Goal: Task Accomplishment & Management: Manage account settings

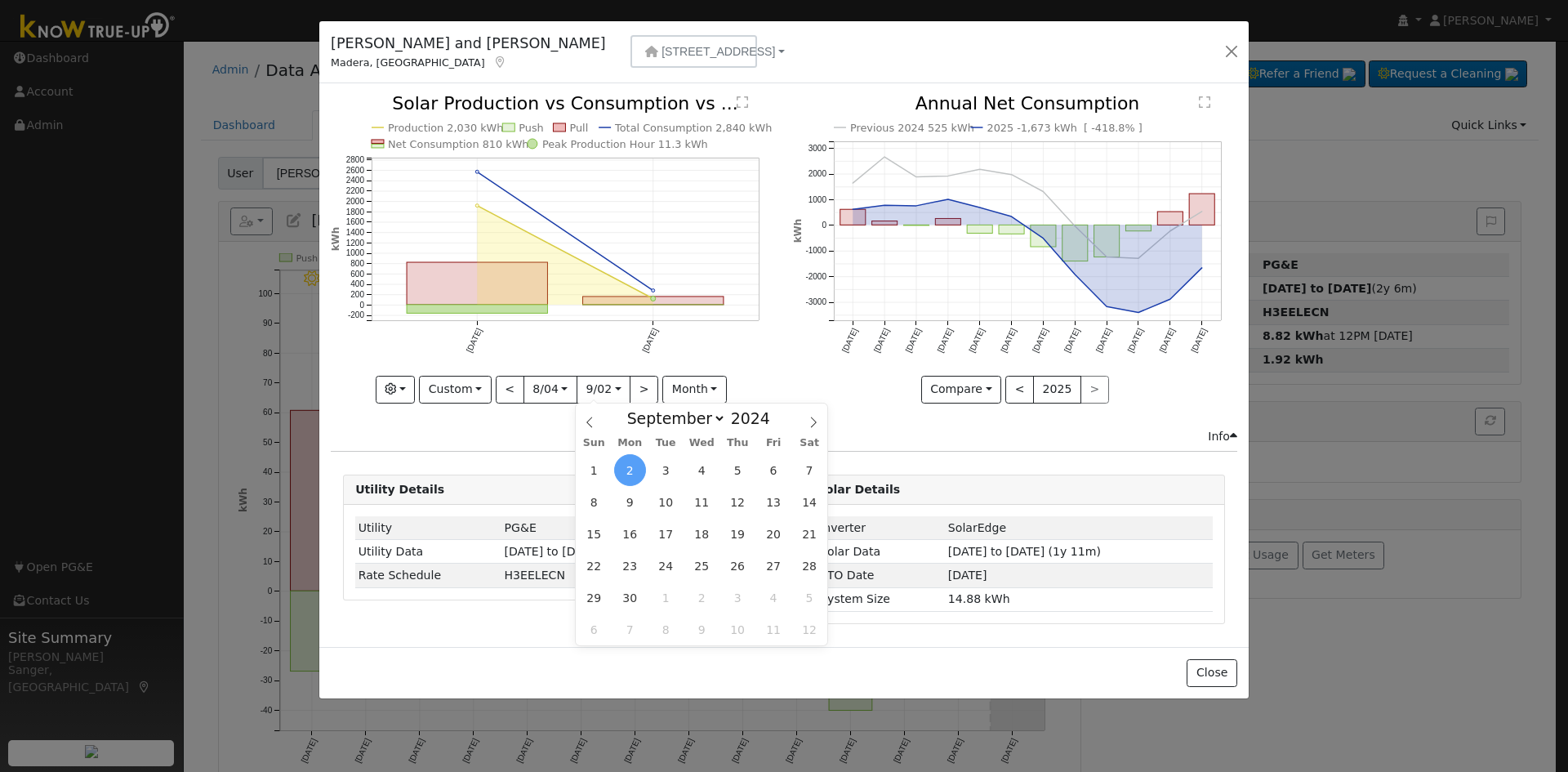
select select "8"
click at [1231, 51] on button "button" at bounding box center [1232, 52] width 23 height 23
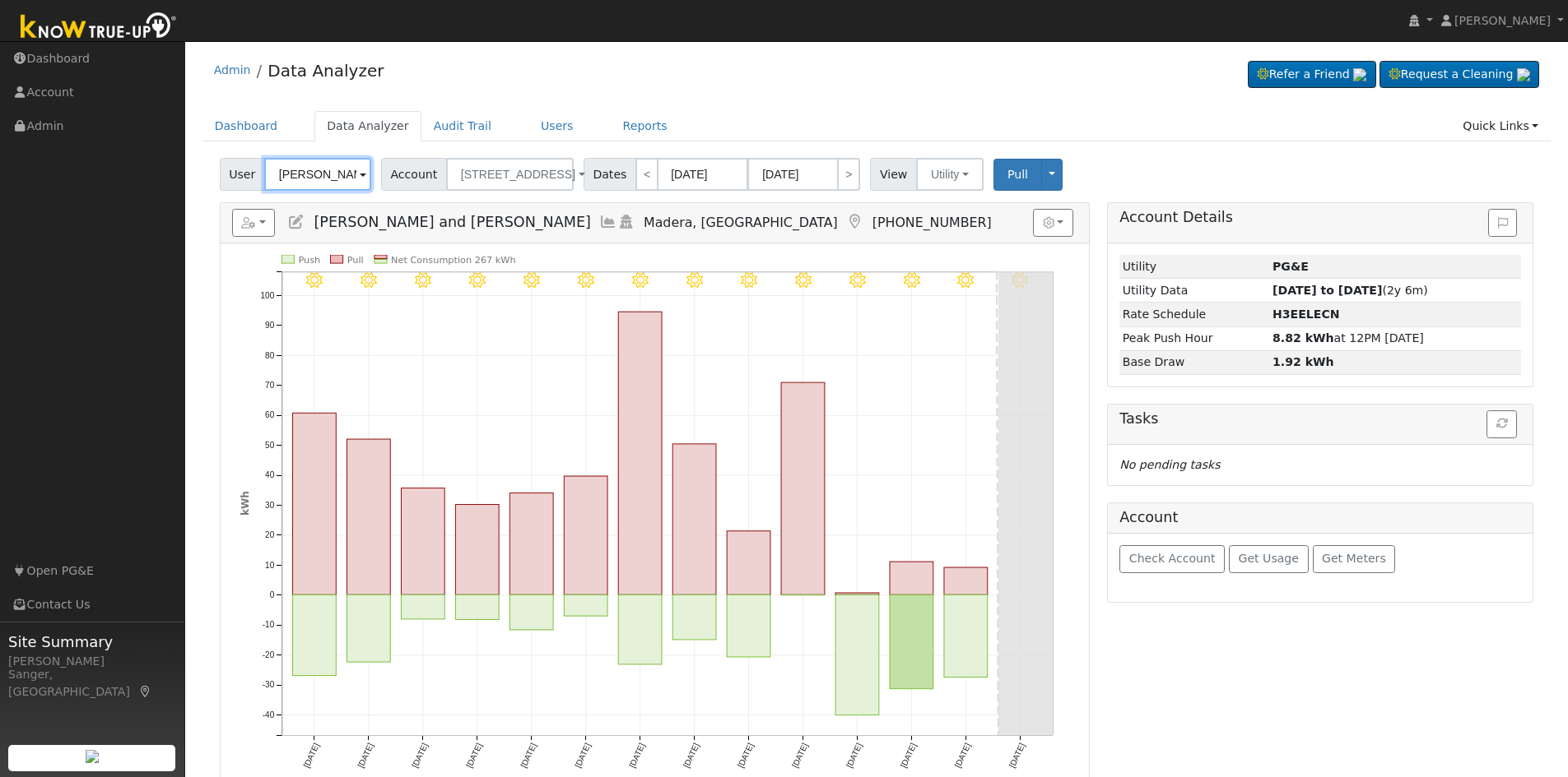
click at [305, 175] on input "[PERSON_NAME] and [PERSON_NAME]" at bounding box center [317, 174] width 107 height 33
paste input "[PERSON_NAME]"
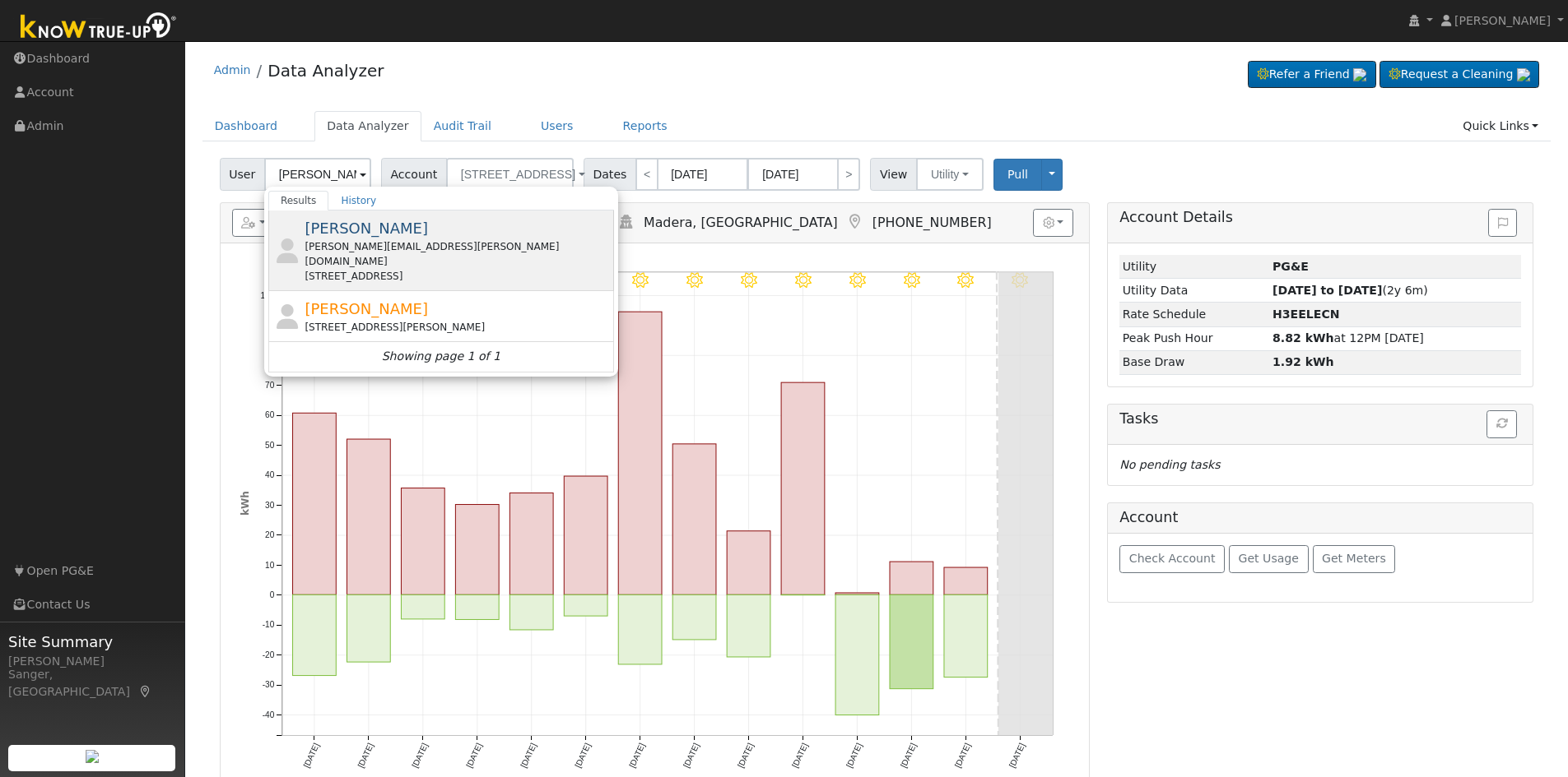
click at [383, 245] on div "[PERSON_NAME][EMAIL_ADDRESS][PERSON_NAME][DOMAIN_NAME]" at bounding box center [457, 254] width 305 height 30
type input "[PERSON_NAME]"
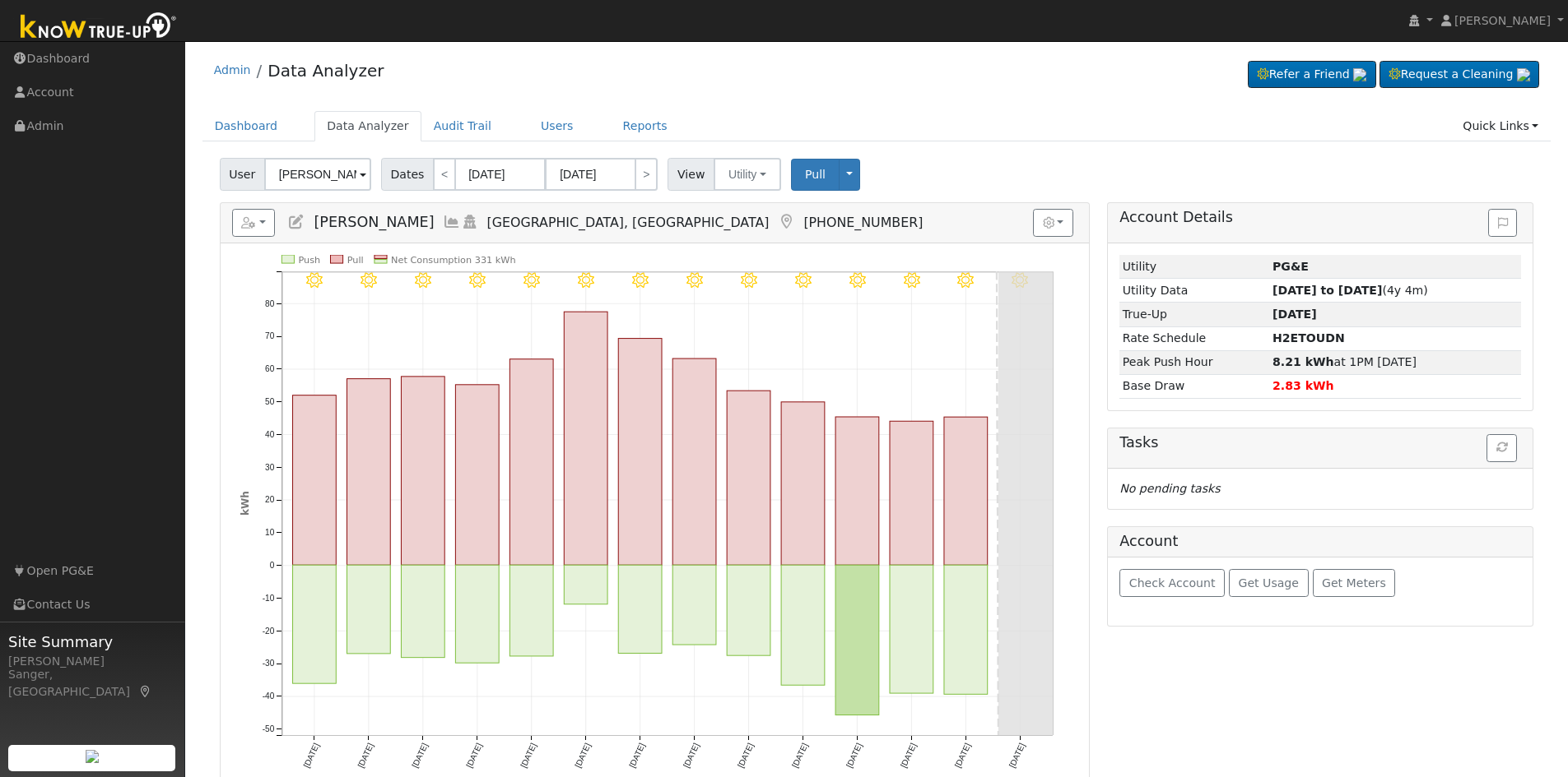
click at [449, 220] on icon at bounding box center [451, 221] width 18 height 14
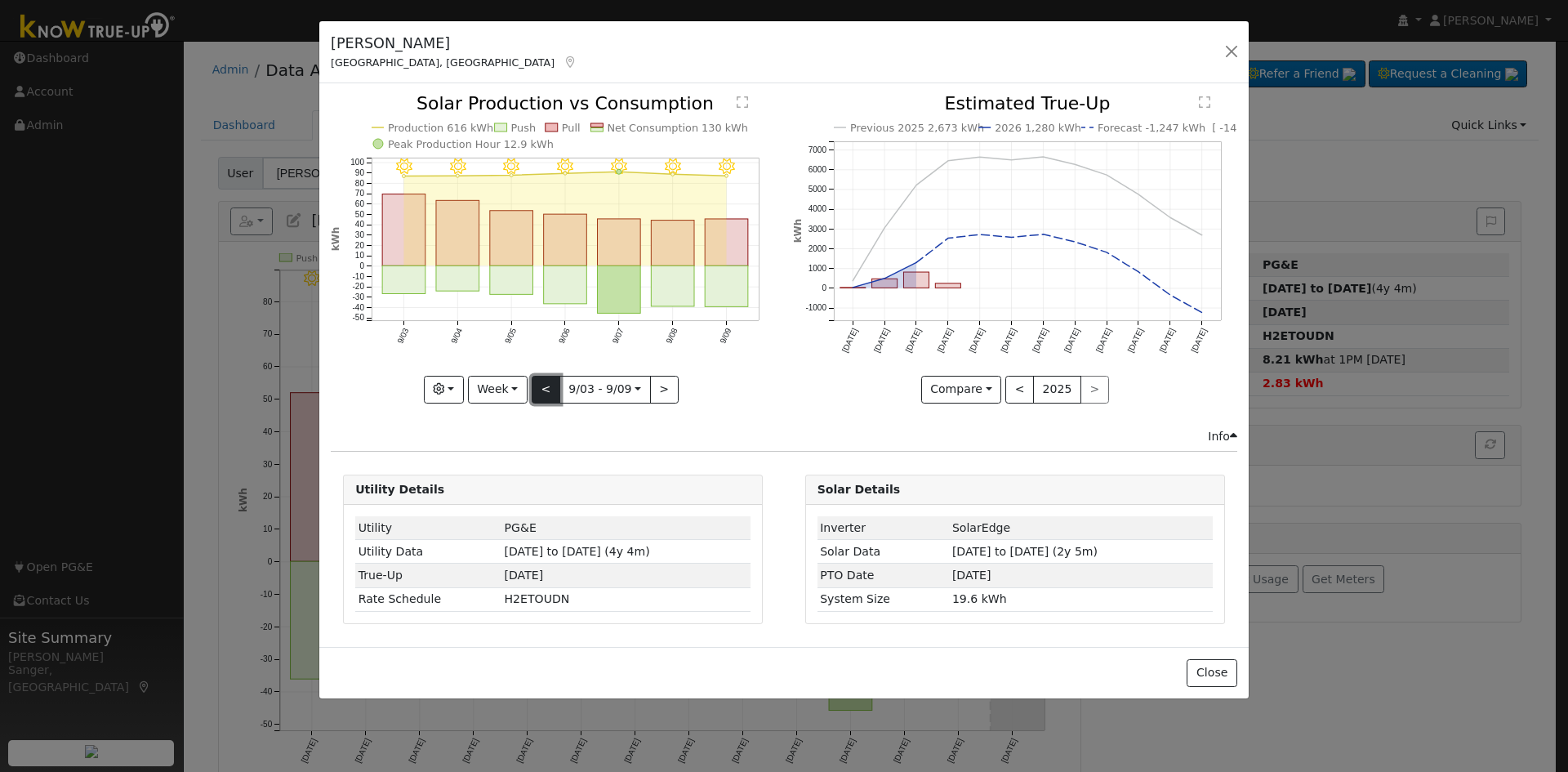
click at [537, 386] on button "<" at bounding box center [546, 390] width 29 height 28
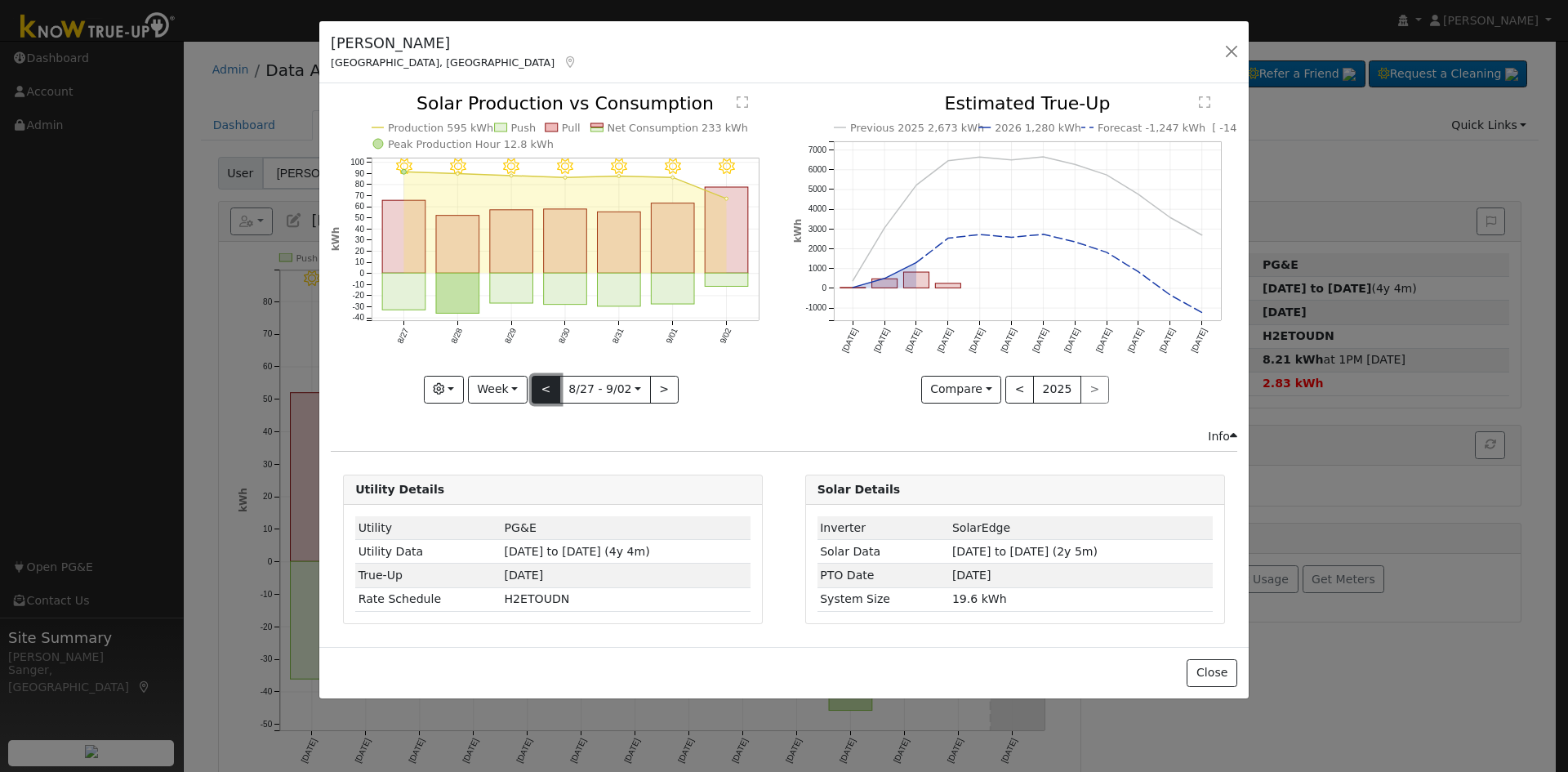
click at [538, 384] on button "<" at bounding box center [546, 390] width 29 height 28
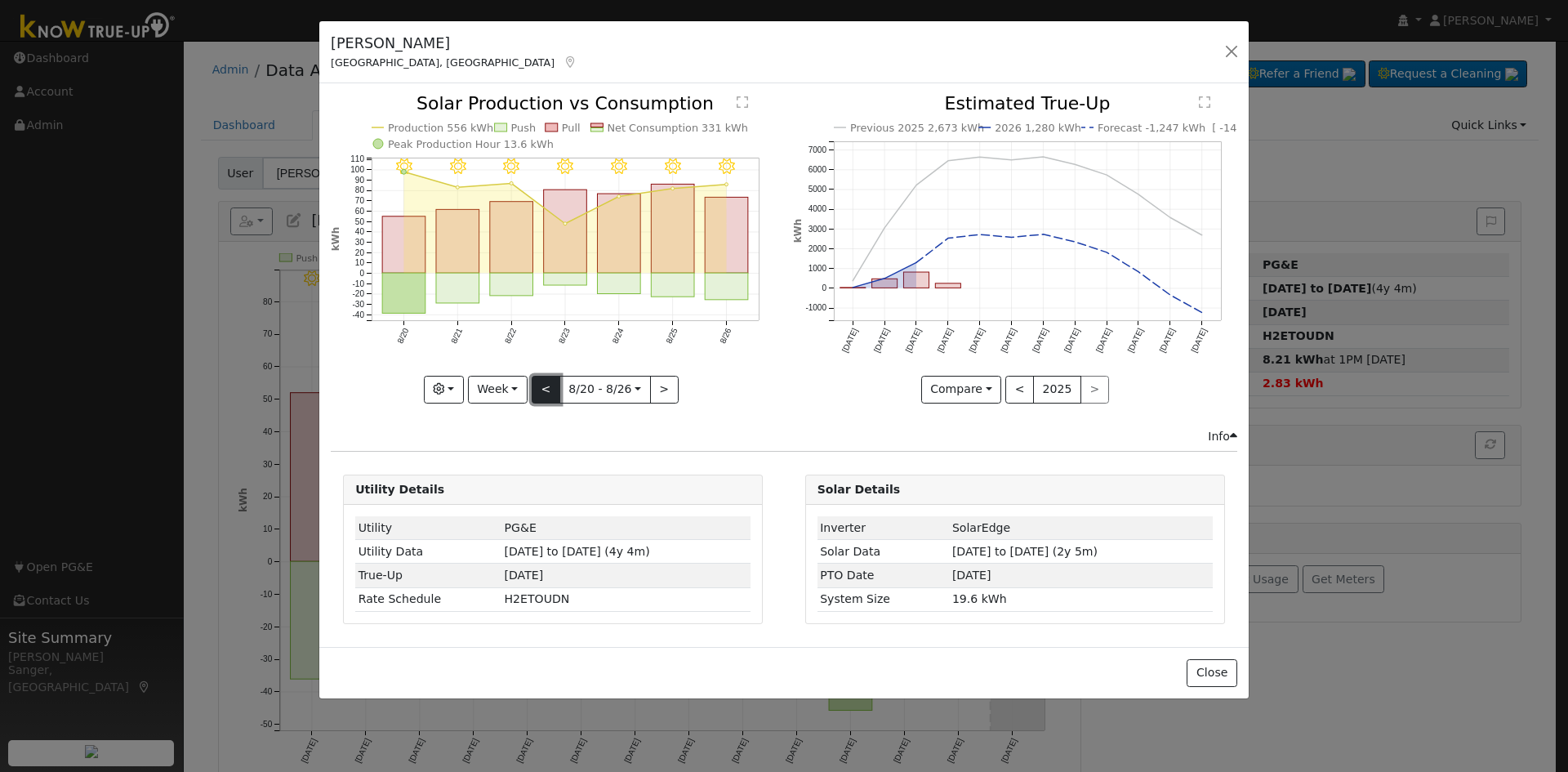
click at [538, 384] on button "<" at bounding box center [546, 390] width 29 height 28
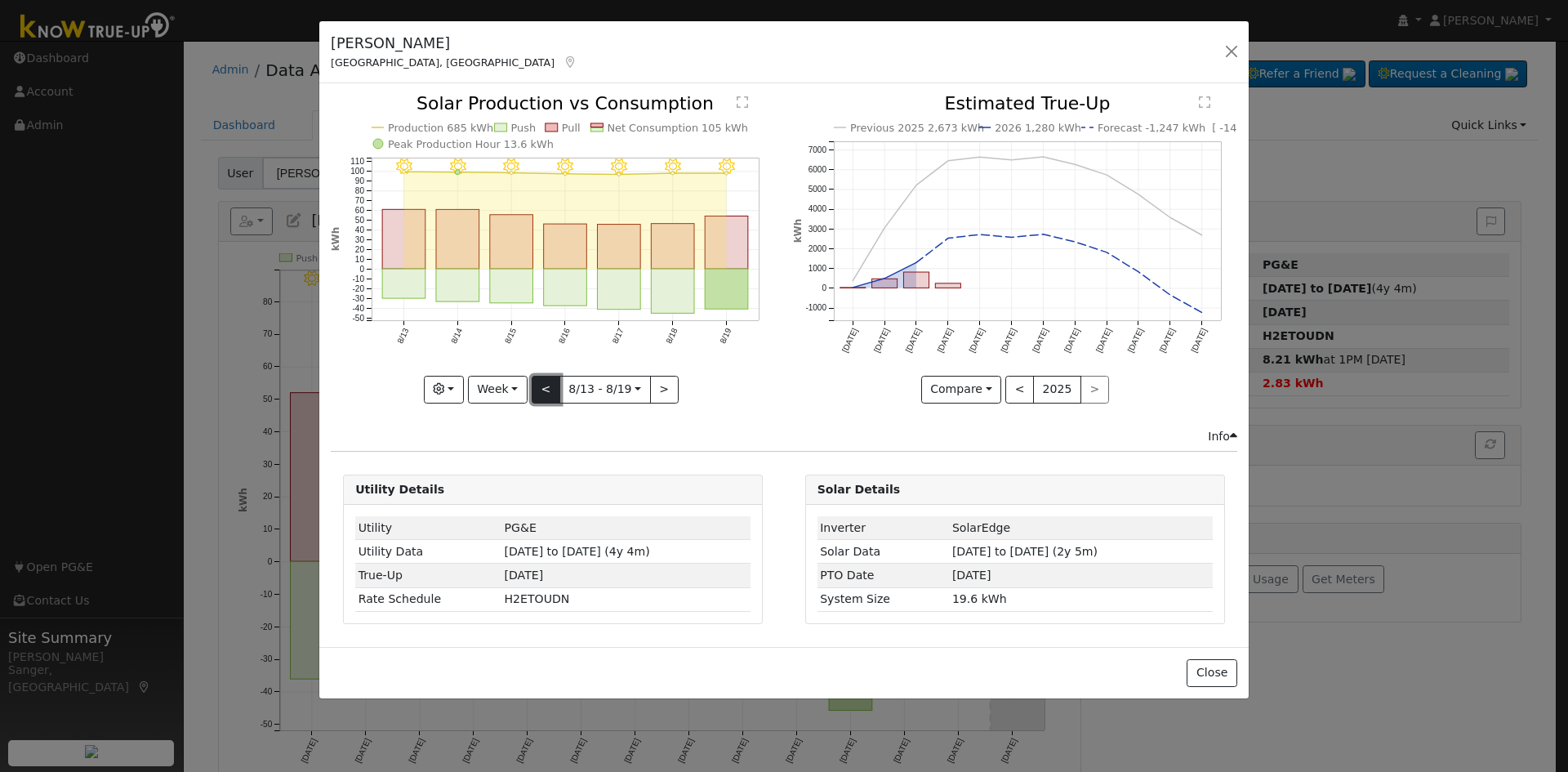
click at [538, 384] on button "<" at bounding box center [546, 390] width 29 height 28
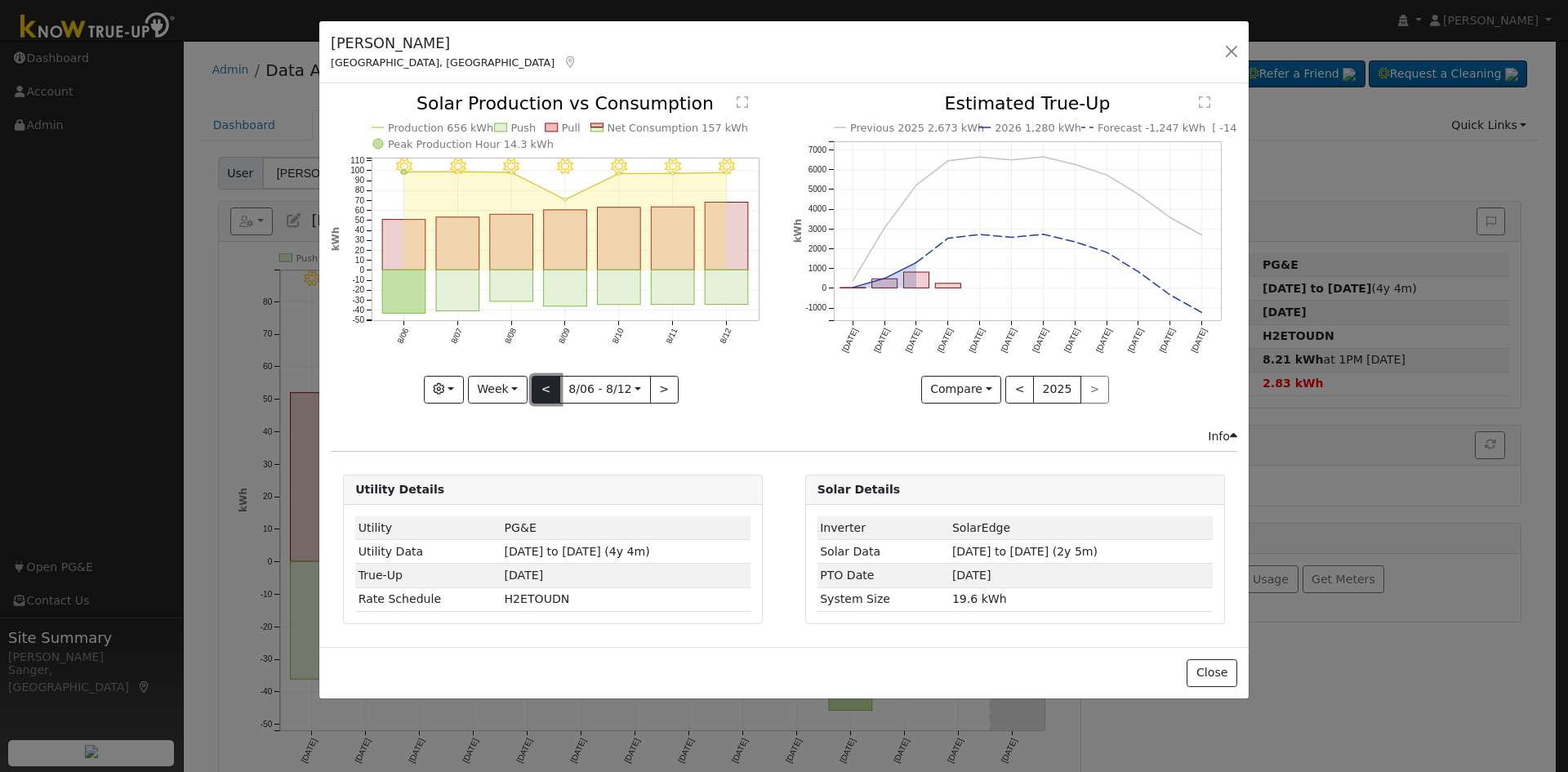
click at [538, 384] on button "<" at bounding box center [546, 390] width 29 height 28
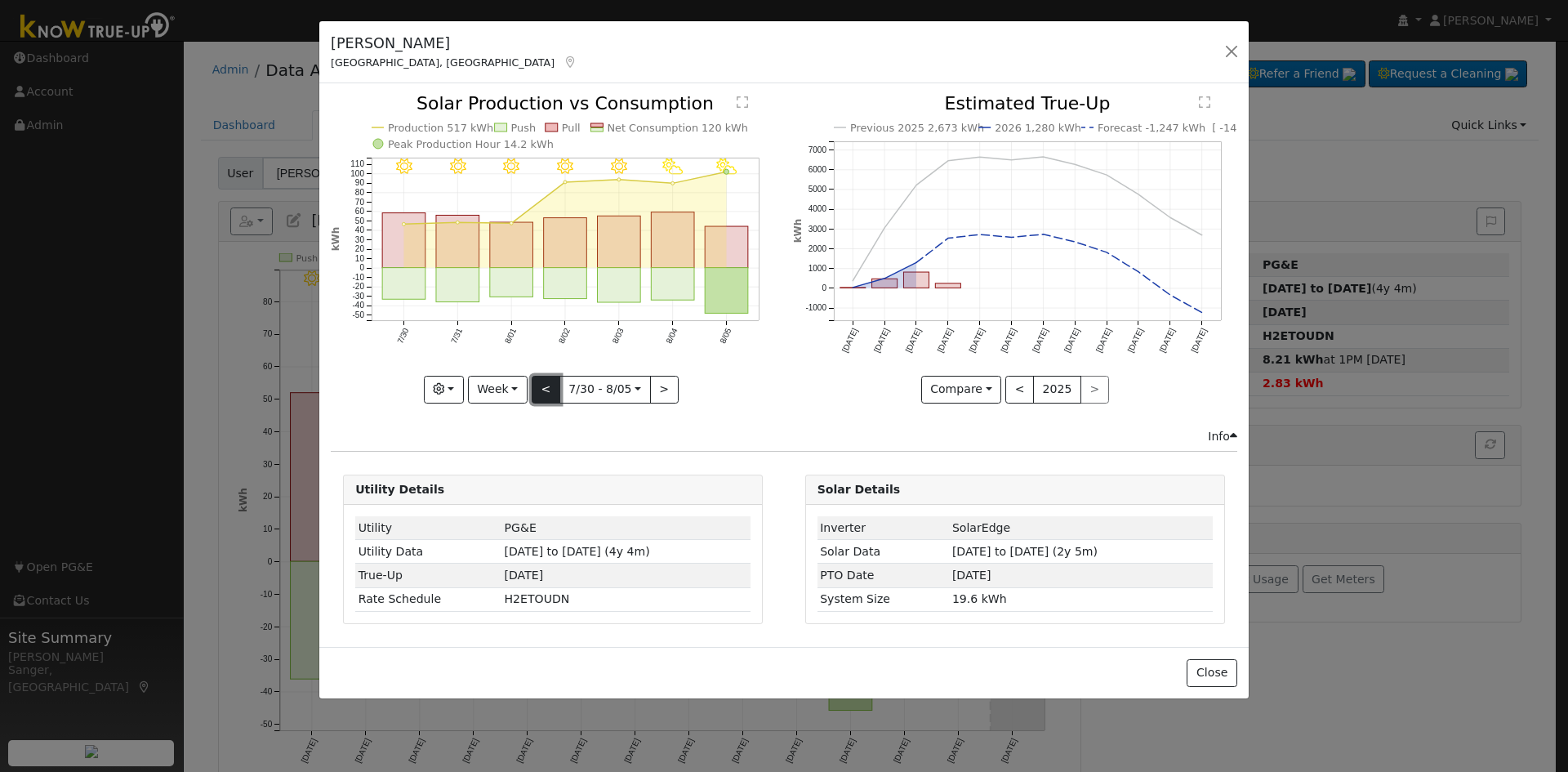
click at [548, 385] on button "<" at bounding box center [546, 390] width 29 height 28
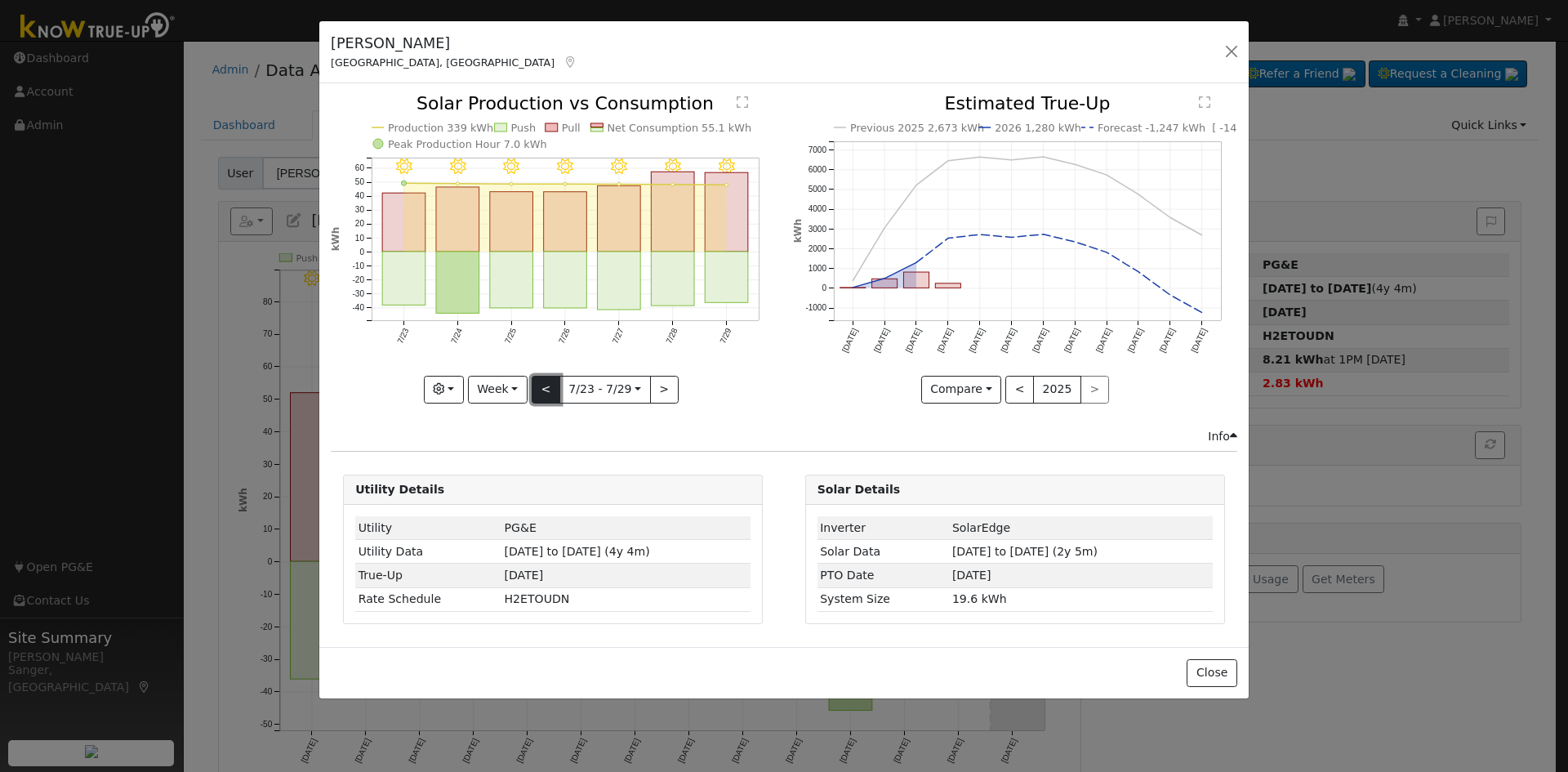
click at [548, 385] on button "<" at bounding box center [546, 390] width 29 height 28
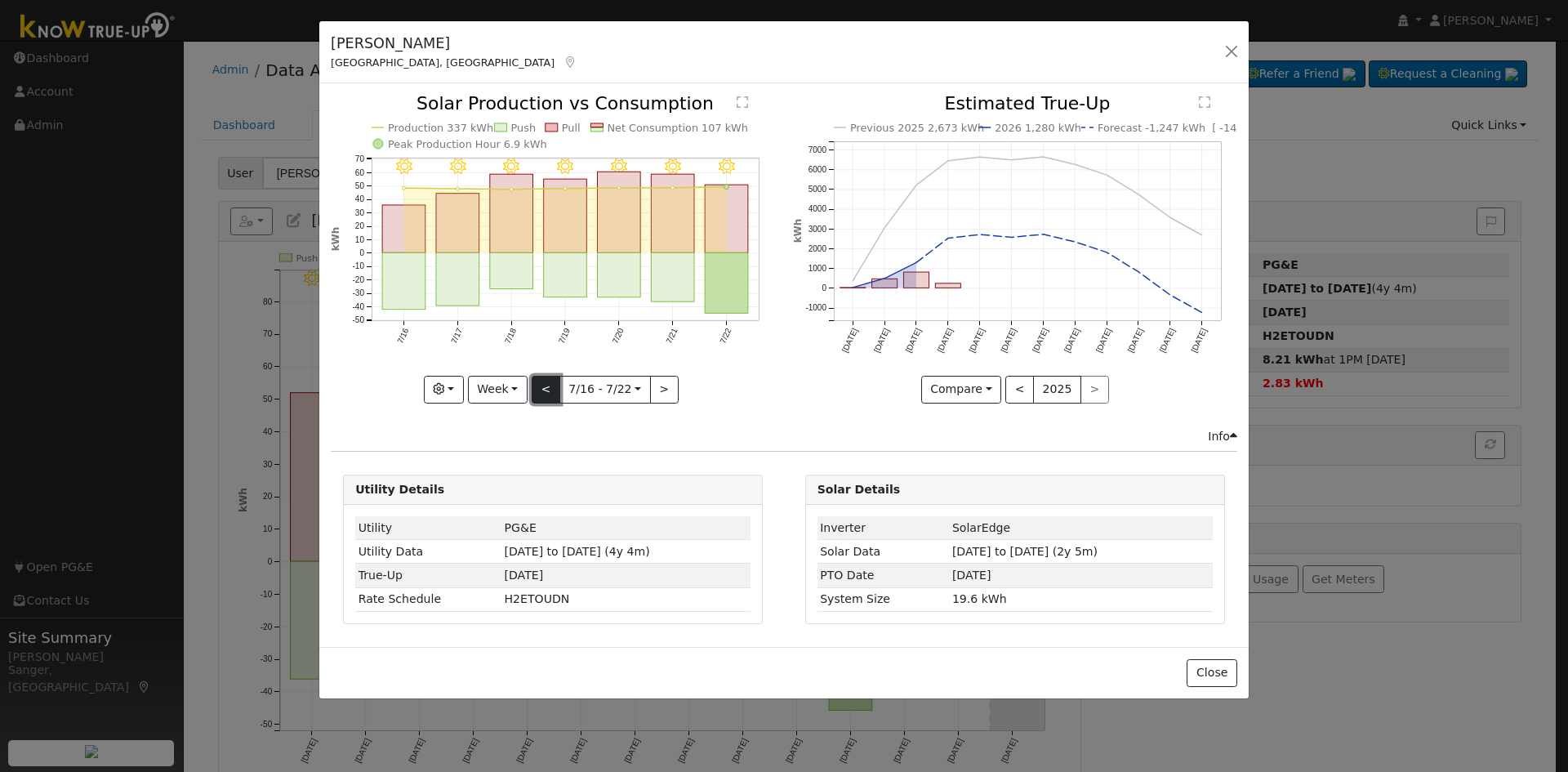
click at [548, 385] on button "<" at bounding box center [546, 390] width 29 height 28
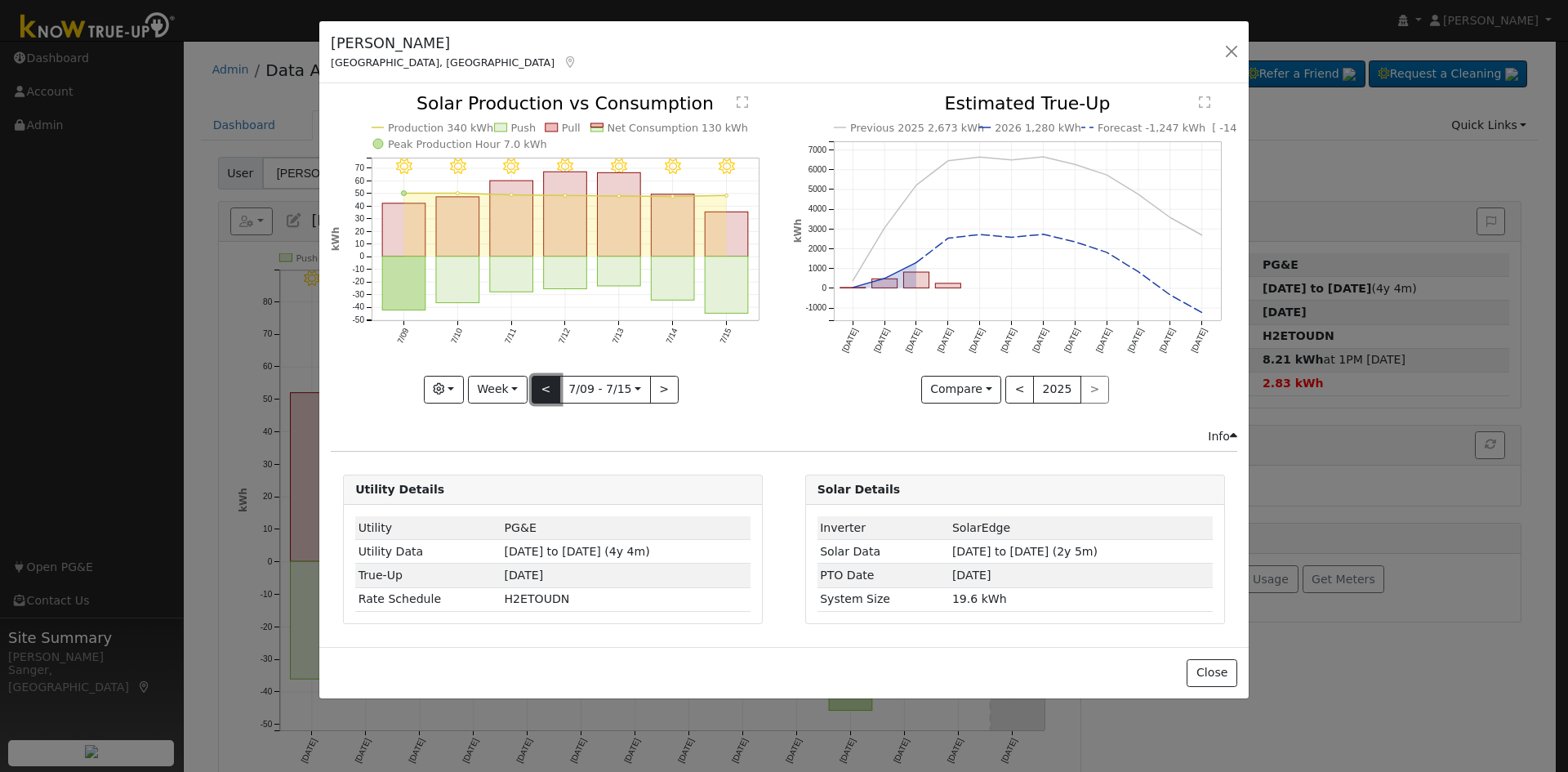
click at [548, 385] on button "<" at bounding box center [546, 390] width 29 height 28
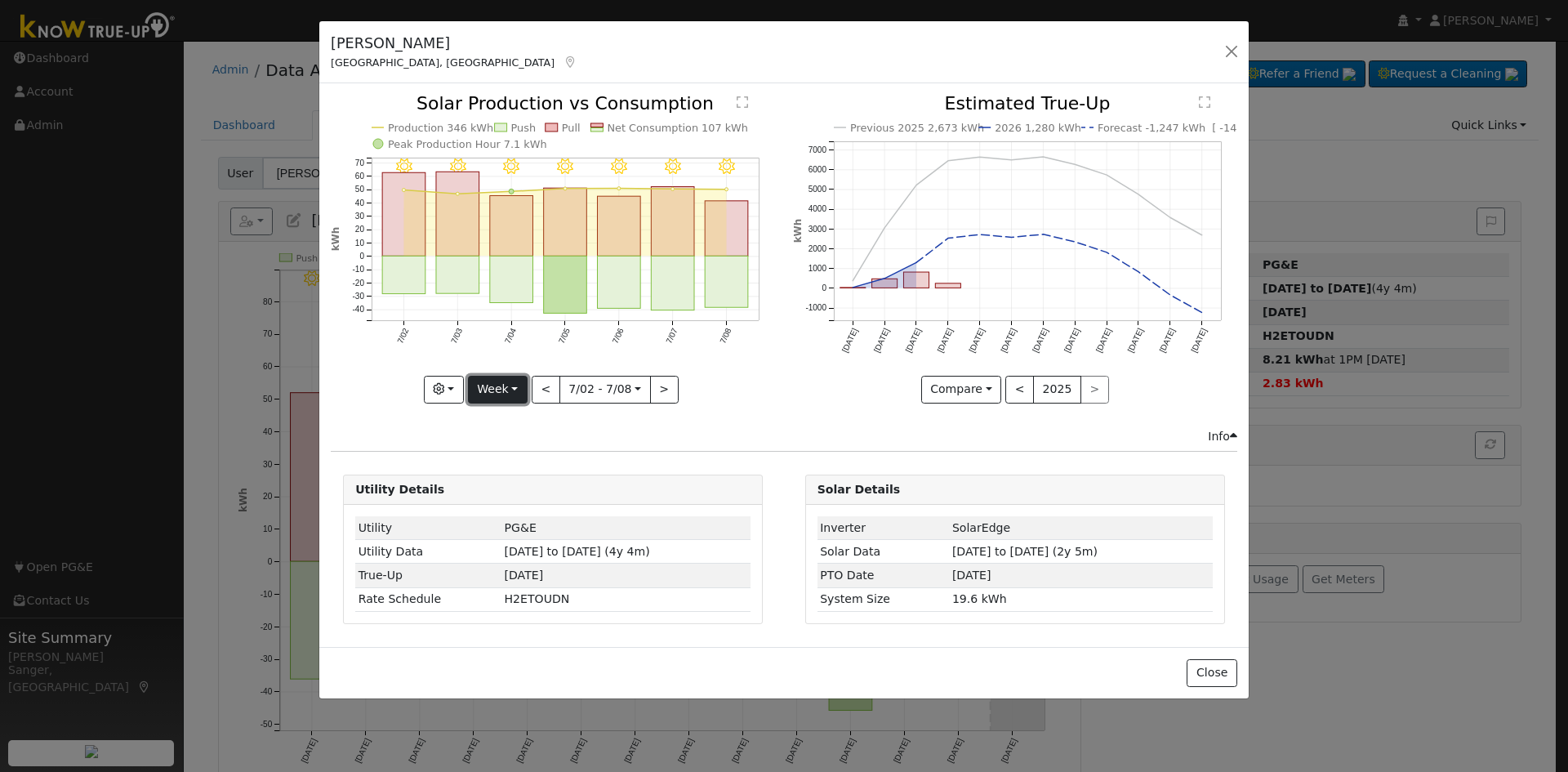
click at [491, 383] on button "Week" at bounding box center [498, 390] width 59 height 28
click at [492, 488] on link "Year" at bounding box center [526, 493] width 113 height 23
type input "[DATE]"
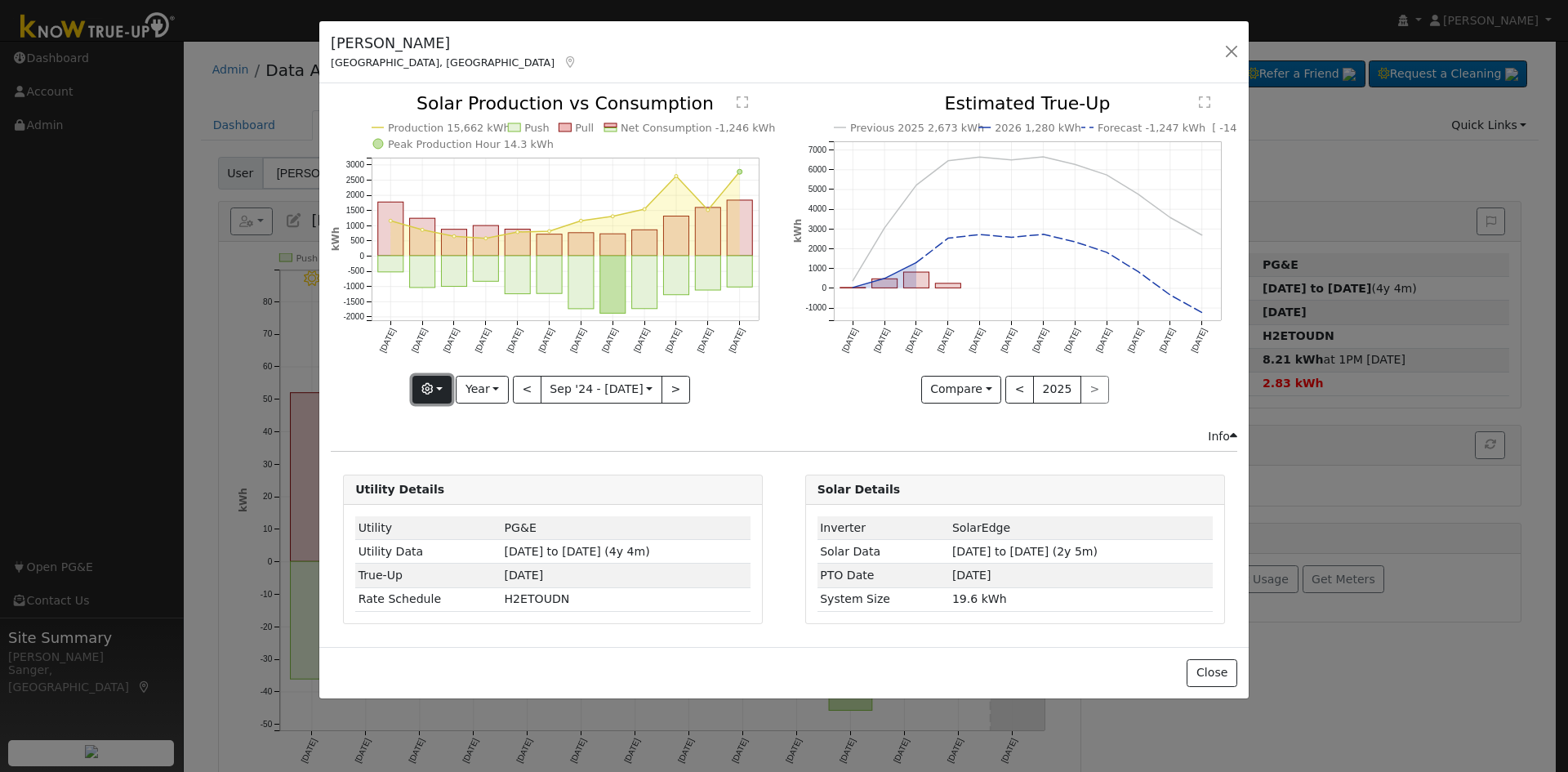
click at [433, 384] on icon "button" at bounding box center [427, 389] width 12 height 12
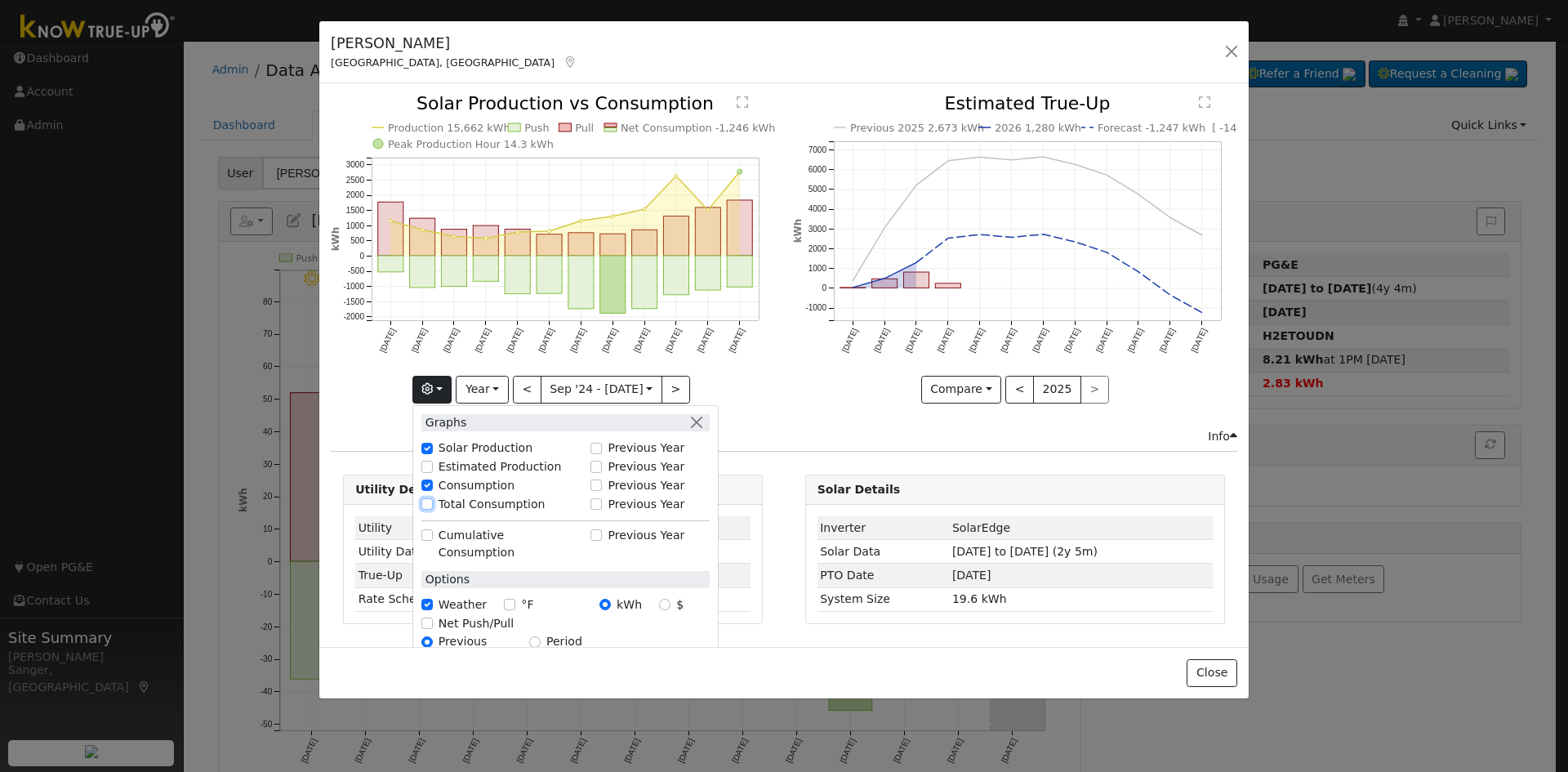
click at [433, 503] on input "Total Consumption" at bounding box center [427, 504] width 12 height 12
checkbox input "true"
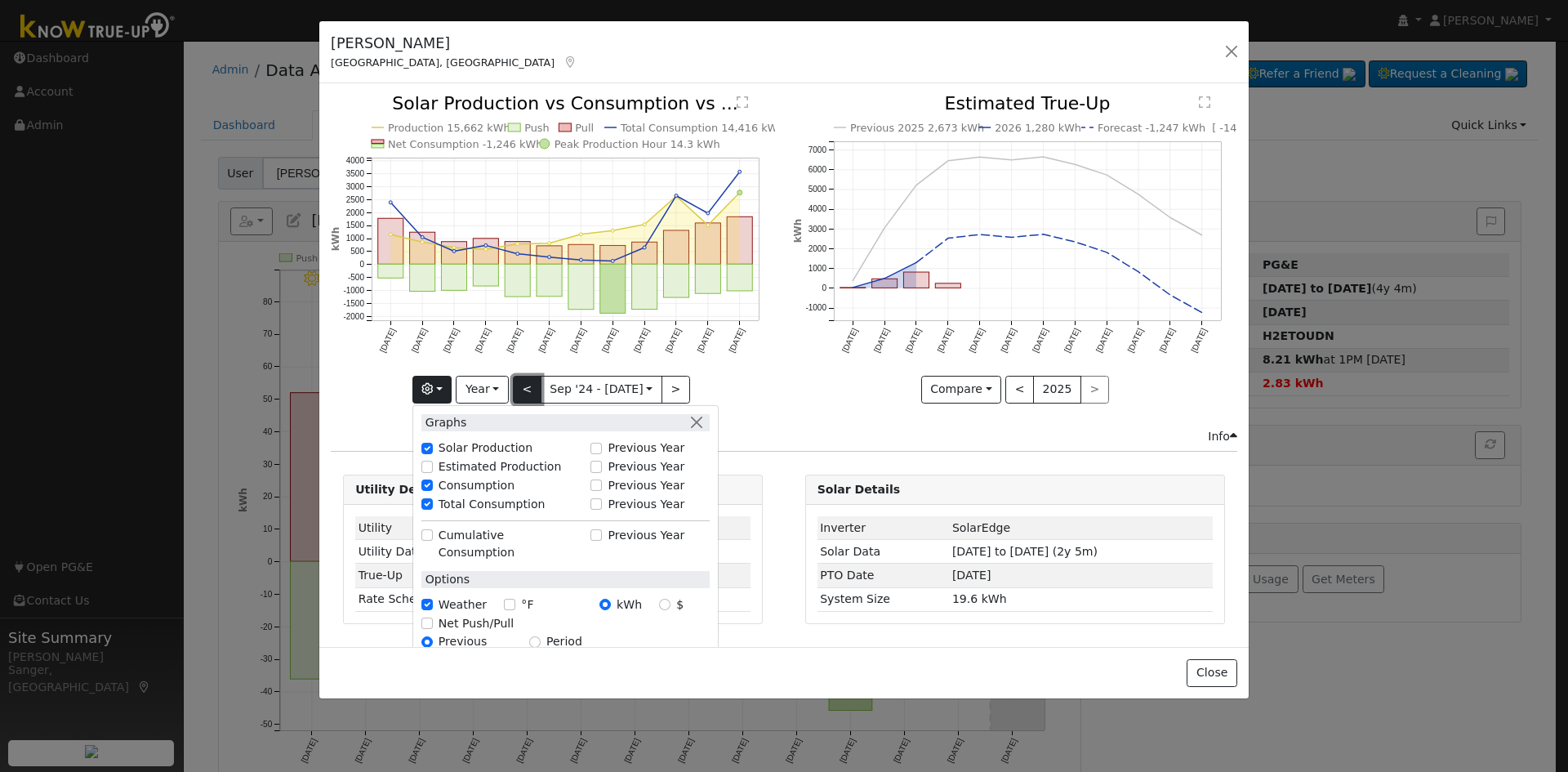
click at [522, 388] on button "<" at bounding box center [528, 390] width 29 height 28
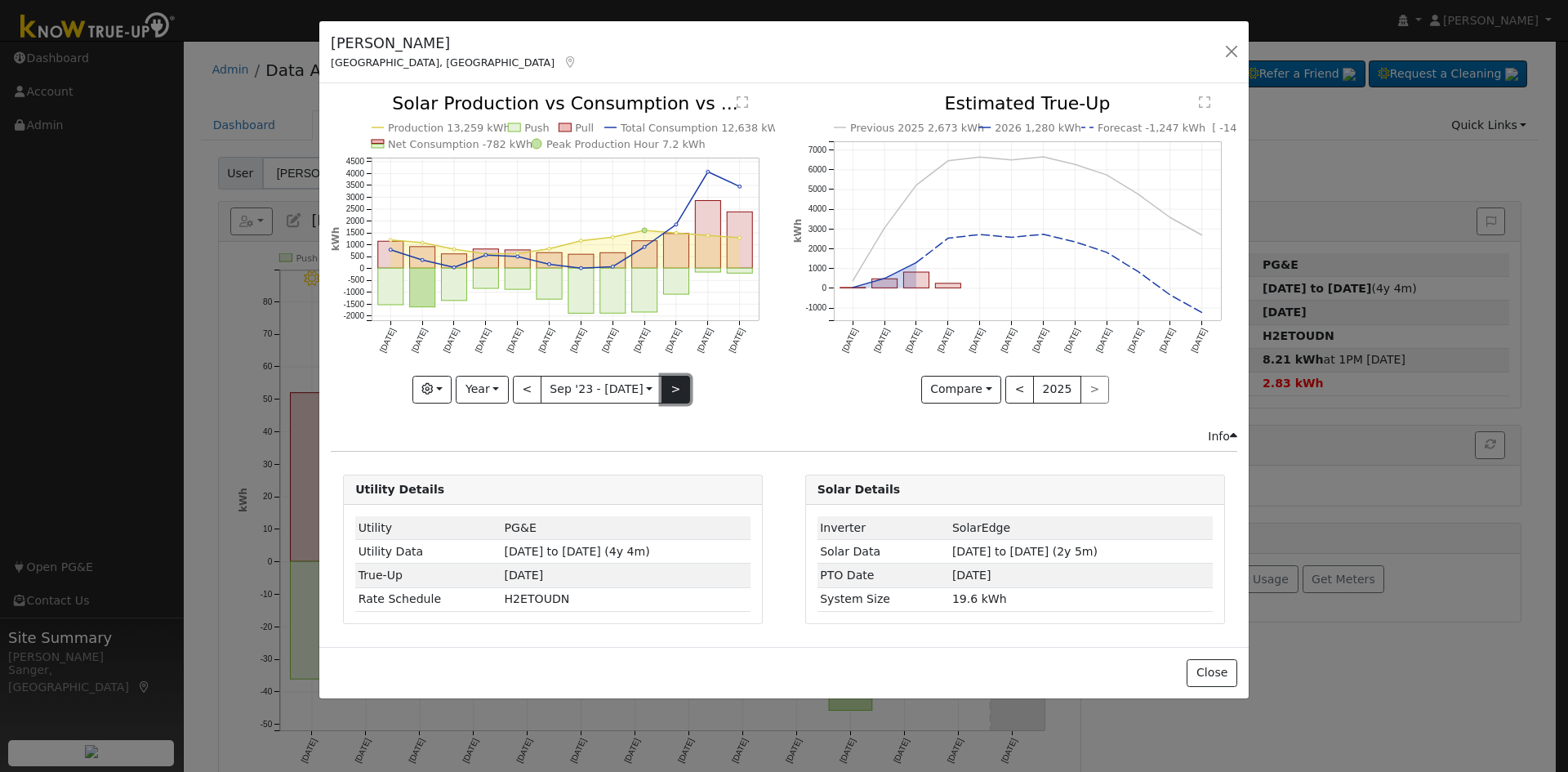
click at [677, 391] on button ">" at bounding box center [677, 390] width 29 height 28
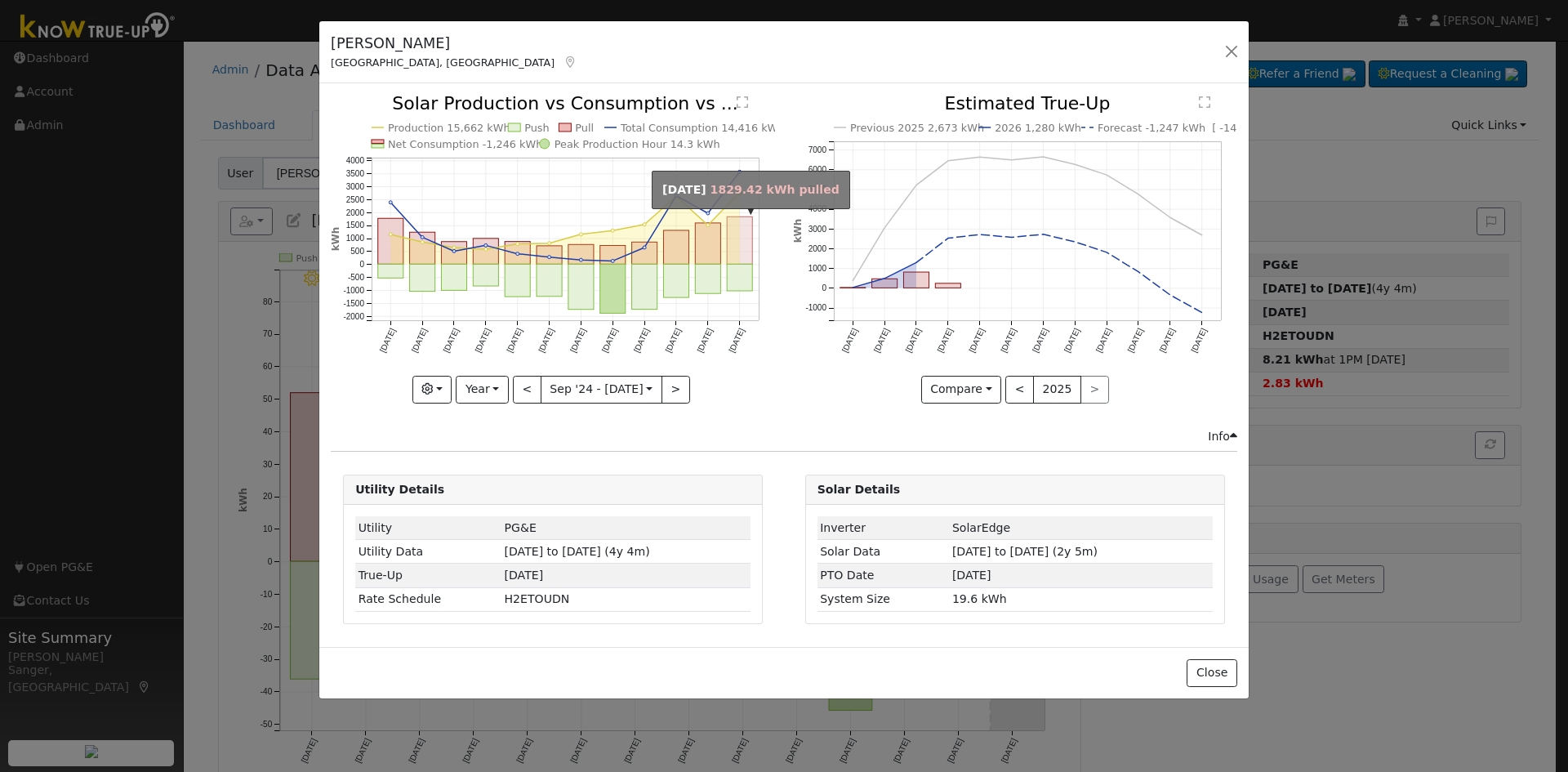
click at [738, 250] on rect "onclick=""" at bounding box center [740, 240] width 25 height 47
type input "[DATE]"
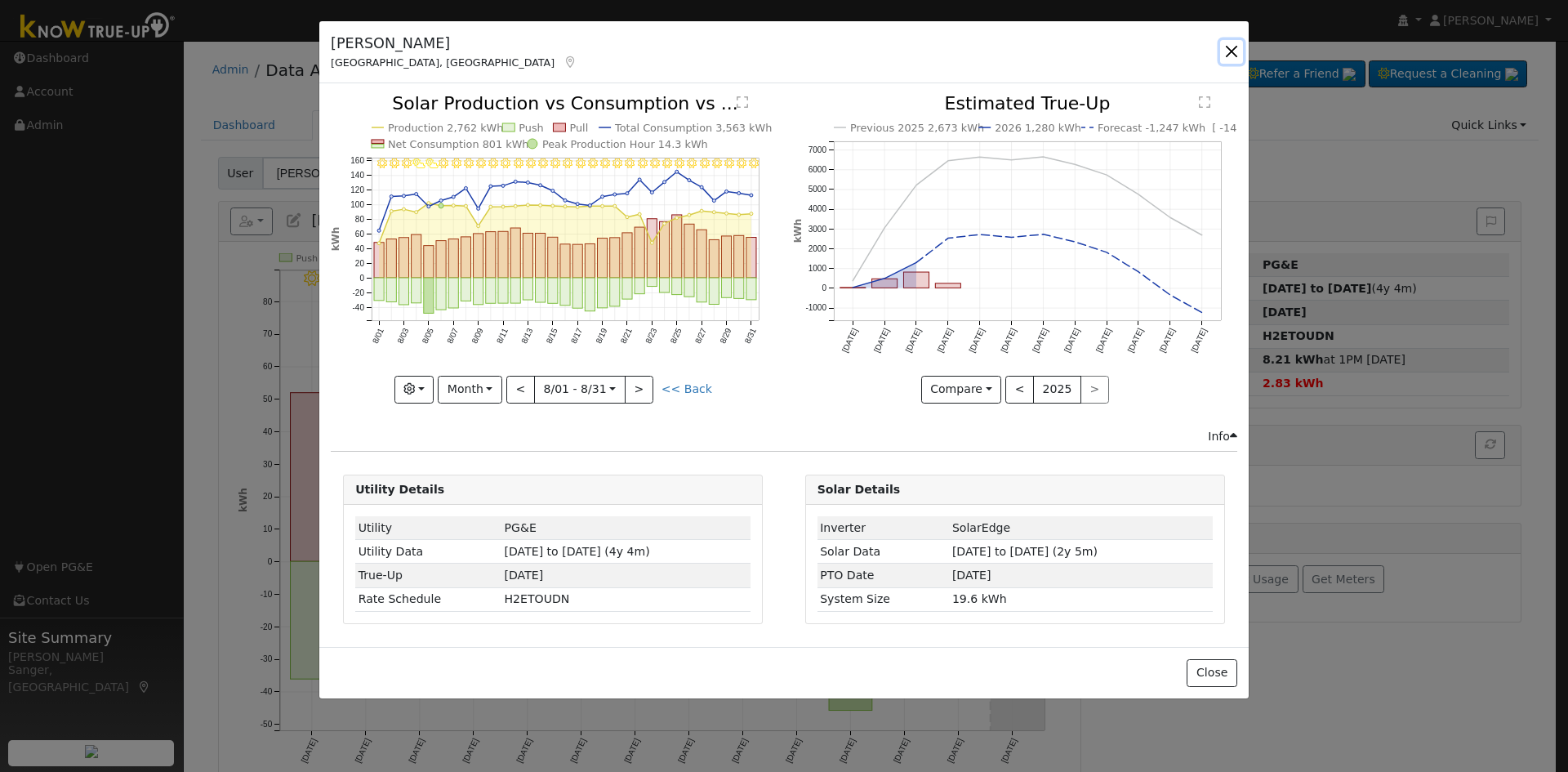
click at [1232, 48] on button "button" at bounding box center [1232, 52] width 23 height 23
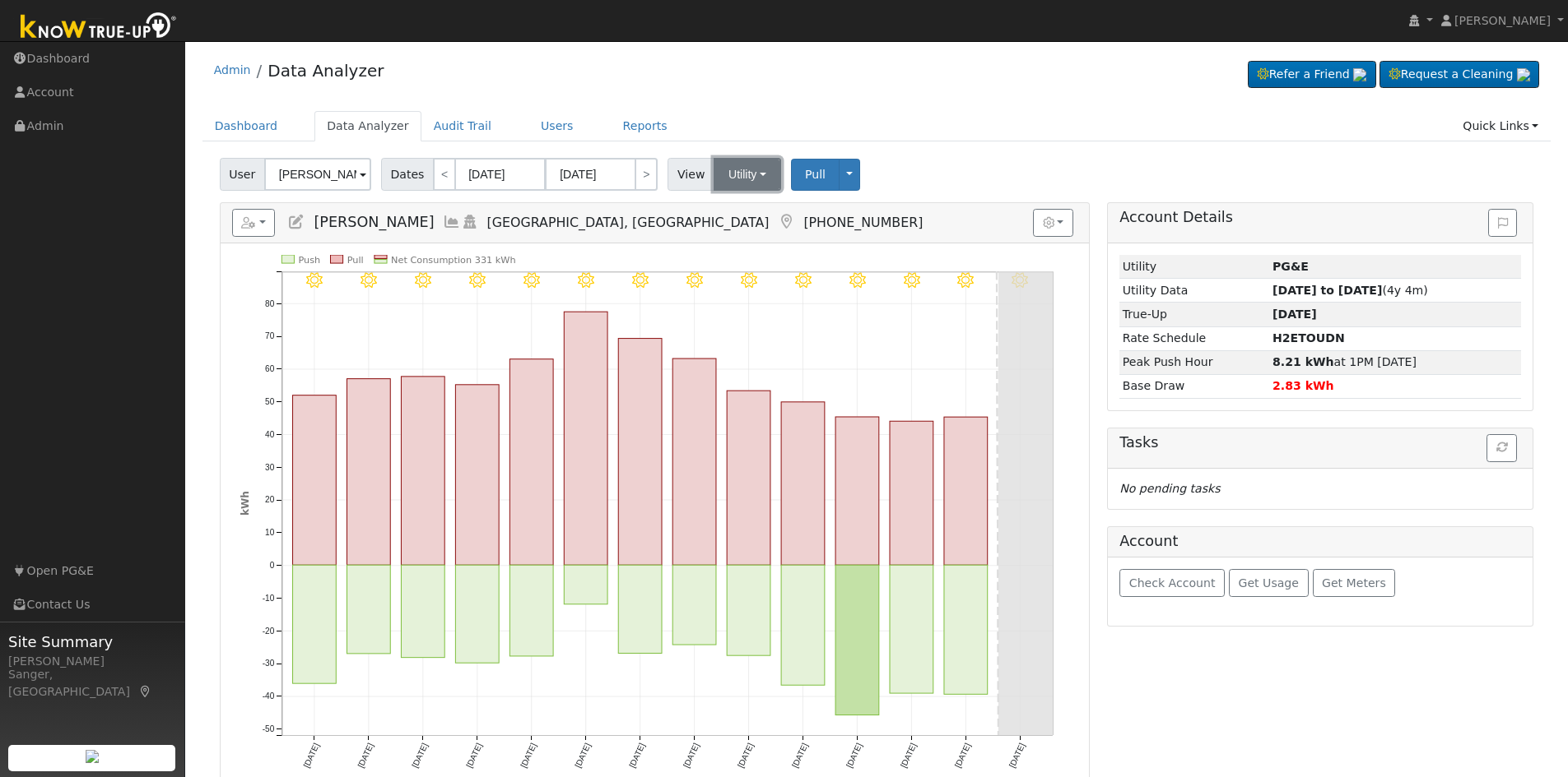
click at [734, 173] on button "Utility" at bounding box center [747, 174] width 68 height 33
click at [736, 231] on link "Solar" at bounding box center [768, 235] width 114 height 23
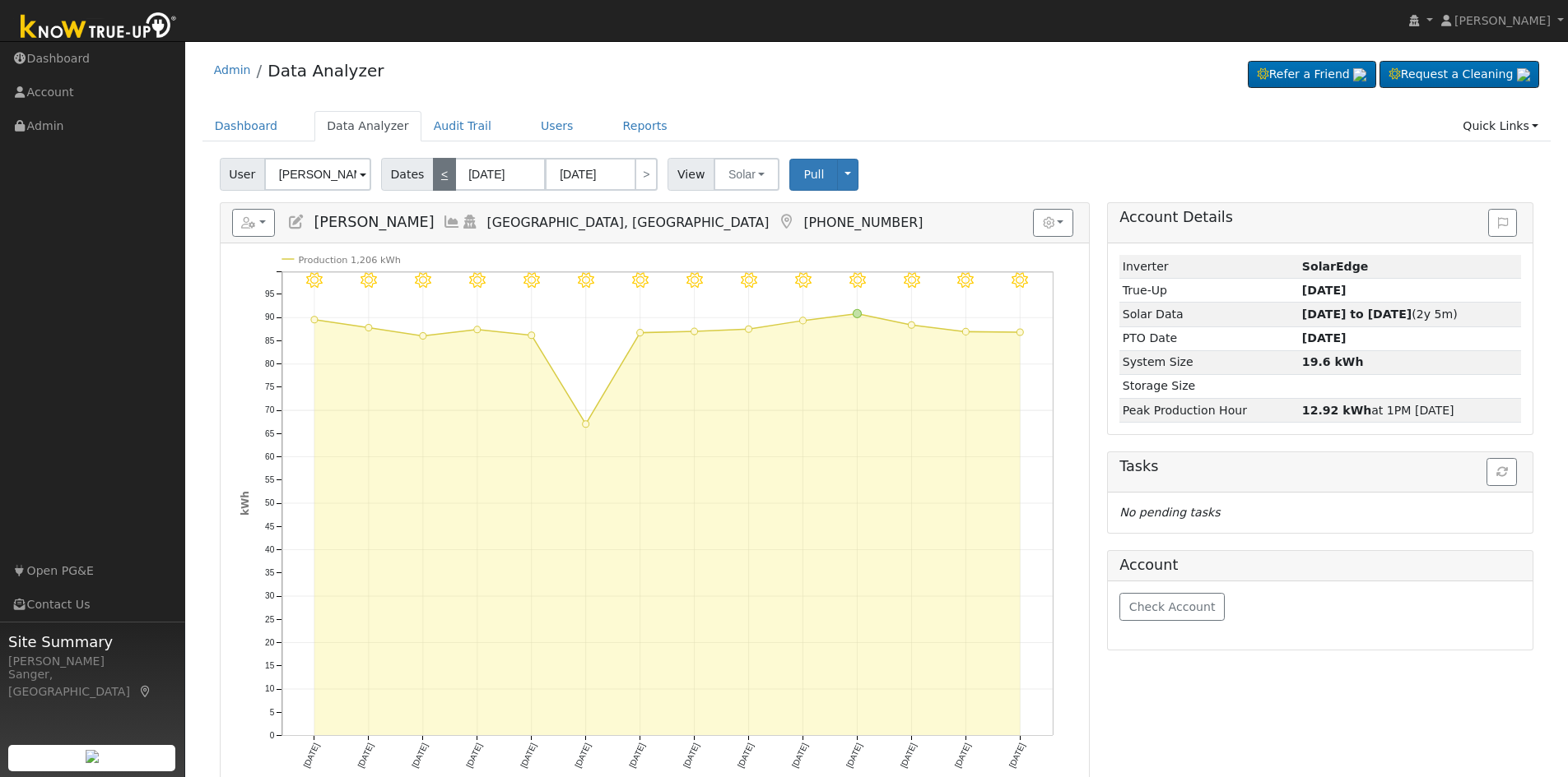
click at [442, 172] on link "<" at bounding box center [445, 174] width 23 height 33
type input "[DATE]"
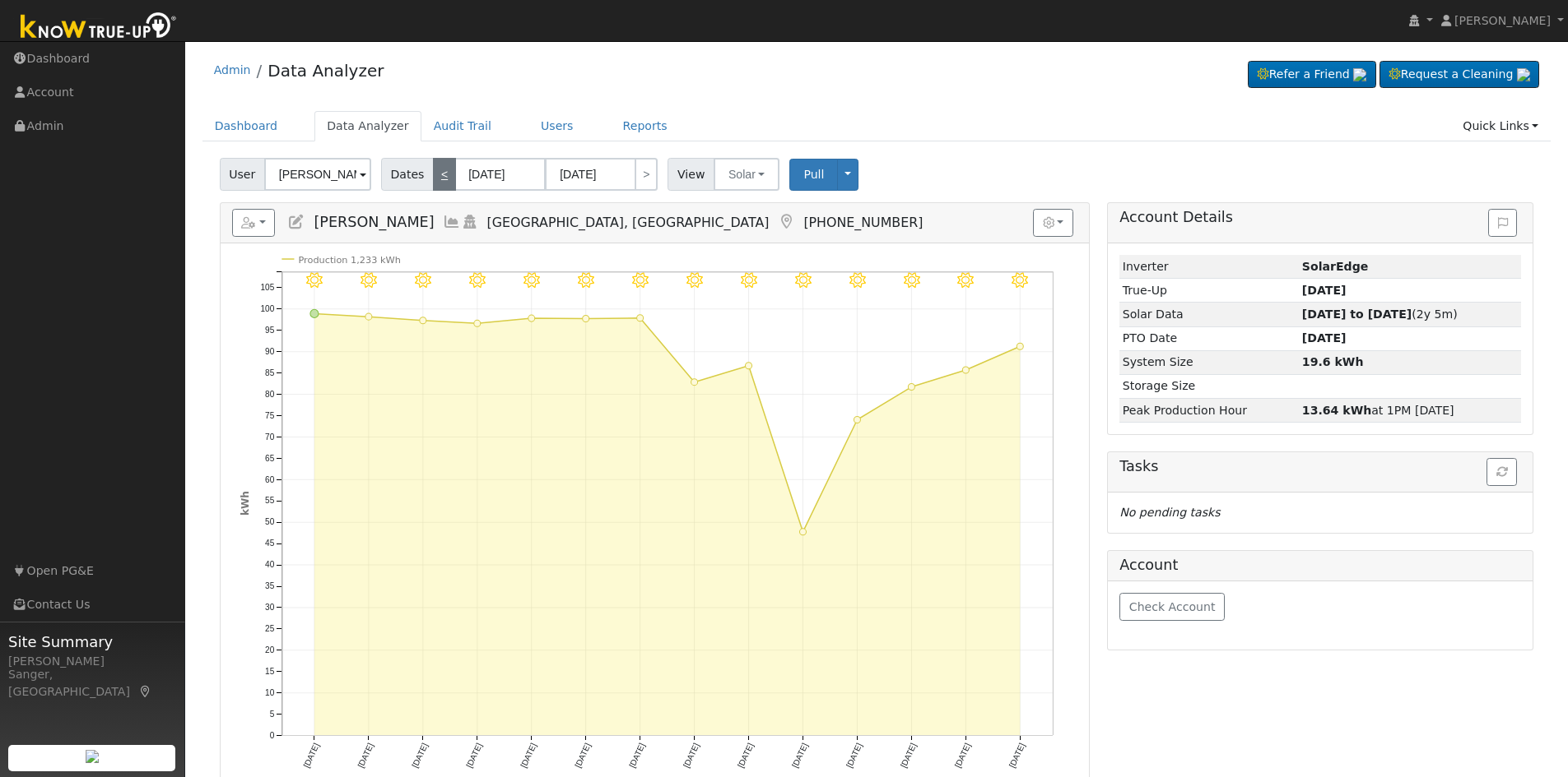
click at [434, 171] on link "<" at bounding box center [445, 174] width 23 height 33
type input "[DATE]"
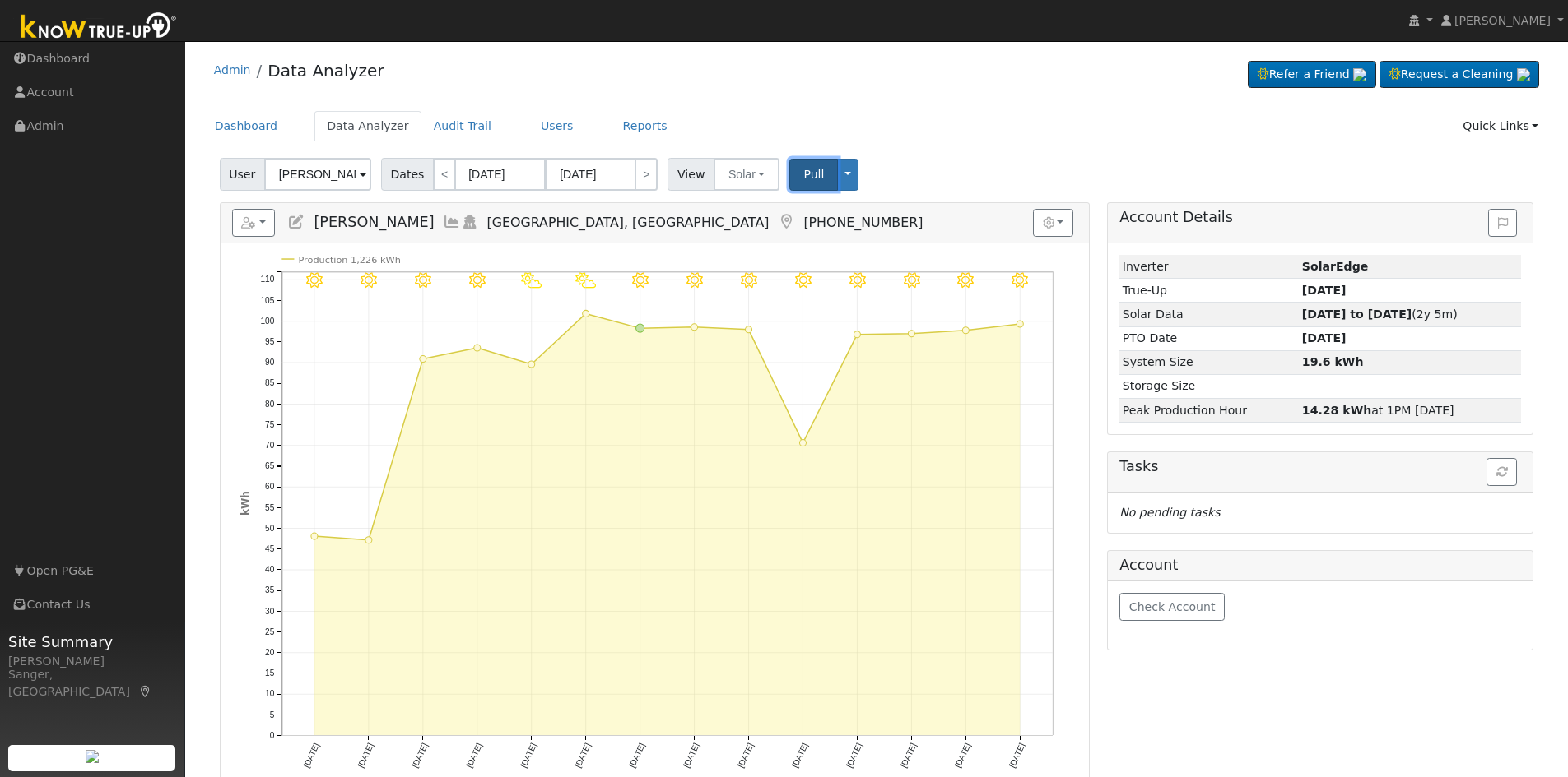
click at [803, 169] on span "Pull" at bounding box center [813, 175] width 20 height 14
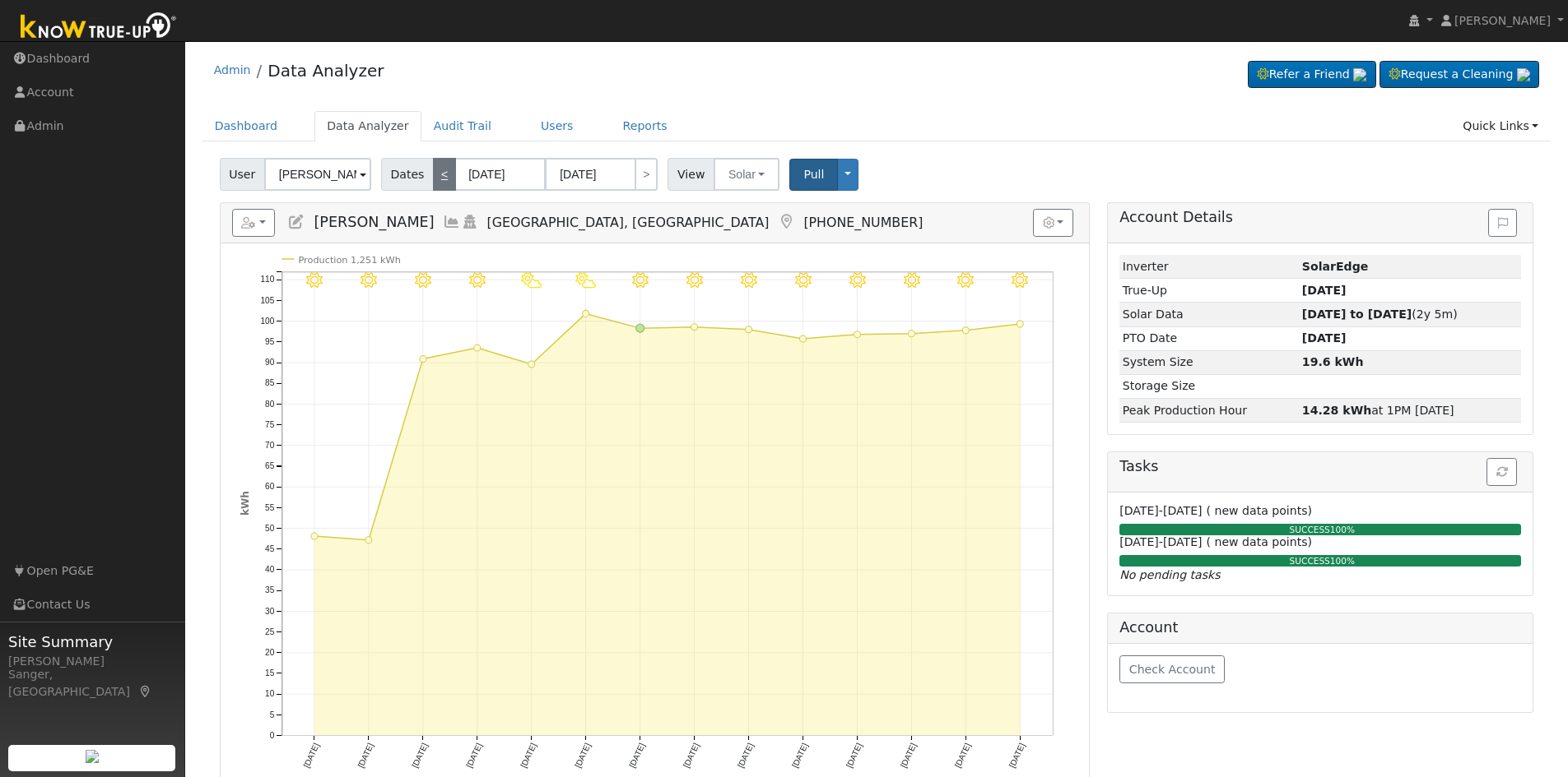
click at [433, 176] on link "<" at bounding box center [445, 174] width 23 height 33
type input "[DATE]"
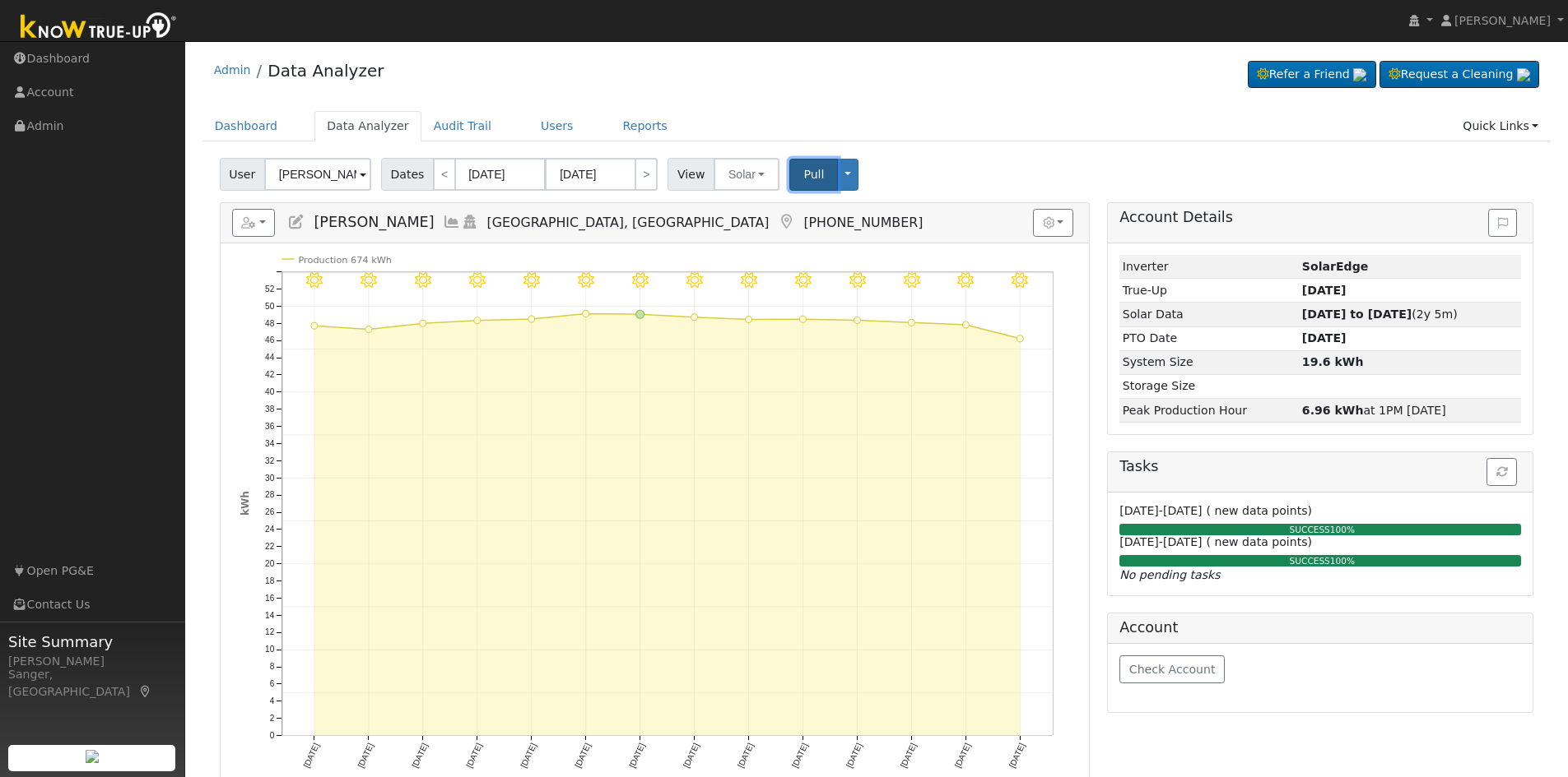
click at [803, 177] on span "Pull" at bounding box center [813, 175] width 20 height 14
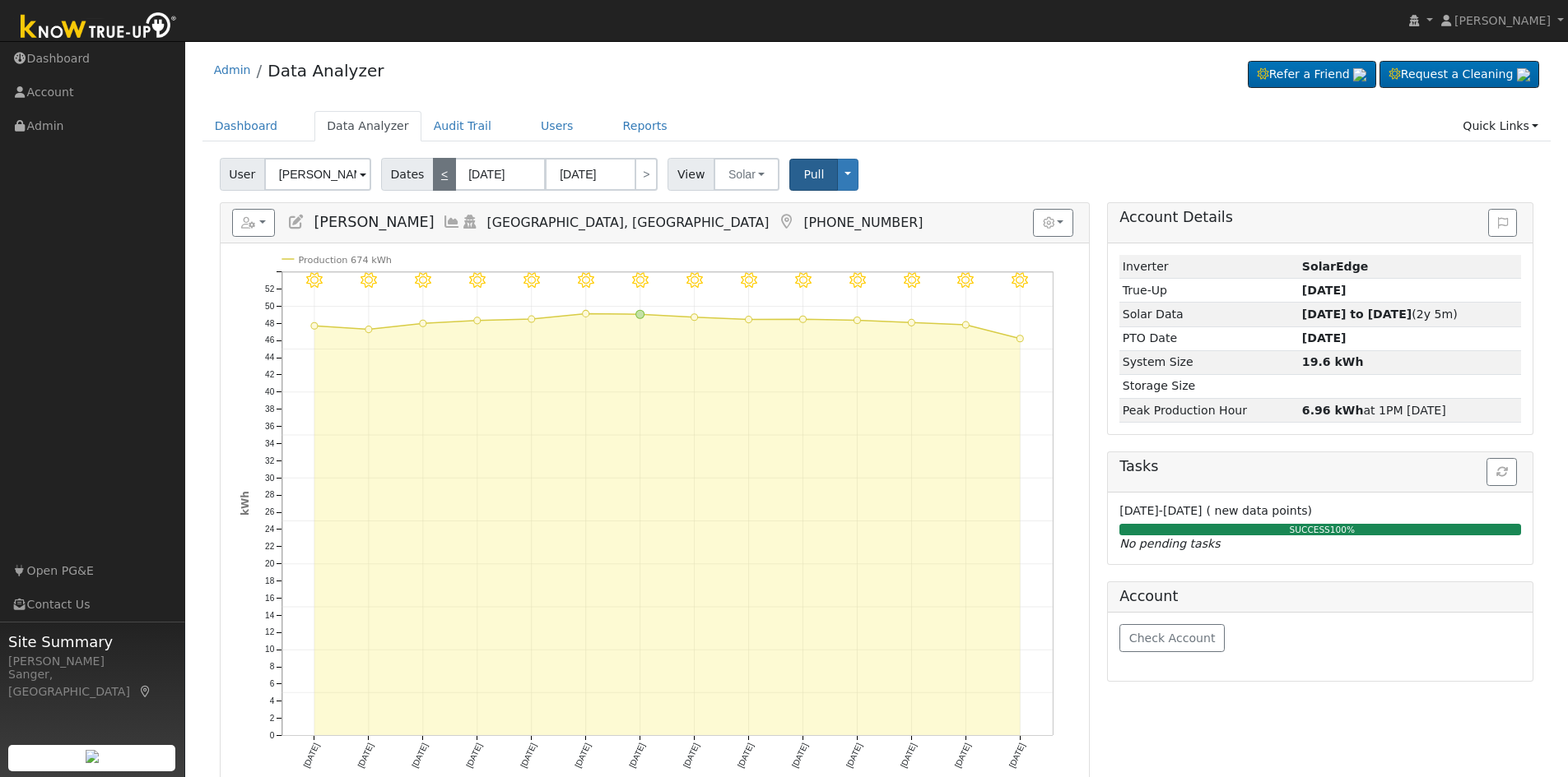
click at [434, 175] on link "<" at bounding box center [445, 174] width 23 height 33
type input "[DATE]"
click at [434, 175] on link "<" at bounding box center [445, 174] width 23 height 33
type input "[DATE]"
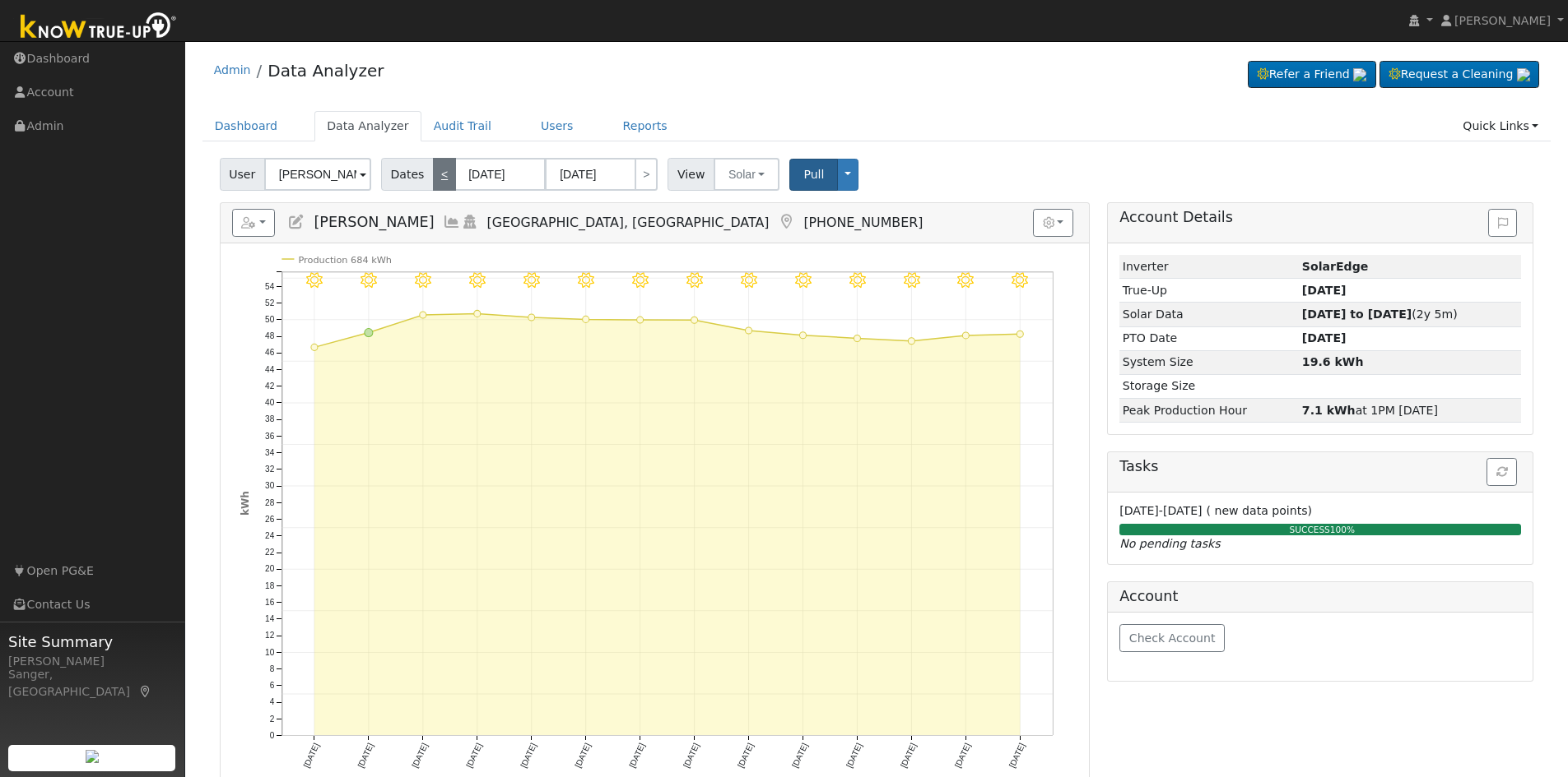
type input "[DATE]"
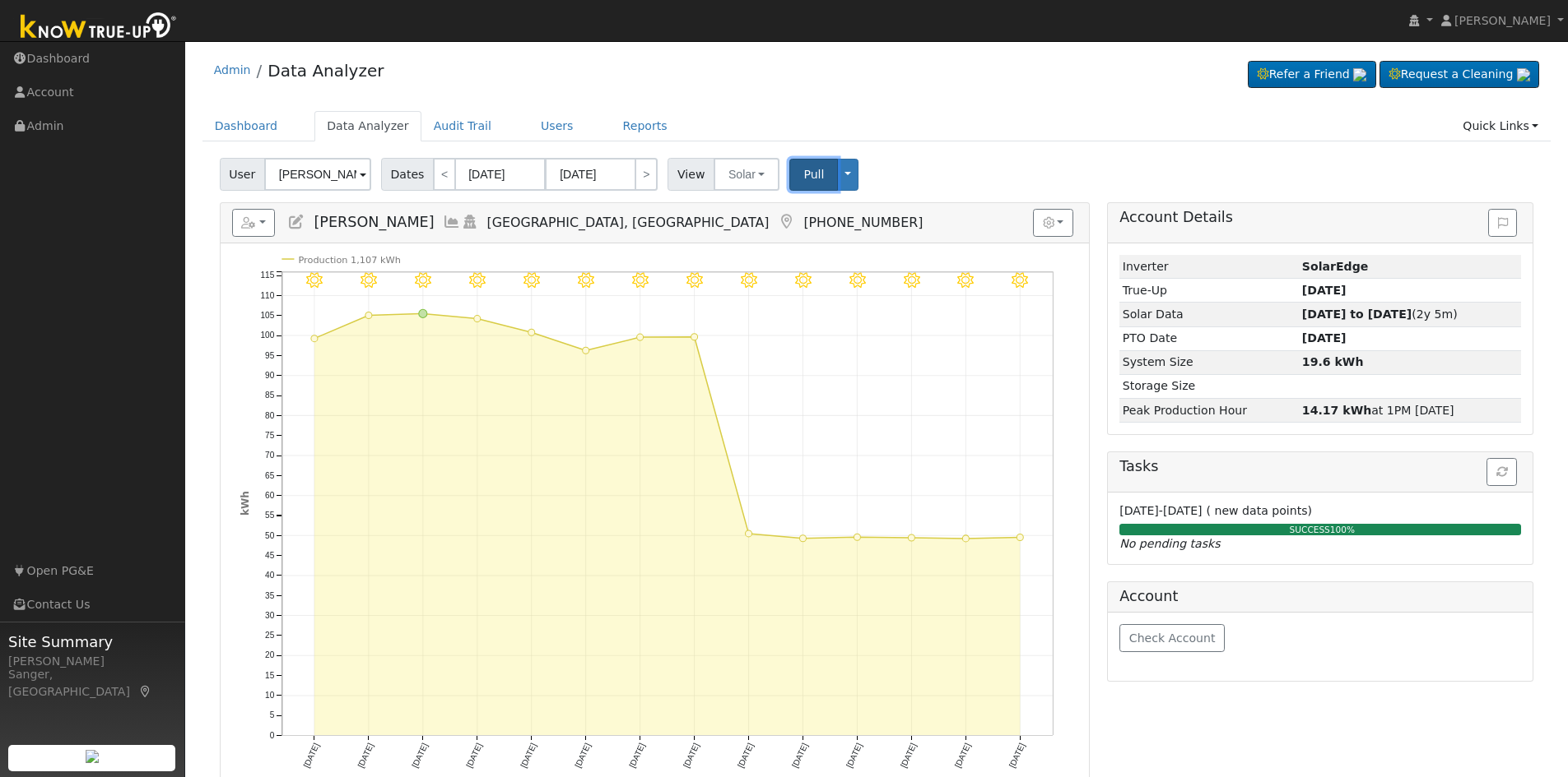
click at [803, 175] on span "Pull" at bounding box center [813, 175] width 20 height 14
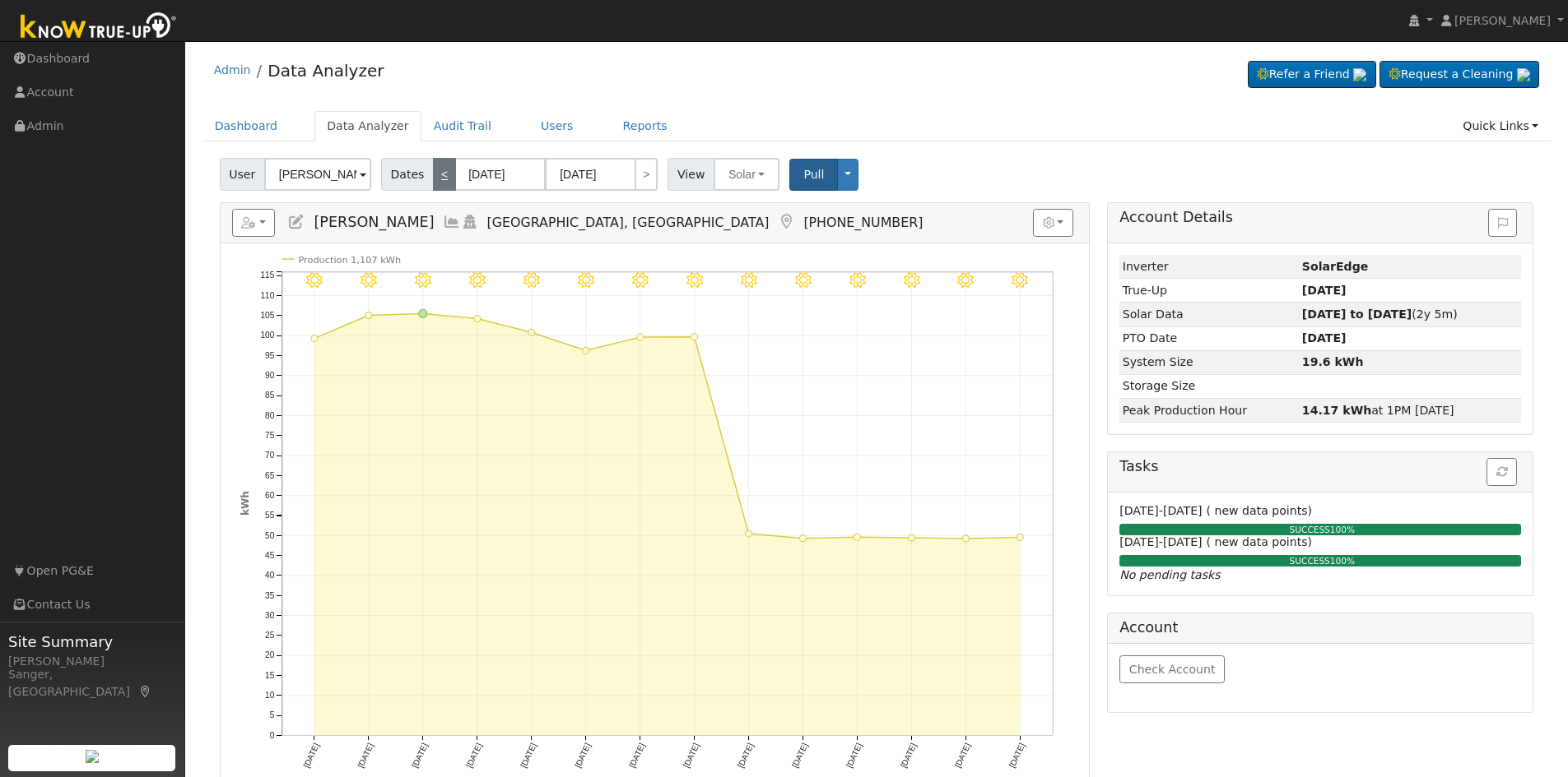
click at [433, 175] on link "<" at bounding box center [445, 174] width 23 height 33
type input "[DATE]"
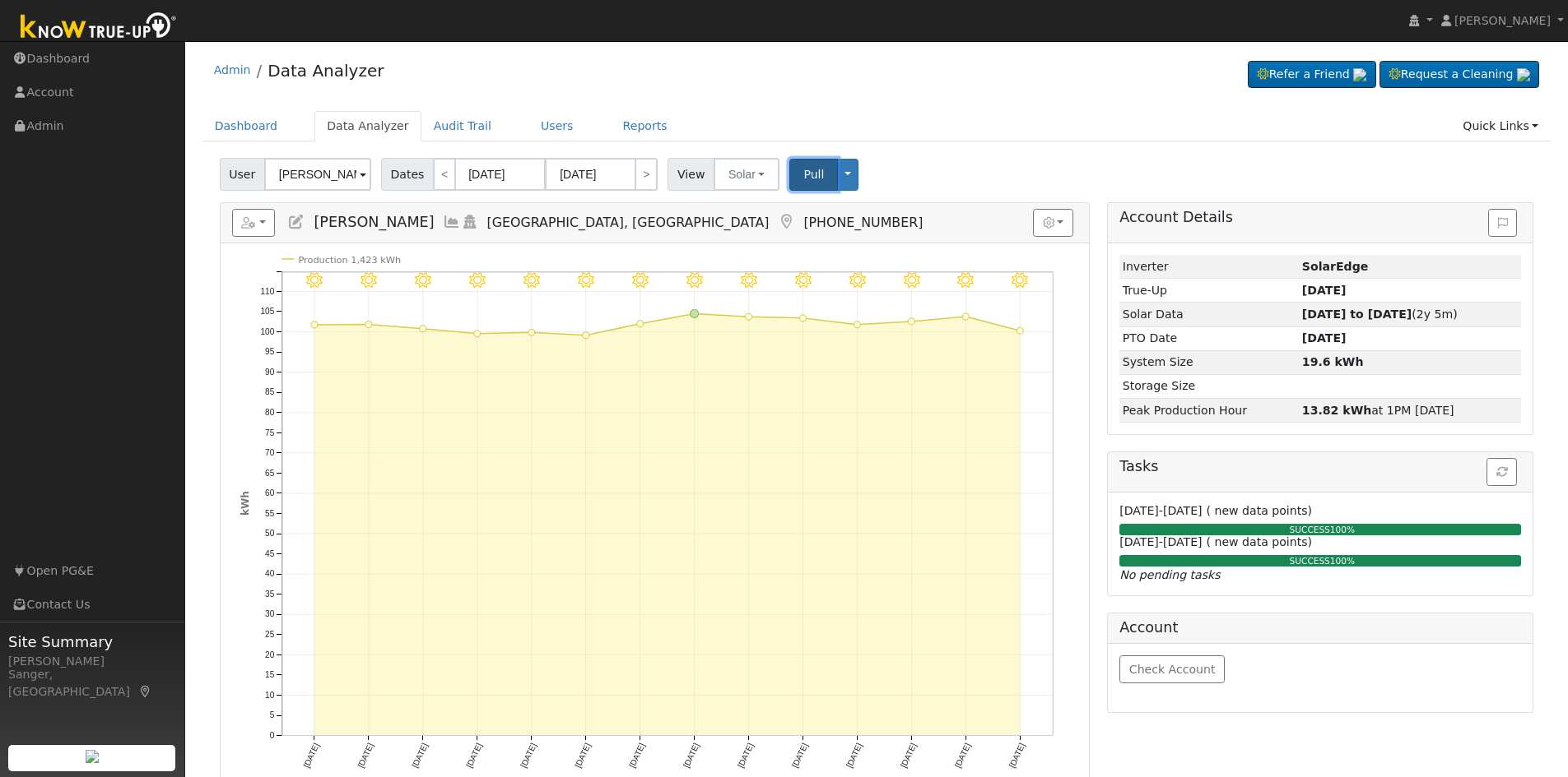
click at [803, 174] on span "Pull" at bounding box center [813, 175] width 20 height 14
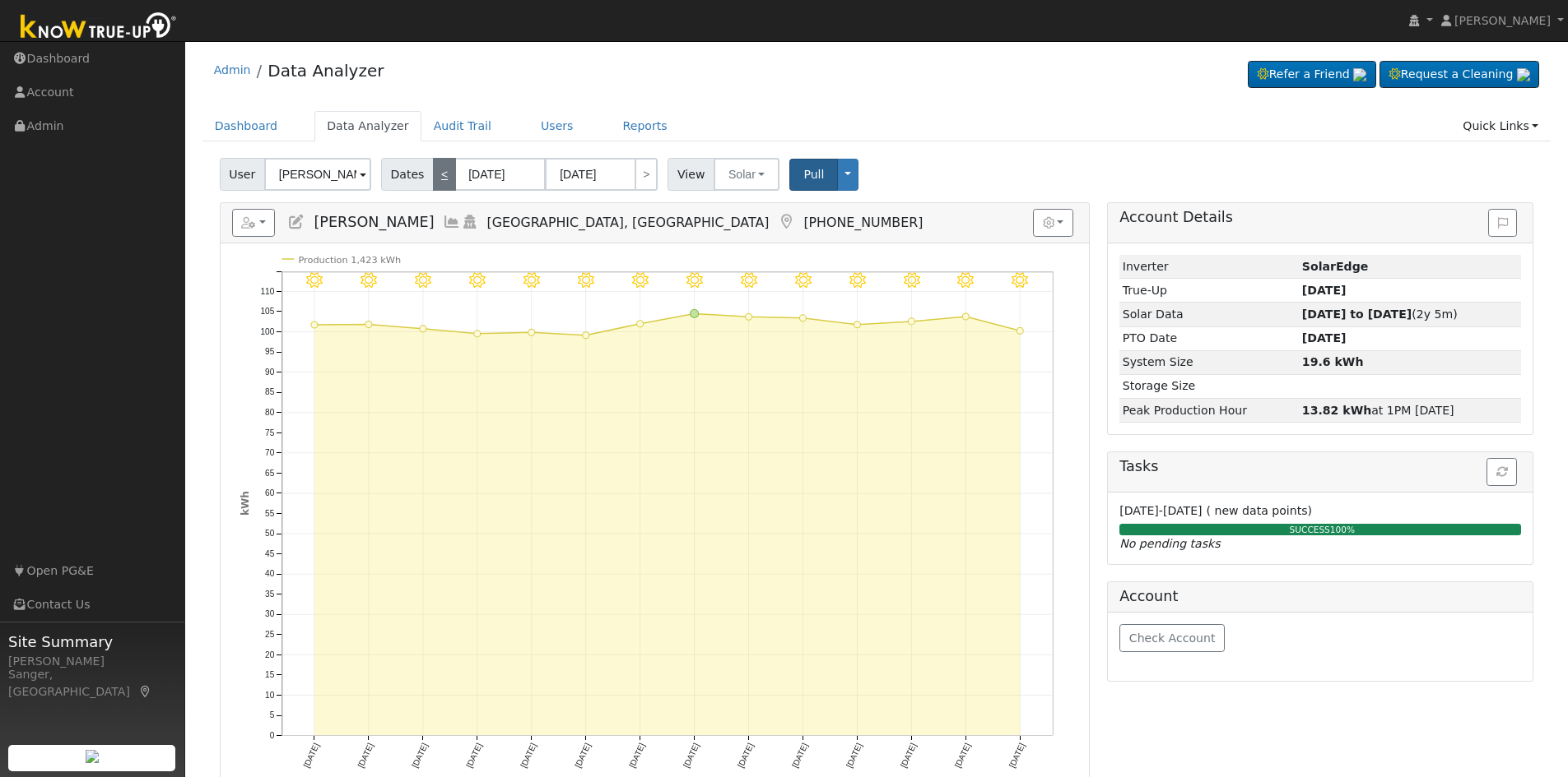
click at [435, 179] on link "<" at bounding box center [445, 174] width 23 height 33
type input "[DATE]"
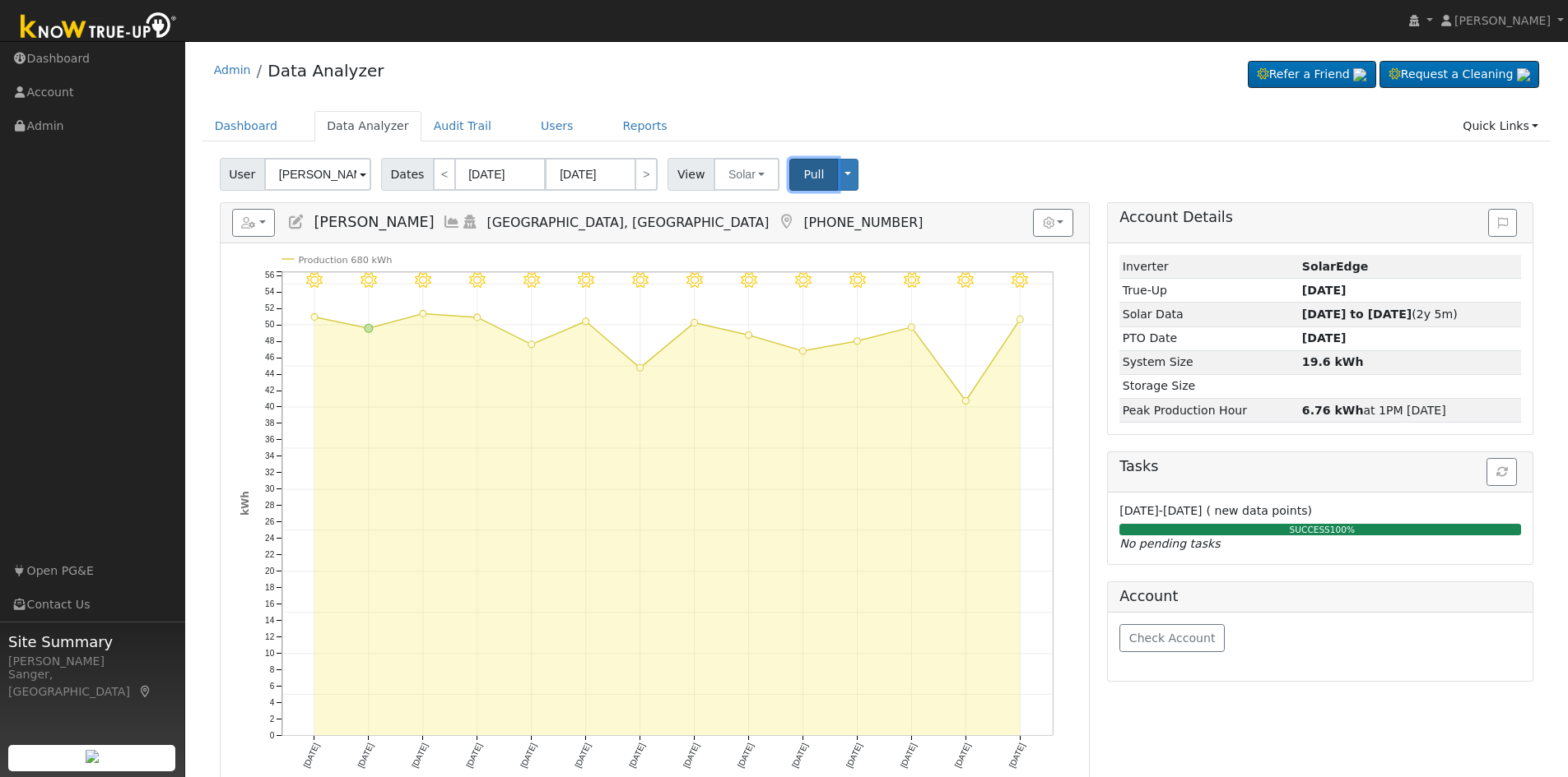
click at [803, 172] on span "Pull" at bounding box center [813, 175] width 20 height 14
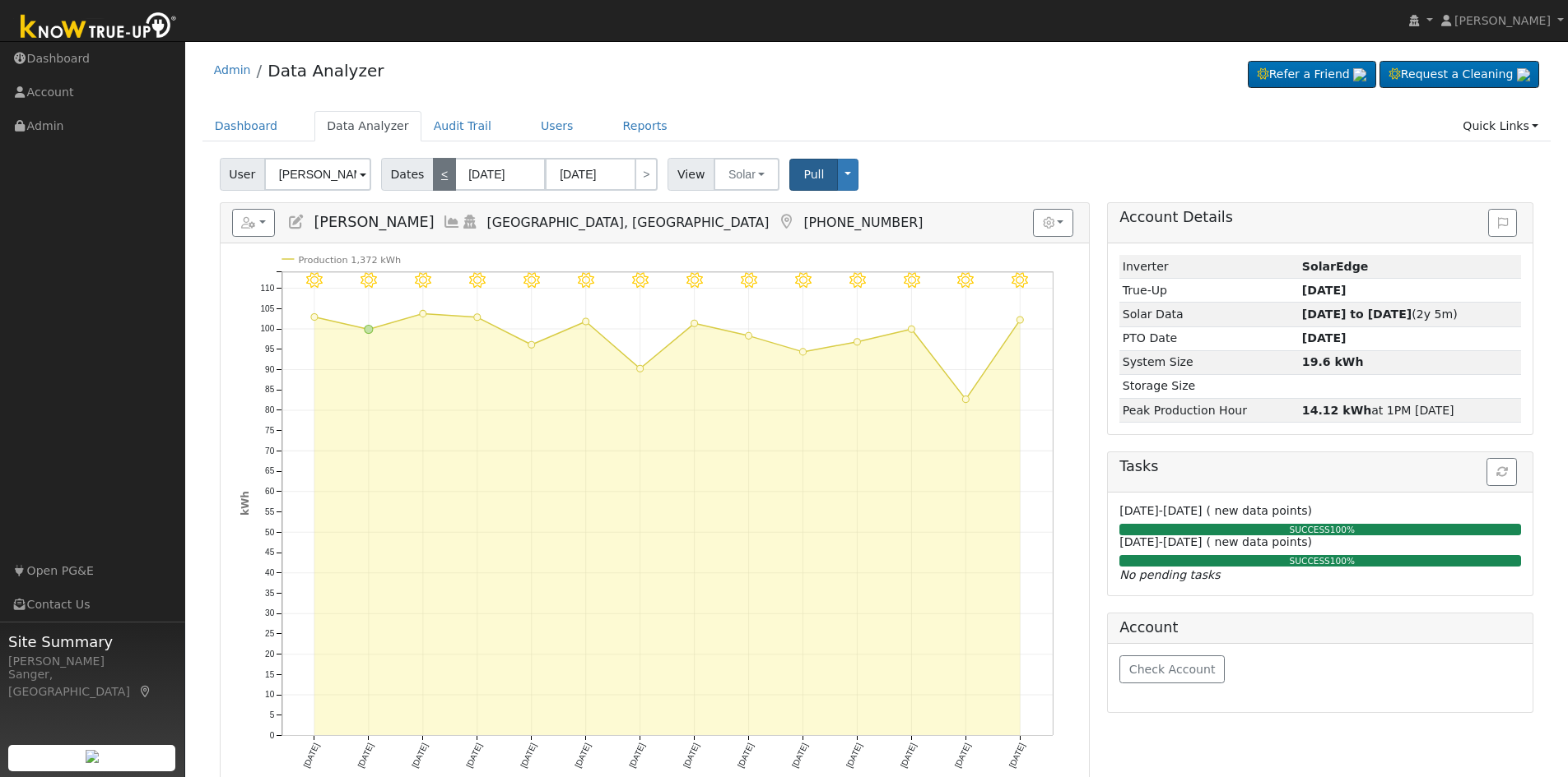
click at [434, 177] on link "<" at bounding box center [445, 174] width 23 height 33
type input "[DATE]"
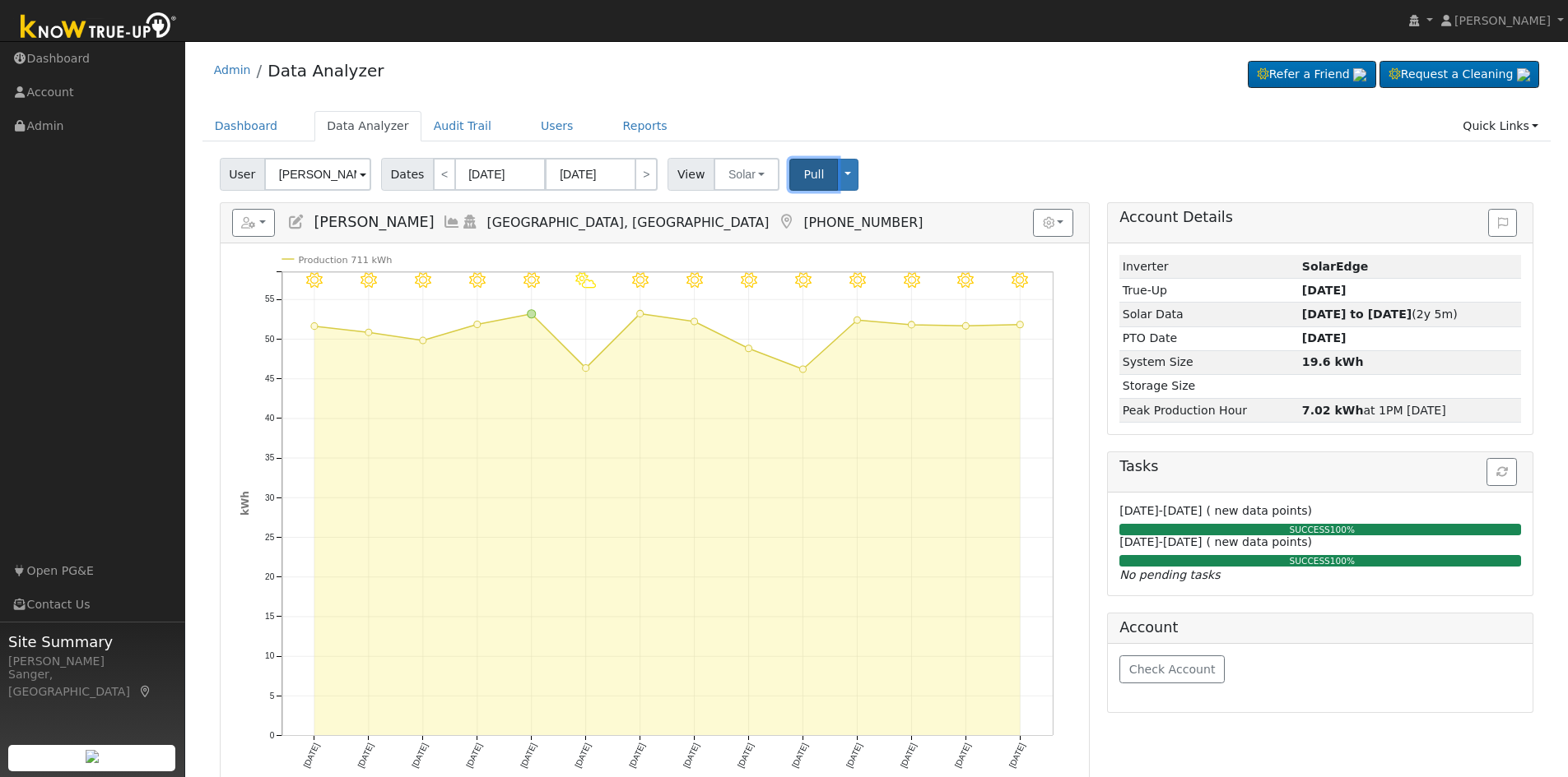
click at [803, 168] on span "Pull" at bounding box center [813, 175] width 20 height 14
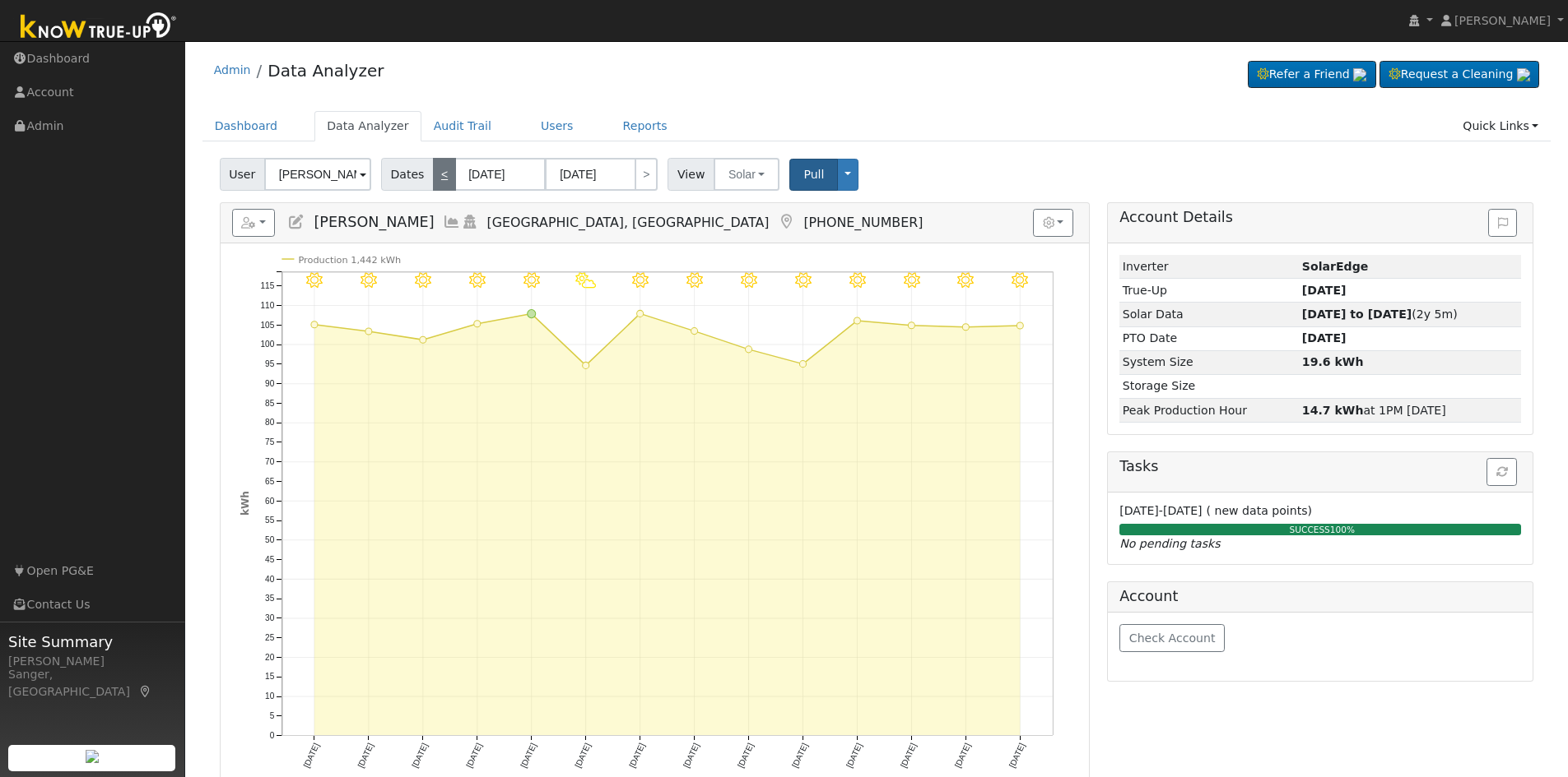
click at [439, 173] on link "<" at bounding box center [445, 174] width 23 height 33
type input "[DATE]"
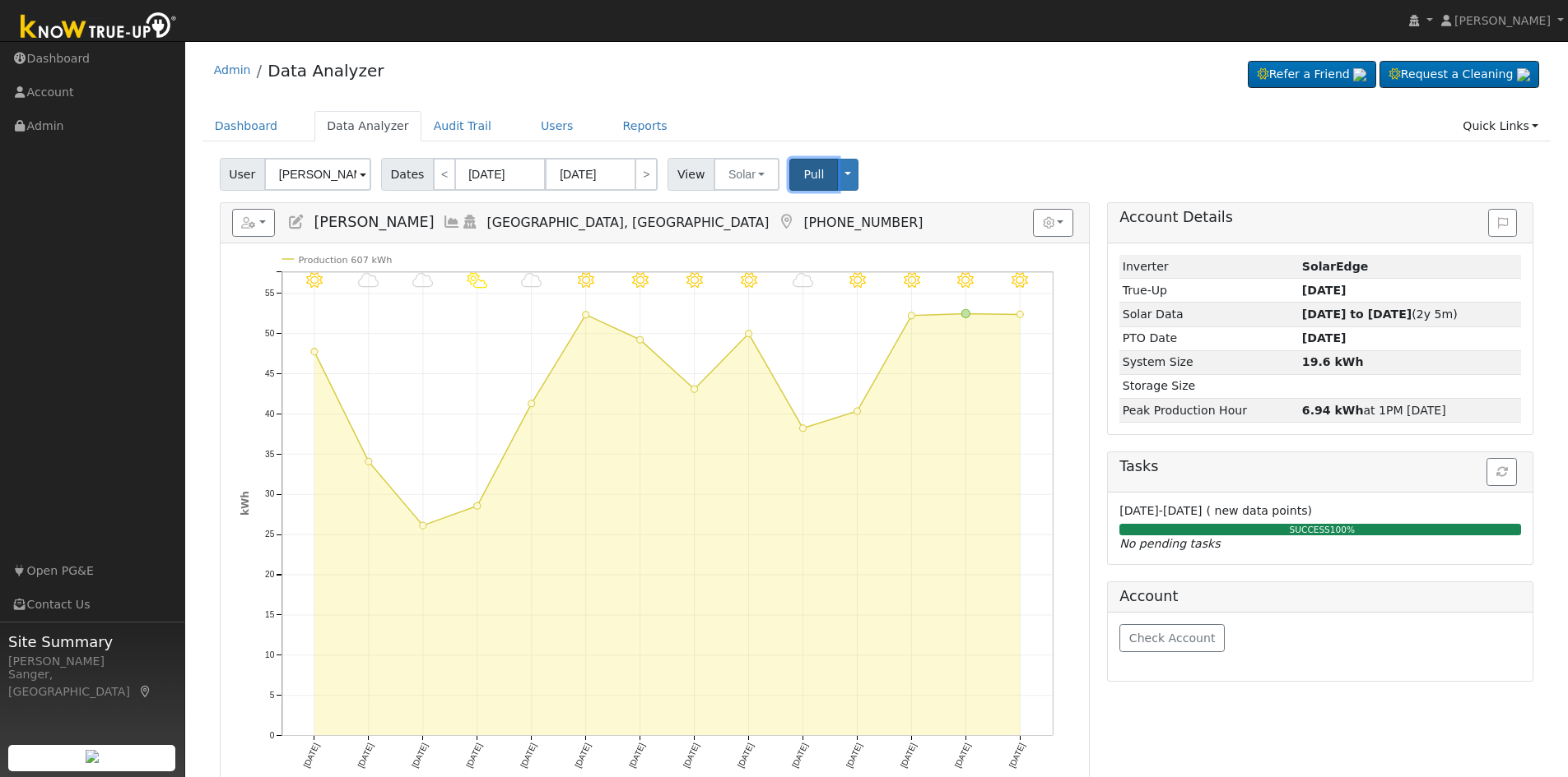
click at [803, 170] on span "Pull" at bounding box center [813, 175] width 20 height 14
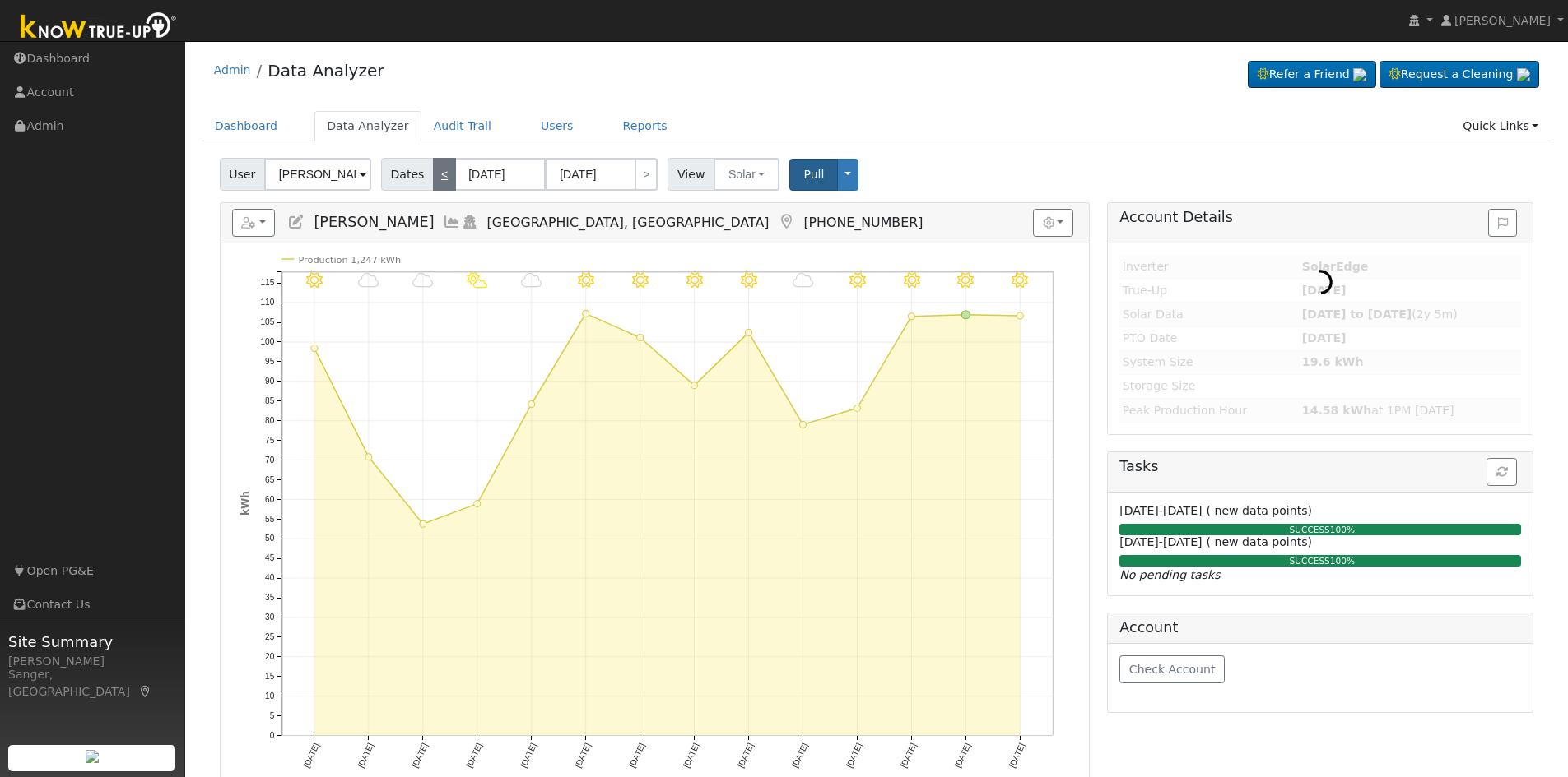
click at [433, 177] on link "<" at bounding box center [445, 174] width 23 height 33
type input "[DATE]"
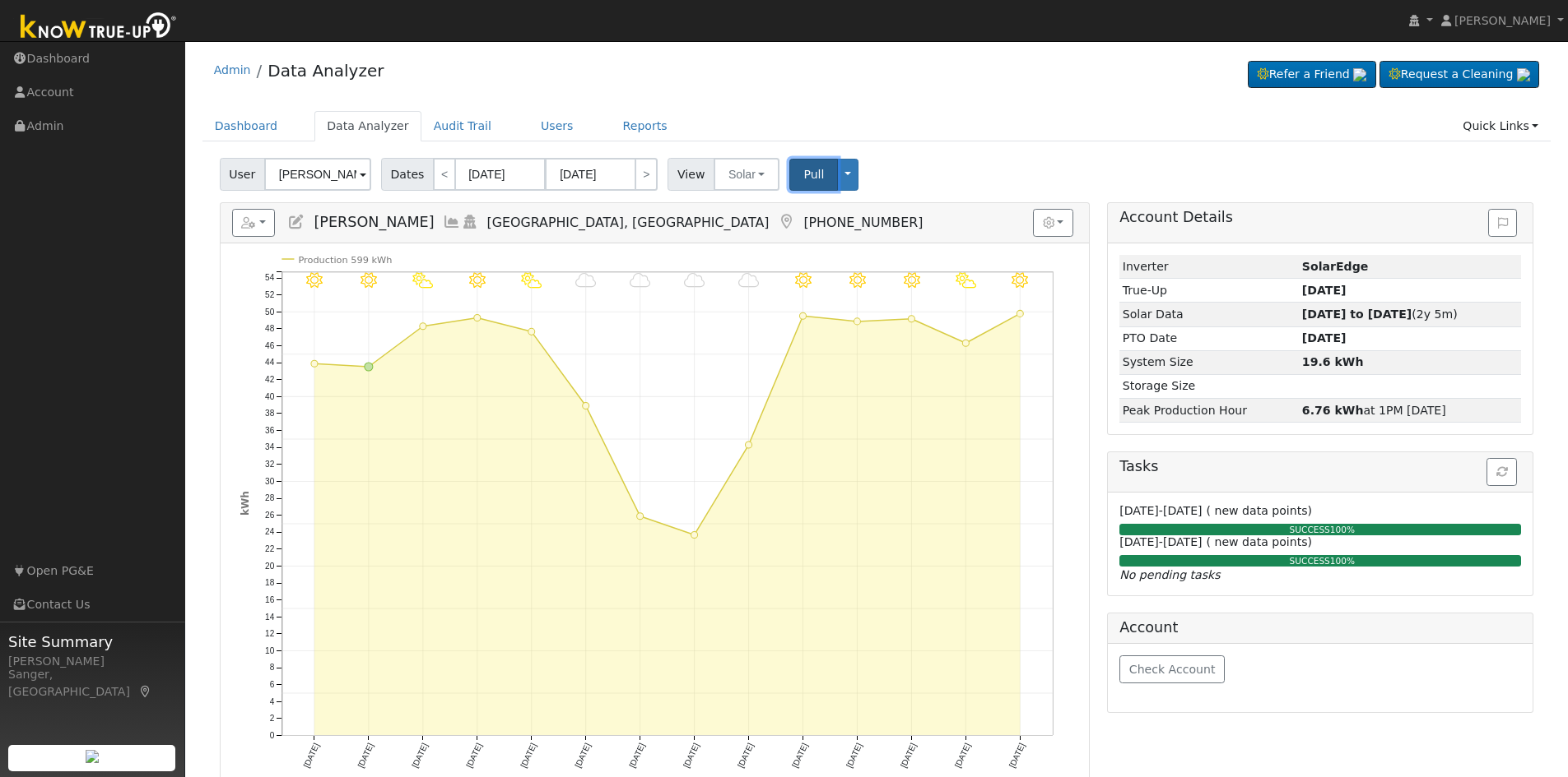
click at [789, 169] on button "Pull" at bounding box center [813, 174] width 48 height 32
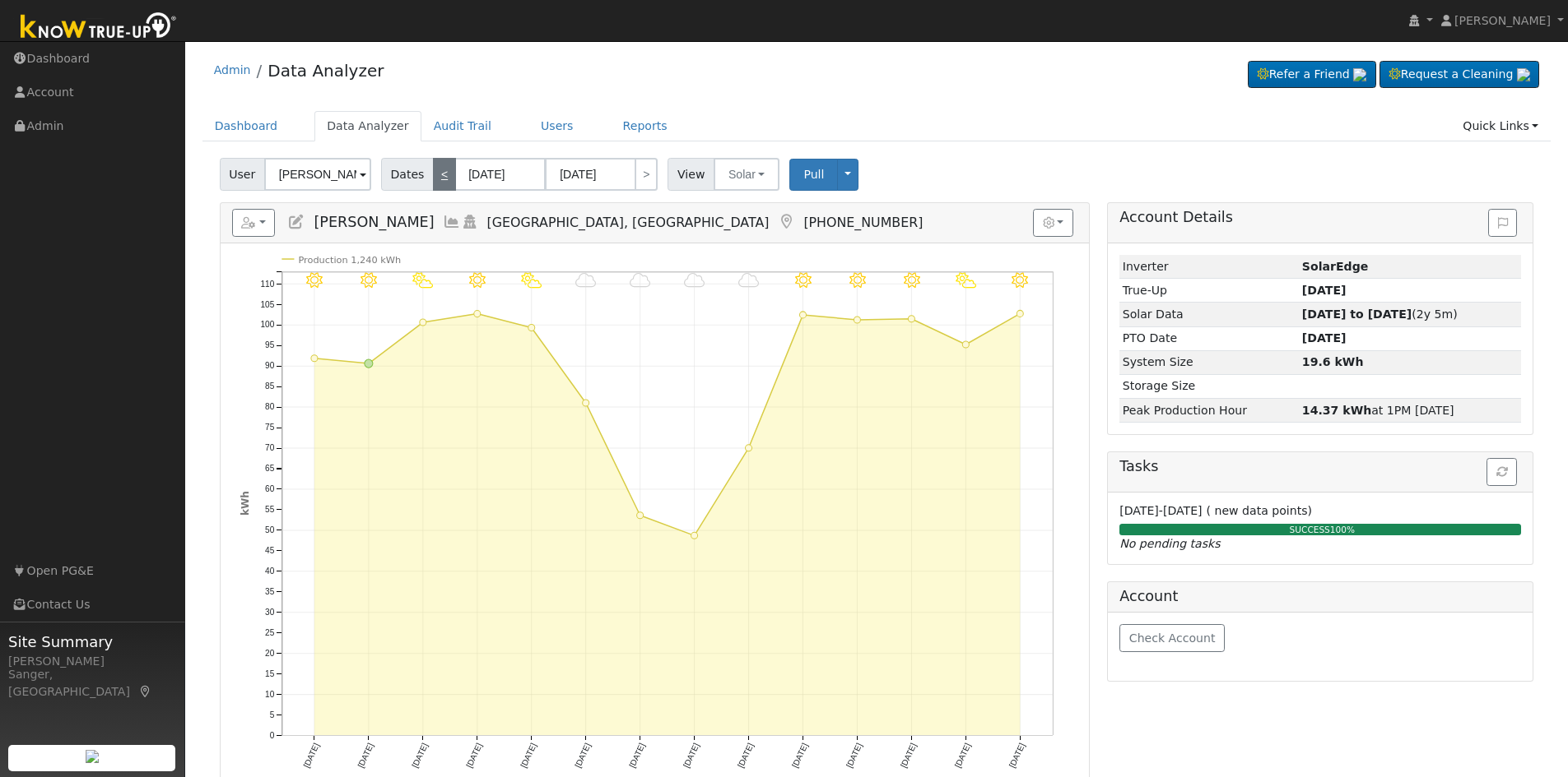
click at [435, 179] on link "<" at bounding box center [445, 174] width 23 height 33
type input "[DATE]"
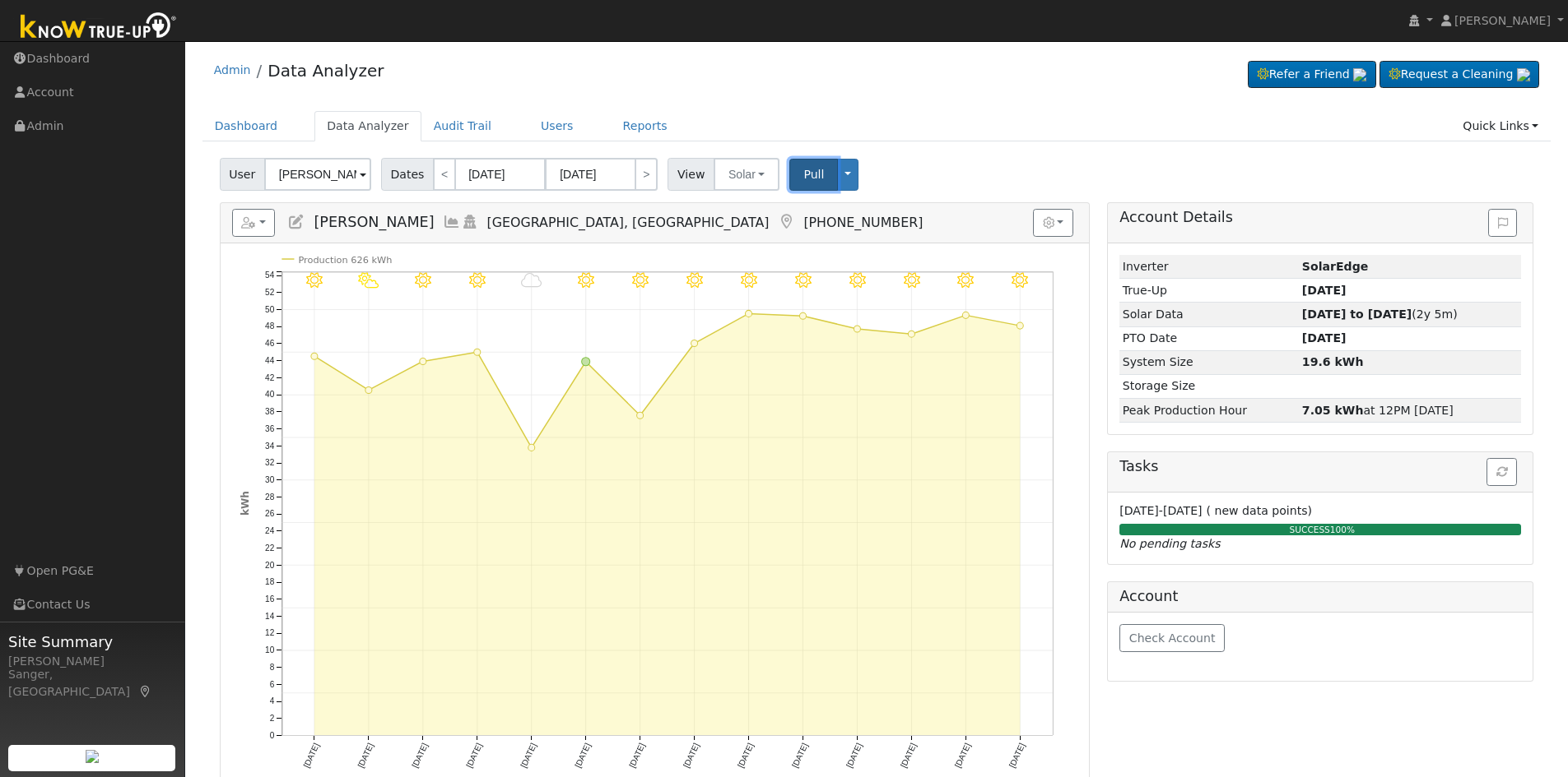
click at [803, 177] on span "Pull" at bounding box center [813, 175] width 20 height 14
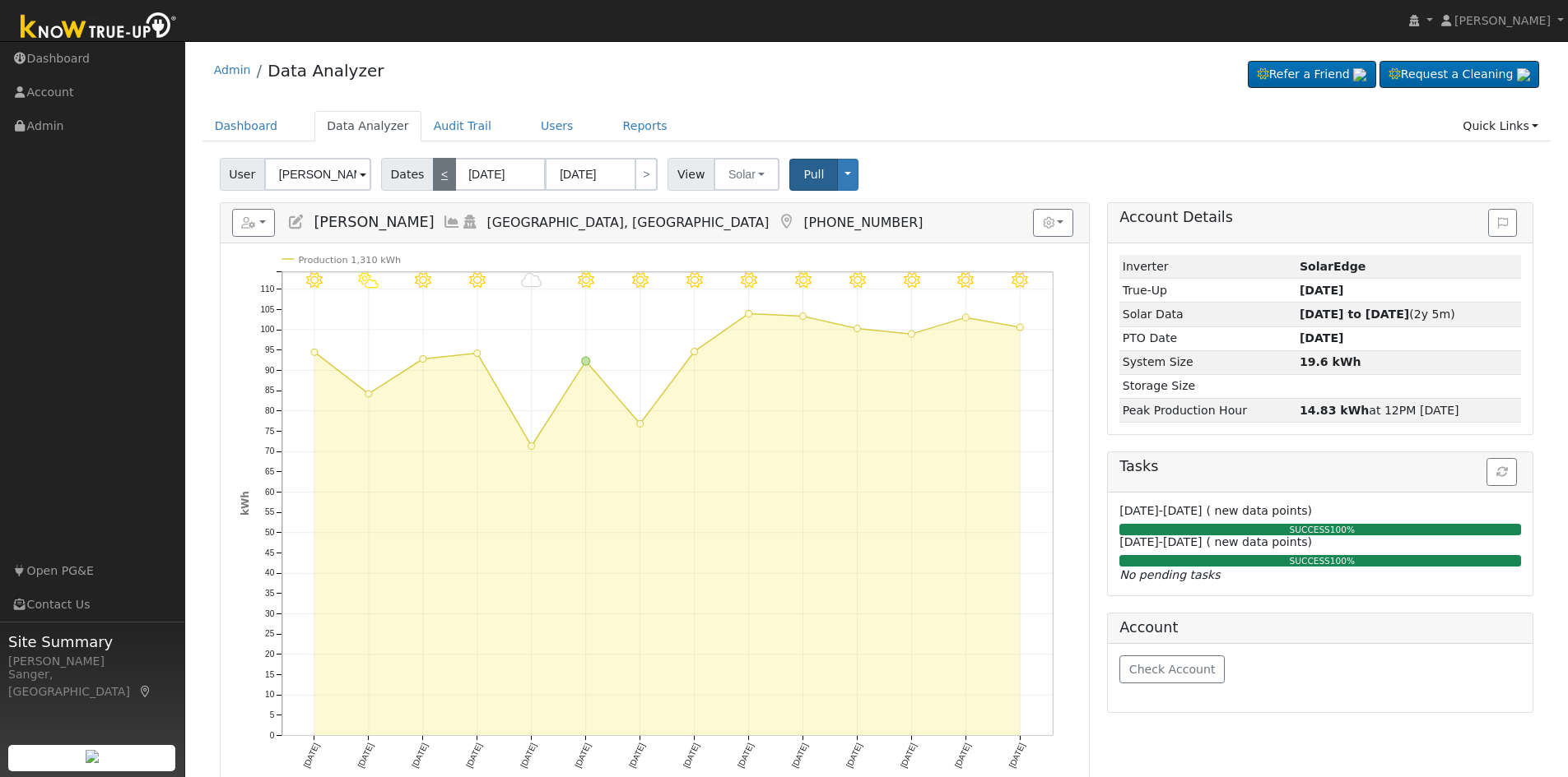
click at [437, 172] on link "<" at bounding box center [445, 174] width 23 height 33
type input "[DATE]"
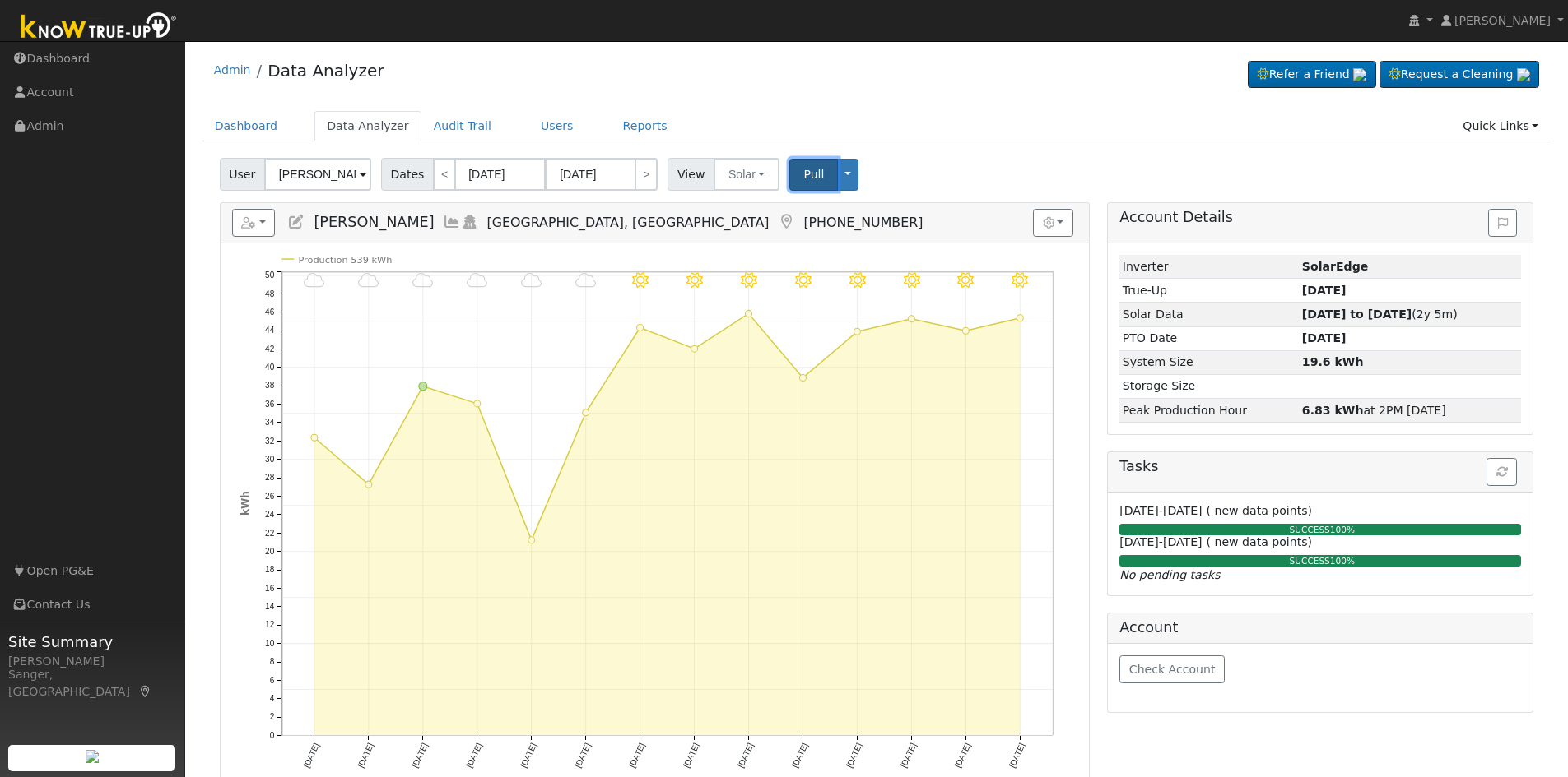
click at [808, 174] on span "Pull" at bounding box center [813, 175] width 20 height 14
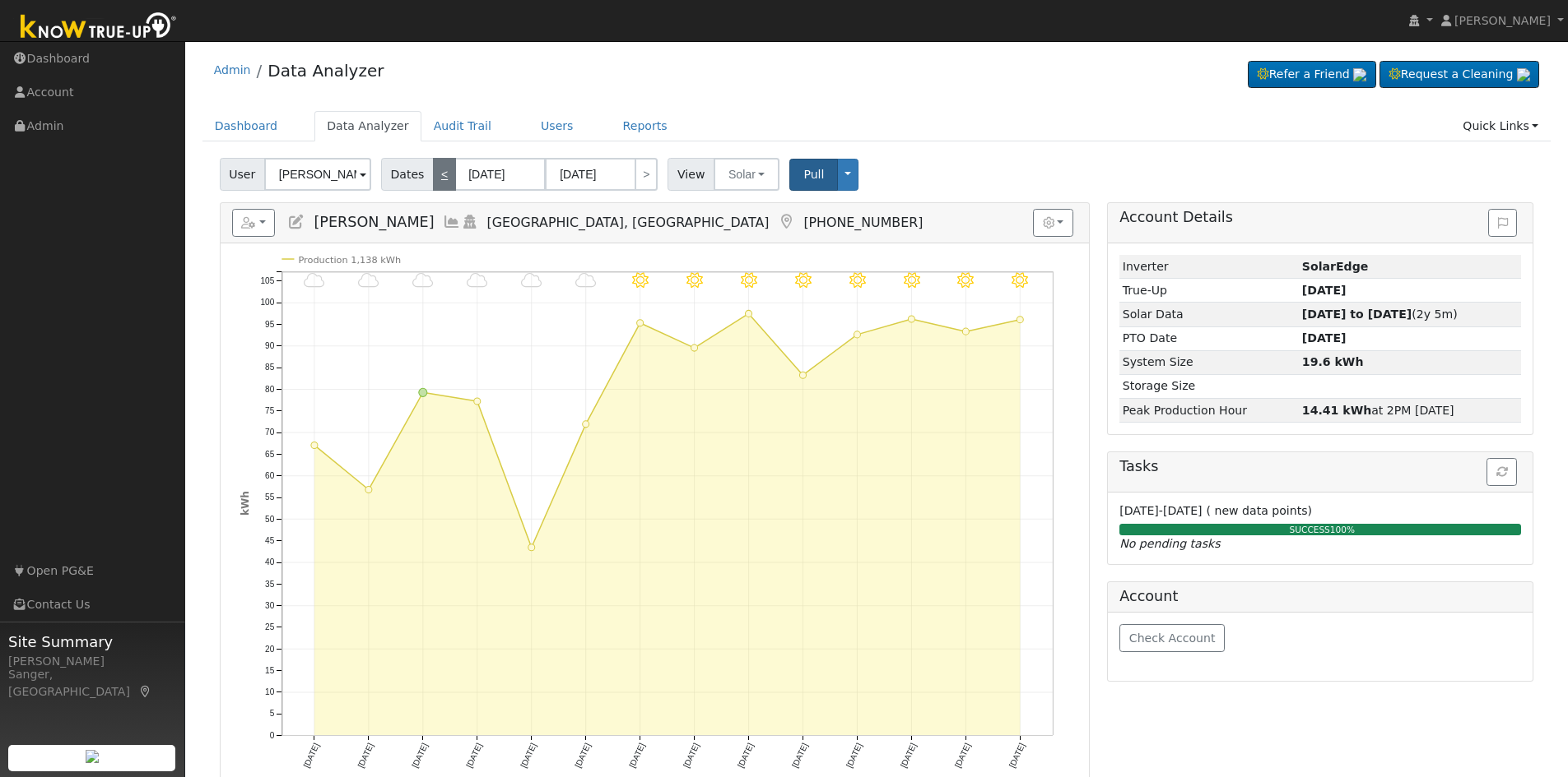
click at [439, 175] on link "<" at bounding box center [445, 174] width 23 height 33
type input "[DATE]"
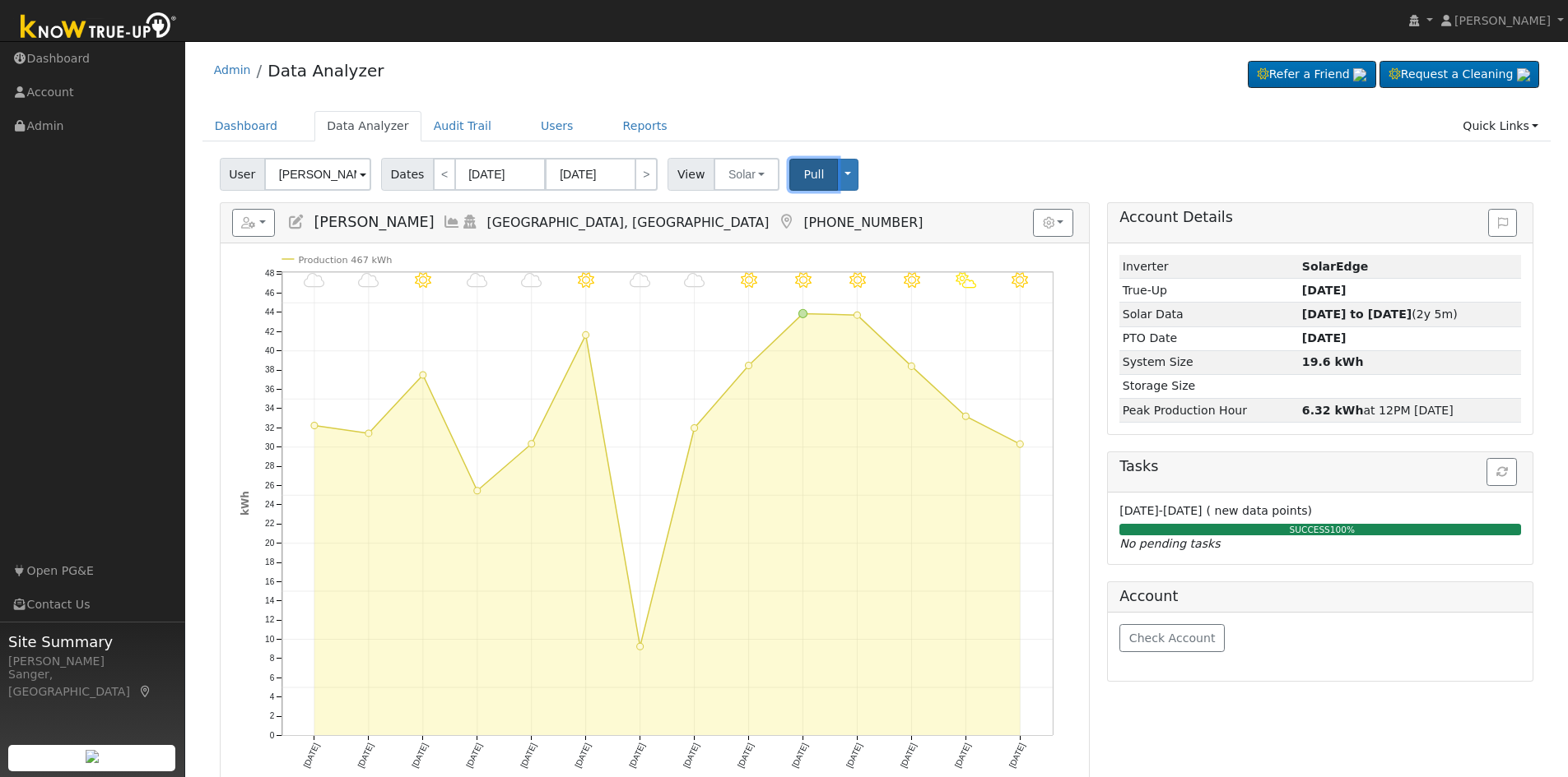
click at [790, 178] on button "Pull" at bounding box center [813, 174] width 48 height 32
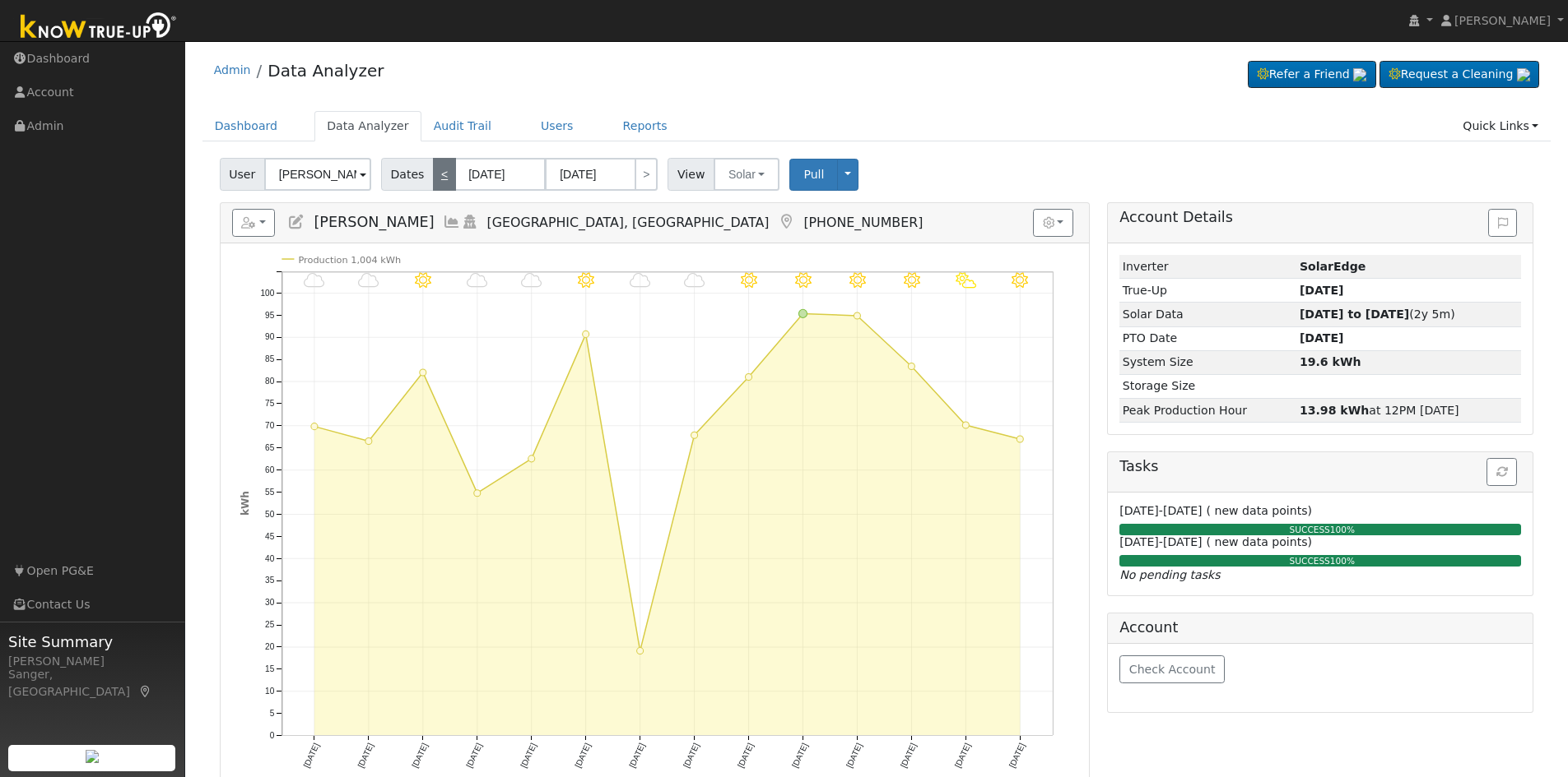
click at [436, 174] on link "<" at bounding box center [445, 174] width 23 height 33
type input "[DATE]"
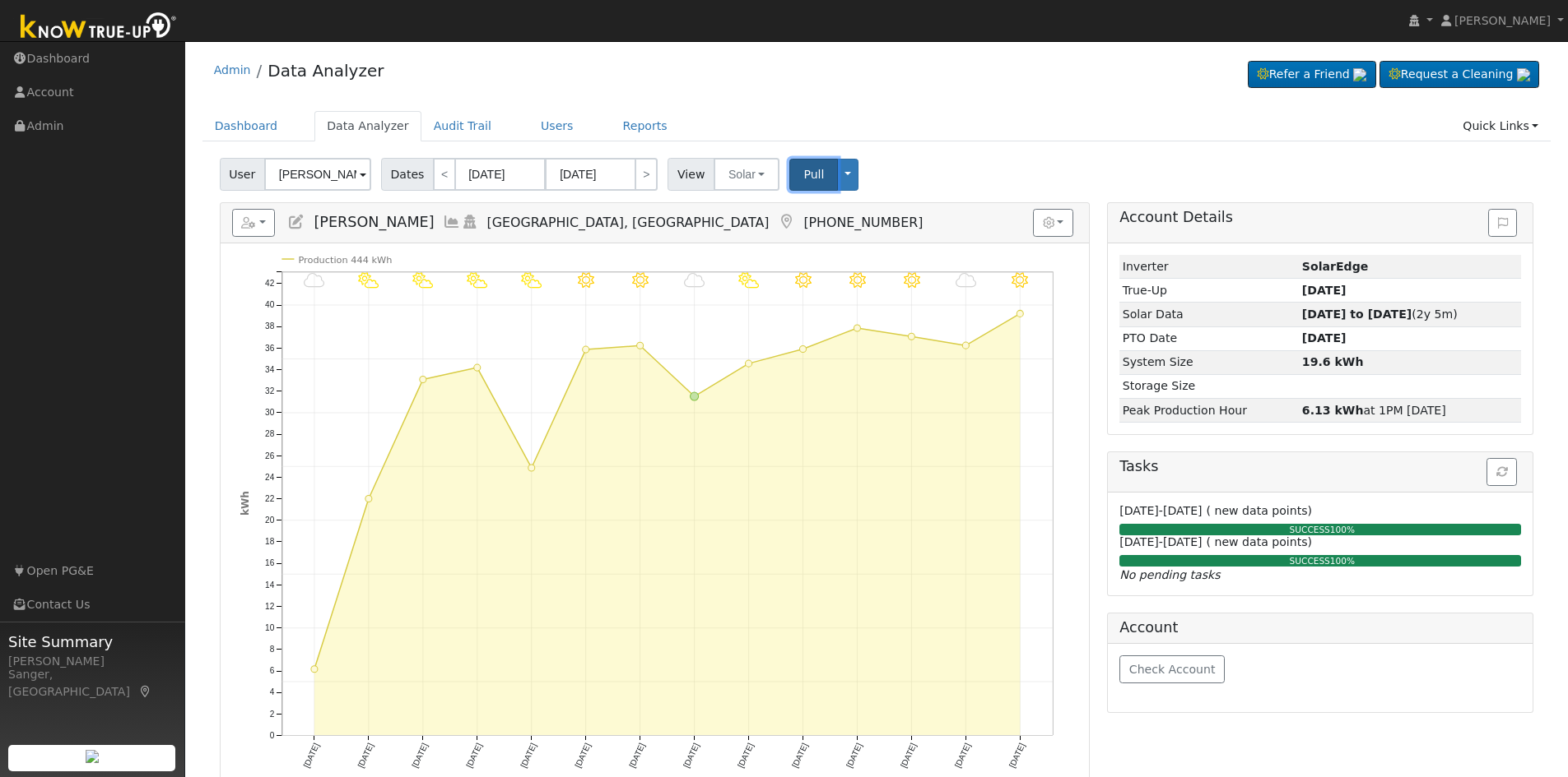
click at [803, 169] on span "Pull" at bounding box center [813, 175] width 20 height 14
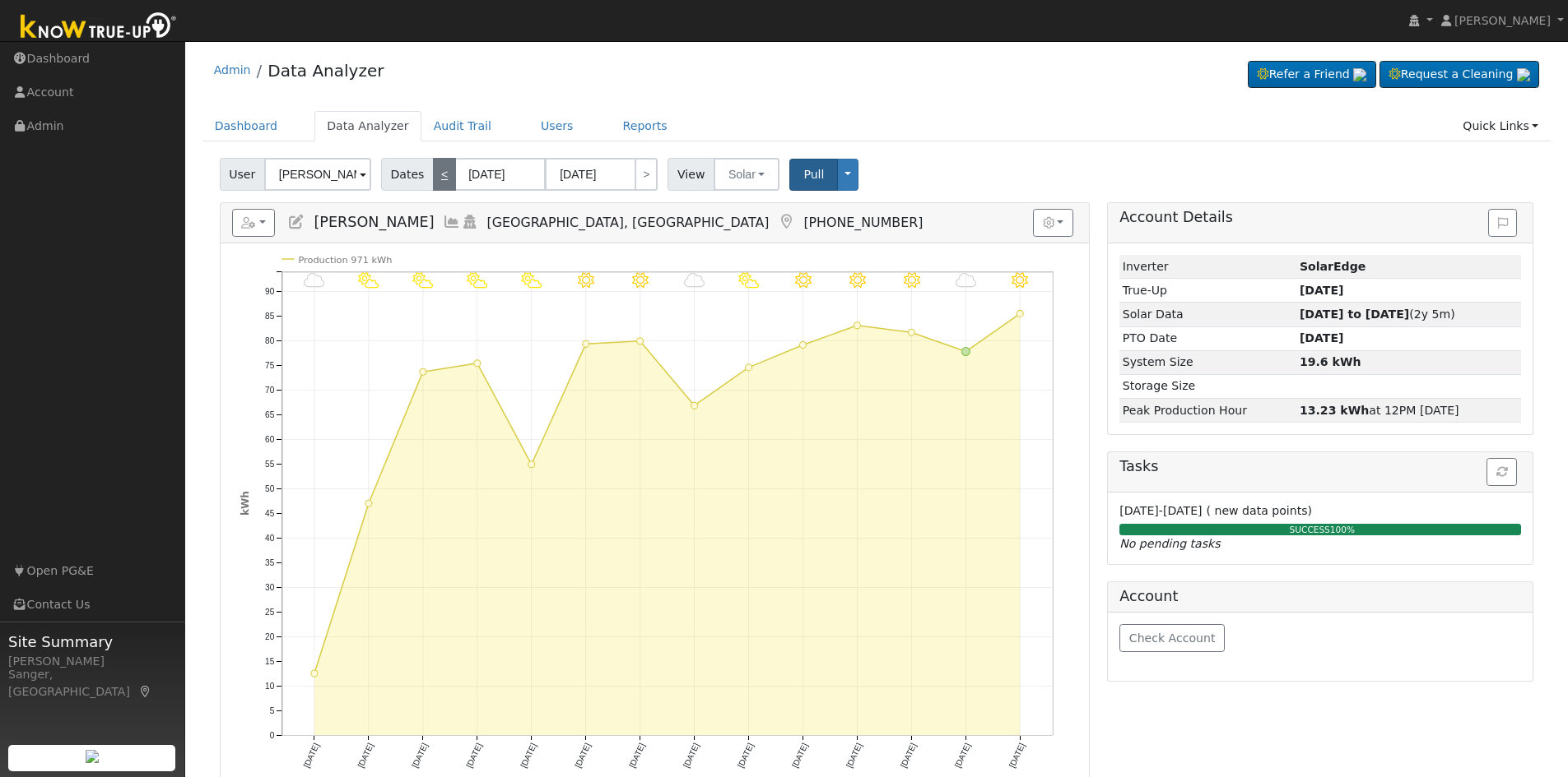
click at [435, 176] on link "<" at bounding box center [445, 174] width 23 height 33
type input "[DATE]"
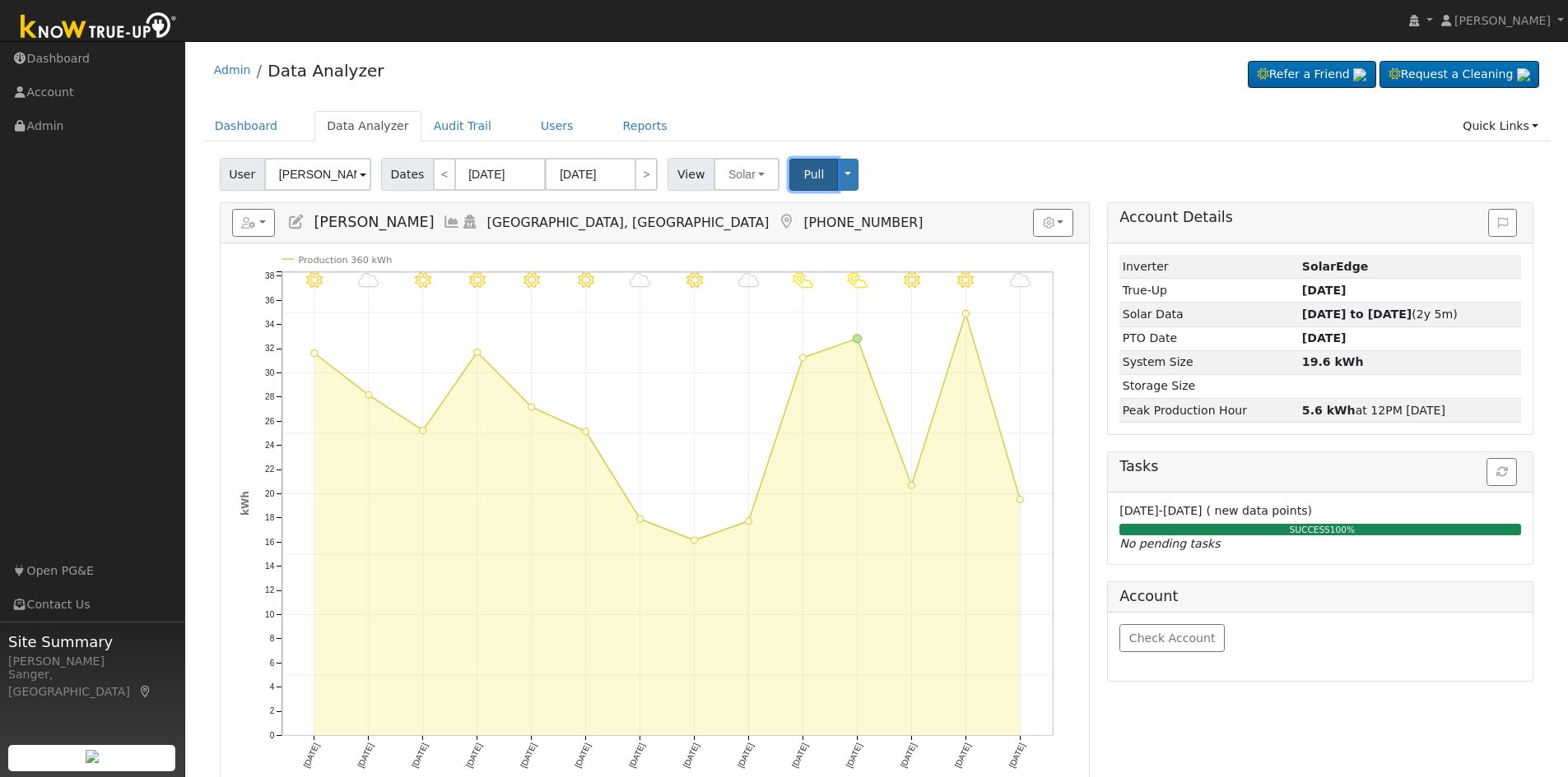
click at [803, 177] on span "Pull" at bounding box center [813, 175] width 20 height 14
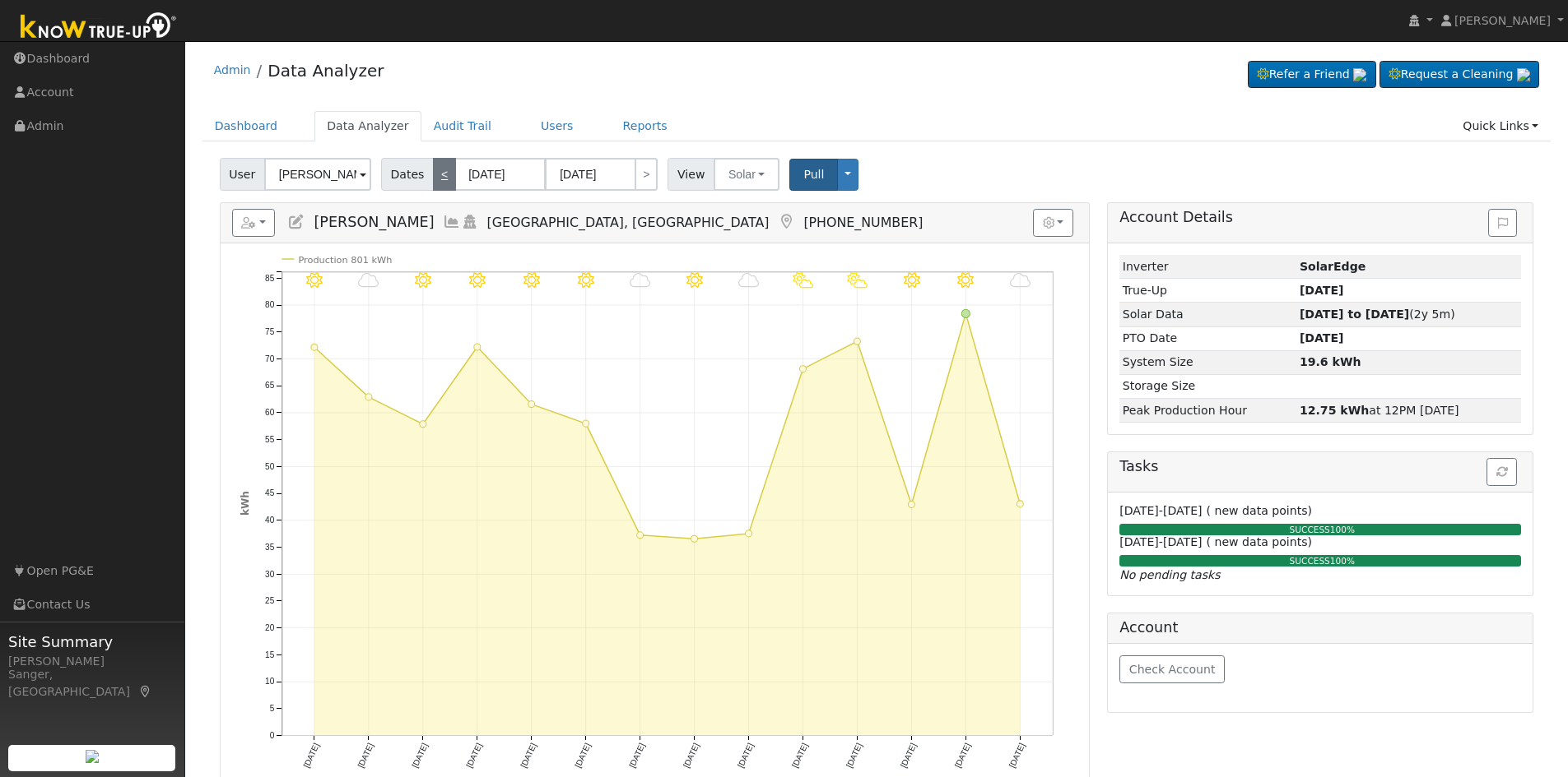
click at [434, 176] on link "<" at bounding box center [445, 174] width 23 height 33
type input "[DATE]"
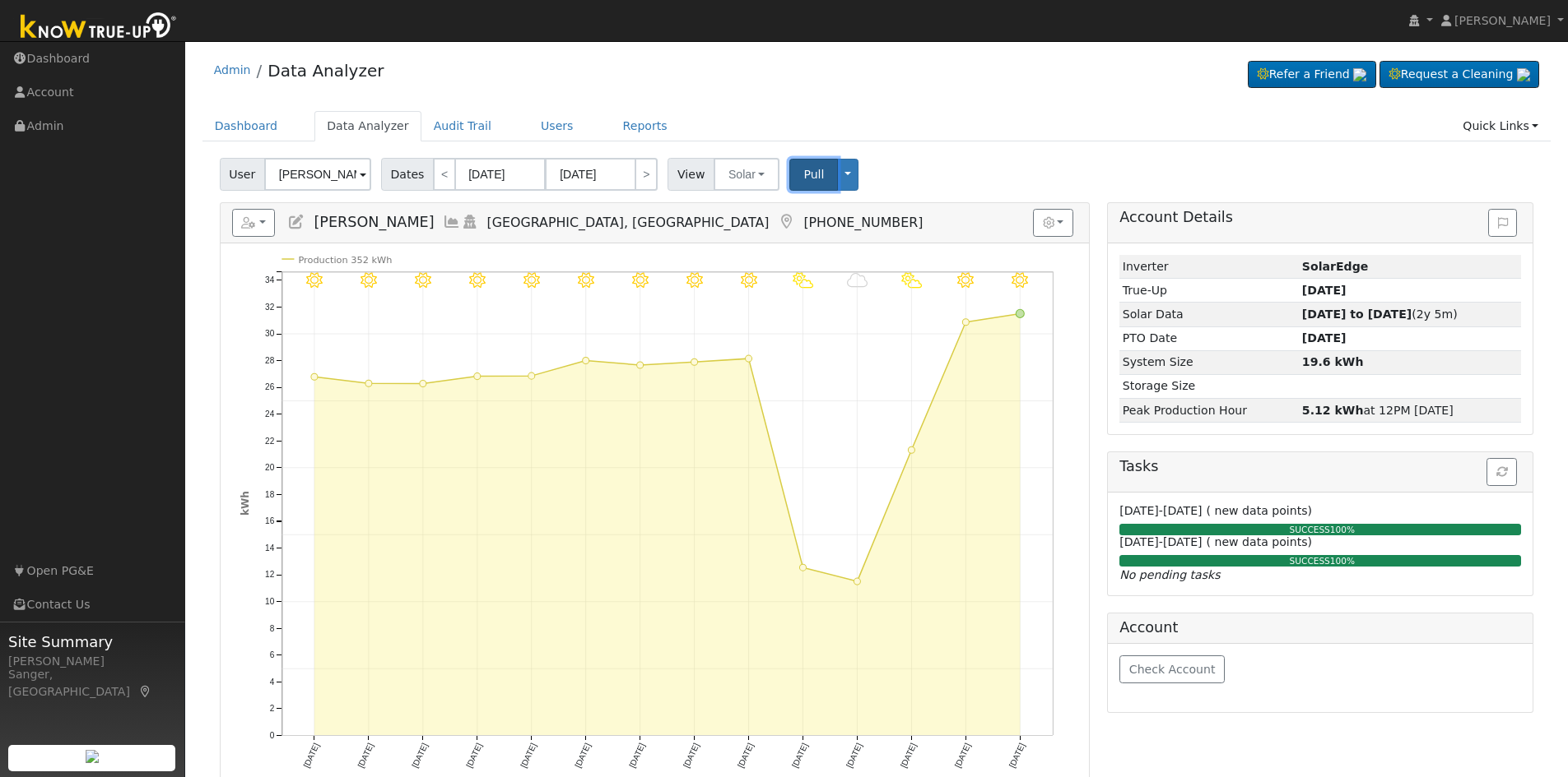
click at [803, 180] on span "Pull" at bounding box center [813, 175] width 20 height 14
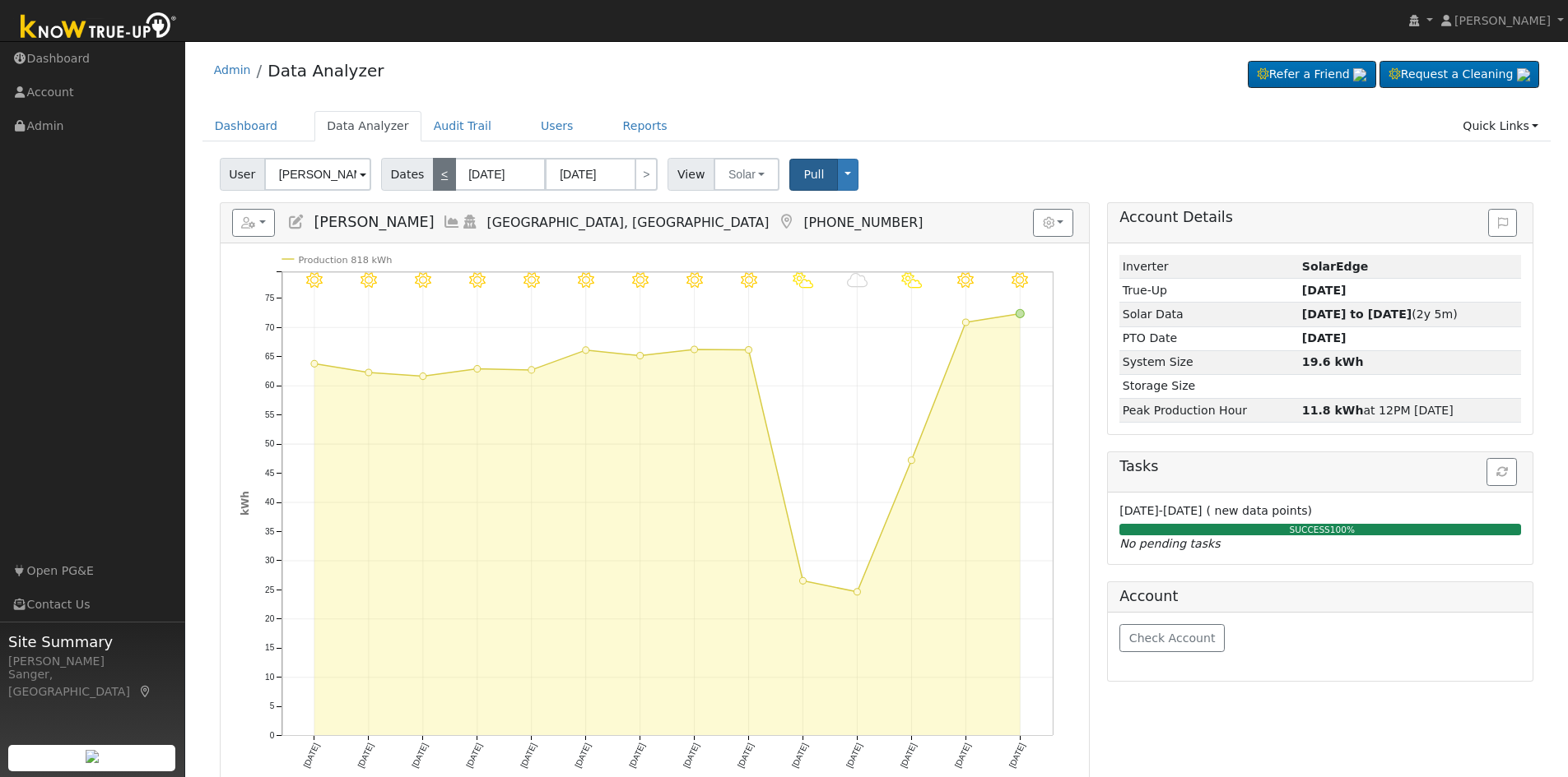
click at [439, 175] on link "<" at bounding box center [445, 174] width 23 height 33
type input "[DATE]"
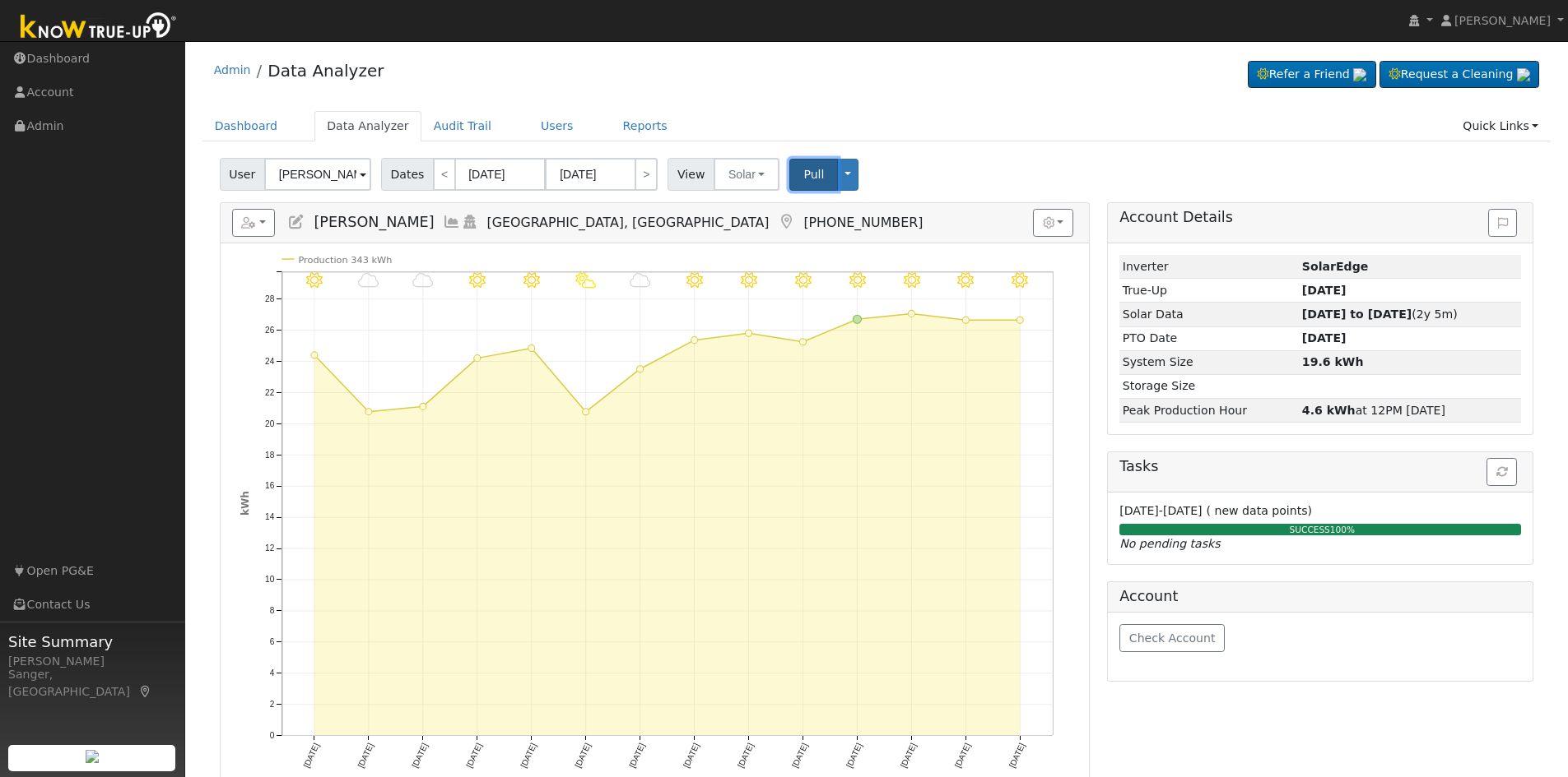
click at [805, 175] on span "Pull" at bounding box center [813, 175] width 20 height 14
click at [435, 176] on link "<" at bounding box center [445, 174] width 23 height 33
type input "[DATE]"
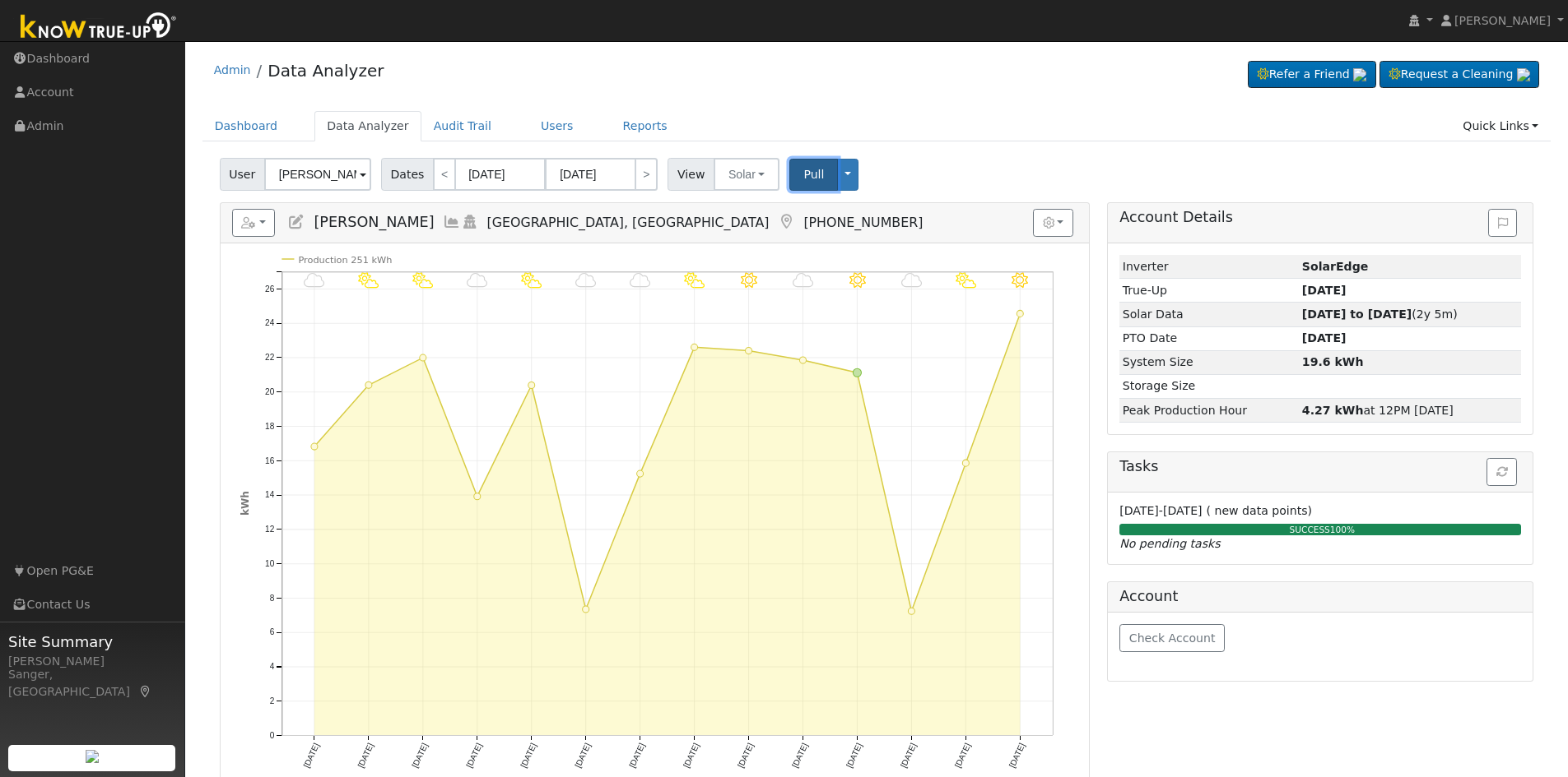
click at [808, 181] on span "Pull" at bounding box center [813, 175] width 20 height 14
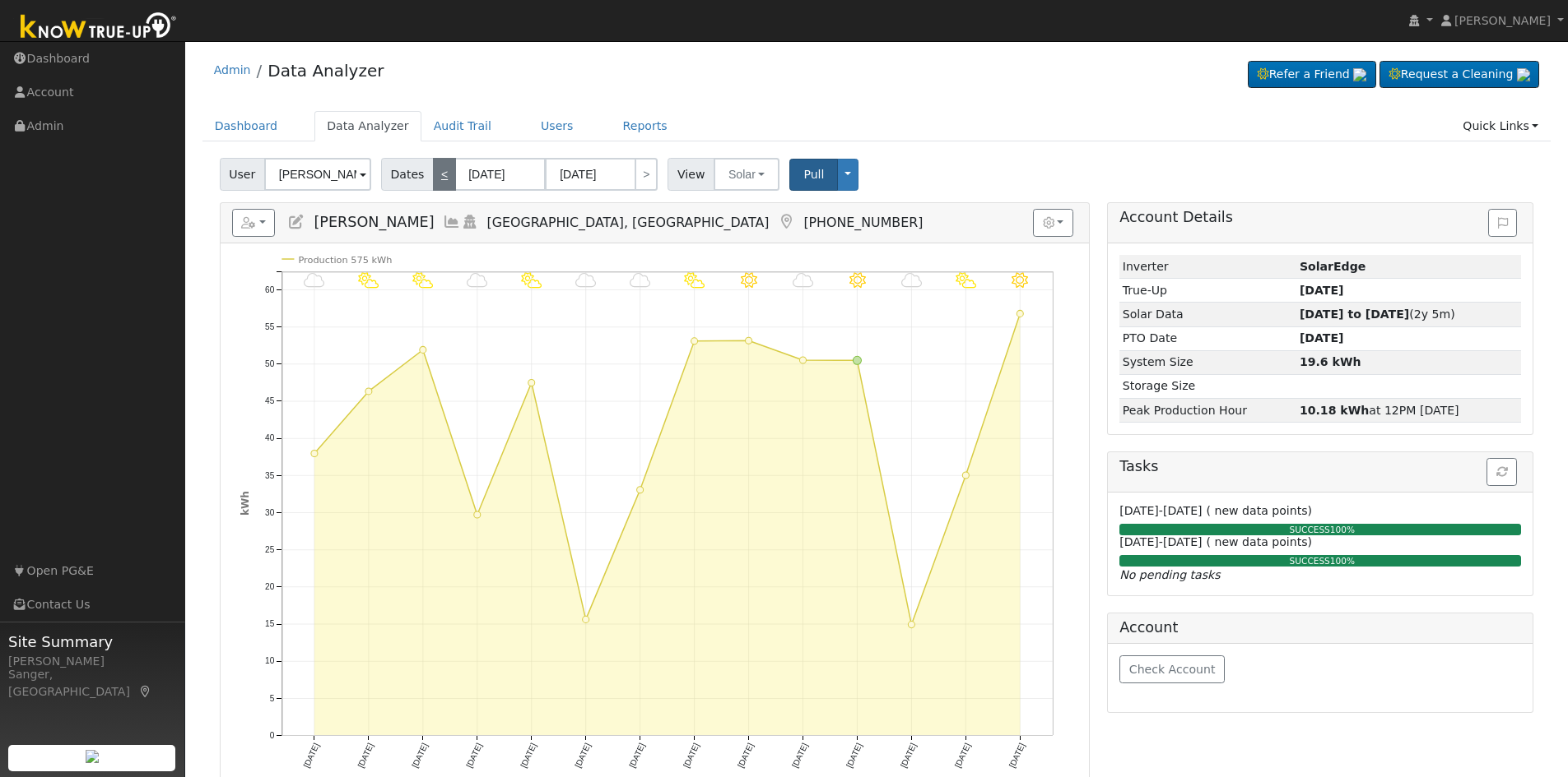
click at [433, 177] on link "<" at bounding box center [445, 174] width 23 height 33
type input "[DATE]"
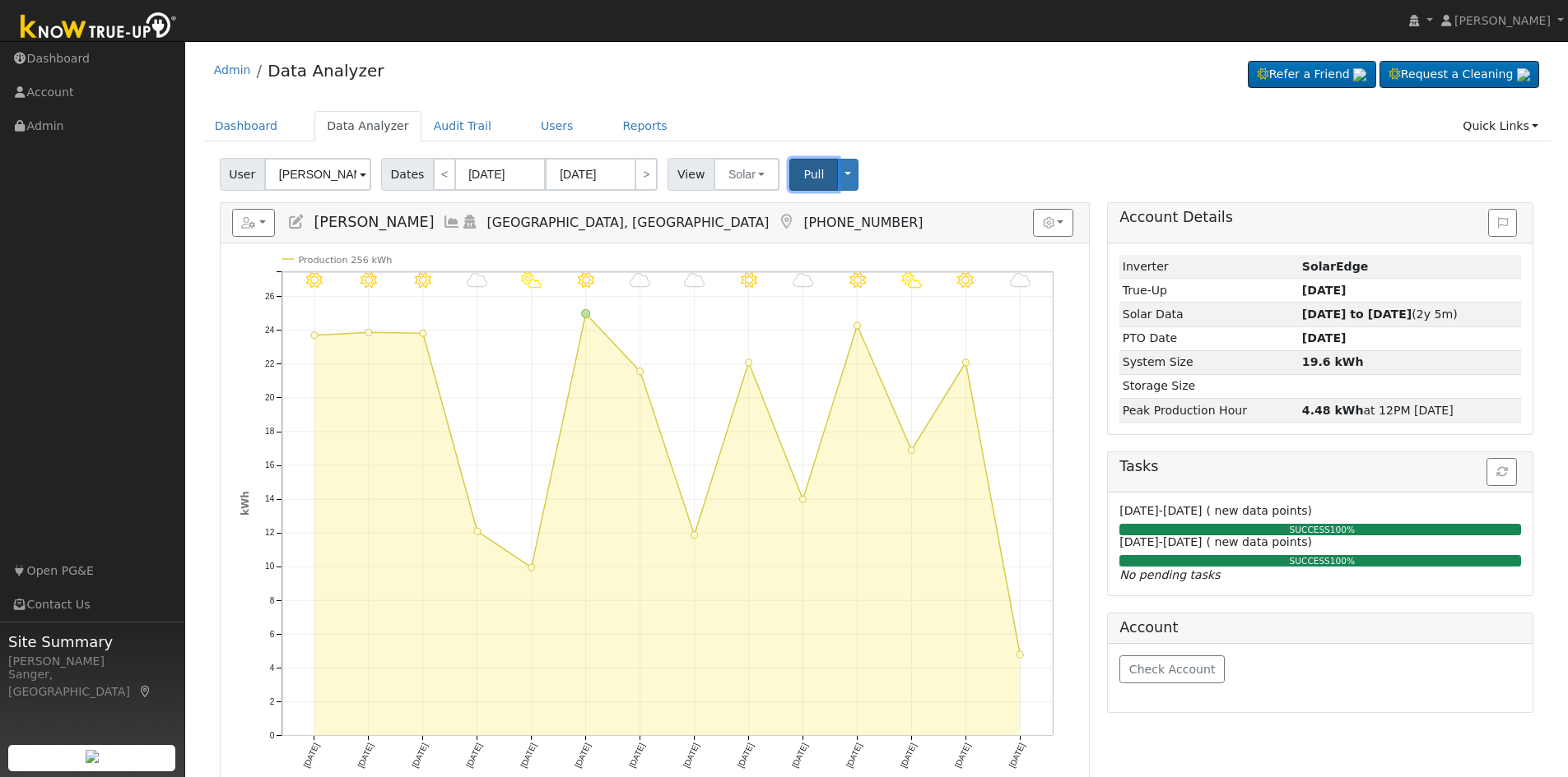
click at [803, 174] on span "Pull" at bounding box center [813, 175] width 20 height 14
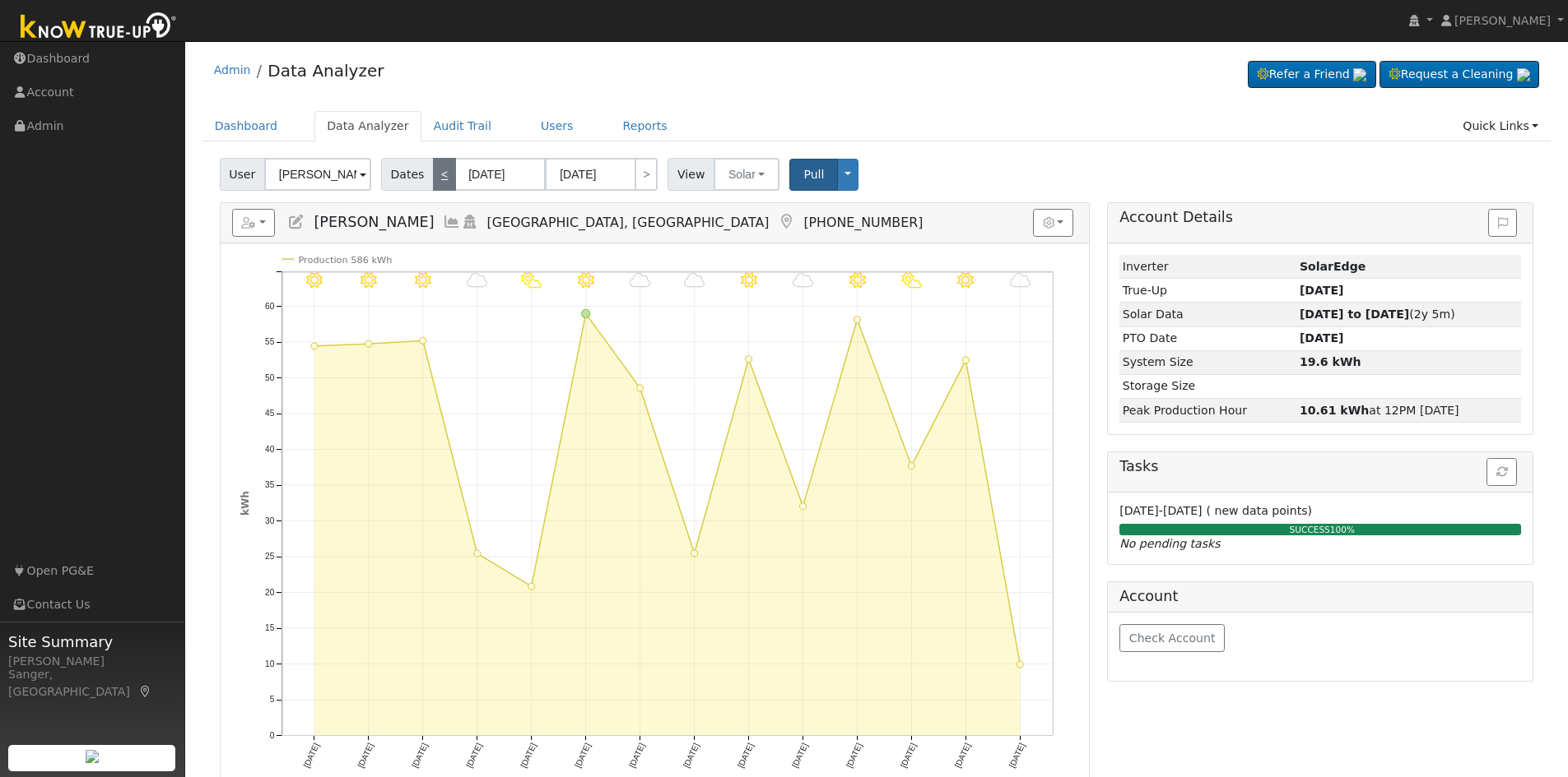
click at [440, 171] on link "<" at bounding box center [445, 174] width 23 height 33
type input "[DATE]"
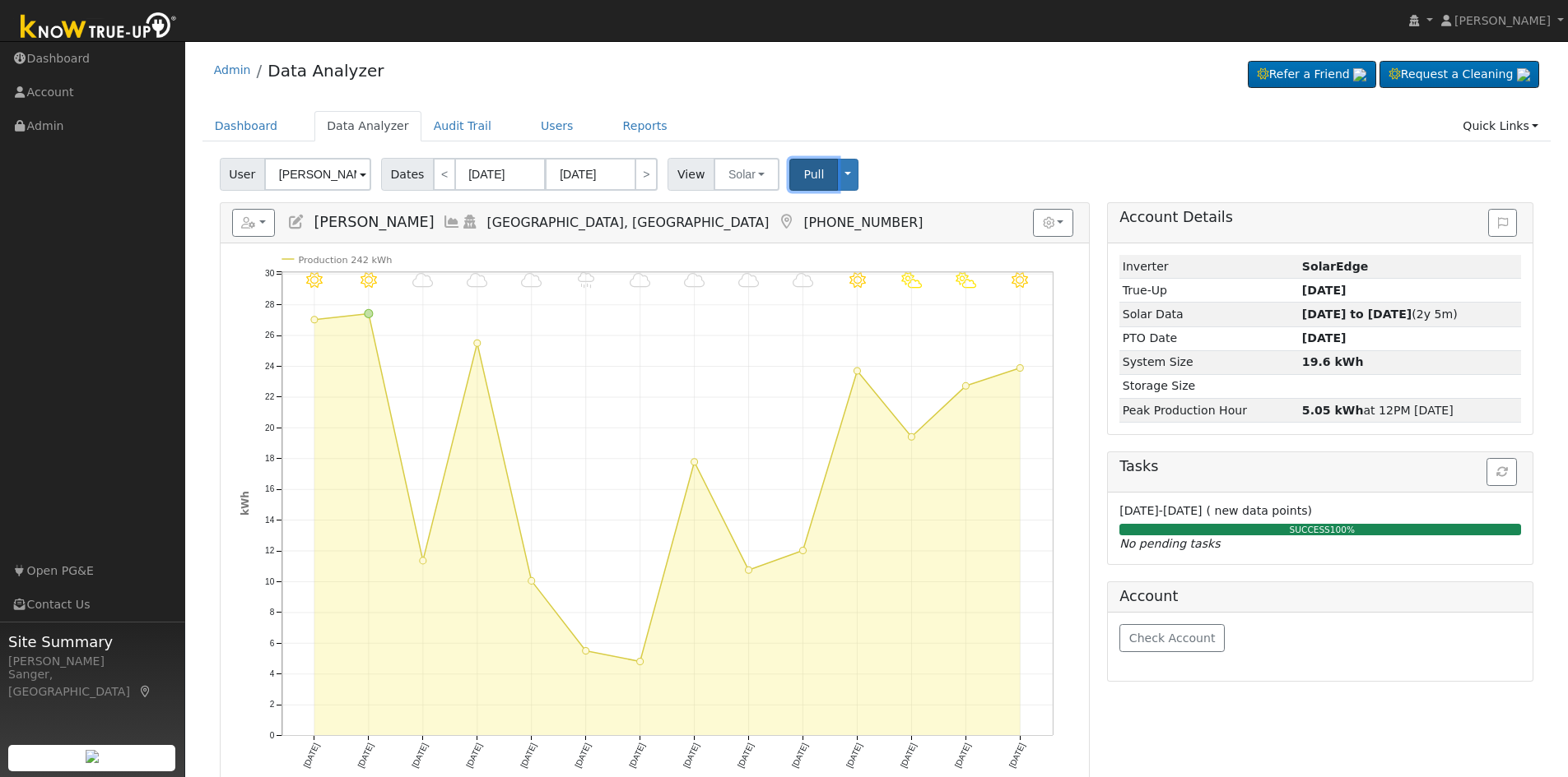
click at [803, 171] on span "Pull" at bounding box center [813, 175] width 20 height 14
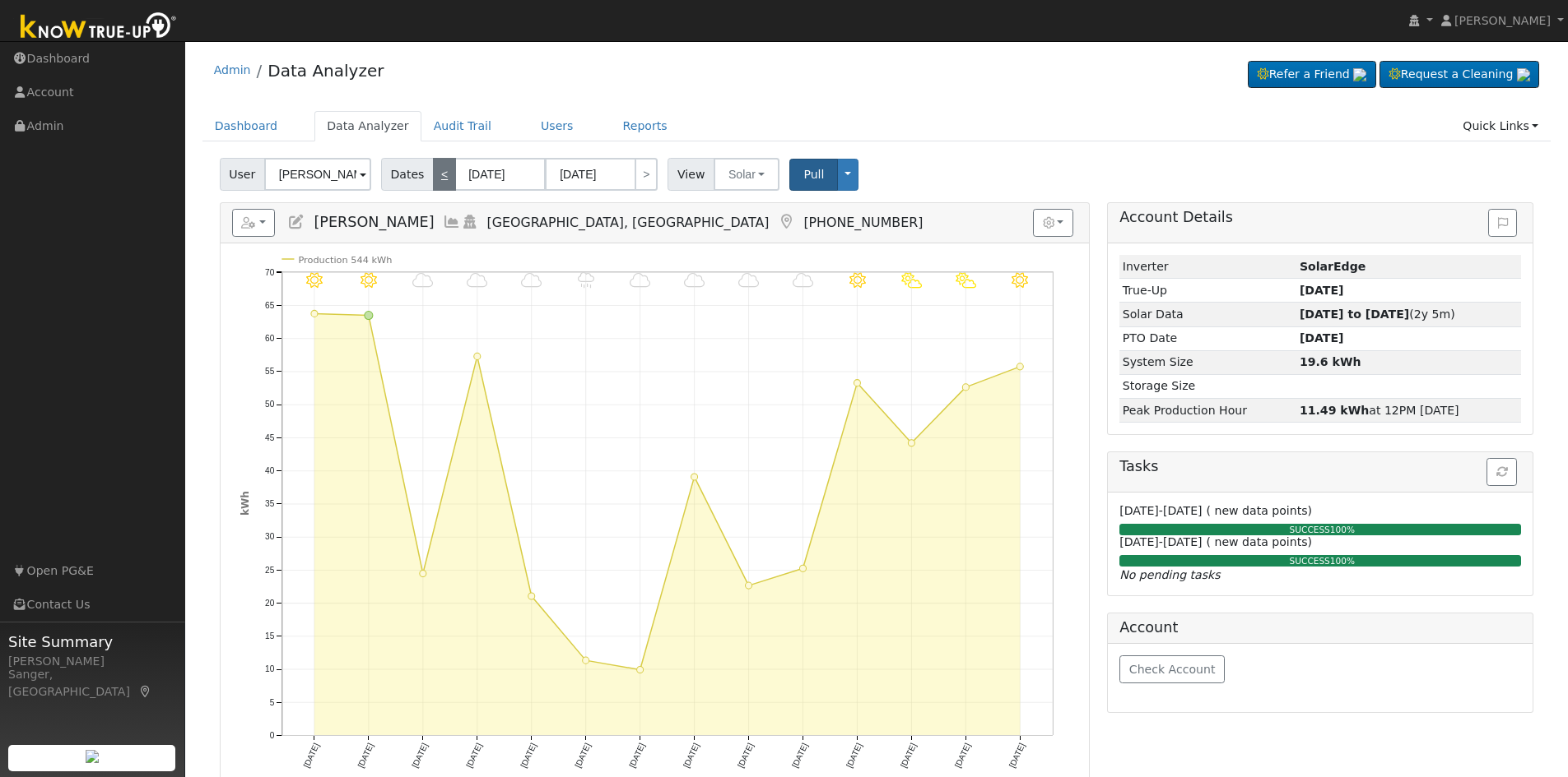
click at [435, 174] on link "<" at bounding box center [445, 174] width 23 height 33
type input "[DATE]"
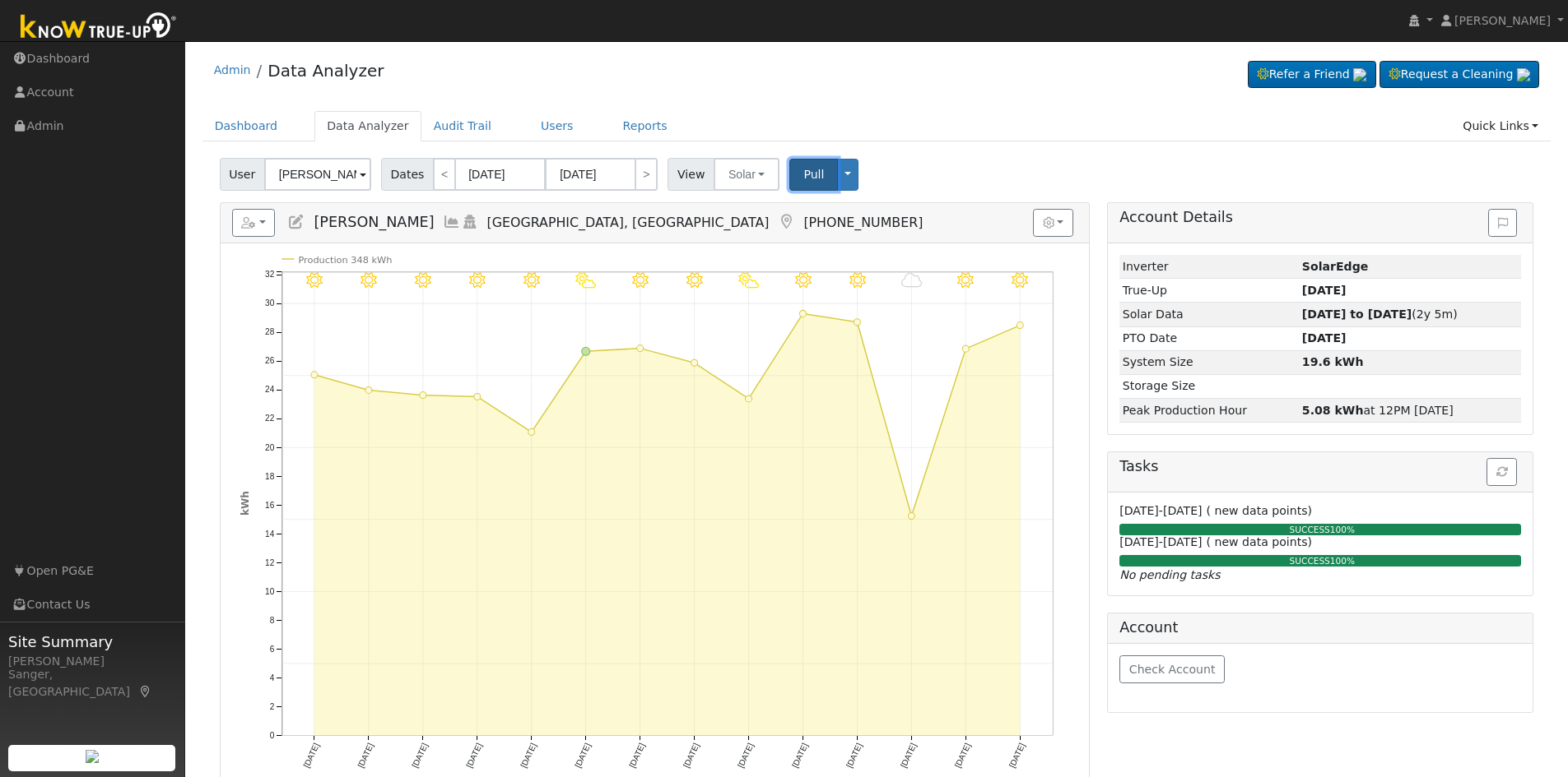
click at [803, 181] on span "Pull" at bounding box center [813, 175] width 20 height 14
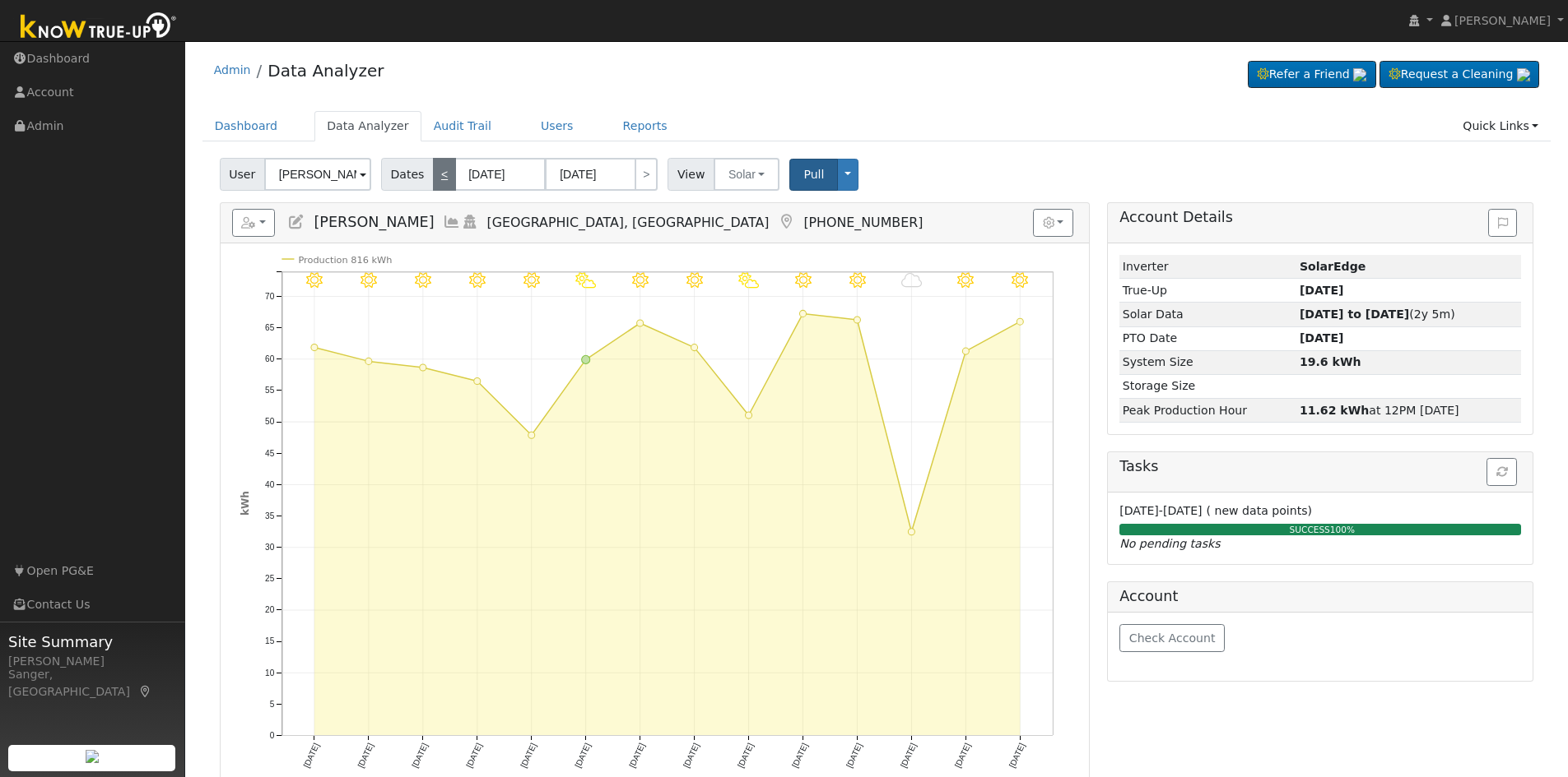
click at [434, 172] on link "<" at bounding box center [445, 174] width 23 height 33
type input "[DATE]"
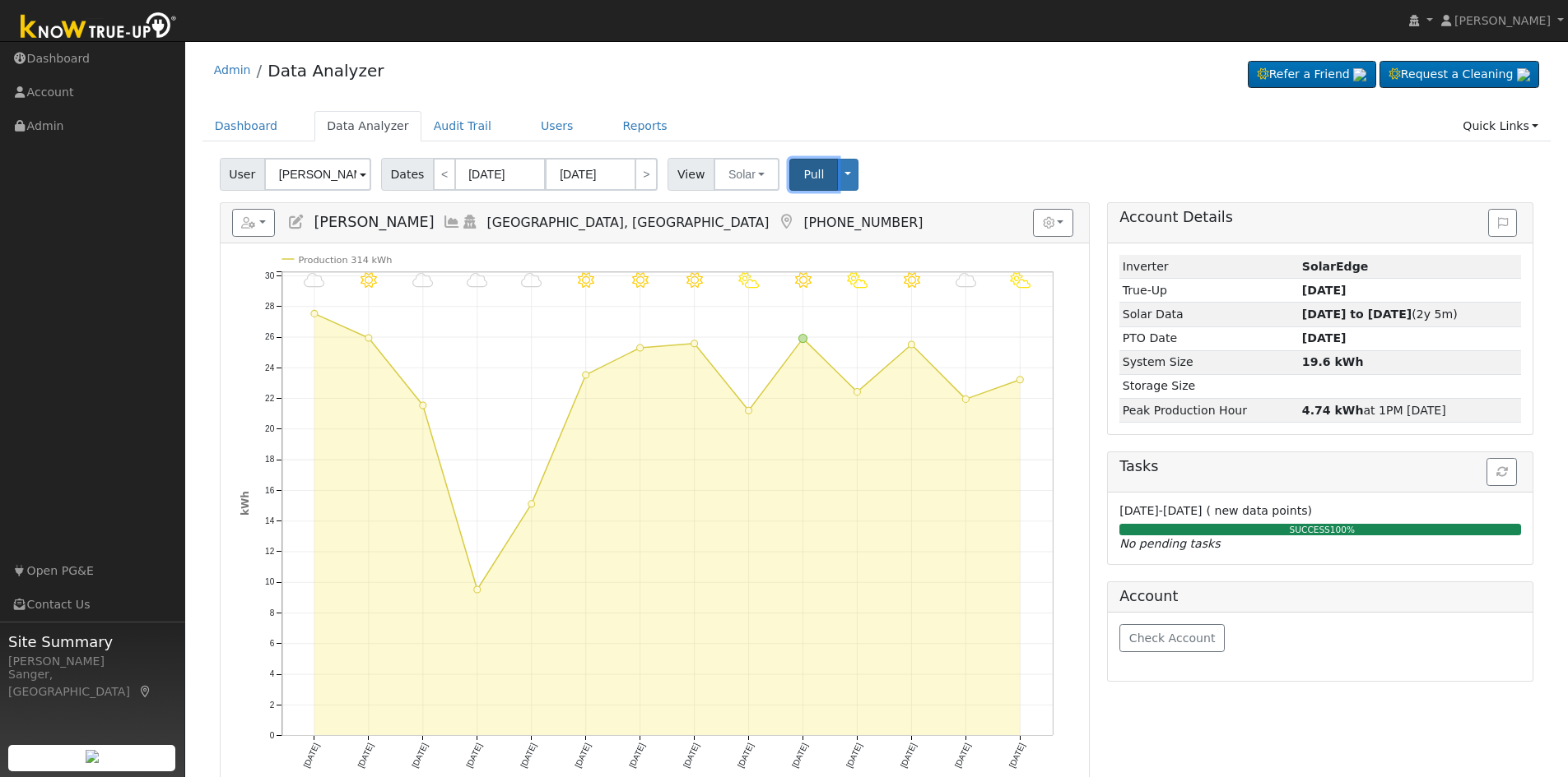
click at [803, 179] on span "Pull" at bounding box center [813, 175] width 20 height 14
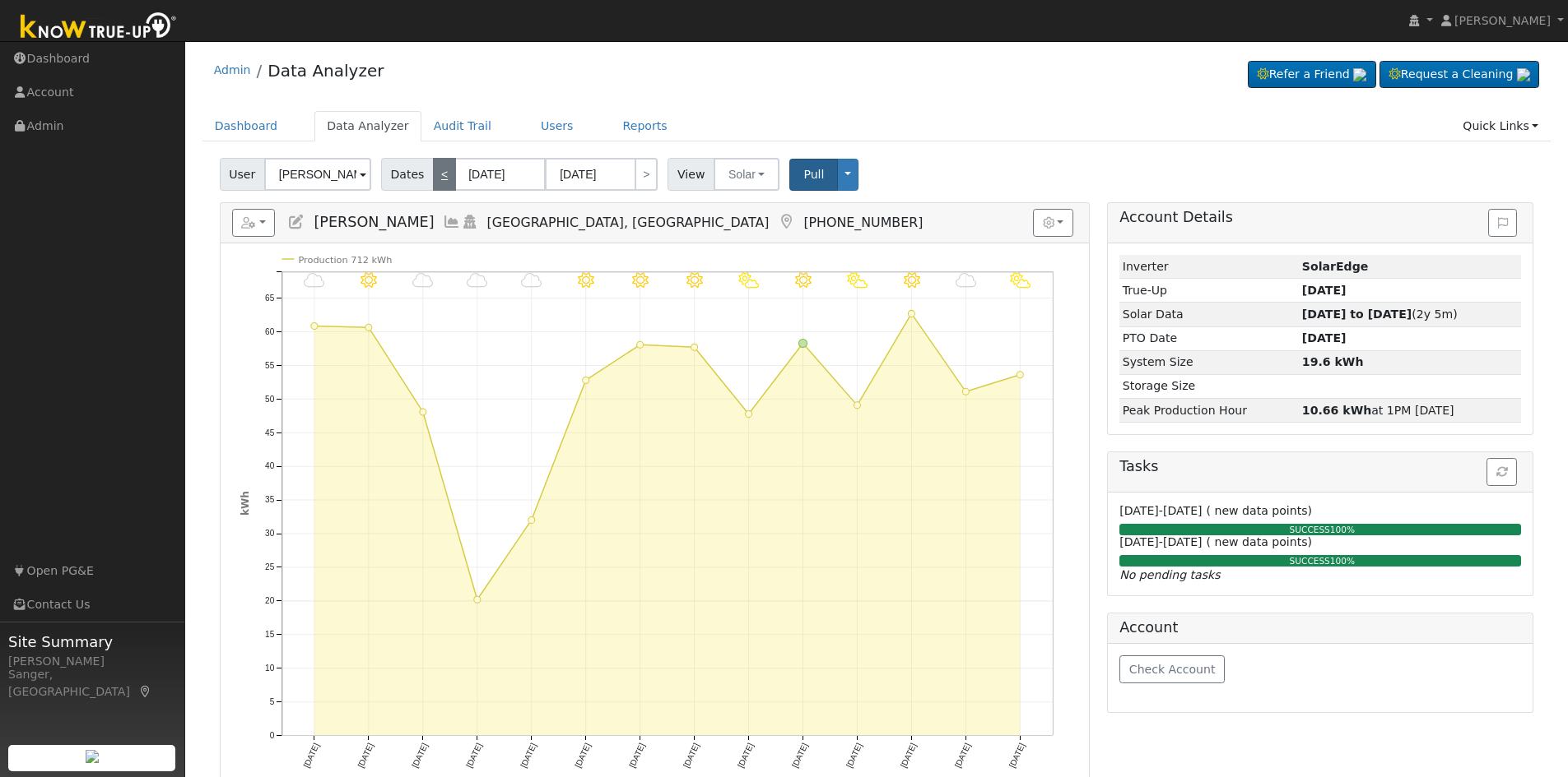
click at [433, 174] on link "<" at bounding box center [445, 174] width 23 height 33
type input "[DATE]"
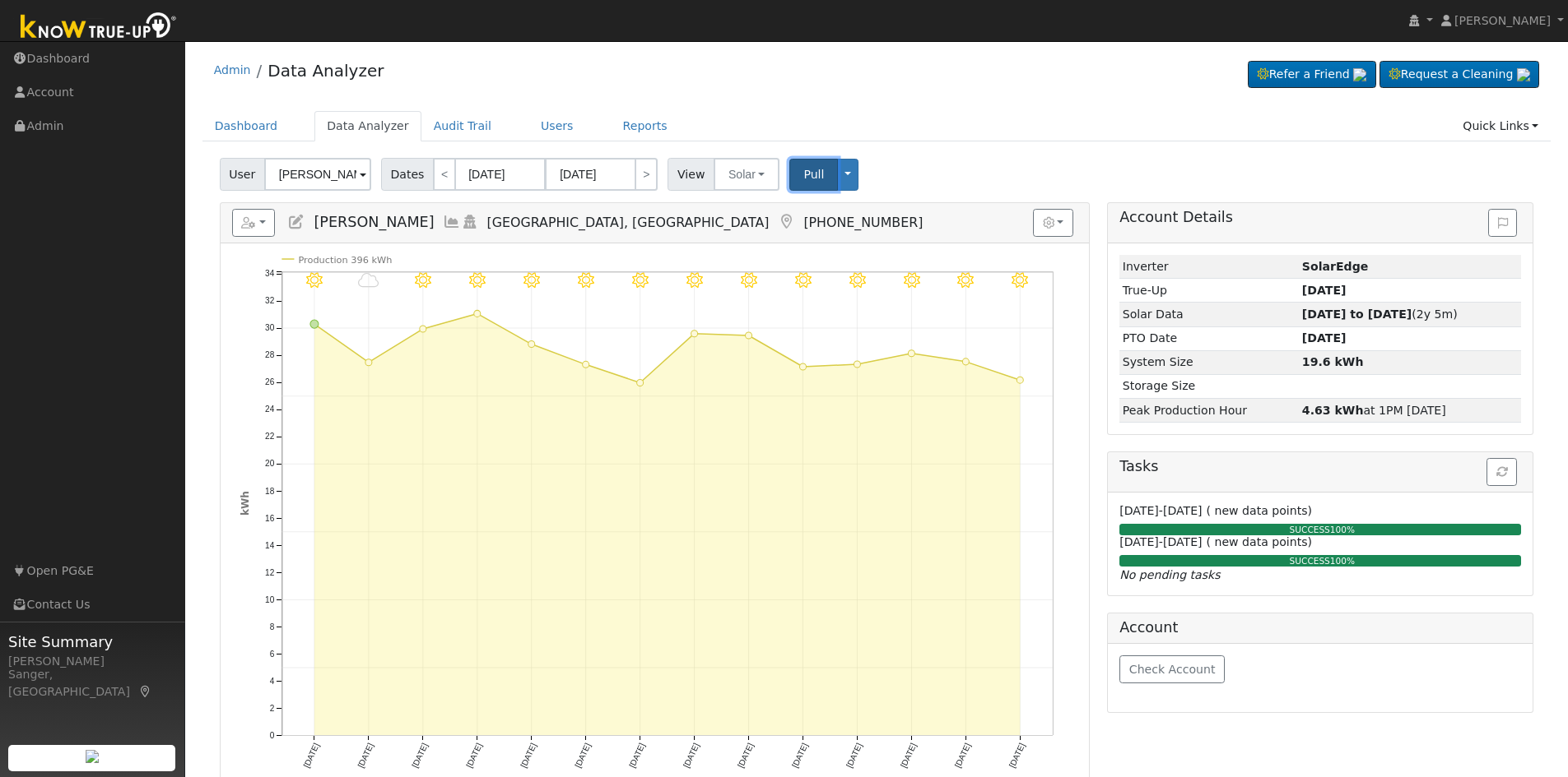
click at [803, 173] on span "Pull" at bounding box center [813, 175] width 20 height 14
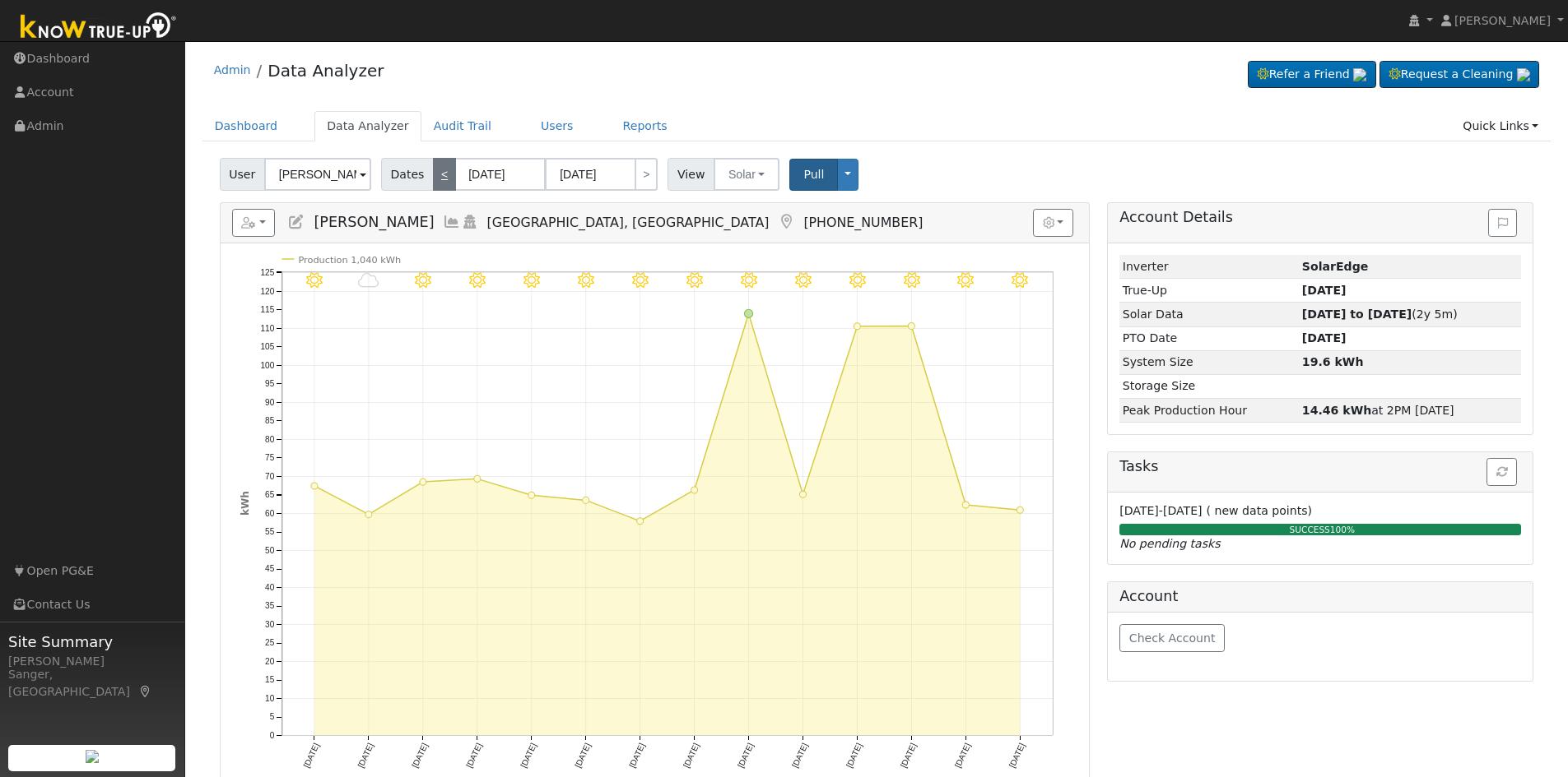
click at [433, 174] on link "<" at bounding box center [445, 174] width 23 height 33
type input "[DATE]"
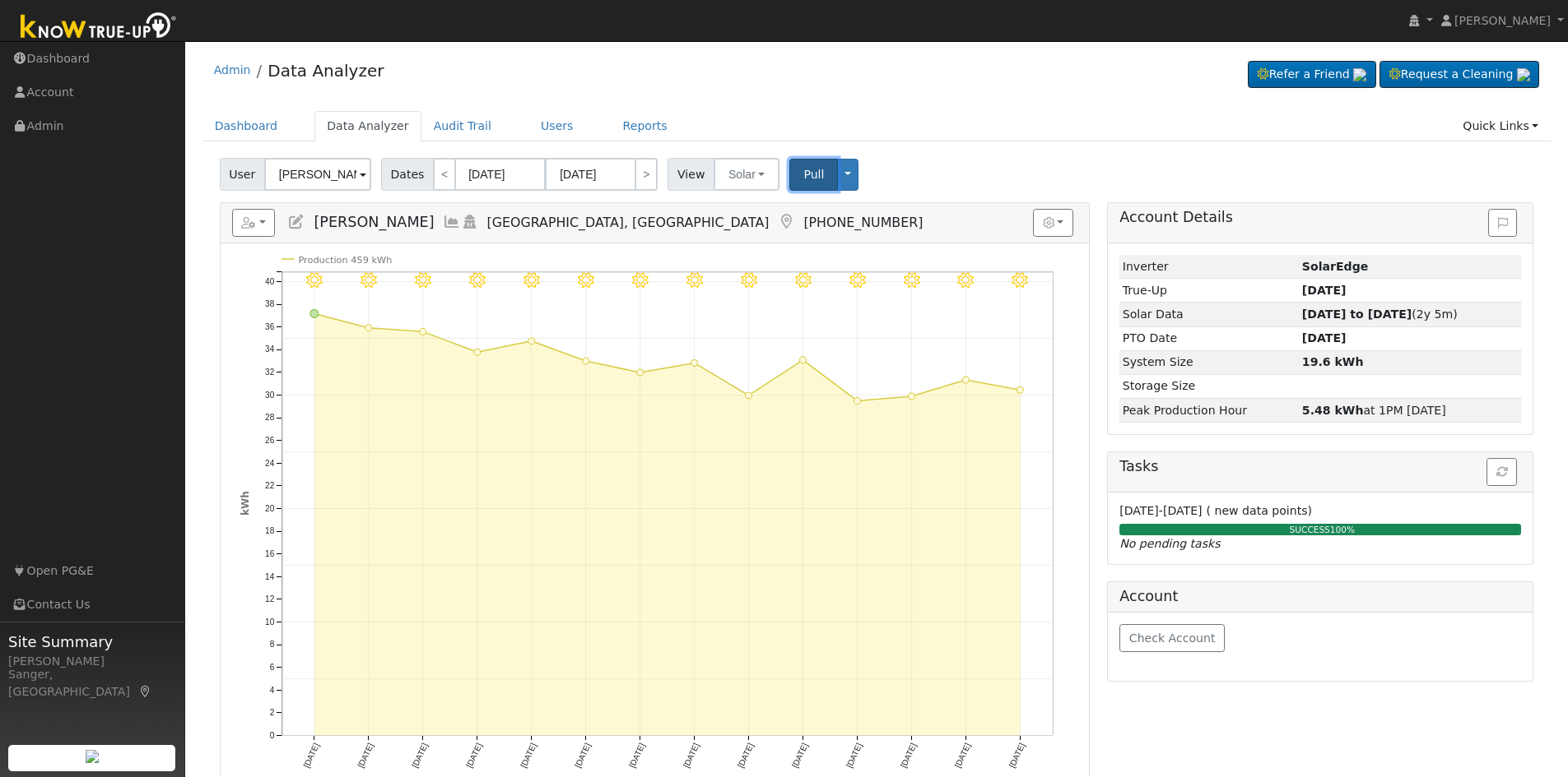
click at [803, 175] on span "Pull" at bounding box center [813, 175] width 20 height 14
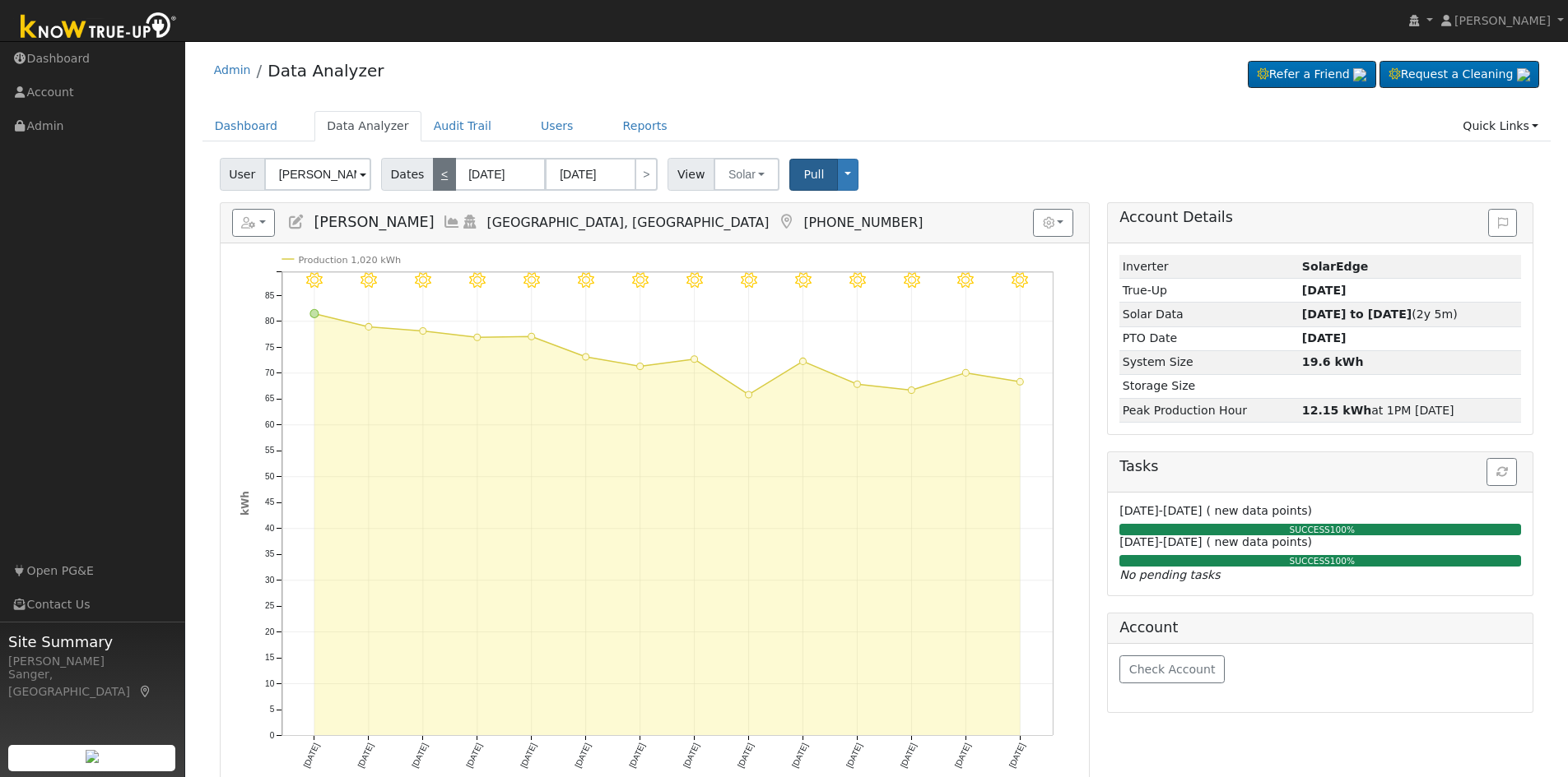
click at [435, 174] on link "<" at bounding box center [445, 174] width 23 height 33
type input "[DATE]"
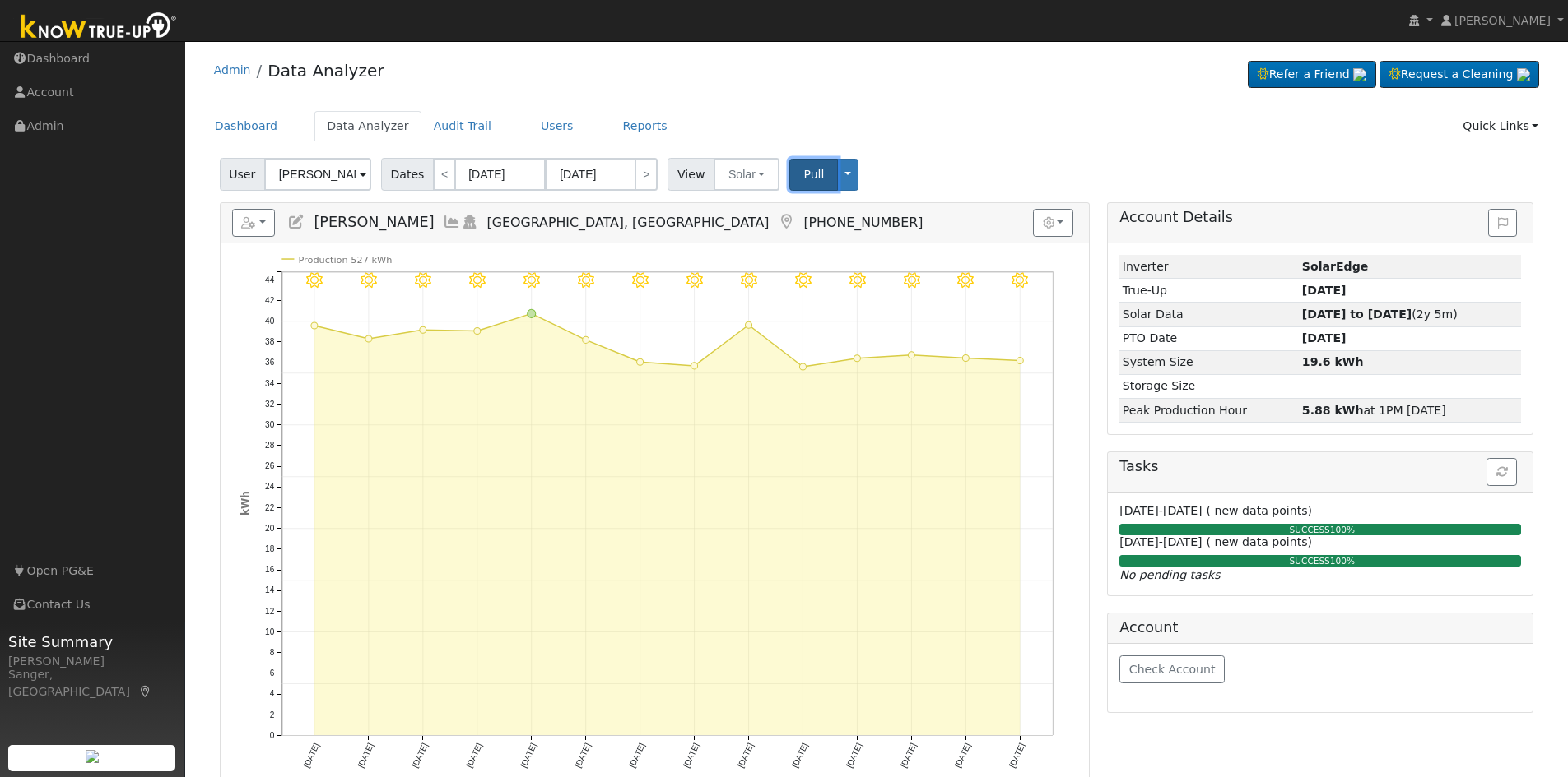
click at [803, 177] on span "Pull" at bounding box center [813, 175] width 20 height 14
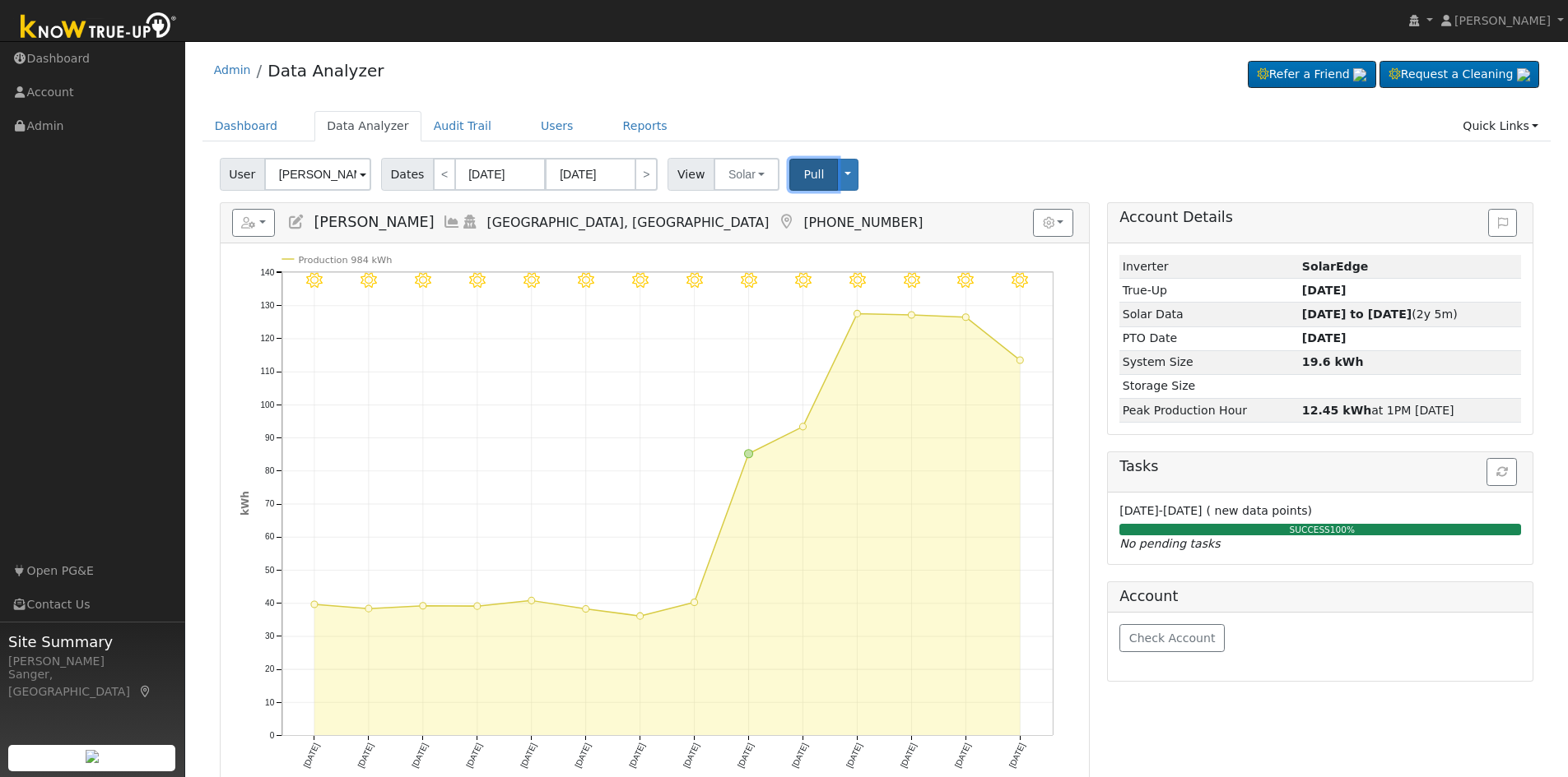
click at [805, 178] on span "Pull" at bounding box center [813, 175] width 20 height 14
click at [434, 177] on link "<" at bounding box center [445, 174] width 23 height 33
type input "[DATE]"
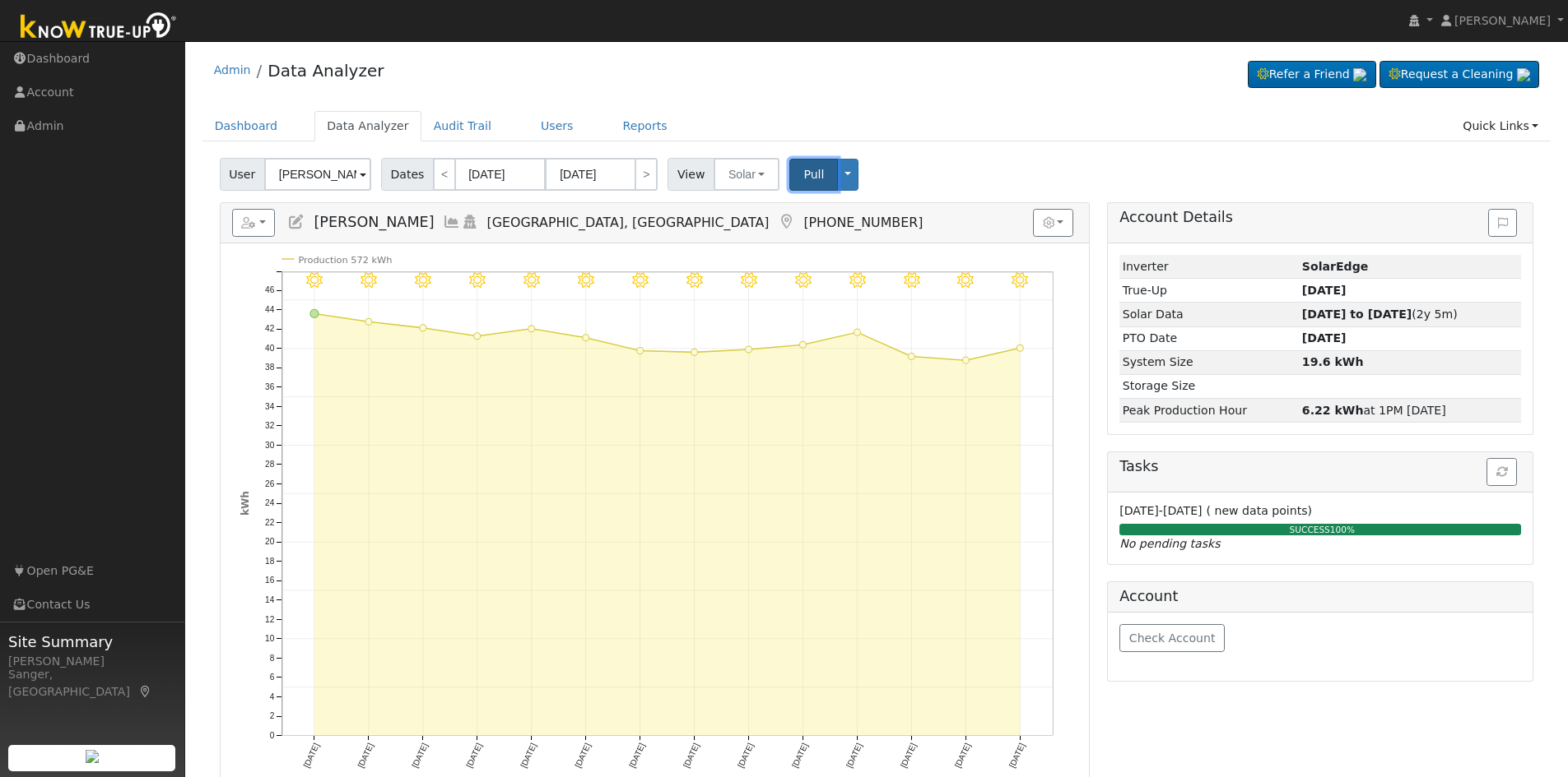
click at [803, 180] on span "Pull" at bounding box center [813, 175] width 20 height 14
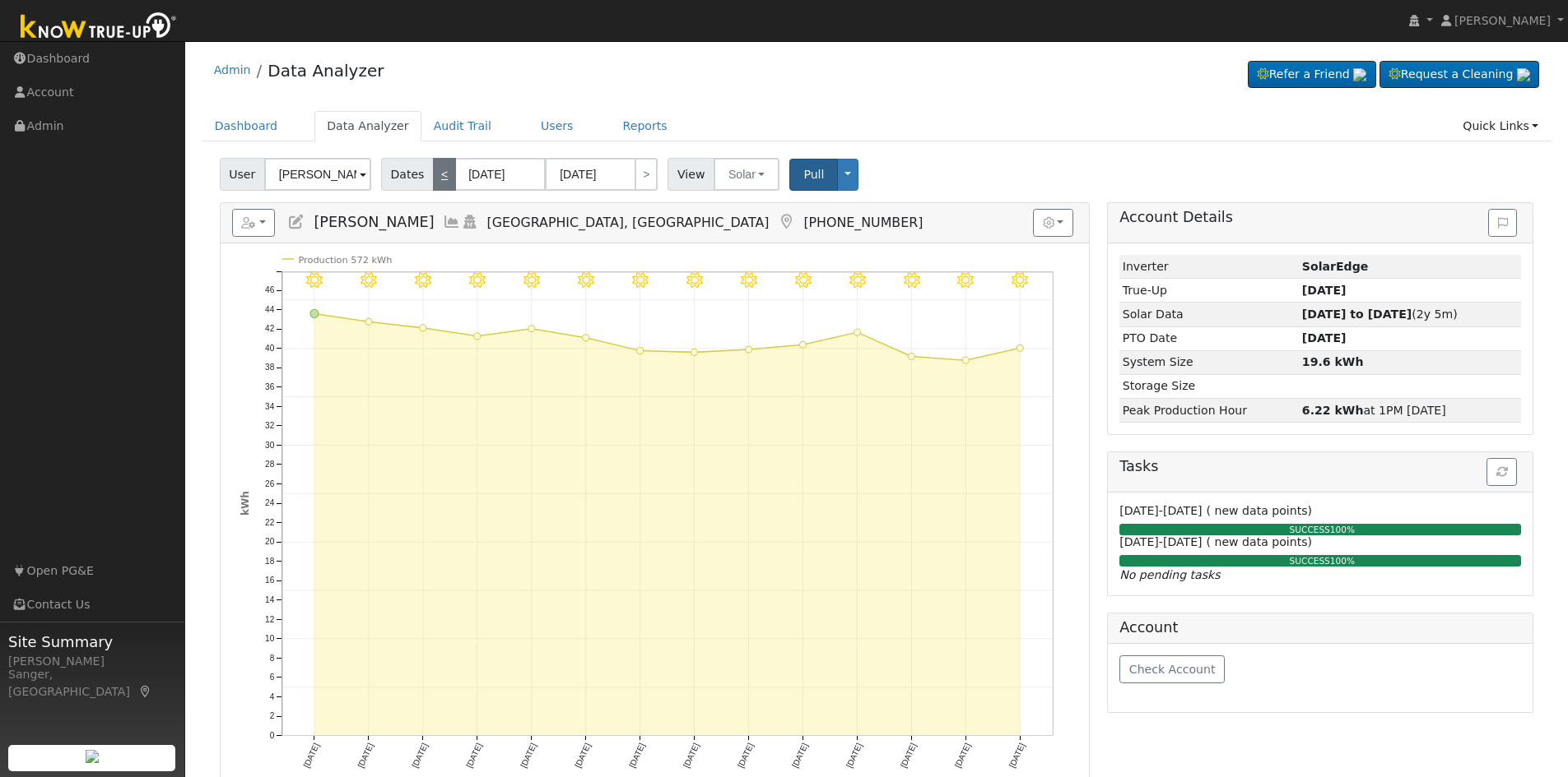
click at [433, 175] on link "<" at bounding box center [445, 174] width 23 height 33
type input "[DATE]"
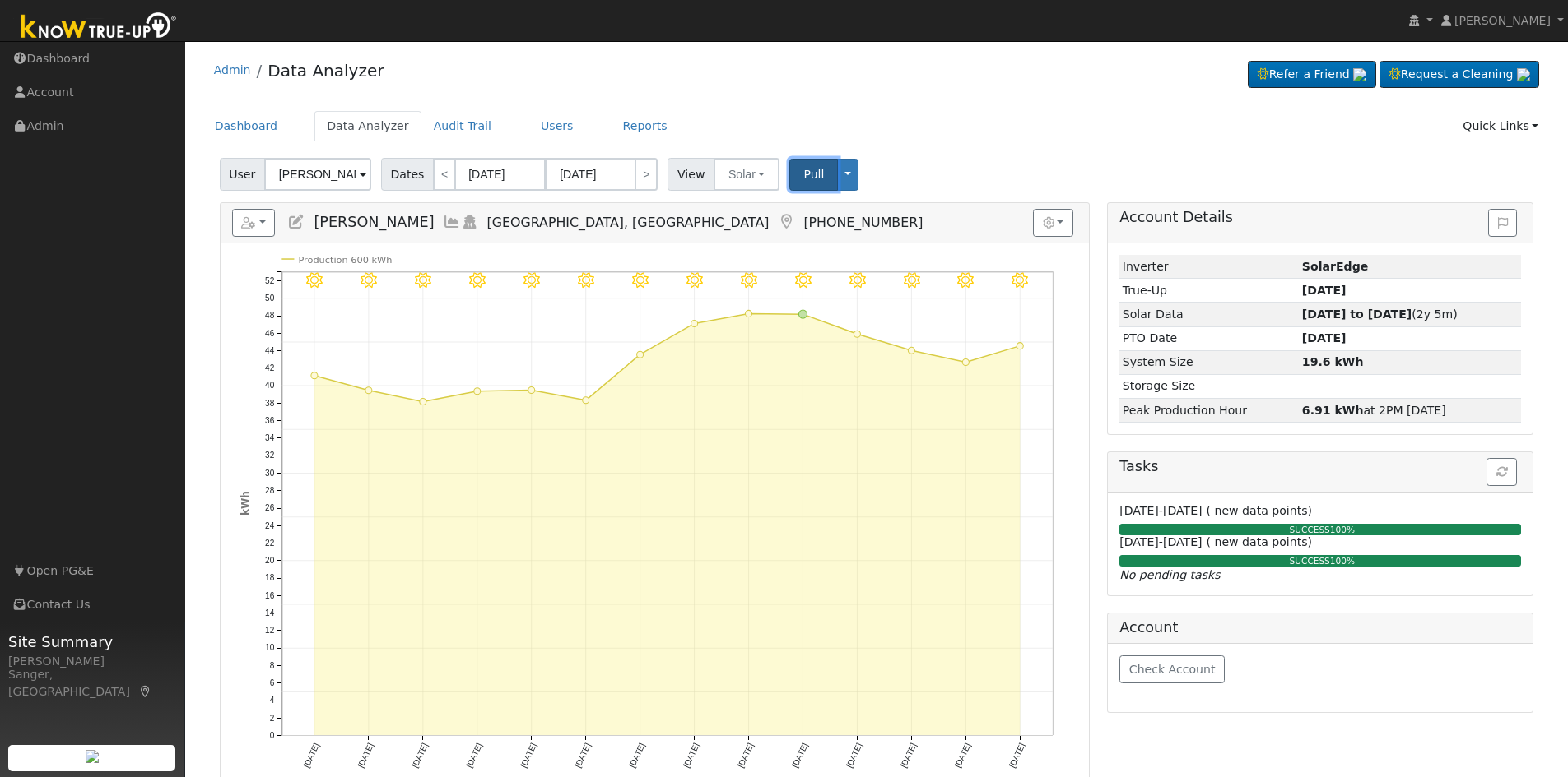
click at [803, 178] on span "Pull" at bounding box center [813, 175] width 20 height 14
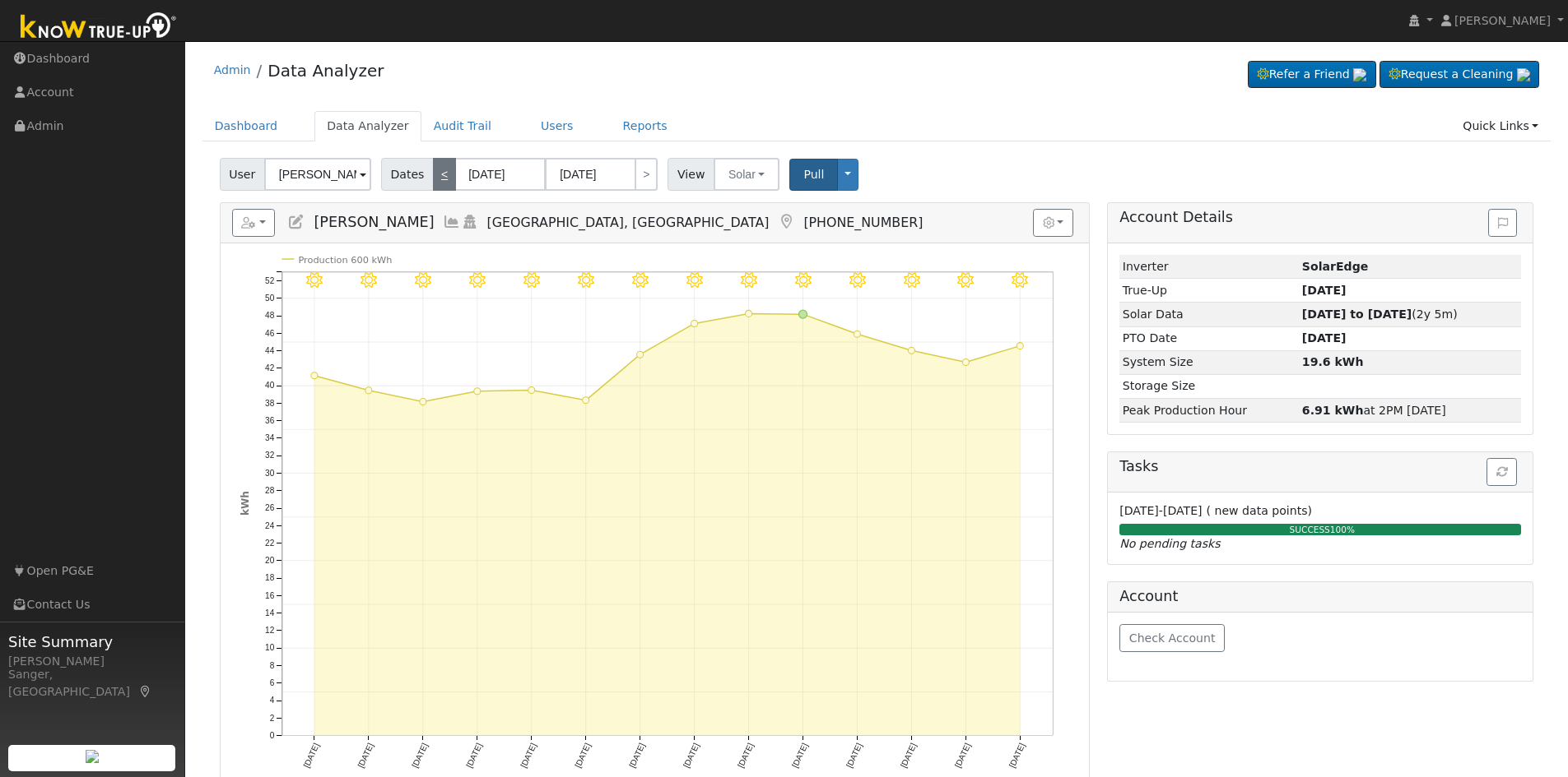
click at [433, 176] on link "<" at bounding box center [445, 174] width 23 height 33
type input "[DATE]"
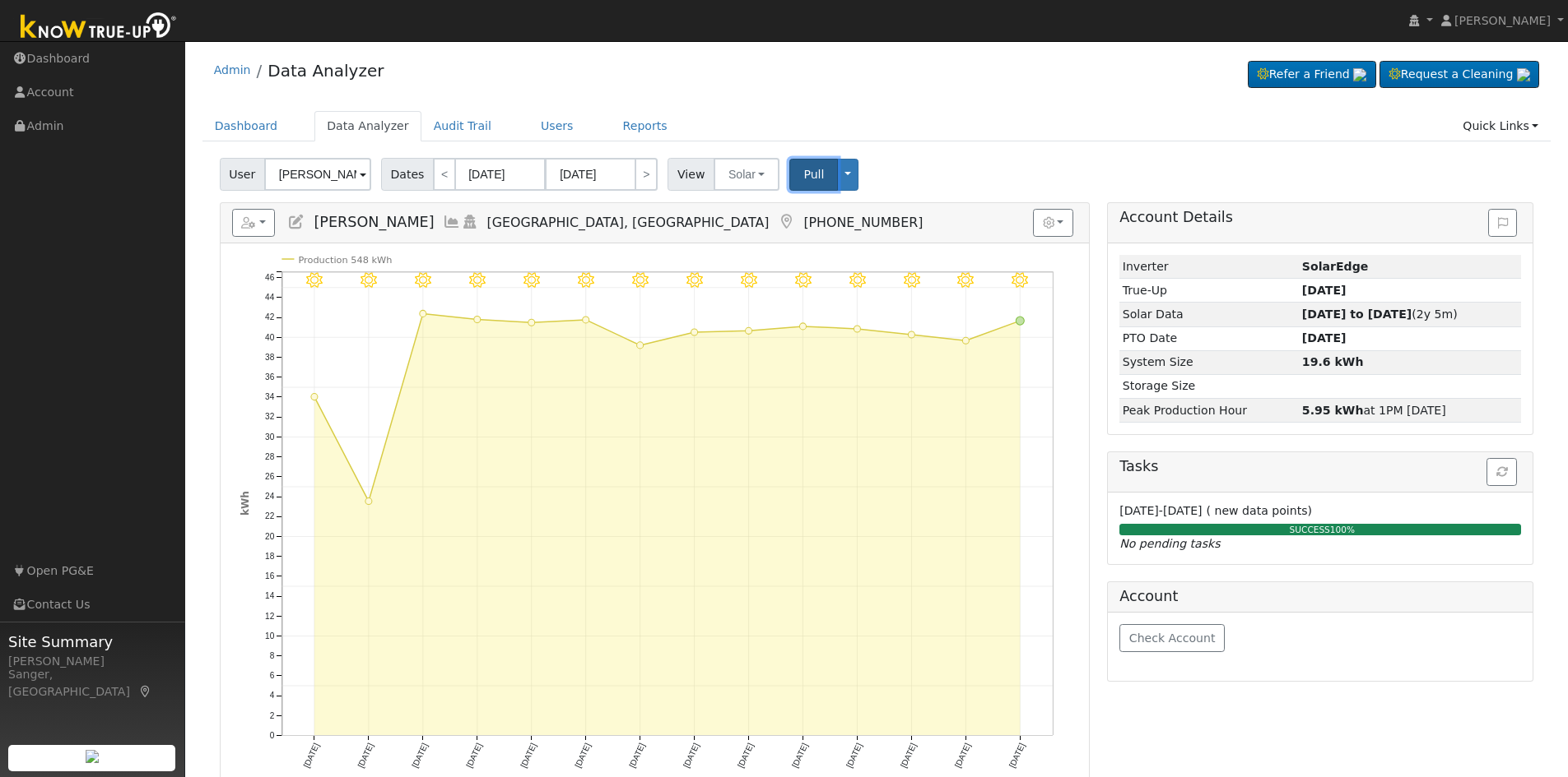
click at [803, 177] on span "Pull" at bounding box center [813, 175] width 20 height 14
click at [439, 174] on link "<" at bounding box center [445, 174] width 23 height 33
type input "[DATE]"
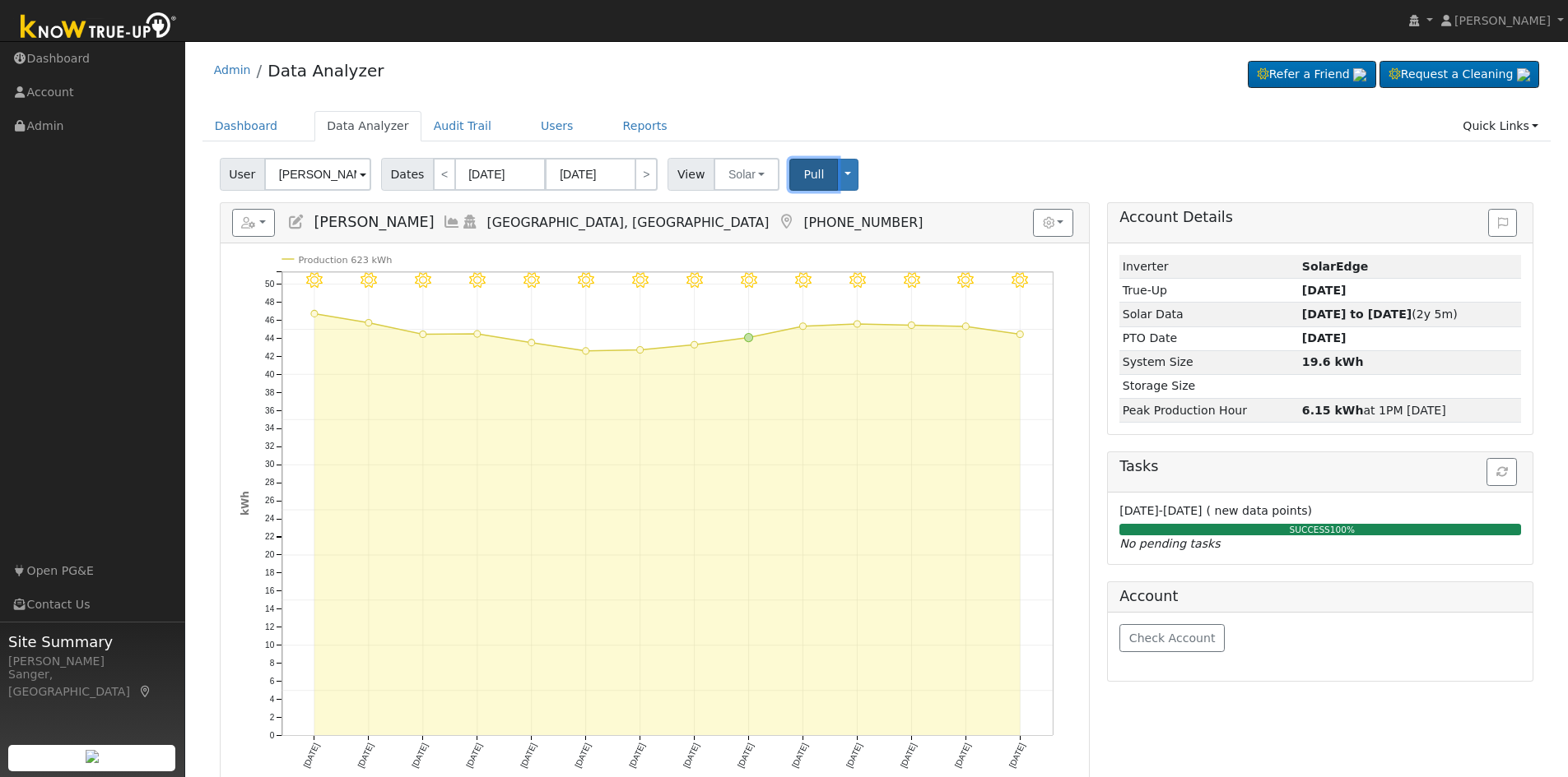
click at [789, 180] on button "Pull" at bounding box center [813, 174] width 48 height 32
click at [456, 220] on icon at bounding box center [451, 221] width 18 height 14
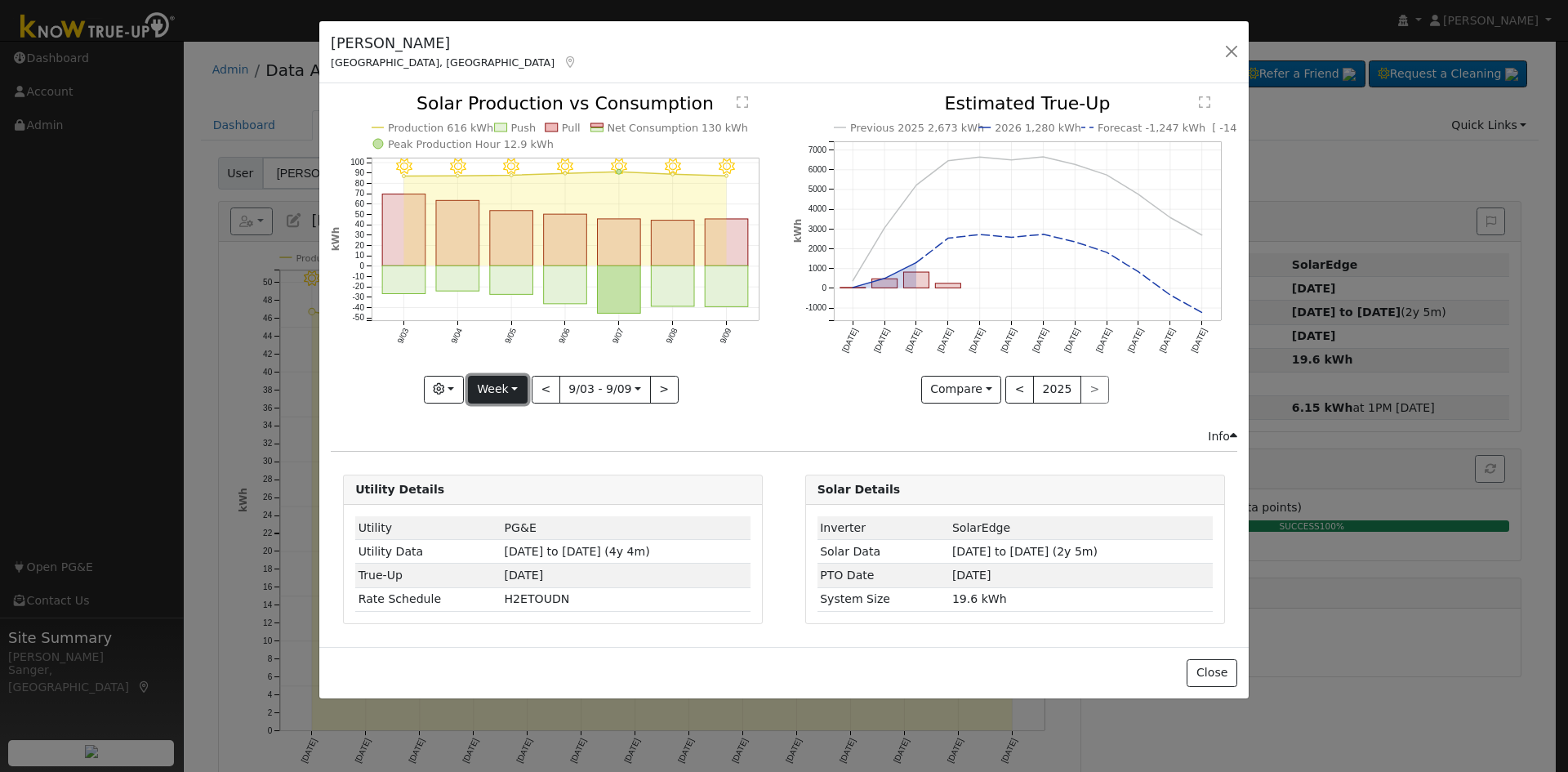
click at [496, 389] on button "Week" at bounding box center [498, 390] width 59 height 28
click at [526, 485] on link "Year" at bounding box center [526, 493] width 113 height 23
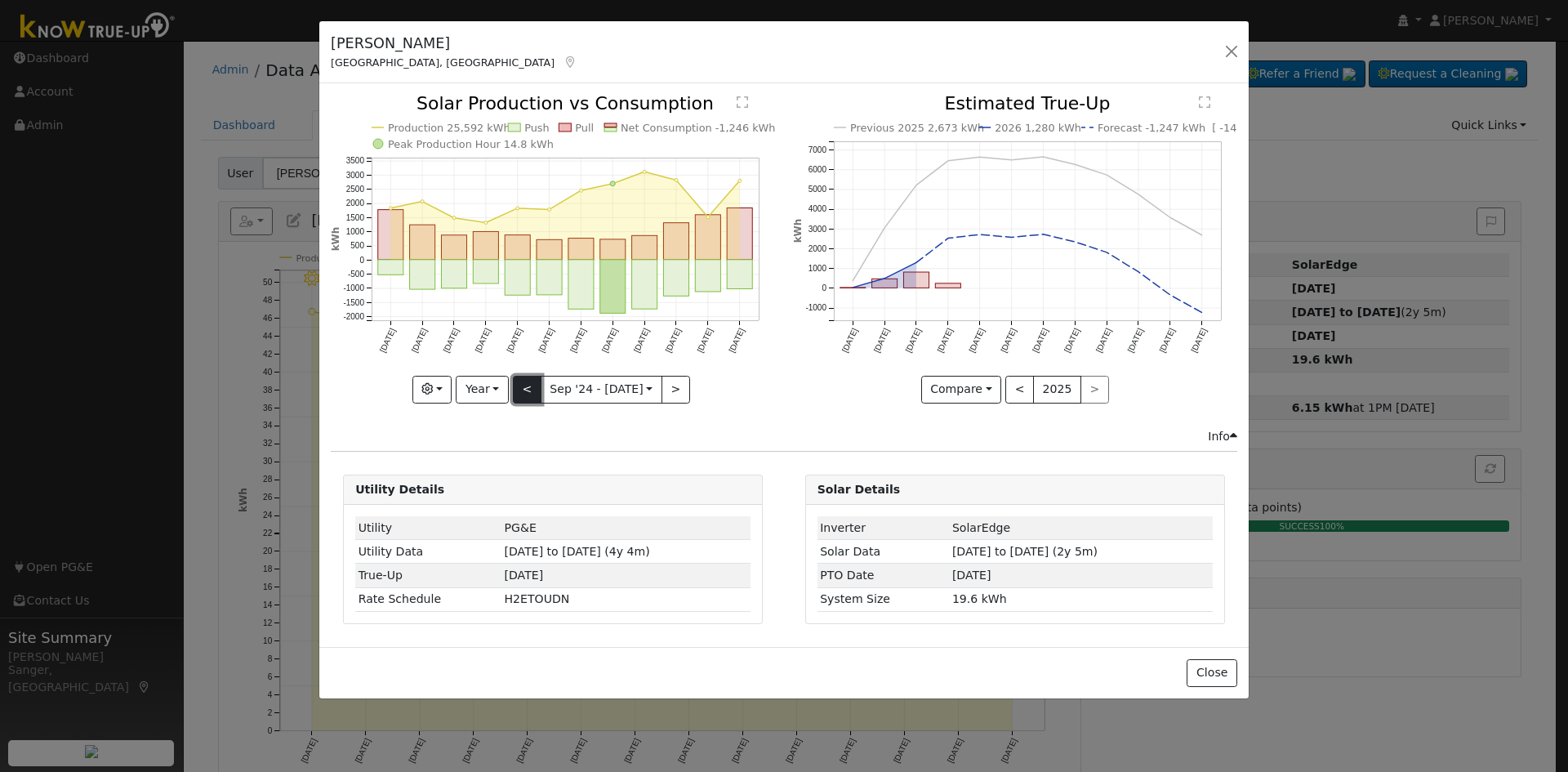
click at [532, 385] on button "<" at bounding box center [528, 390] width 29 height 28
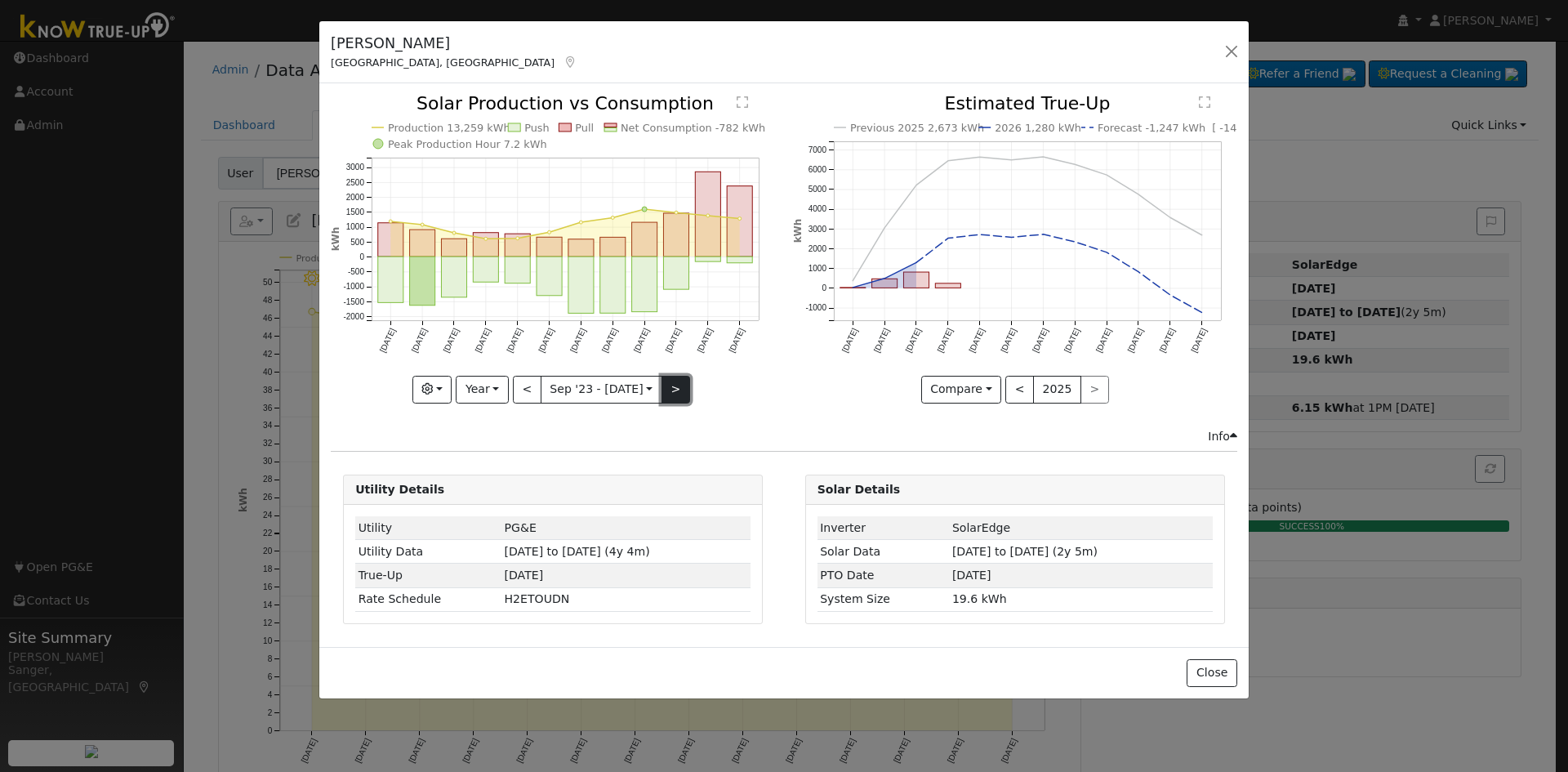
click at [670, 388] on button ">" at bounding box center [677, 390] width 29 height 28
type input "[DATE]"
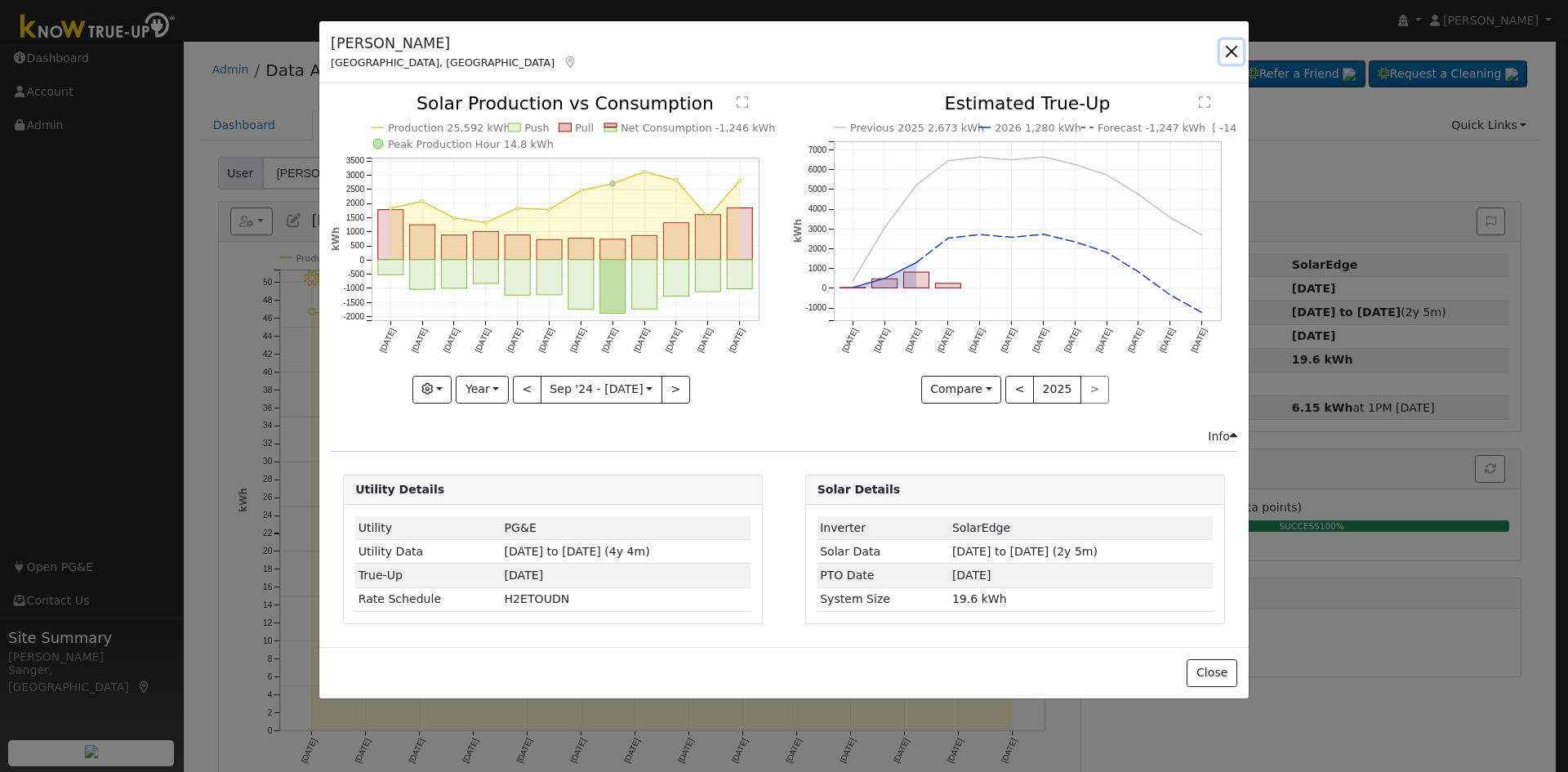
click at [1224, 47] on button "button" at bounding box center [1232, 52] width 23 height 23
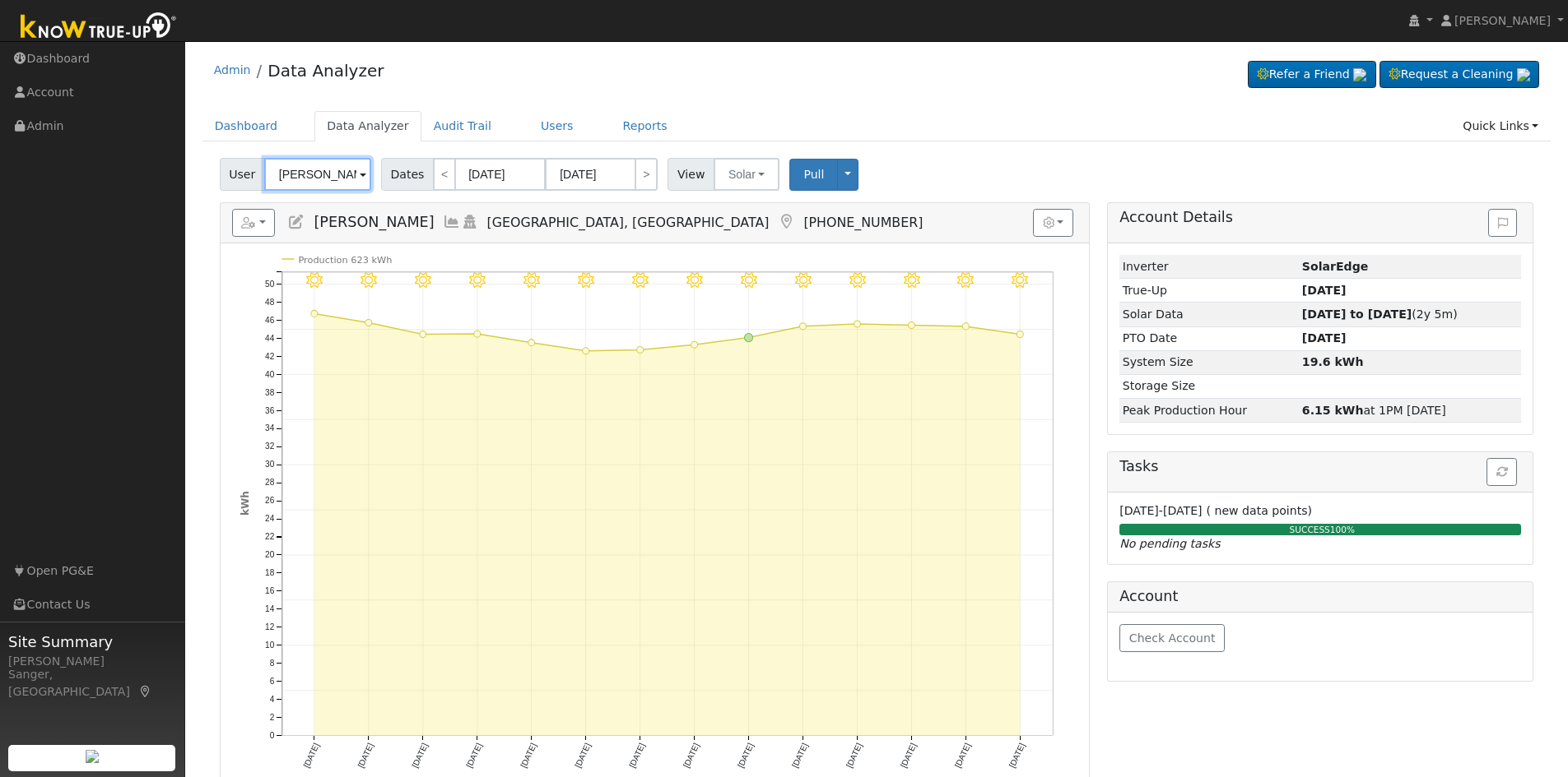
click at [334, 172] on input "[PERSON_NAME]" at bounding box center [317, 174] width 107 height 33
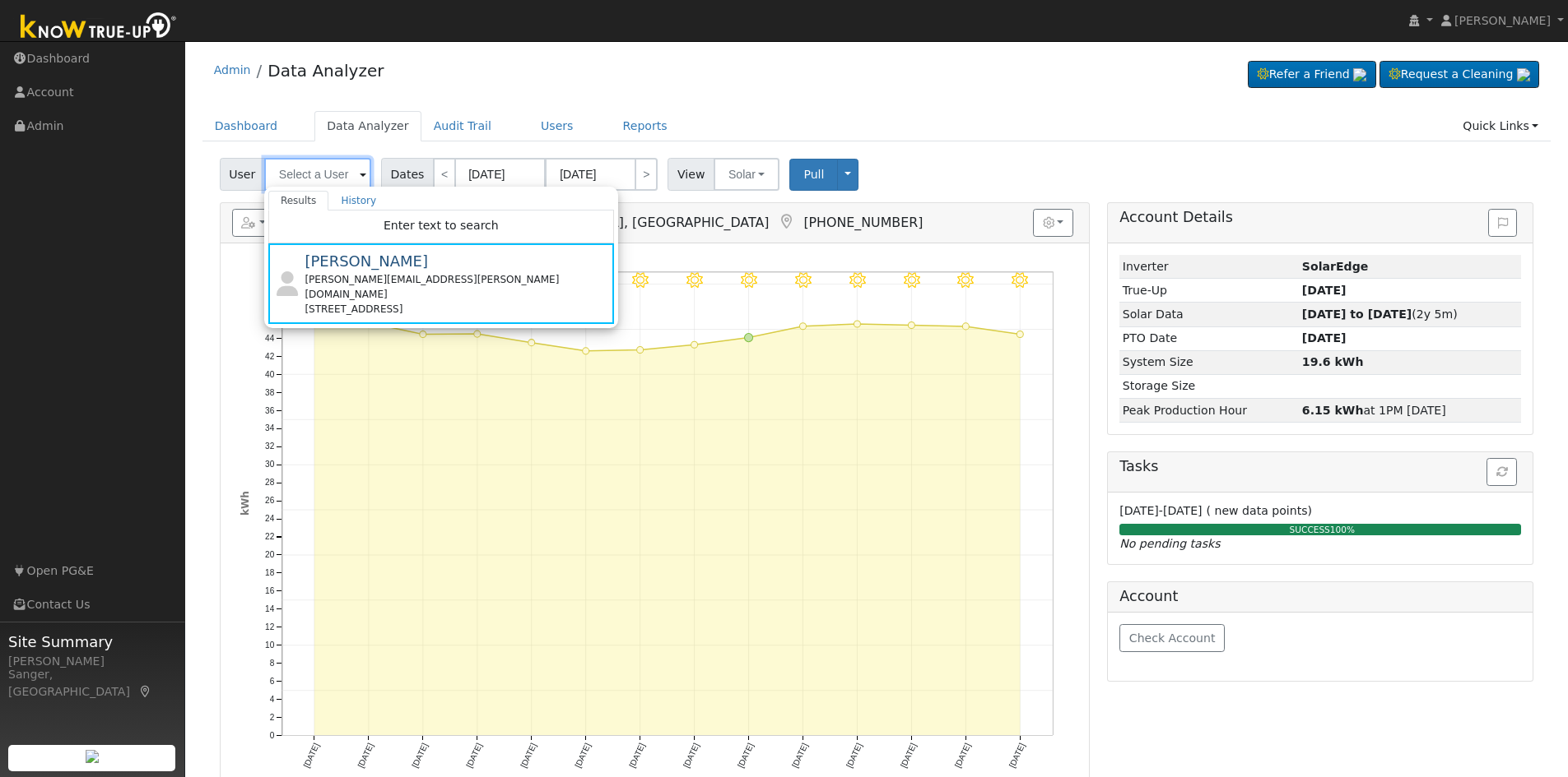
paste input "[PERSON_NAME]"
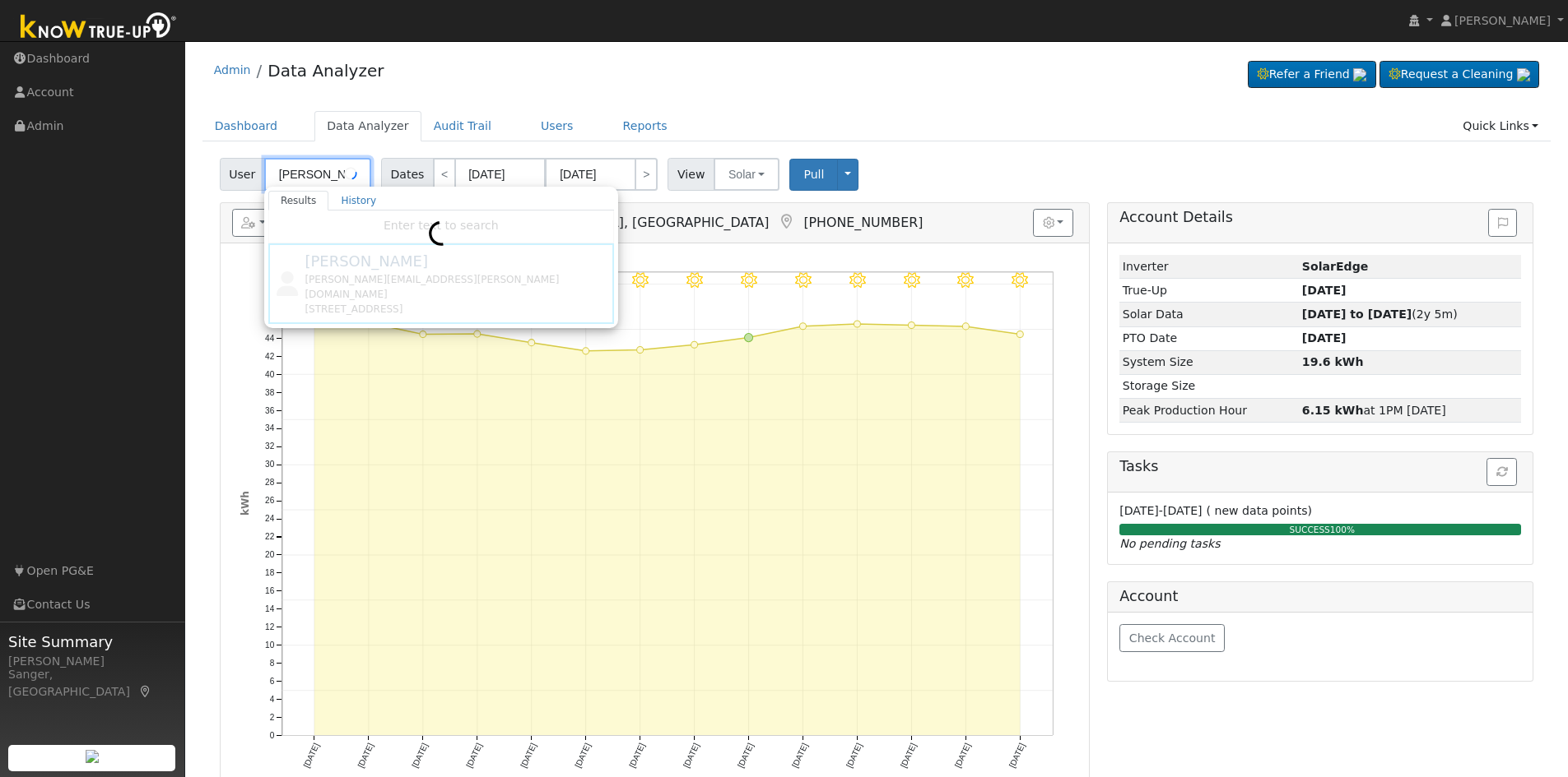
type input "[PERSON_NAME]"
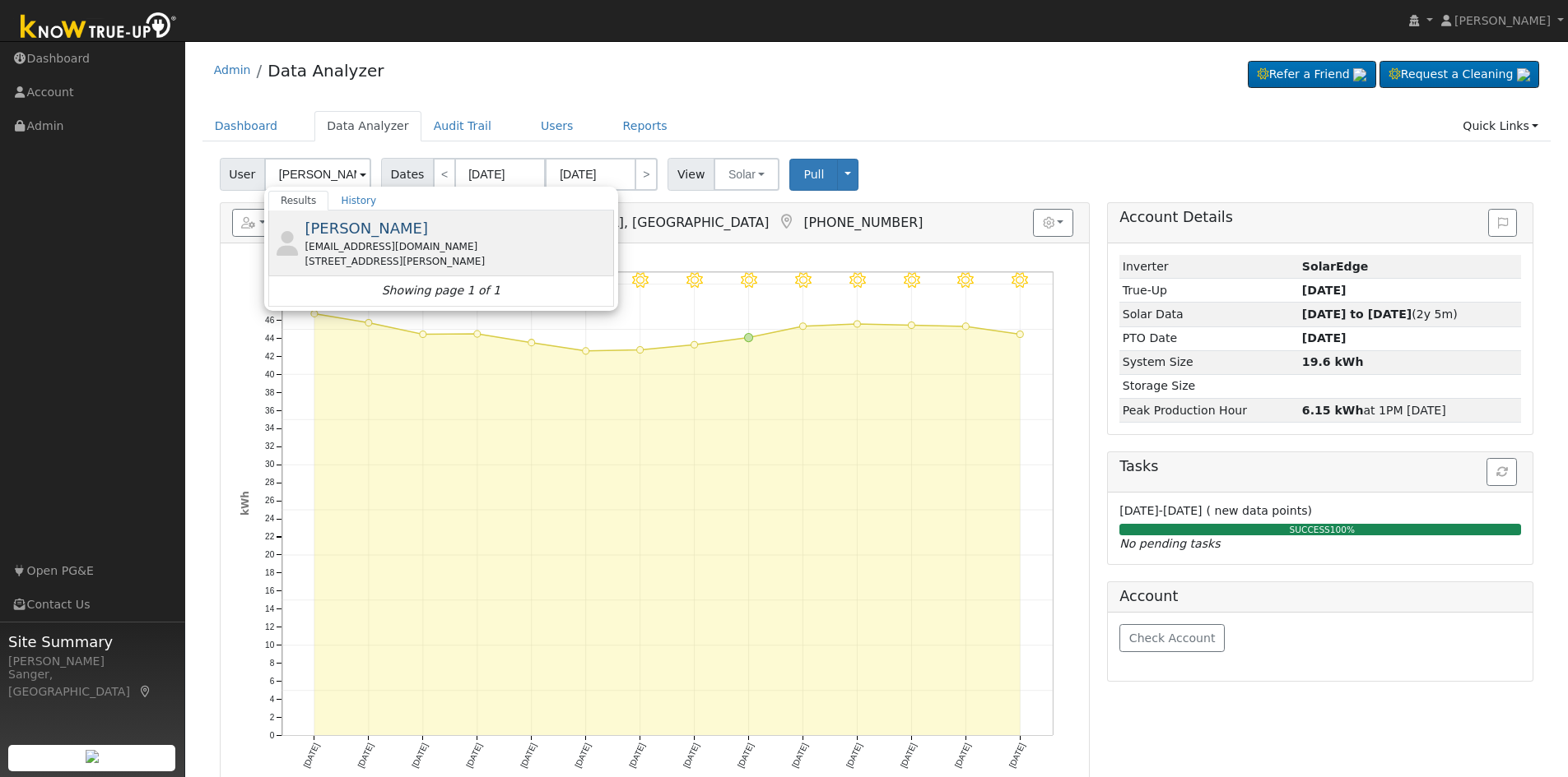
click at [363, 246] on div "[EMAIL_ADDRESS][DOMAIN_NAME]" at bounding box center [457, 246] width 305 height 14
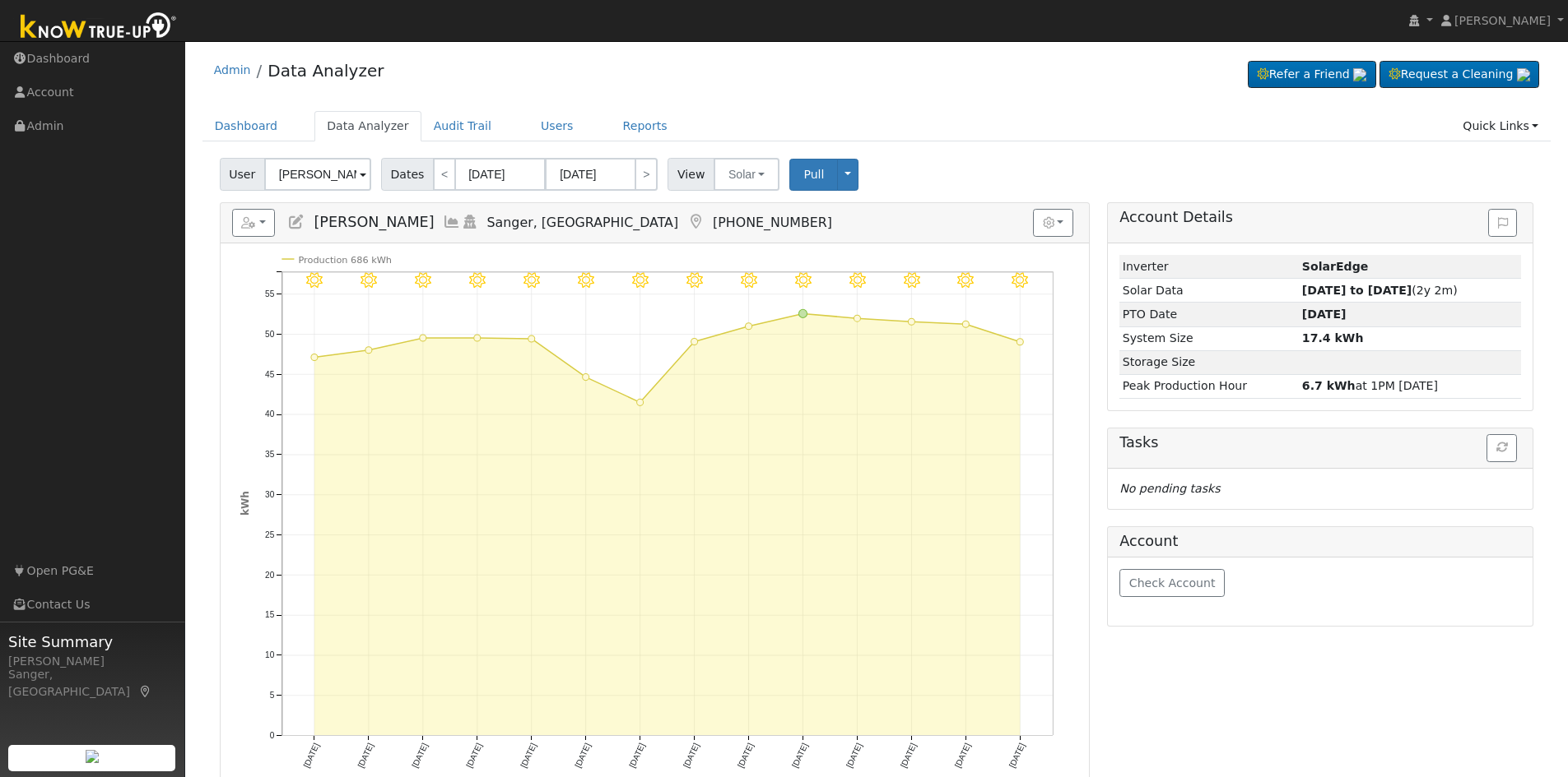
click at [443, 218] on icon at bounding box center [451, 221] width 18 height 14
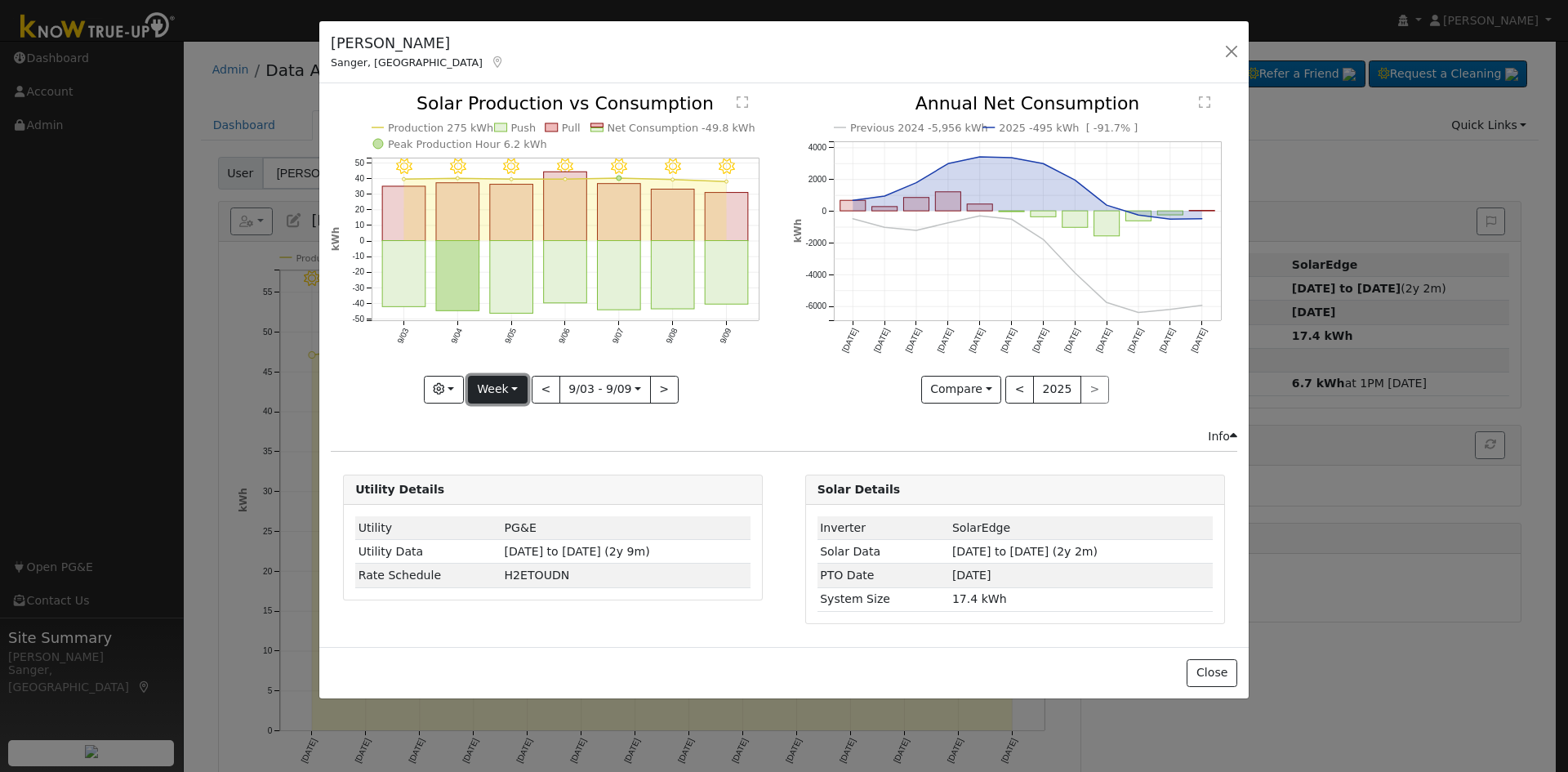
click at [500, 389] on button "Week" at bounding box center [498, 390] width 59 height 28
click at [508, 466] on link "Month" at bounding box center [526, 470] width 113 height 23
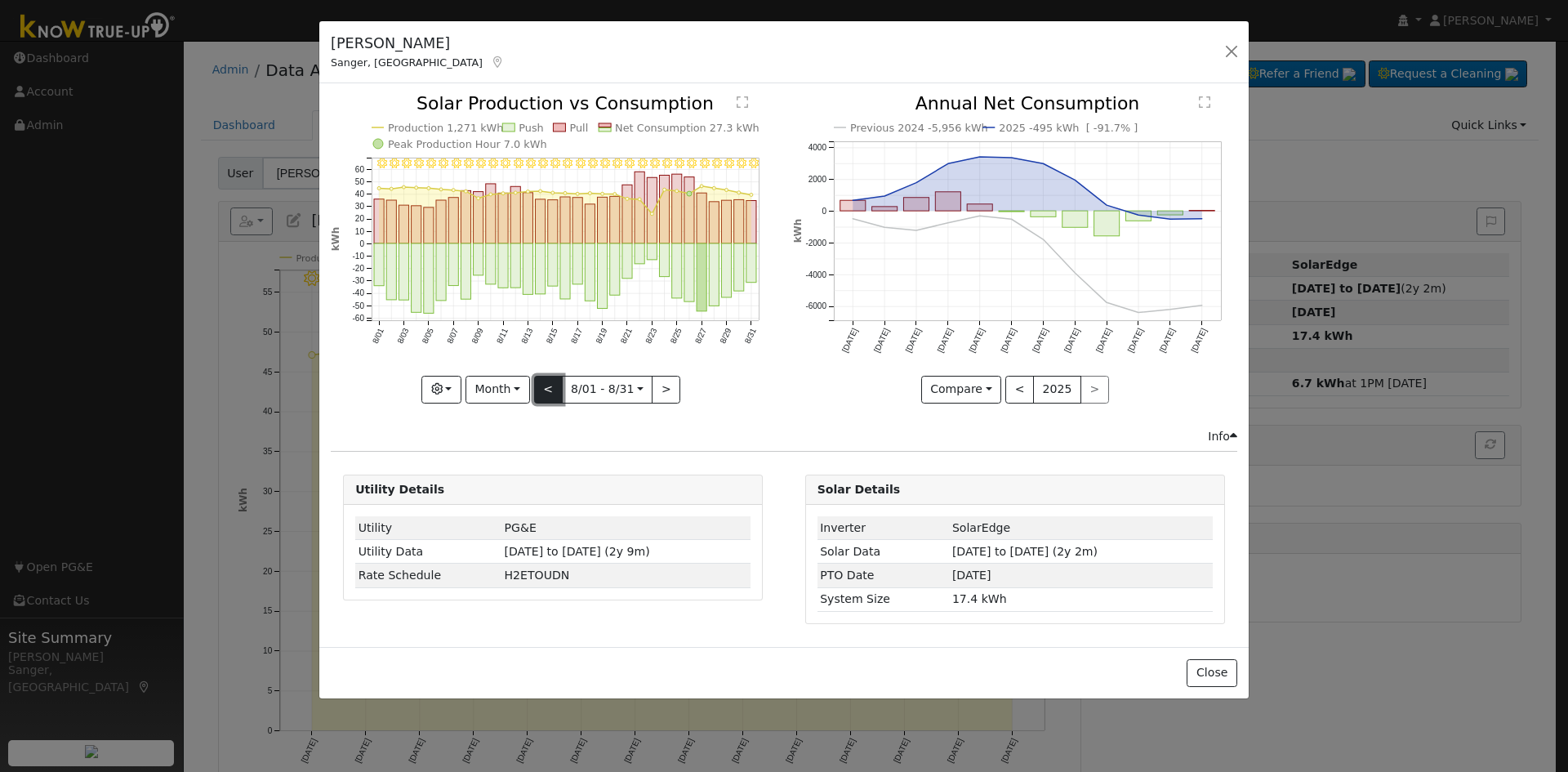
click at [546, 390] on button "<" at bounding box center [549, 390] width 29 height 28
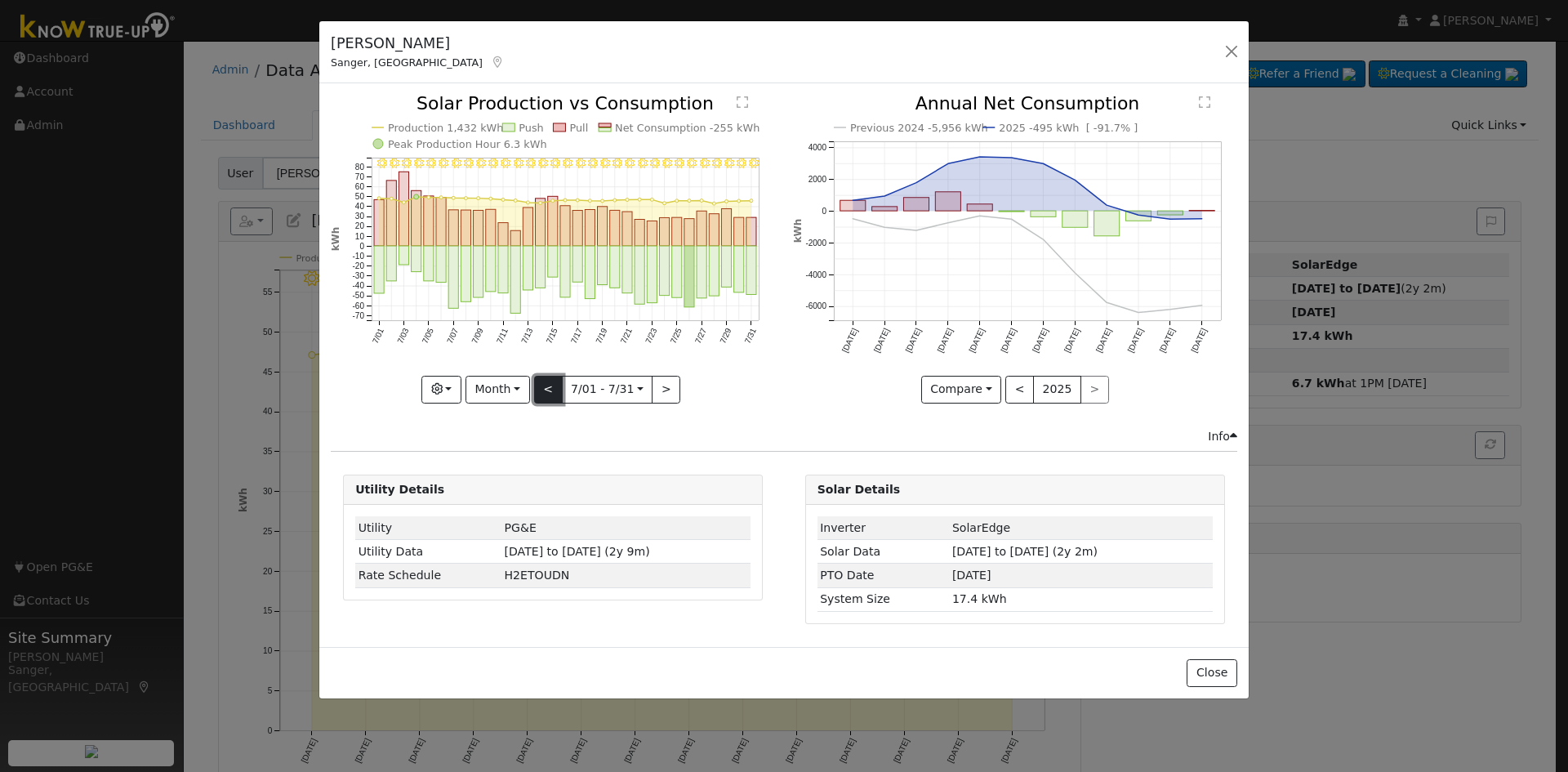
click at [546, 390] on button "<" at bounding box center [549, 390] width 29 height 28
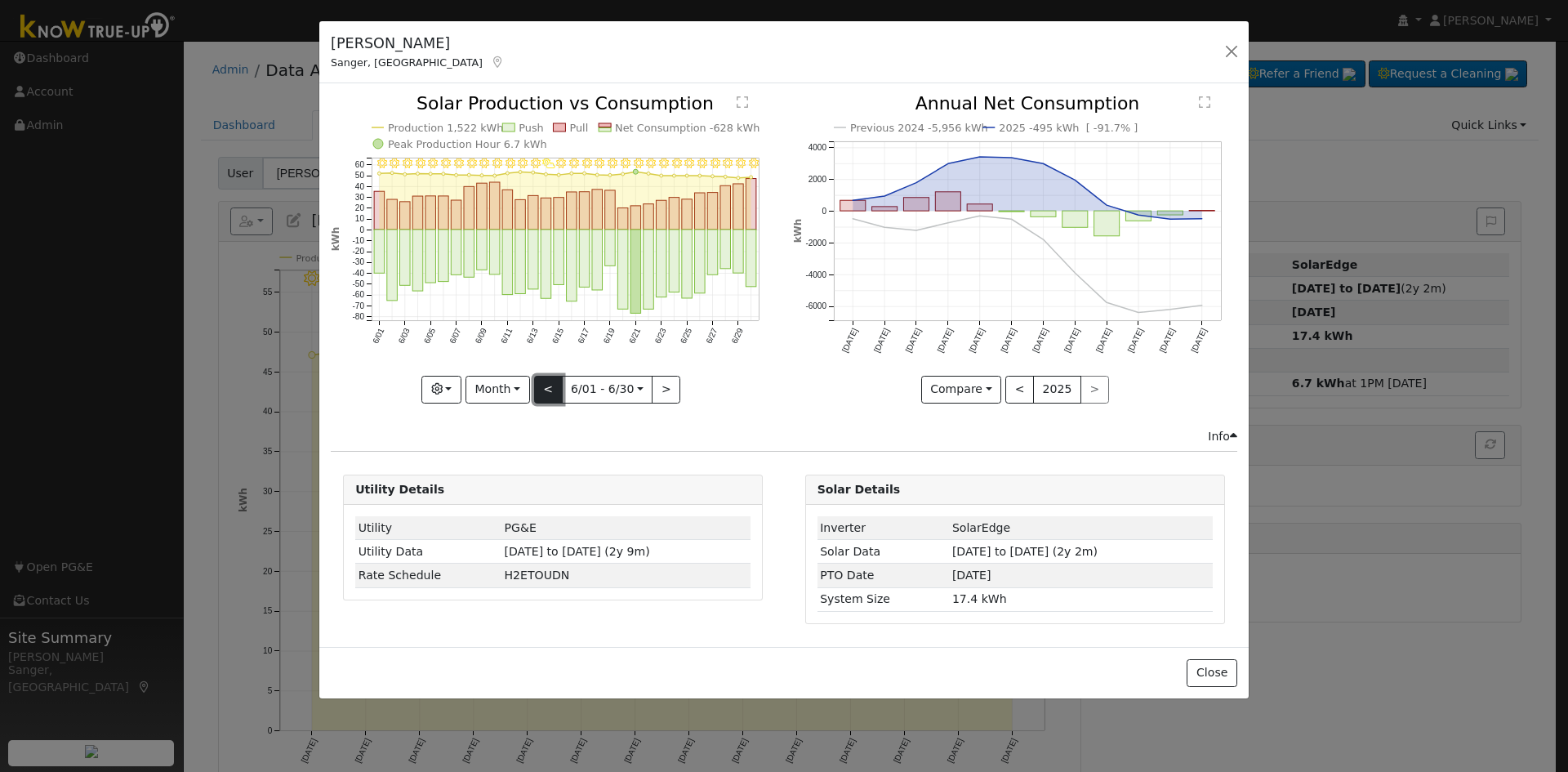
click at [546, 390] on button "<" at bounding box center [549, 390] width 29 height 28
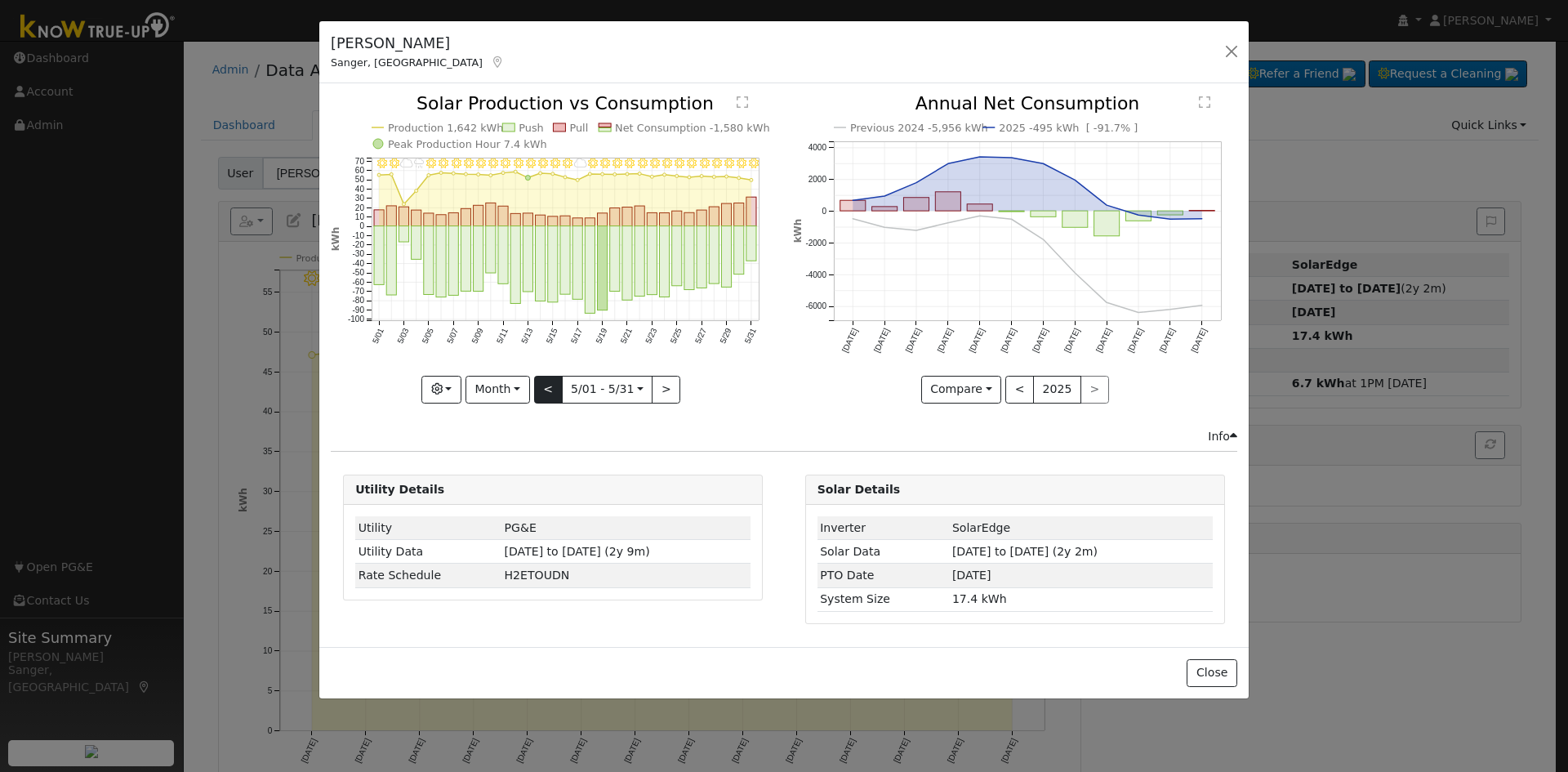
click at [546, 390] on div "5/31 - Clear 5/30 - Clear 5/29 - Clear 5/28 - Clear 5/27 - Clear 5/26 - MostlyC…" at bounding box center [553, 249] width 444 height 308
click at [546, 390] on button "<" at bounding box center [549, 390] width 29 height 28
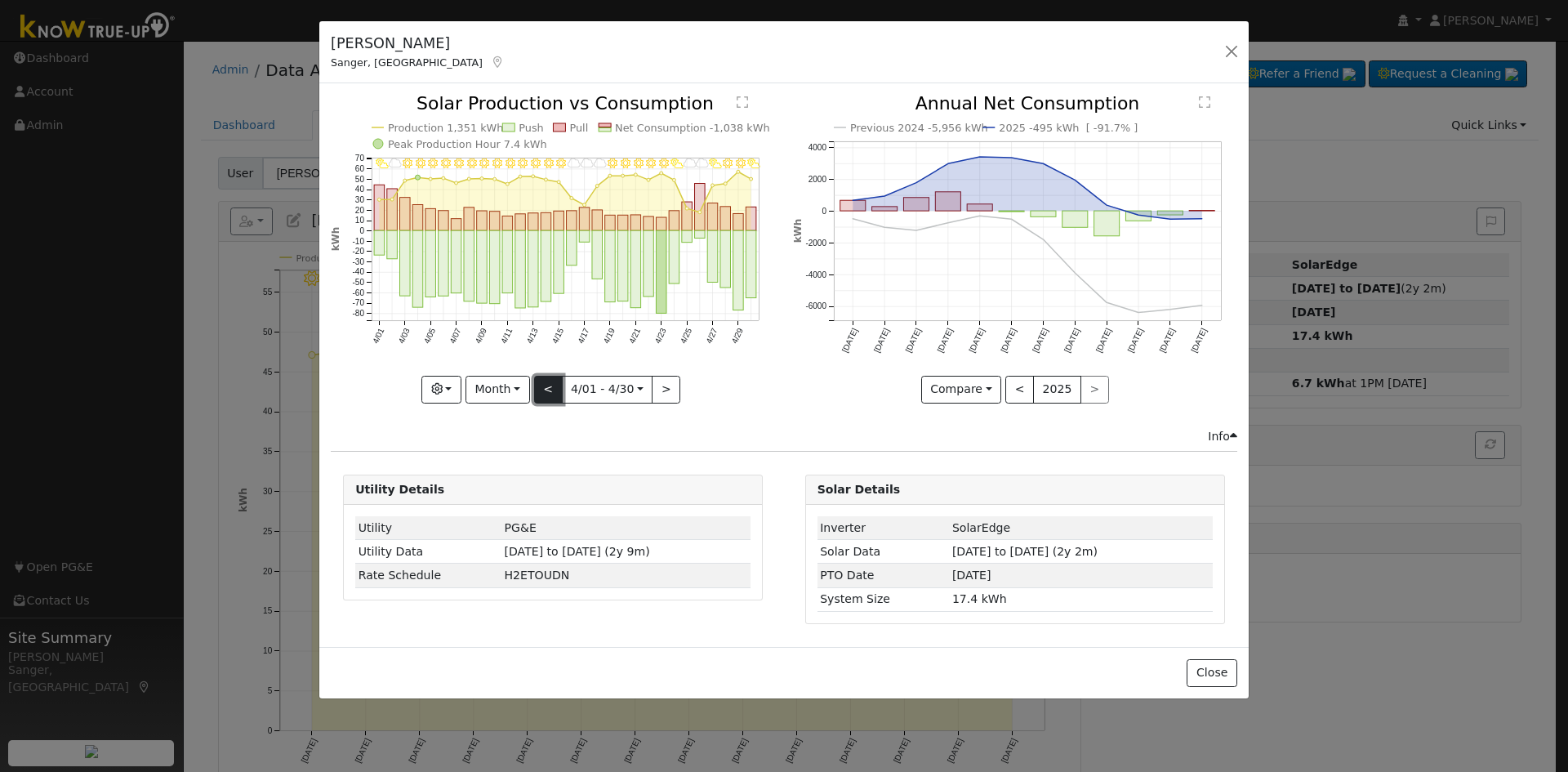
click at [546, 390] on button "<" at bounding box center [549, 390] width 29 height 28
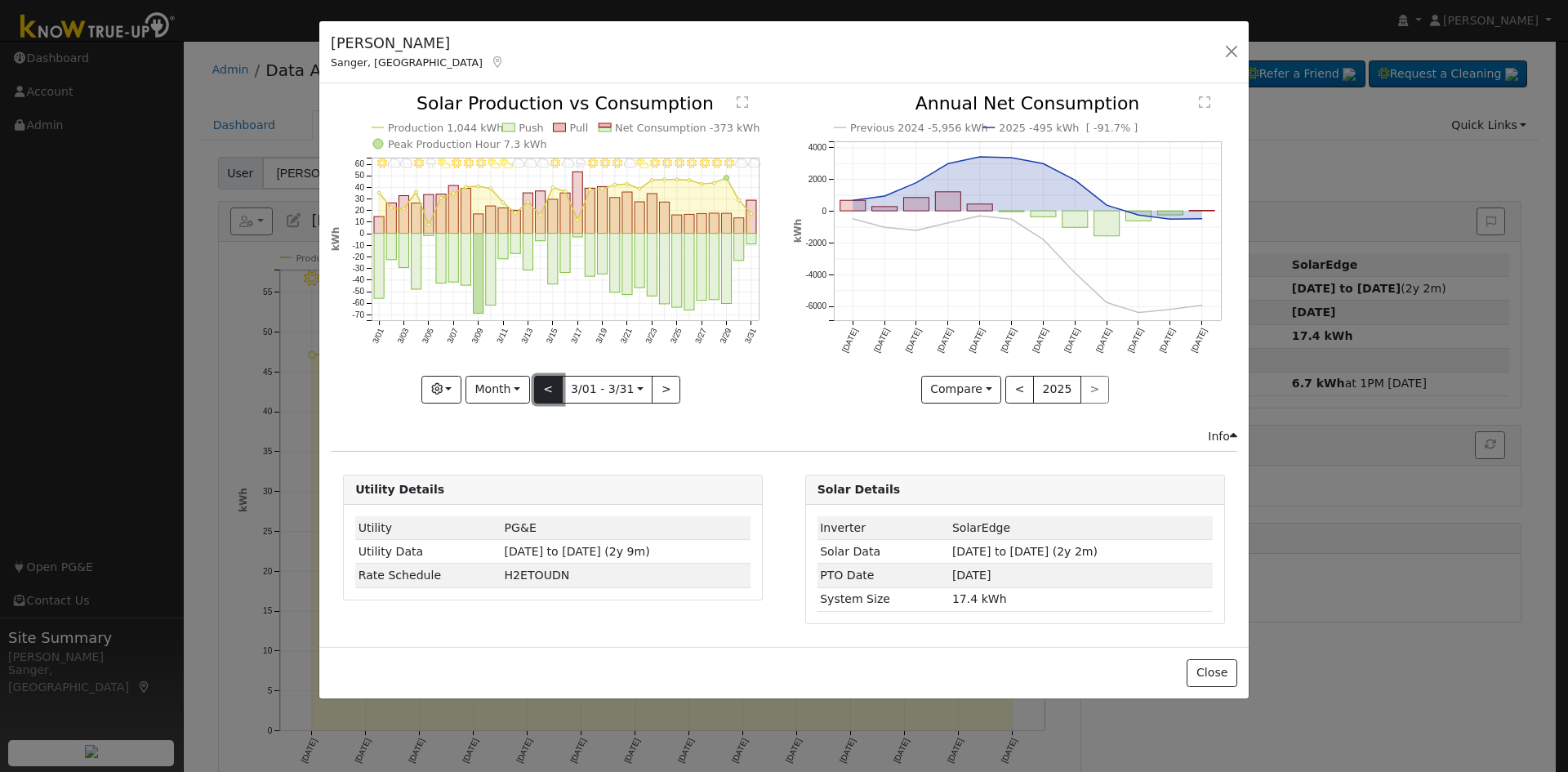
click at [546, 390] on button "<" at bounding box center [549, 390] width 29 height 28
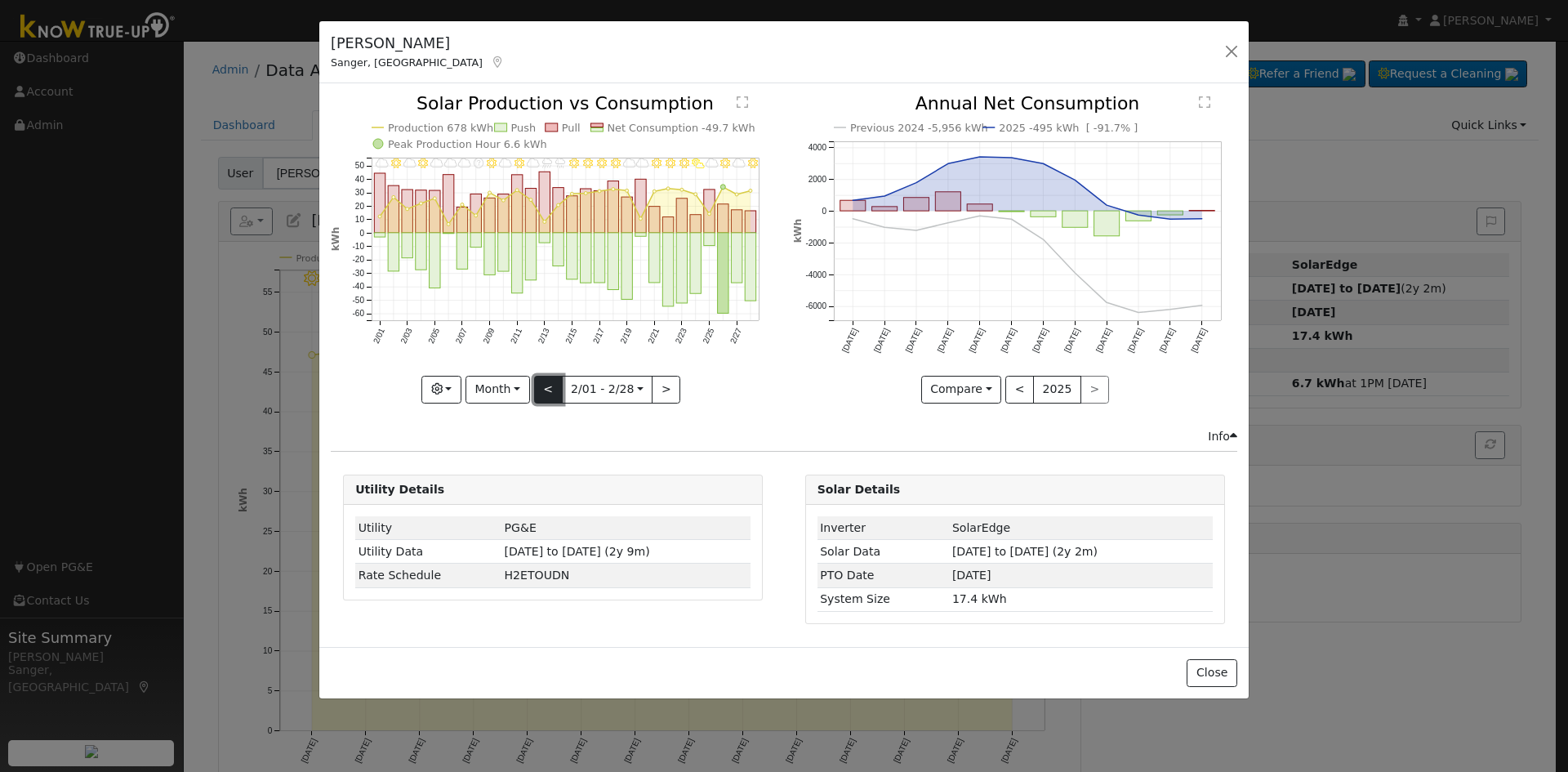
click at [546, 390] on button "<" at bounding box center [549, 390] width 29 height 28
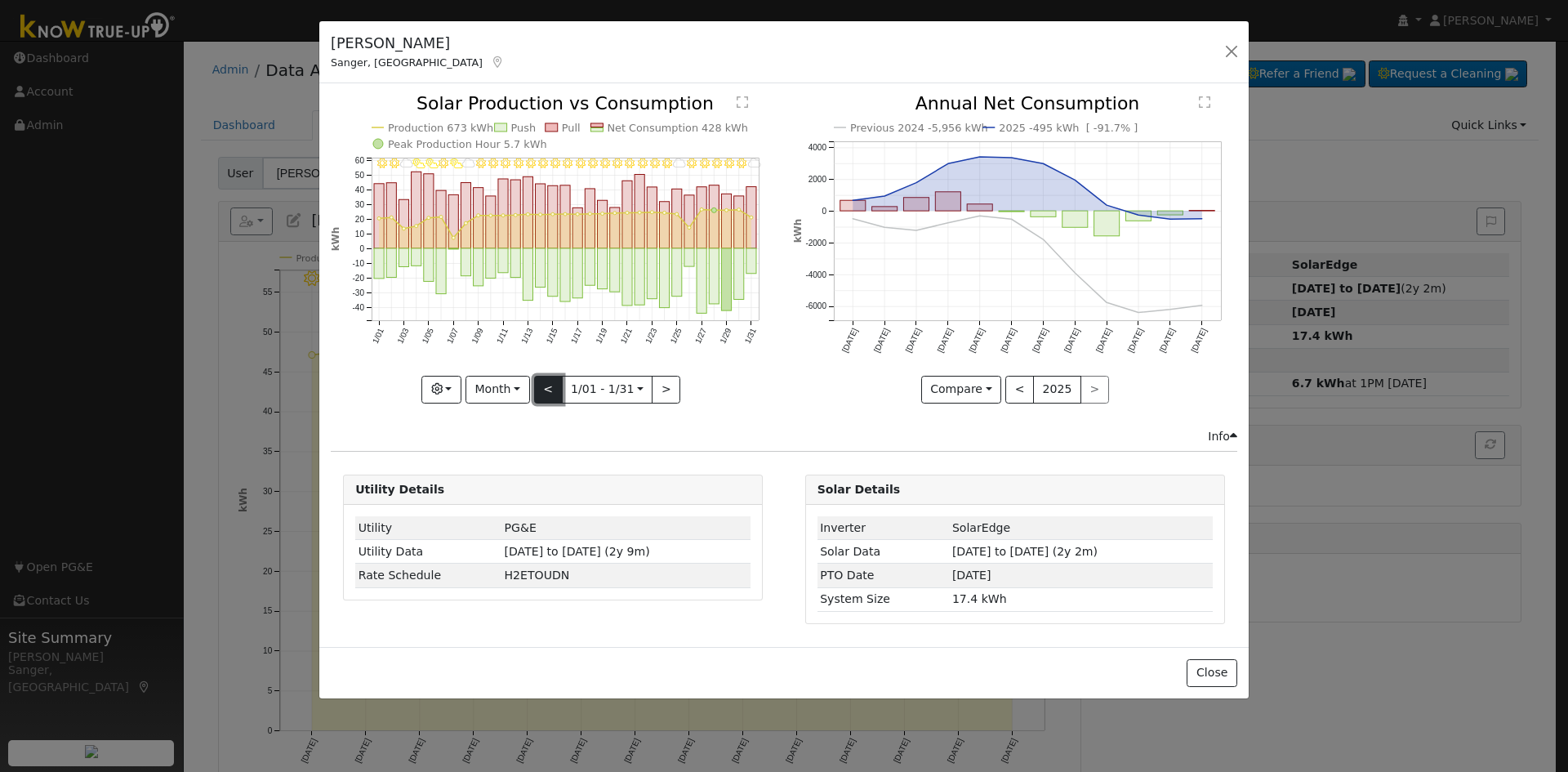
click at [546, 390] on button "<" at bounding box center [549, 390] width 29 height 28
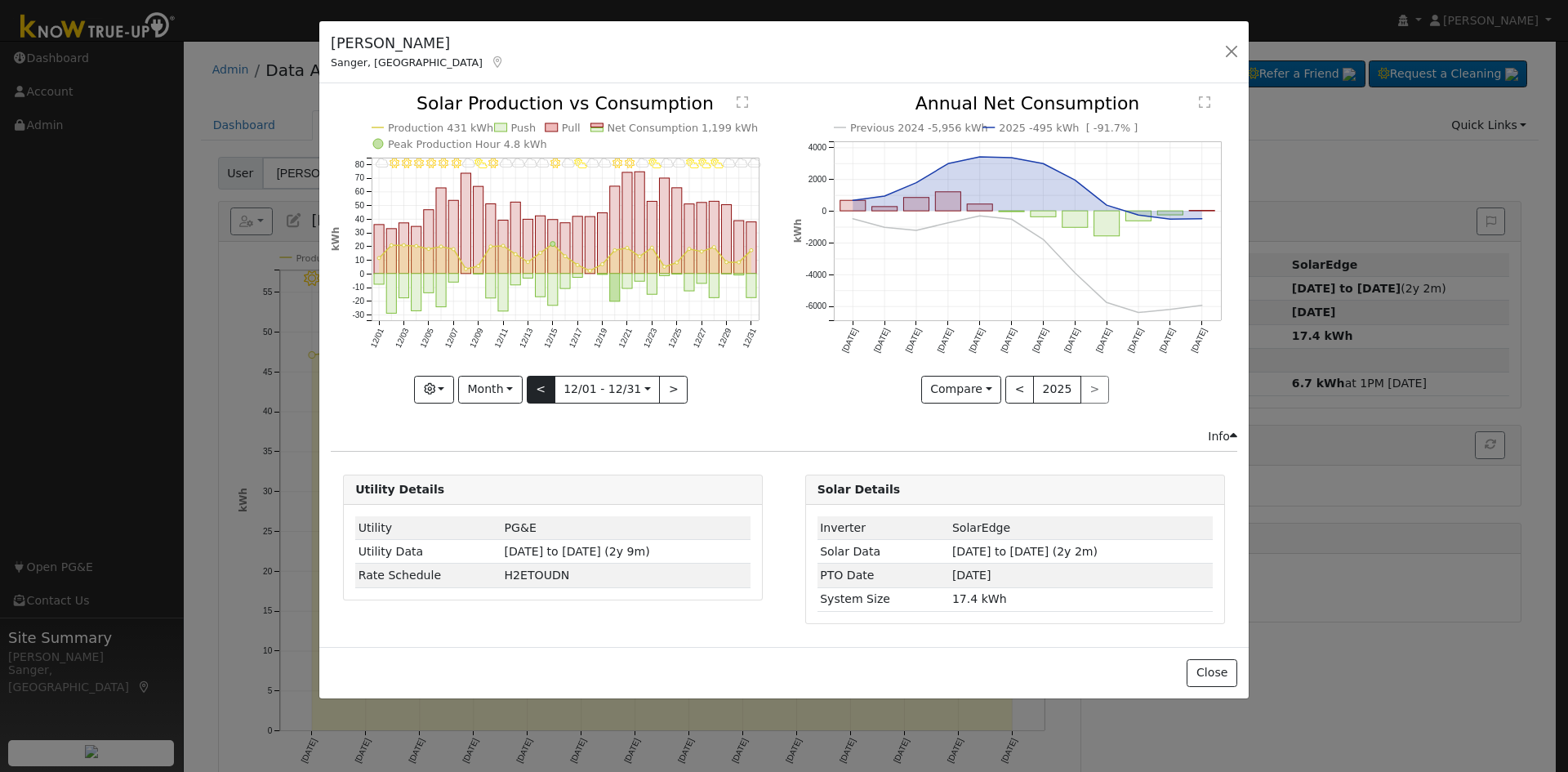
click at [546, 390] on div "12/31 - MostlyCloudy 12/30 - MostlyCloudy 12/29 - MostlyCloudy 12/28 - PartlyCl…" at bounding box center [553, 249] width 444 height 308
click at [546, 390] on button "<" at bounding box center [541, 390] width 29 height 28
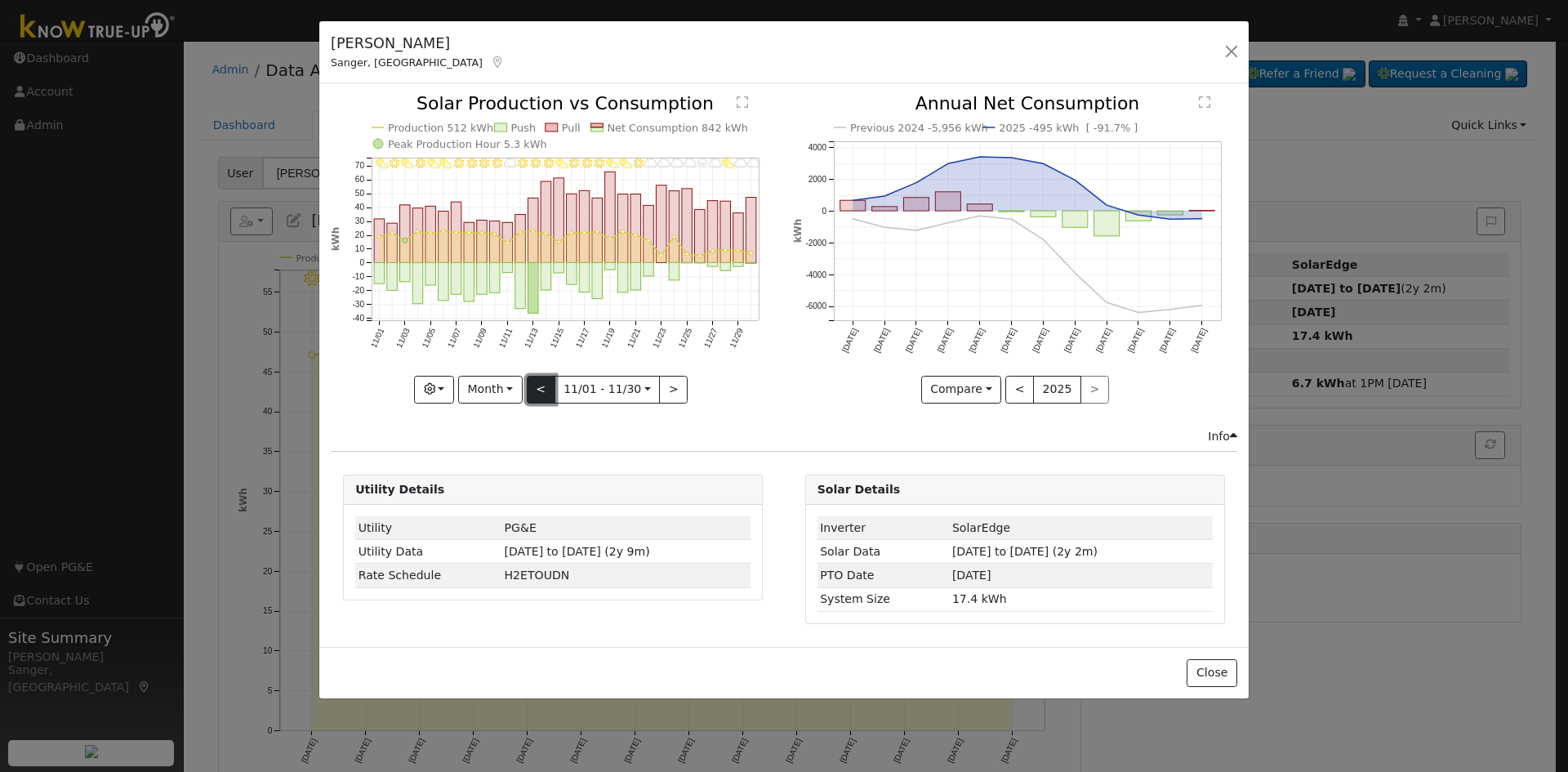
click at [546, 390] on button "<" at bounding box center [541, 390] width 29 height 28
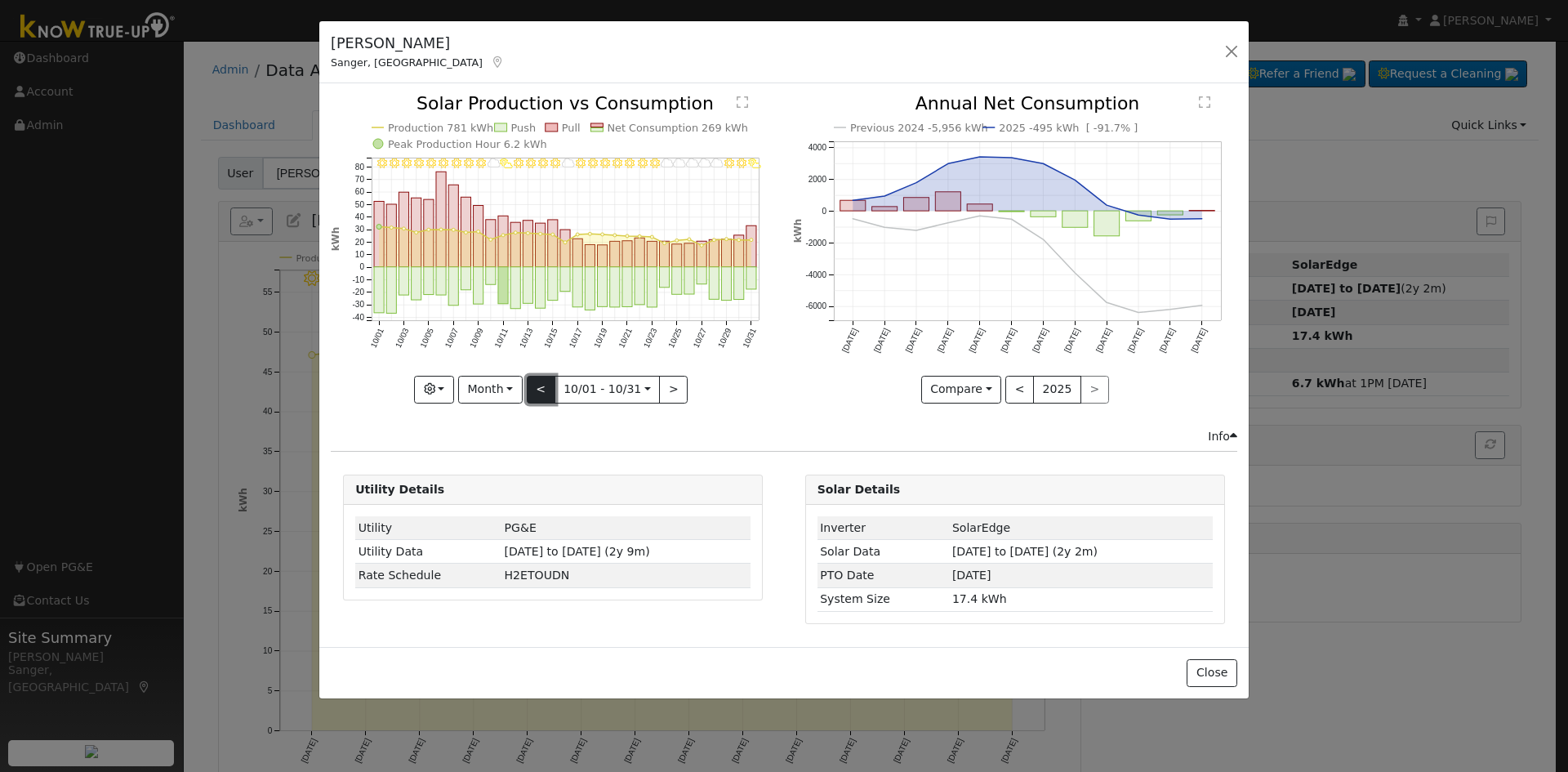
click at [546, 390] on button "<" at bounding box center [541, 390] width 29 height 28
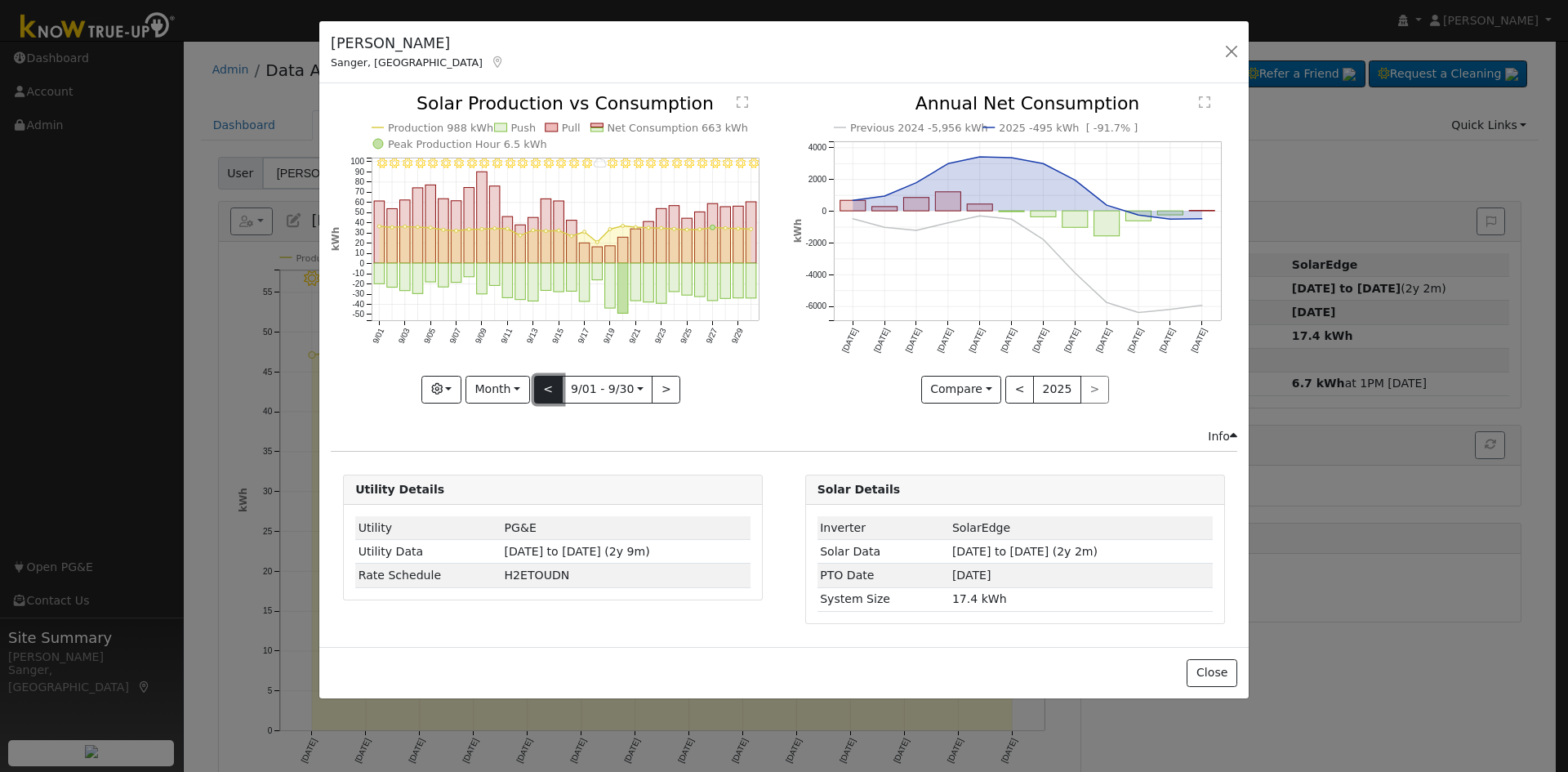
click at [546, 390] on button "<" at bounding box center [549, 390] width 29 height 28
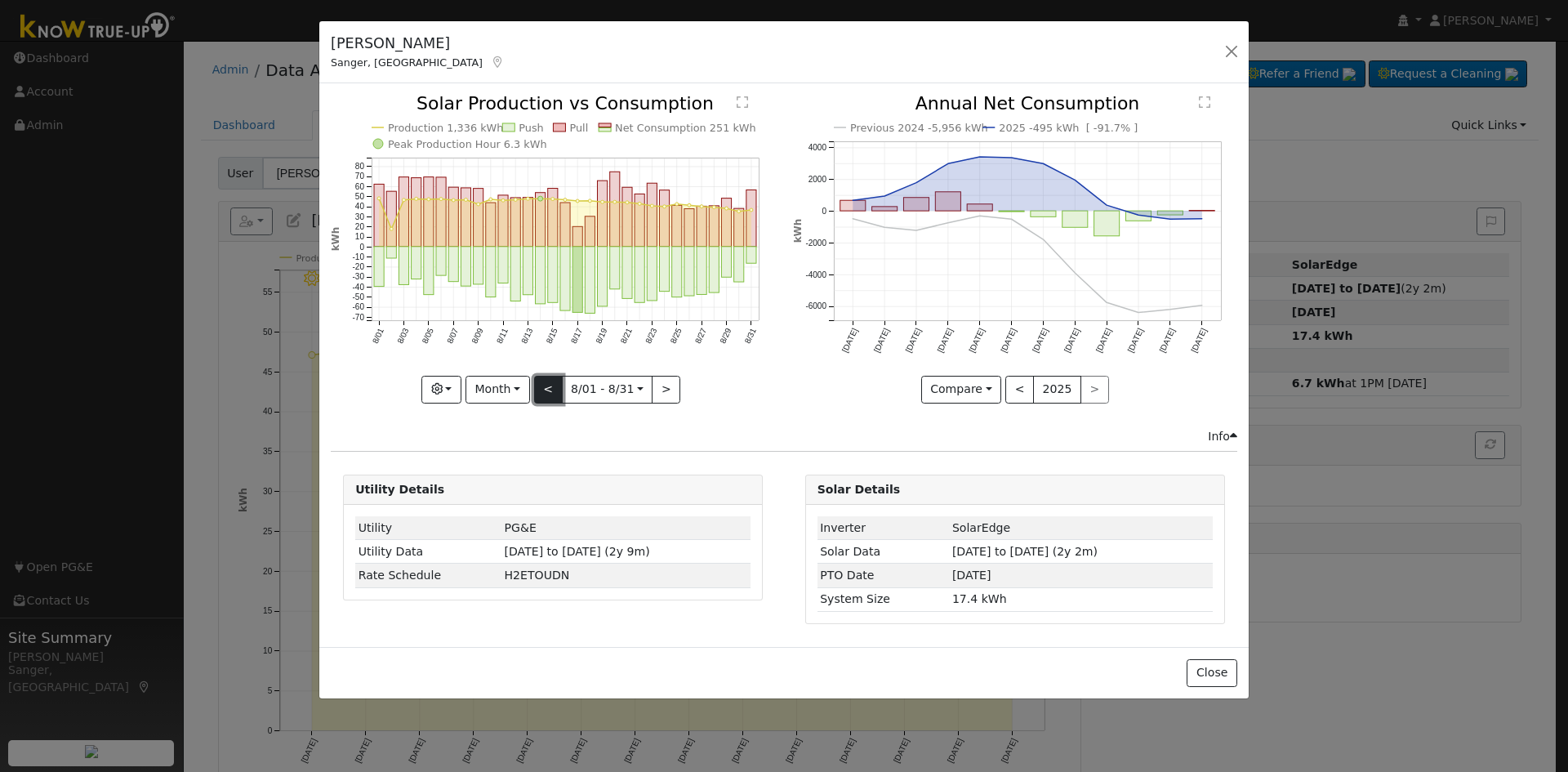
click at [546, 390] on button "<" at bounding box center [549, 390] width 29 height 28
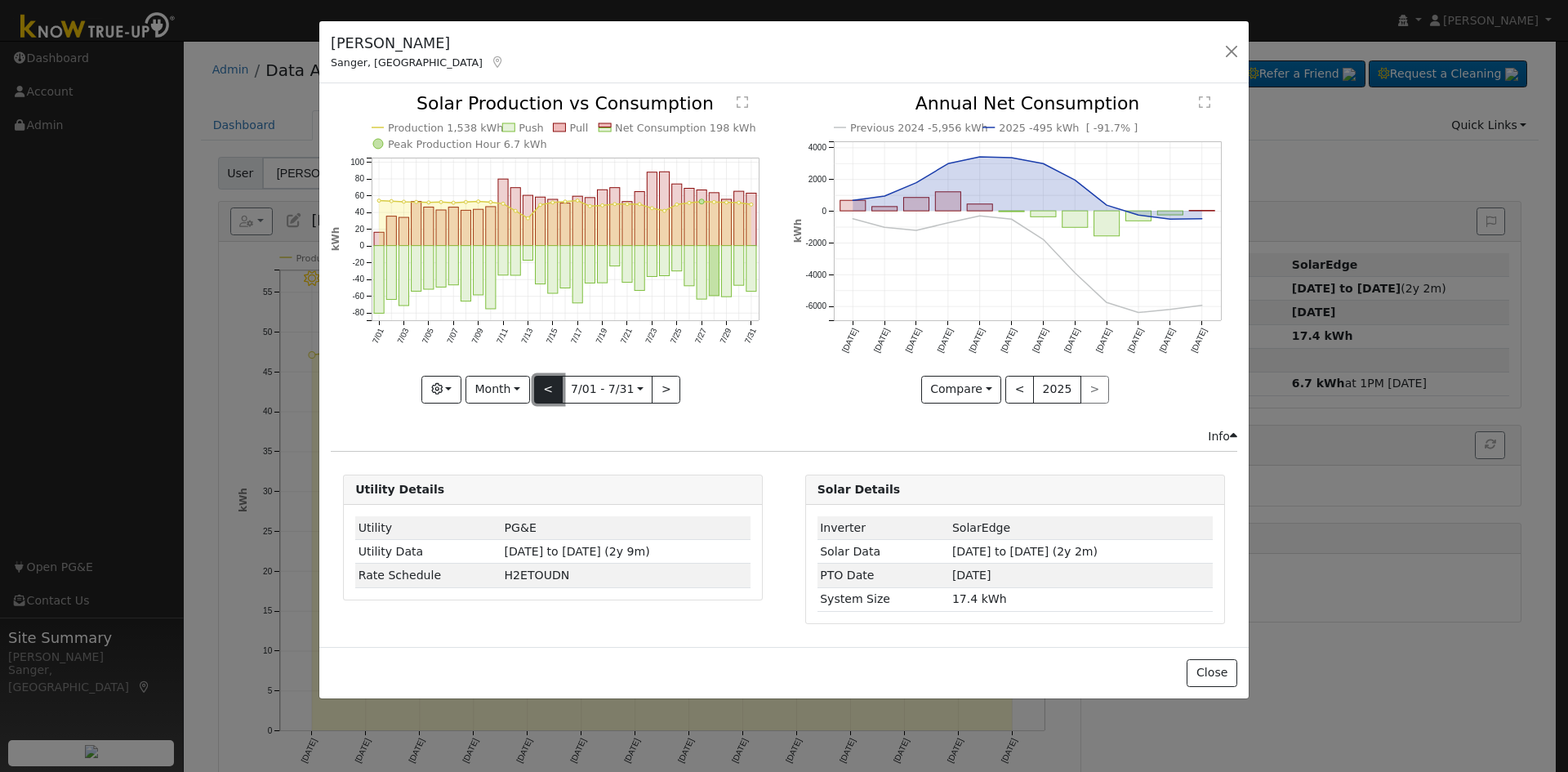
click at [546, 390] on button "<" at bounding box center [549, 390] width 29 height 28
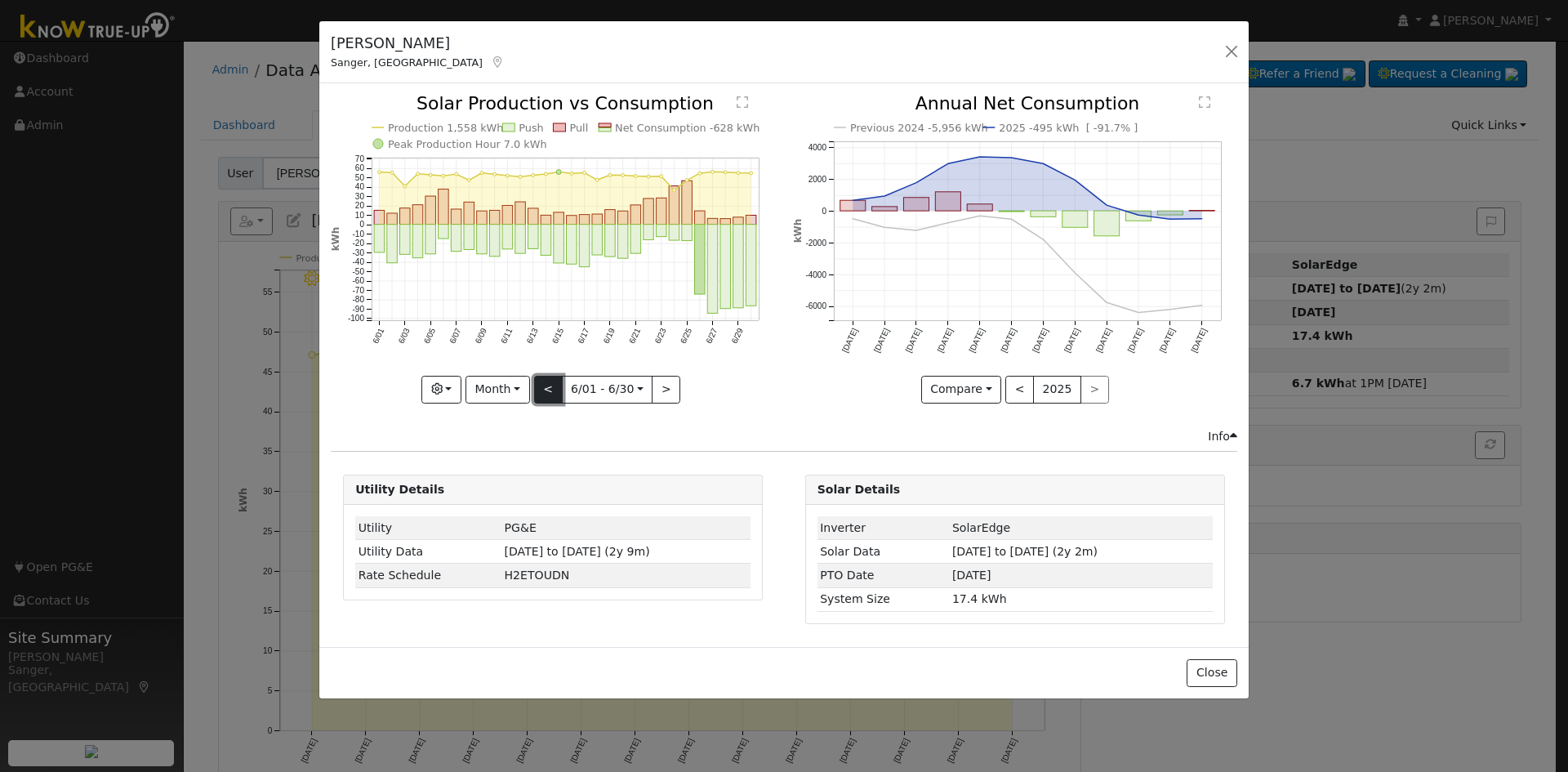
click at [546, 390] on button "<" at bounding box center [549, 390] width 29 height 28
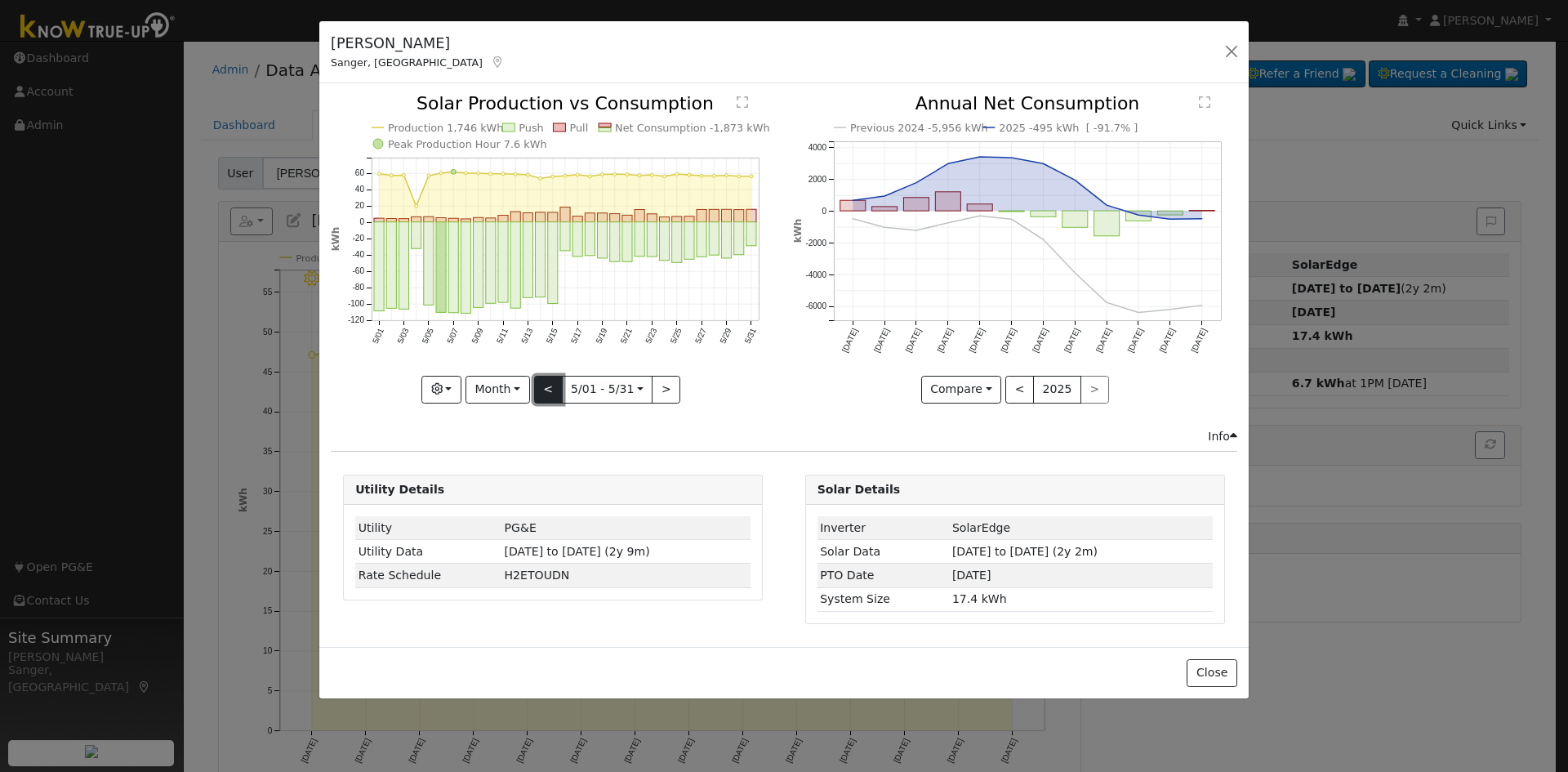
click at [546, 390] on button "<" at bounding box center [549, 390] width 29 height 28
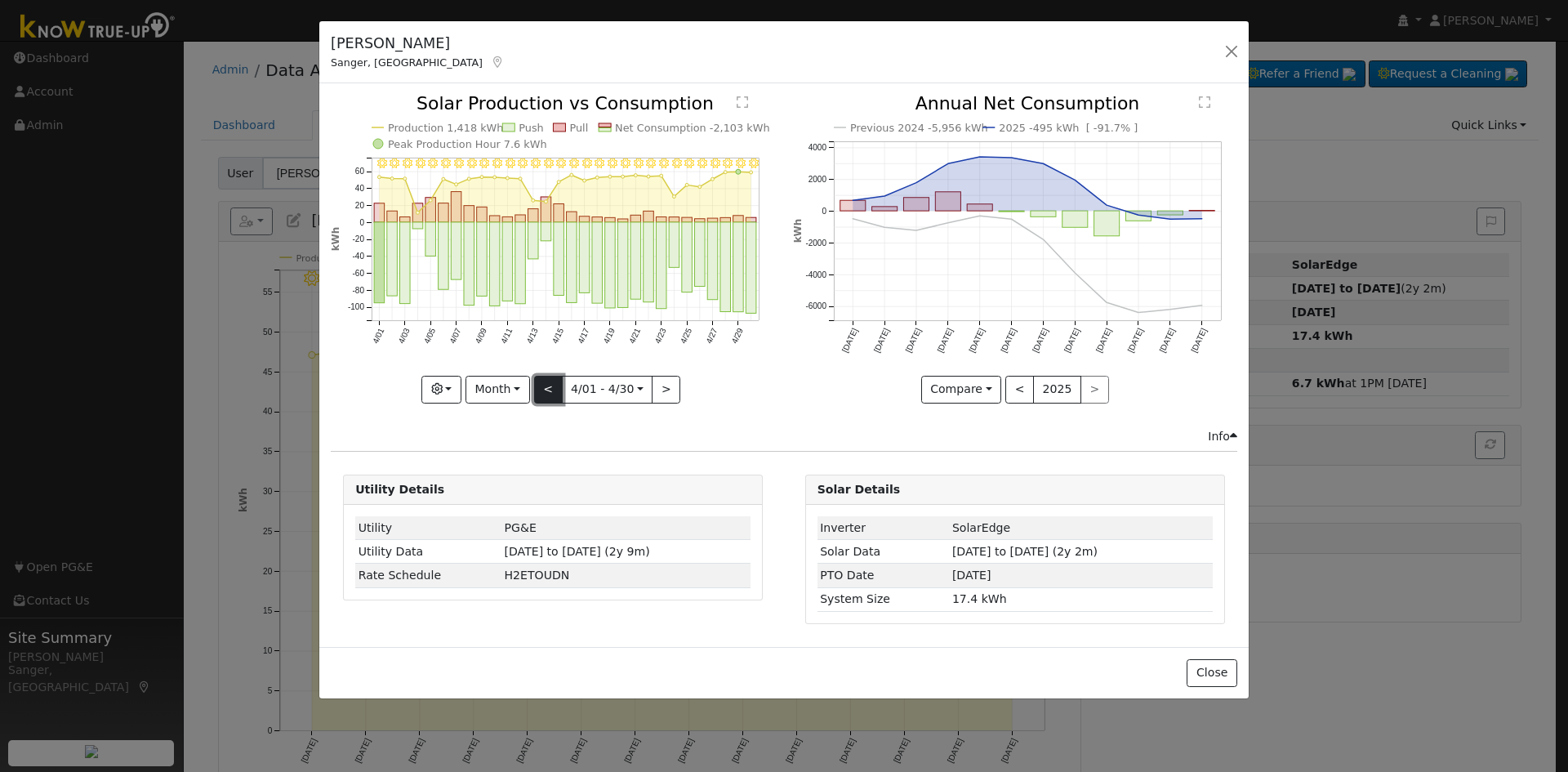
click at [546, 390] on button "<" at bounding box center [549, 390] width 29 height 28
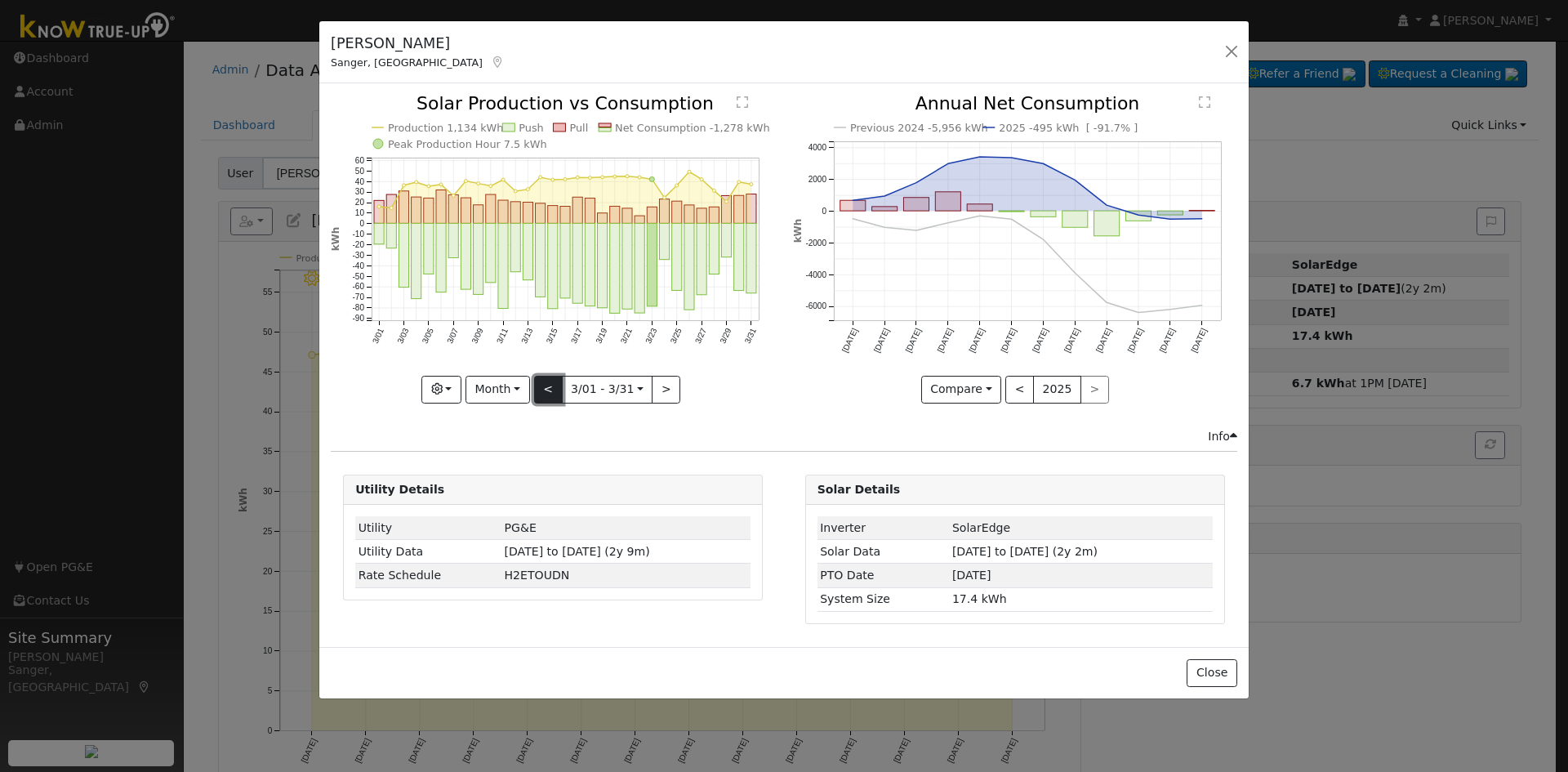
click at [546, 390] on button "<" at bounding box center [549, 390] width 29 height 28
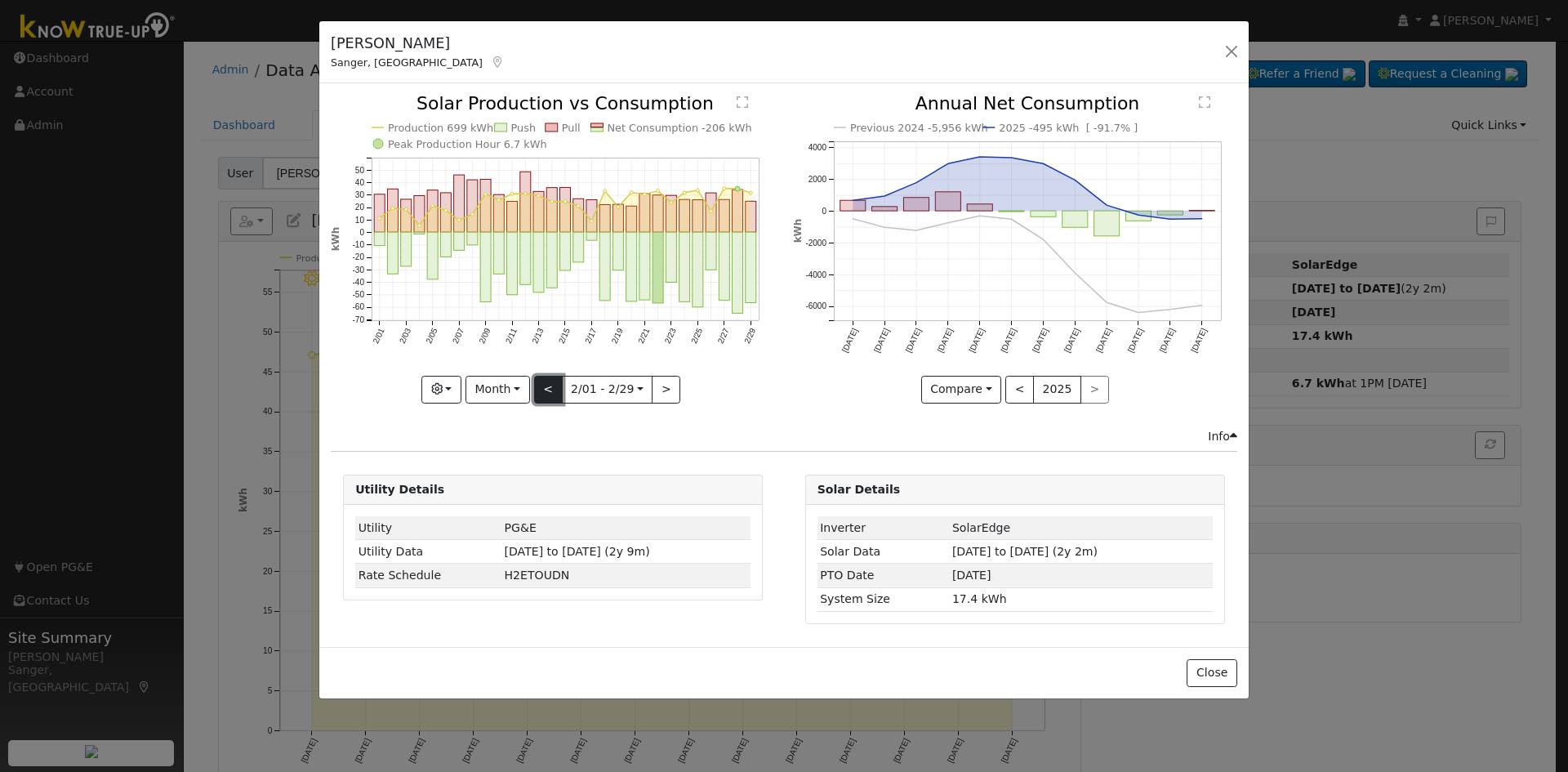
click at [546, 390] on button "<" at bounding box center [549, 390] width 29 height 28
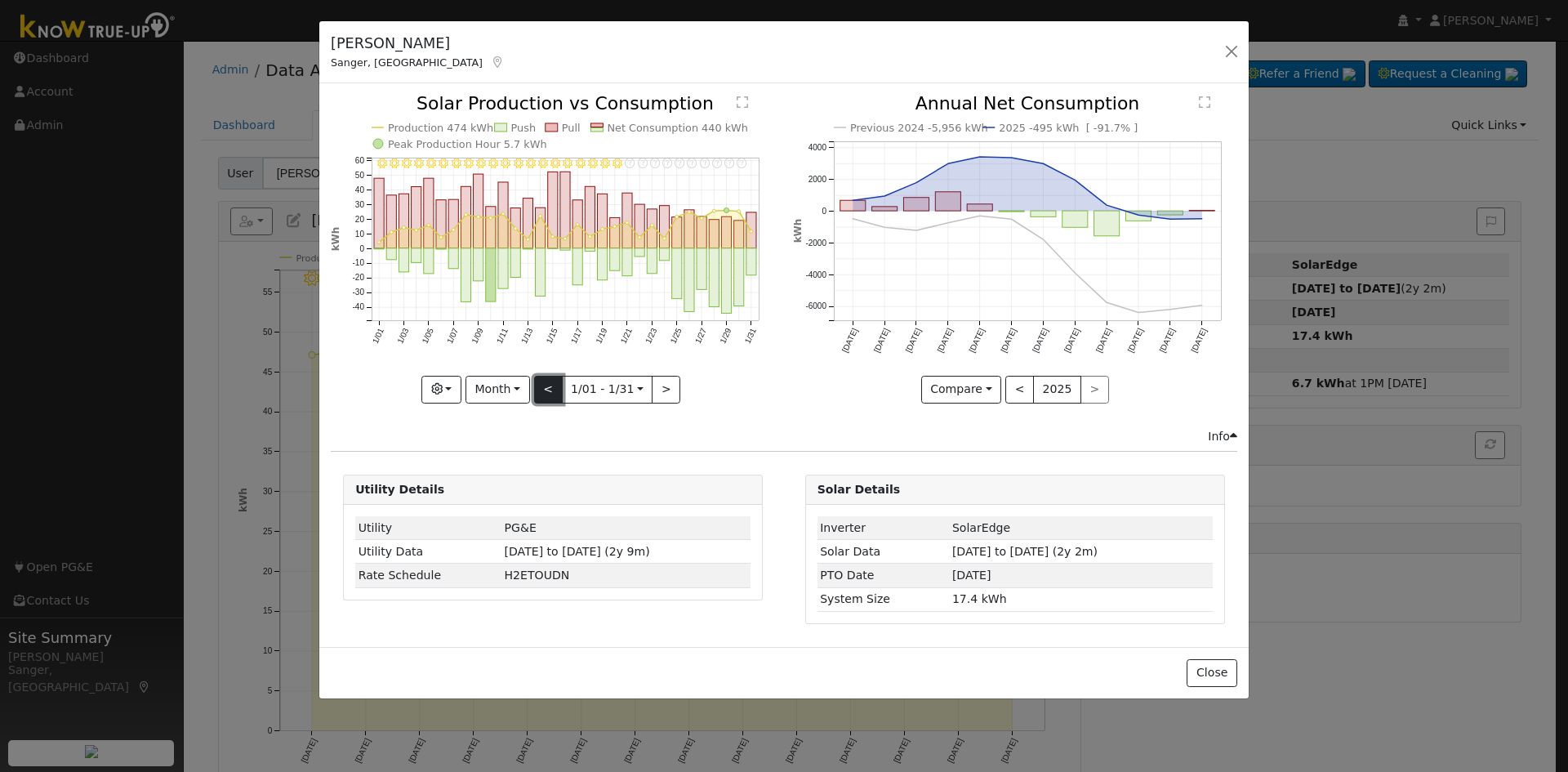
click at [546, 390] on button "<" at bounding box center [549, 390] width 29 height 28
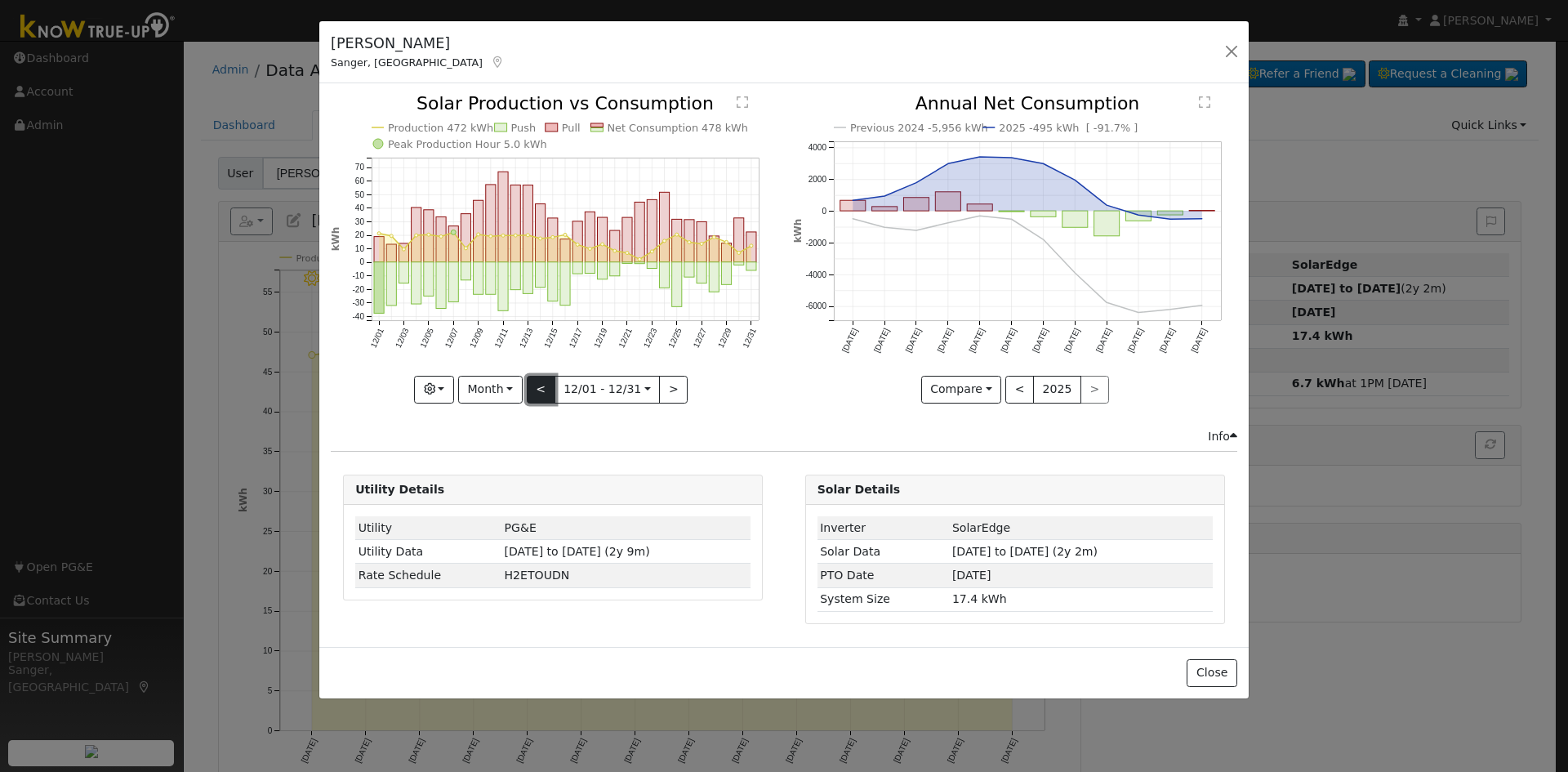
click at [546, 390] on button "<" at bounding box center [541, 390] width 29 height 28
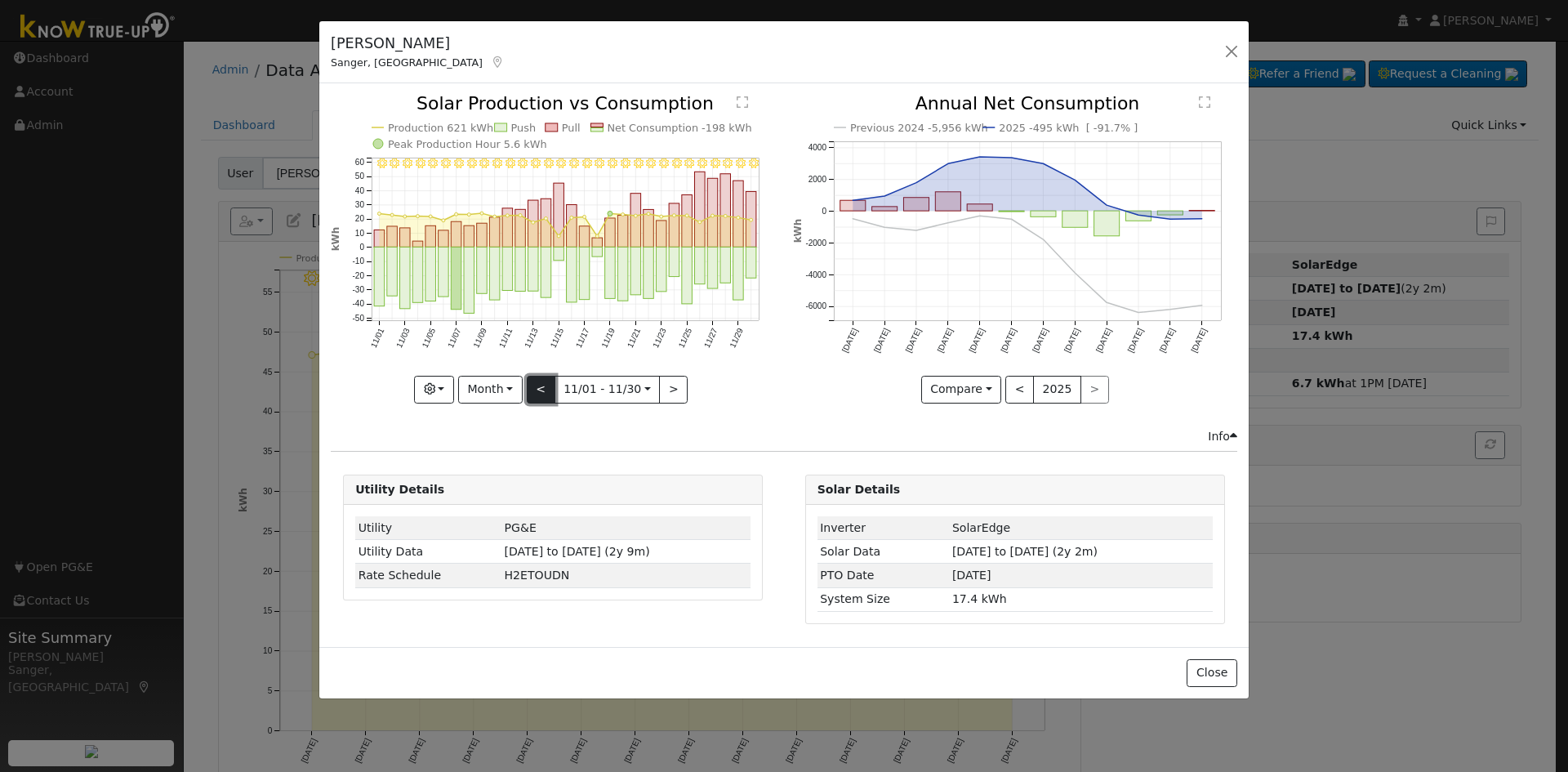
click at [546, 390] on button "<" at bounding box center [541, 390] width 29 height 28
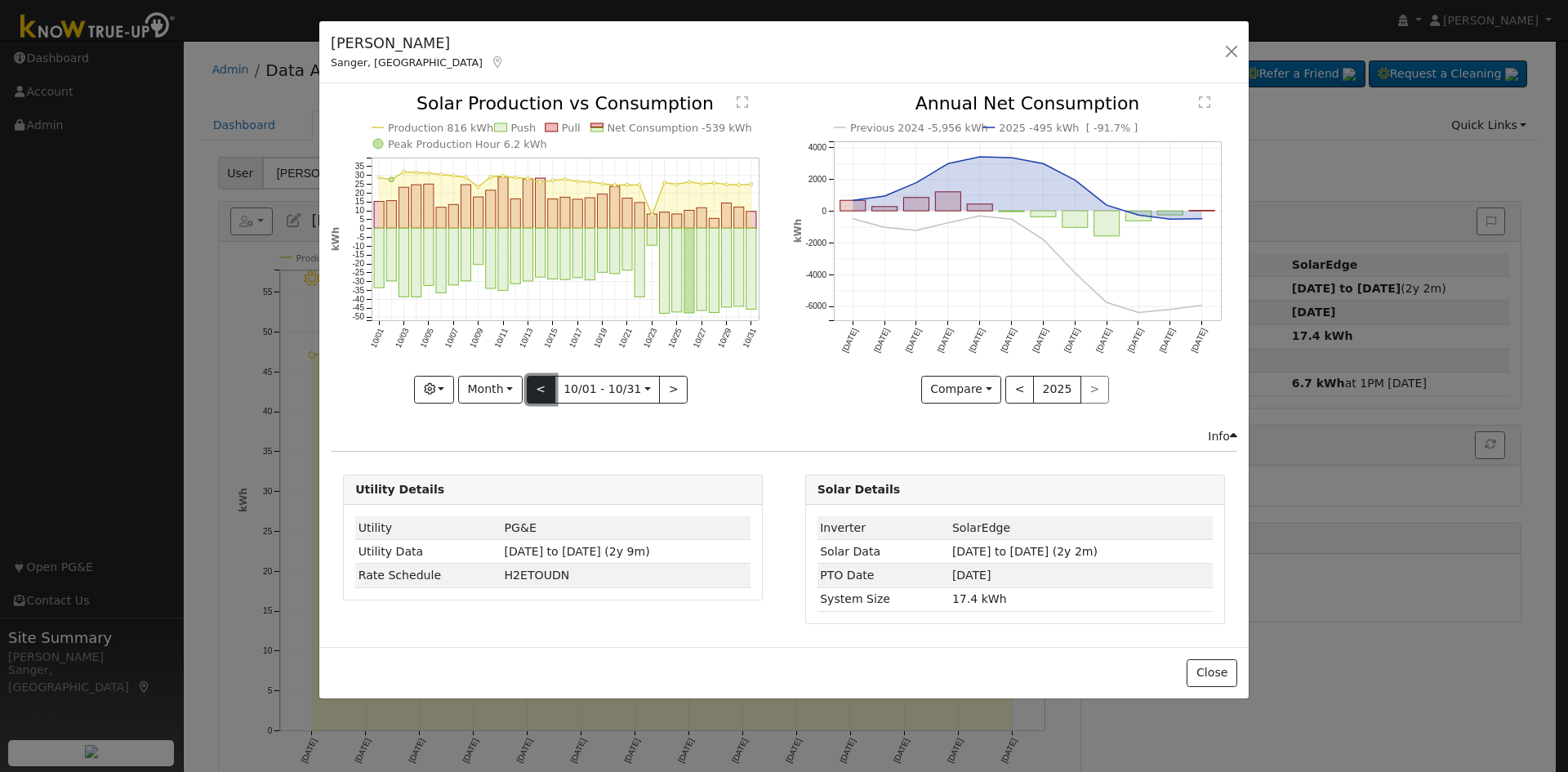
click at [546, 390] on button "<" at bounding box center [541, 390] width 29 height 28
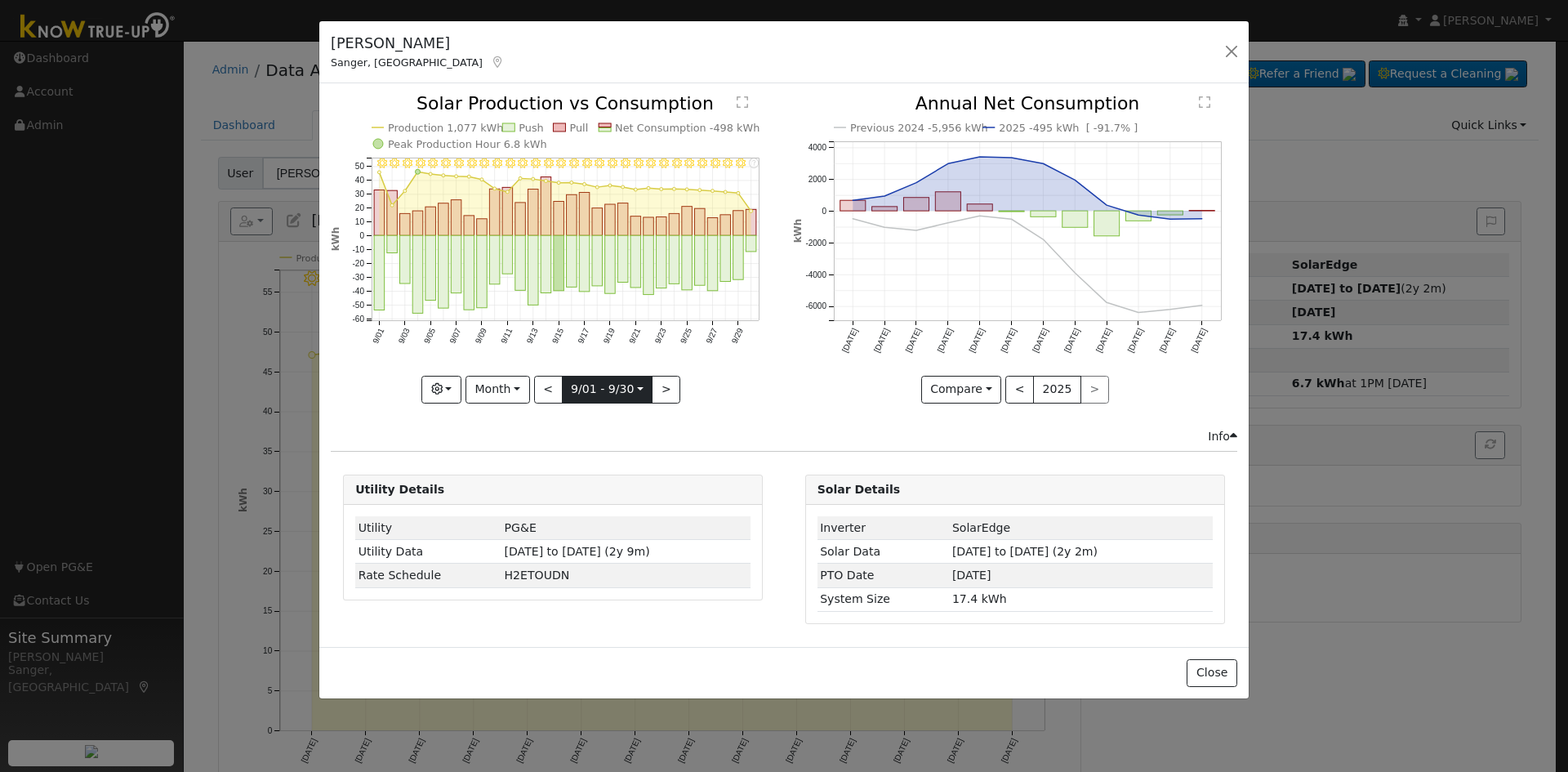
click at [573, 388] on input "[DATE]" at bounding box center [608, 389] width 90 height 26
click at [666, 386] on button ">" at bounding box center [666, 390] width 29 height 28
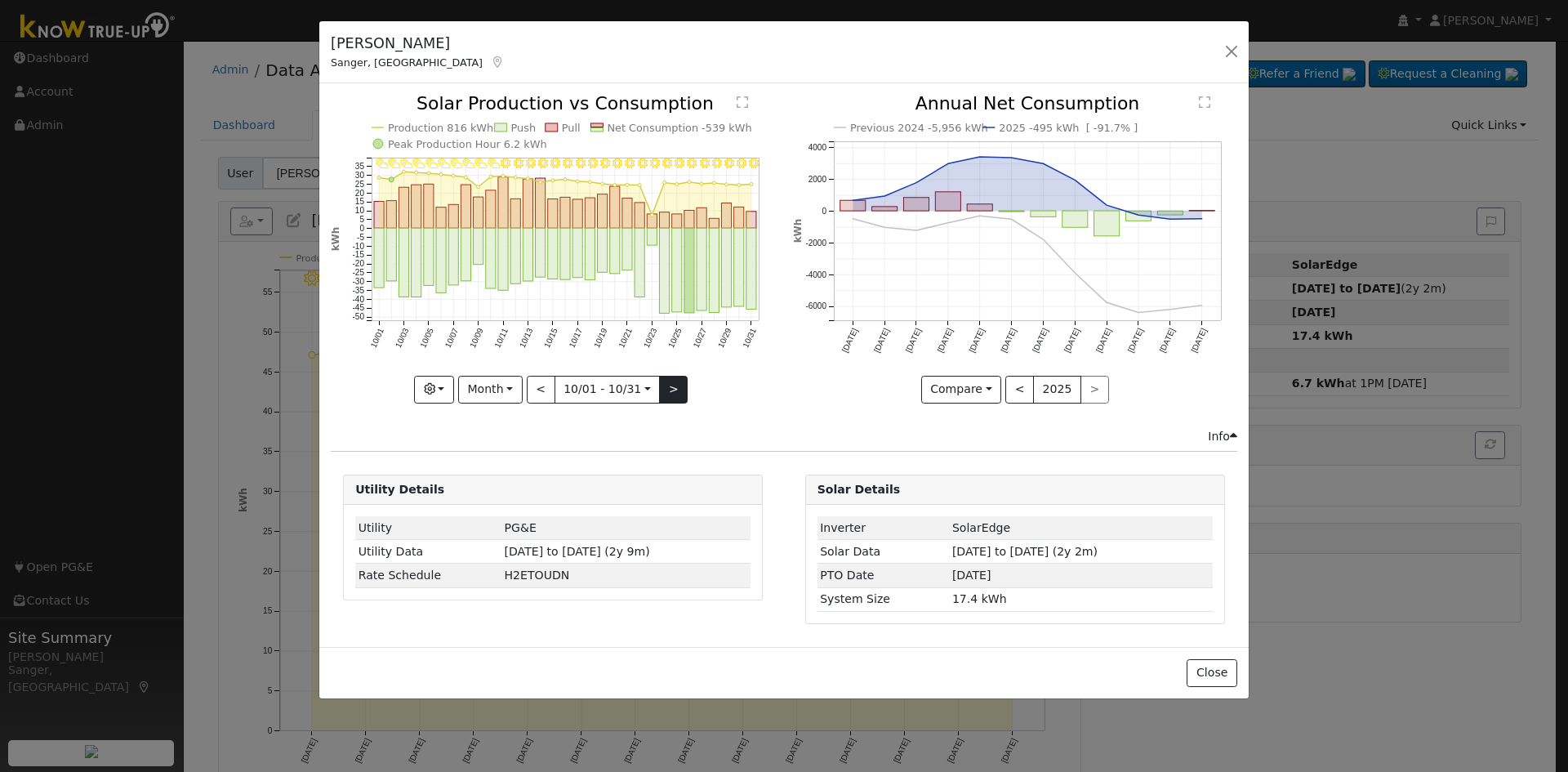
click at [666, 386] on div "10/31 - MostlyClear 10/30 - Clear 10/29 - Clear 10/28 - Clear 10/27 - Clear 10/…" at bounding box center [553, 249] width 444 height 308
click at [666, 386] on button ">" at bounding box center [674, 390] width 29 height 28
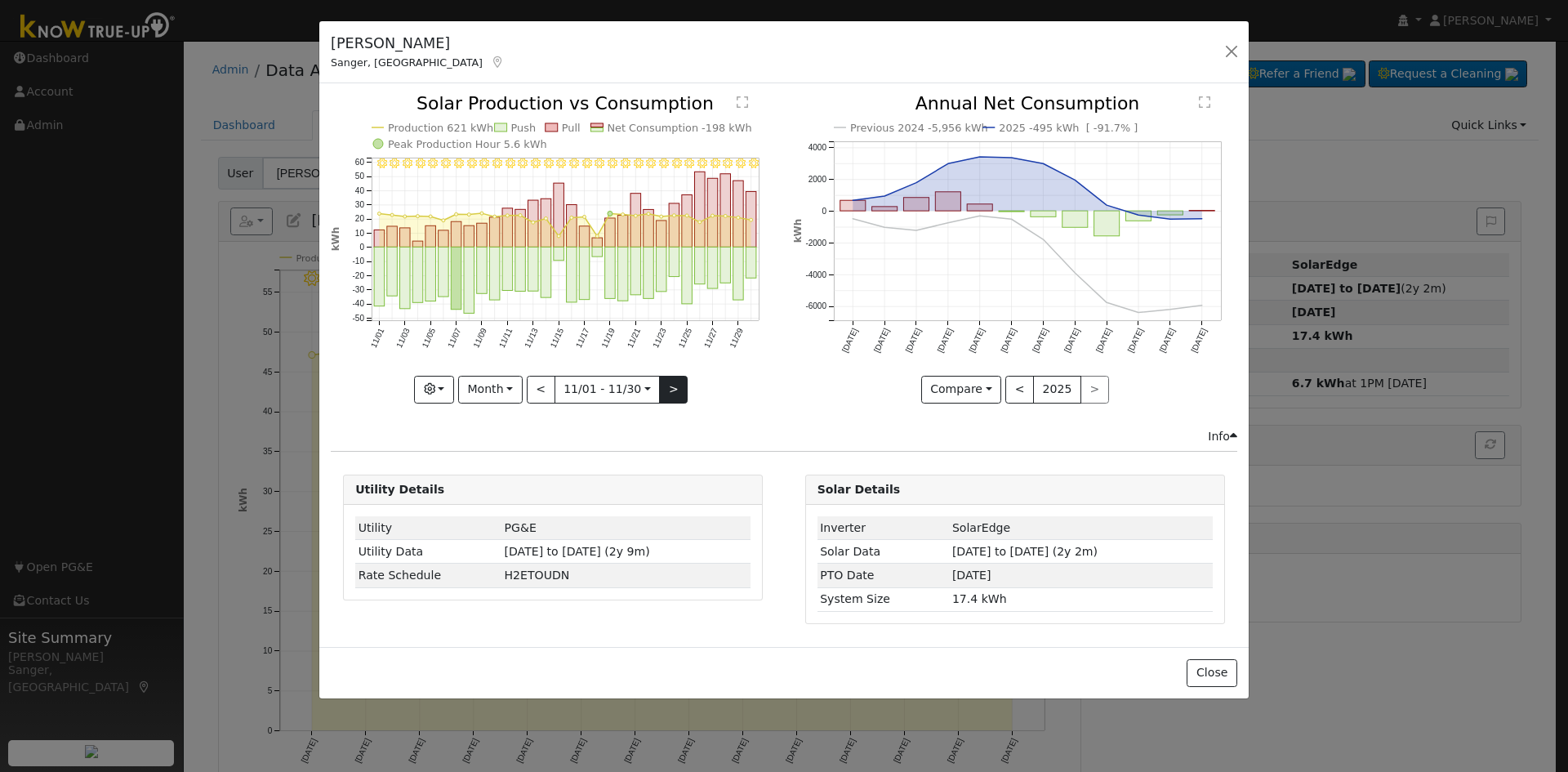
click at [666, 386] on div "11/30 - Clear 11/29 - Clear 11/28 - Clear 11/27 - Clear 11/26 - Clear 11/25 - C…" at bounding box center [553, 249] width 444 height 308
click at [666, 386] on button ">" at bounding box center [674, 390] width 29 height 28
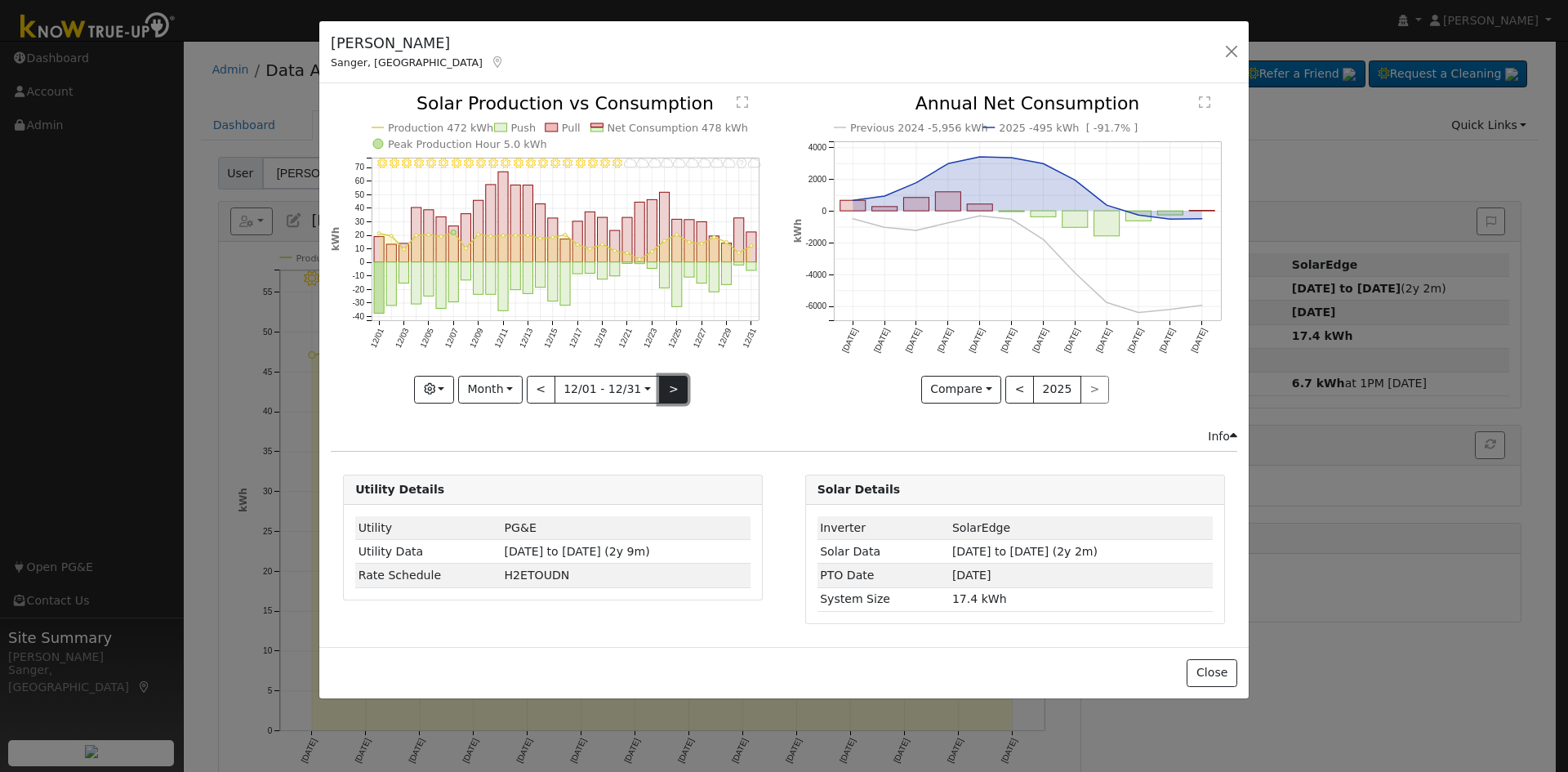
click at [666, 386] on button ">" at bounding box center [674, 390] width 29 height 28
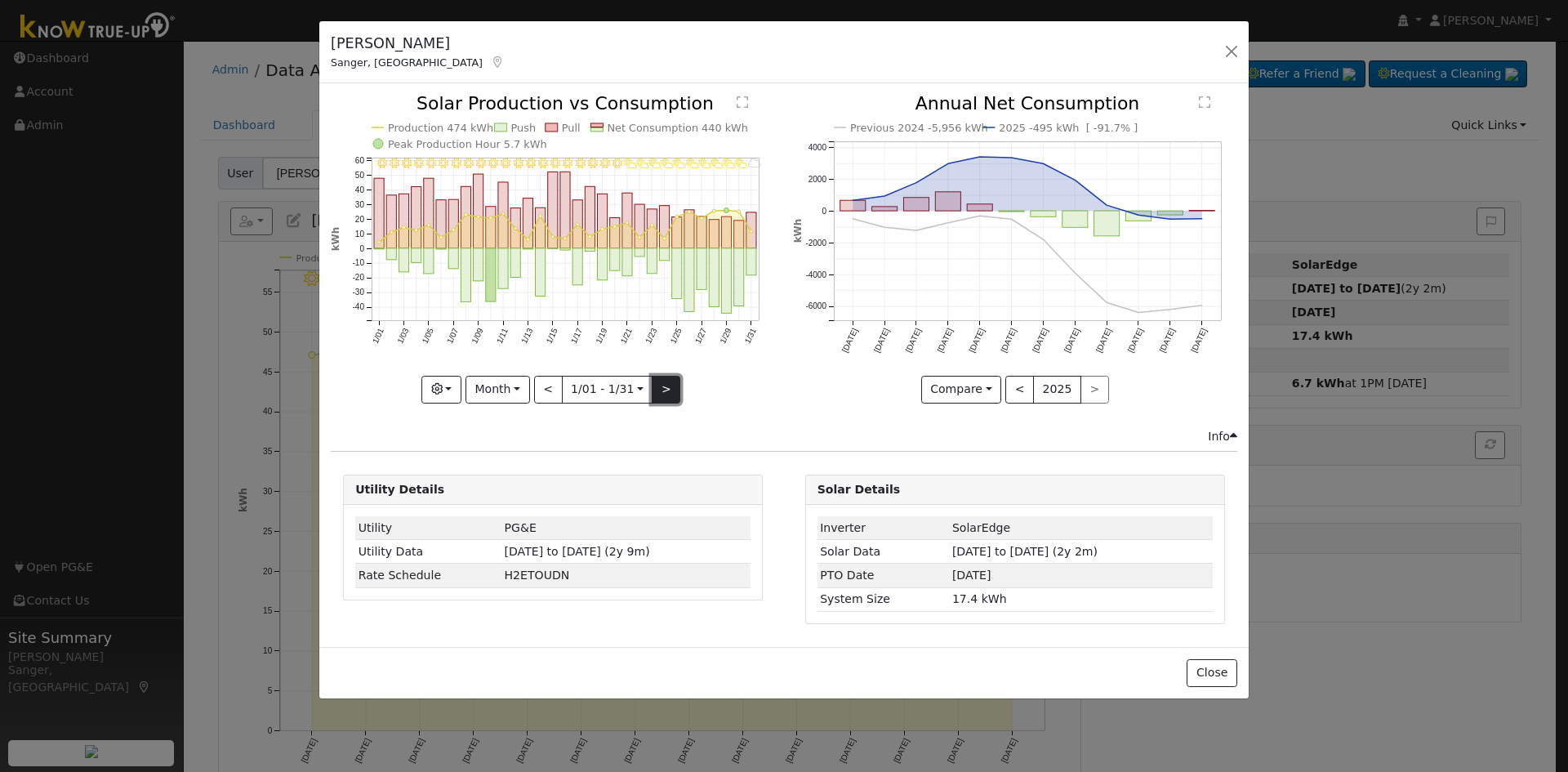
click at [666, 386] on button ">" at bounding box center [666, 390] width 29 height 28
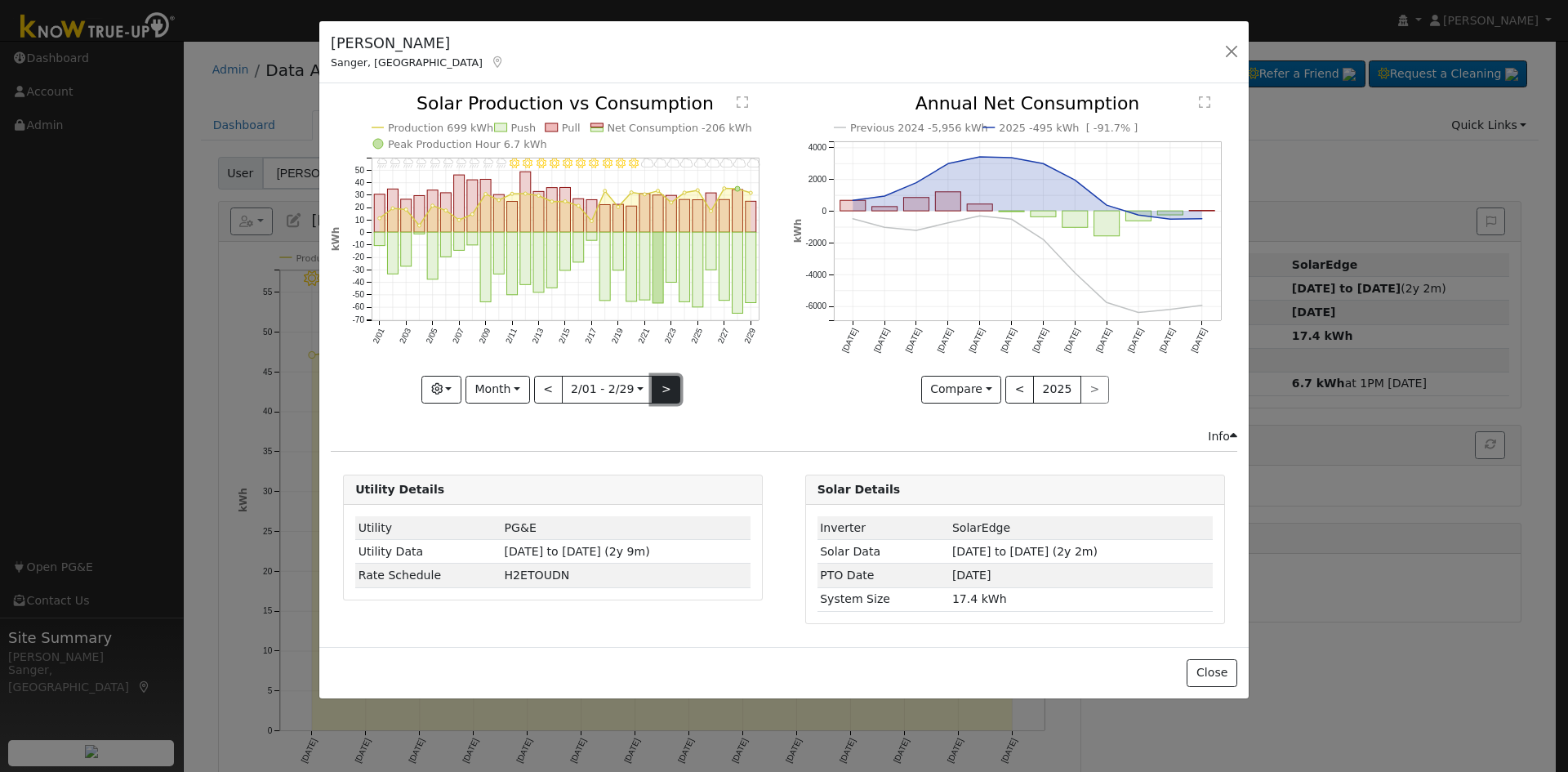
click at [666, 386] on button ">" at bounding box center [666, 390] width 29 height 28
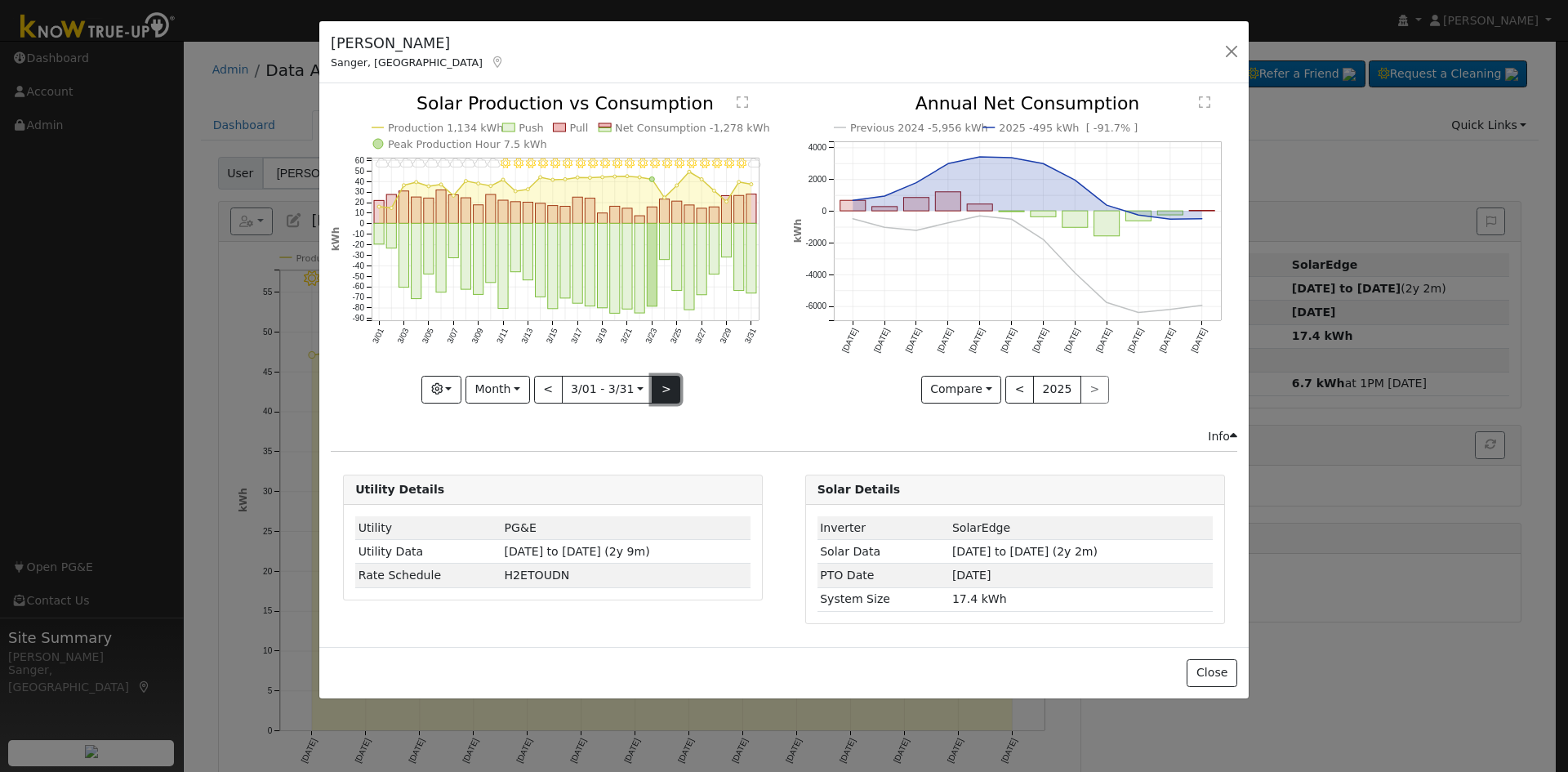
click at [666, 386] on button ">" at bounding box center [666, 390] width 29 height 28
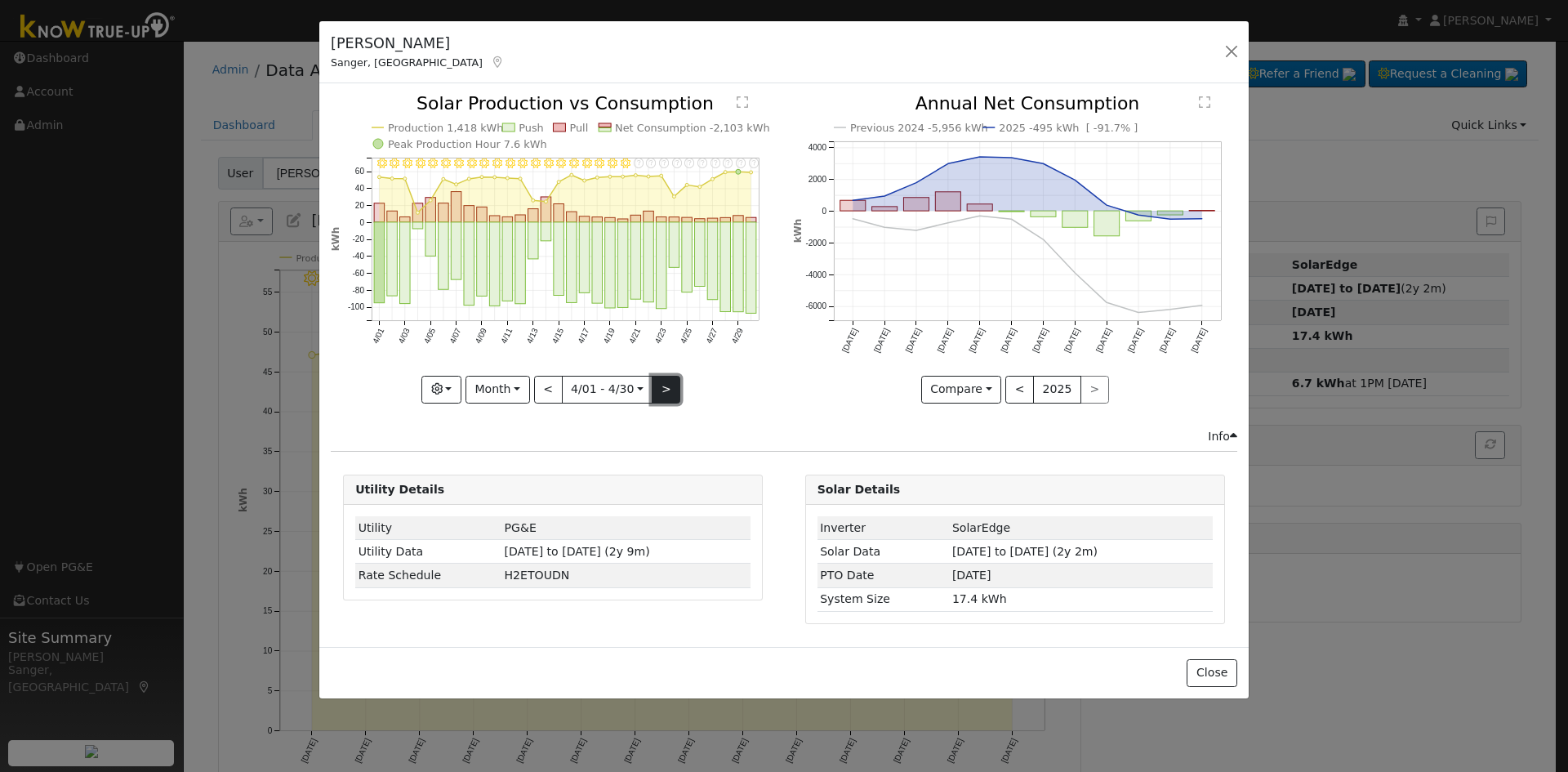
click at [666, 386] on button ">" at bounding box center [666, 390] width 29 height 28
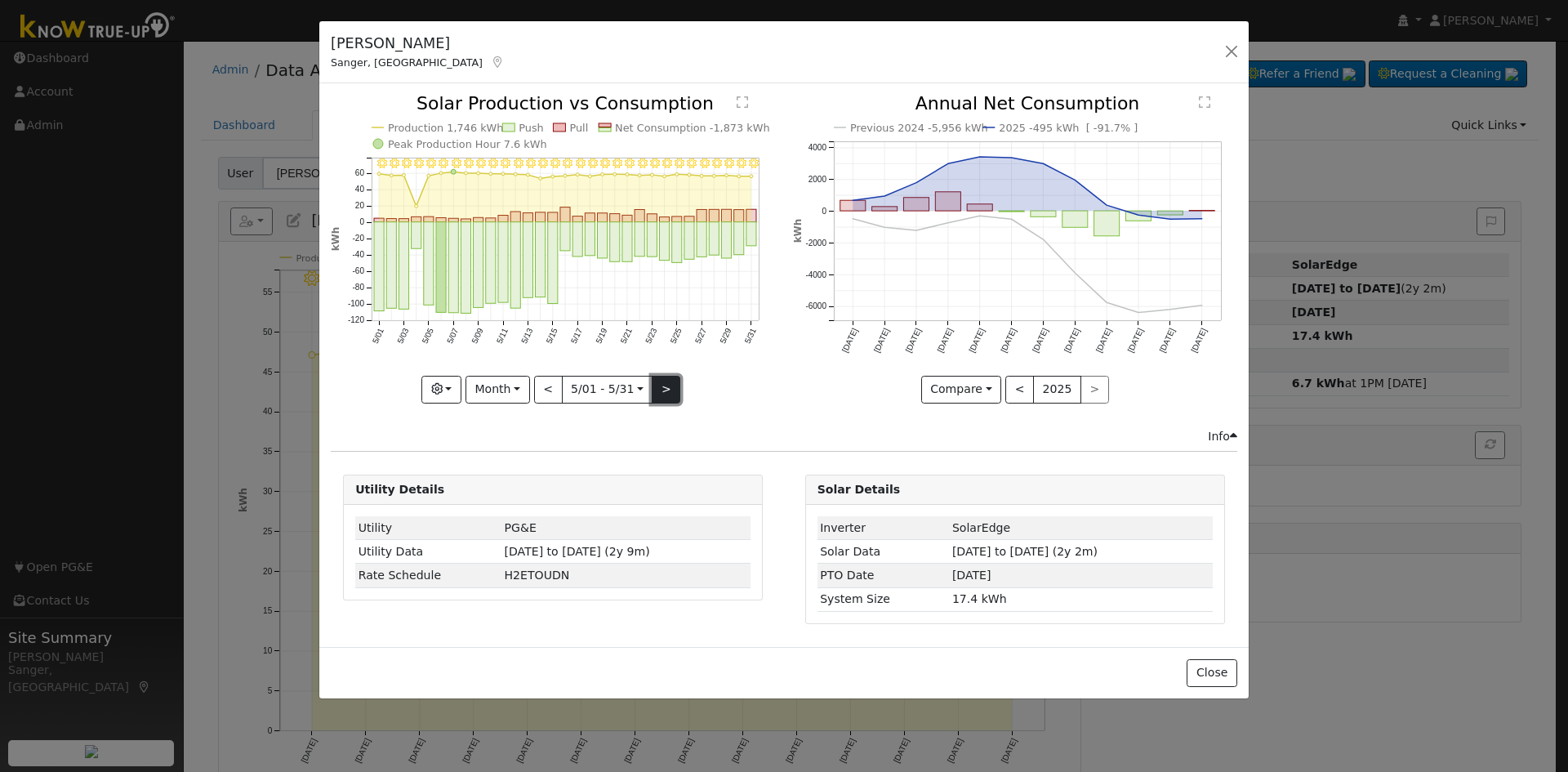
click at [666, 386] on button ">" at bounding box center [666, 390] width 29 height 28
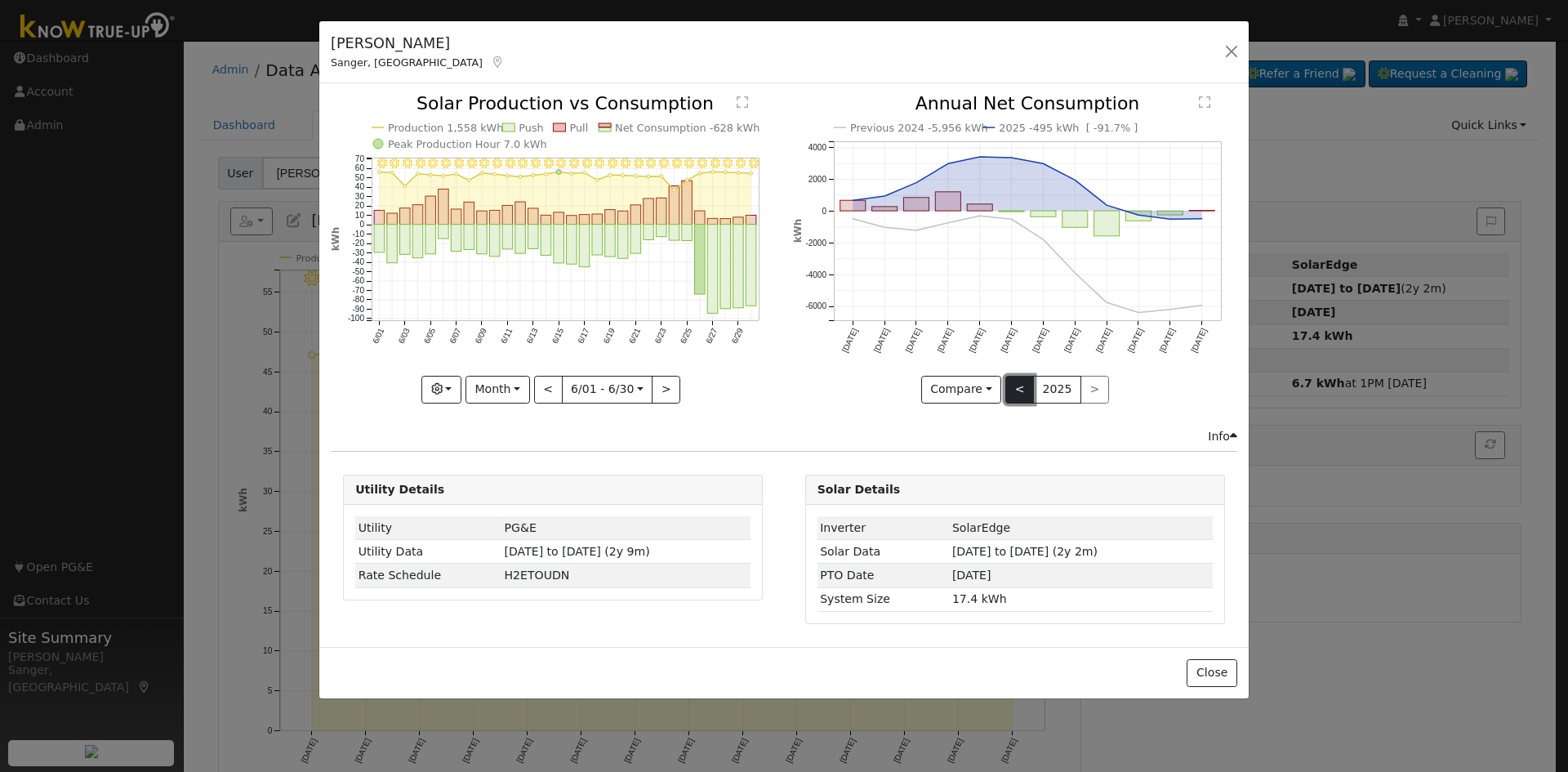
click at [1019, 389] on button "<" at bounding box center [1020, 390] width 29 height 28
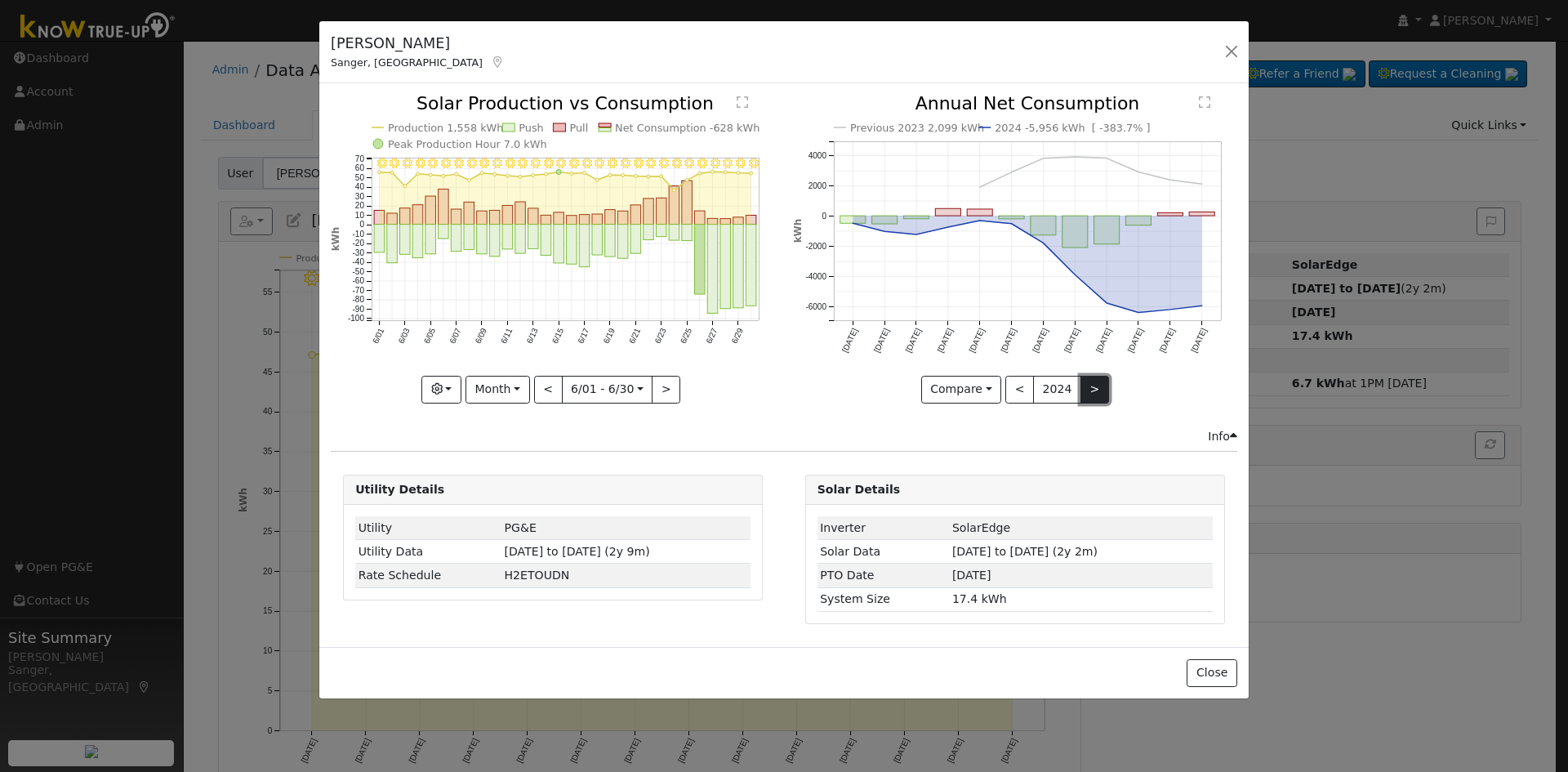
click at [1093, 387] on button ">" at bounding box center [1095, 390] width 29 height 28
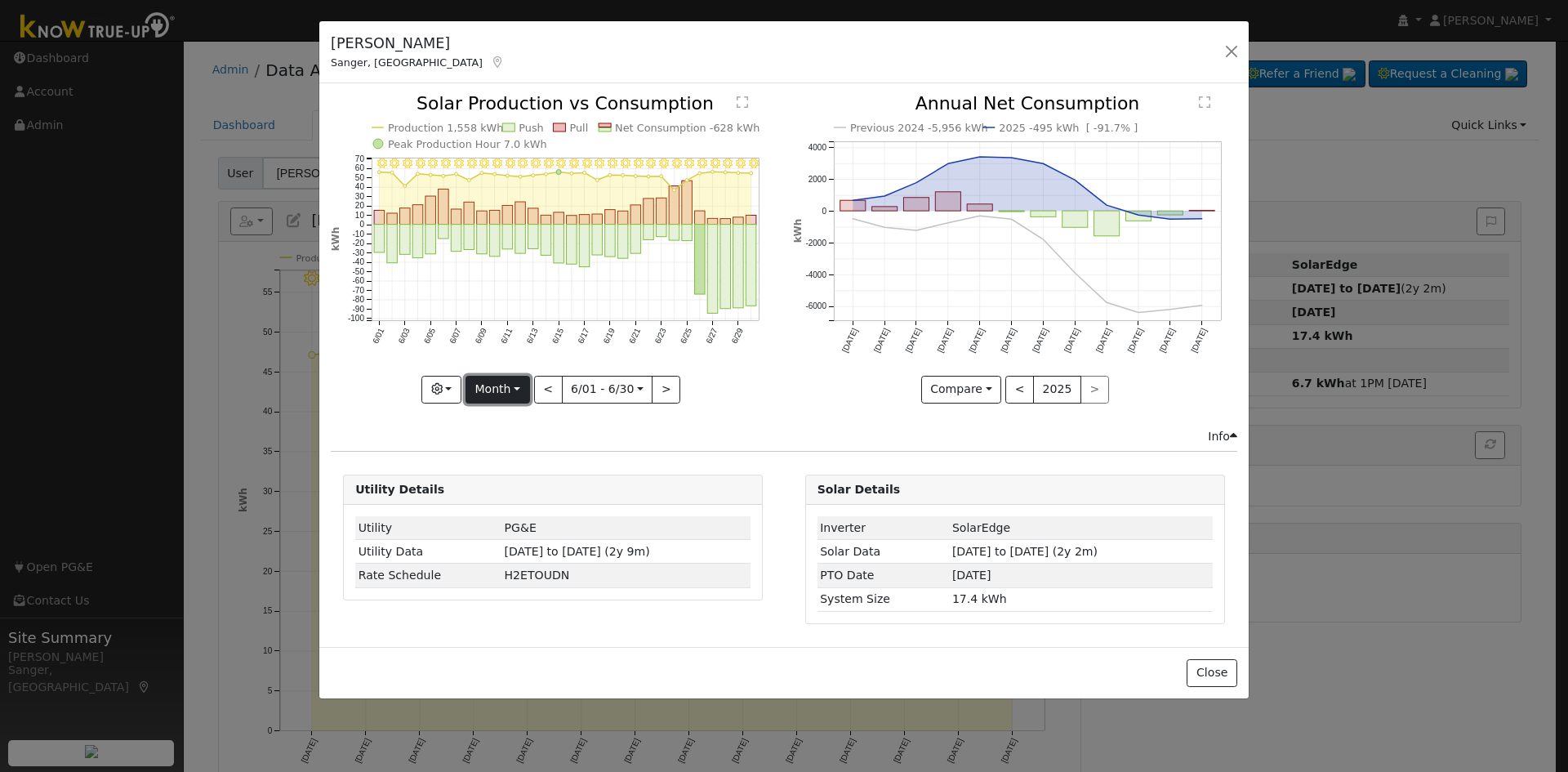
click at [482, 386] on button "Month" at bounding box center [497, 390] width 64 height 28
click at [512, 493] on link "Year" at bounding box center [523, 493] width 113 height 23
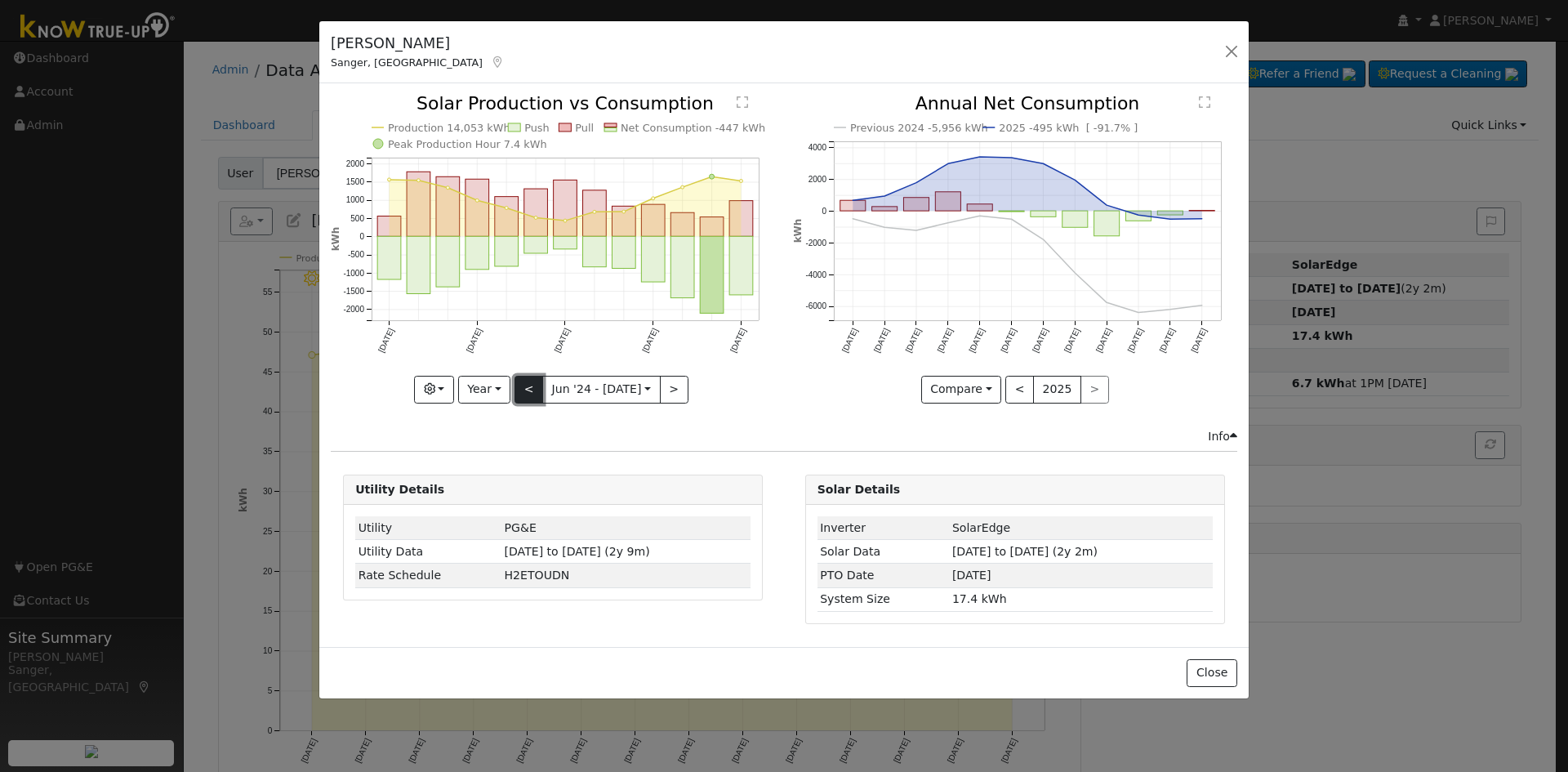
click at [529, 388] on button "<" at bounding box center [529, 390] width 29 height 28
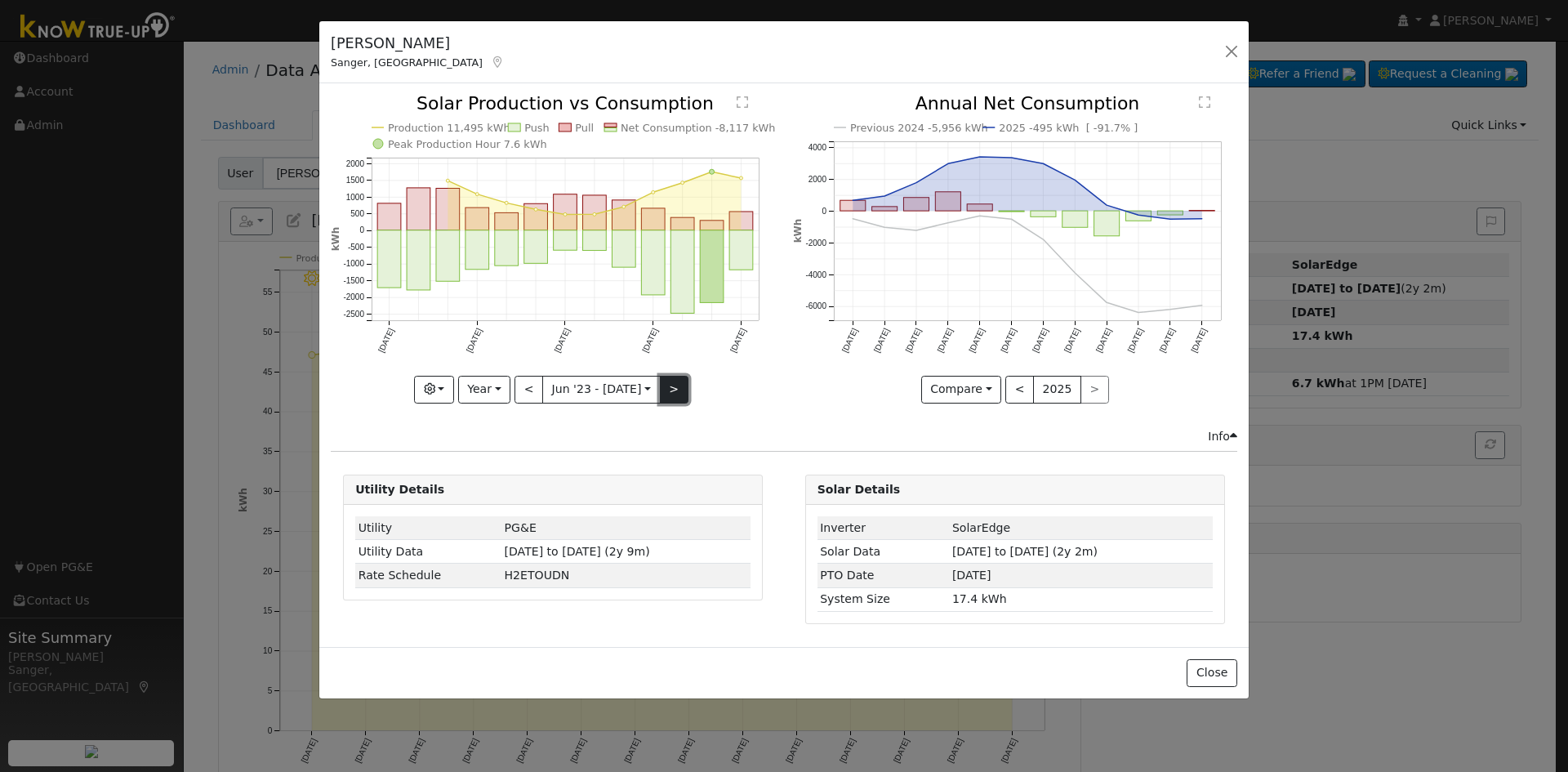
click at [667, 378] on button ">" at bounding box center [675, 390] width 29 height 28
type input "[DATE]"
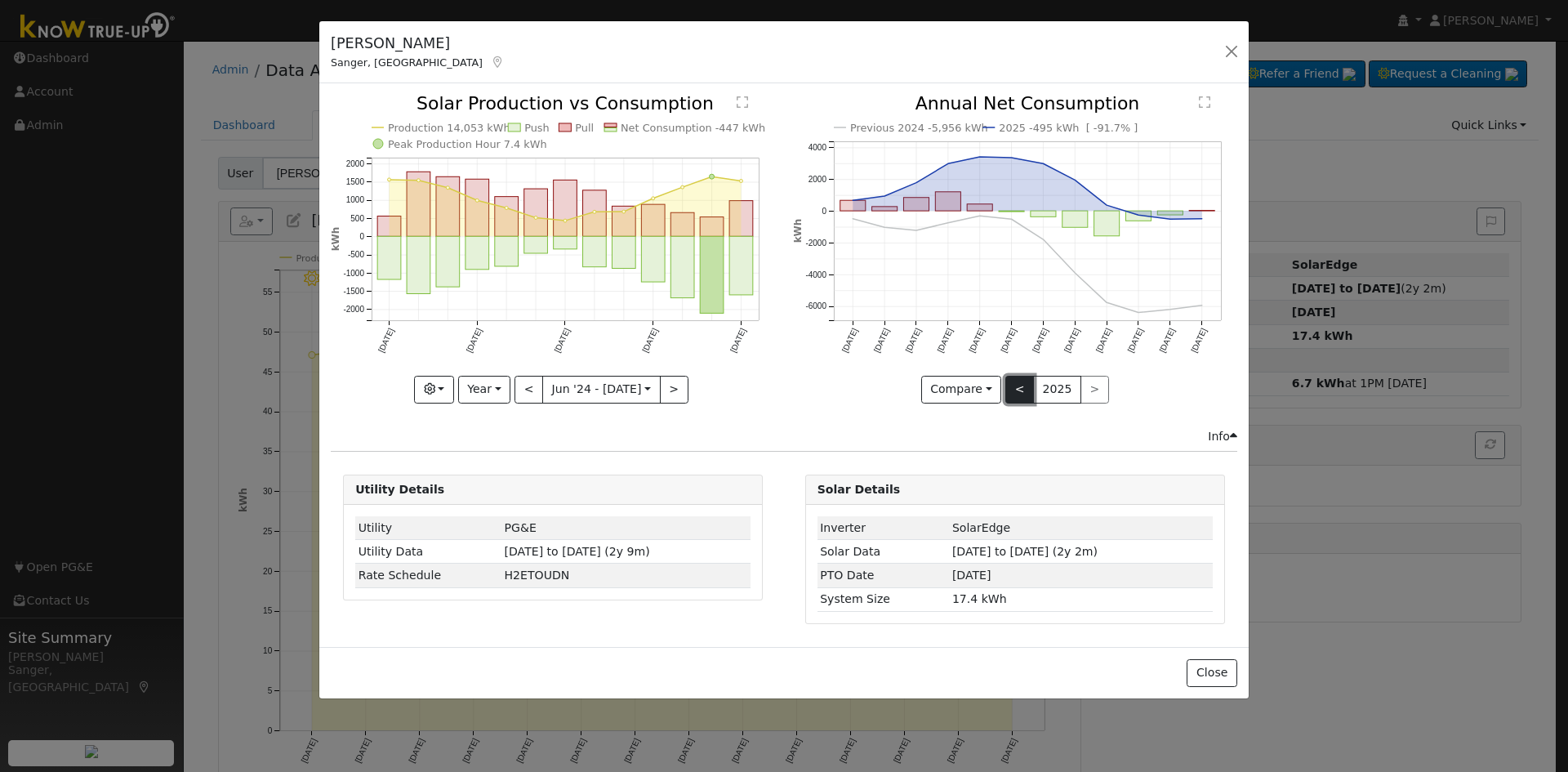
click at [1018, 383] on button "<" at bounding box center [1020, 390] width 29 height 28
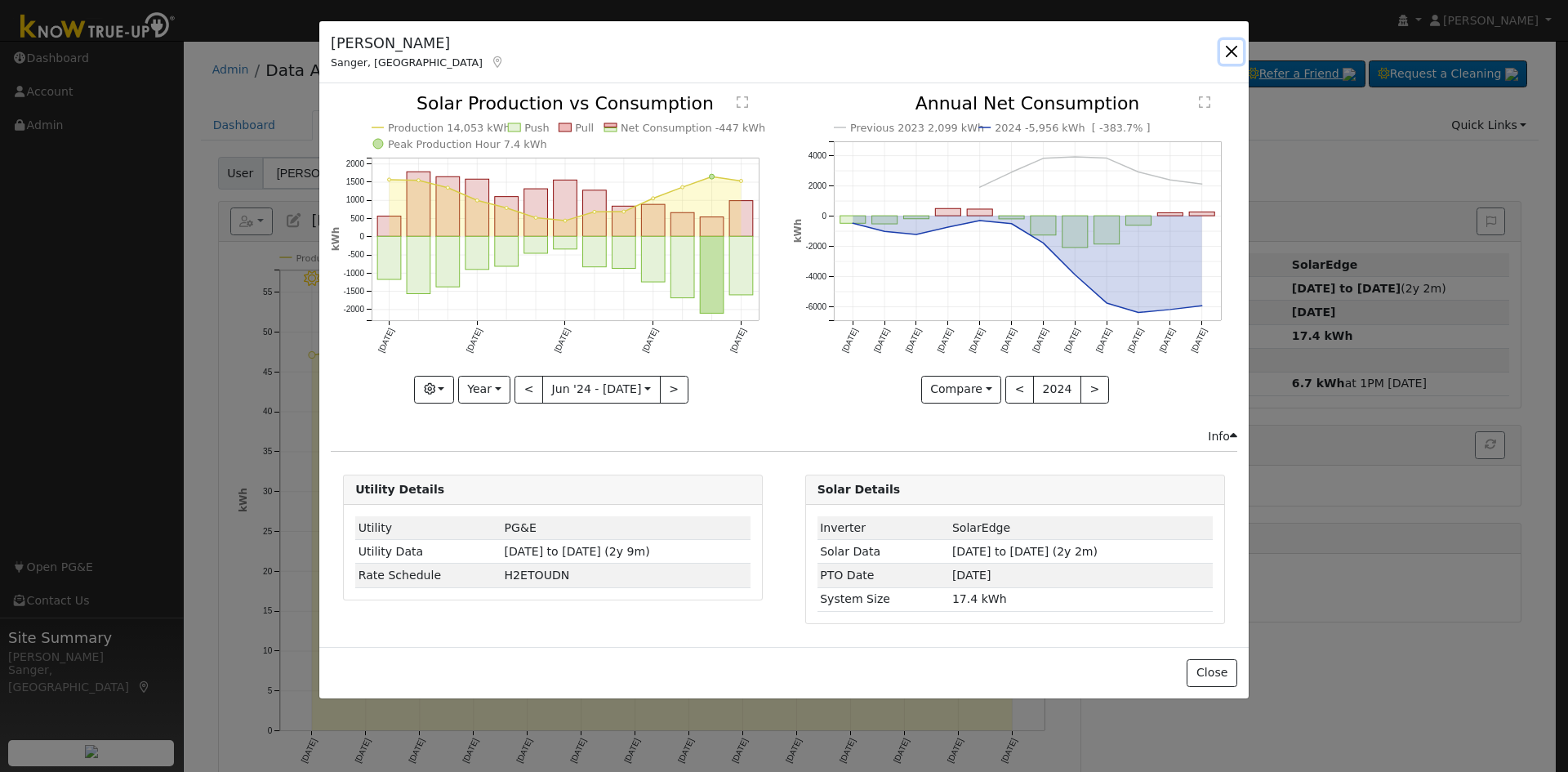
drag, startPoint x: 1228, startPoint y: 45, endPoint x: 1206, endPoint y: 69, distance: 32.6
click at [1228, 45] on button "button" at bounding box center [1232, 52] width 23 height 23
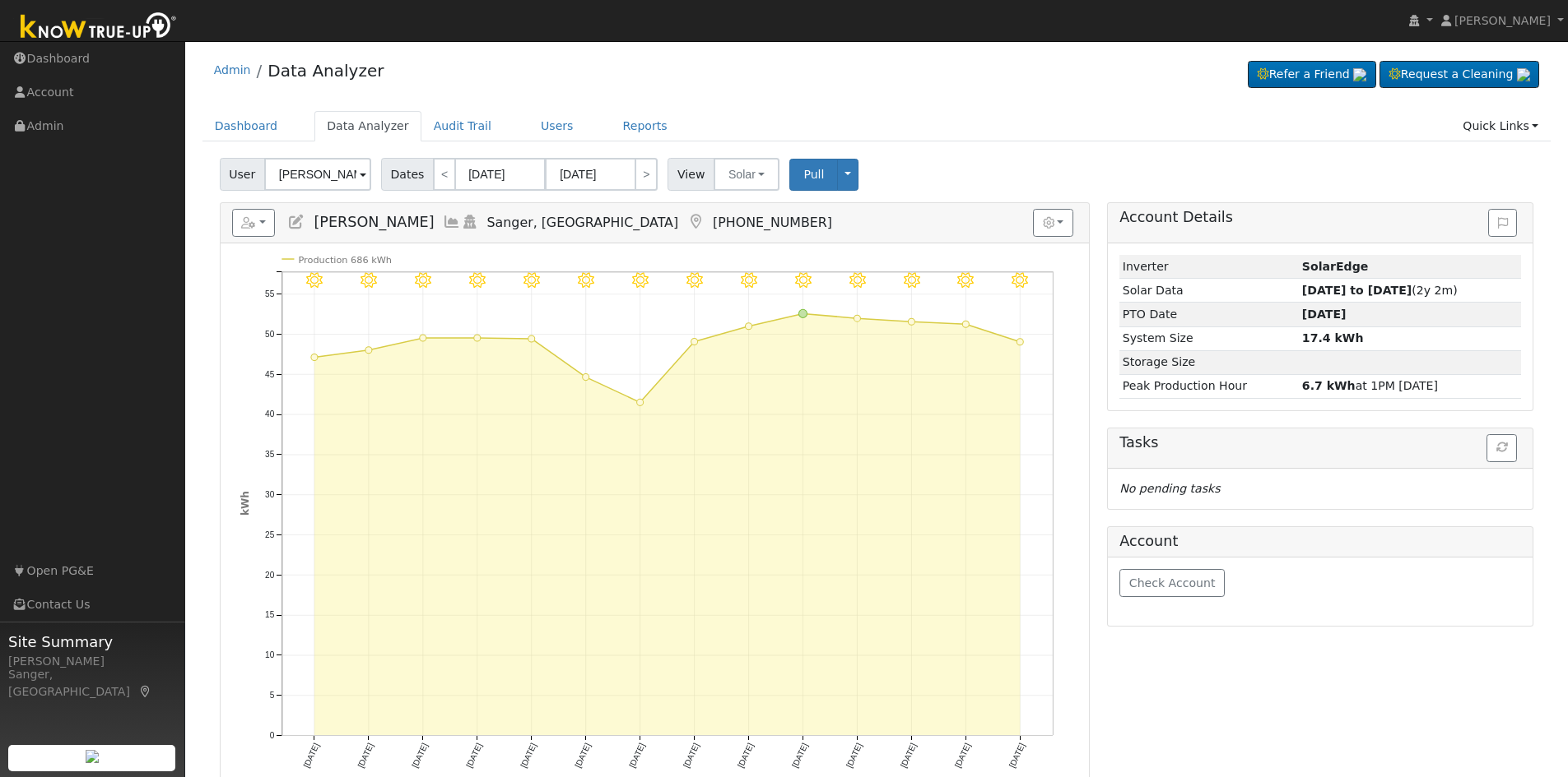
click at [296, 221] on icon at bounding box center [296, 221] width 18 height 14
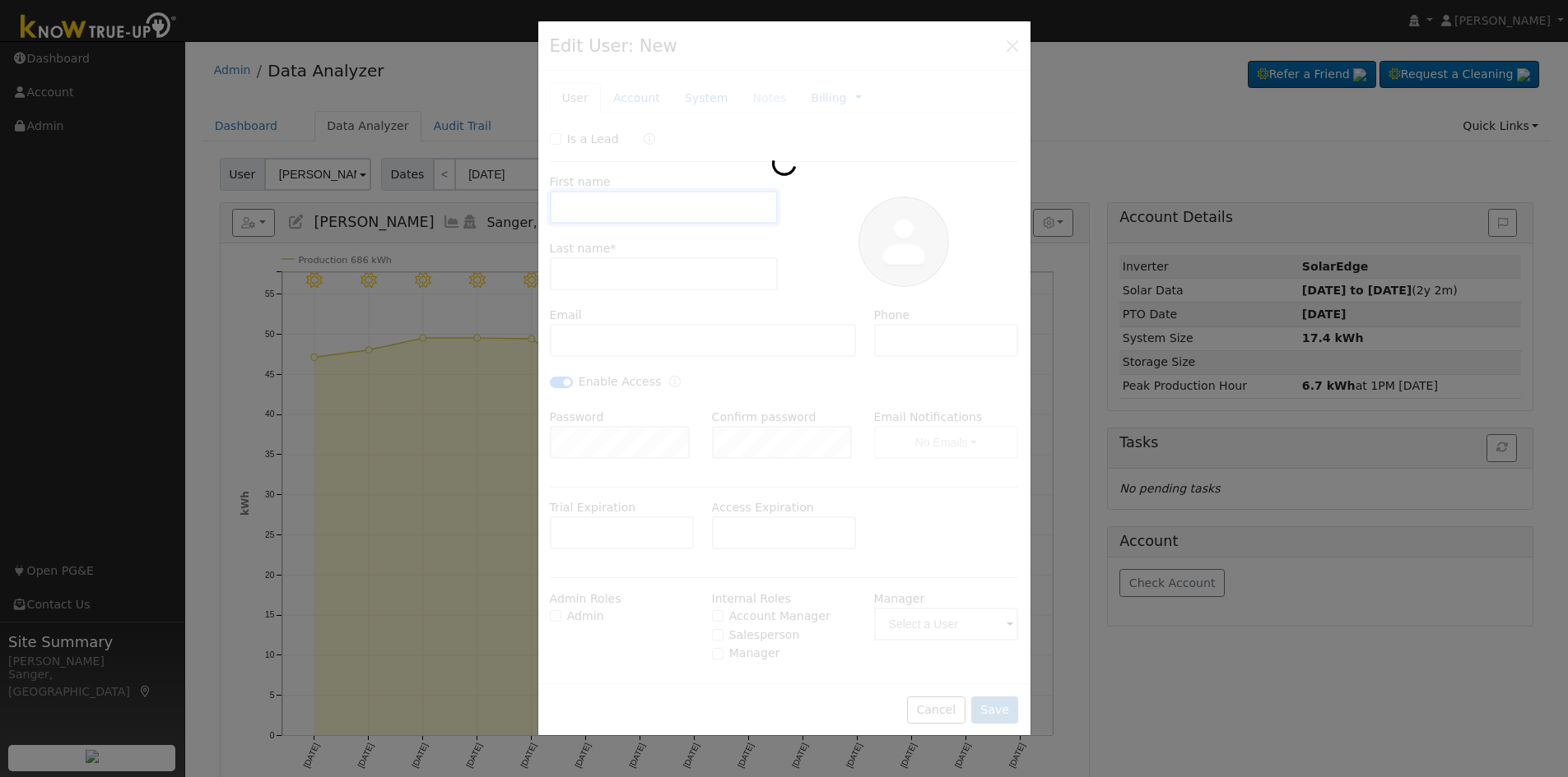
type input "[DATE]"
type input "[PERSON_NAME]"
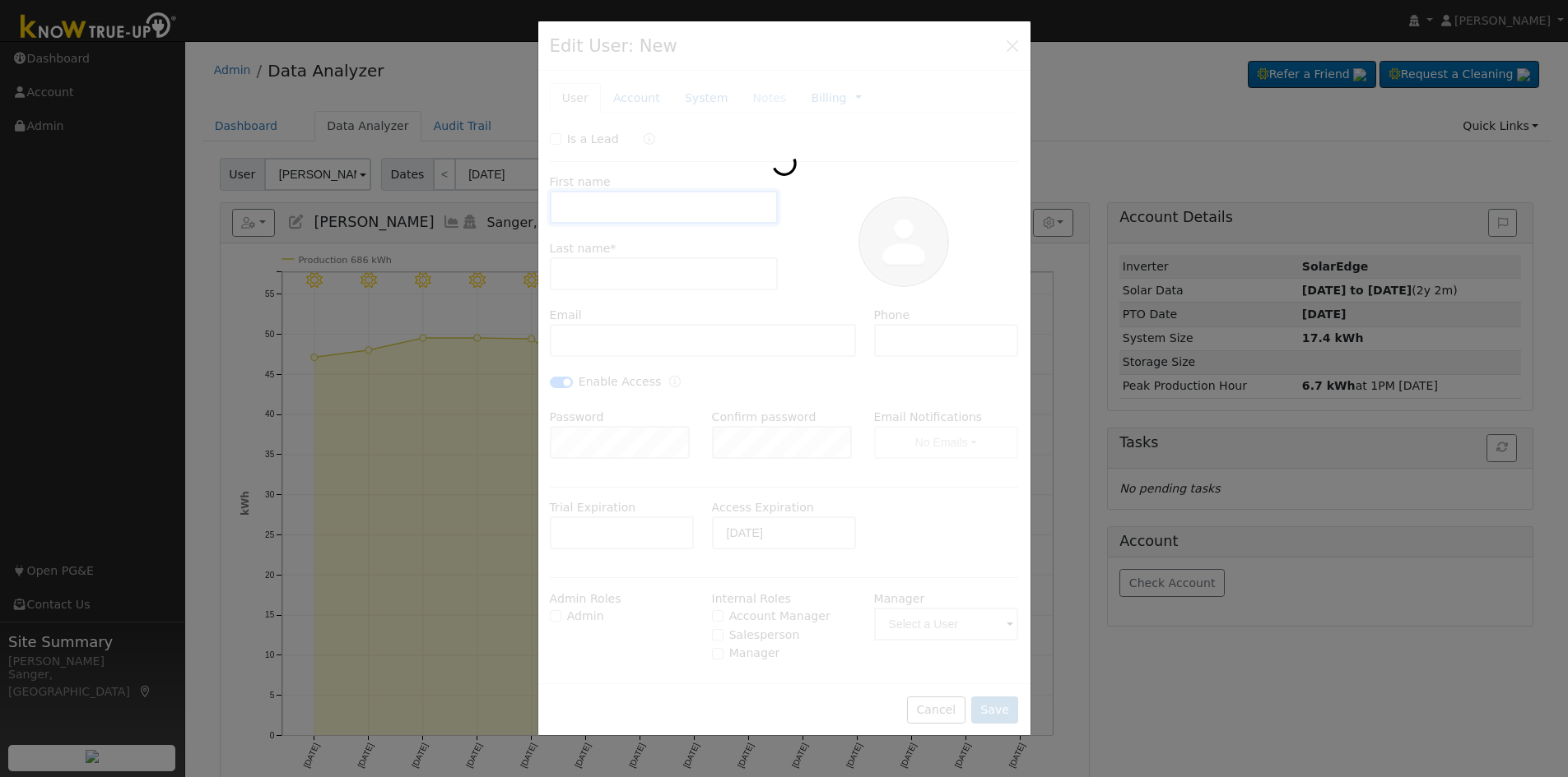
type input "[EMAIL_ADDRESS][DOMAIN_NAME]"
type input "[PHONE_NUMBER]"
checkbox input "true"
type input "Pacific Gas & Electric"
type input "SolarEdge"
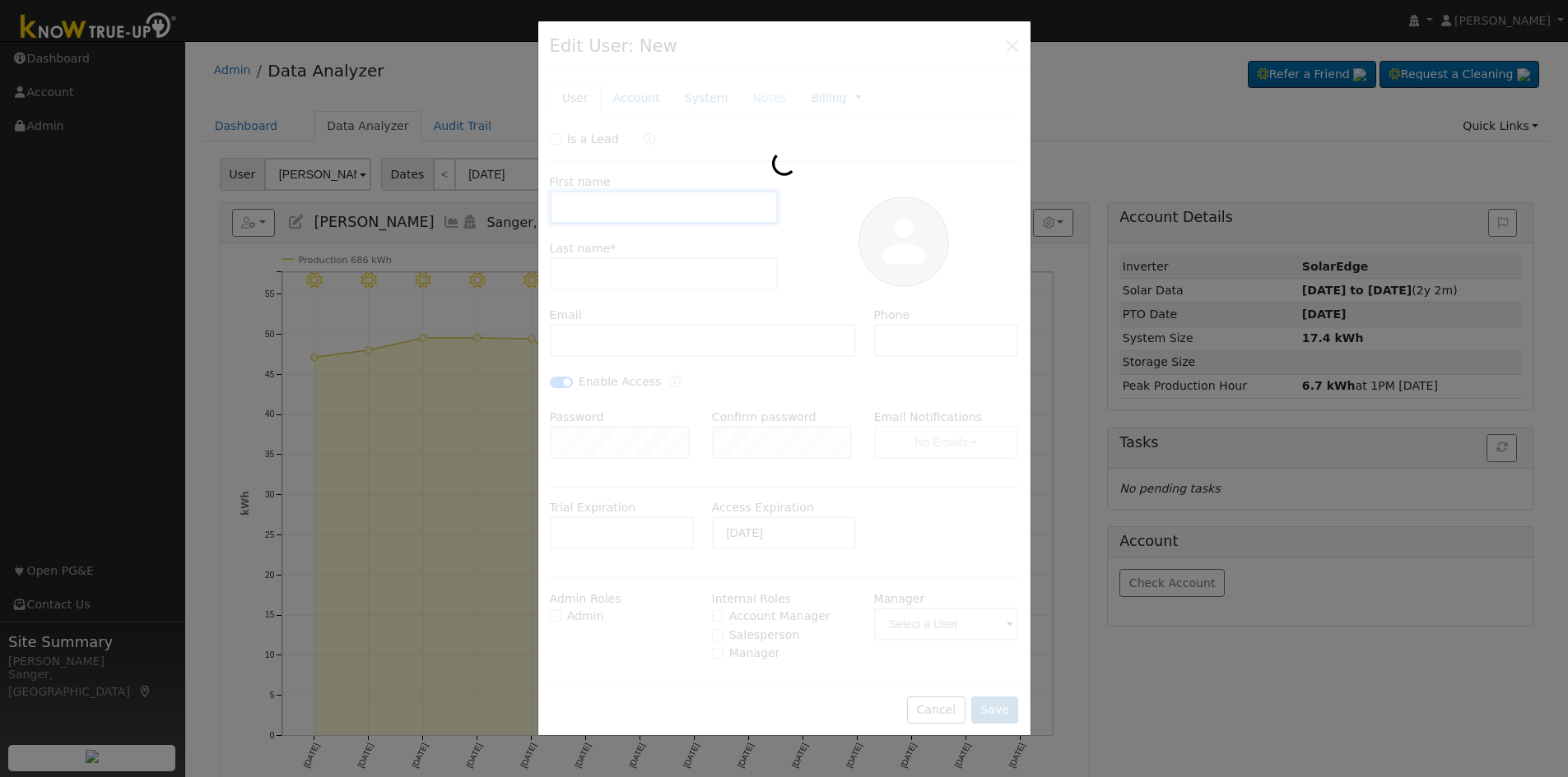
type input "17.4"
type input "PG&E"
type input "SolarEdge"
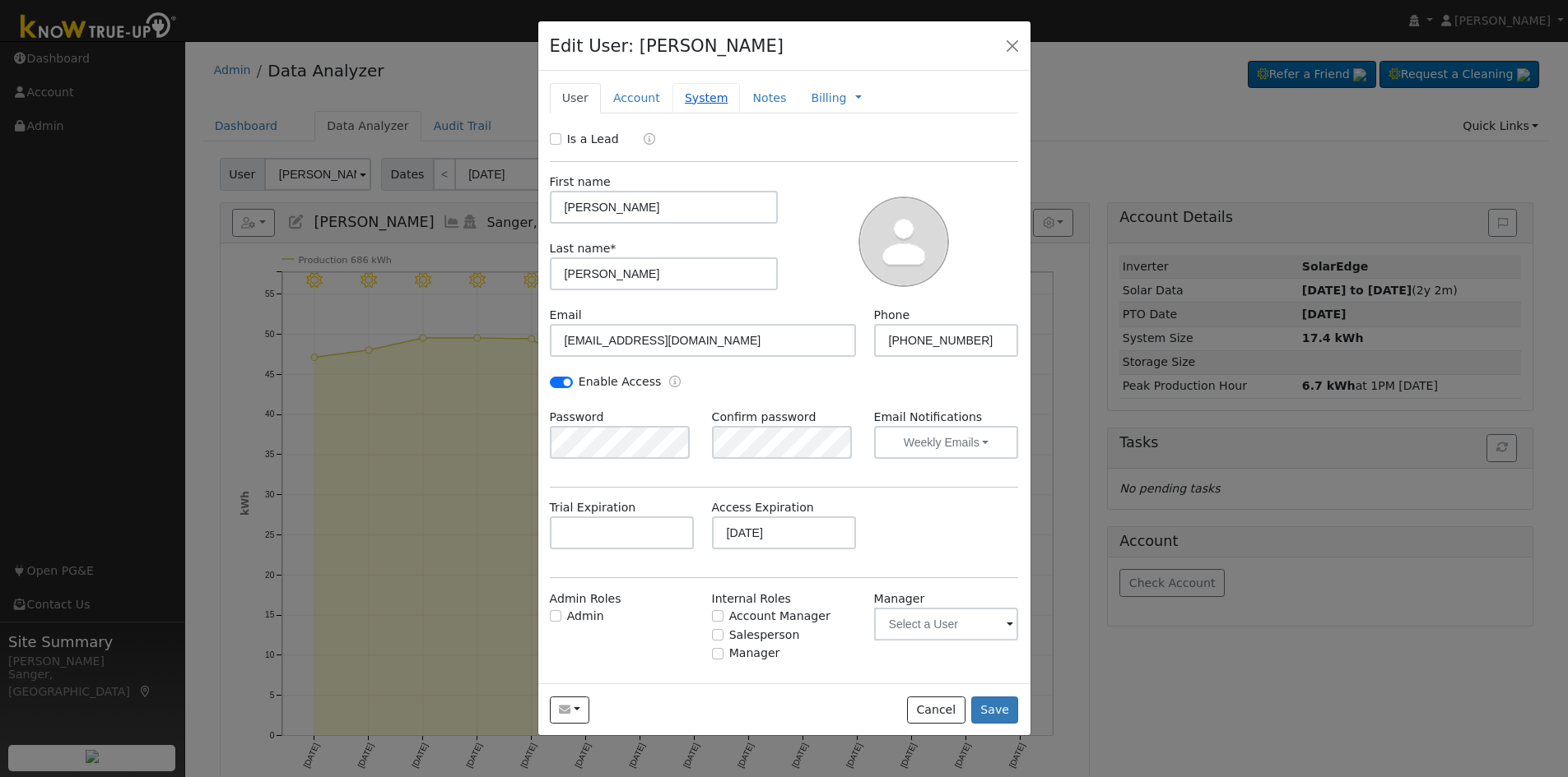
click at [708, 98] on link "System" at bounding box center [706, 98] width 69 height 30
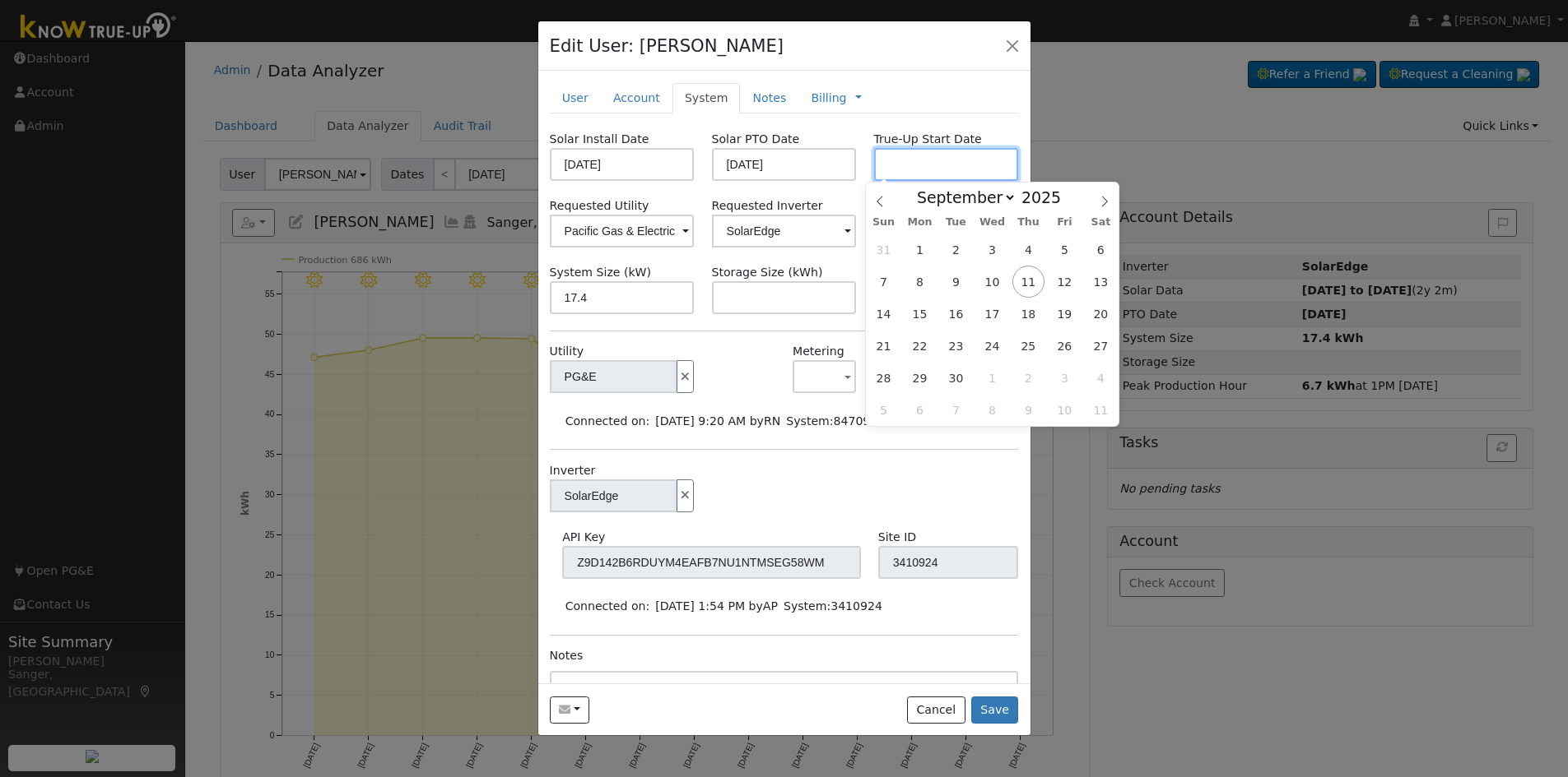
click at [915, 166] on input "text" at bounding box center [946, 164] width 145 height 33
paste input "[DATE]"
type input "[DATE]"
click at [932, 510] on div "Inverter SolarEdge" at bounding box center [783, 495] width 486 height 67
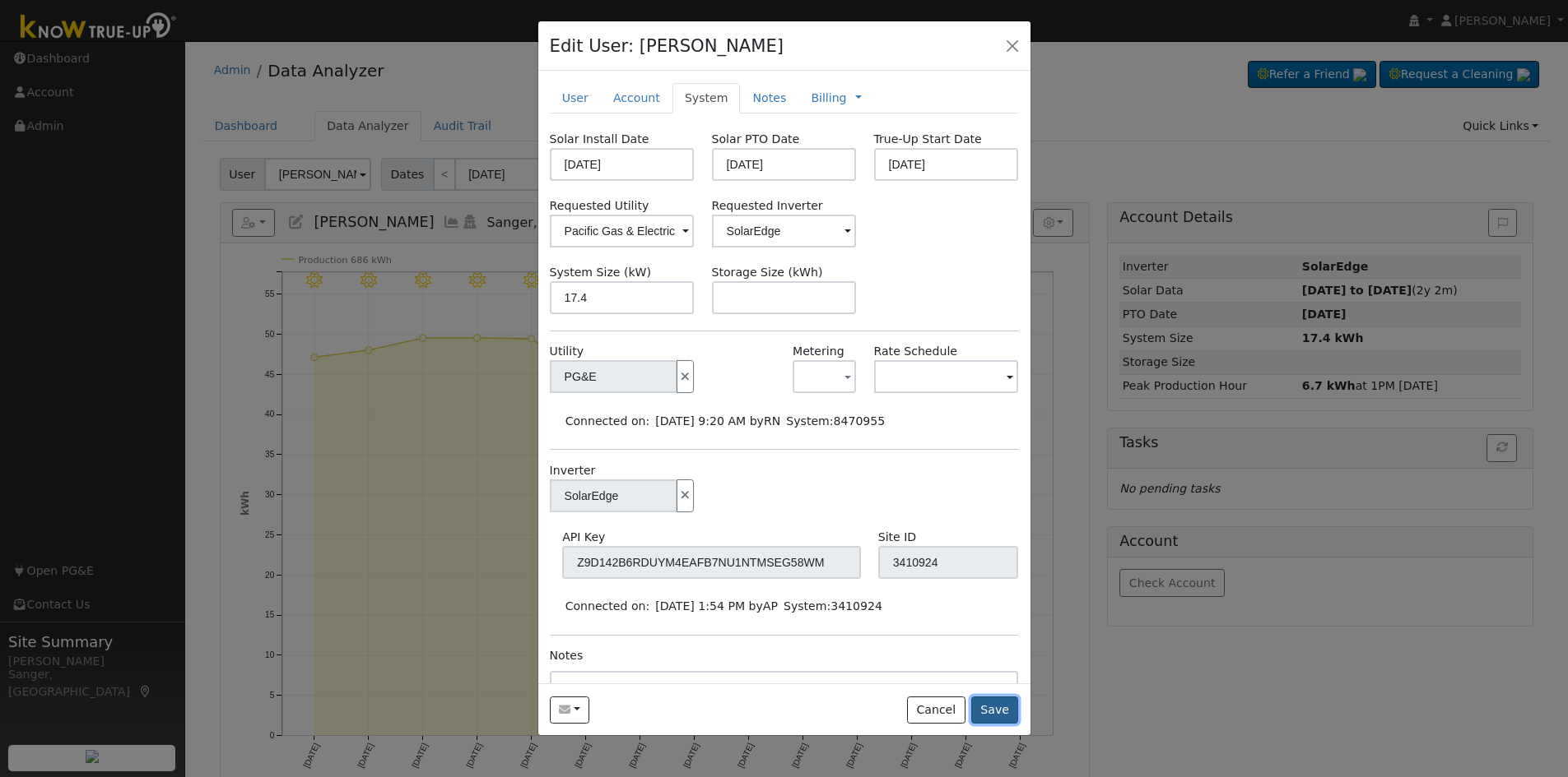
click at [995, 702] on button "Save" at bounding box center [994, 710] width 47 height 28
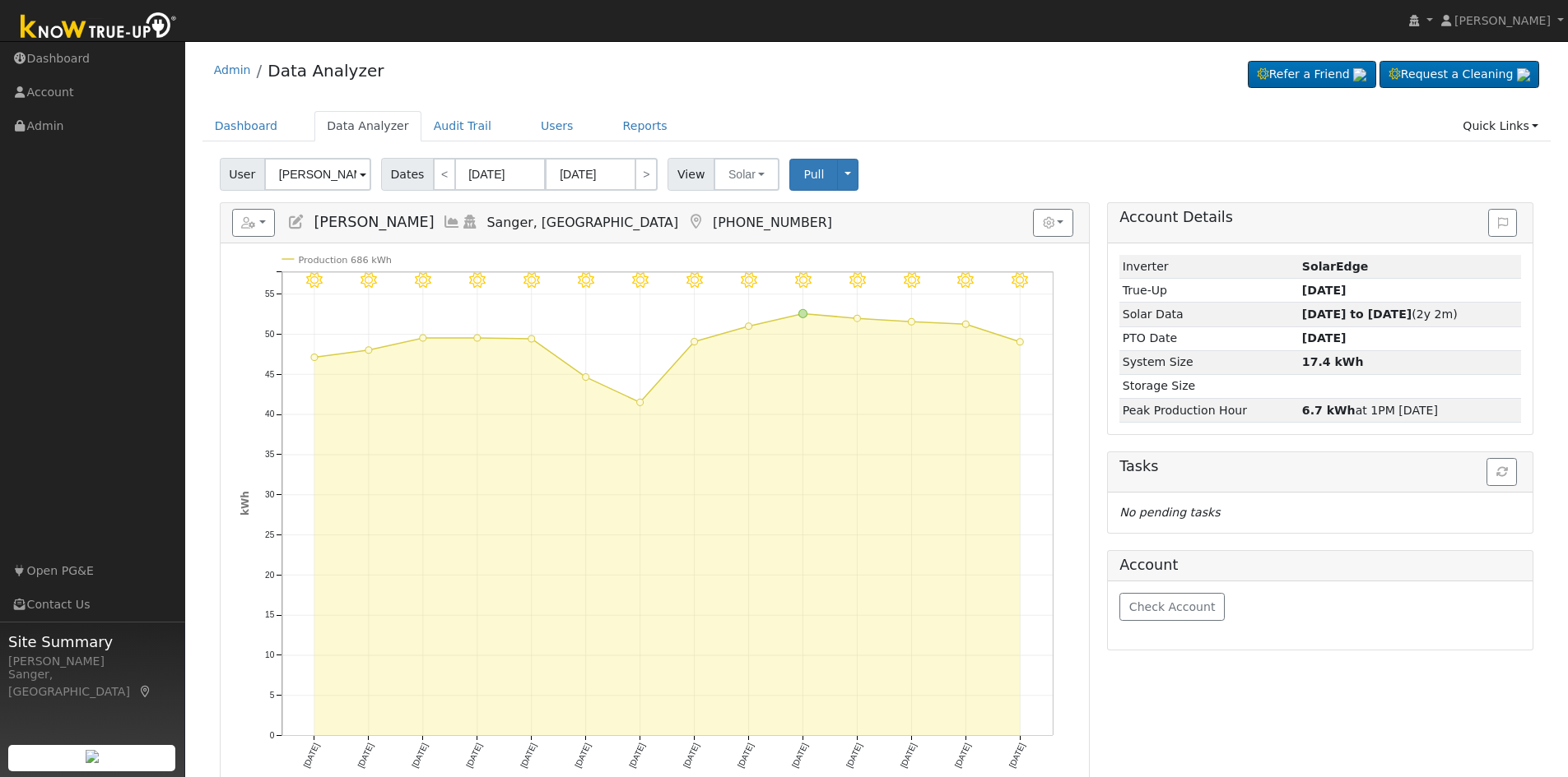
click at [443, 221] on icon at bounding box center [451, 221] width 18 height 14
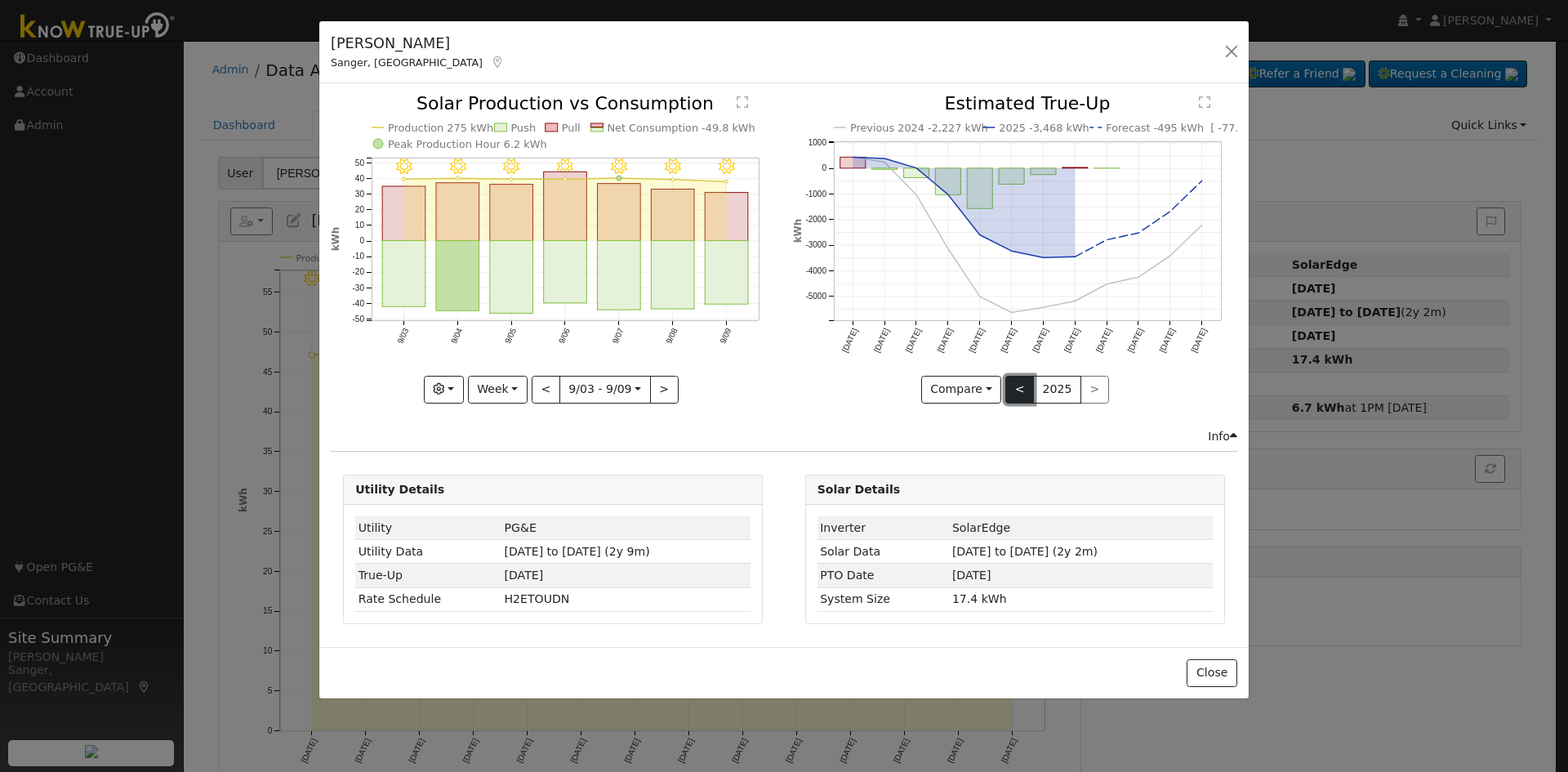
click at [1021, 388] on button "<" at bounding box center [1020, 390] width 29 height 28
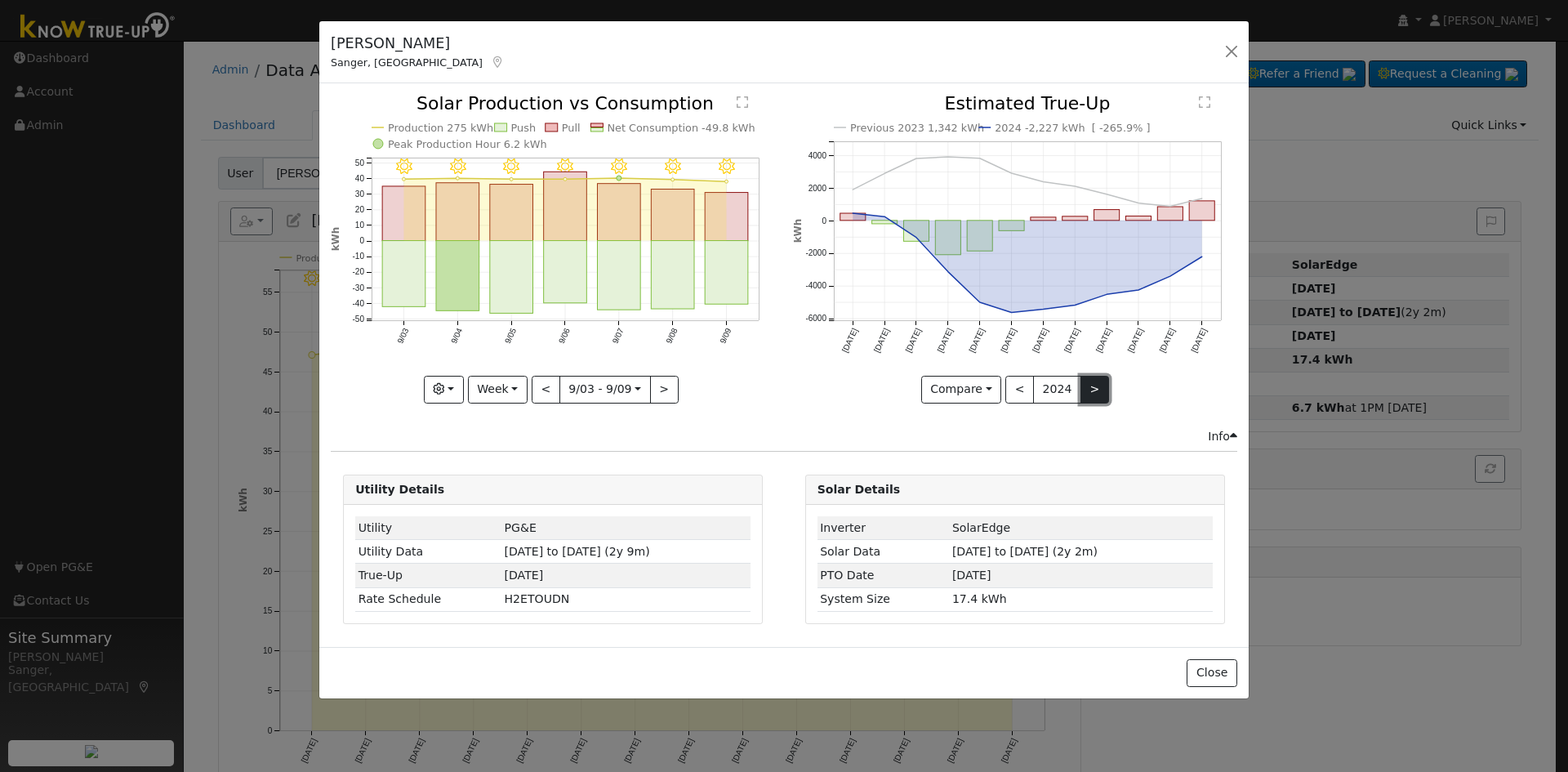
click at [1096, 389] on button ">" at bounding box center [1095, 390] width 29 height 28
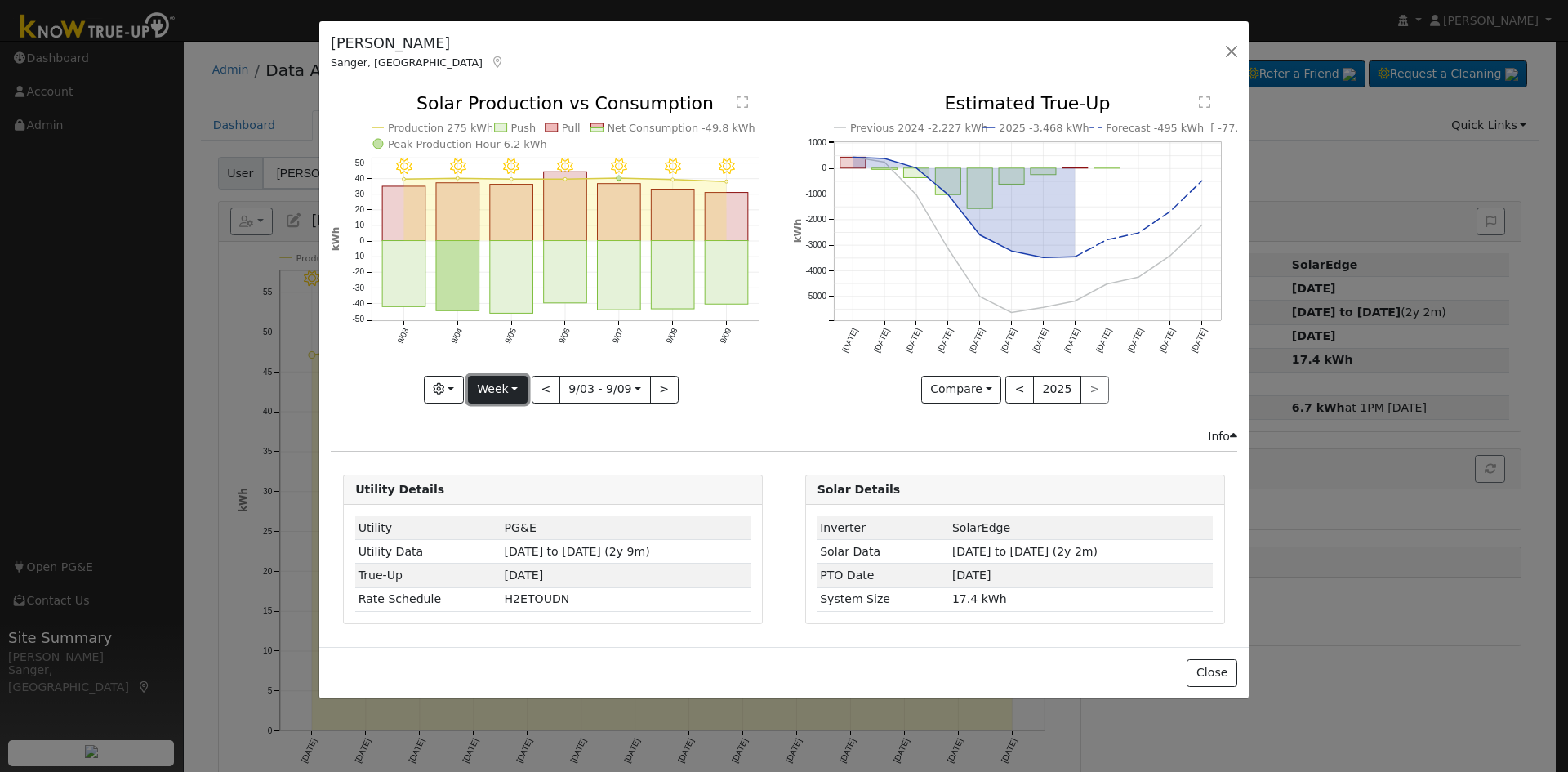
click at [494, 393] on button "Week" at bounding box center [498, 390] width 59 height 28
click at [494, 496] on link "Year" at bounding box center [526, 493] width 113 height 23
type input "[DATE]"
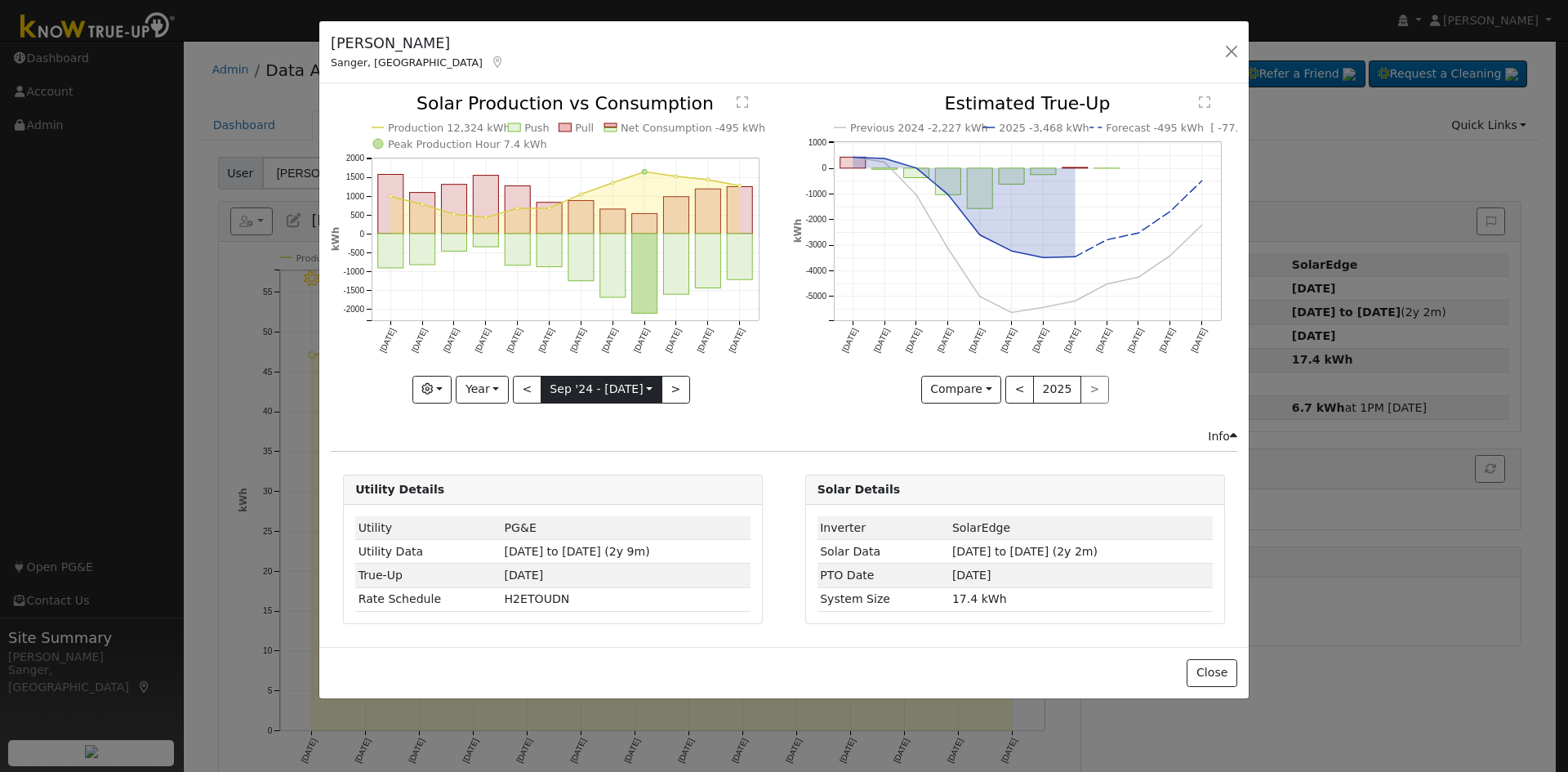
click at [570, 393] on input "[DATE]" at bounding box center [601, 389] width 120 height 26
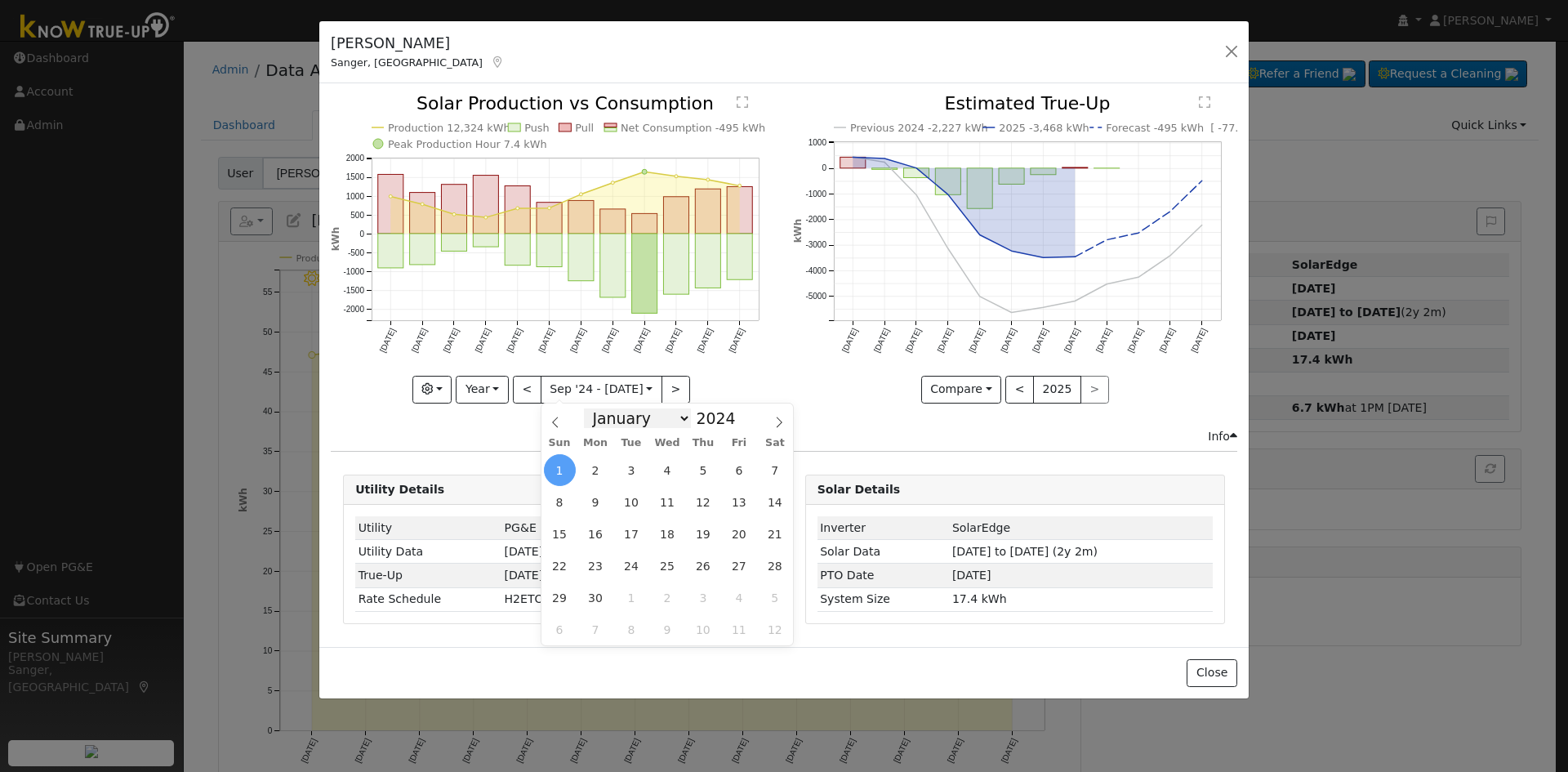
click at [640, 411] on select "January February March April May June July August September October November De…" at bounding box center [638, 419] width 107 height 19
select select "0"
click at [597, 409] on select "January February March April May June July August September October November De…" at bounding box center [638, 419] width 107 height 19
click at [595, 470] on span "1" at bounding box center [595, 470] width 32 height 32
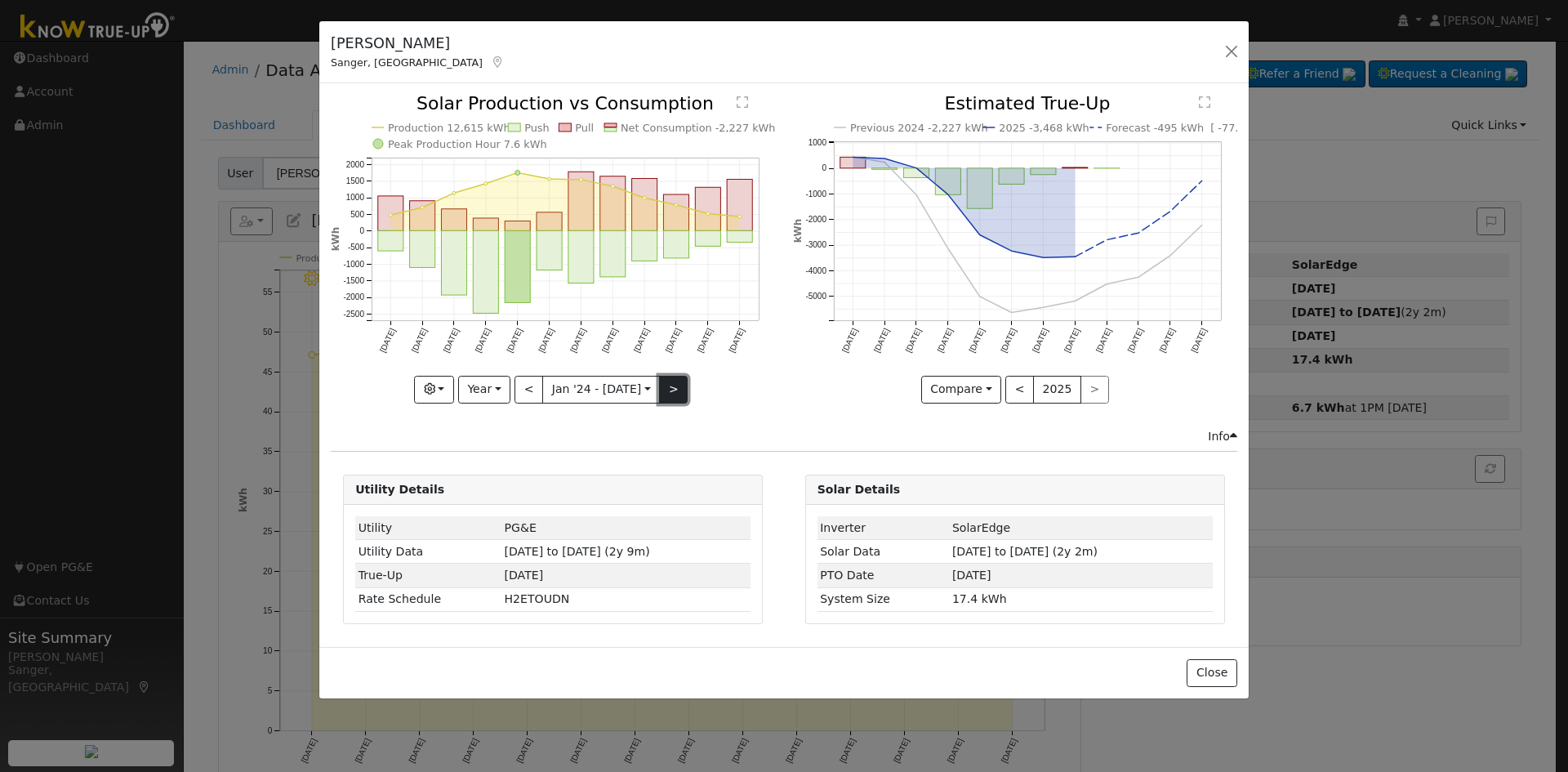
click at [669, 390] on button ">" at bounding box center [674, 390] width 29 height 28
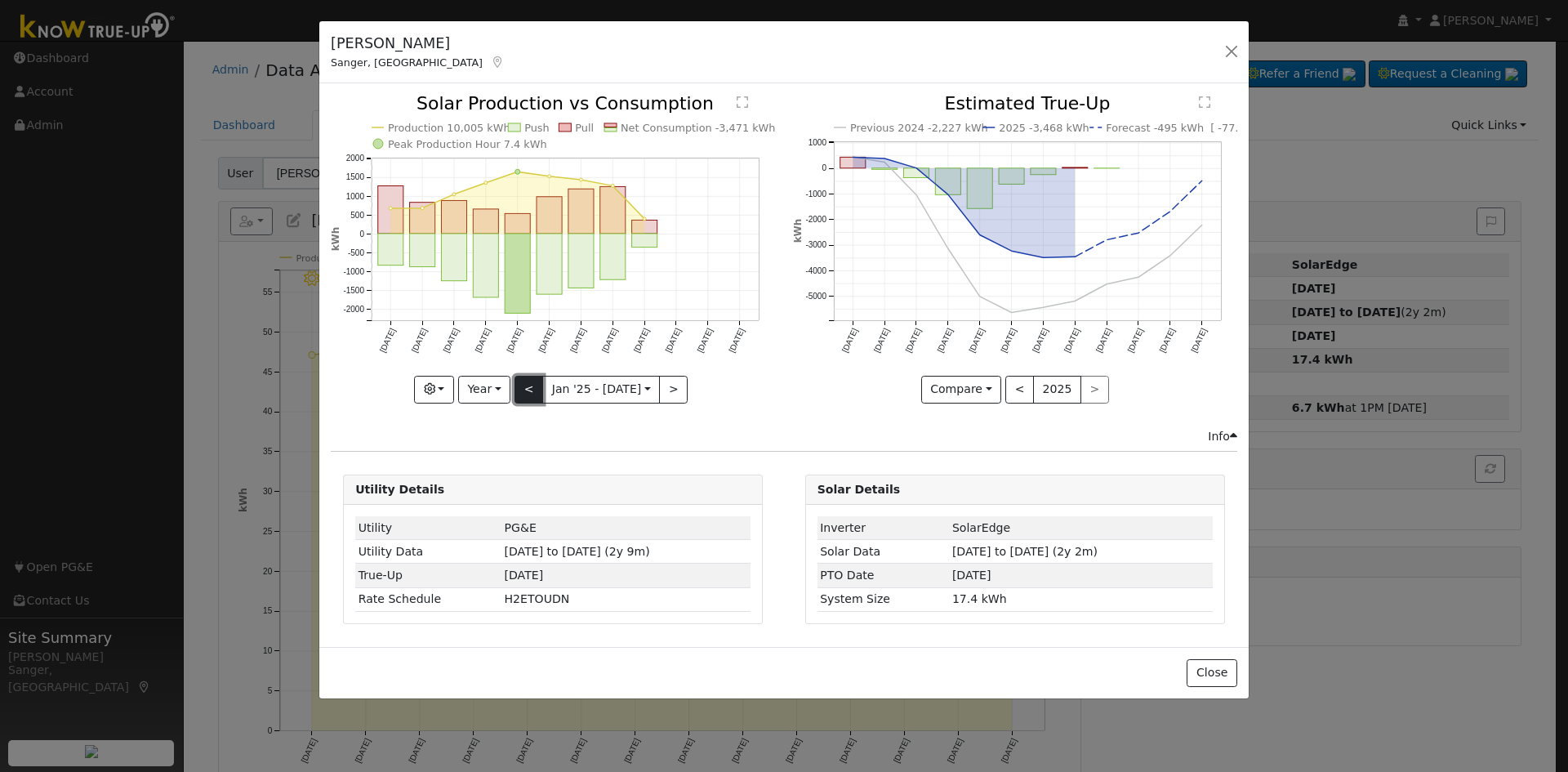
click at [527, 388] on button "<" at bounding box center [529, 390] width 29 height 28
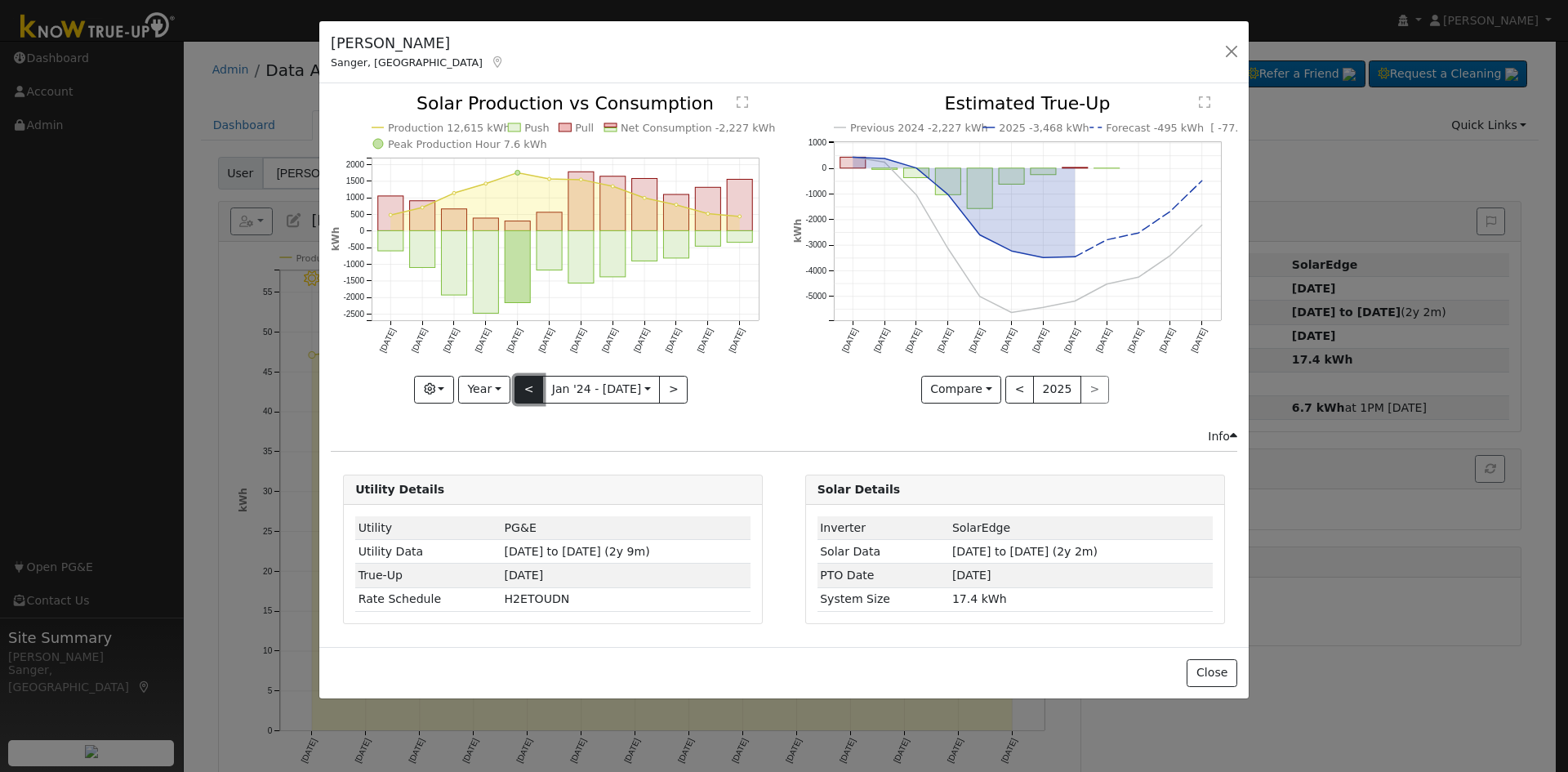
click at [527, 388] on button "<" at bounding box center [529, 390] width 29 height 28
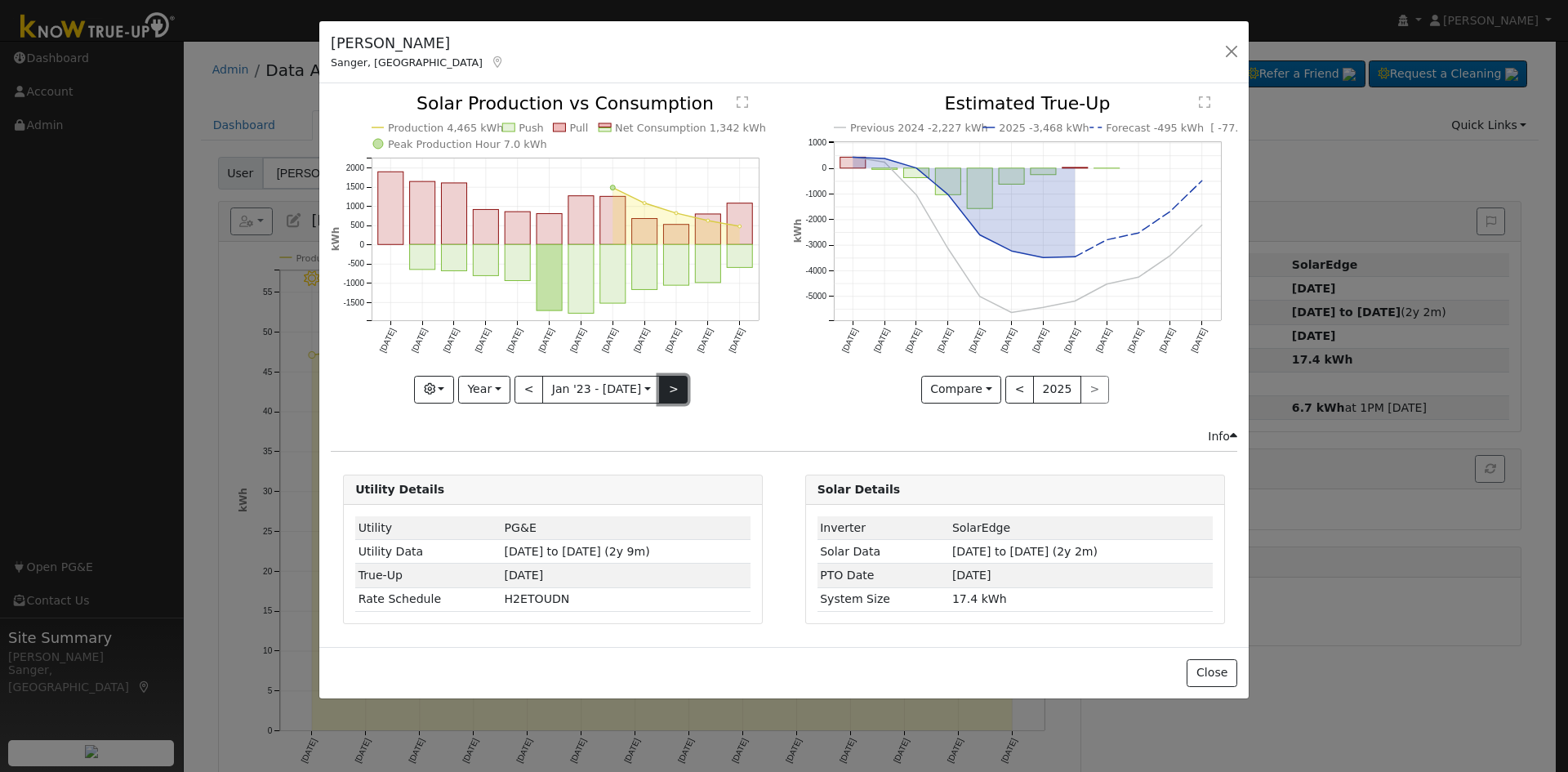
click at [667, 392] on button ">" at bounding box center [674, 390] width 29 height 28
type input "[DATE]"
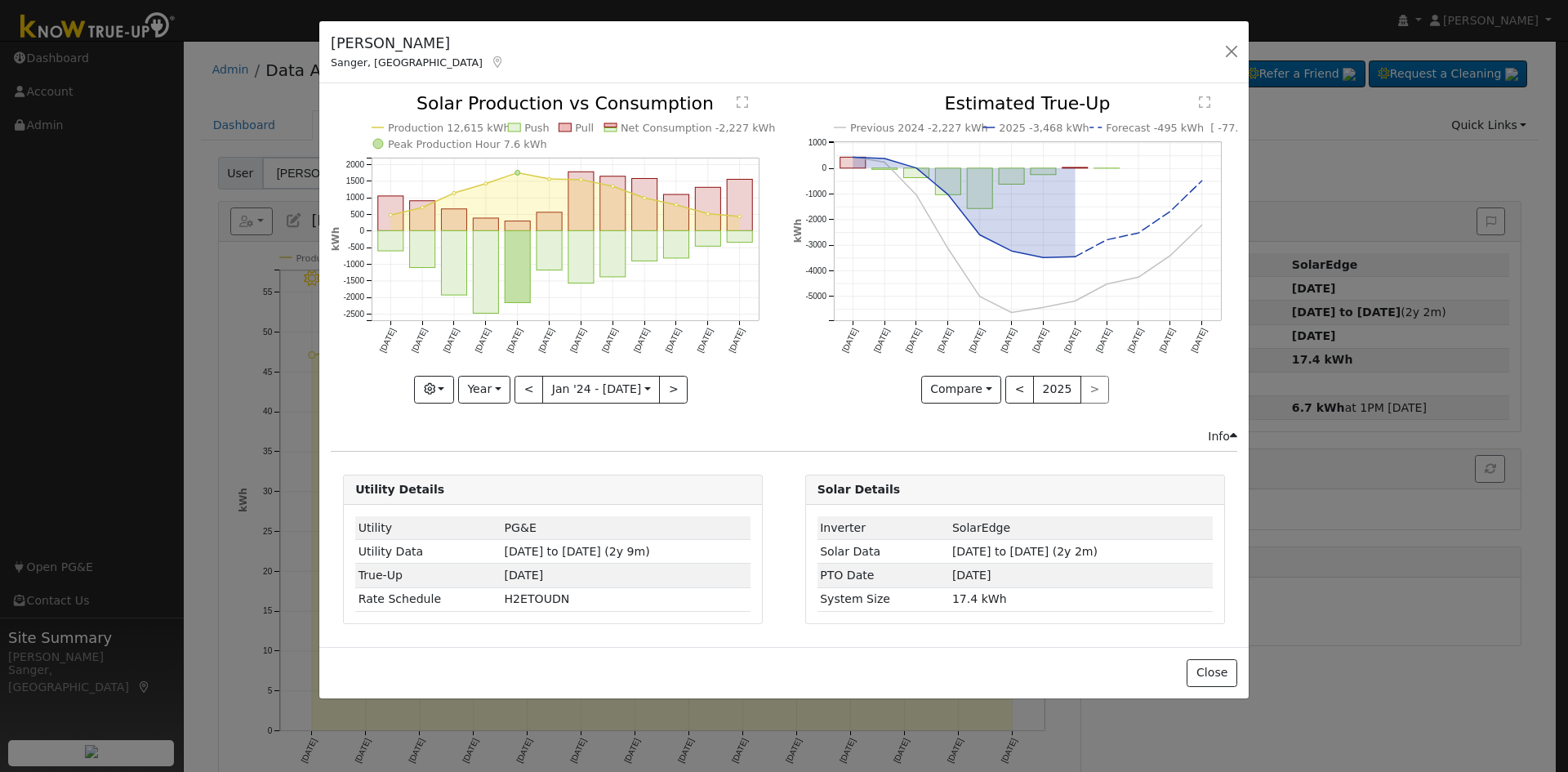
drag, startPoint x: 667, startPoint y: 392, endPoint x: 799, endPoint y: 342, distance: 141.2
click at [668, 391] on div at bounding box center [553, 249] width 444 height 308
click at [1233, 50] on button "button" at bounding box center [1232, 52] width 23 height 23
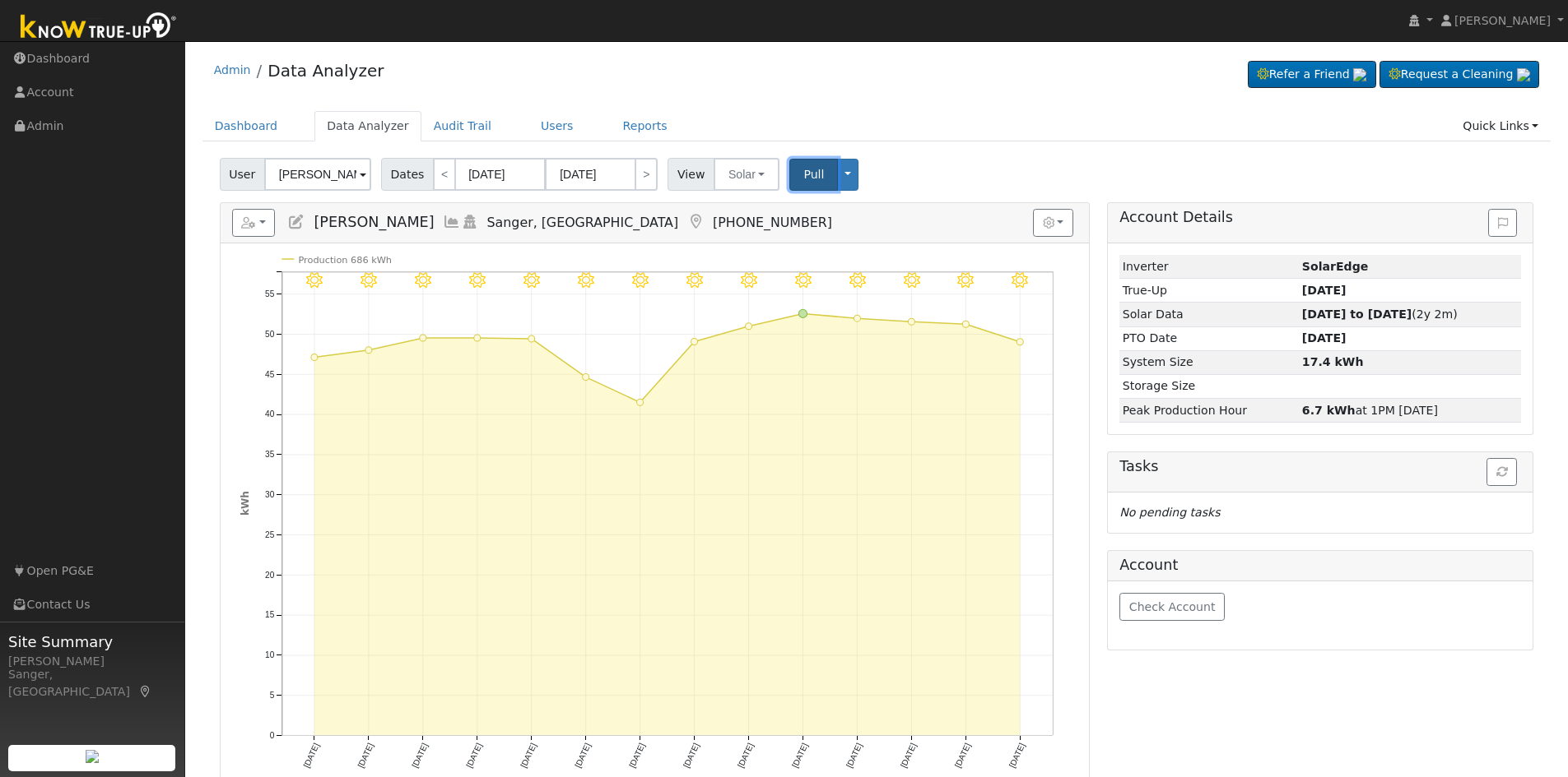
click at [803, 170] on span "Pull" at bounding box center [813, 175] width 20 height 14
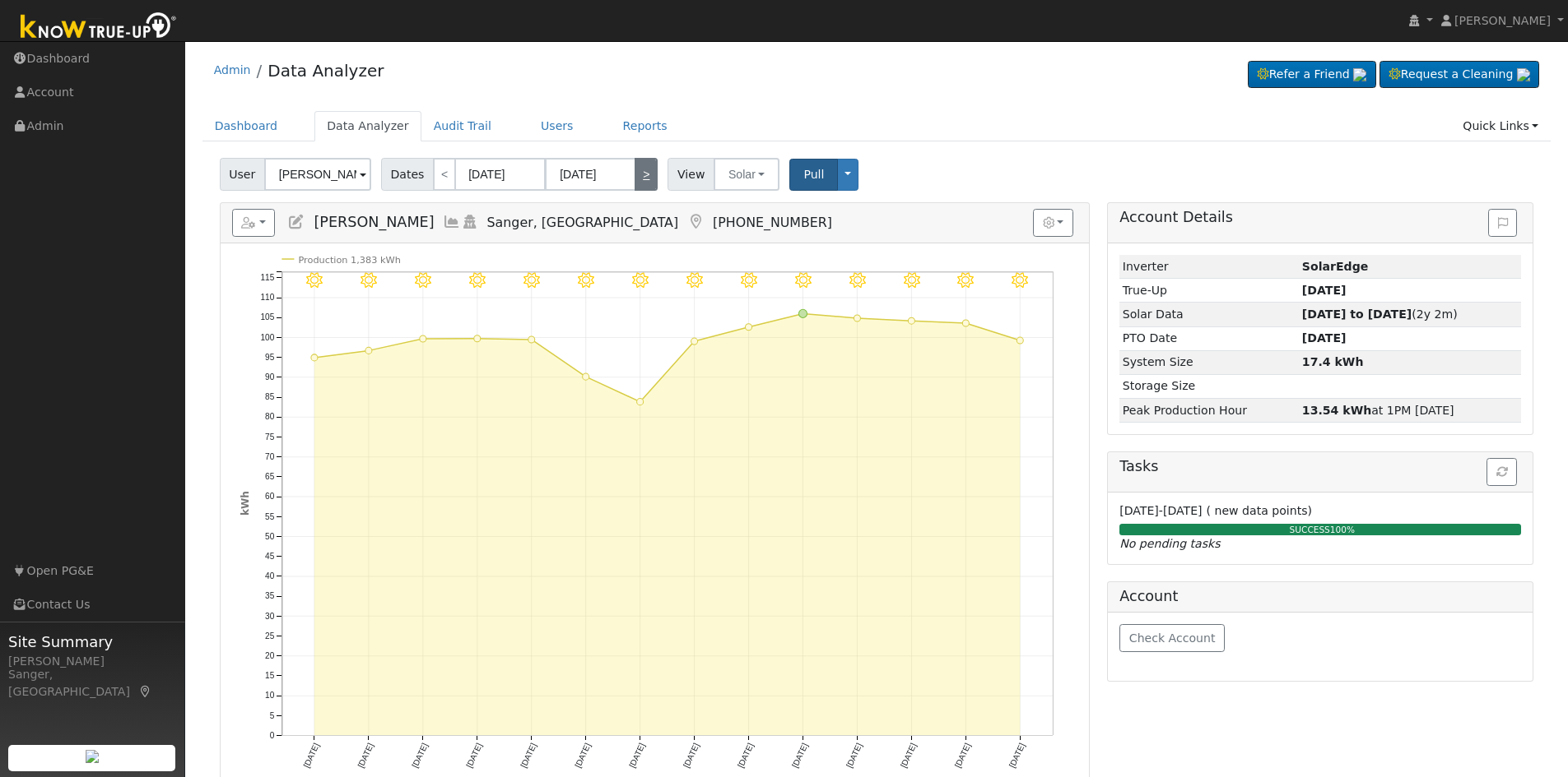
click at [634, 170] on link ">" at bounding box center [646, 174] width 23 height 33
type input "[DATE]"
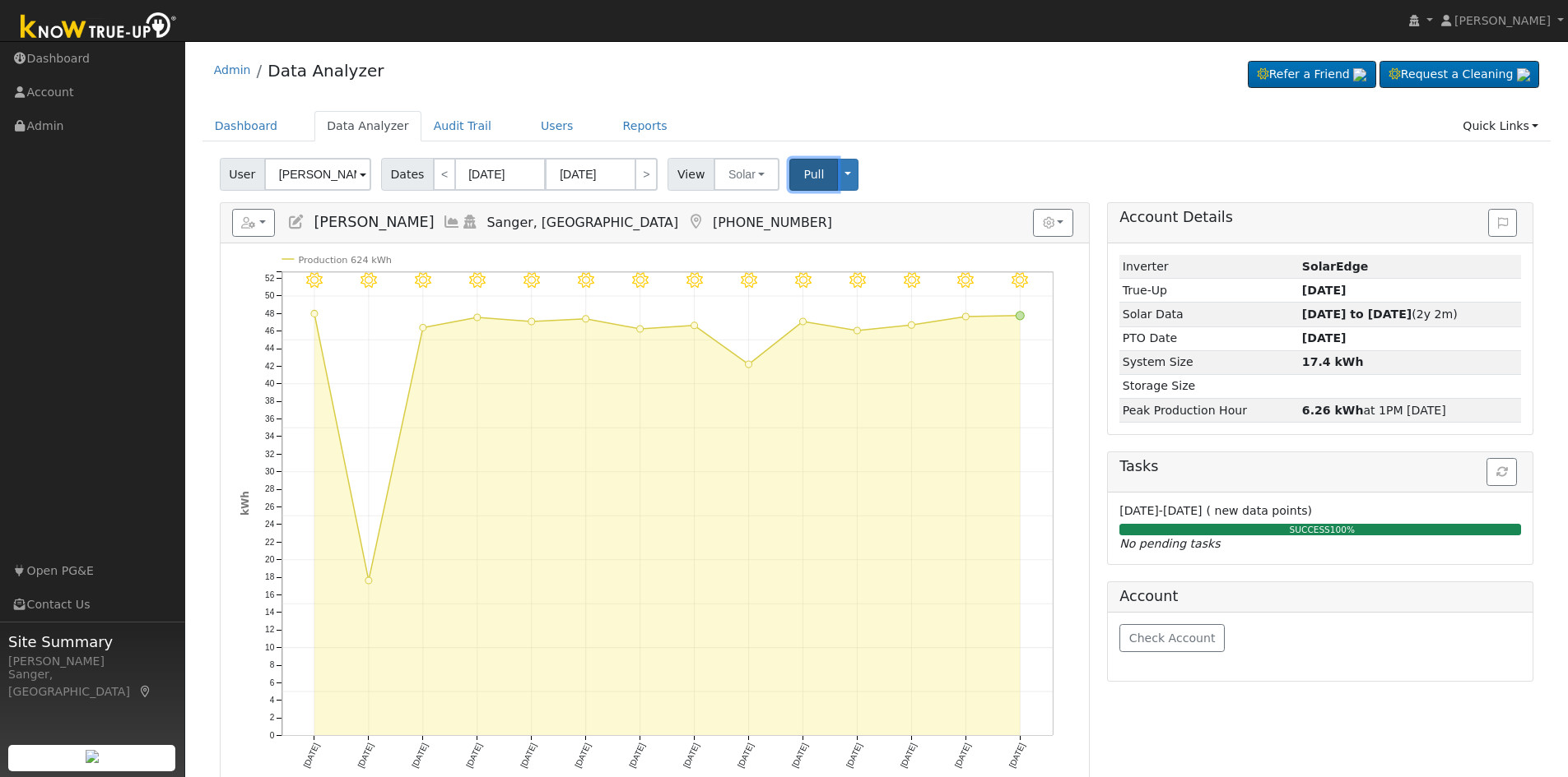
click at [803, 180] on span "Pull" at bounding box center [813, 175] width 20 height 14
click at [634, 174] on link ">" at bounding box center [646, 174] width 23 height 33
type input "[DATE]"
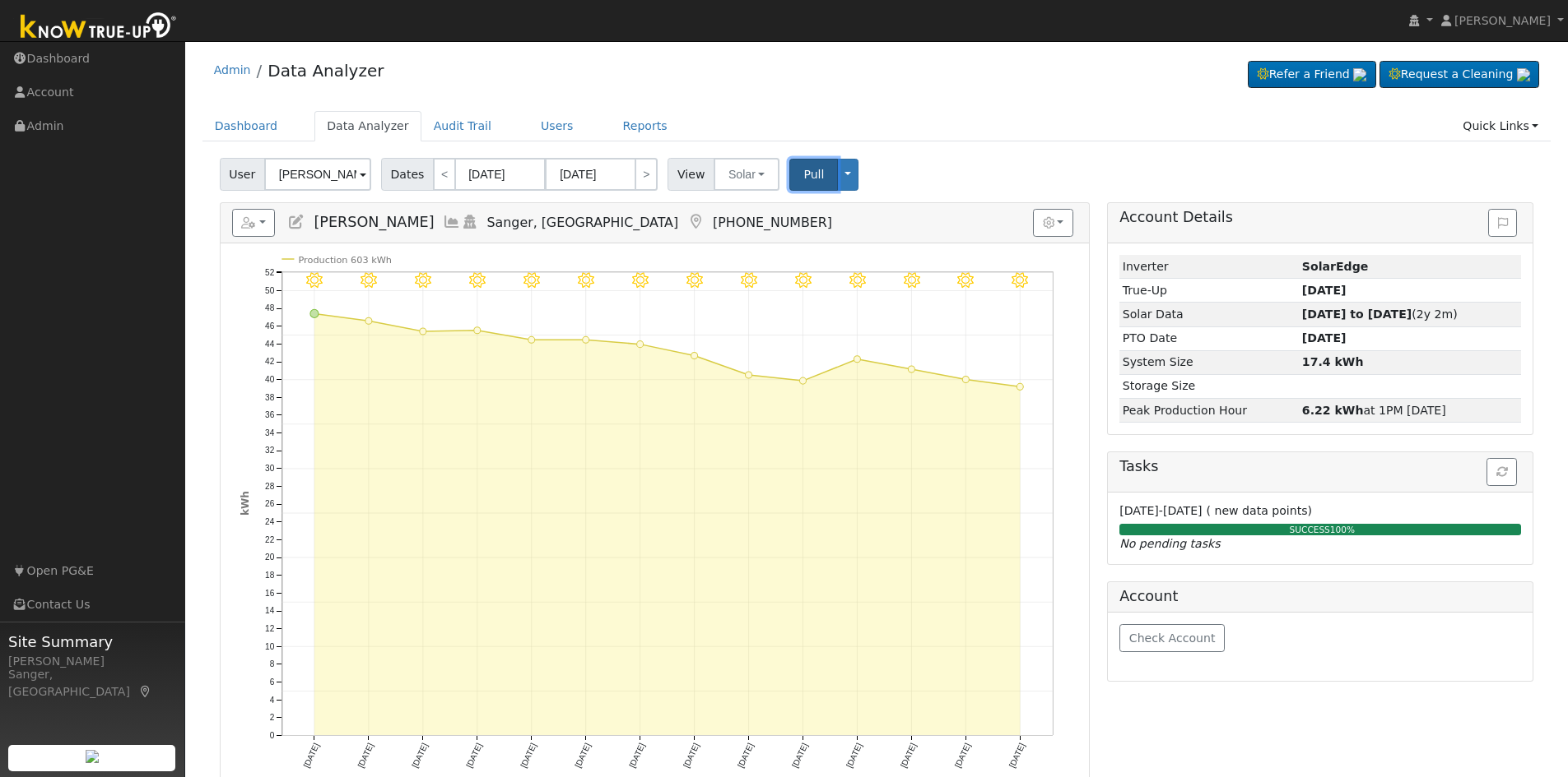
click at [803, 173] on span "Pull" at bounding box center [813, 175] width 20 height 14
click at [641, 169] on link ">" at bounding box center [646, 174] width 23 height 33
type input "[DATE]"
click at [803, 171] on span "Pull" at bounding box center [813, 175] width 20 height 14
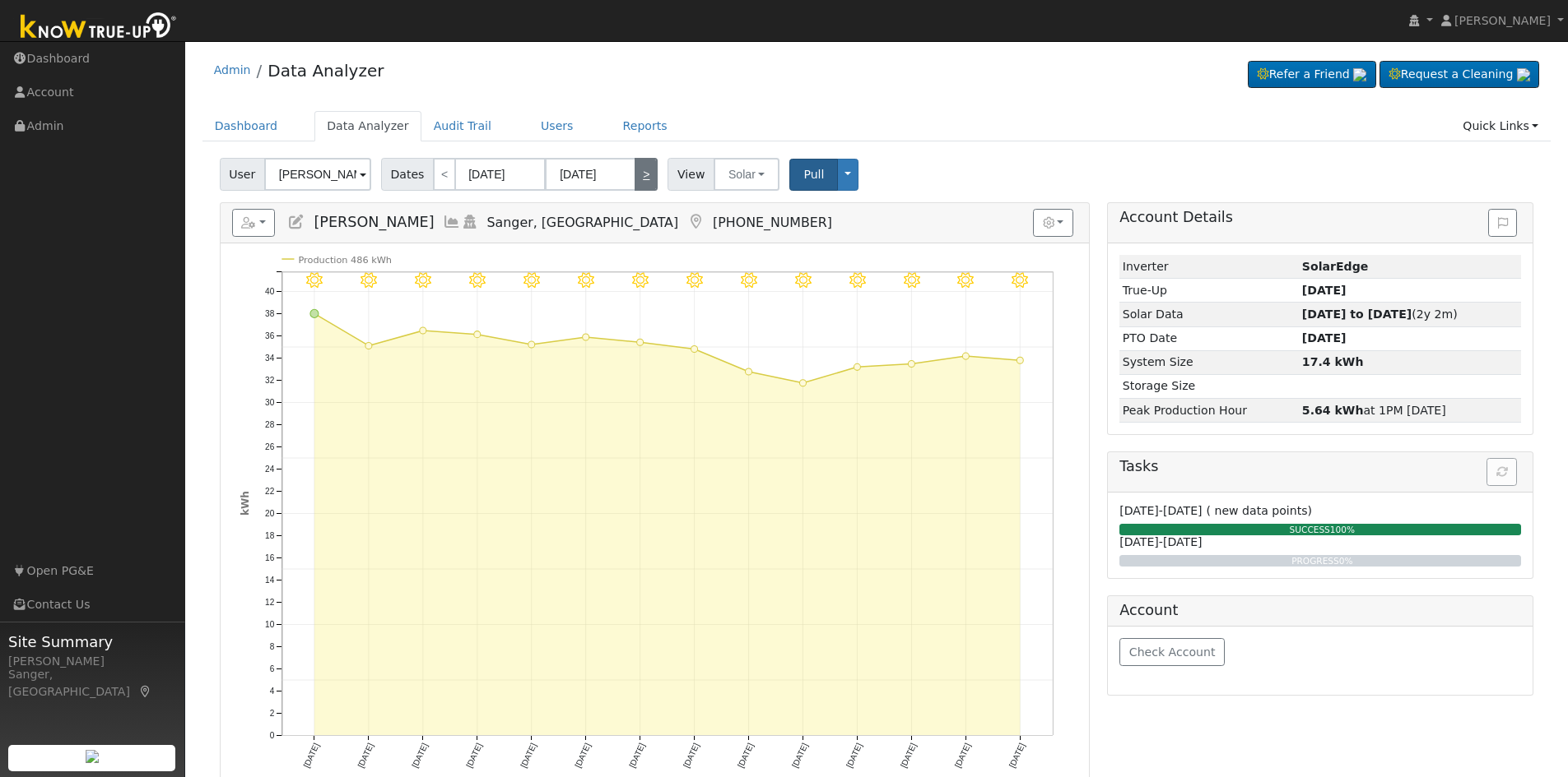
click at [634, 179] on link ">" at bounding box center [646, 174] width 23 height 33
type input "[DATE]"
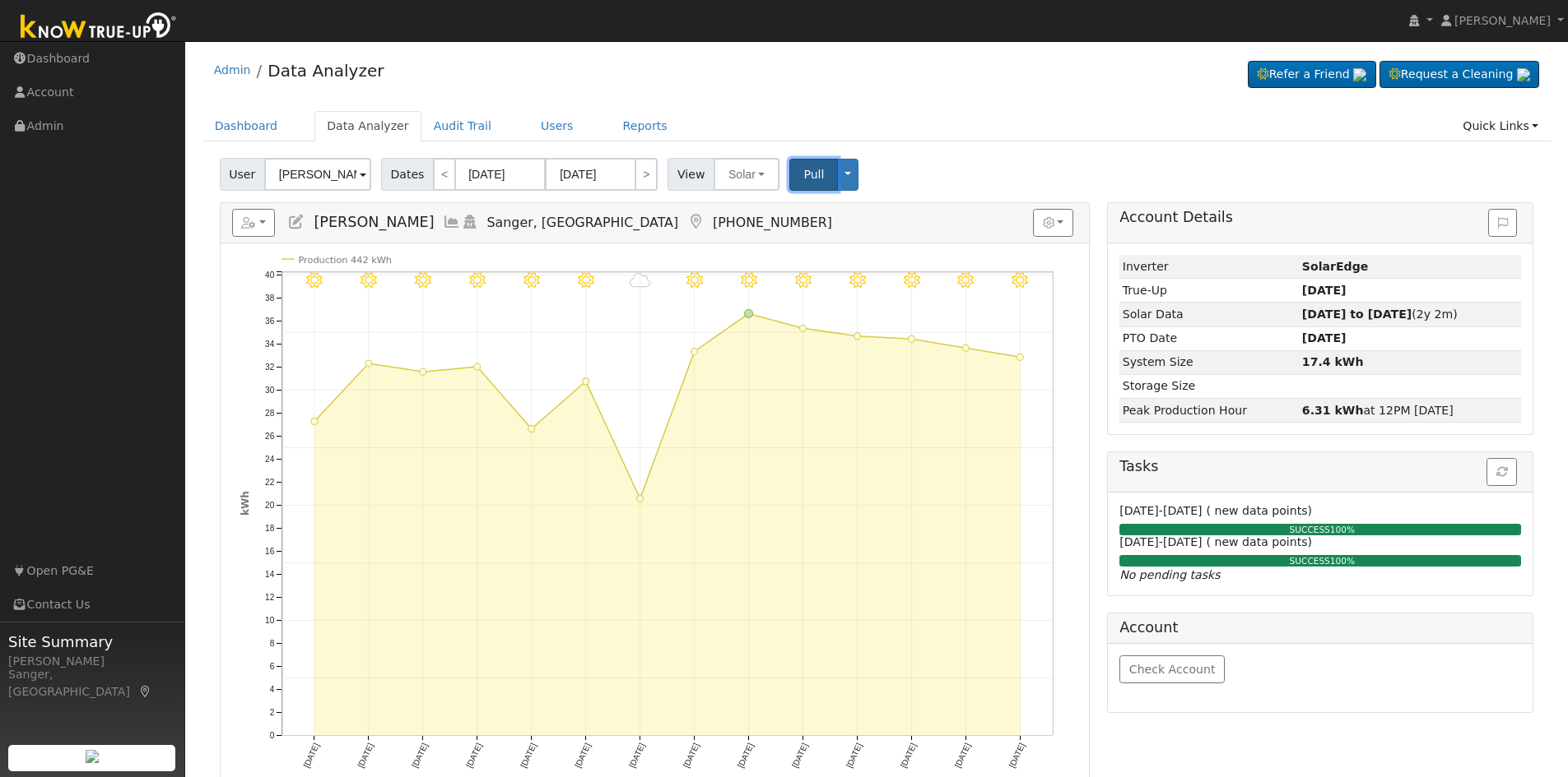
click at [803, 179] on span "Pull" at bounding box center [813, 175] width 20 height 14
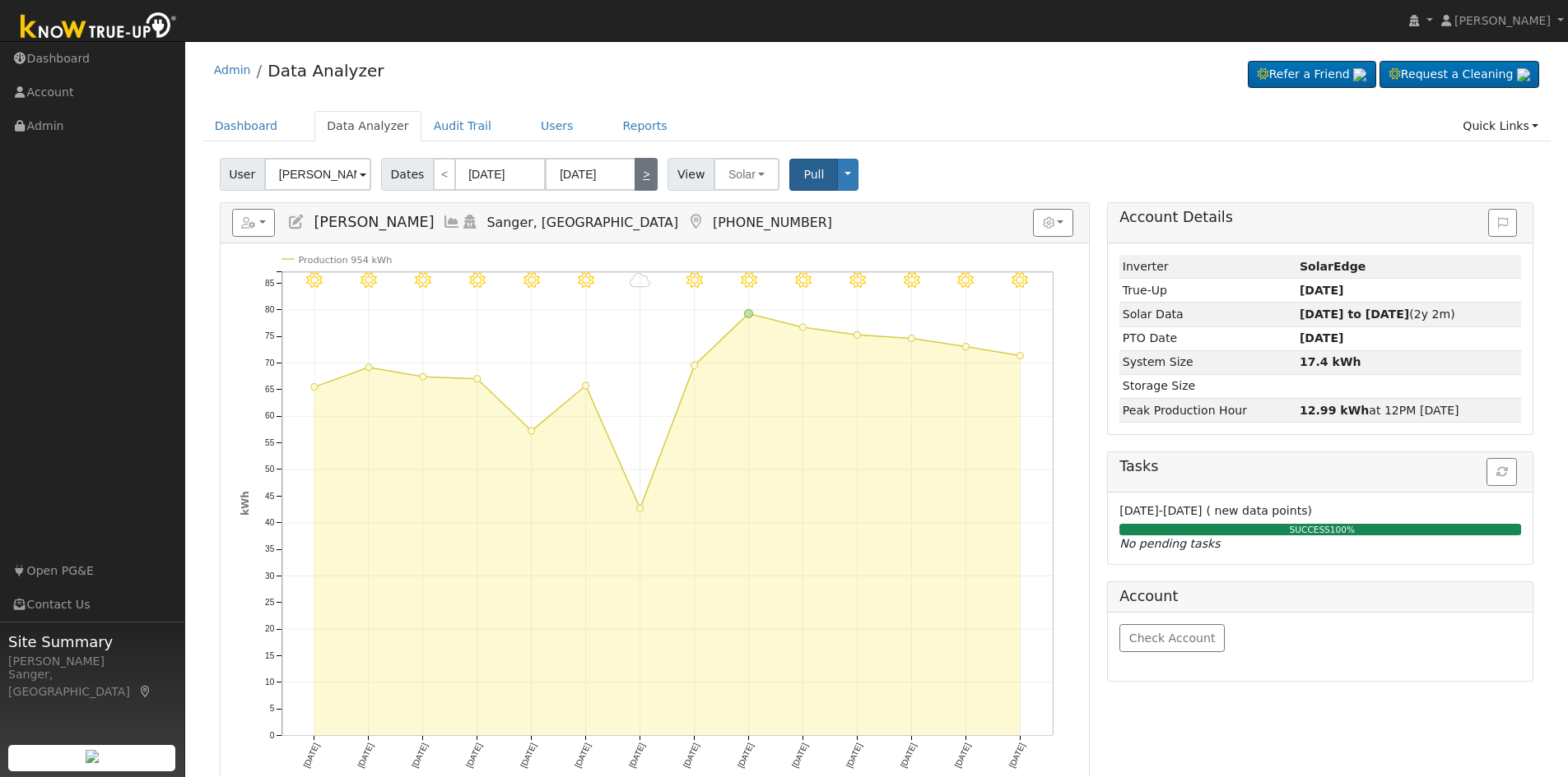
click at [641, 174] on link ">" at bounding box center [646, 174] width 23 height 33
type input "[DATE]"
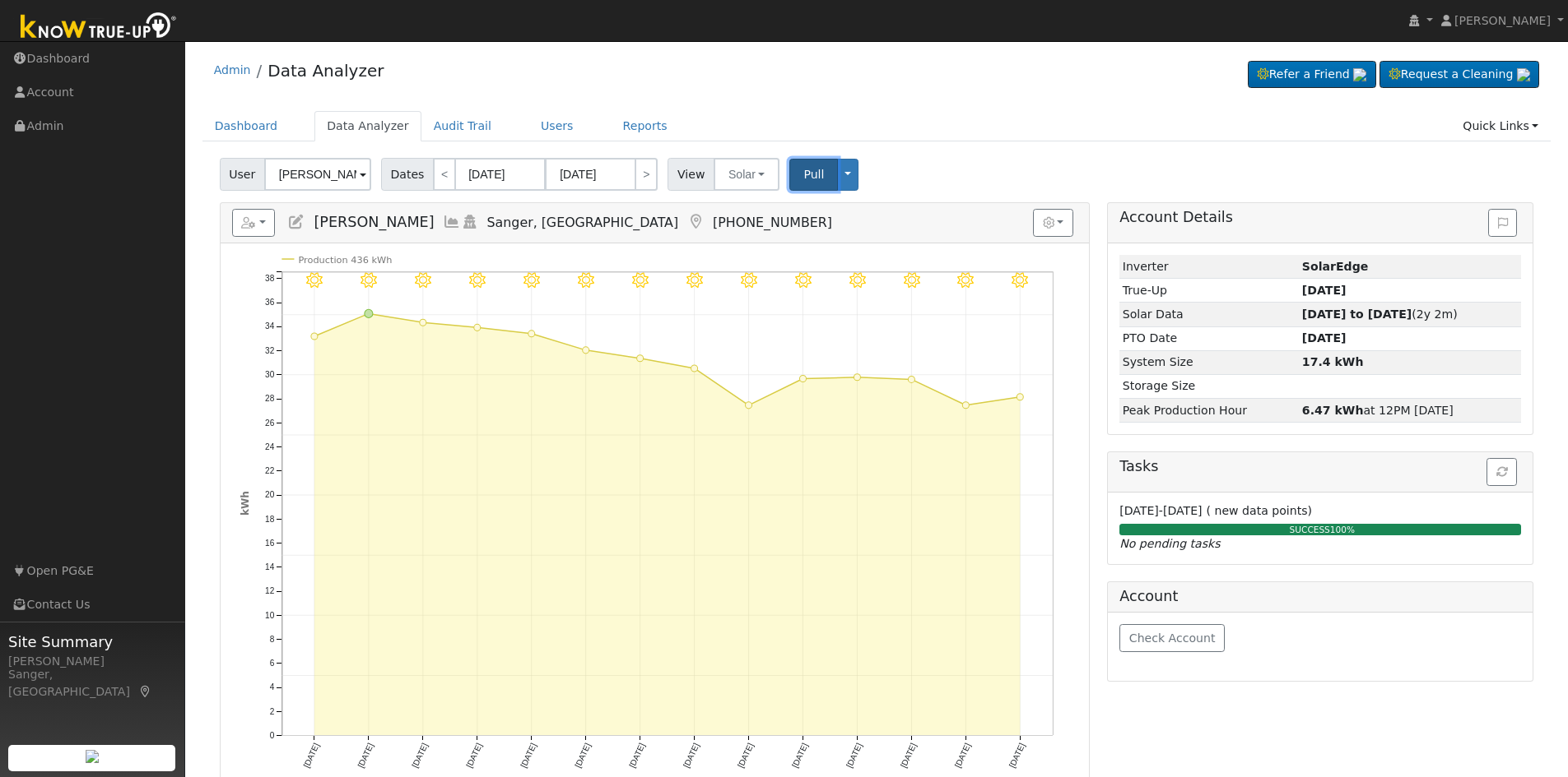
click at [803, 175] on span "Pull" at bounding box center [813, 175] width 20 height 14
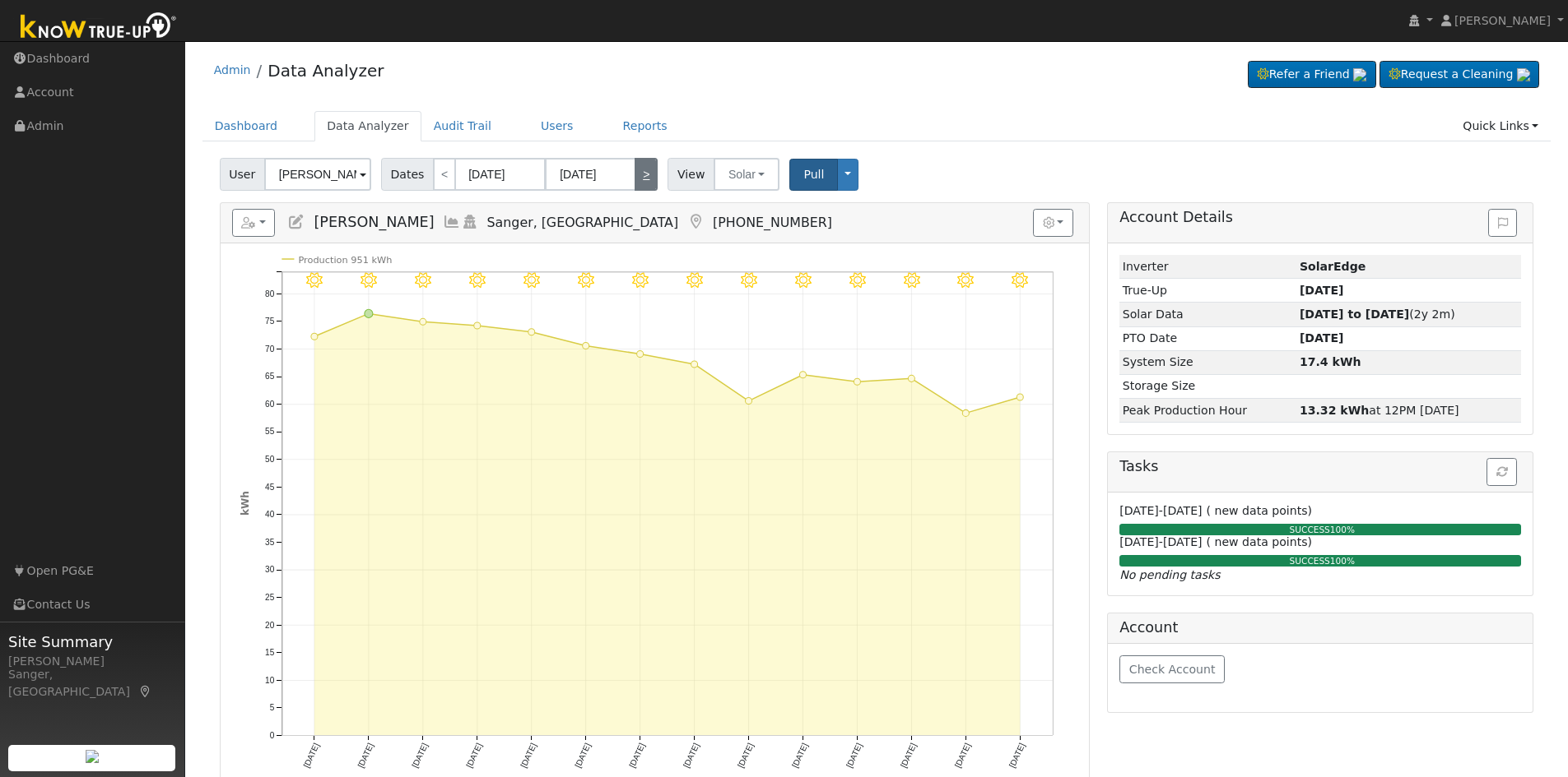
click at [642, 175] on link ">" at bounding box center [646, 174] width 23 height 33
type input "[DATE]"
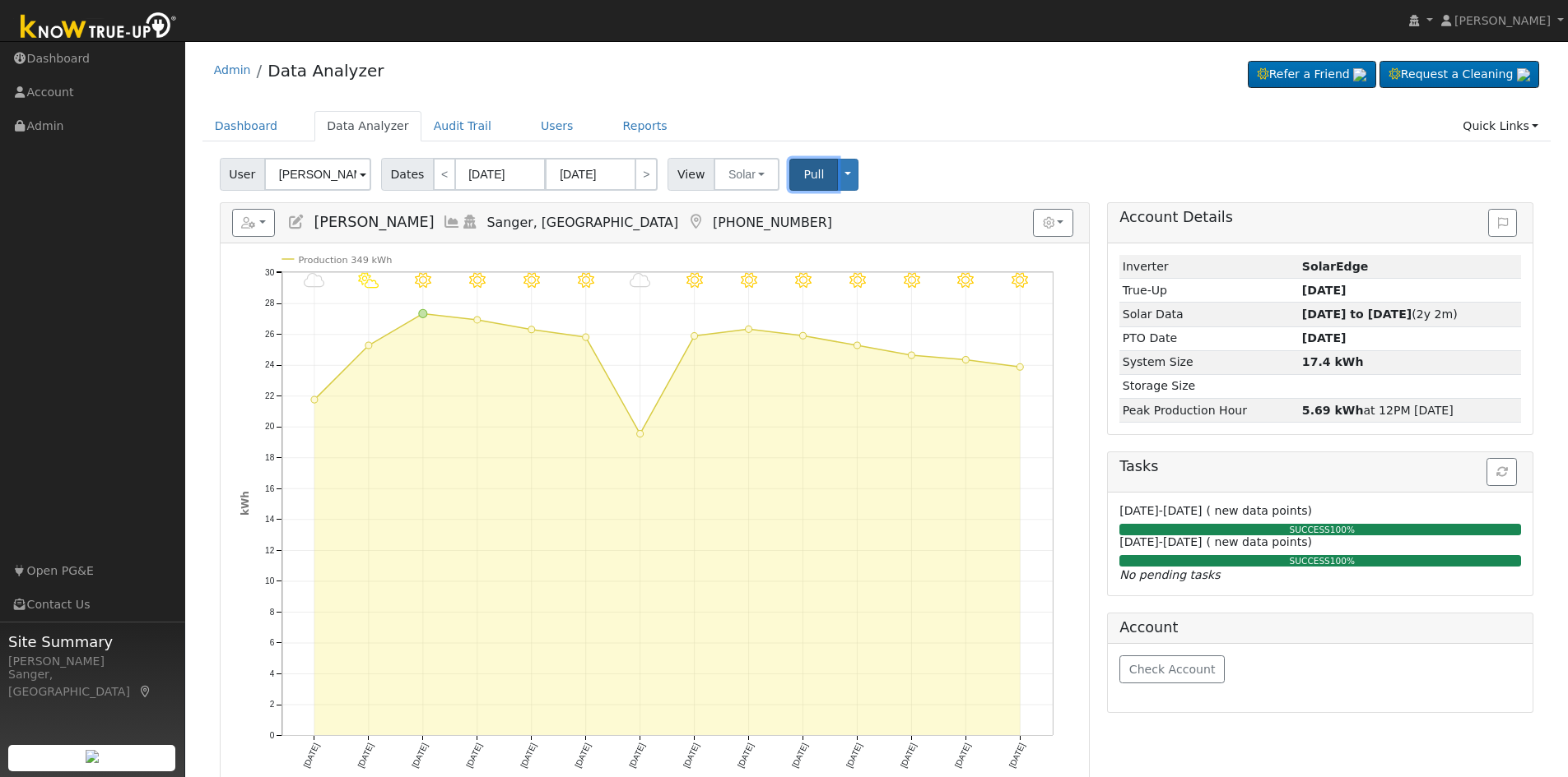
click at [804, 179] on span "Pull" at bounding box center [813, 175] width 20 height 14
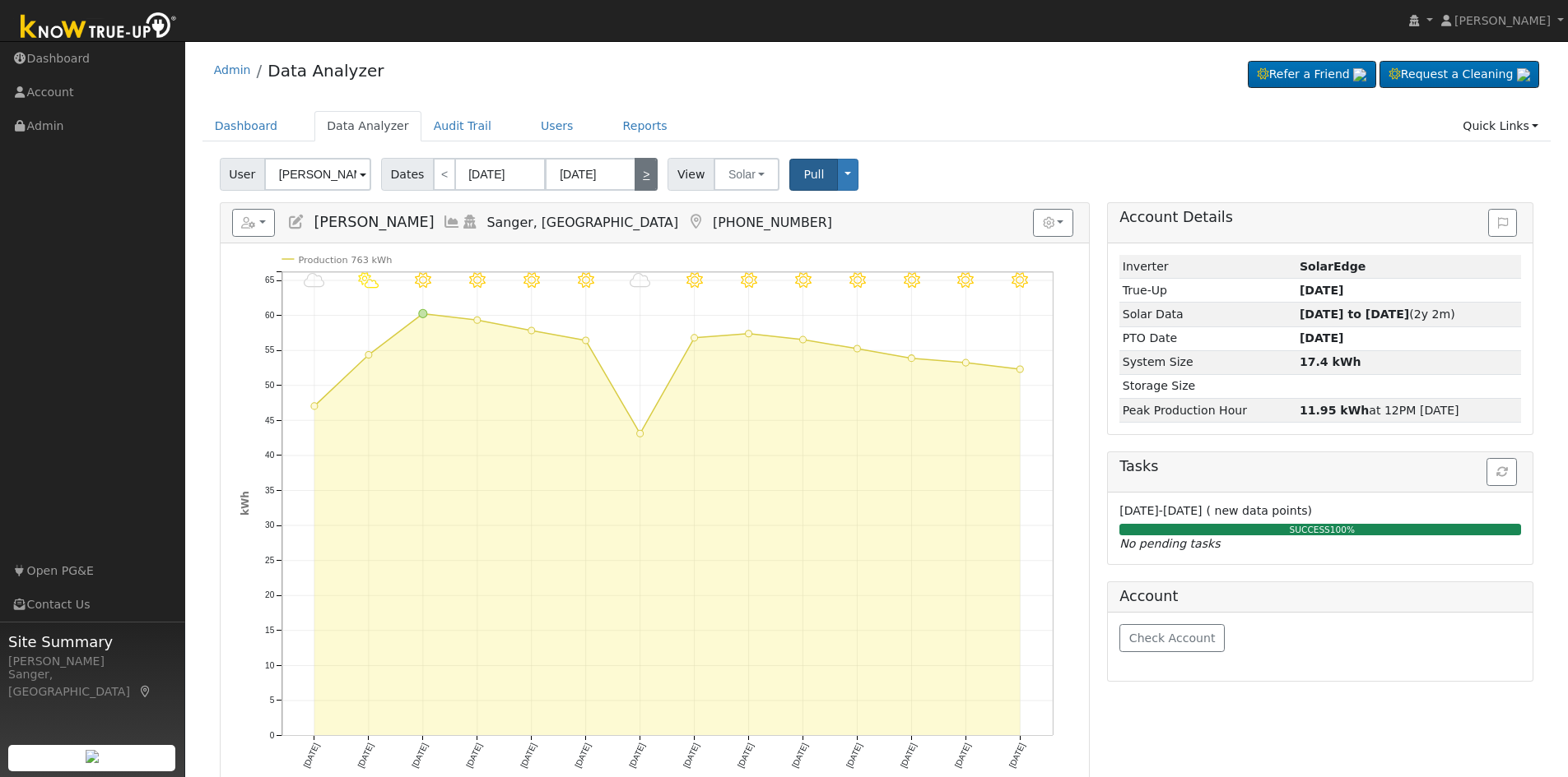
click at [634, 170] on link ">" at bounding box center [646, 174] width 23 height 33
type input "[DATE]"
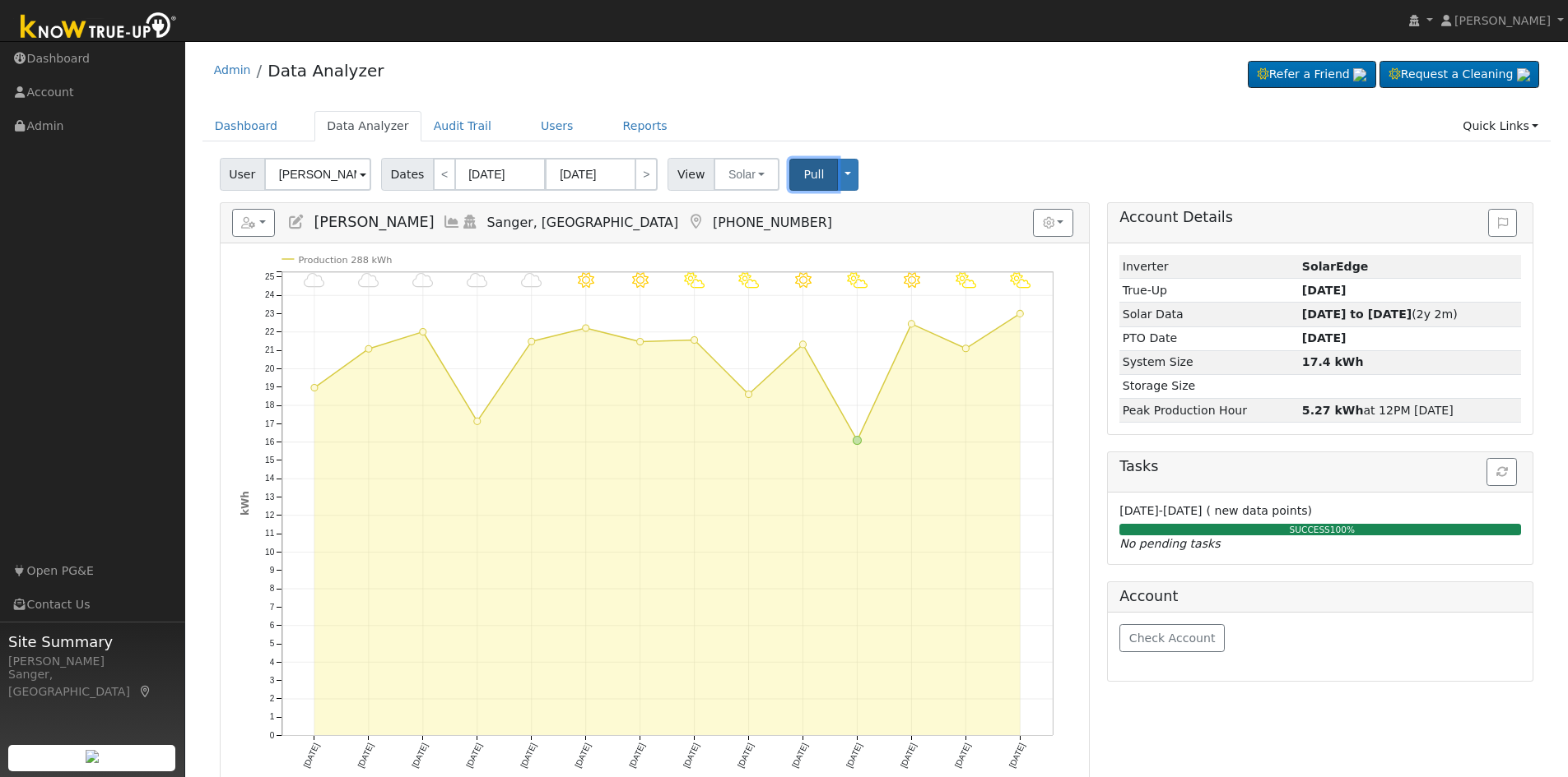
click at [805, 180] on span "Pull" at bounding box center [813, 175] width 20 height 14
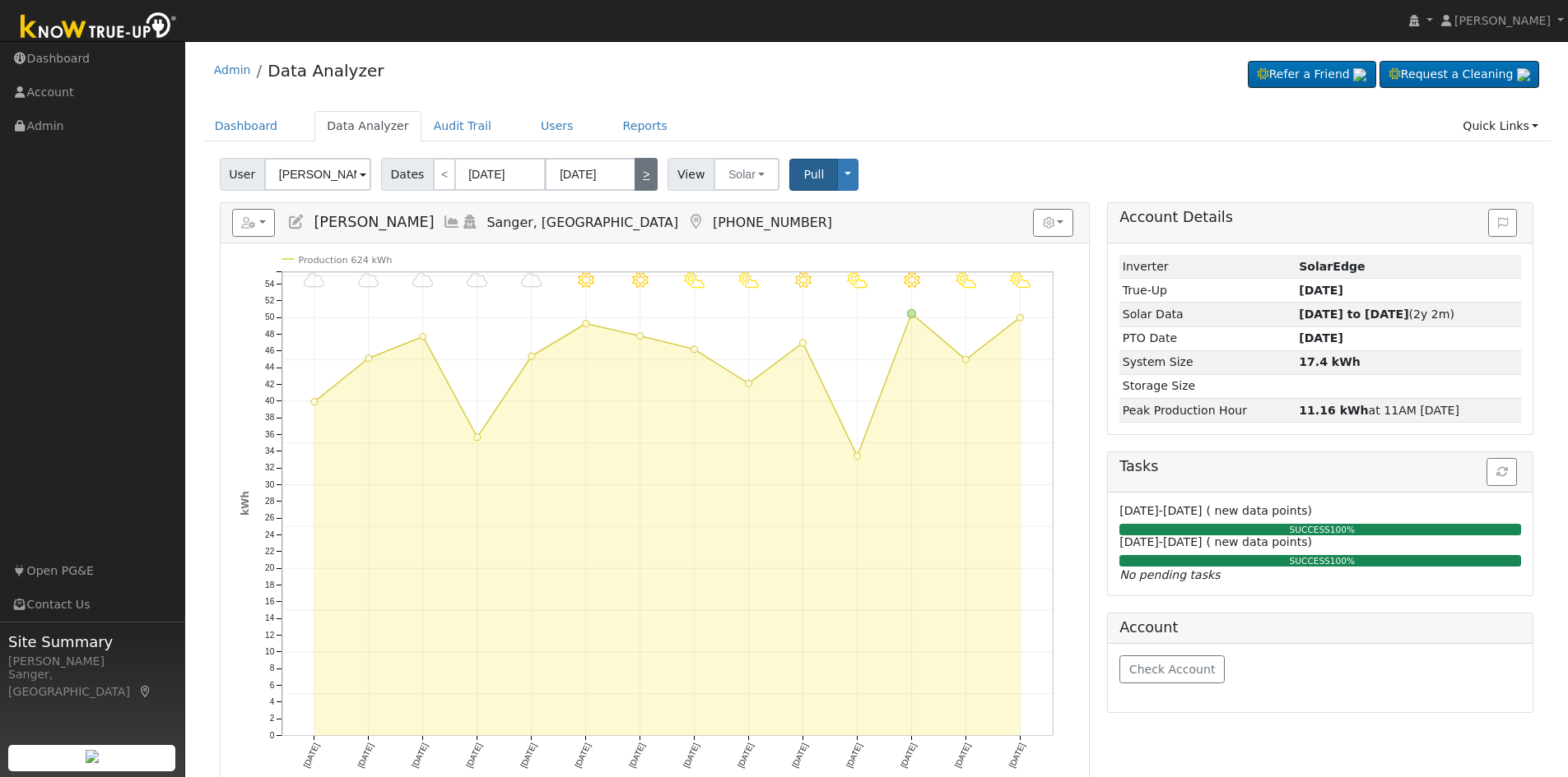
click at [636, 178] on link ">" at bounding box center [646, 174] width 23 height 33
type input "[DATE]"
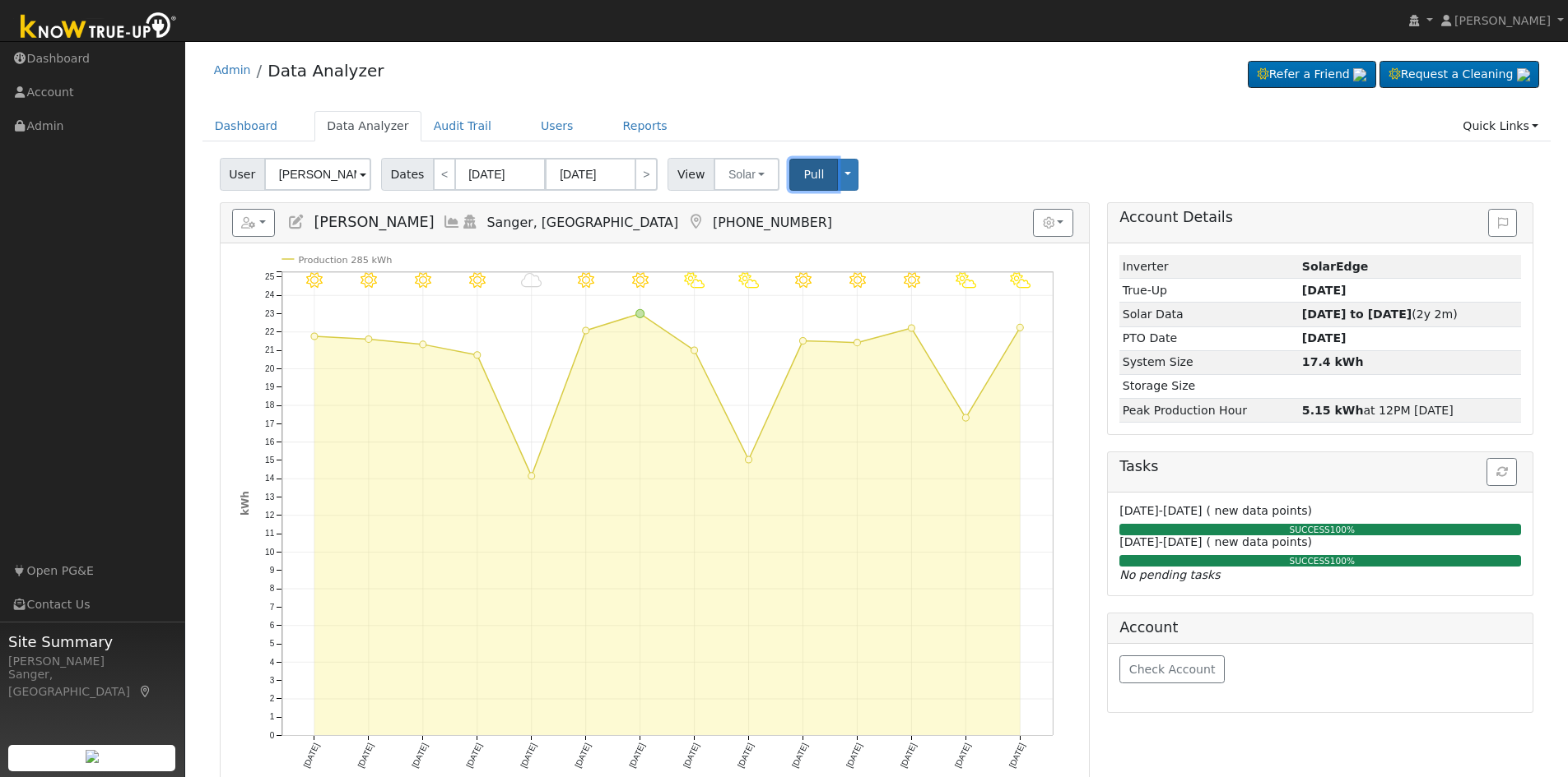
click at [806, 178] on span "Pull" at bounding box center [813, 175] width 20 height 14
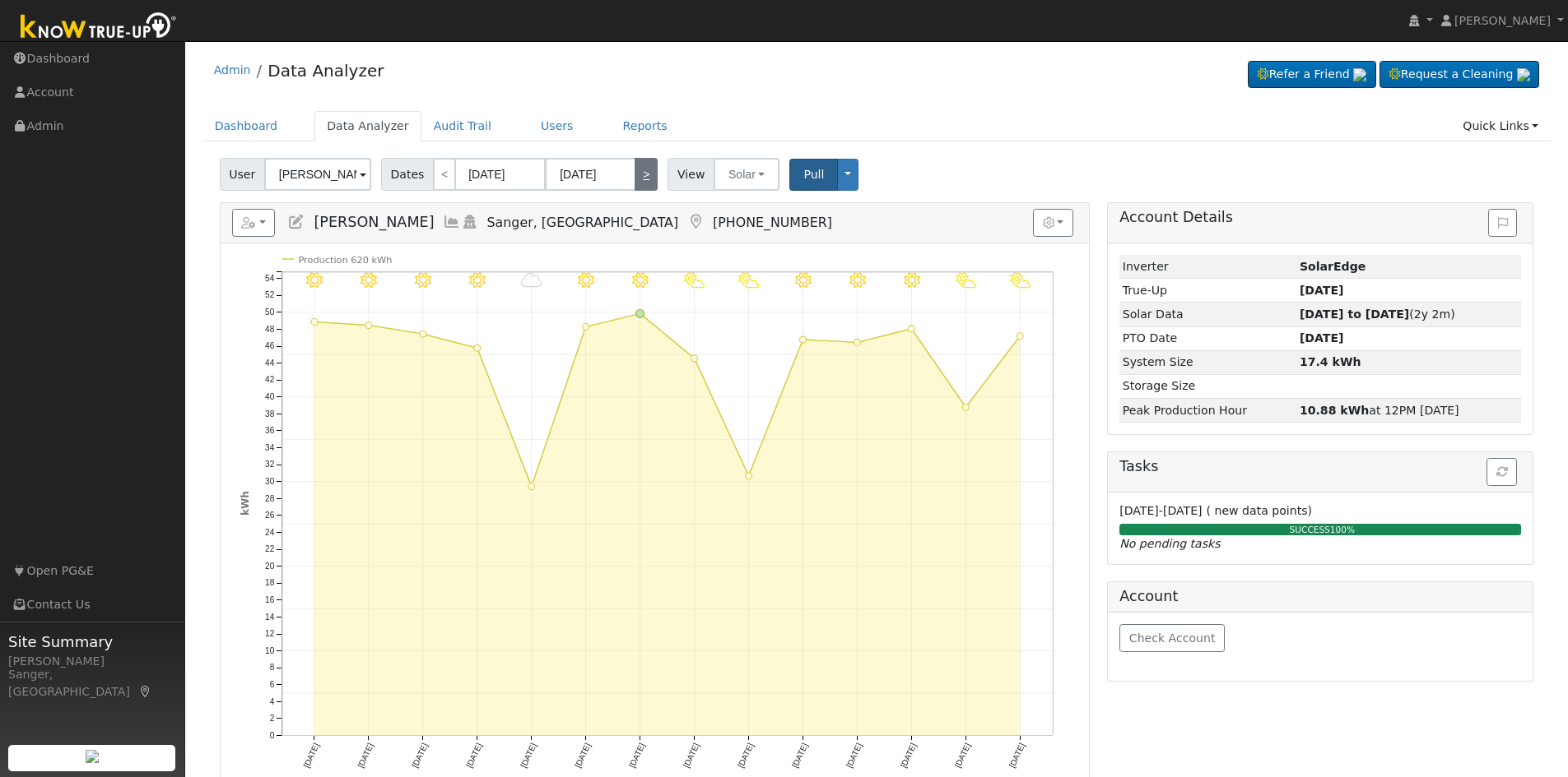
click at [639, 170] on link ">" at bounding box center [646, 174] width 23 height 33
type input "[DATE]"
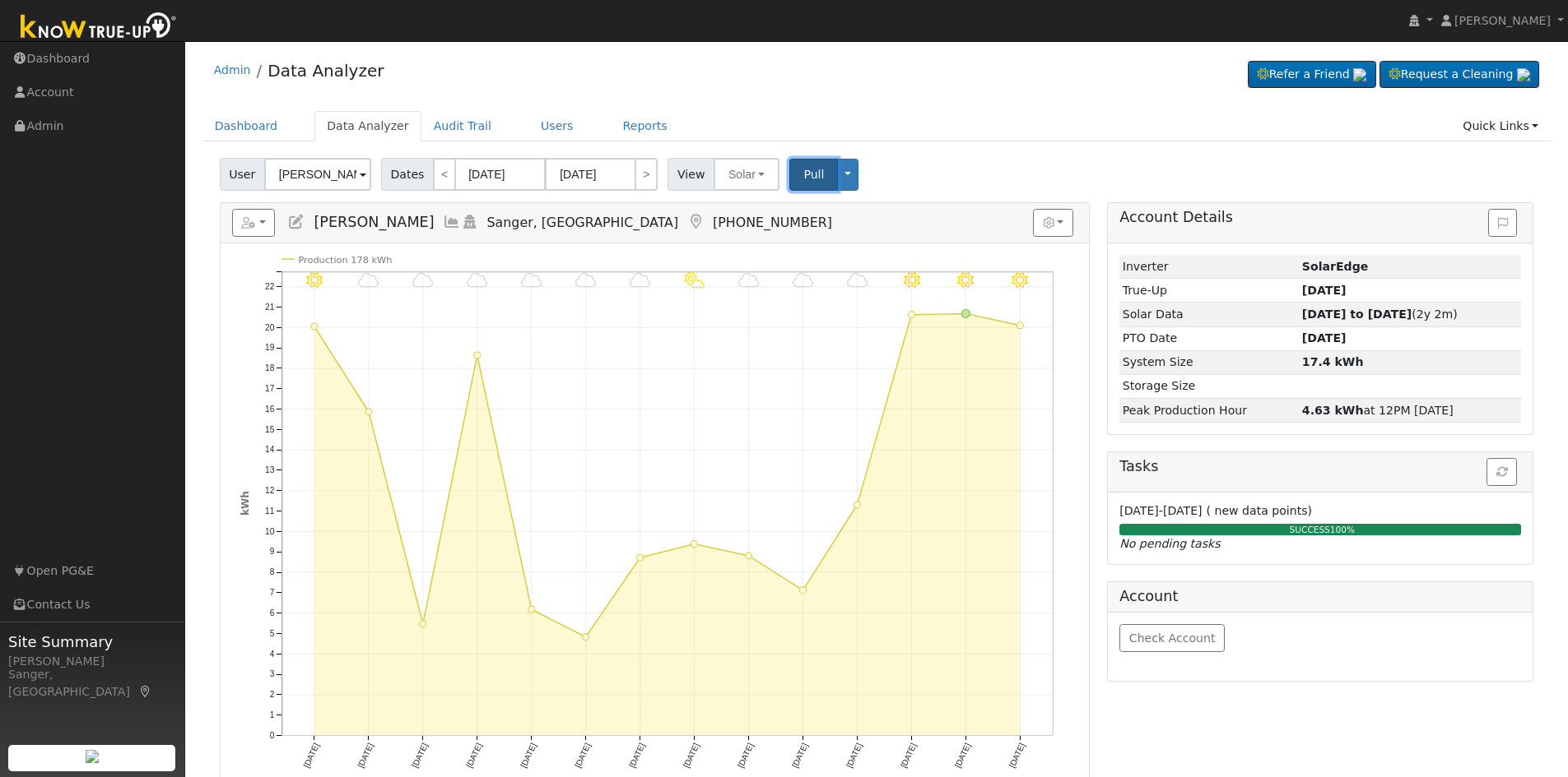
click at [804, 174] on span "Pull" at bounding box center [813, 175] width 20 height 14
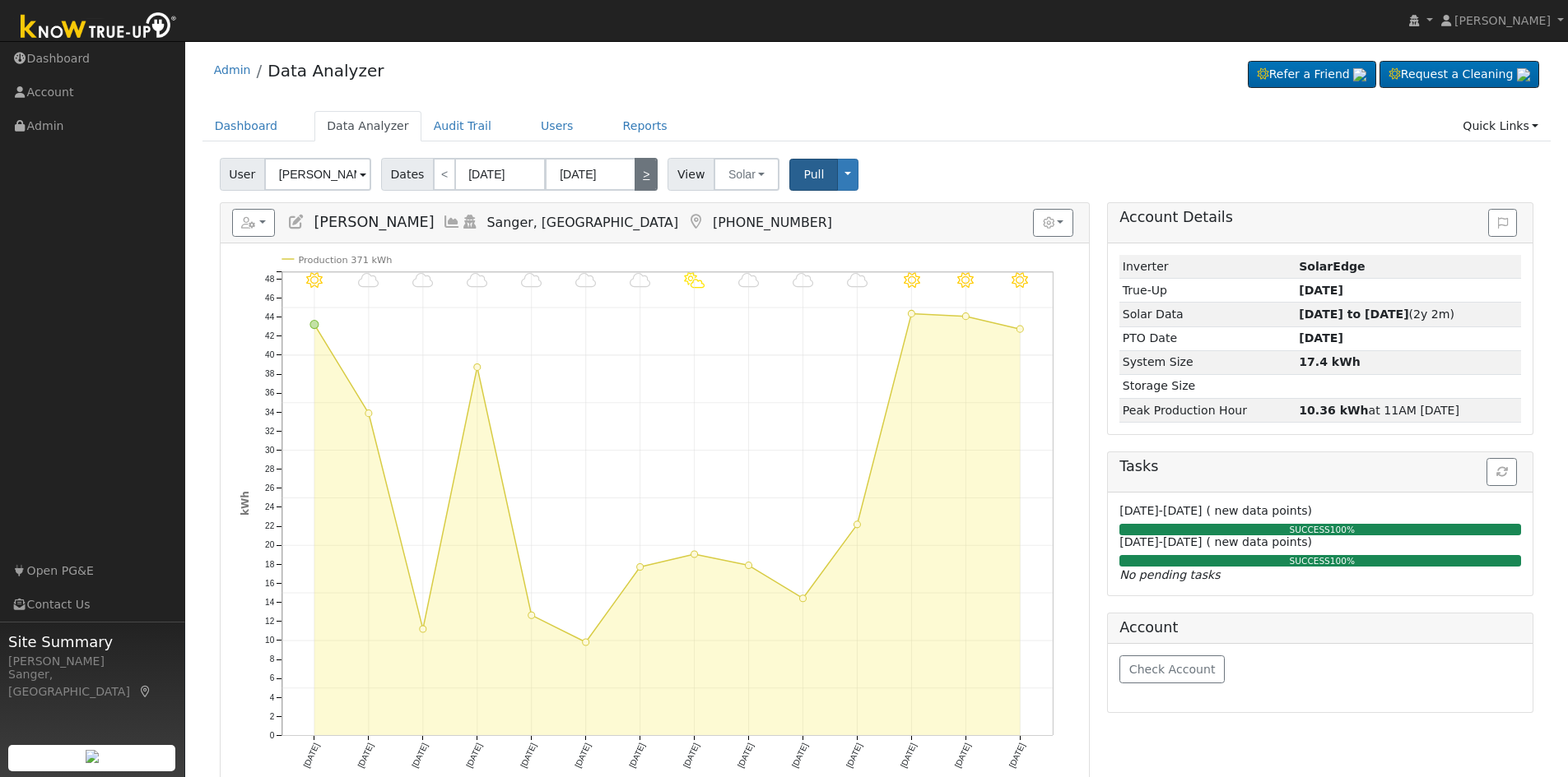
click at [634, 176] on link ">" at bounding box center [646, 174] width 23 height 33
type input "[DATE]"
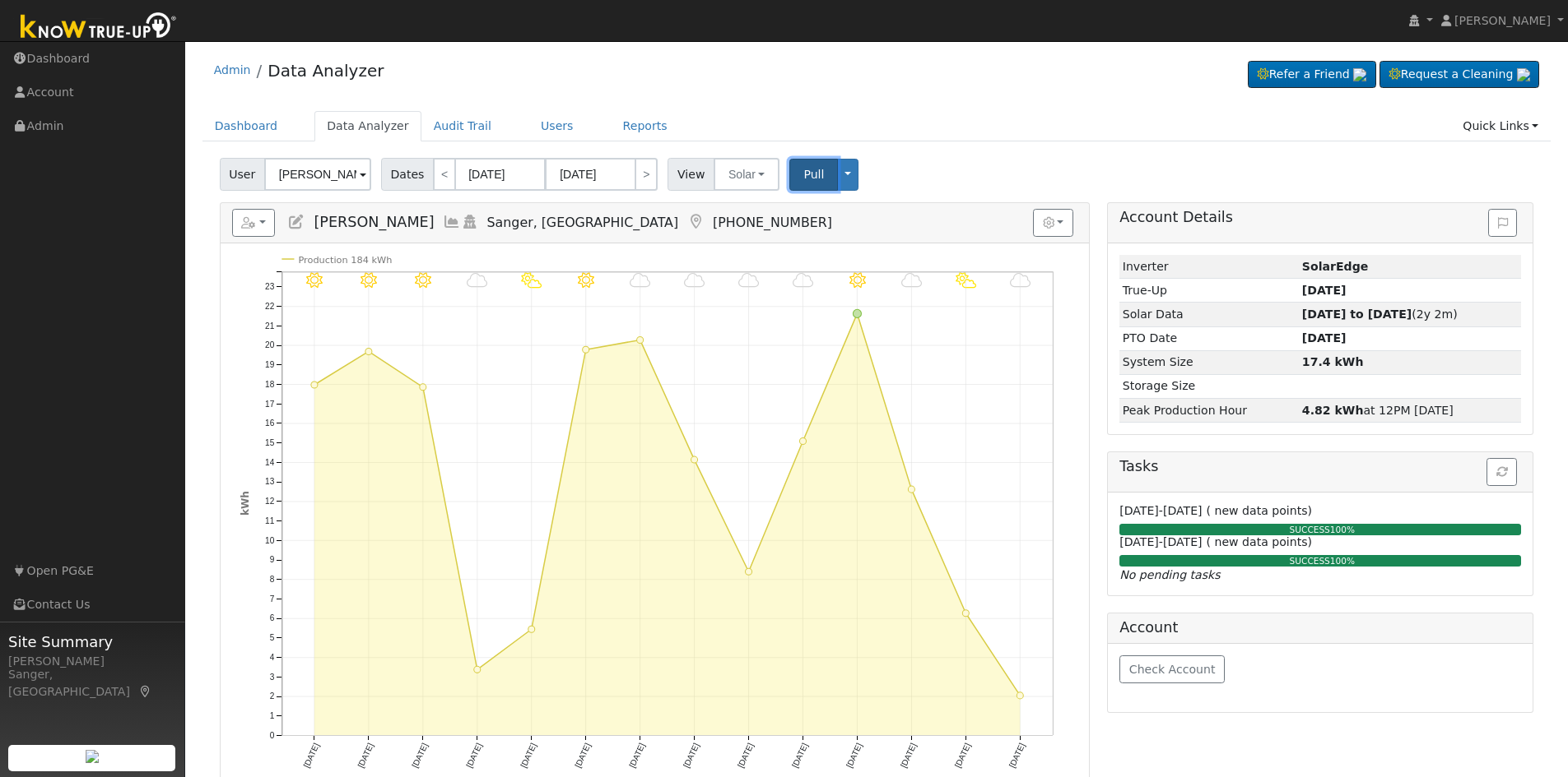
click at [803, 170] on span "Pull" at bounding box center [813, 175] width 20 height 14
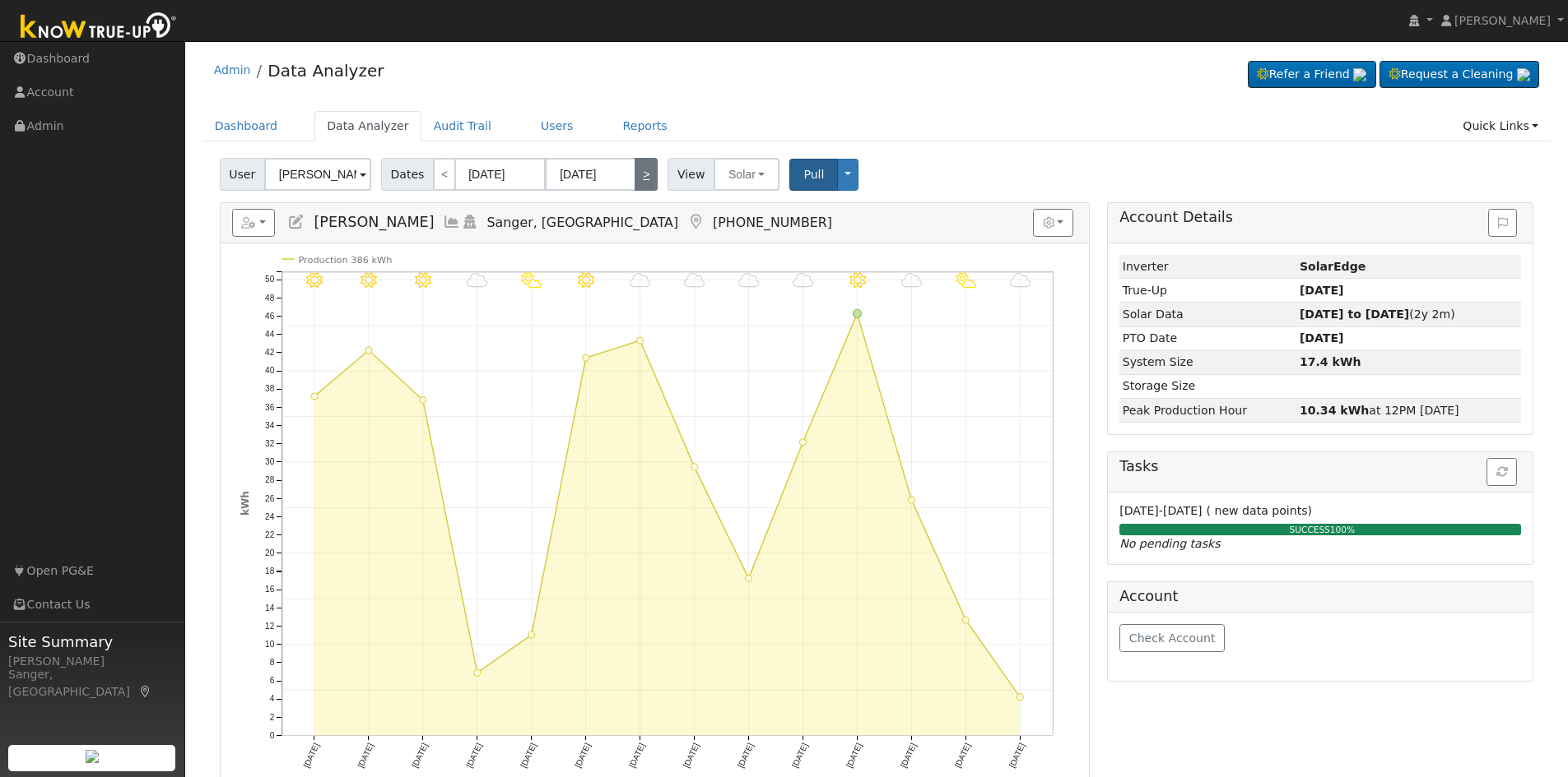
click at [636, 169] on link ">" at bounding box center [646, 174] width 23 height 33
type input "[DATE]"
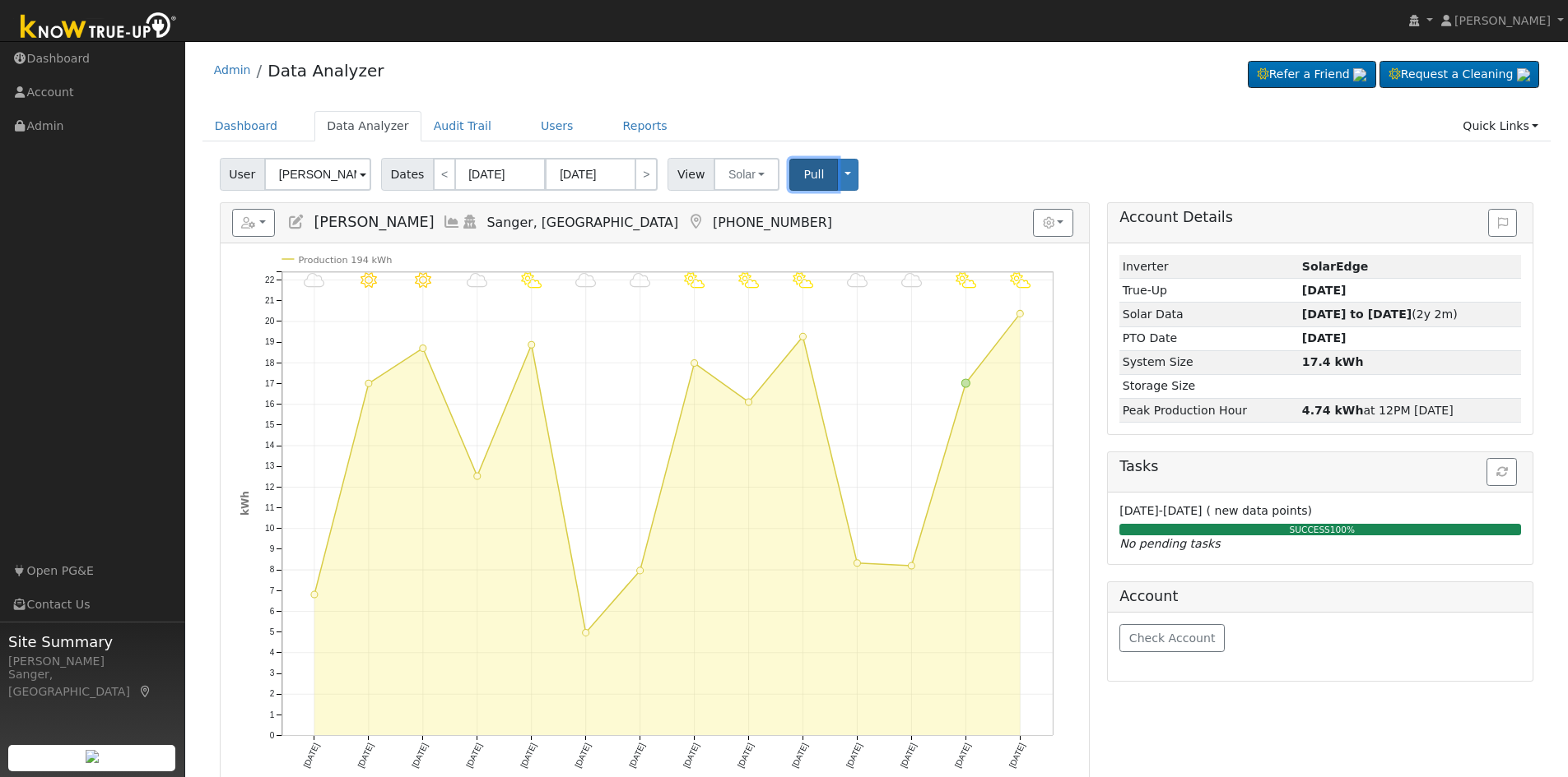
click at [803, 171] on span "Pull" at bounding box center [813, 175] width 20 height 14
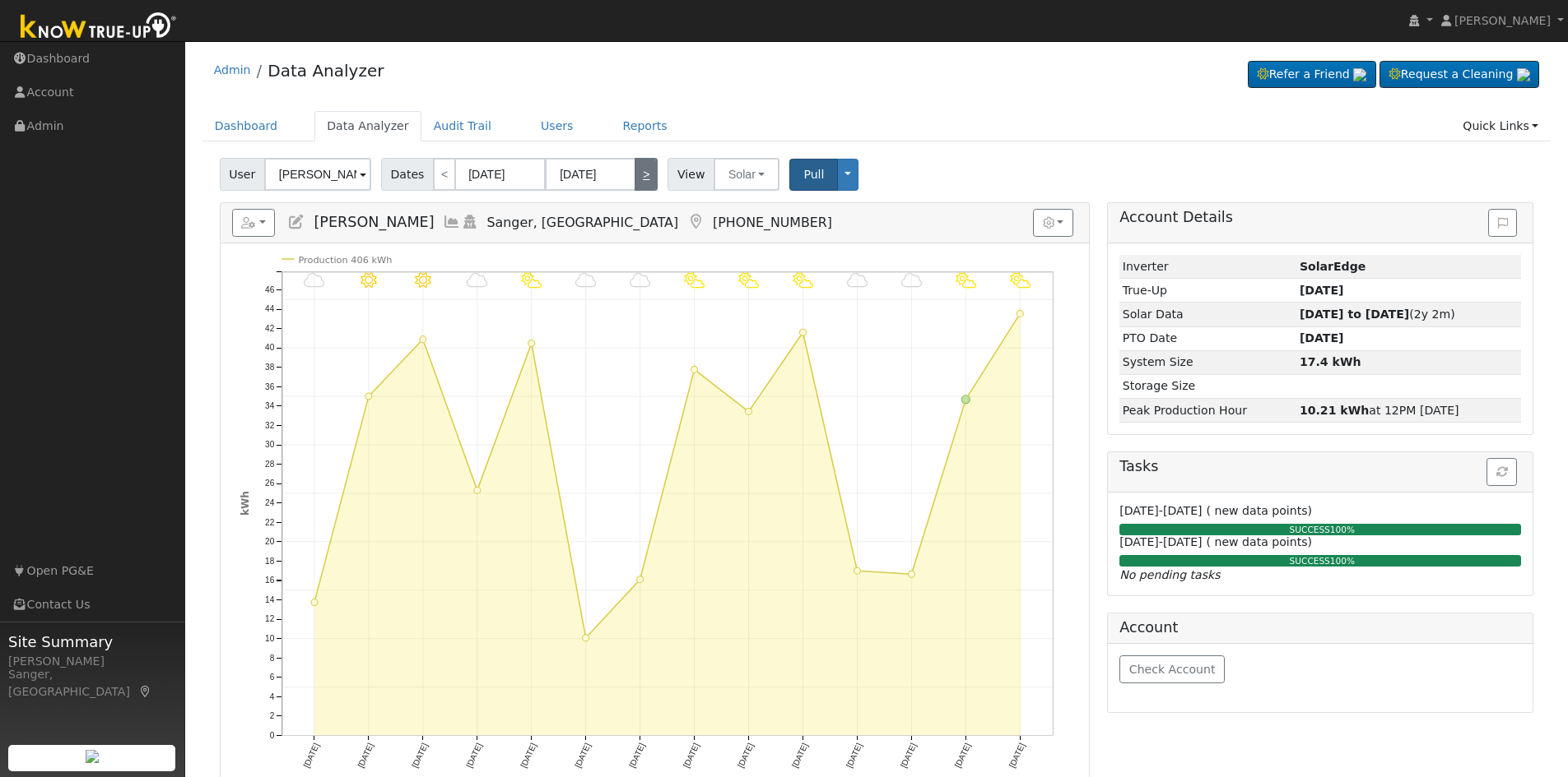
click at [638, 174] on link ">" at bounding box center [646, 174] width 23 height 33
type input "[DATE]"
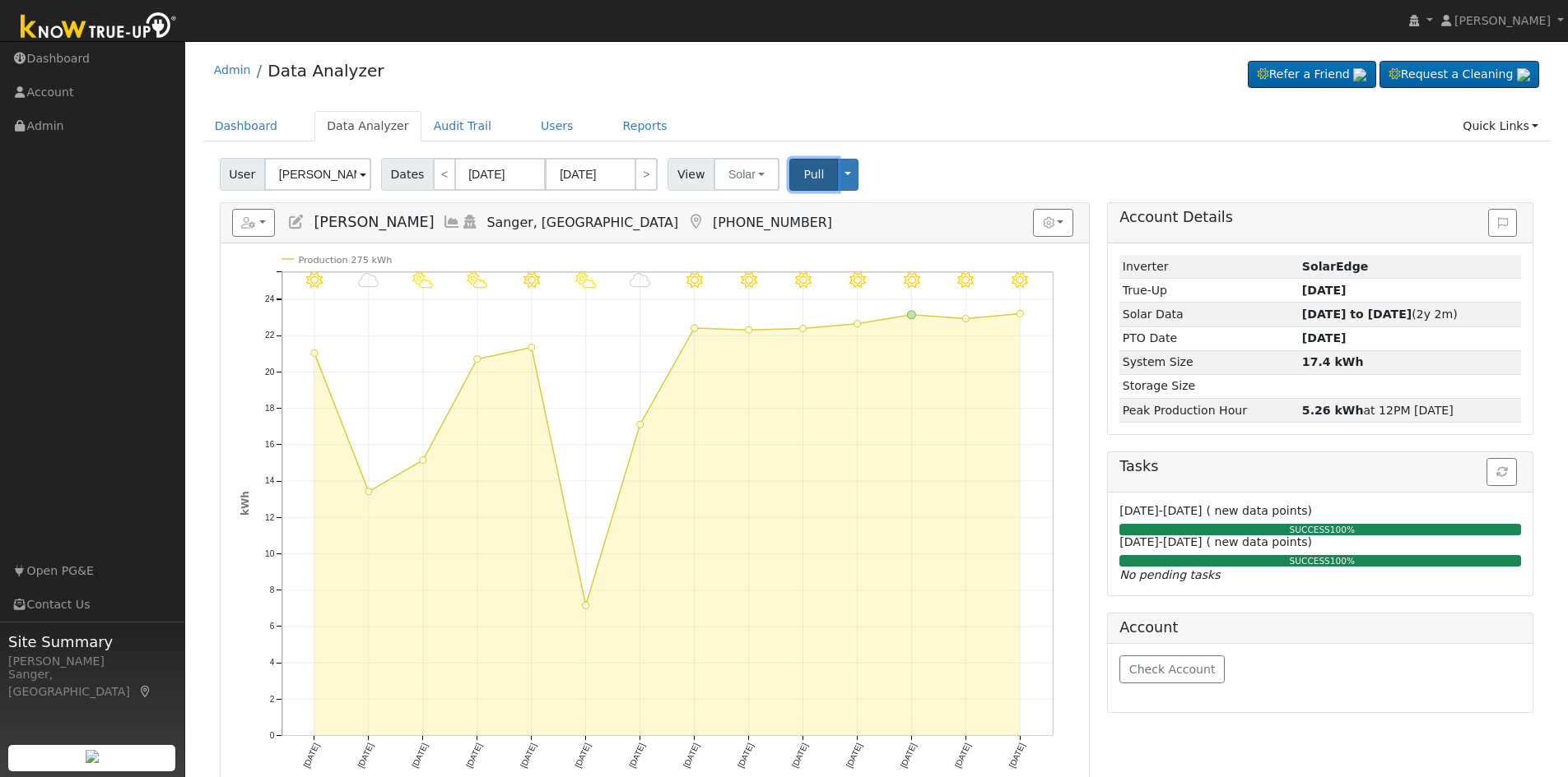
click at [805, 176] on span "Pull" at bounding box center [813, 175] width 20 height 14
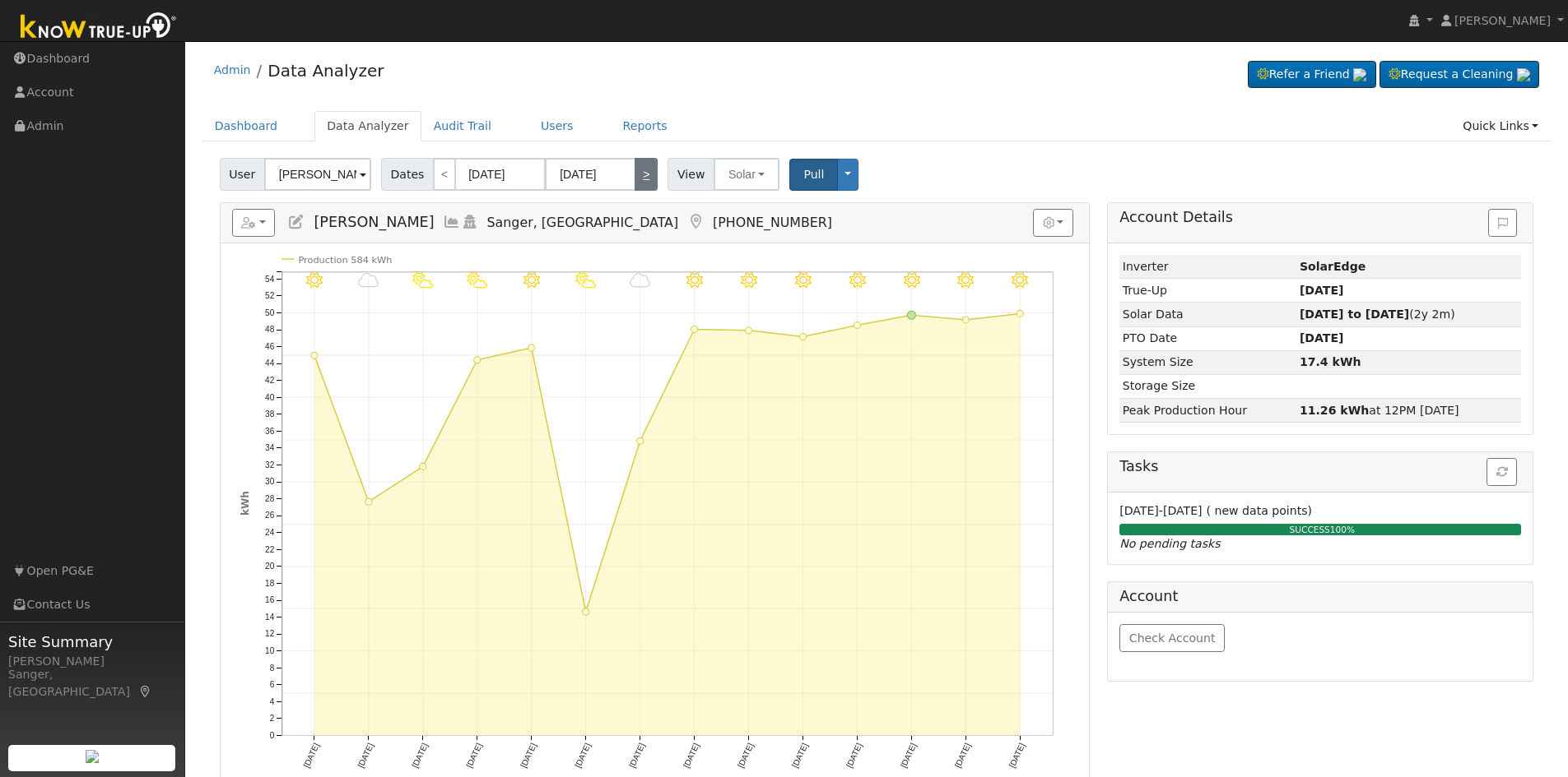
click at [637, 174] on link ">" at bounding box center [646, 174] width 23 height 33
type input "[DATE]"
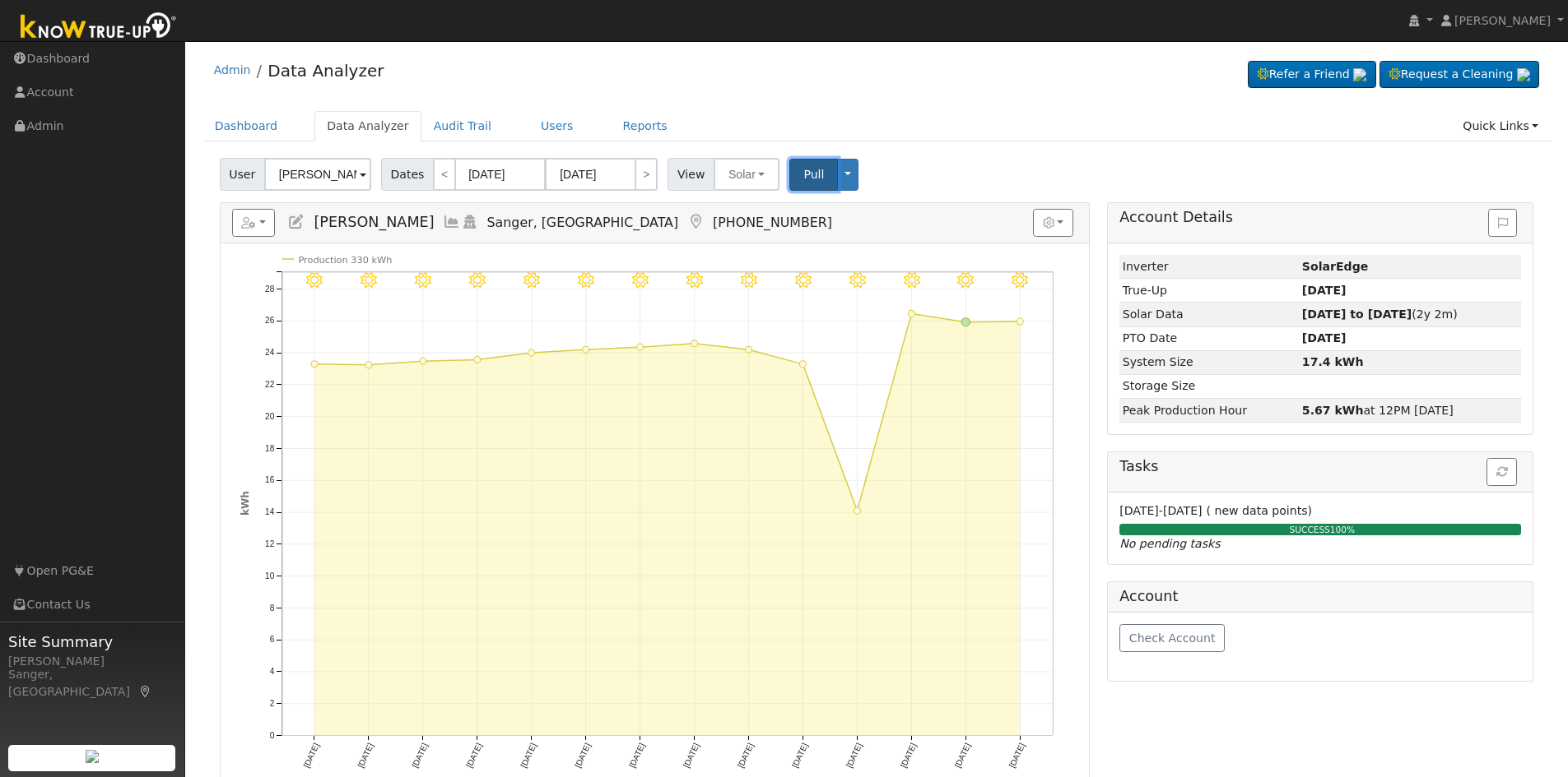
click at [803, 168] on span "Pull" at bounding box center [813, 175] width 20 height 14
click at [634, 177] on link ">" at bounding box center [646, 174] width 23 height 33
type input "[DATE]"
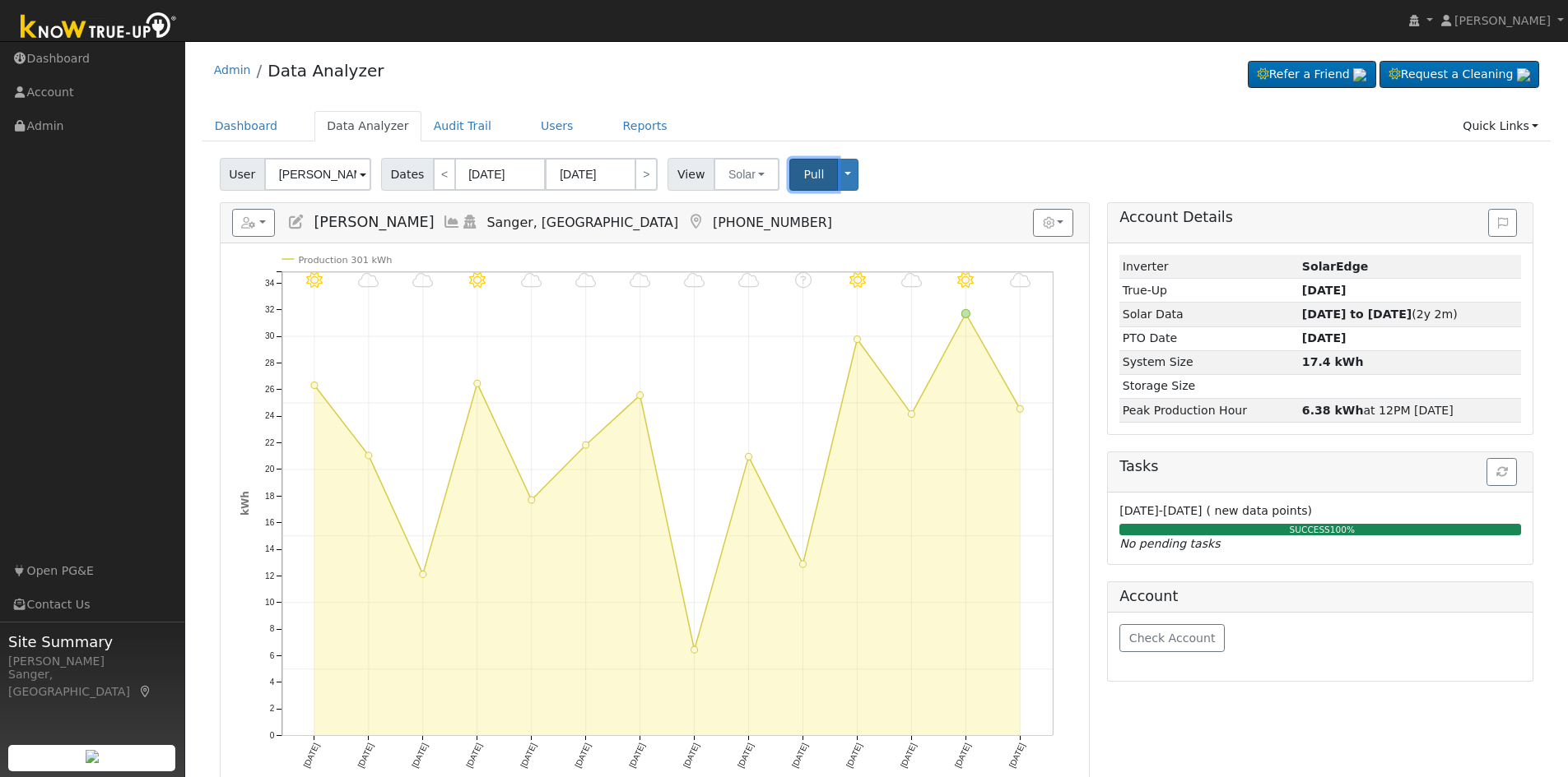
click at [804, 170] on span "Pull" at bounding box center [813, 175] width 20 height 14
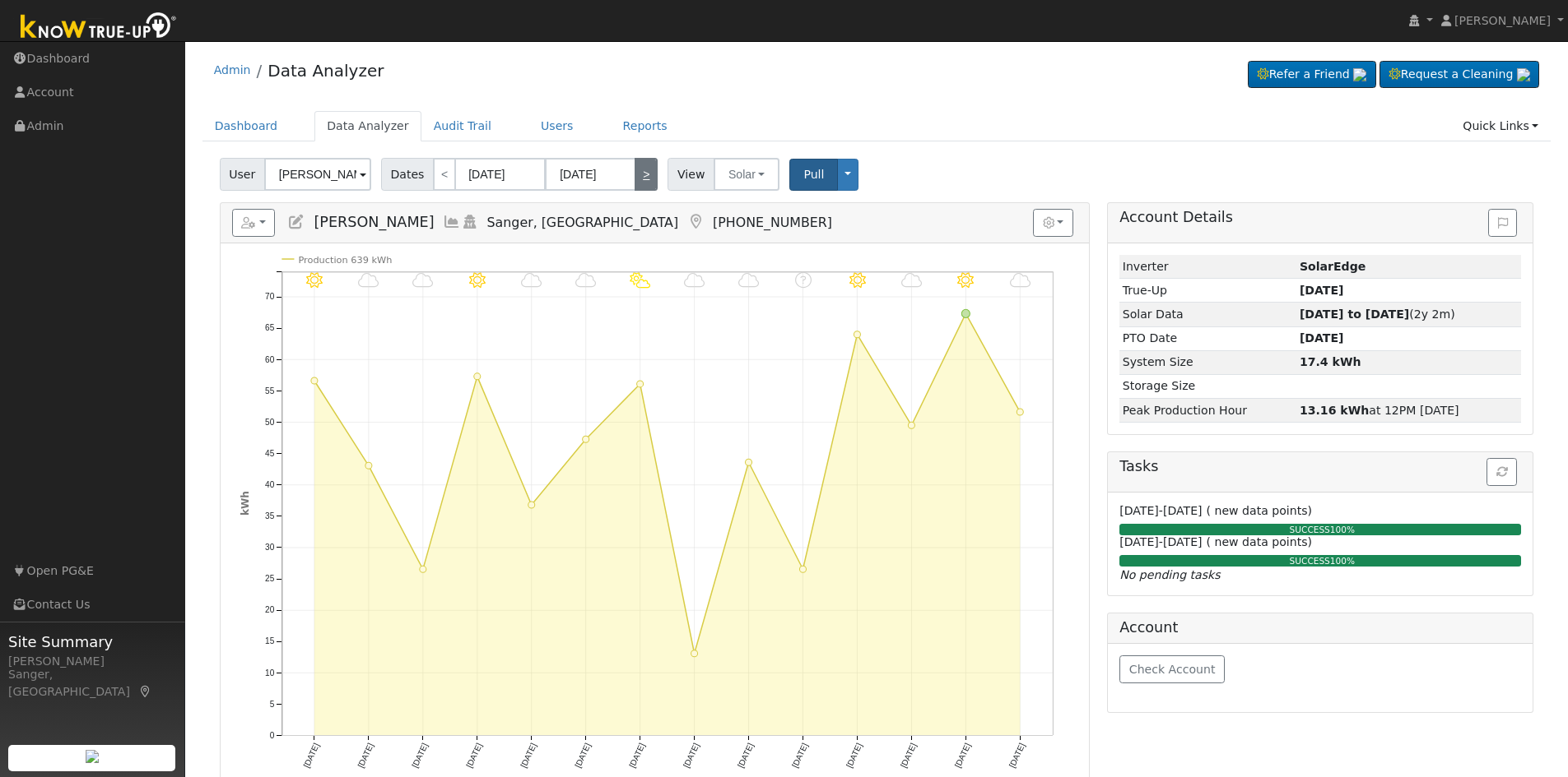
click at [634, 166] on link ">" at bounding box center [646, 174] width 23 height 33
type input "[DATE]"
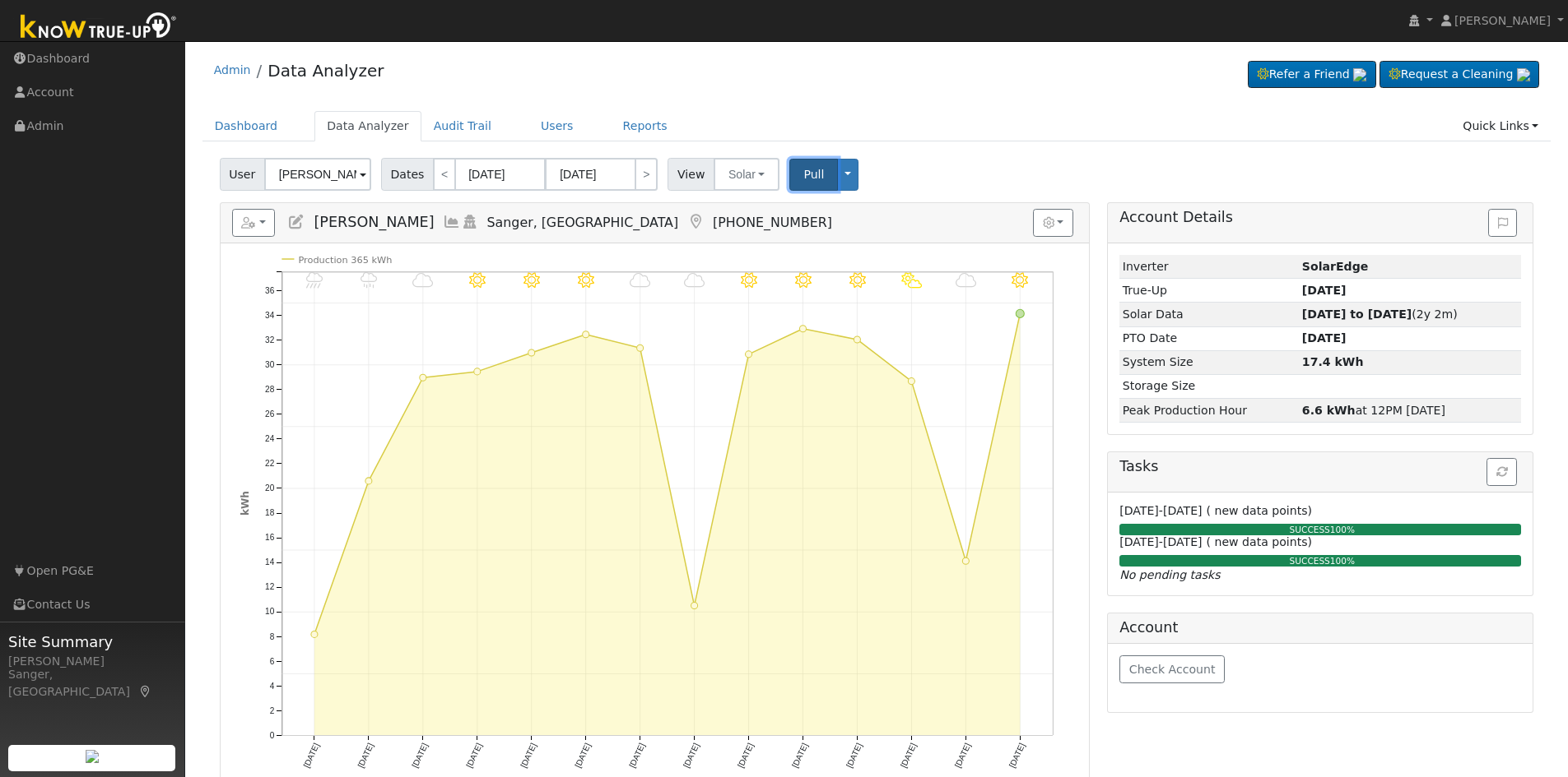
click at [803, 170] on span "Pull" at bounding box center [813, 175] width 20 height 14
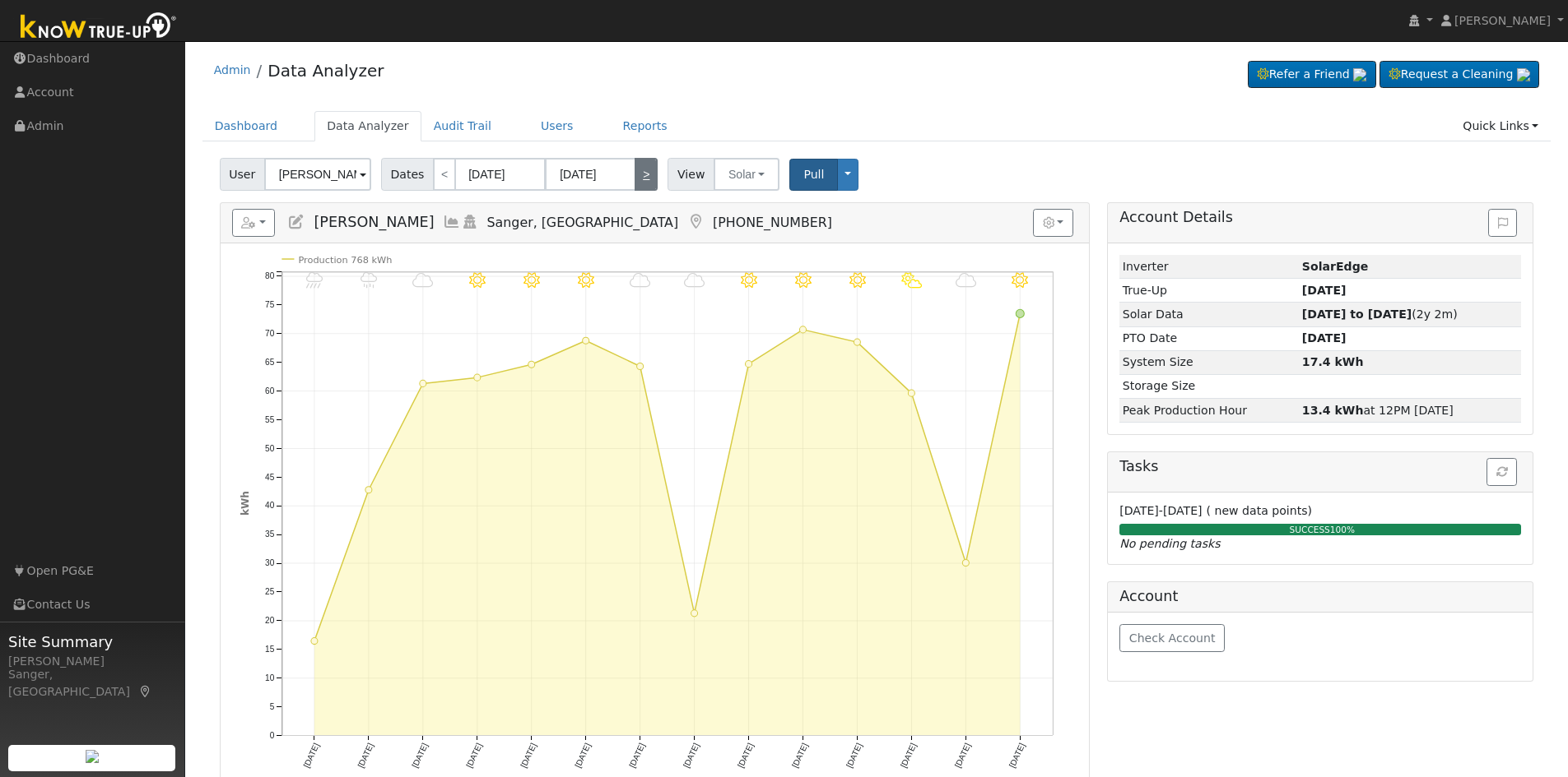
click at [644, 175] on link ">" at bounding box center [646, 174] width 23 height 33
type input "[DATE]"
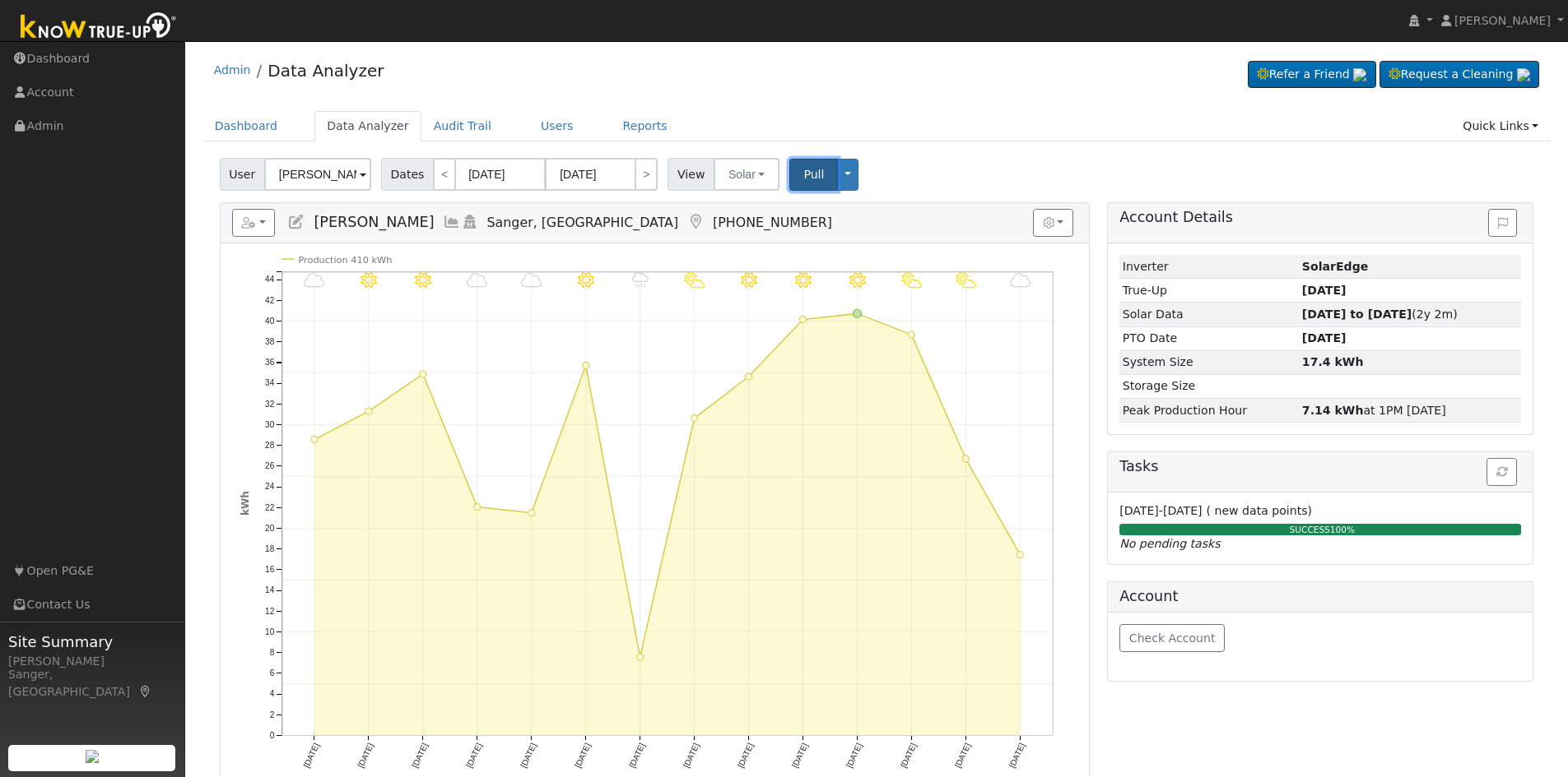
click at [803, 174] on span "Pull" at bounding box center [813, 175] width 20 height 14
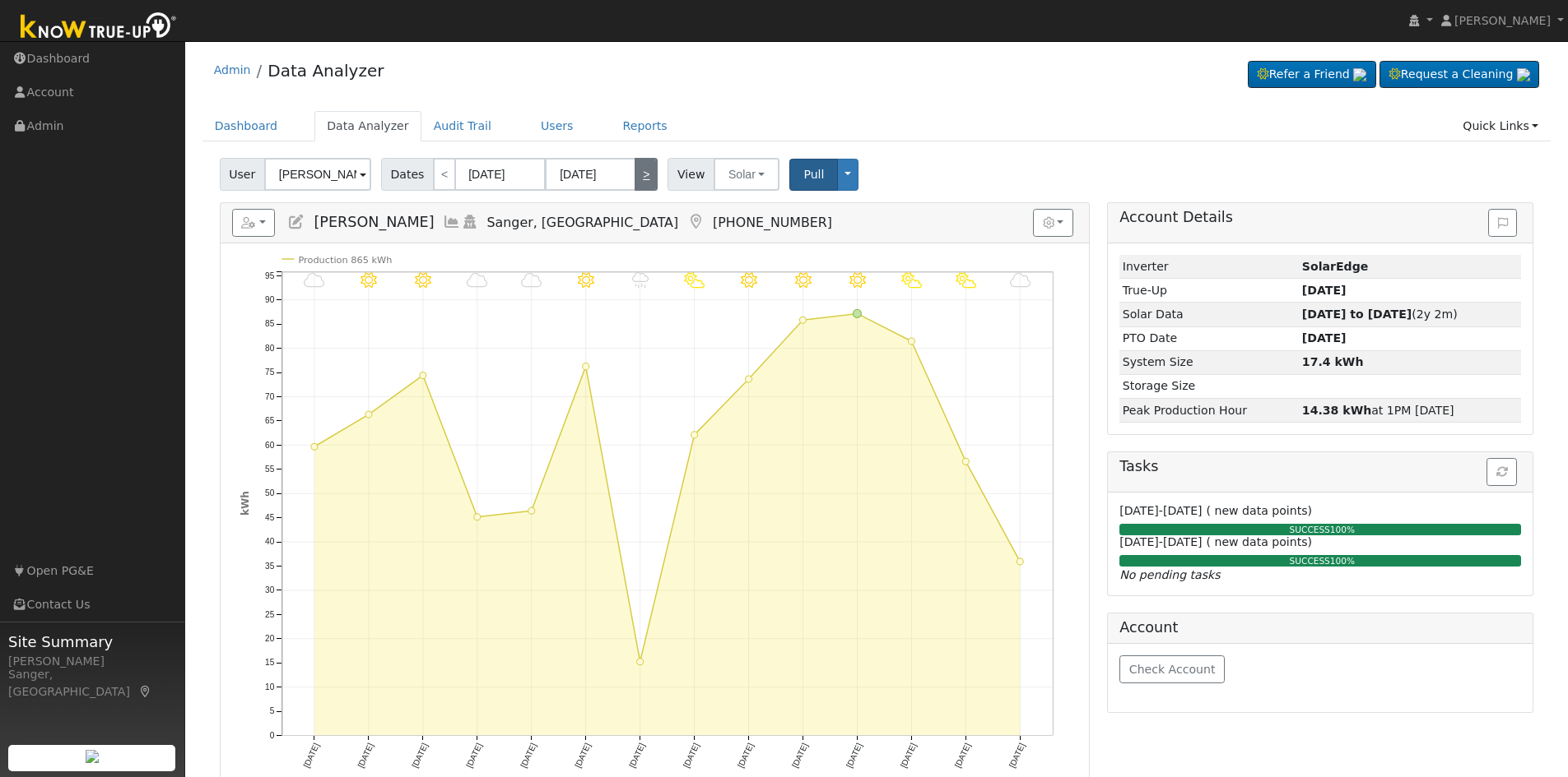
click at [634, 177] on link ">" at bounding box center [646, 174] width 23 height 33
type input "[DATE]"
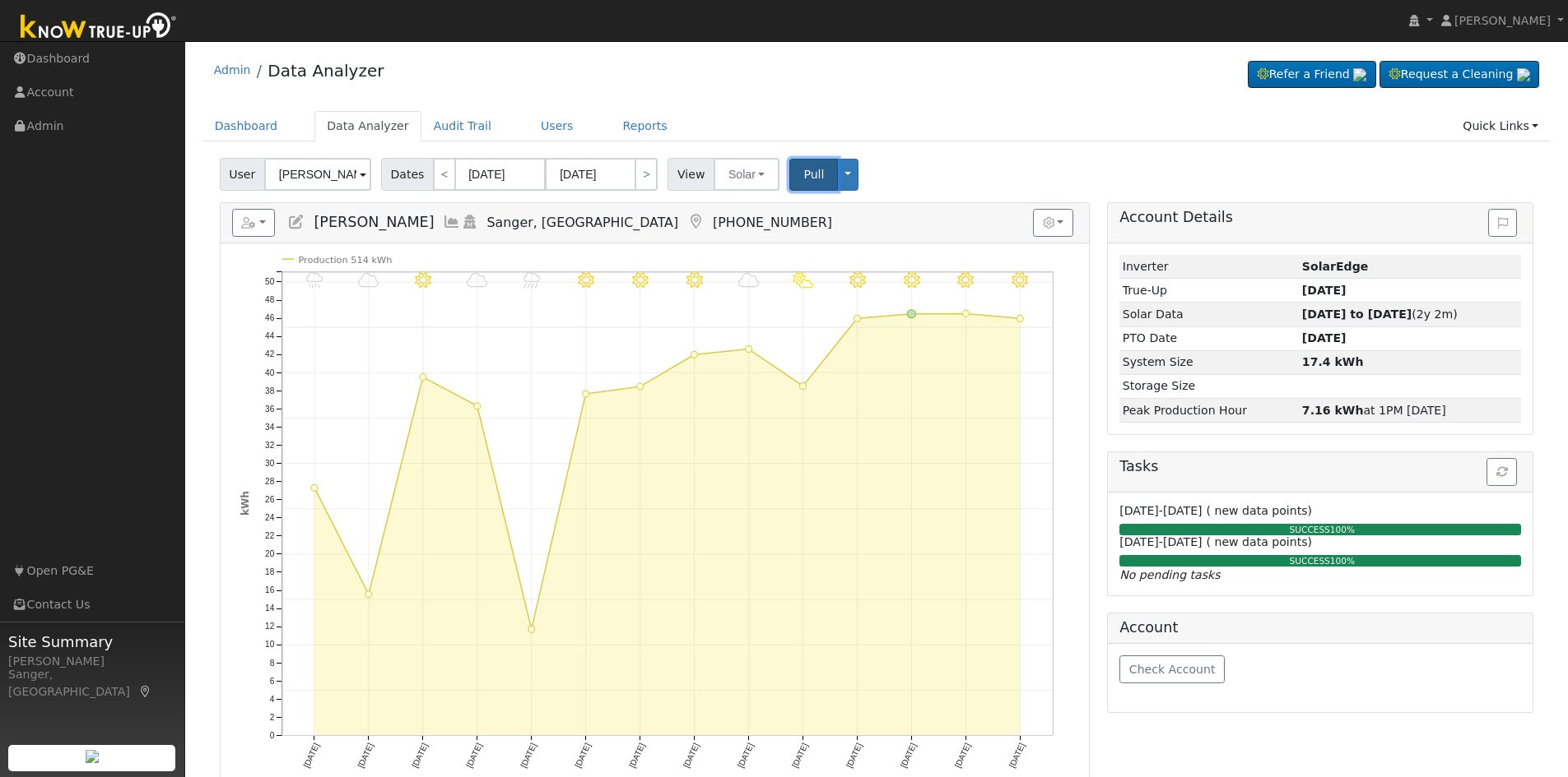
click at [803, 180] on span "Pull" at bounding box center [813, 175] width 20 height 14
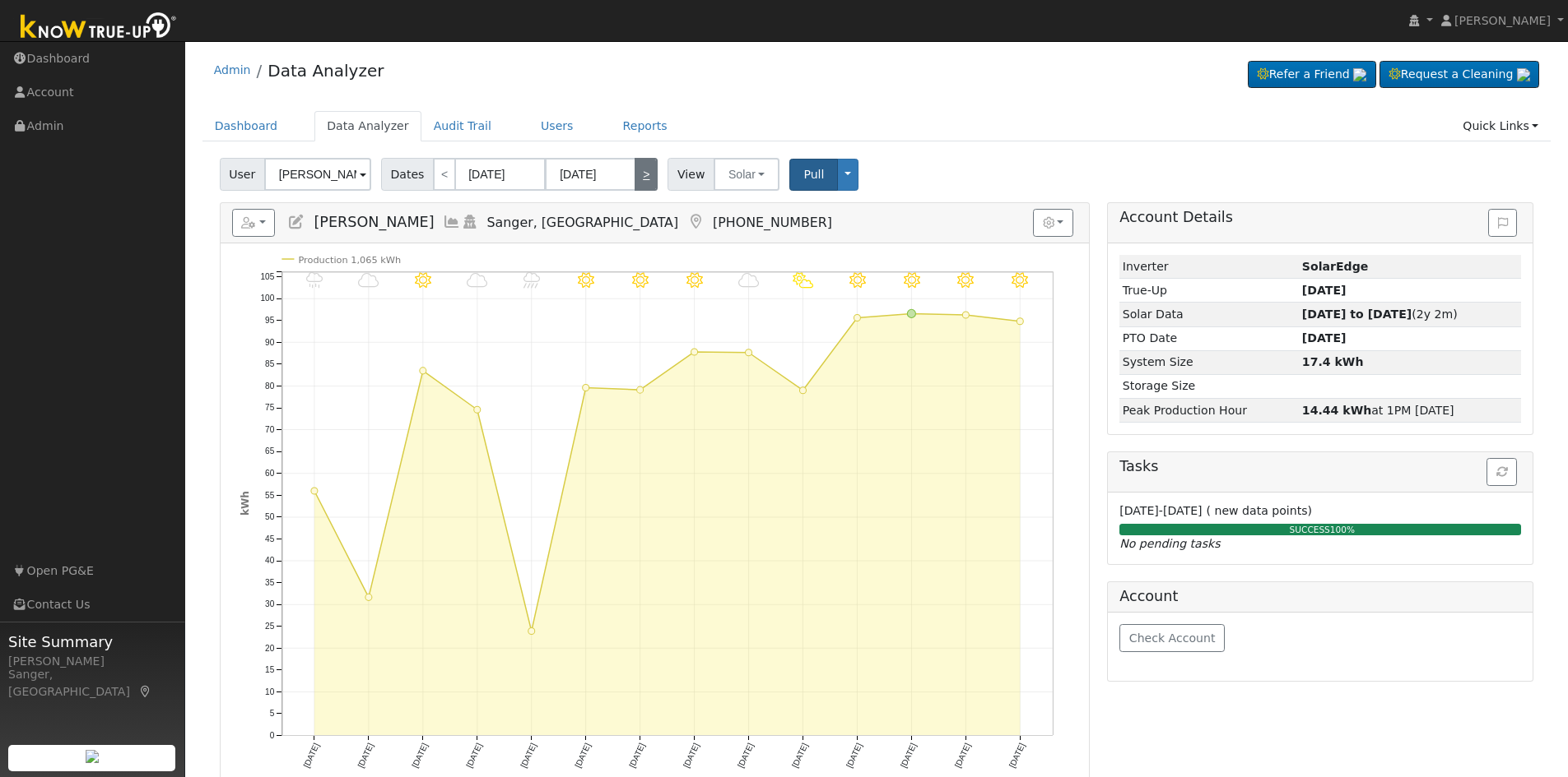
click at [645, 180] on link ">" at bounding box center [646, 174] width 23 height 33
type input "[DATE]"
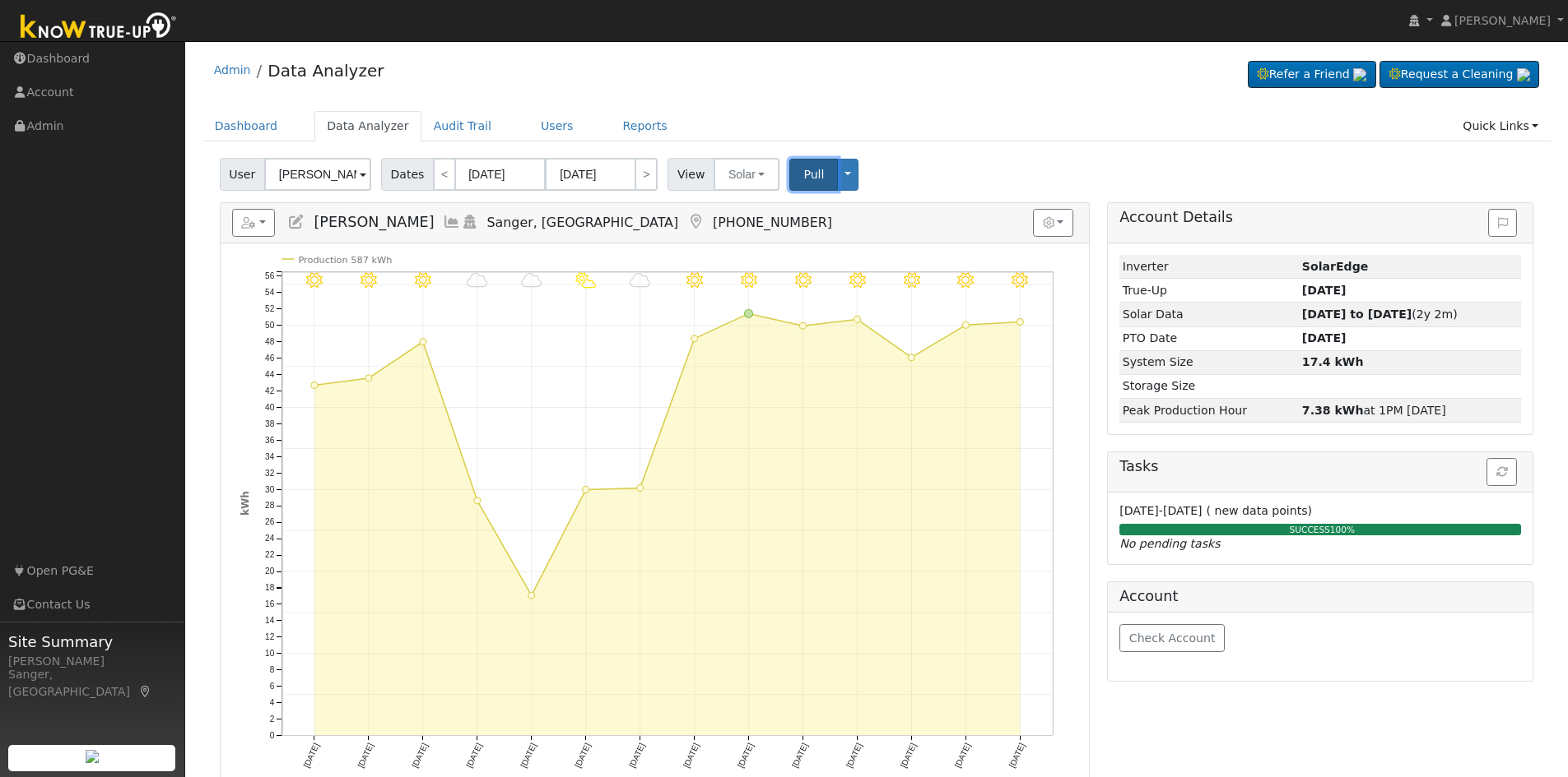
click at [803, 174] on span "Pull" at bounding box center [813, 175] width 20 height 14
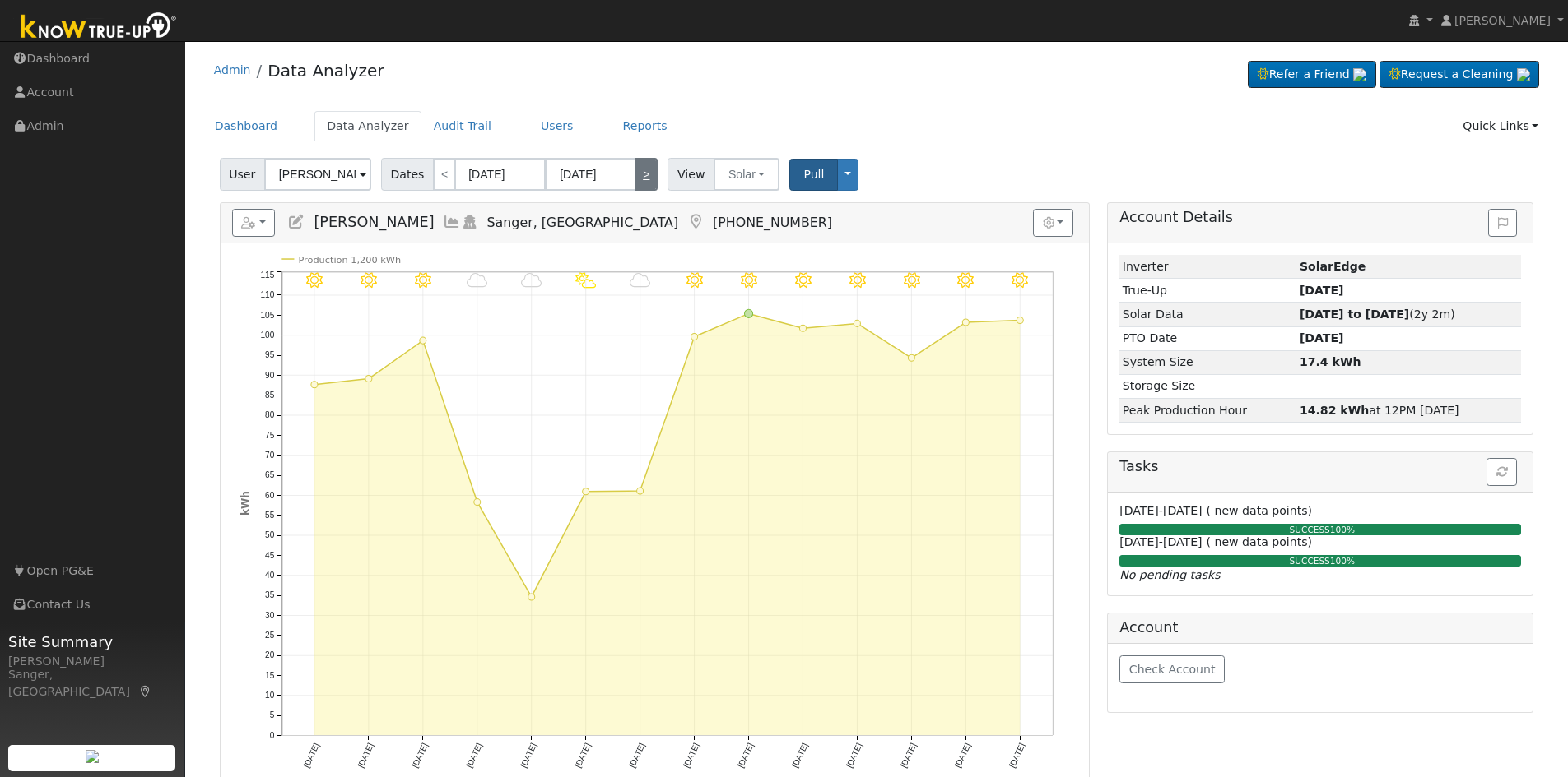
click at [635, 173] on link ">" at bounding box center [646, 174] width 23 height 33
type input "[DATE]"
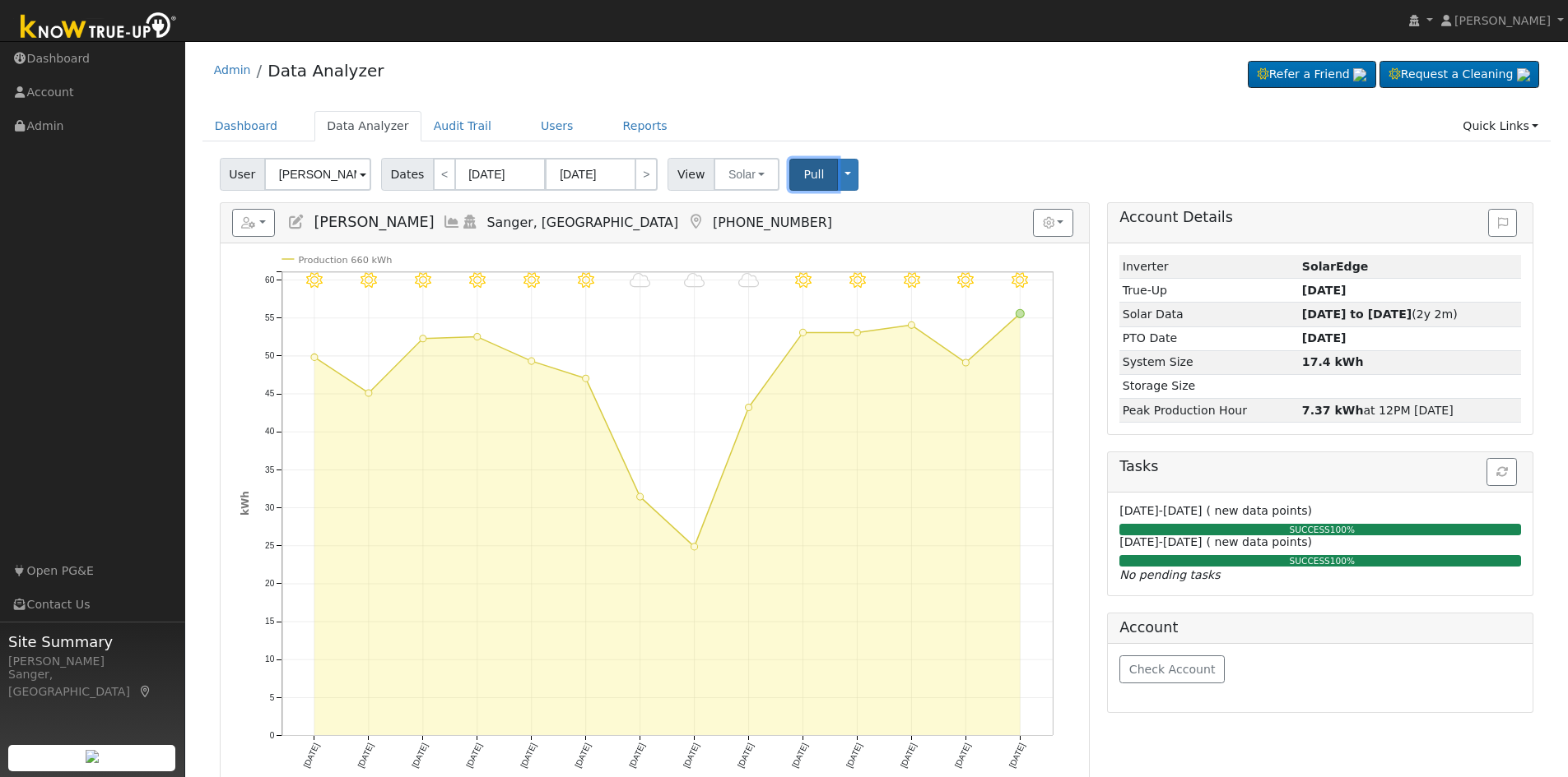
click at [803, 176] on span "Pull" at bounding box center [813, 175] width 20 height 14
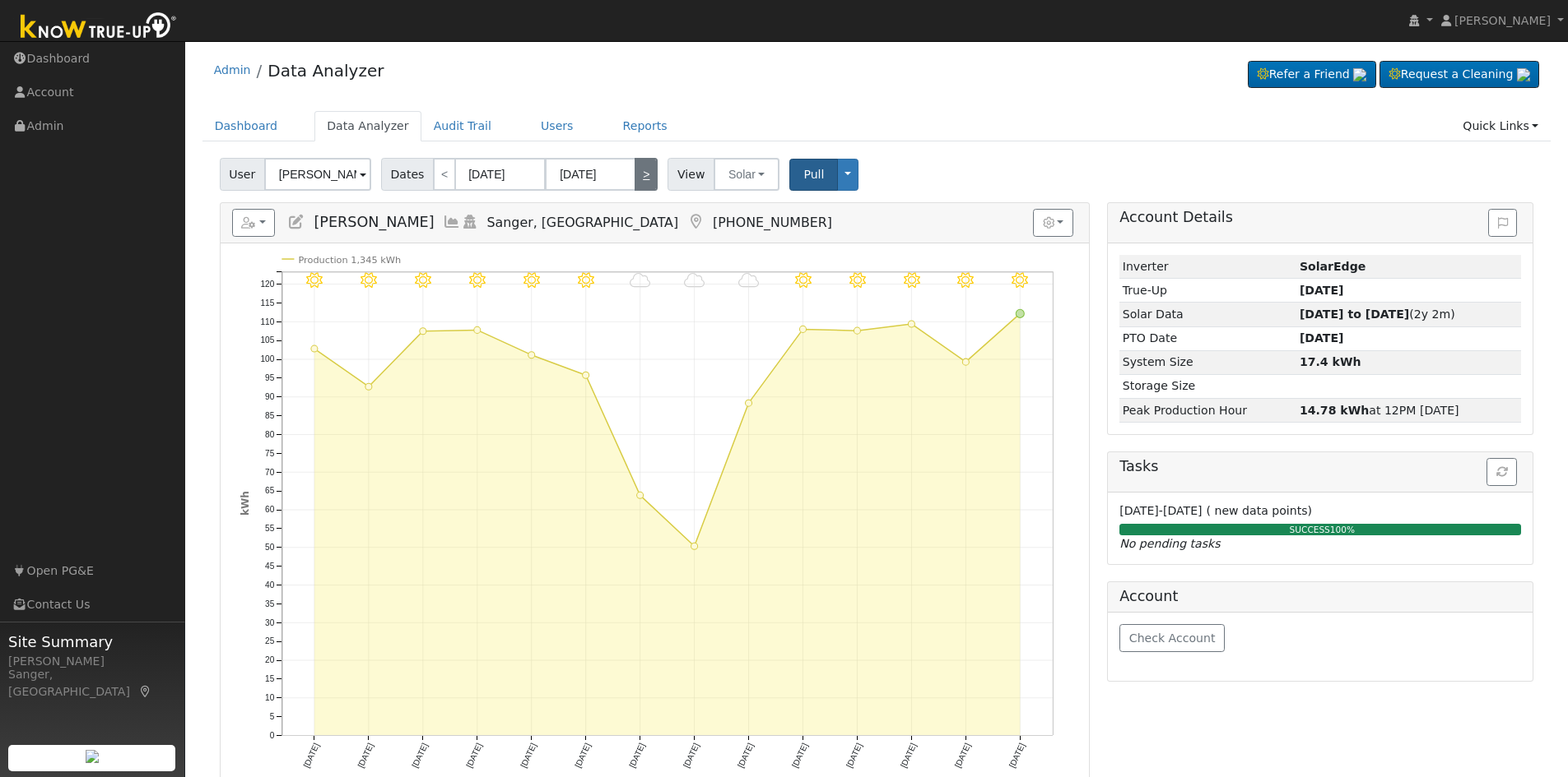
click at [638, 174] on link ">" at bounding box center [646, 174] width 23 height 33
type input "[DATE]"
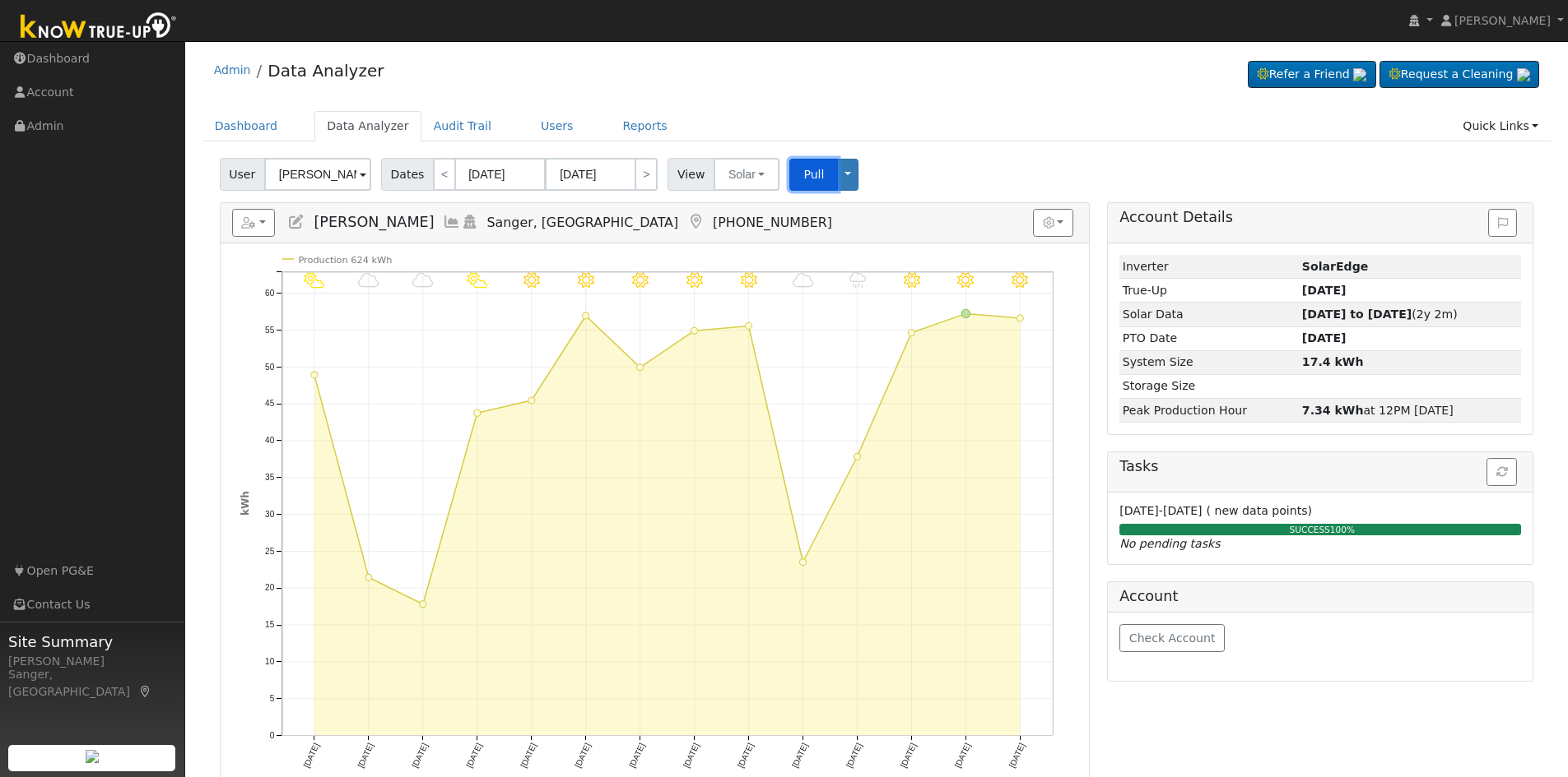
click at [803, 172] on span "Pull" at bounding box center [813, 175] width 20 height 14
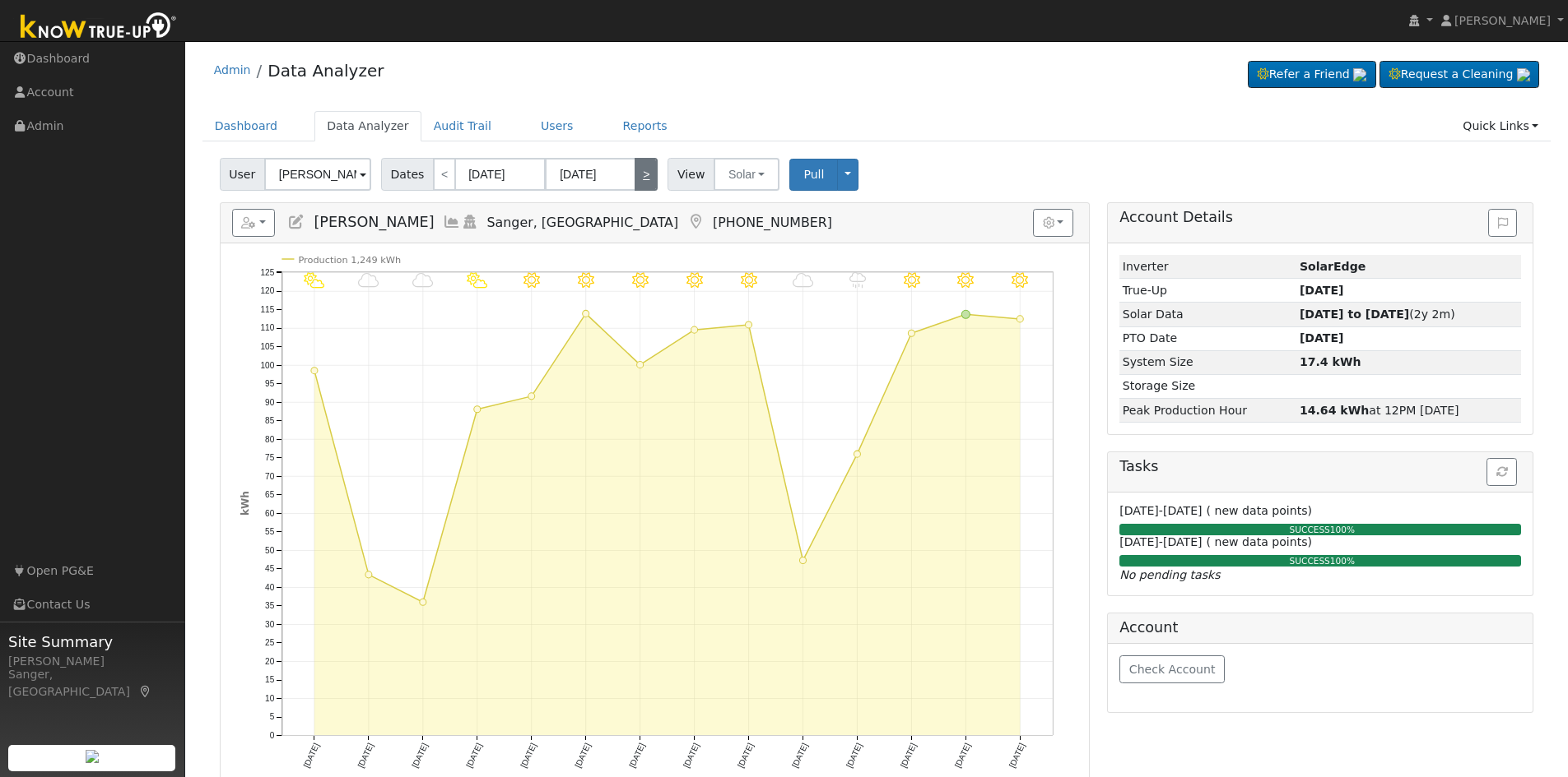
click at [634, 179] on link ">" at bounding box center [646, 174] width 23 height 33
type input "[DATE]"
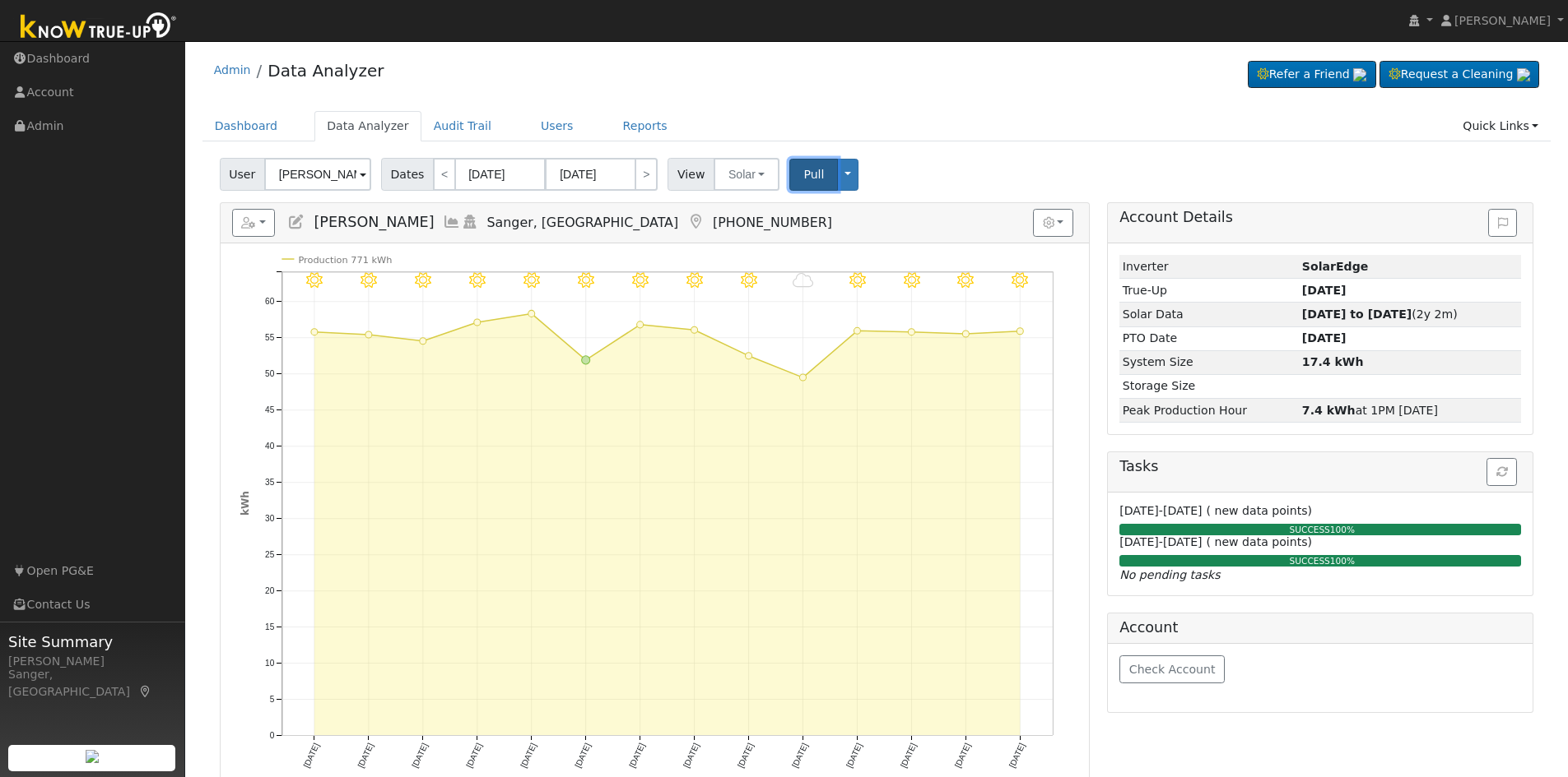
click at [789, 174] on button "Pull" at bounding box center [813, 174] width 48 height 32
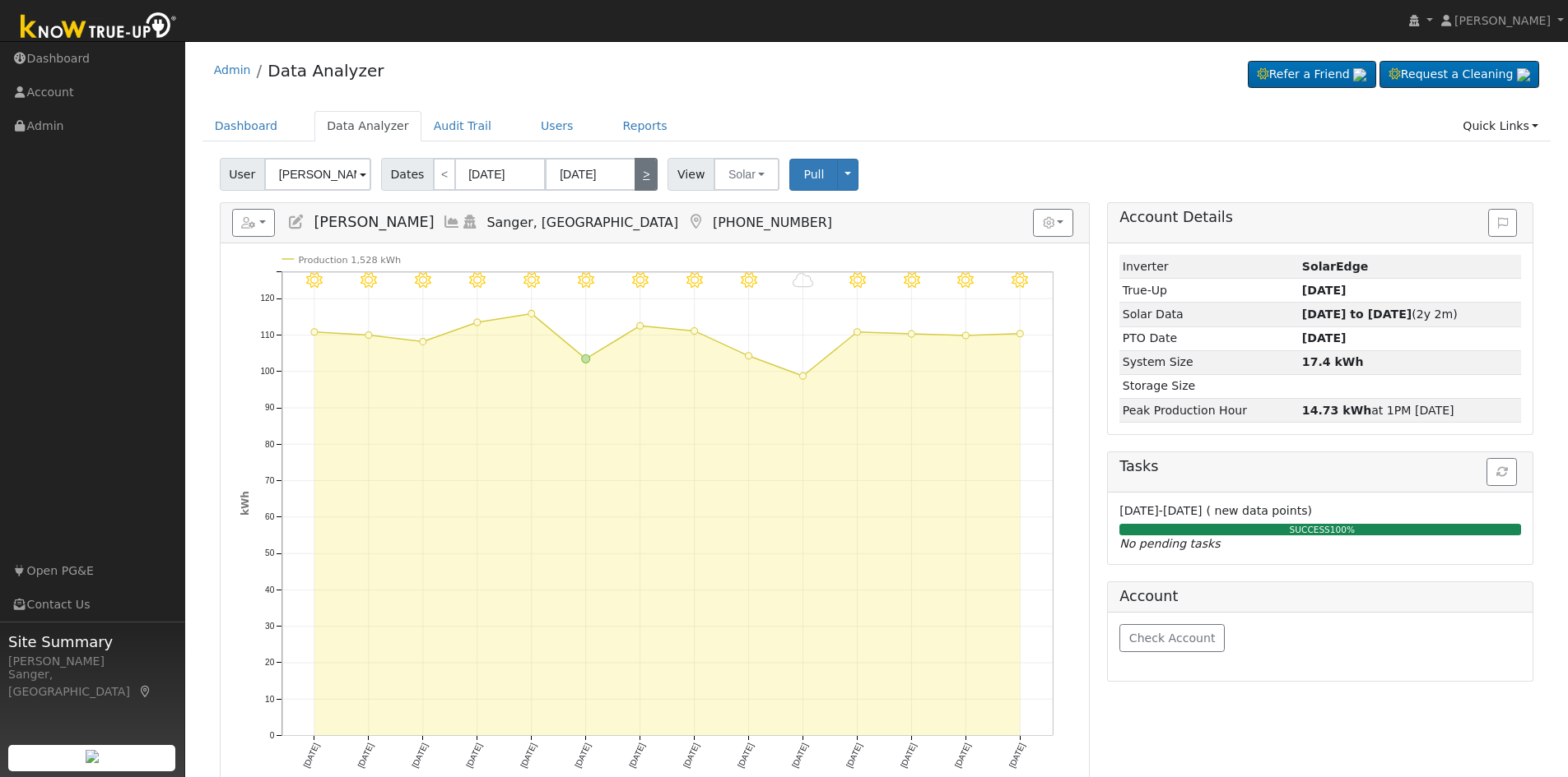
click at [637, 177] on link ">" at bounding box center [646, 174] width 23 height 33
type input "[DATE]"
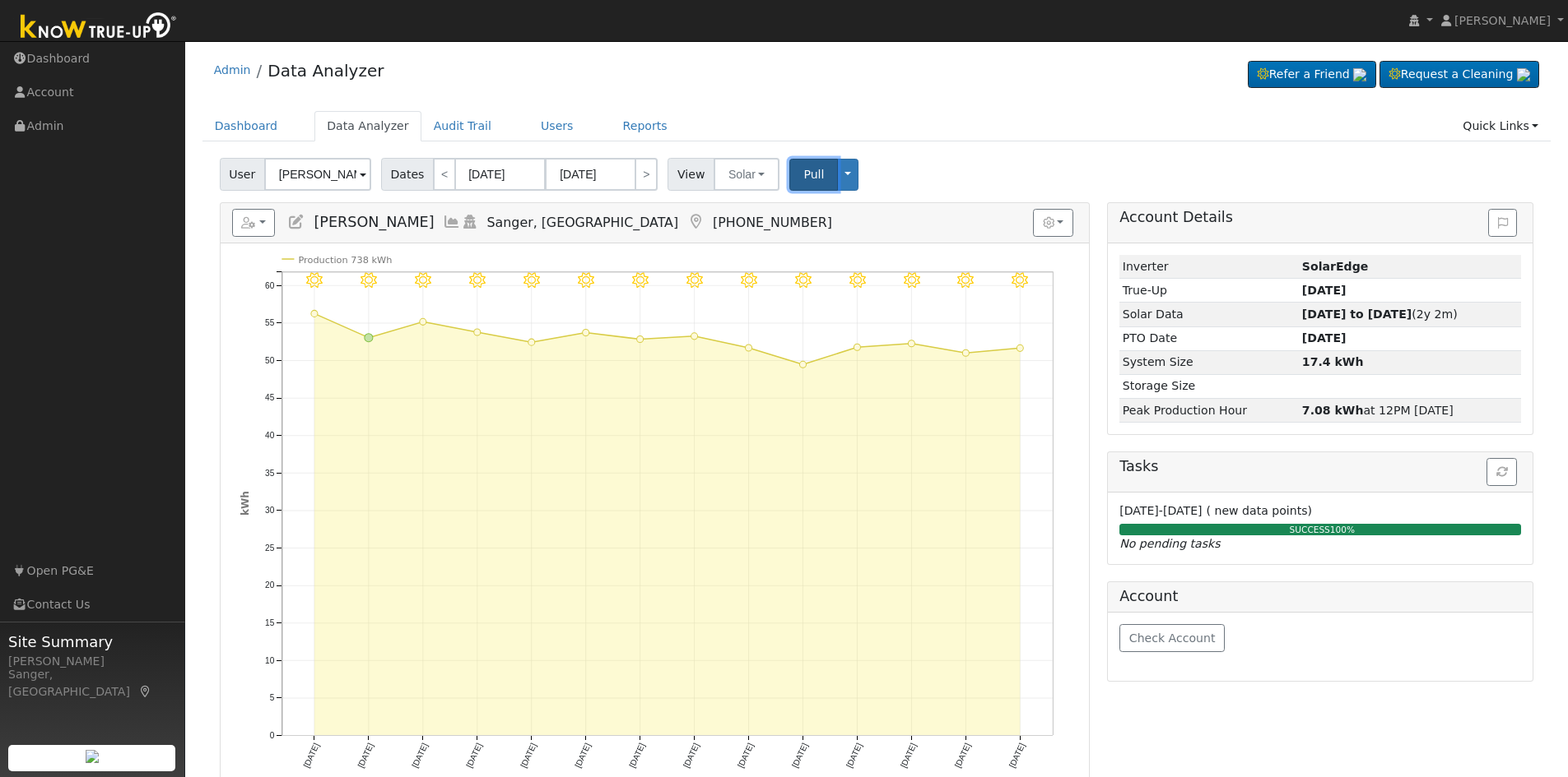
click at [804, 175] on span "Pull" at bounding box center [813, 175] width 20 height 14
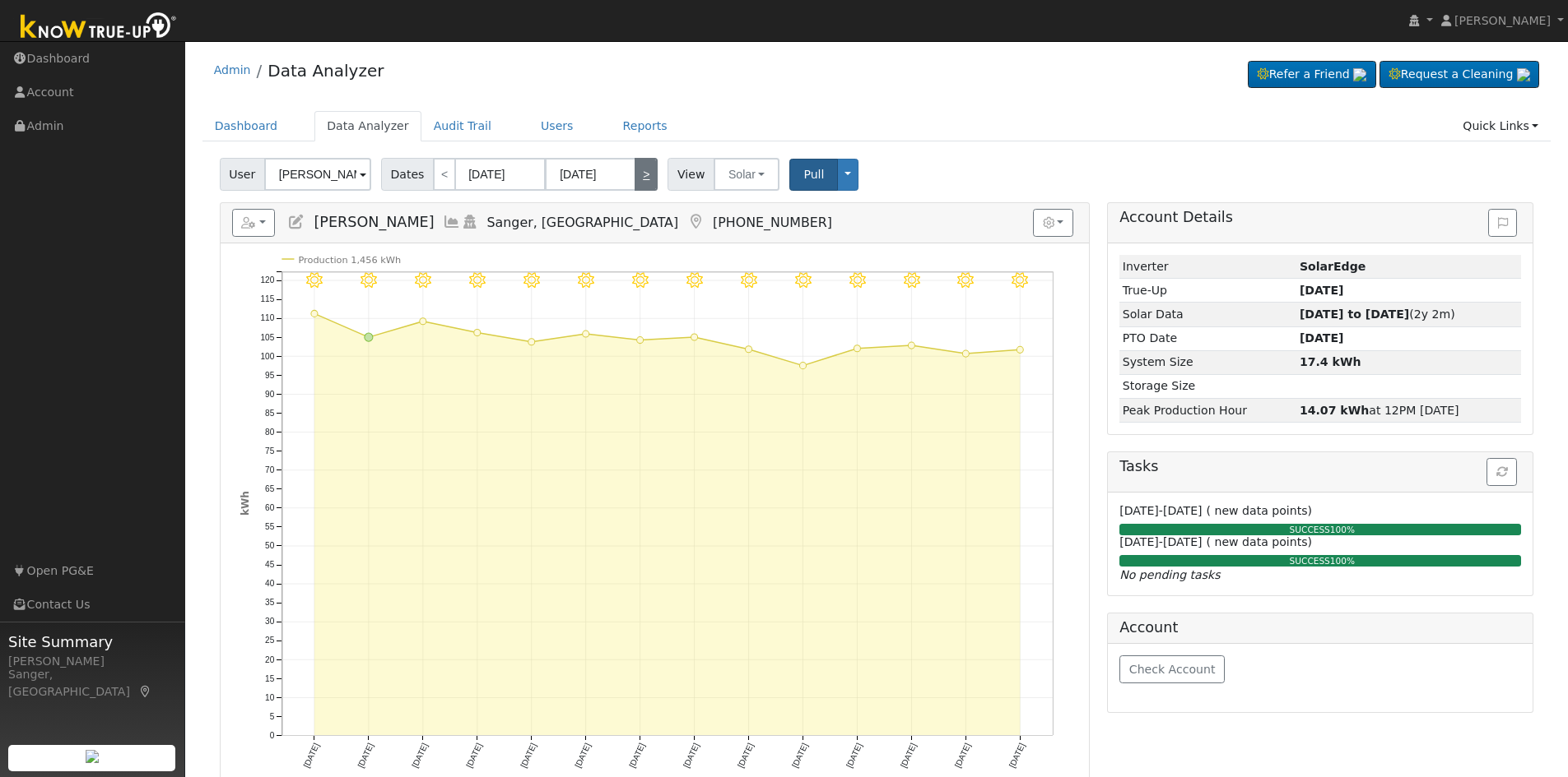
click at [639, 174] on link ">" at bounding box center [646, 174] width 23 height 33
type input "[DATE]"
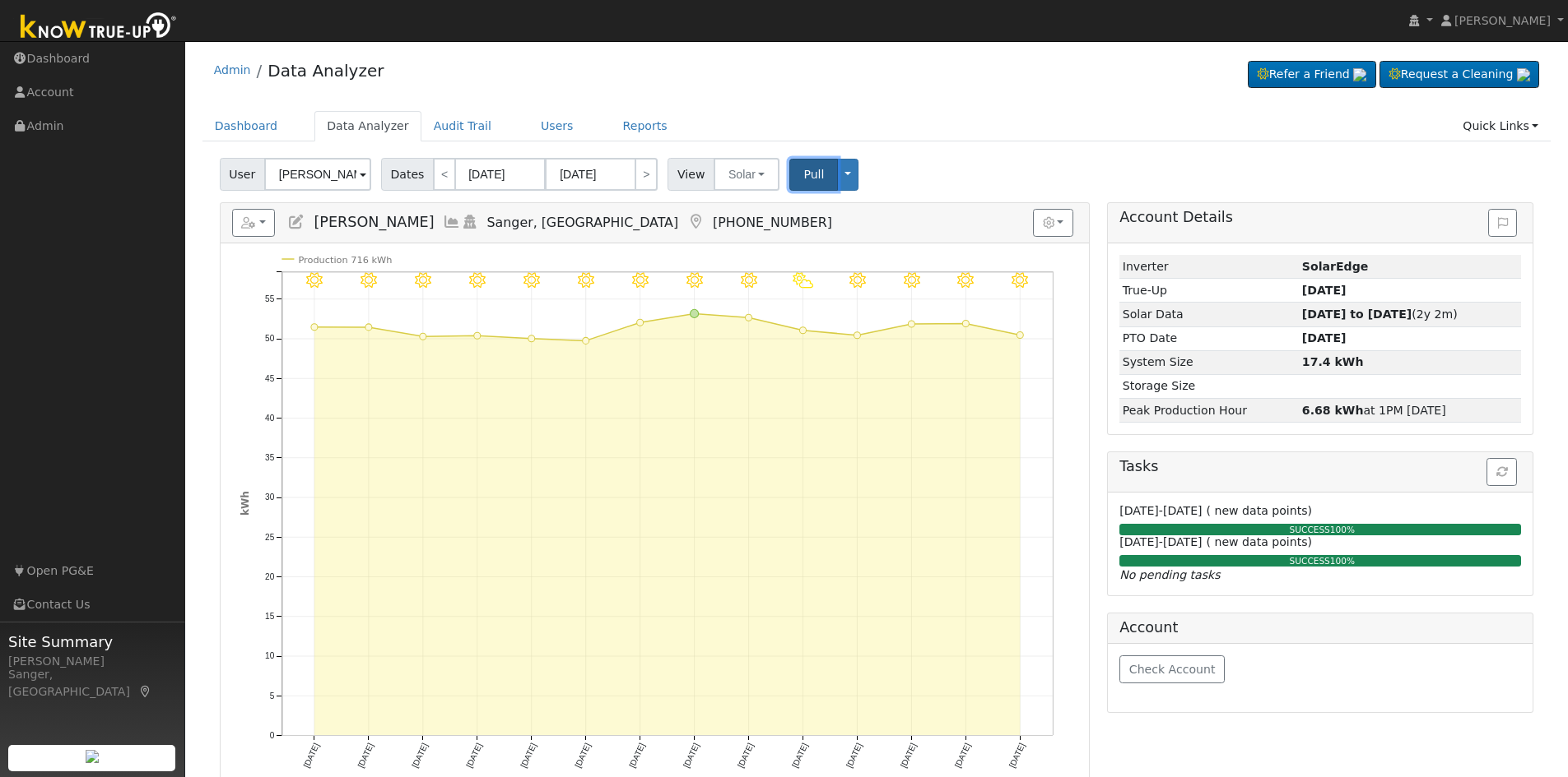
click at [805, 178] on span "Pull" at bounding box center [813, 175] width 20 height 14
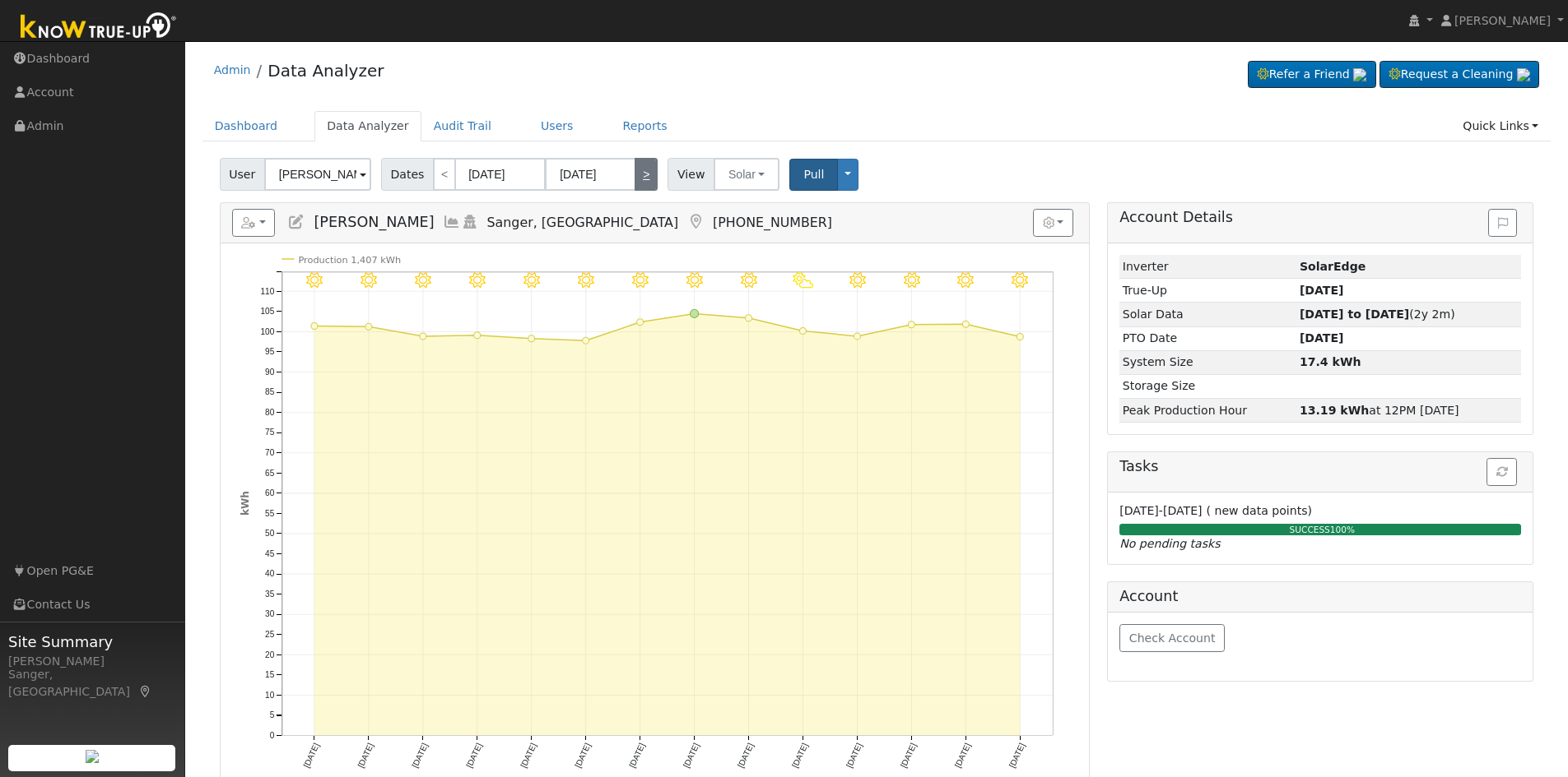
click at [636, 173] on link ">" at bounding box center [646, 174] width 23 height 33
type input "[DATE]"
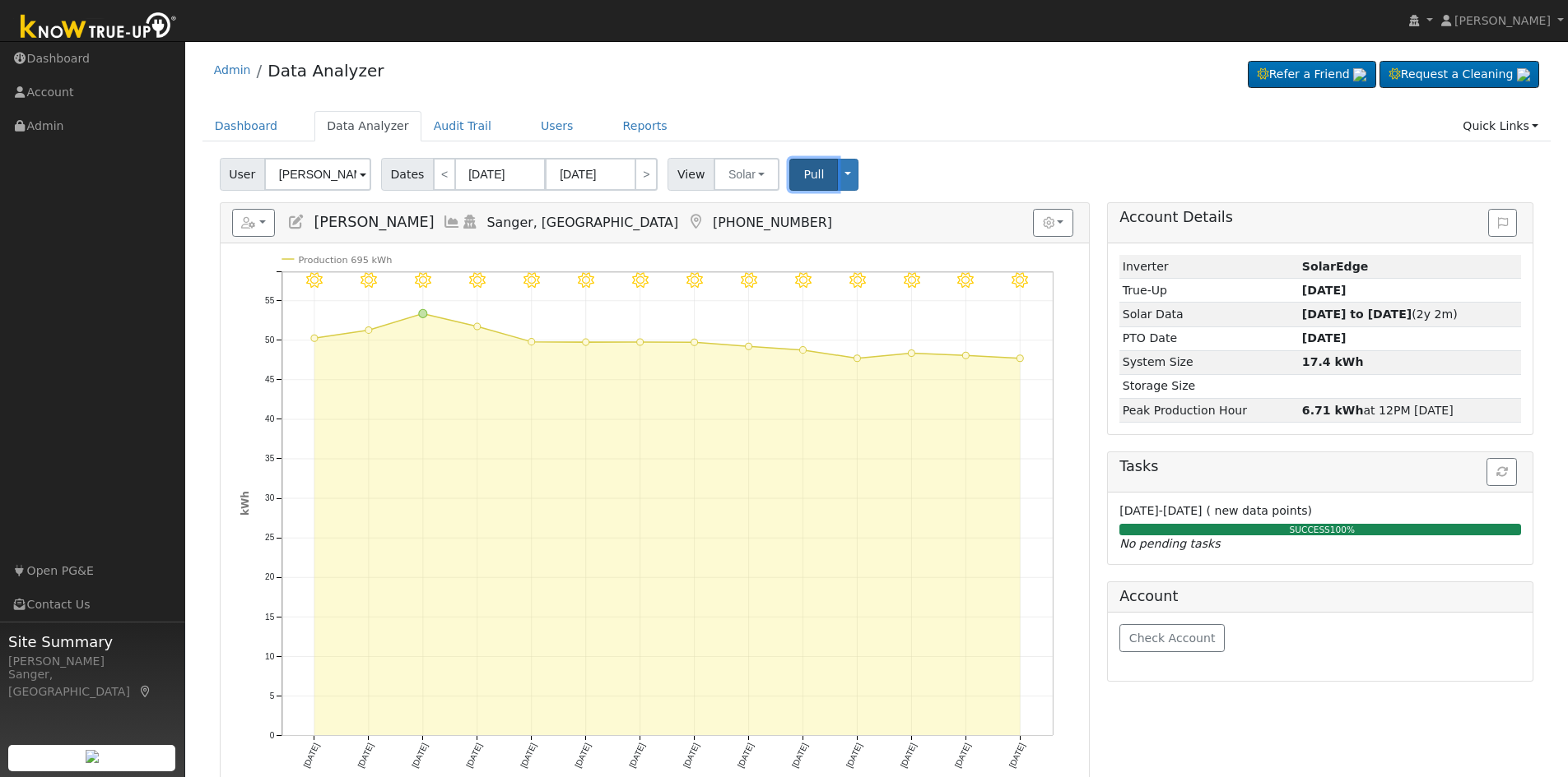
click at [791, 177] on button "Pull" at bounding box center [813, 174] width 48 height 32
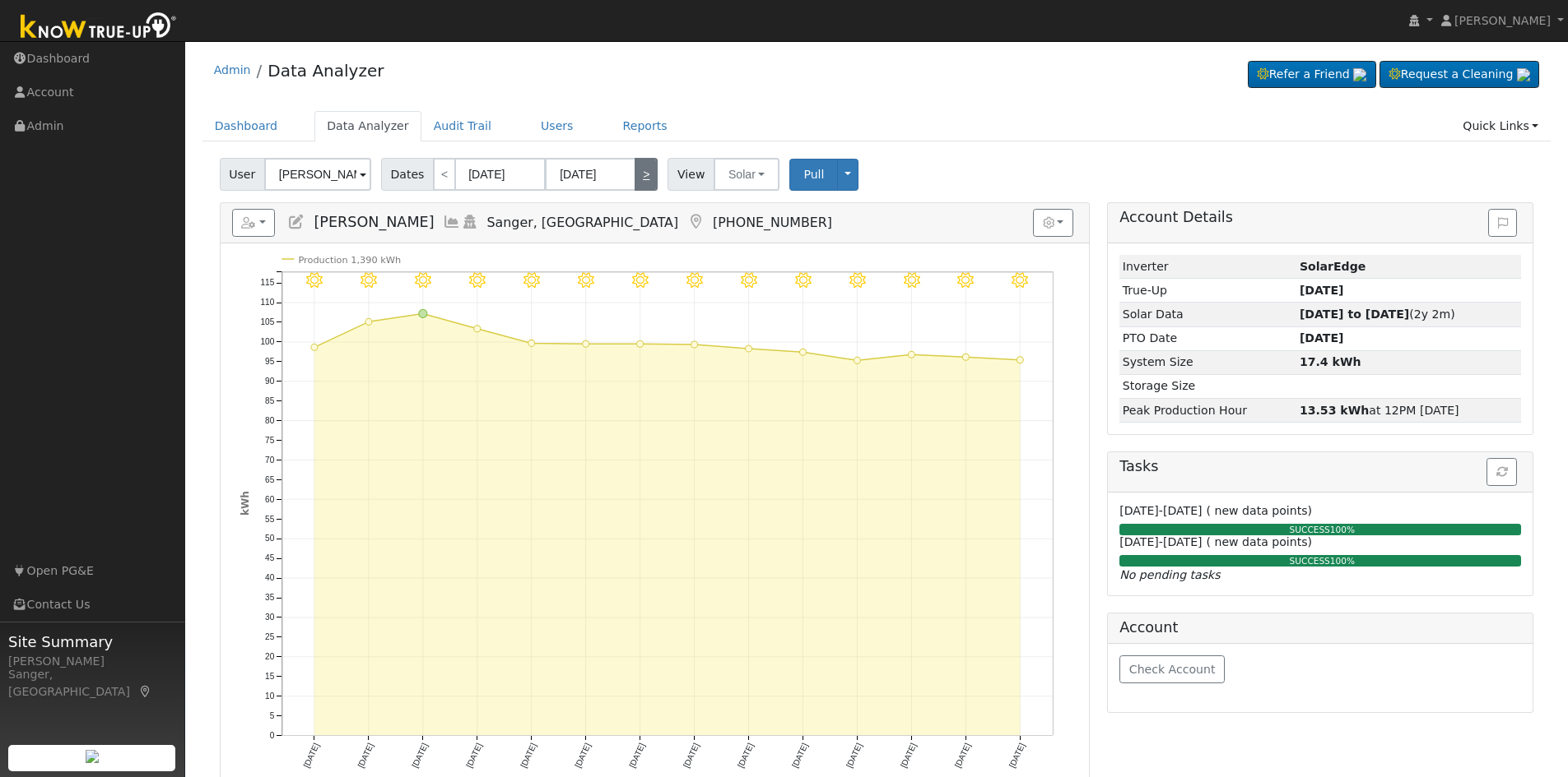
click at [636, 174] on link ">" at bounding box center [646, 174] width 23 height 33
type input "[DATE]"
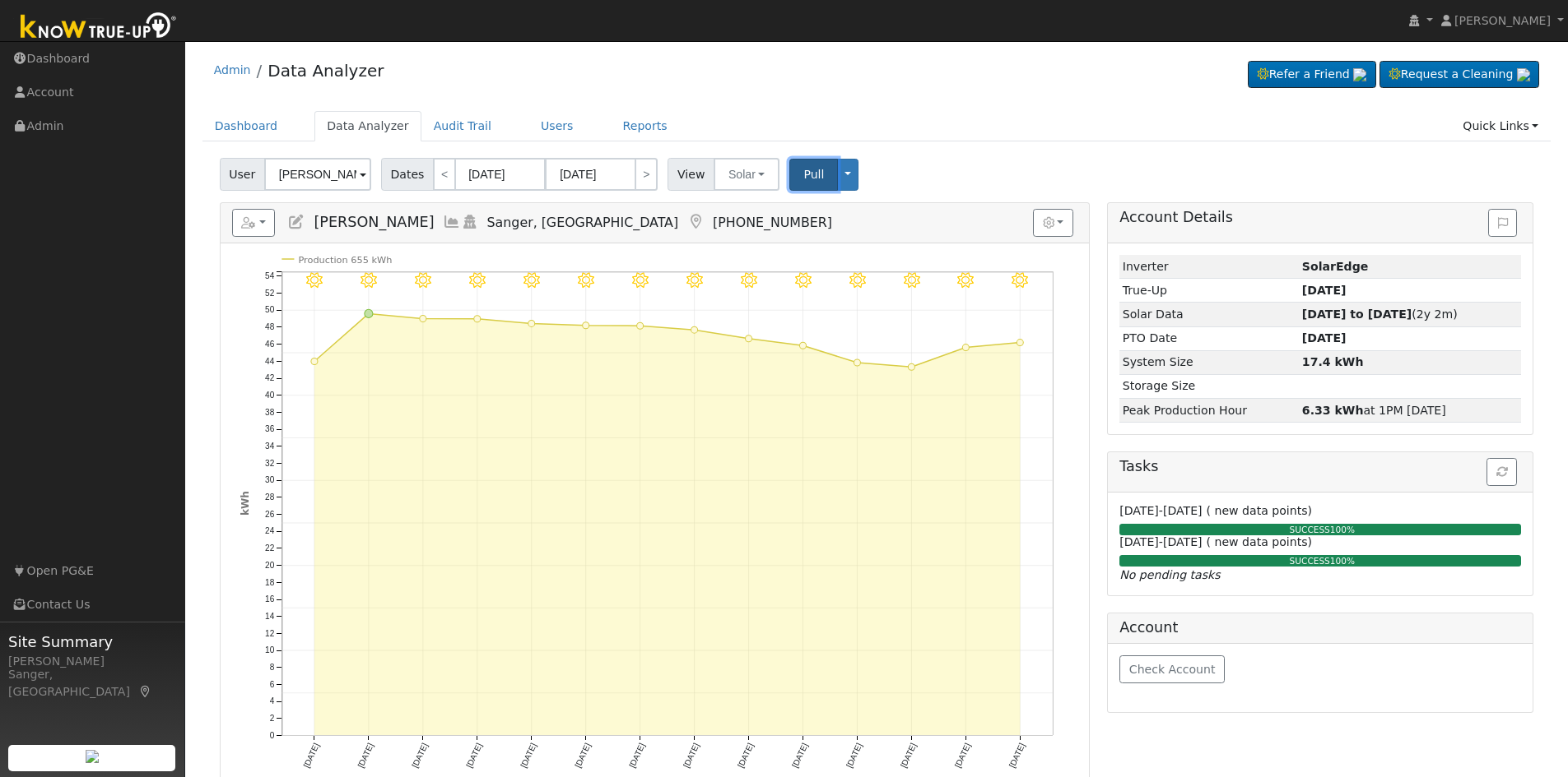
click at [803, 171] on span "Pull" at bounding box center [813, 175] width 20 height 14
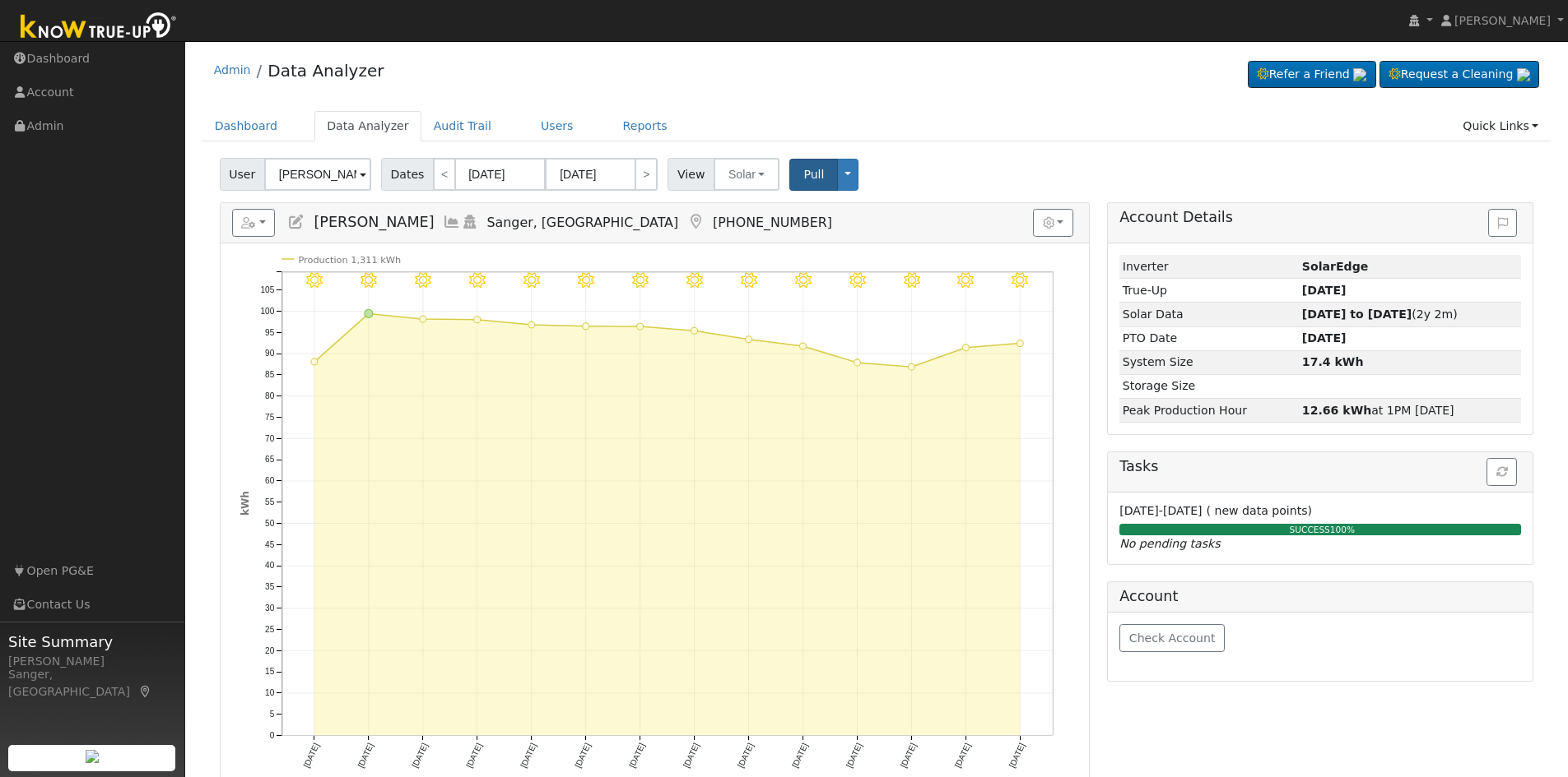
drag, startPoint x: 635, startPoint y: 176, endPoint x: 651, endPoint y: 175, distance: 16.0
click at [635, 176] on link ">" at bounding box center [646, 174] width 23 height 33
type input "[DATE]"
click at [803, 169] on span "Pull" at bounding box center [813, 175] width 20 height 14
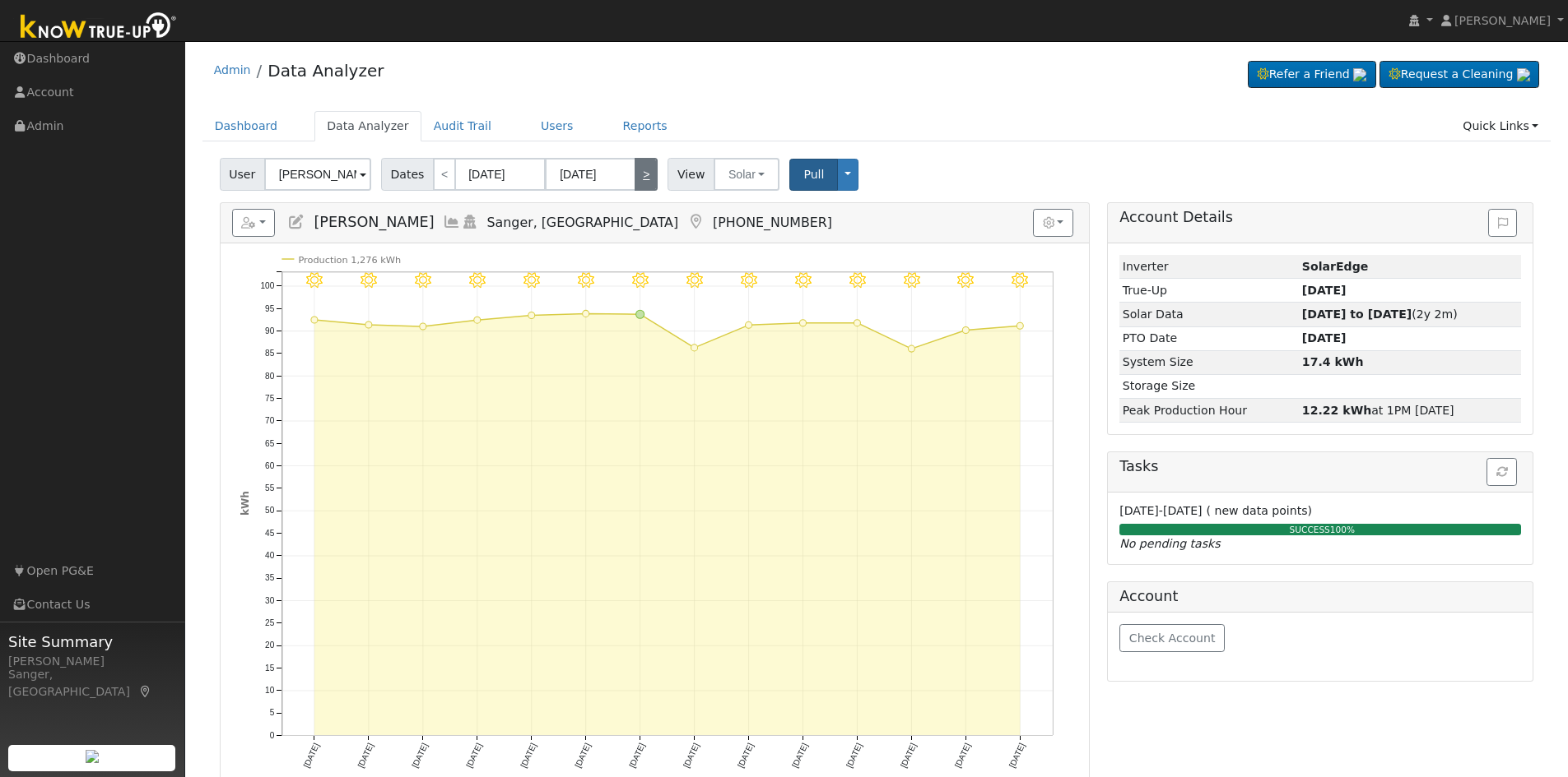
click at [641, 175] on link ">" at bounding box center [646, 174] width 23 height 33
type input "[DATE]"
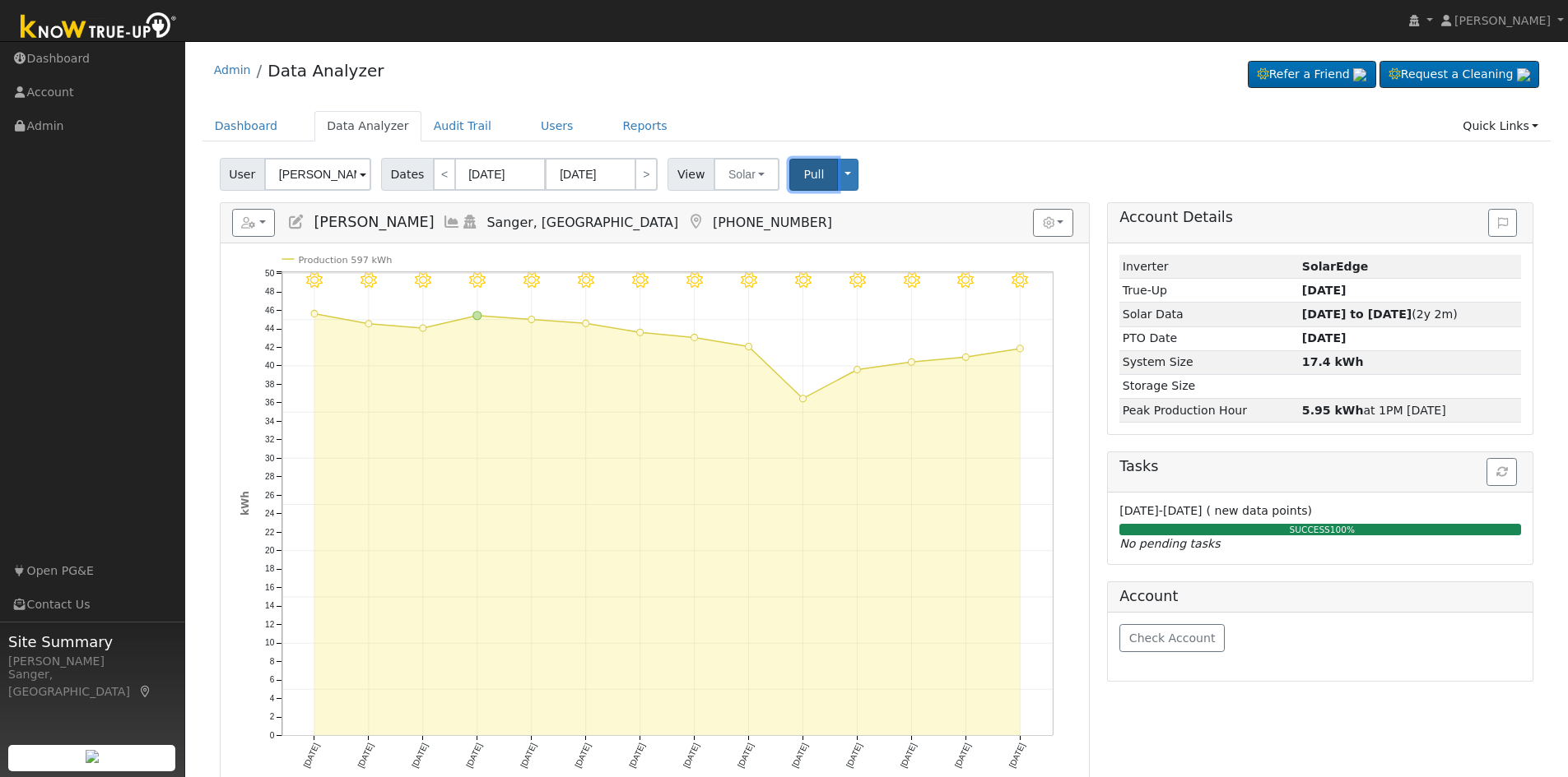
click at [805, 175] on span "Pull" at bounding box center [813, 175] width 20 height 14
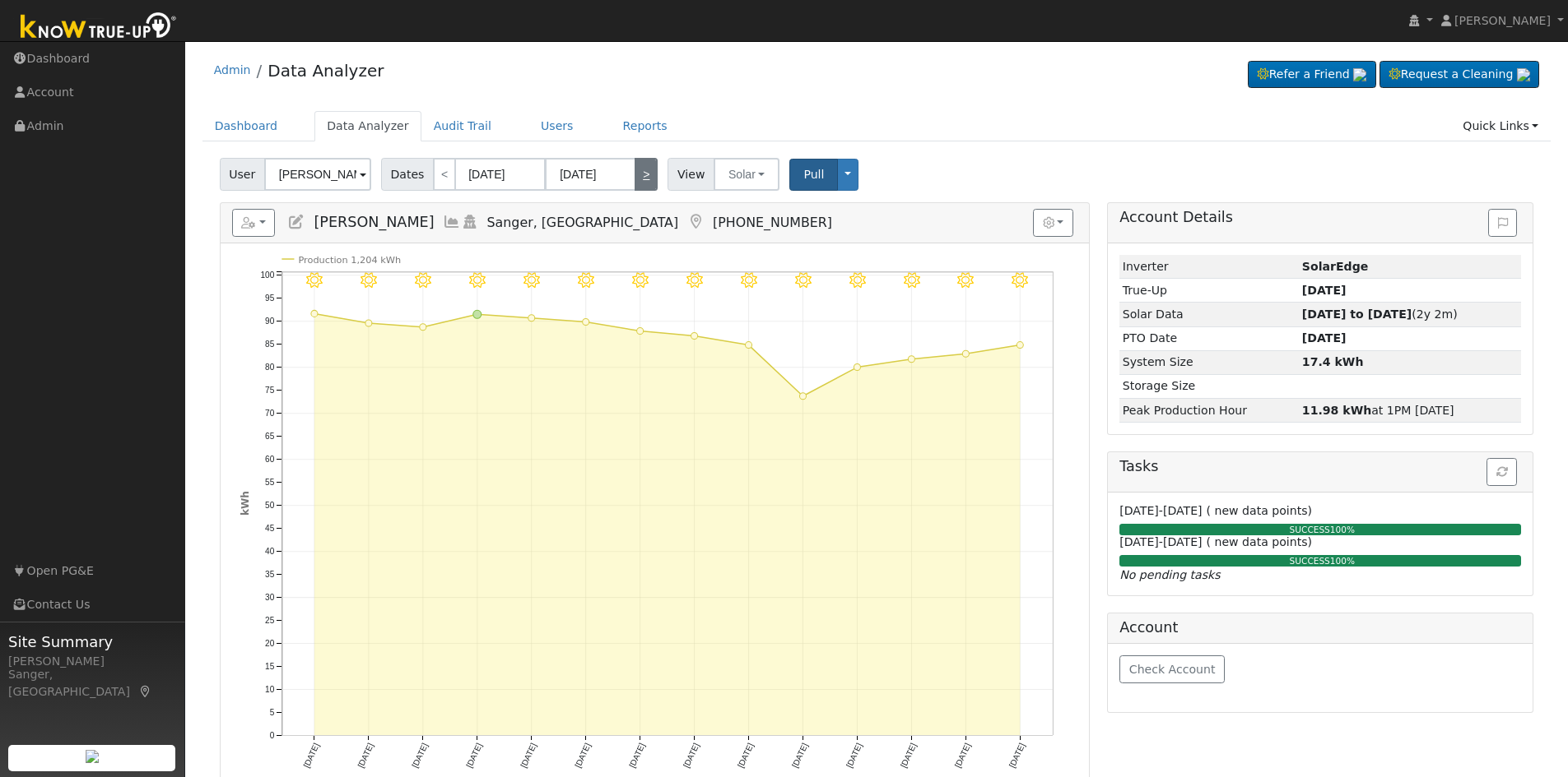
click at [634, 179] on link ">" at bounding box center [646, 174] width 23 height 33
type input "[DATE]"
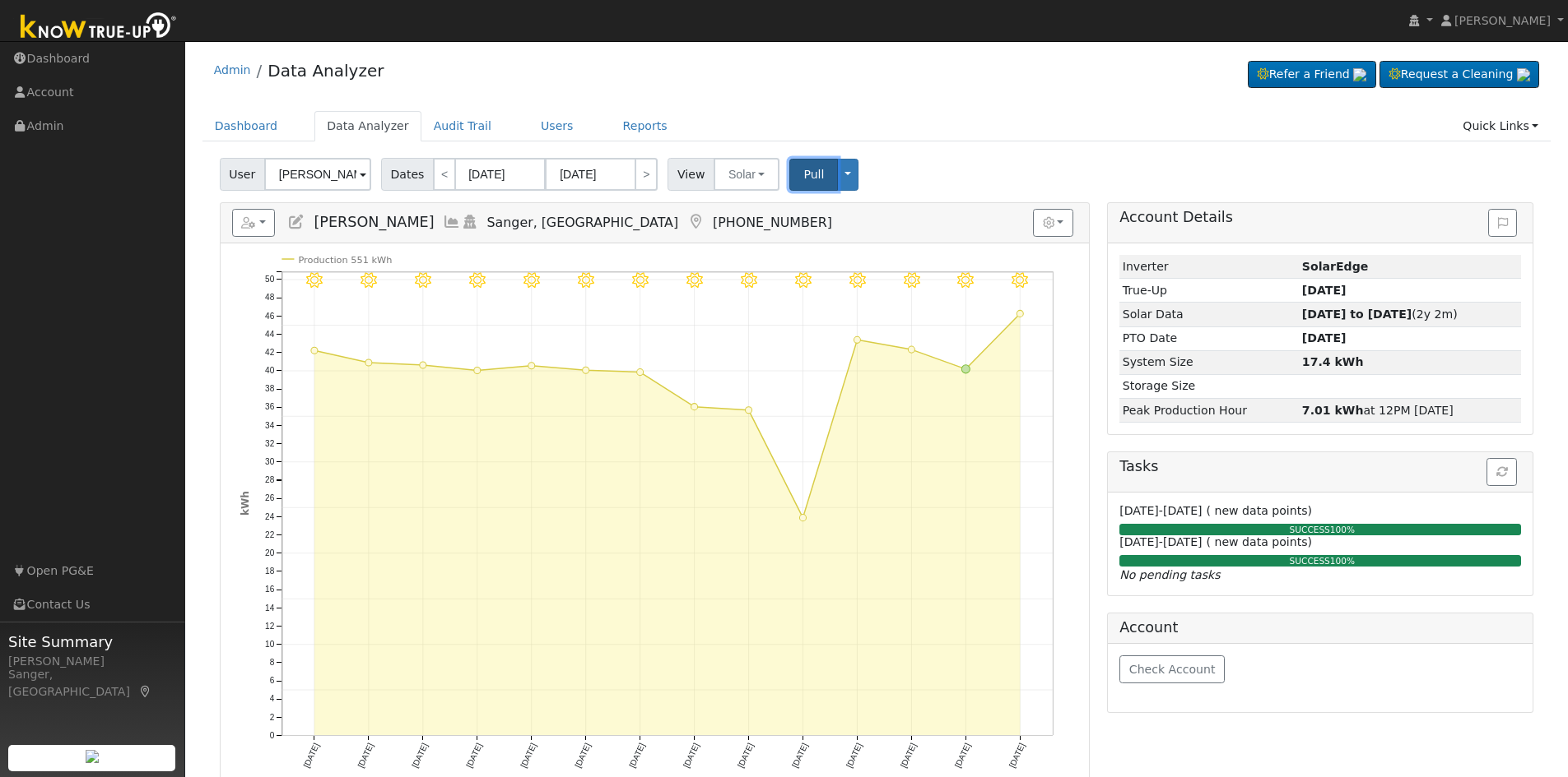
click at [806, 173] on span "Pull" at bounding box center [813, 175] width 20 height 14
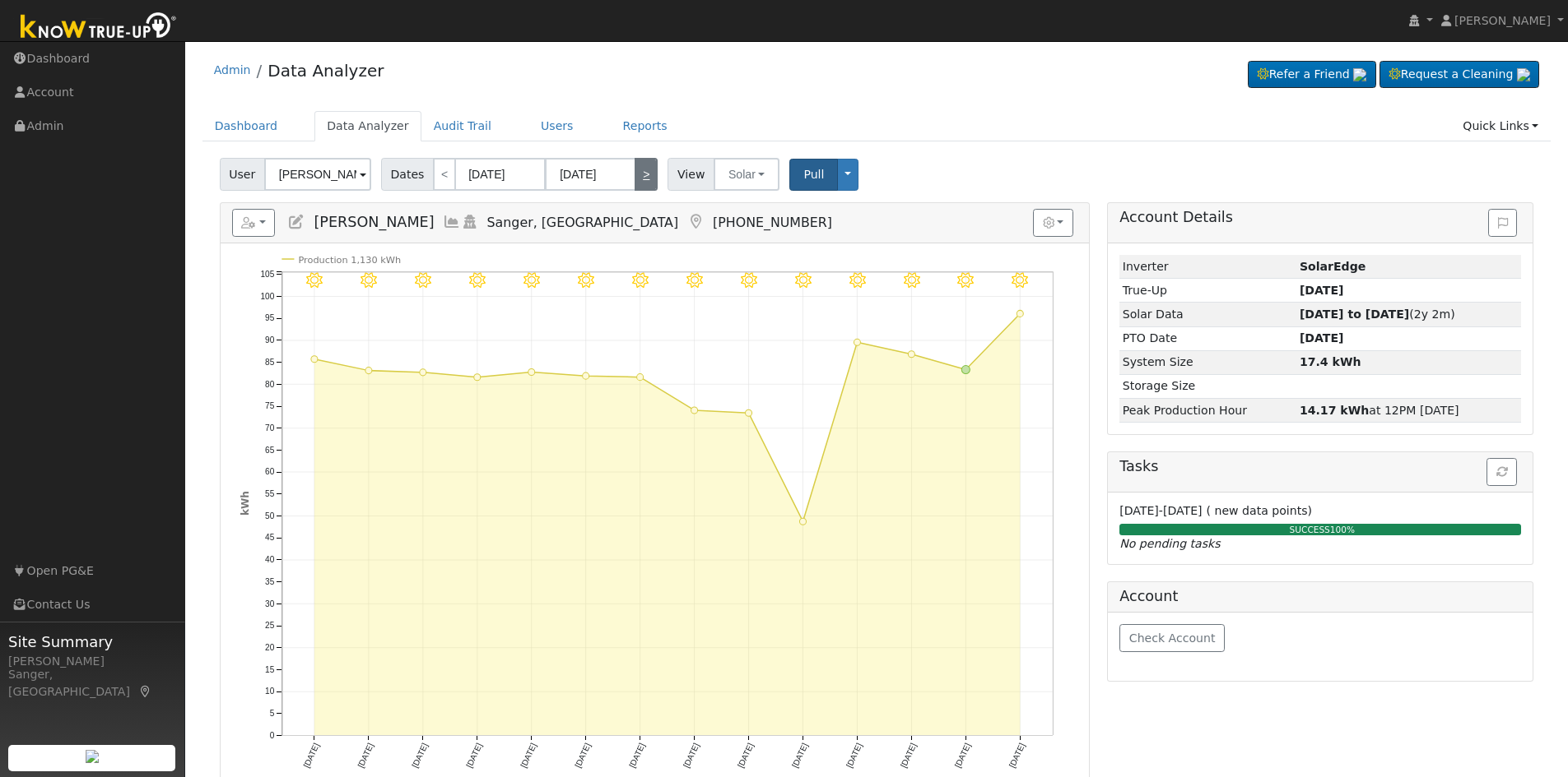
click at [637, 174] on link ">" at bounding box center [646, 174] width 23 height 33
type input "[DATE]"
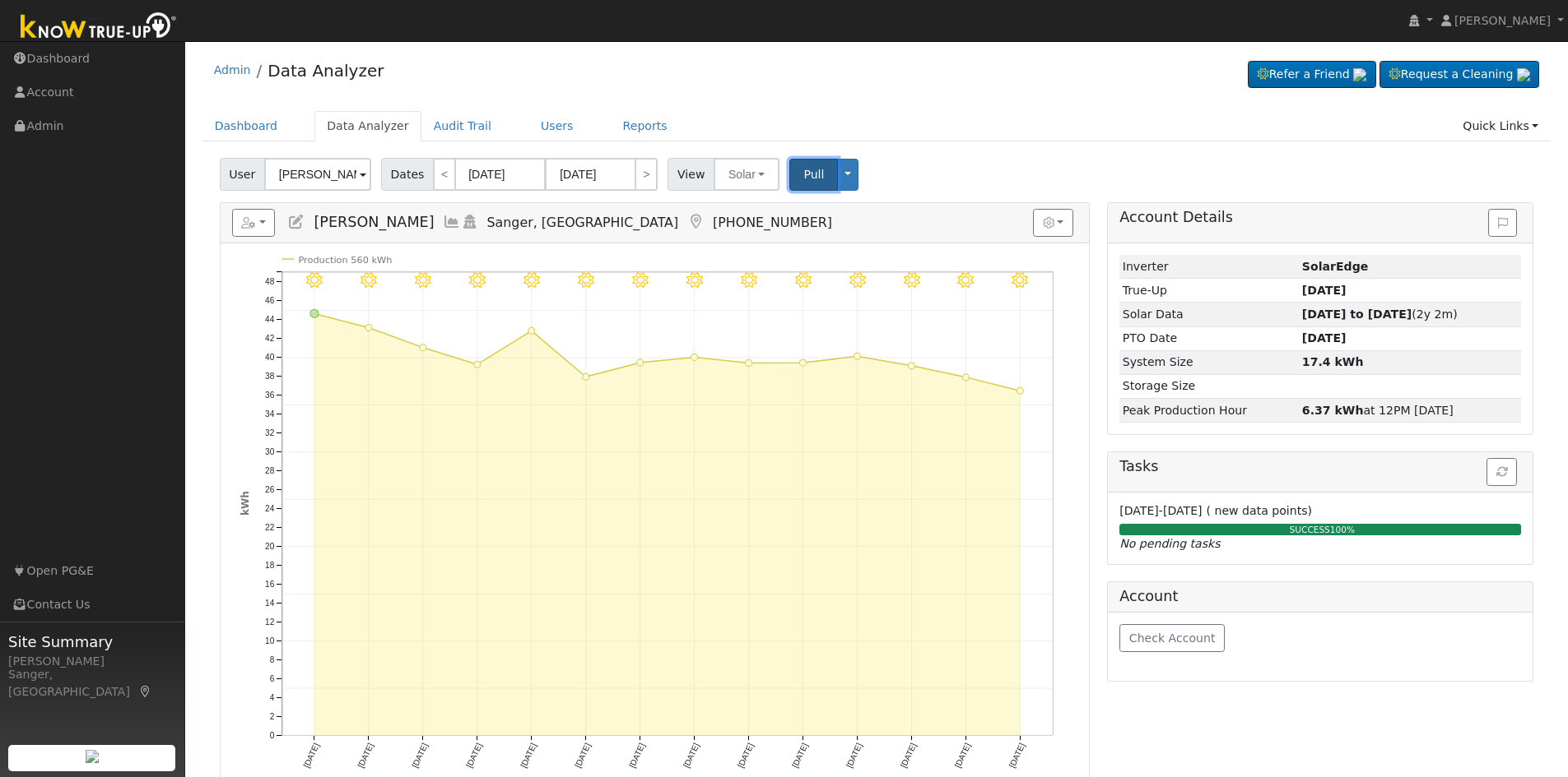
click at [803, 169] on span "Pull" at bounding box center [813, 175] width 20 height 14
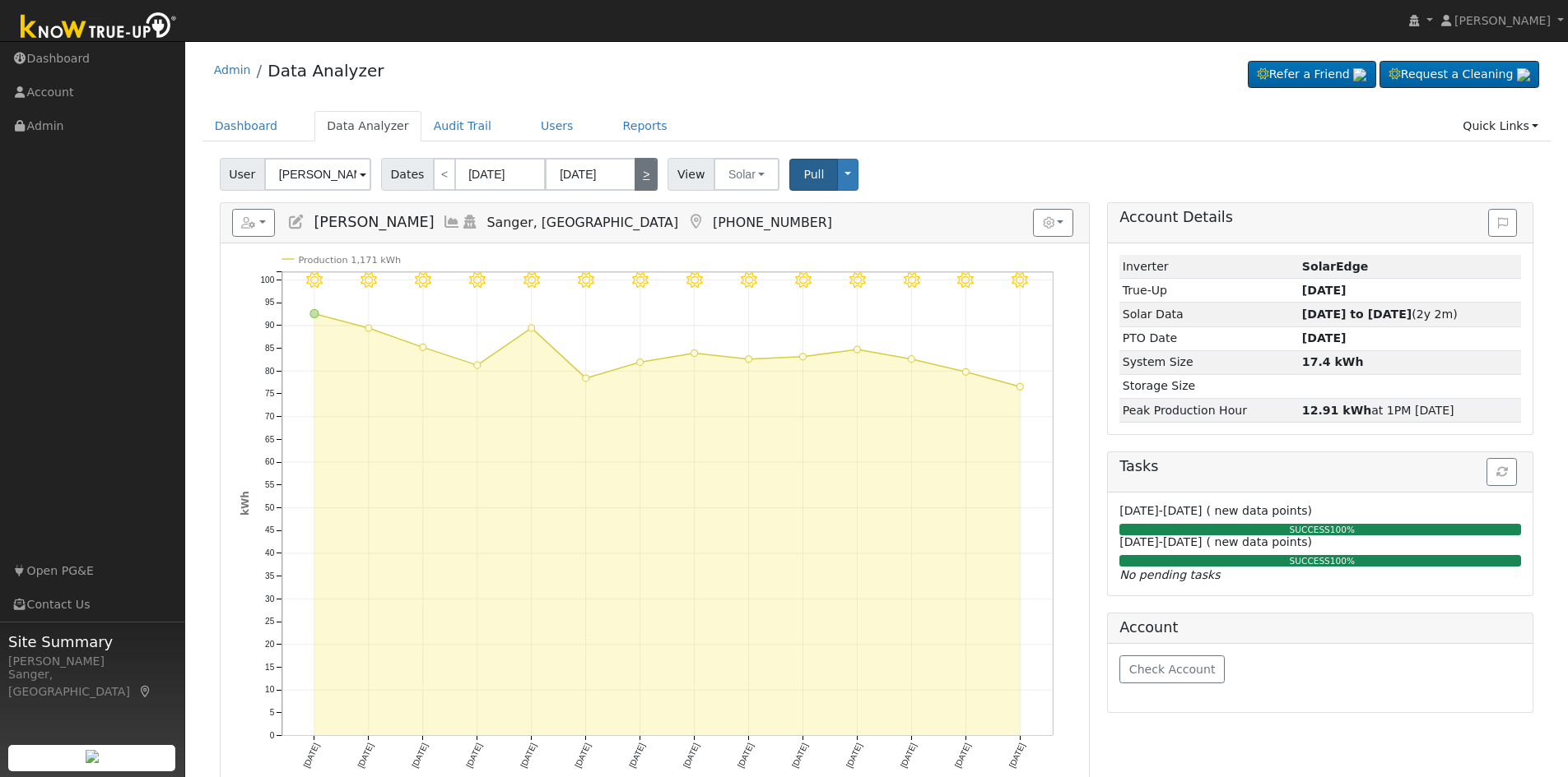
click at [641, 173] on link ">" at bounding box center [646, 174] width 23 height 33
type input "[DATE]"
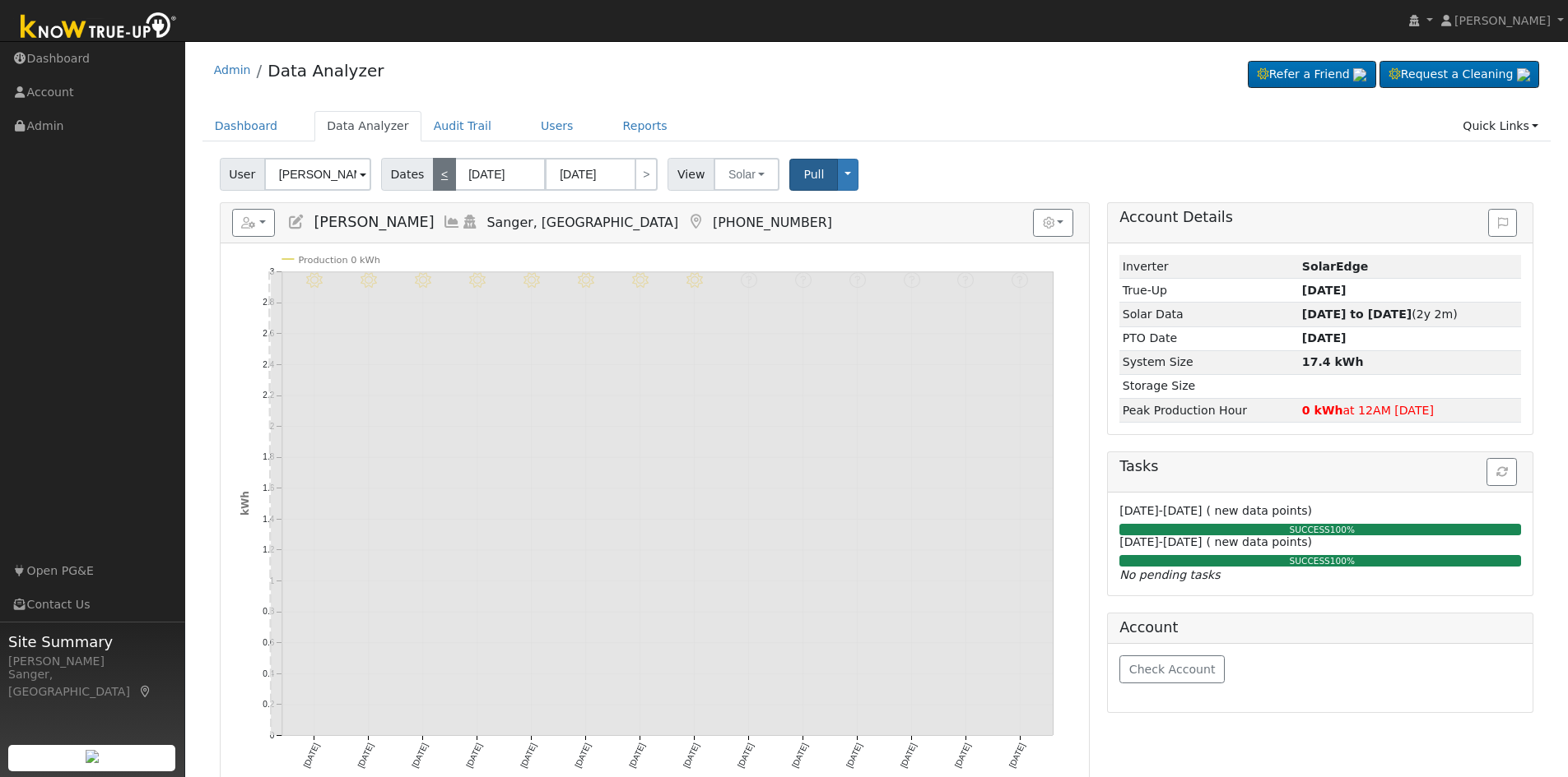
click at [437, 178] on link "<" at bounding box center [445, 174] width 23 height 33
type input "[DATE]"
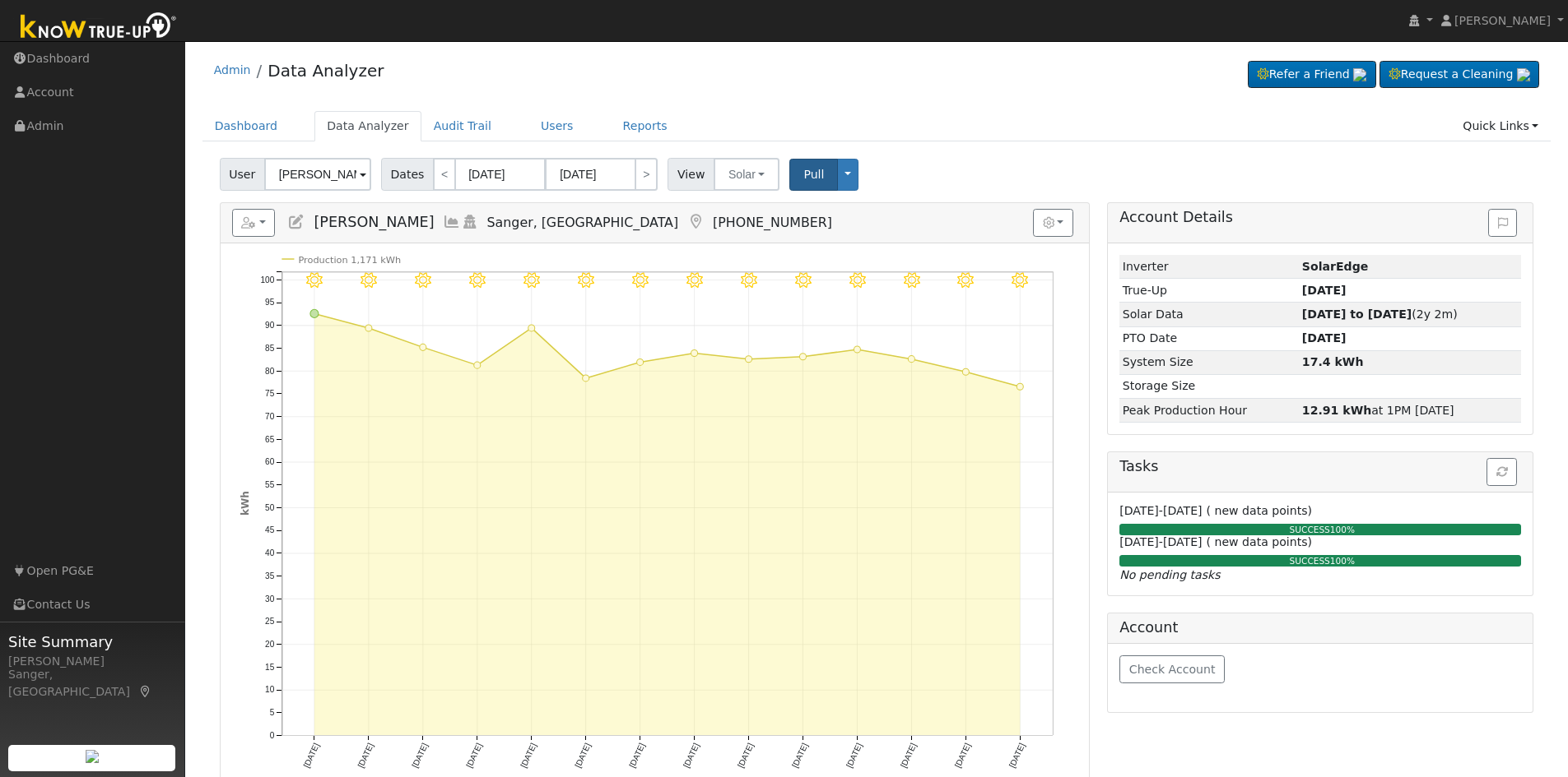
click at [443, 220] on icon at bounding box center [451, 221] width 18 height 14
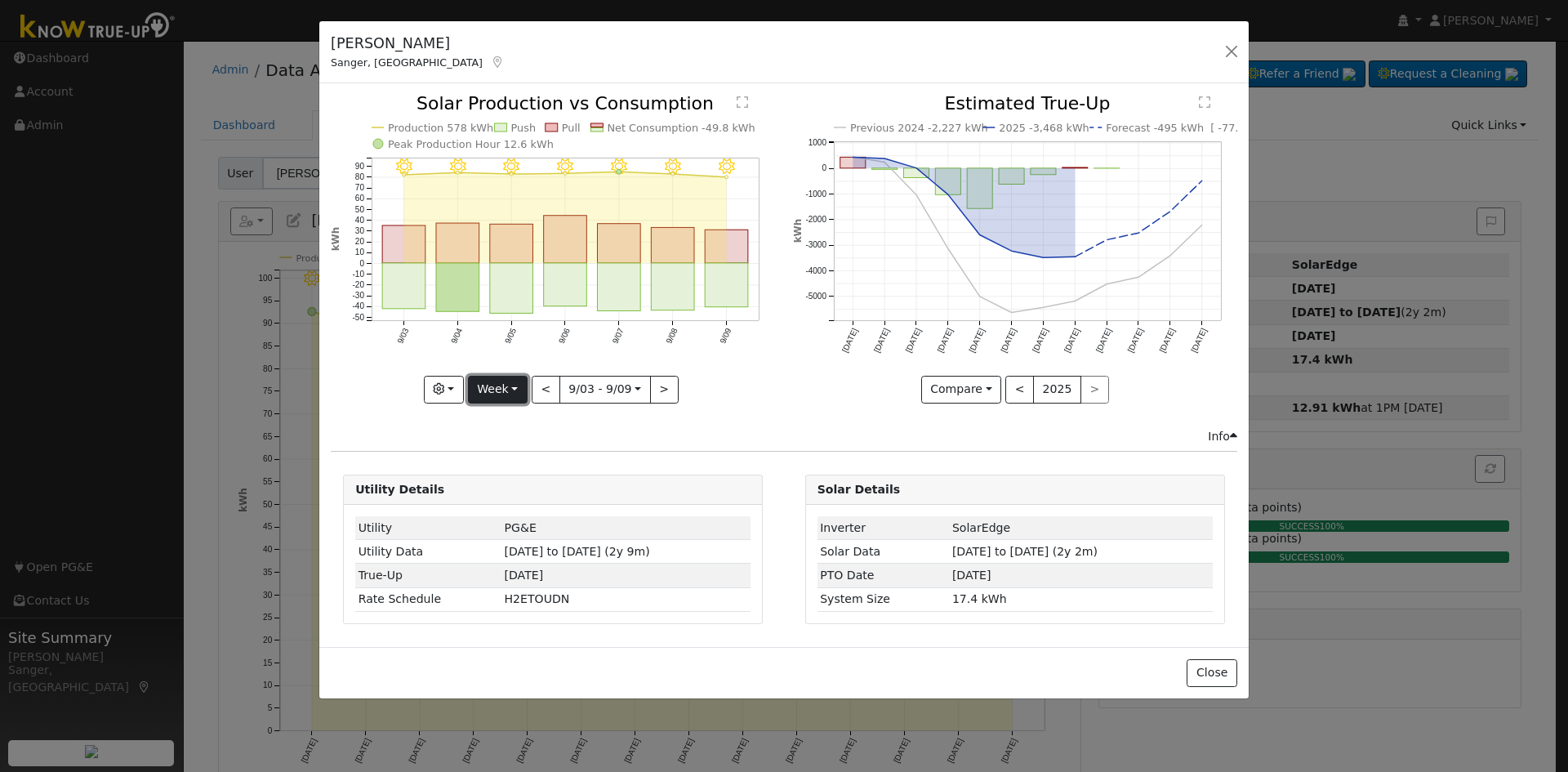
click at [490, 389] on button "Week" at bounding box center [498, 390] width 59 height 28
click at [491, 487] on link "Year" at bounding box center [526, 493] width 113 height 23
type input "[DATE]"
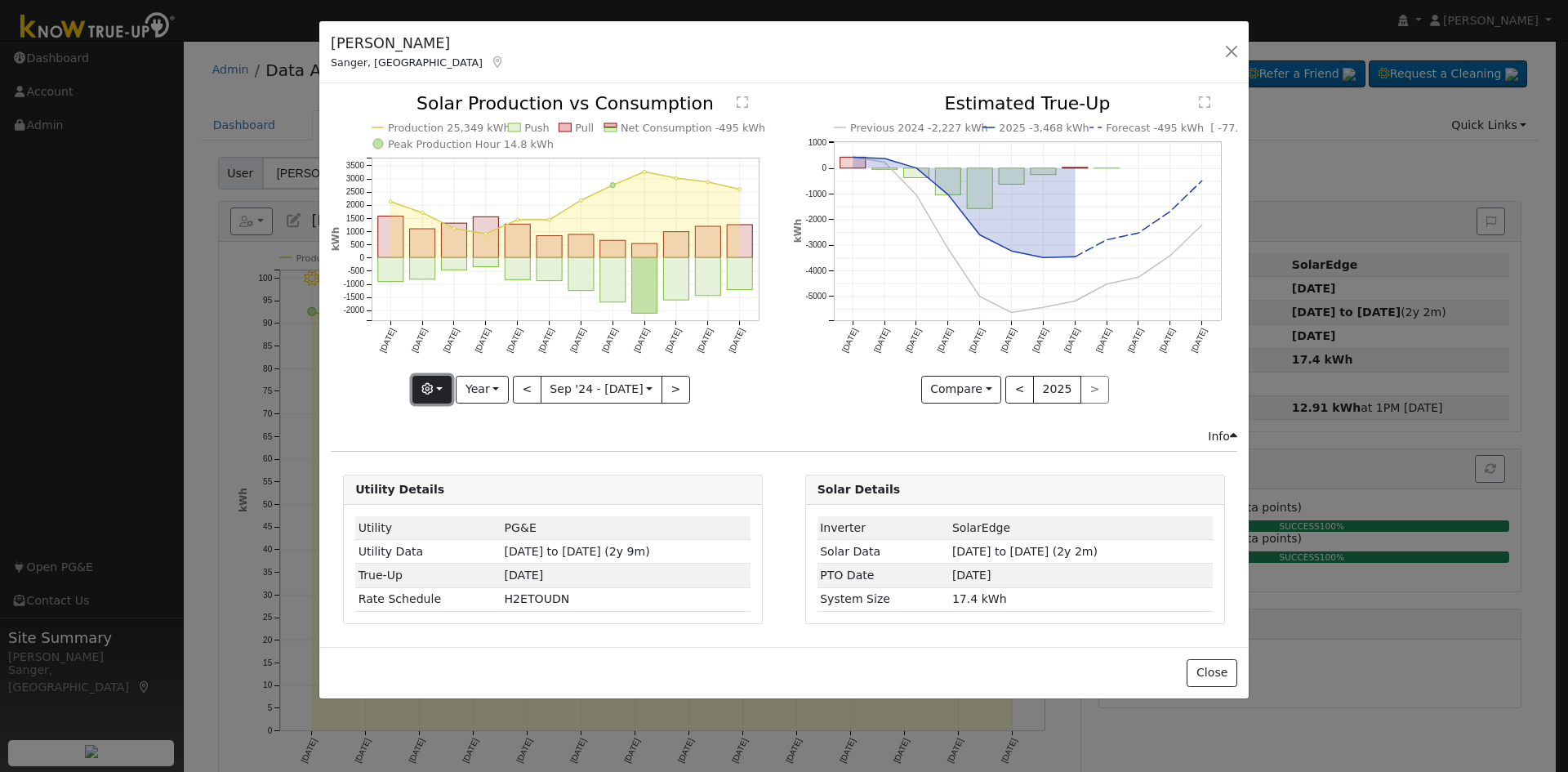
click at [432, 385] on icon "button" at bounding box center [427, 389] width 12 height 12
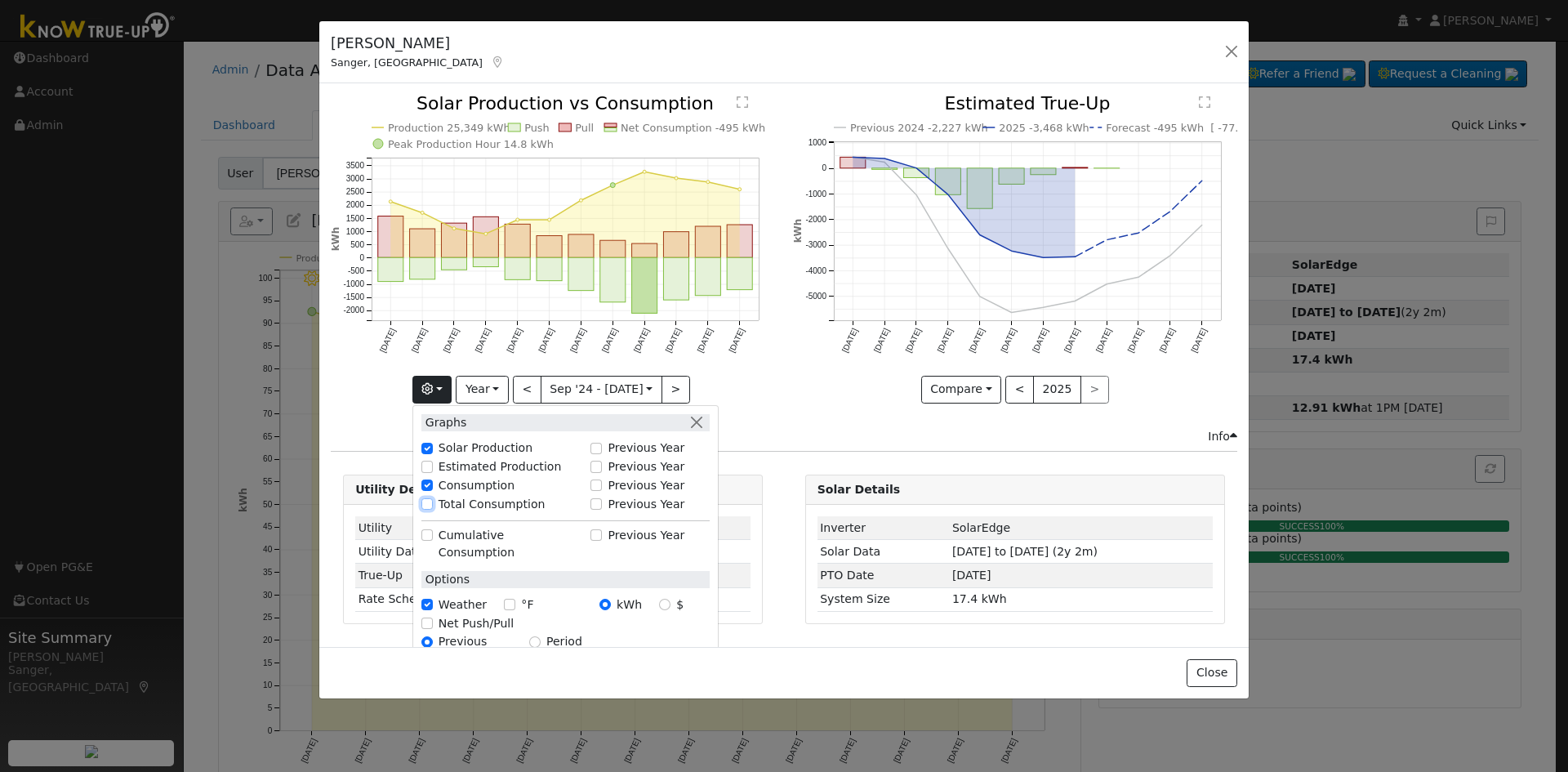
click at [430, 500] on input "Total Consumption" at bounding box center [427, 504] width 12 height 12
checkbox input "true"
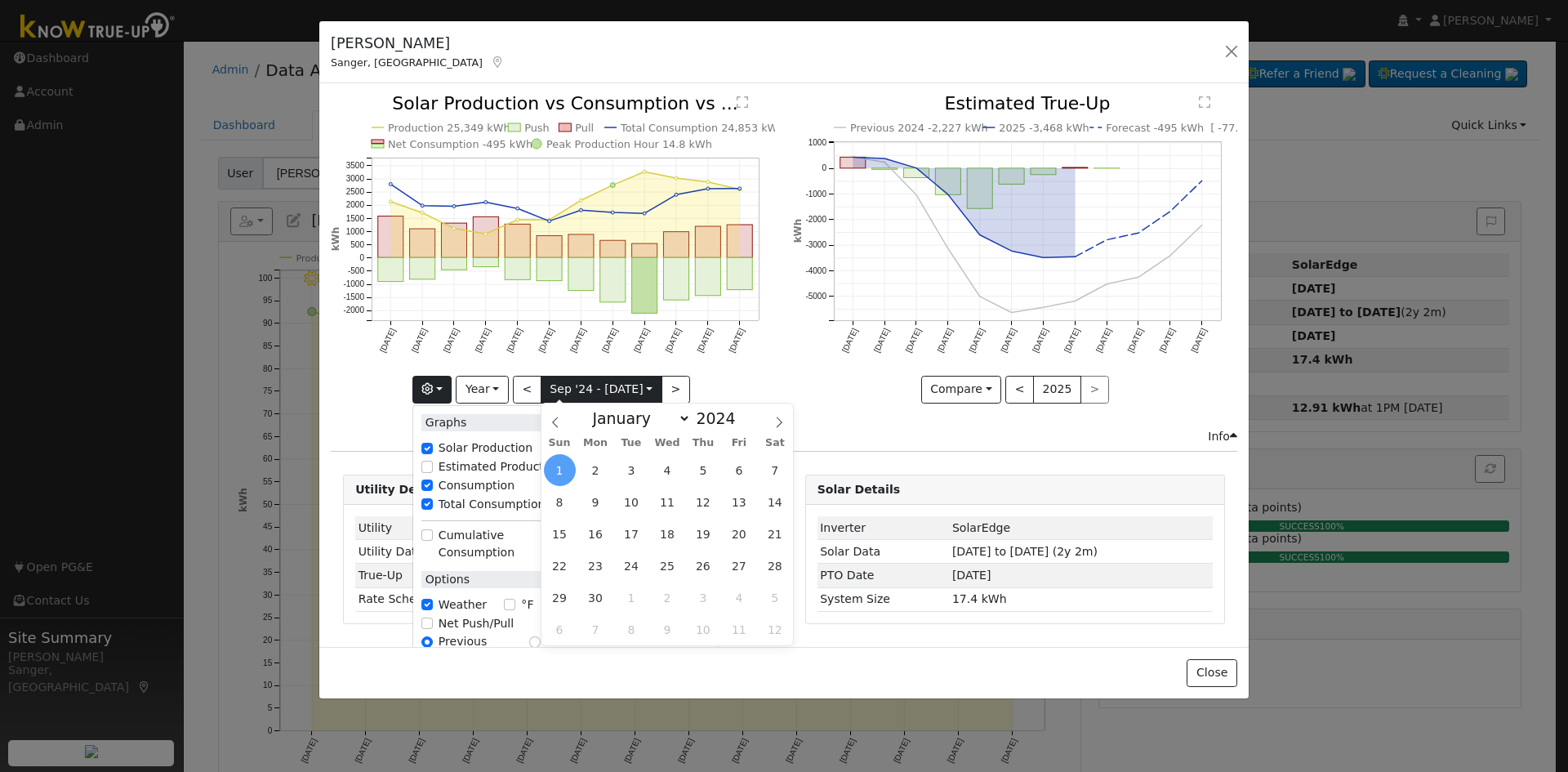
click at [583, 387] on input "[DATE]" at bounding box center [601, 389] width 120 height 26
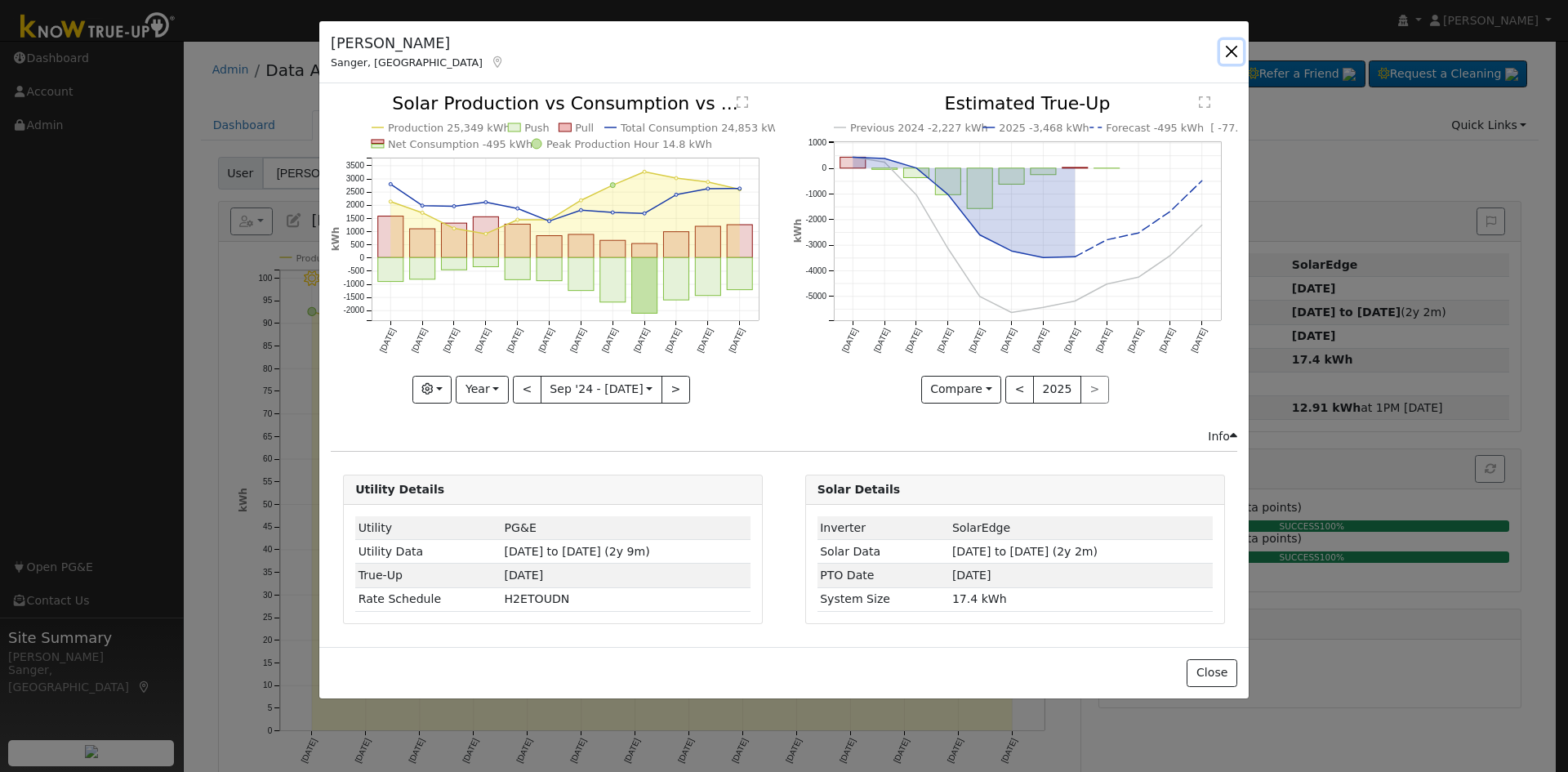
drag, startPoint x: 1238, startPoint y: 49, endPoint x: 1167, endPoint y: 102, distance: 88.6
click at [1237, 49] on button "button" at bounding box center [1232, 52] width 23 height 23
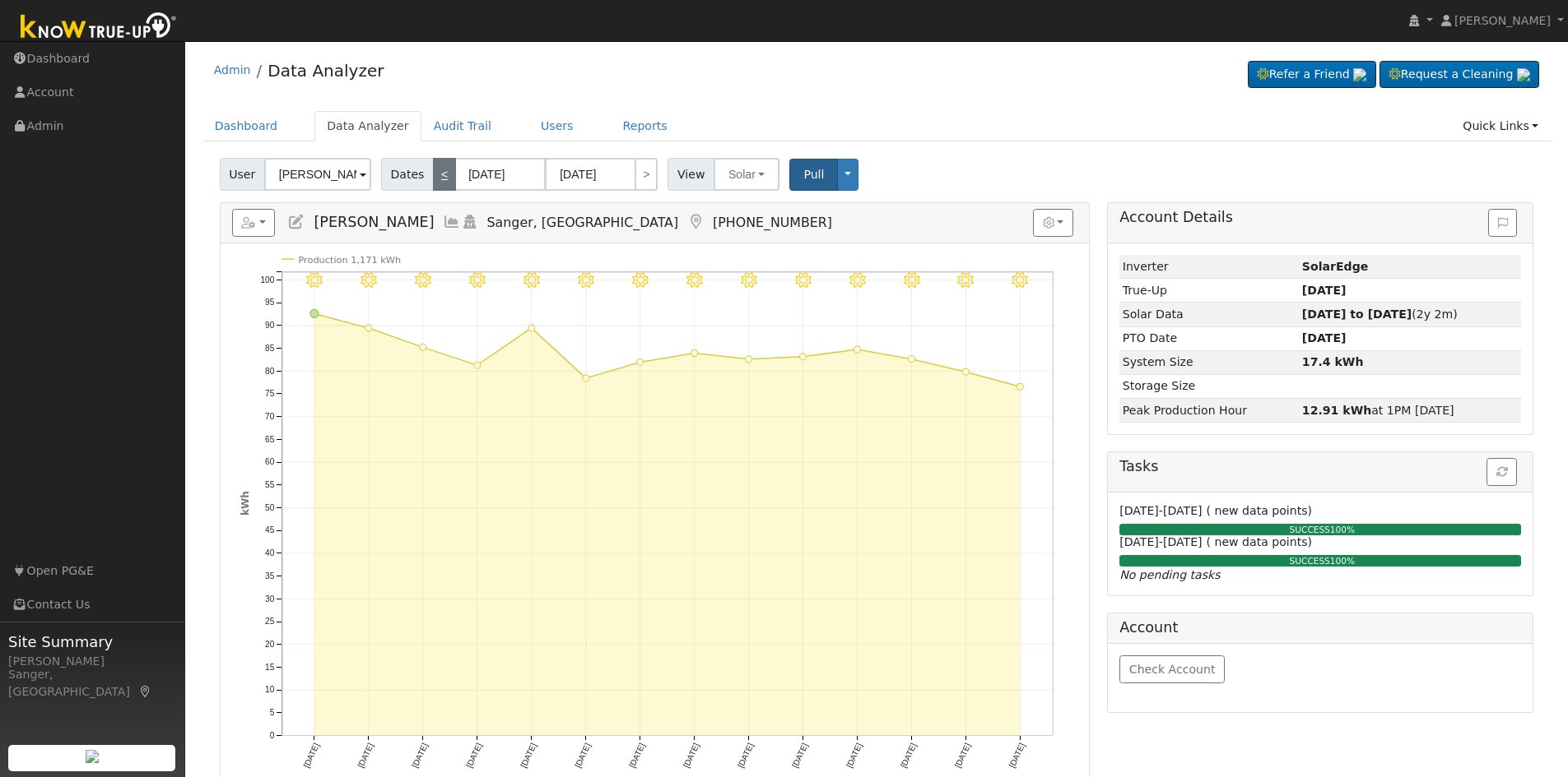
click at [437, 172] on link "<" at bounding box center [445, 174] width 23 height 33
type input "[DATE]"
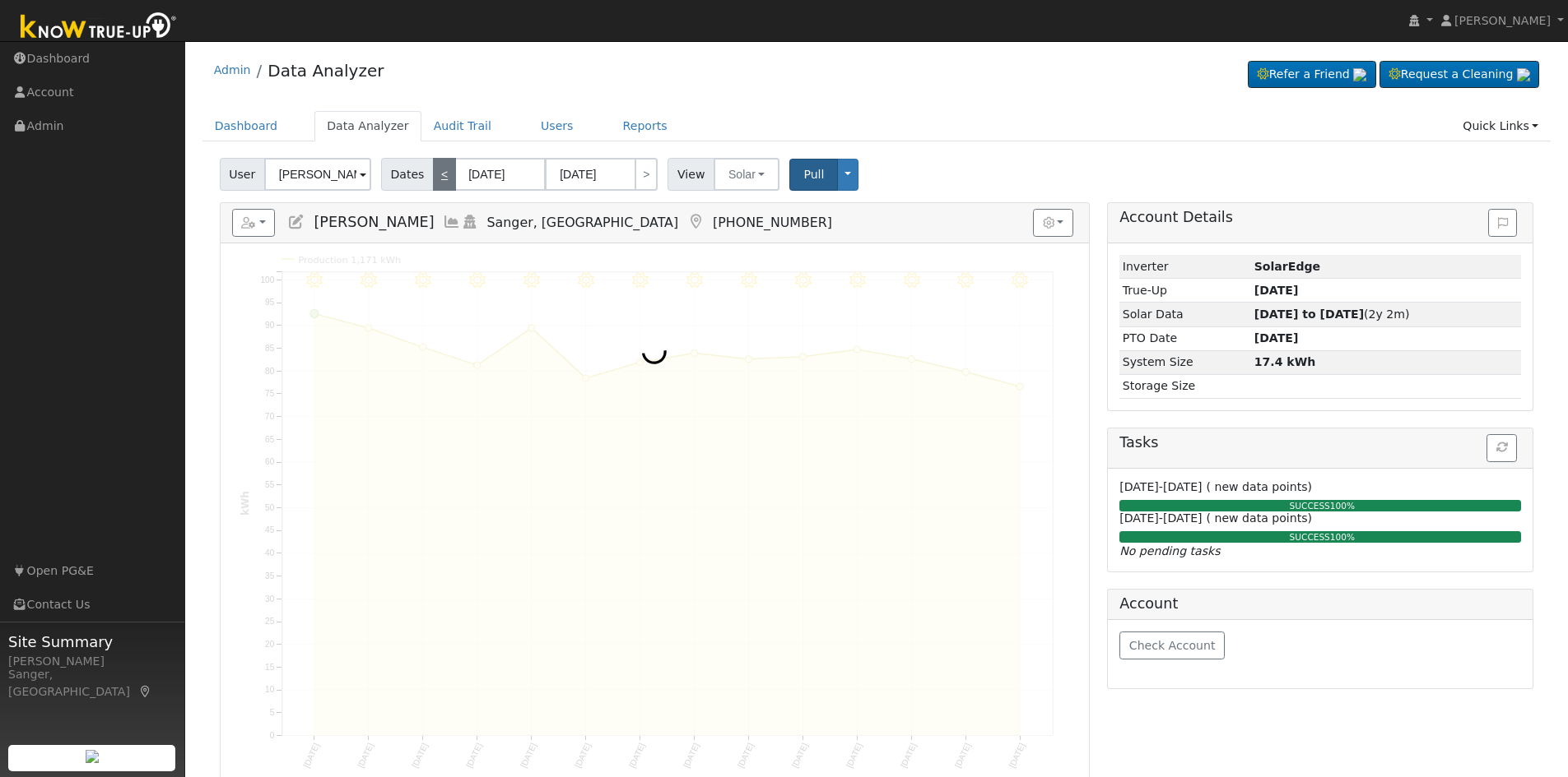
click at [437, 172] on link "<" at bounding box center [445, 174] width 23 height 33
type input "[DATE]"
select select "6"
click at [437, 172] on link "<" at bounding box center [445, 174] width 23 height 33
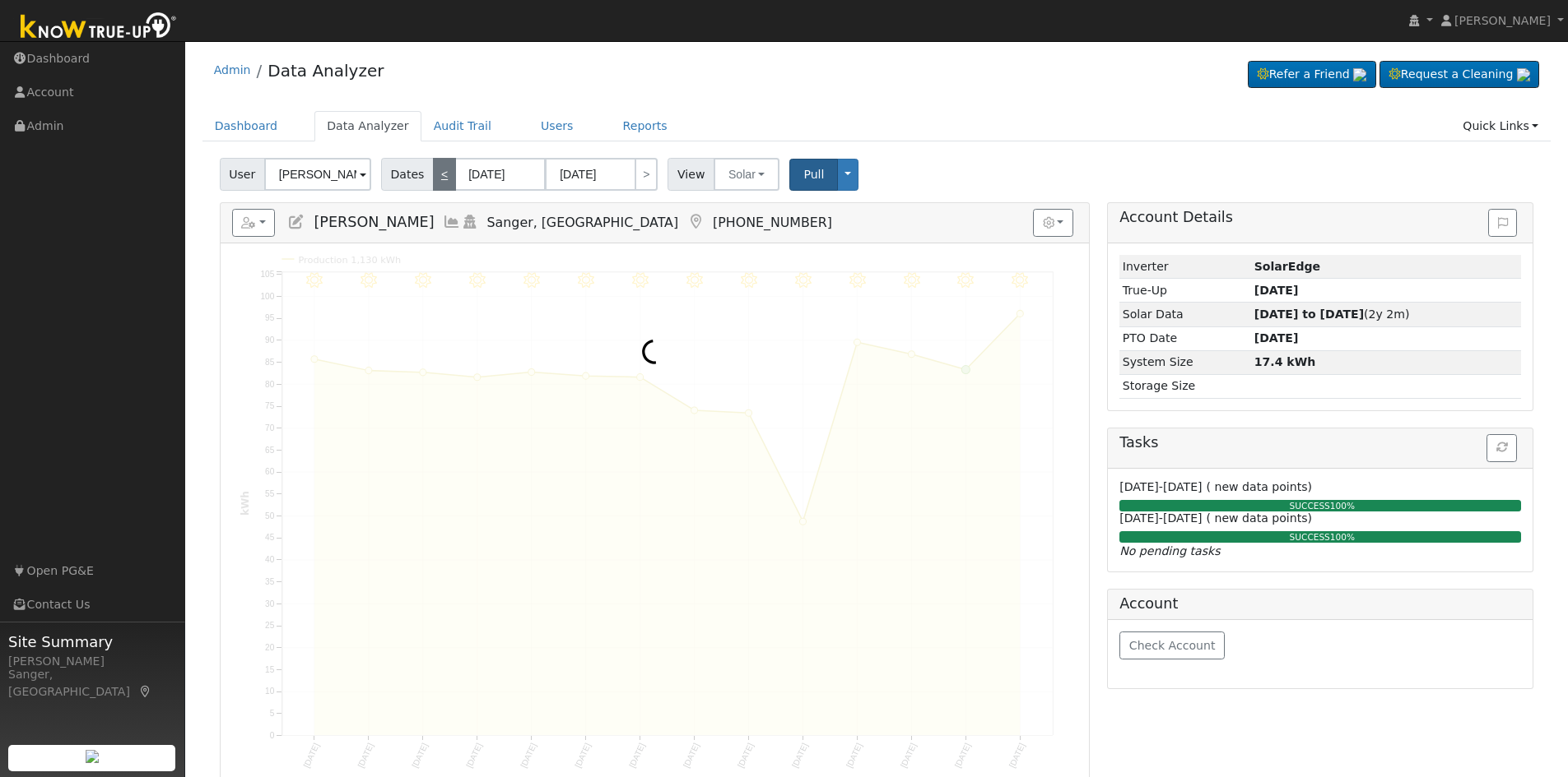
type input "[DATE]"
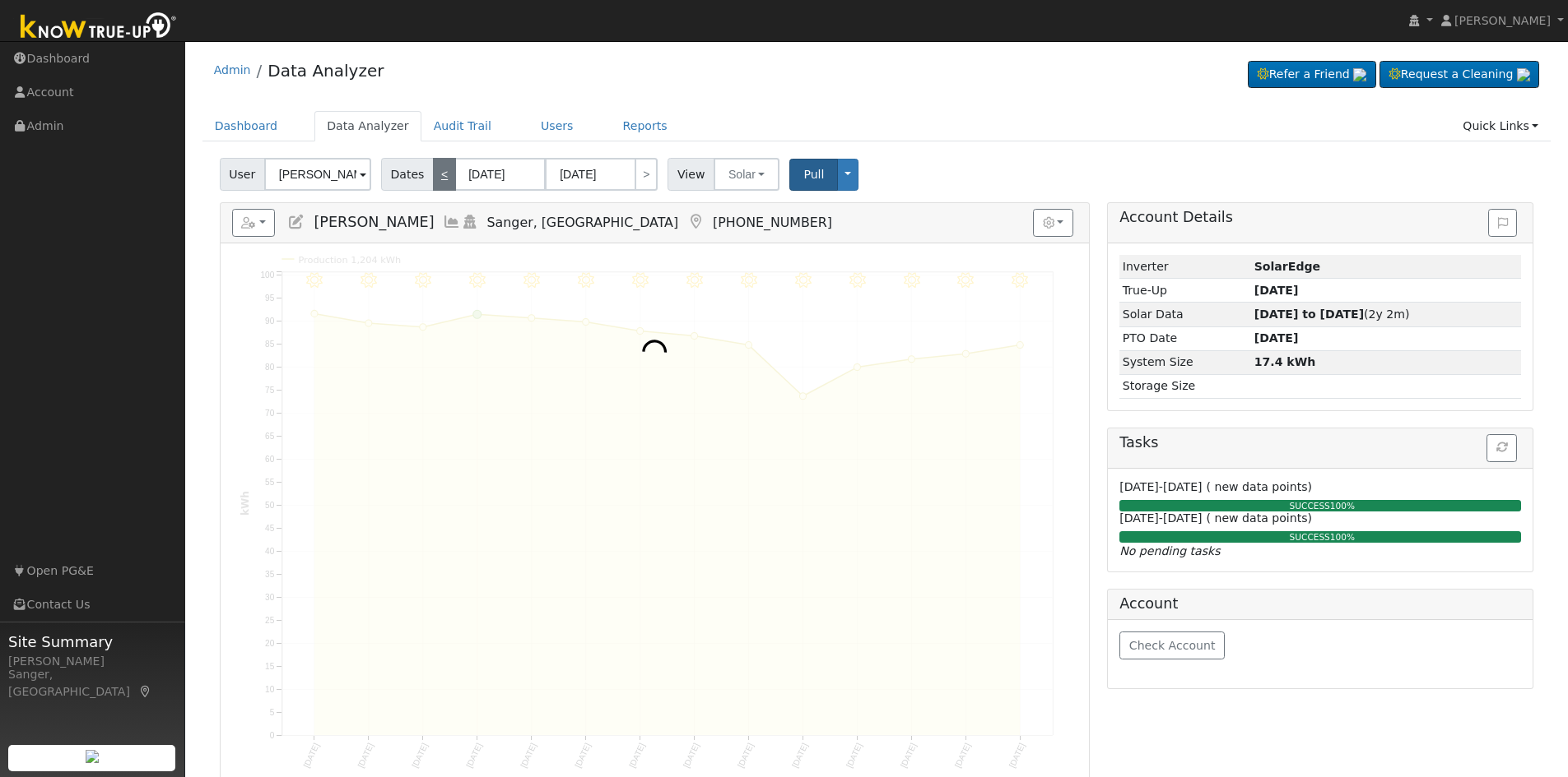
click at [437, 172] on link "<" at bounding box center [445, 174] width 23 height 33
type input "[DATE]"
click at [437, 172] on link "<" at bounding box center [445, 174] width 23 height 33
type input "[DATE]"
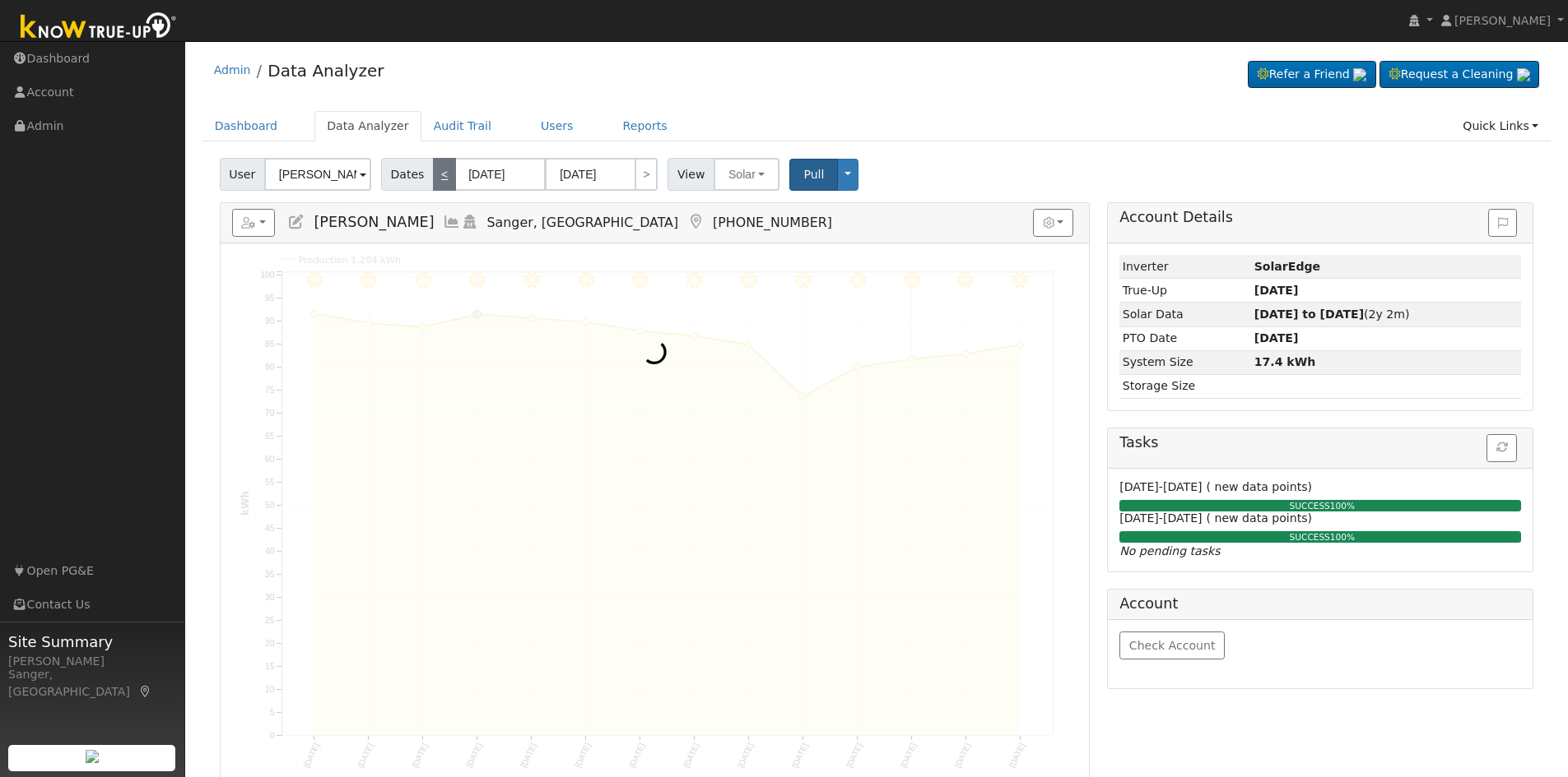
type input "[DATE]"
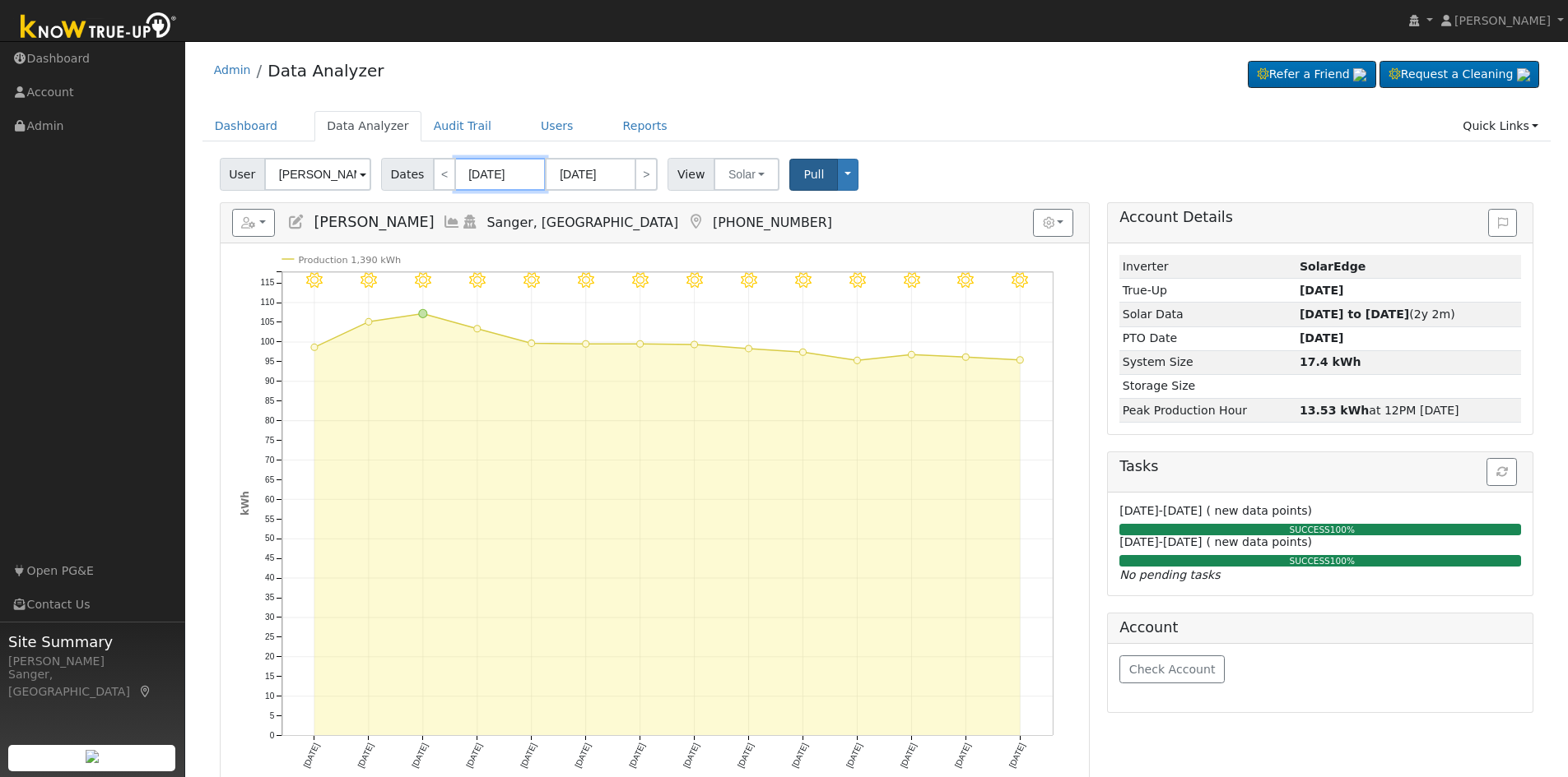
click at [484, 172] on input "[DATE]" at bounding box center [501, 174] width 91 height 33
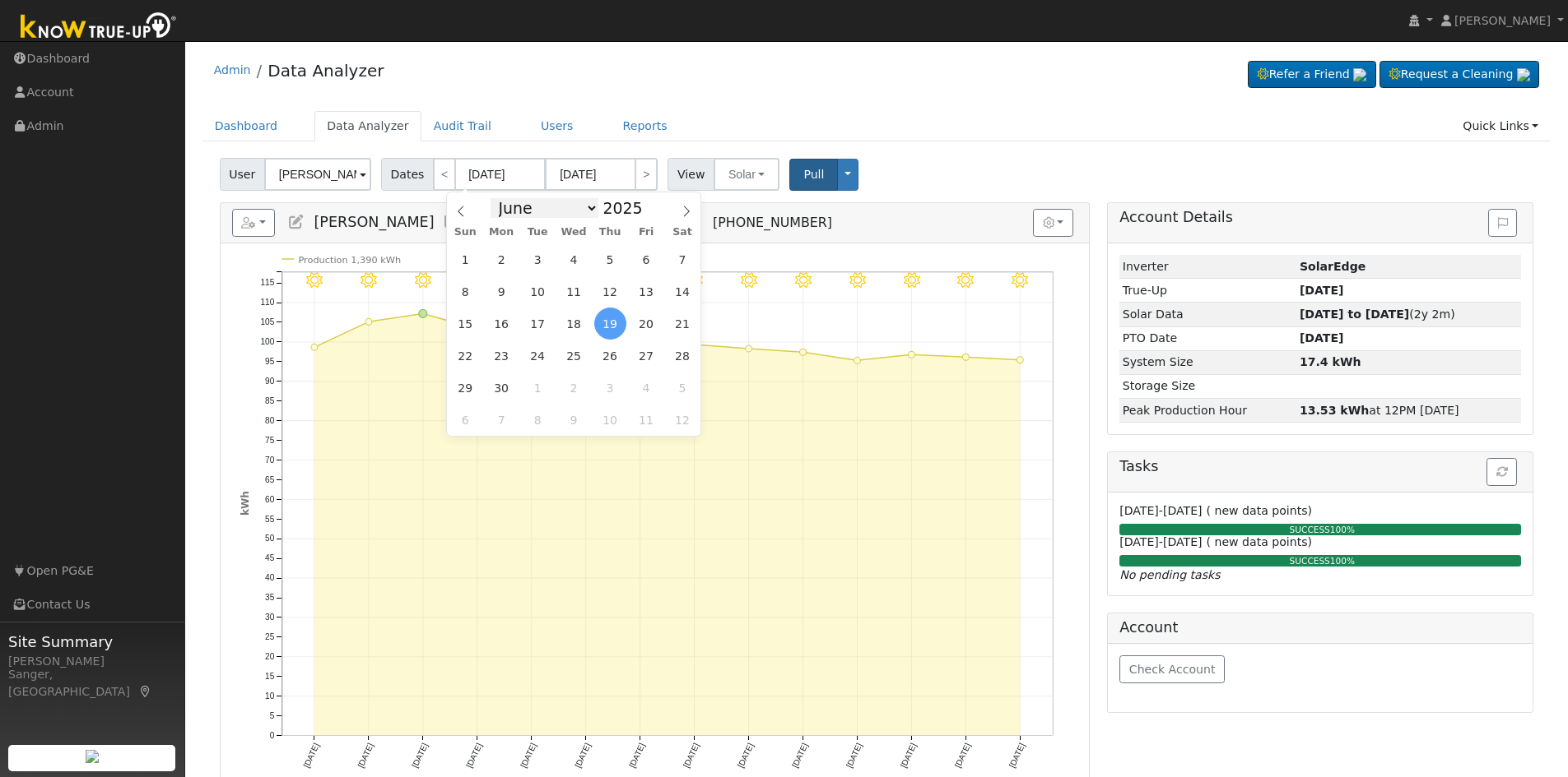
click at [536, 207] on select "January February March April May June July August September October November De…" at bounding box center [544, 208] width 108 height 19
select select "0"
click at [503, 198] on select "January February March April May June July August September October November De…" at bounding box center [544, 208] width 108 height 19
click at [646, 215] on span at bounding box center [652, 212] width 12 height 9
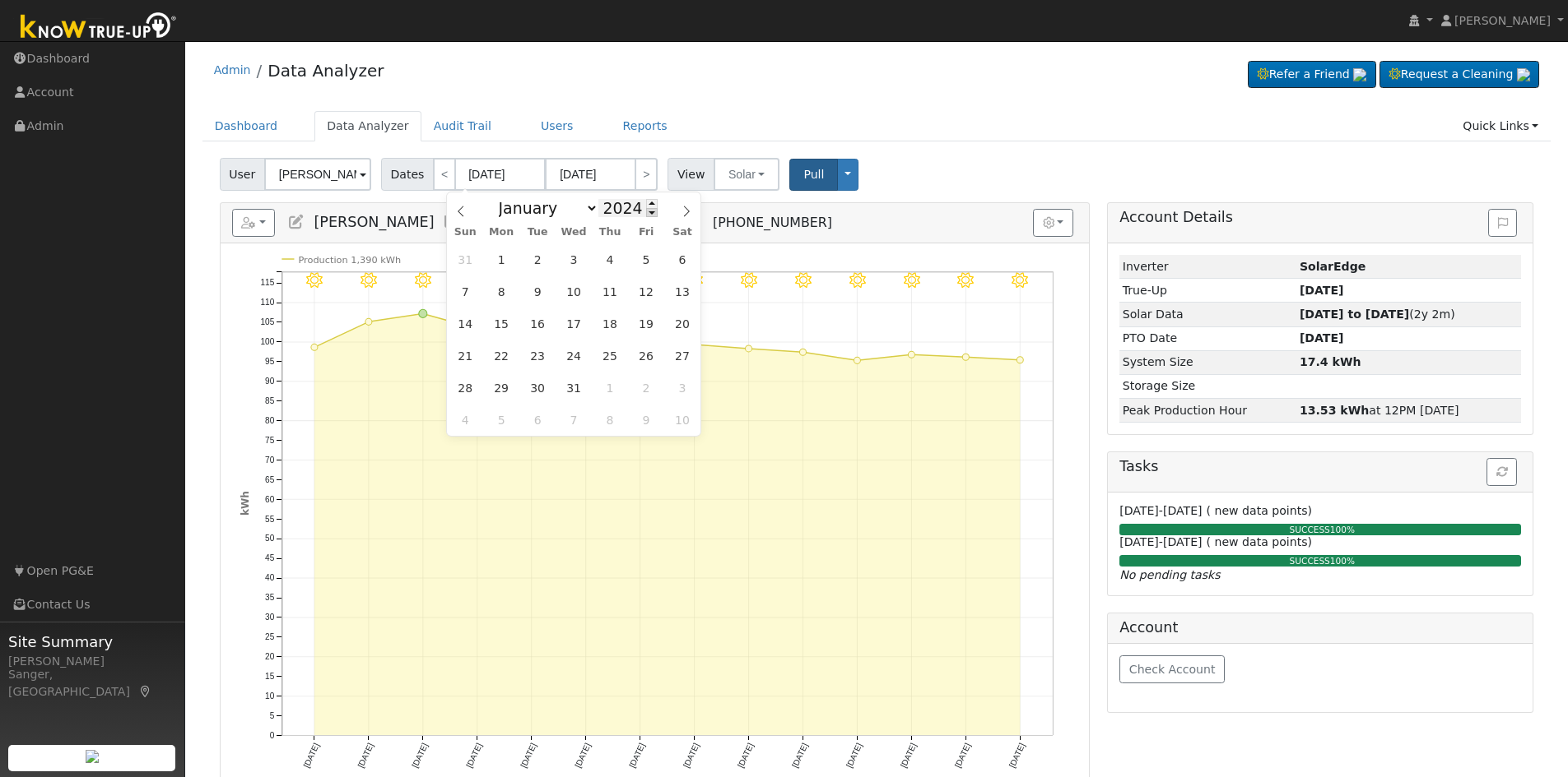
type input "2023"
click at [469, 262] on span "1" at bounding box center [465, 259] width 32 height 32
type input "[DATE]"
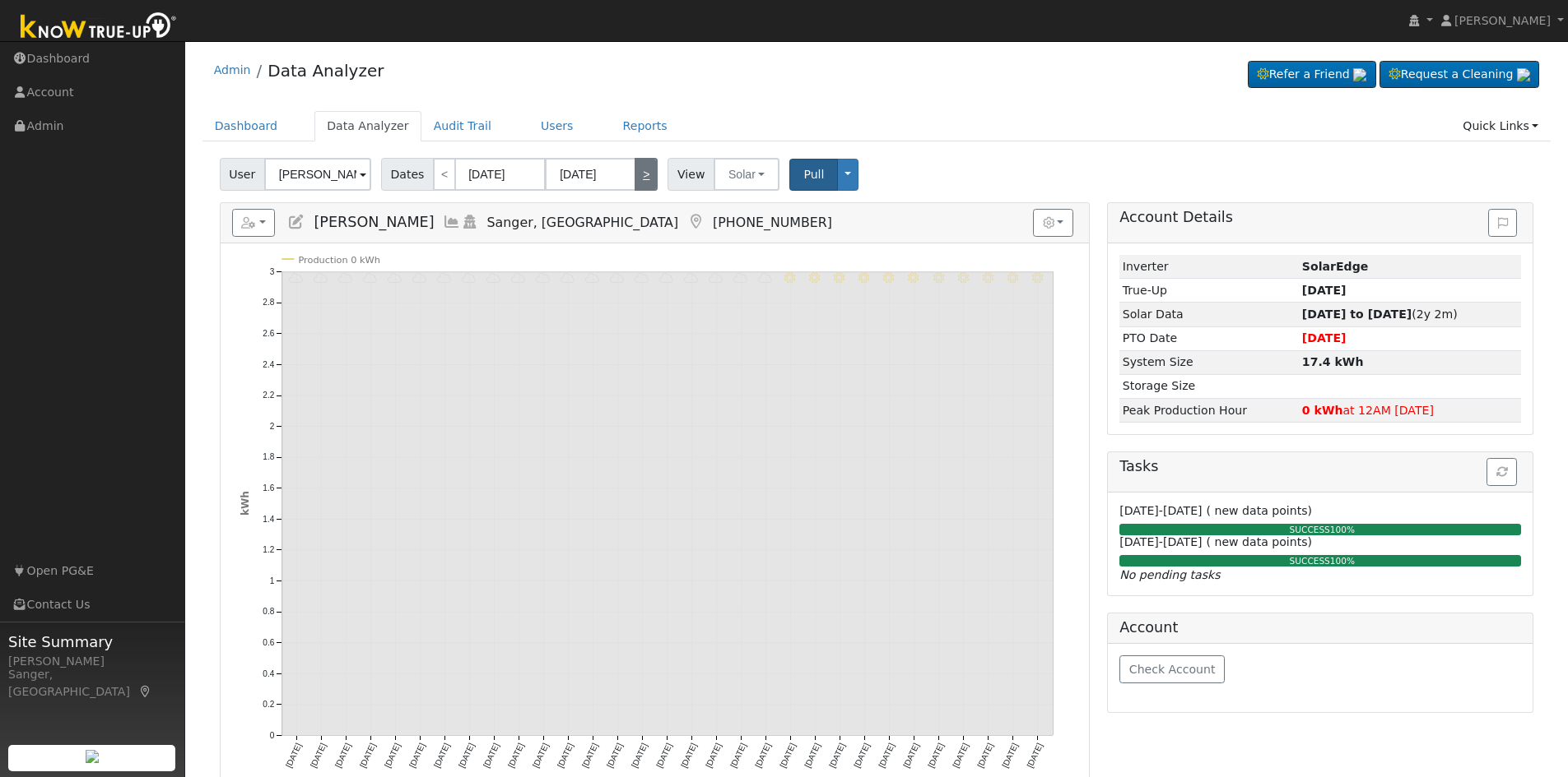
click at [636, 176] on link ">" at bounding box center [646, 174] width 23 height 33
type input "[DATE]"
click at [636, 176] on link ">" at bounding box center [646, 174] width 23 height 33
type input "[DATE]"
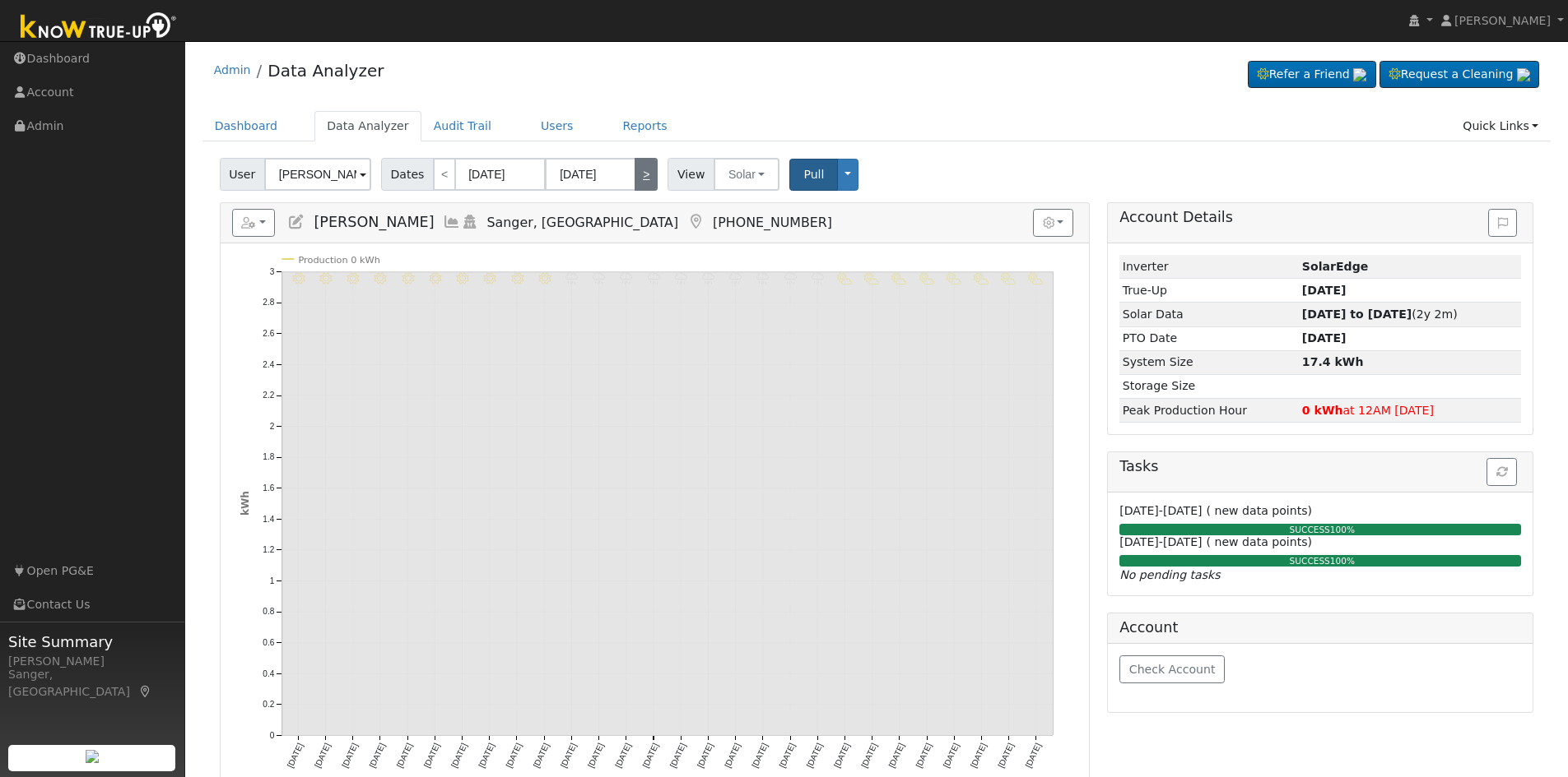
type input "[DATE]"
click at [636, 176] on link ">" at bounding box center [646, 174] width 23 height 33
type input "[DATE]"
click at [636, 176] on link ">" at bounding box center [646, 174] width 23 height 33
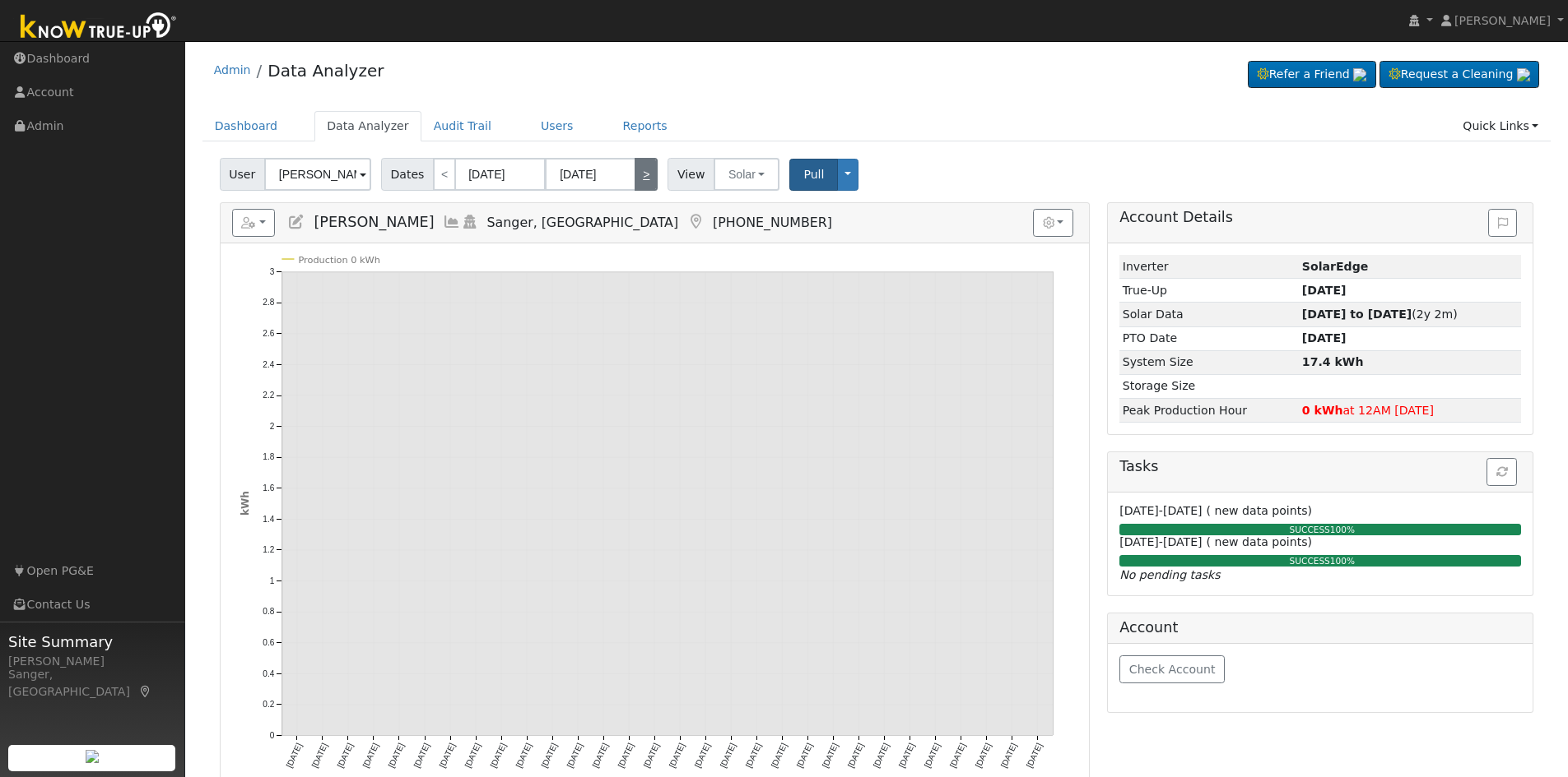
type input "[DATE]"
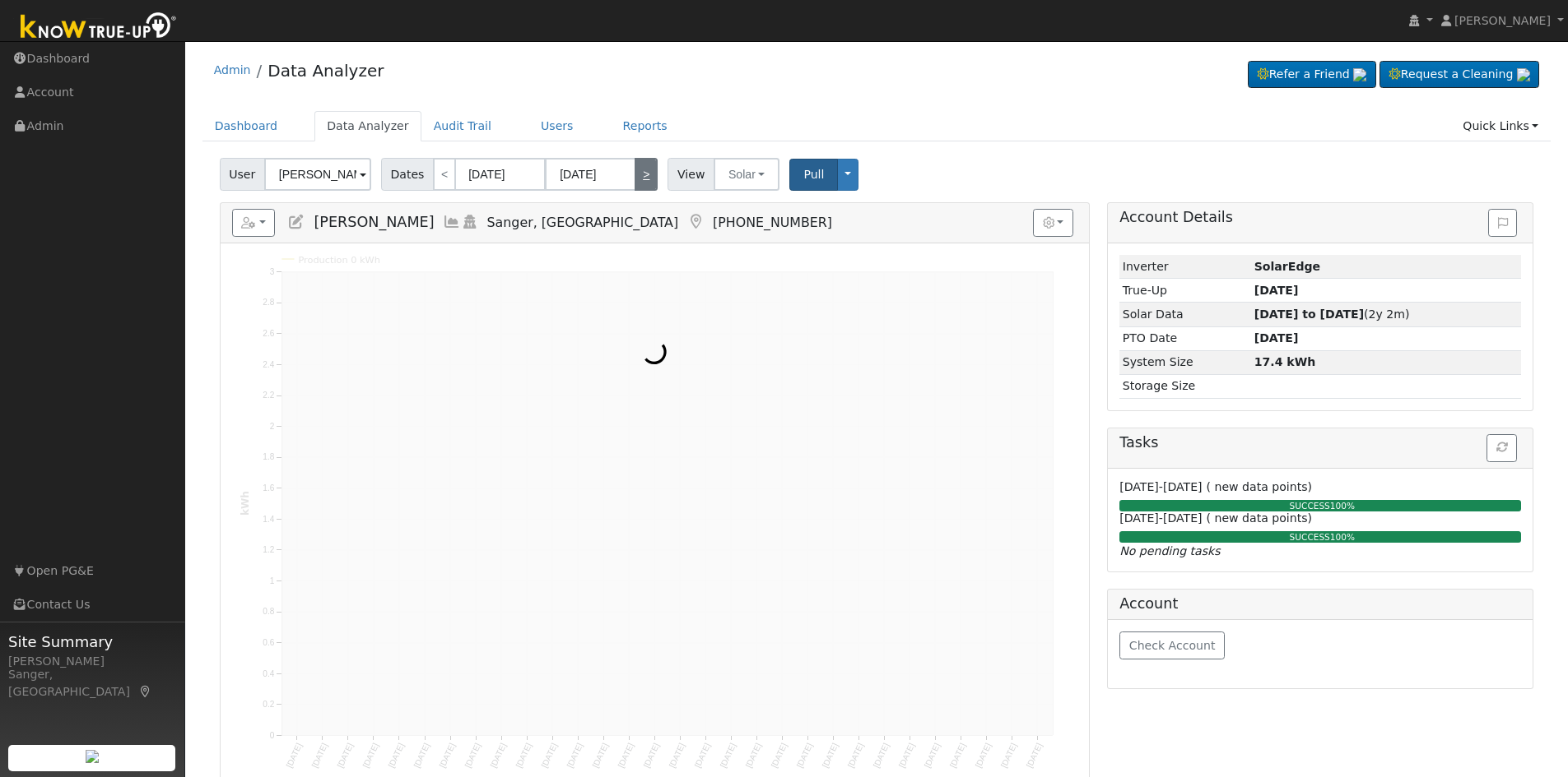
click at [636, 176] on link ">" at bounding box center [646, 174] width 23 height 33
type input "[DATE]"
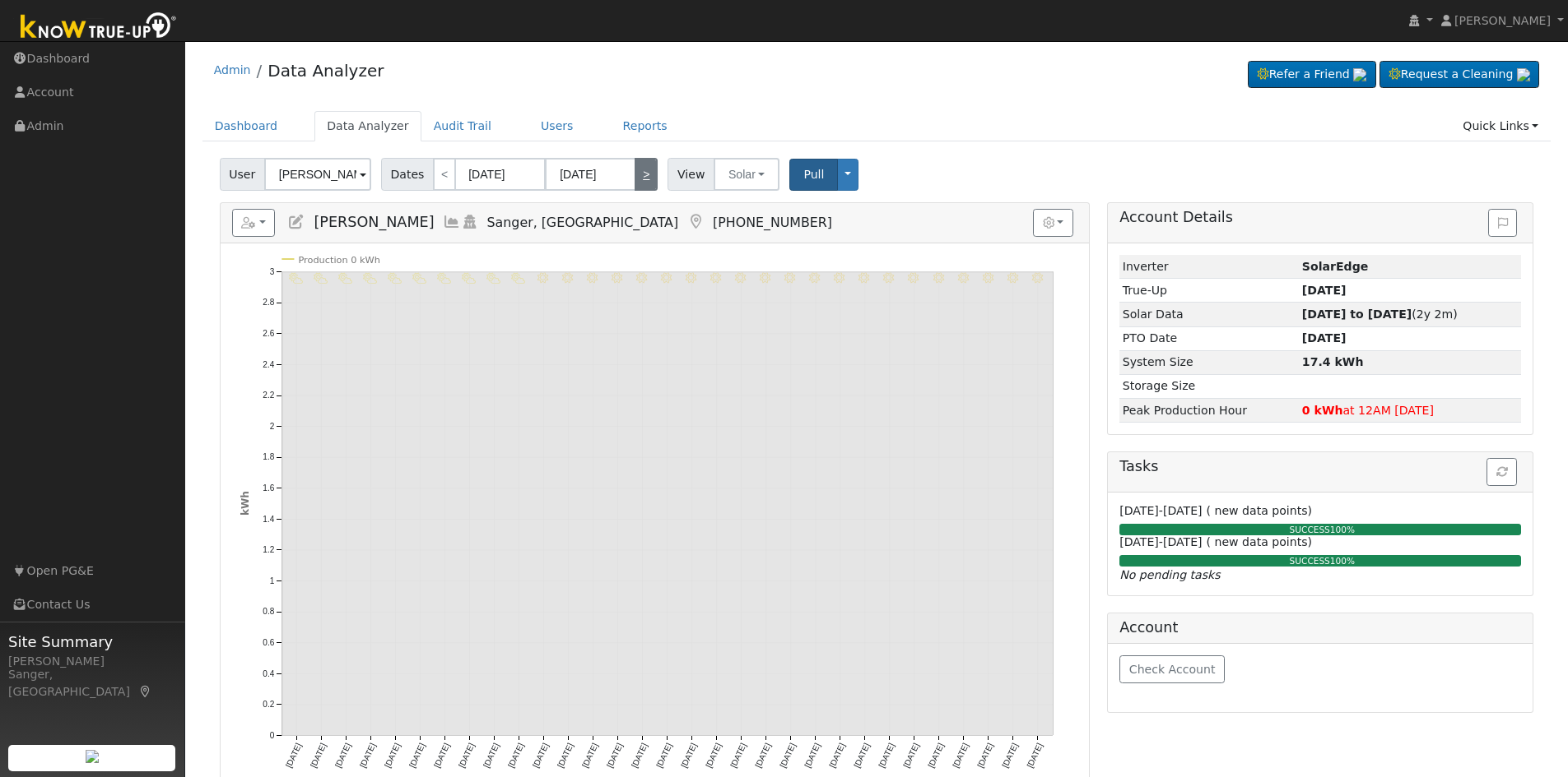
click at [636, 176] on link ">" at bounding box center [646, 174] width 23 height 33
type input "[DATE]"
click at [636, 176] on link ">" at bounding box center [646, 174] width 23 height 33
type input "[DATE]"
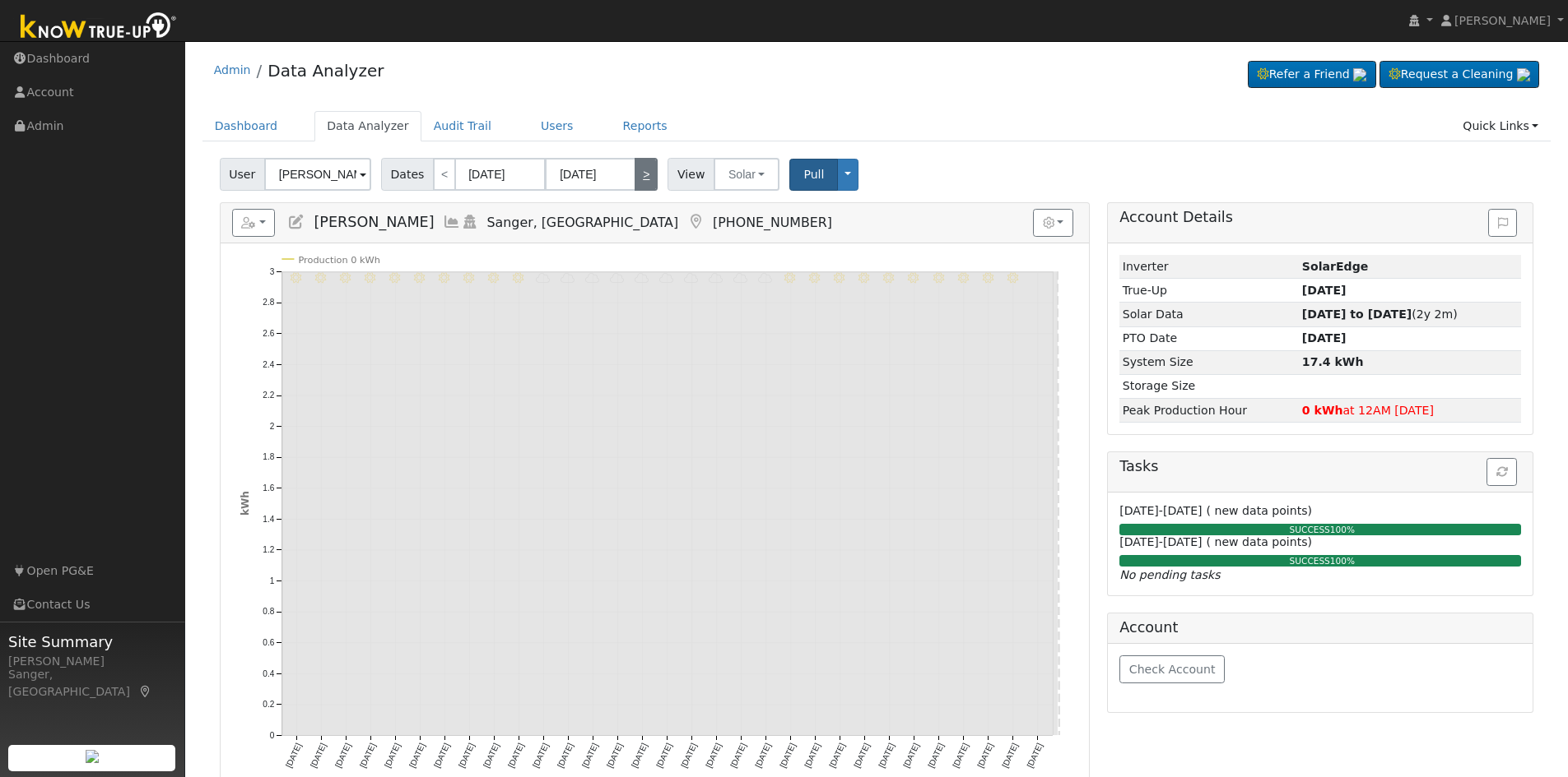
type input "[DATE]"
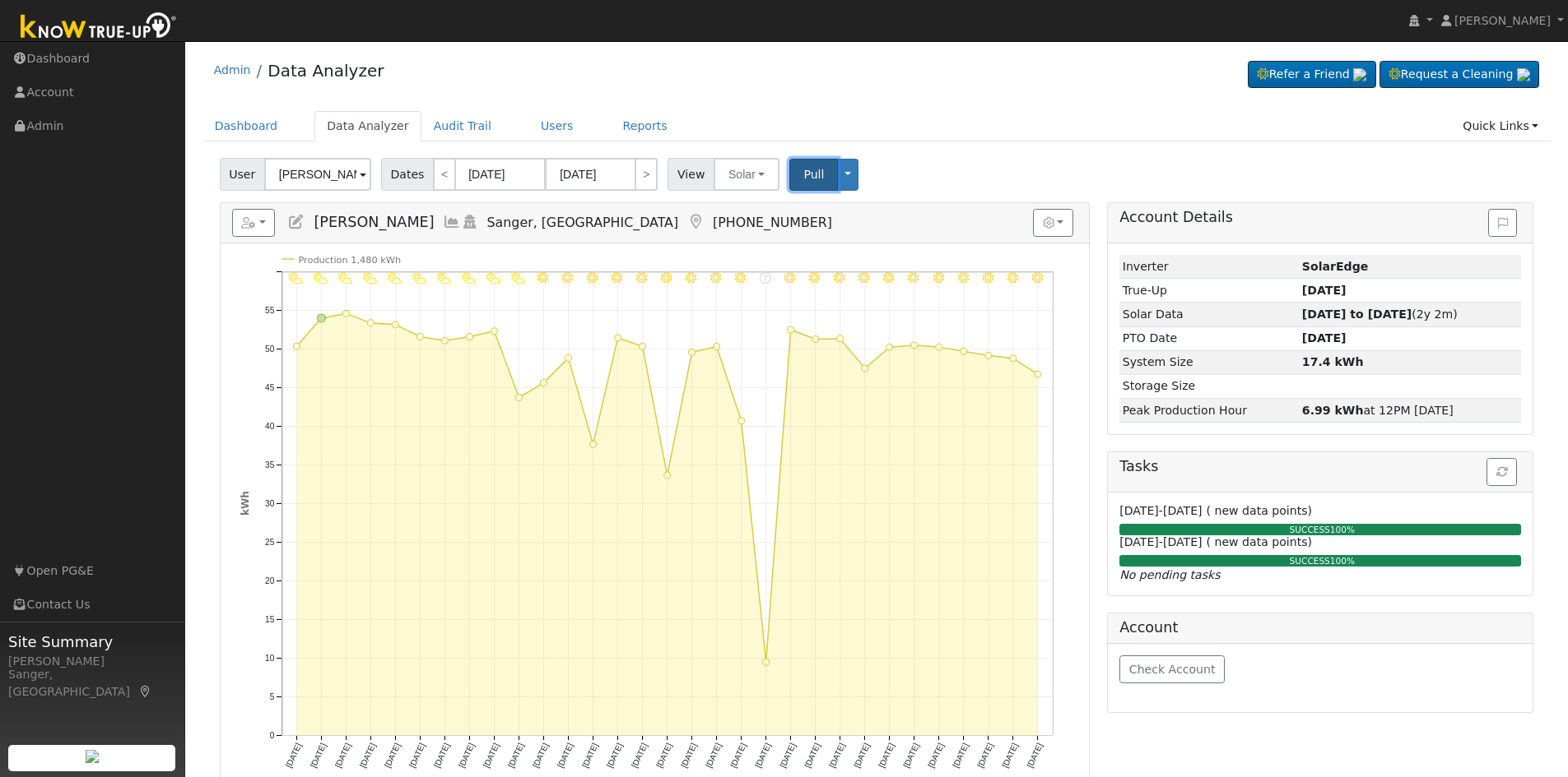
click at [803, 174] on span "Pull" at bounding box center [813, 175] width 20 height 14
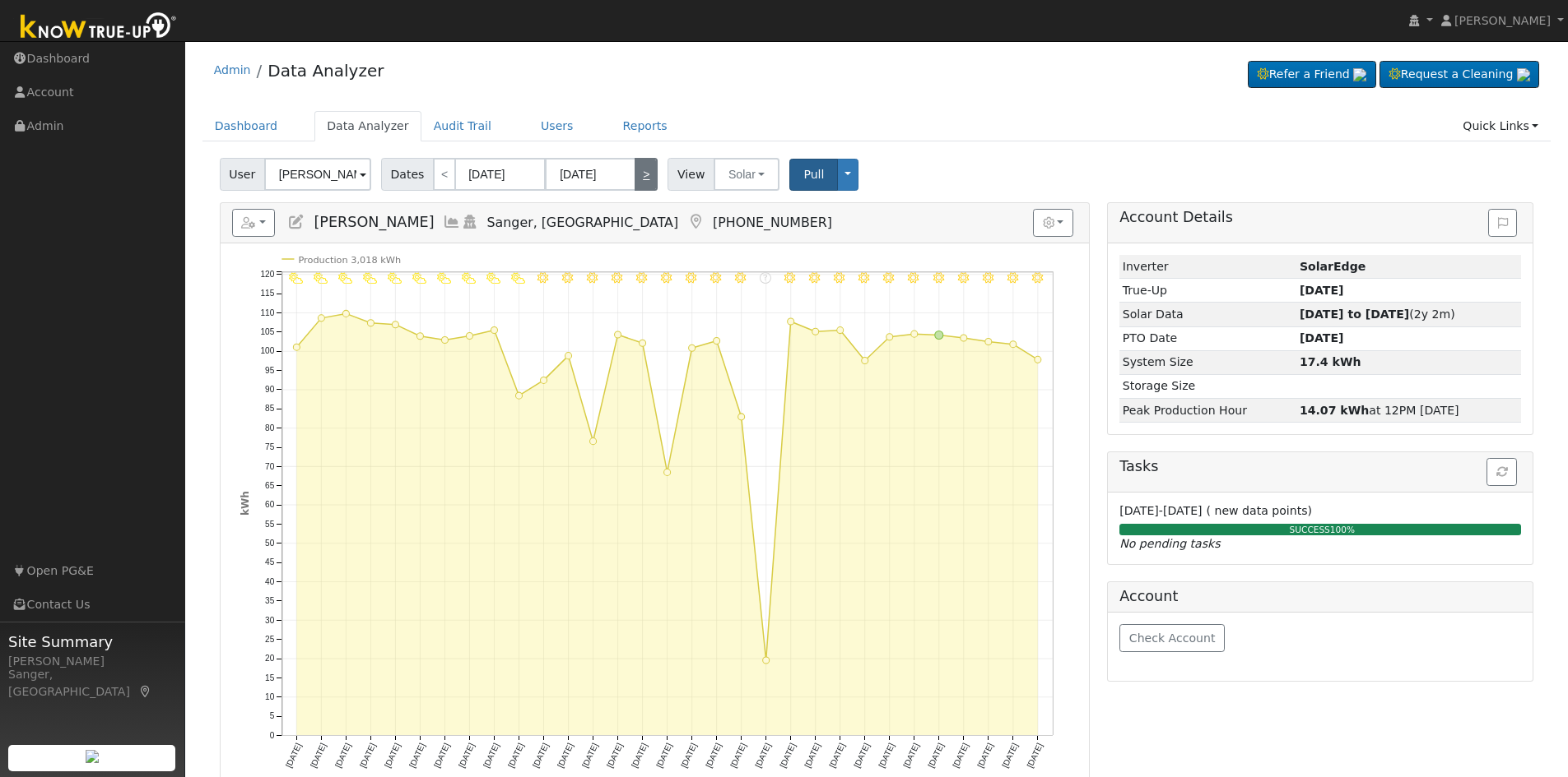
click at [636, 171] on link ">" at bounding box center [646, 174] width 23 height 33
type input "[DATE]"
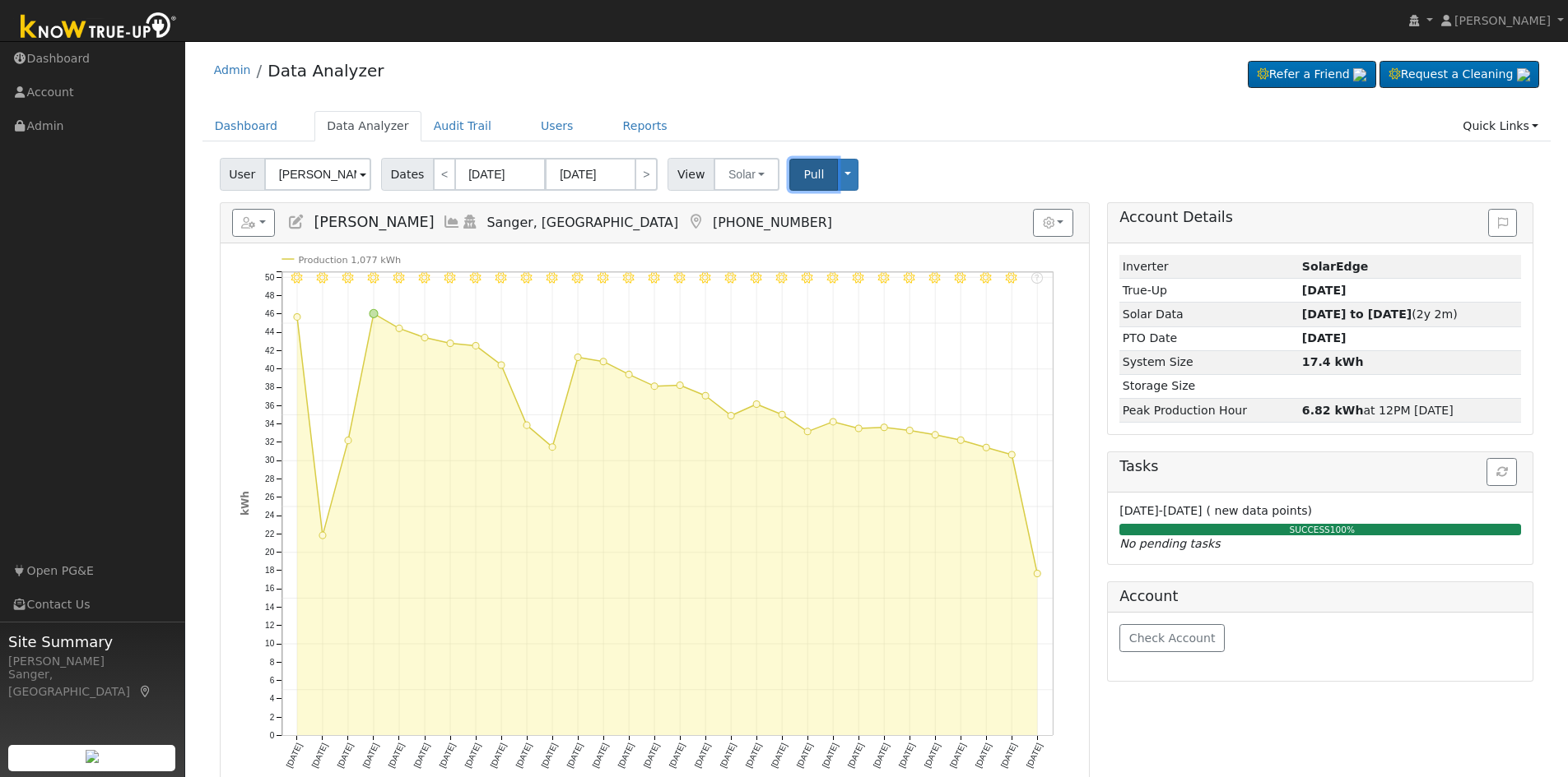
click at [803, 173] on span "Pull" at bounding box center [813, 175] width 20 height 14
click at [642, 176] on link ">" at bounding box center [646, 174] width 23 height 33
type input "[DATE]"
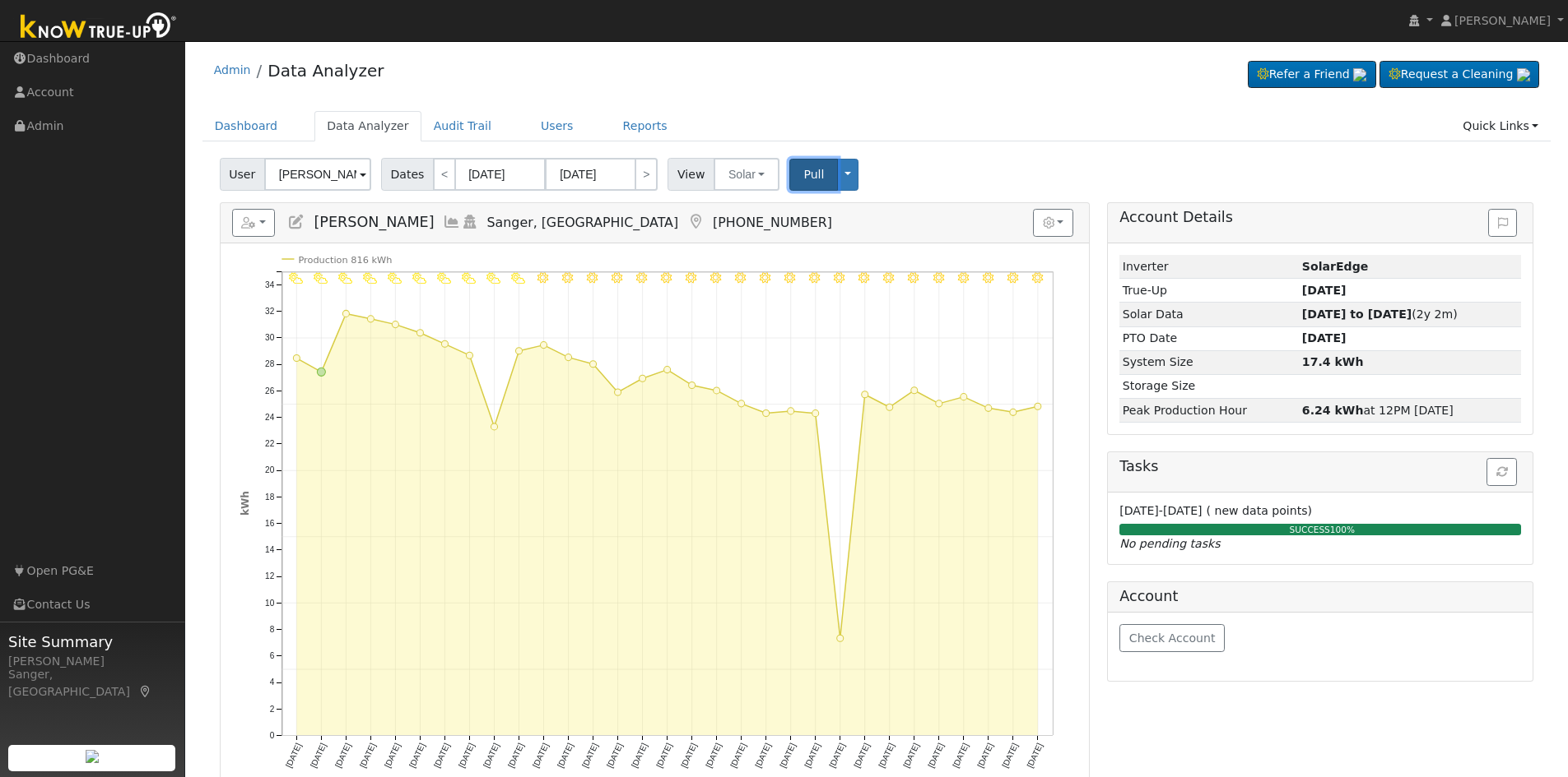
click at [803, 173] on span "Pull" at bounding box center [813, 175] width 20 height 14
click at [642, 174] on link ">" at bounding box center [646, 174] width 23 height 33
type input "[DATE]"
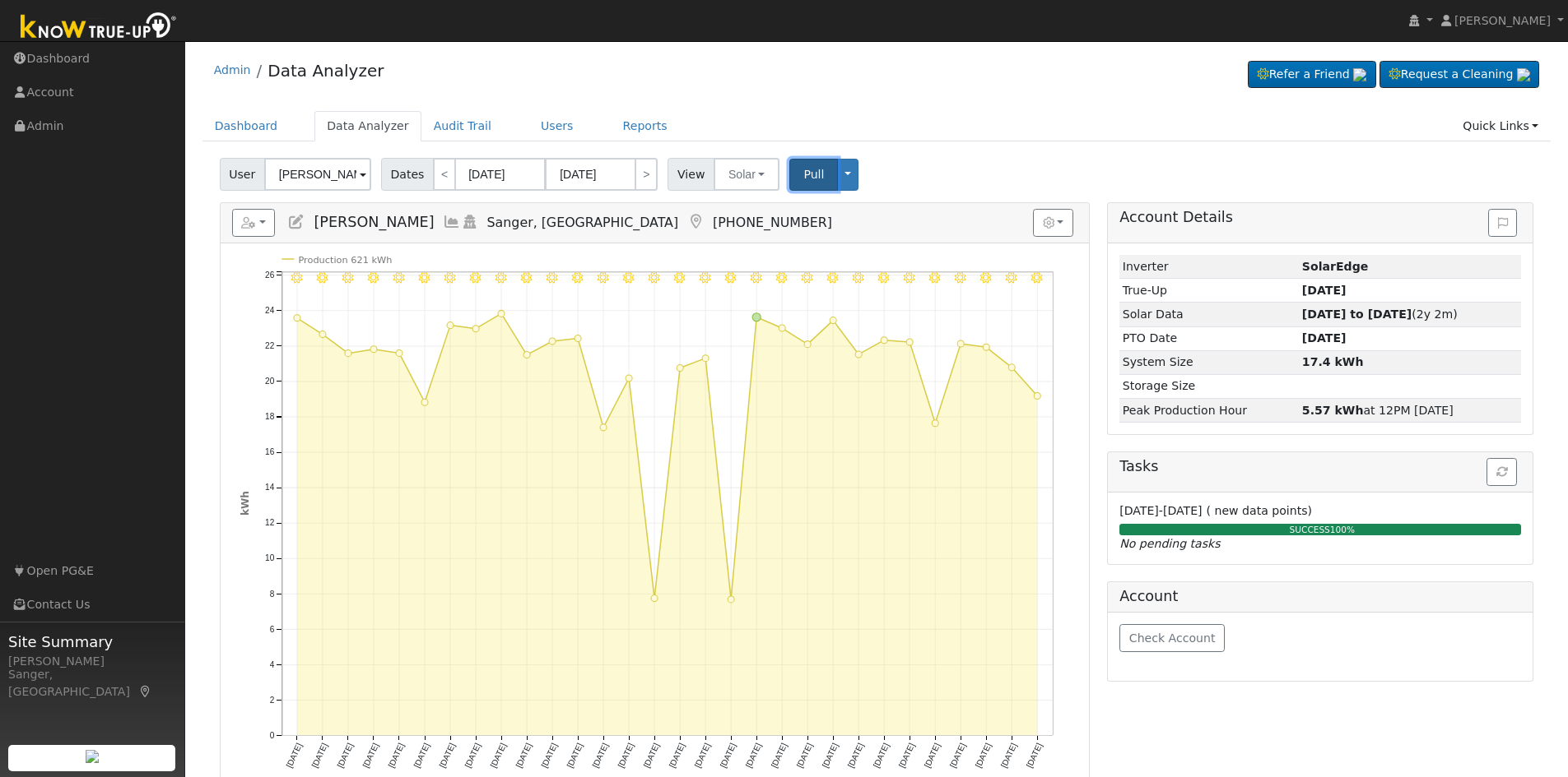
click at [791, 174] on button "Pull" at bounding box center [813, 174] width 48 height 32
drag, startPoint x: 635, startPoint y: 172, endPoint x: 674, endPoint y: 172, distance: 39.0
click at [635, 172] on link ">" at bounding box center [646, 174] width 23 height 33
type input "[DATE]"
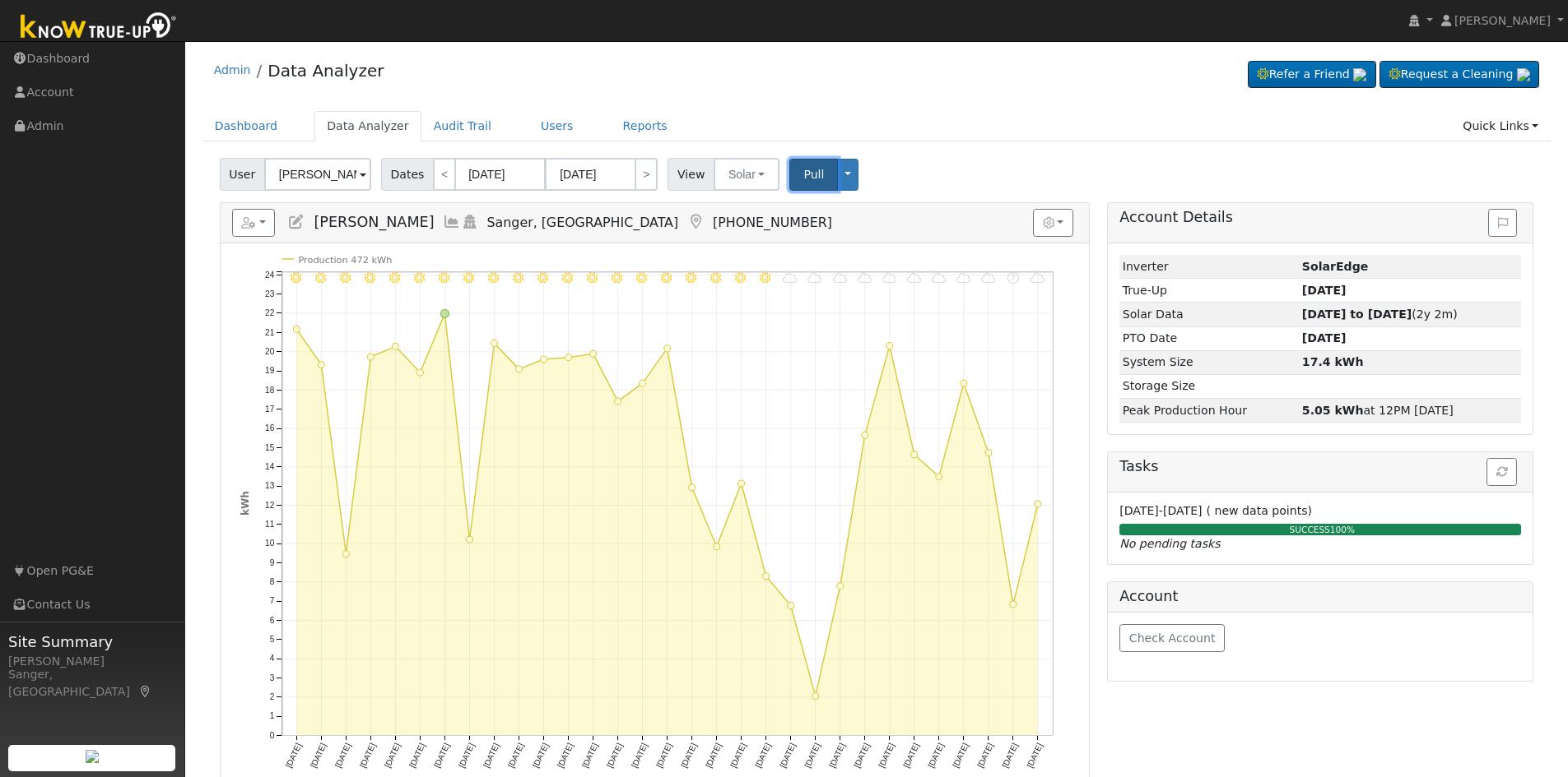
click at [803, 170] on span "Pull" at bounding box center [813, 175] width 20 height 14
click at [637, 174] on link ">" at bounding box center [646, 174] width 23 height 33
type input "[DATE]"
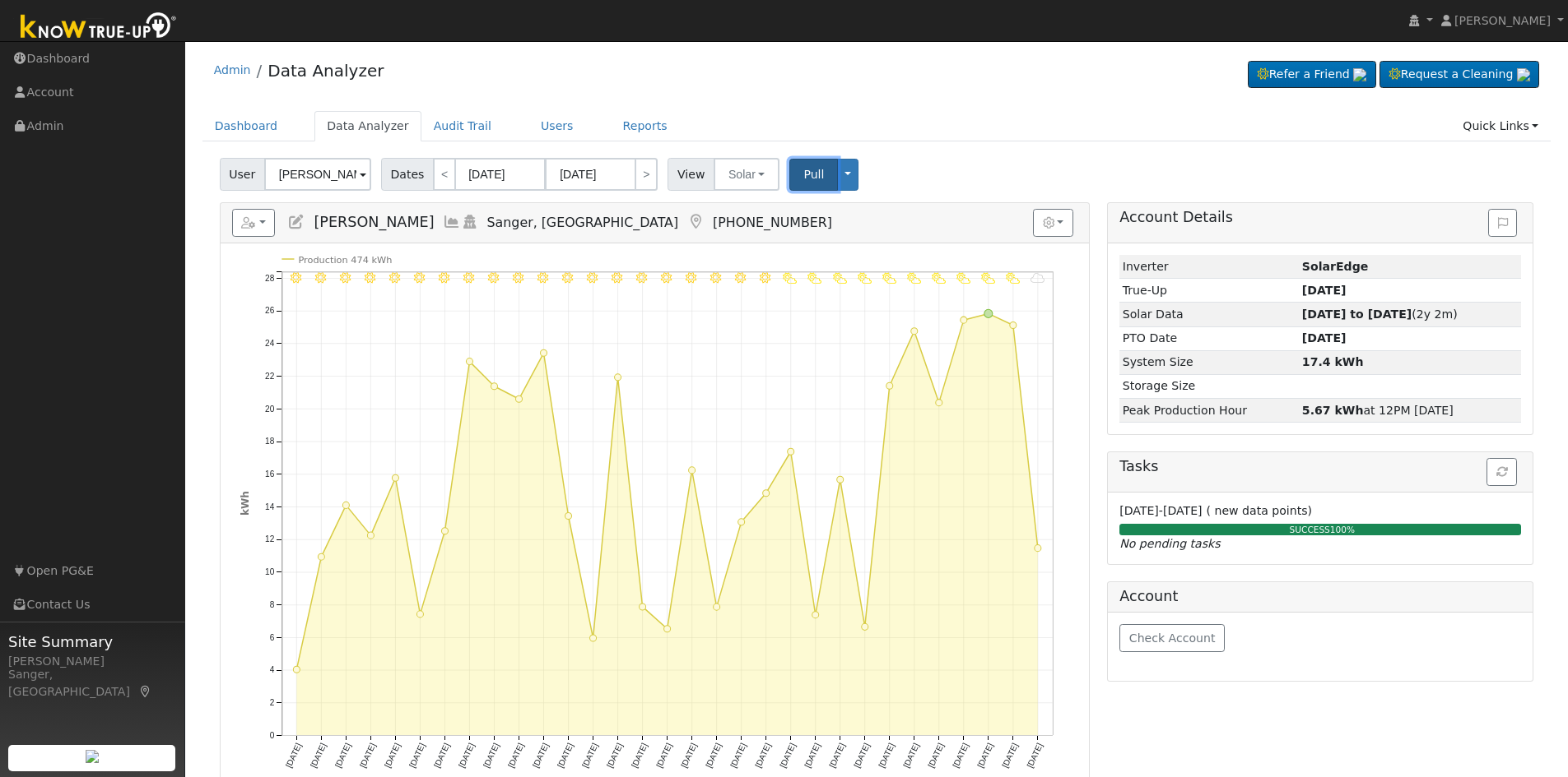
click at [805, 175] on span "Pull" at bounding box center [813, 175] width 20 height 14
click at [634, 174] on link ">" at bounding box center [646, 174] width 23 height 33
type input "[DATE]"
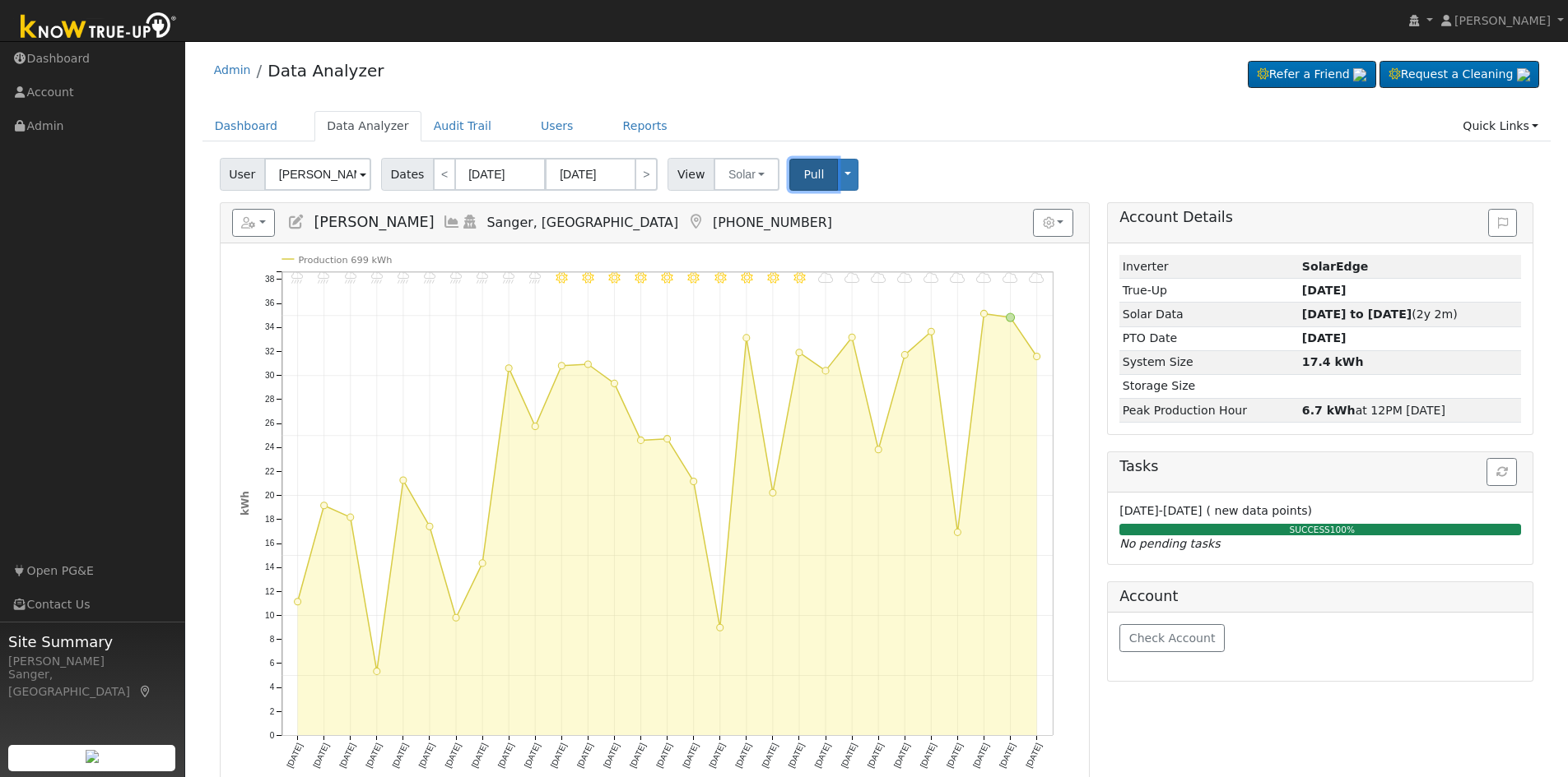
click at [803, 179] on span "Pull" at bounding box center [813, 175] width 20 height 14
click at [639, 173] on link ">" at bounding box center [646, 174] width 23 height 33
type input "[DATE]"
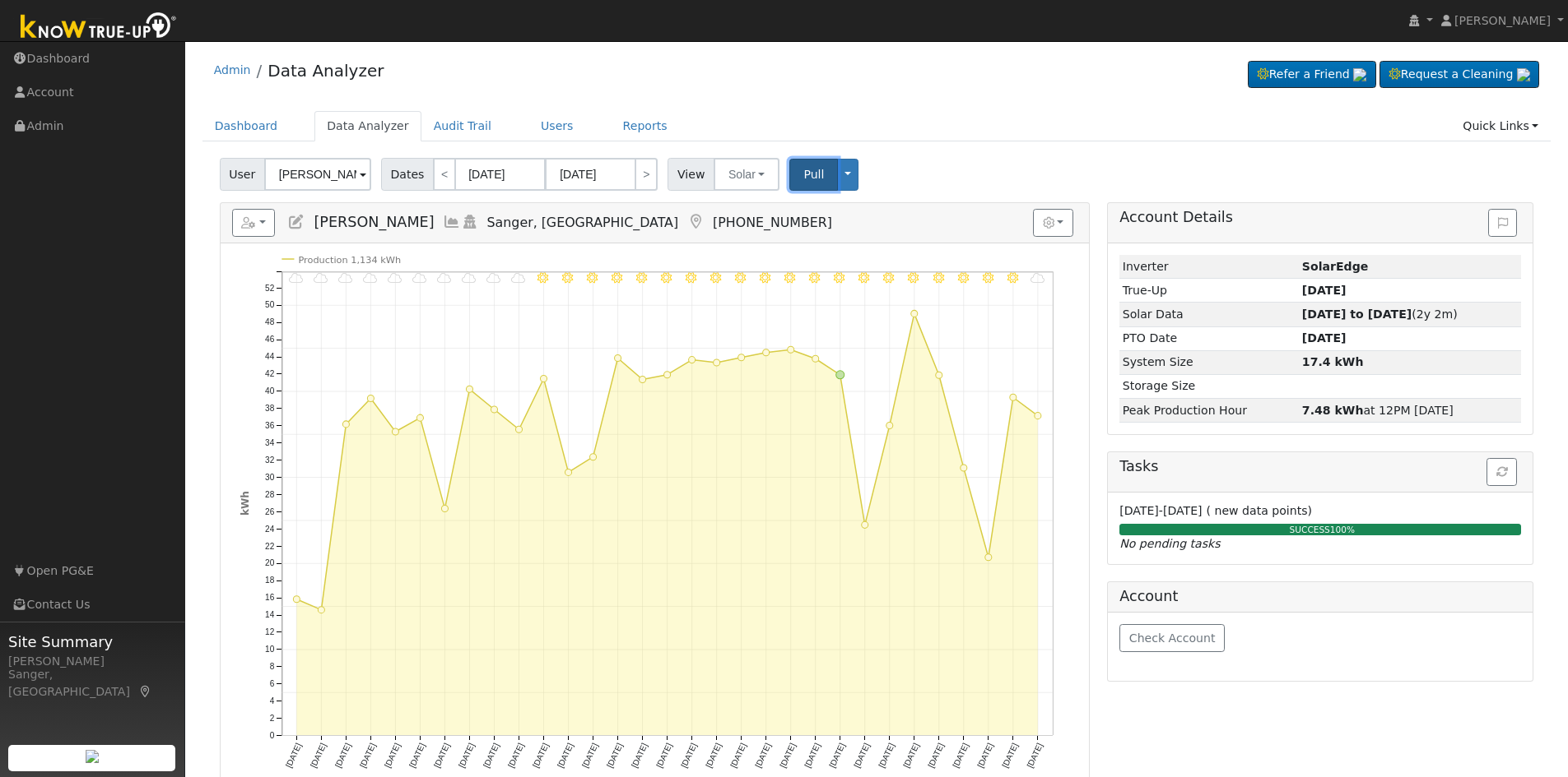
click at [803, 174] on span "Pull" at bounding box center [813, 175] width 20 height 14
click at [636, 180] on link ">" at bounding box center [646, 174] width 23 height 33
type input "[DATE]"
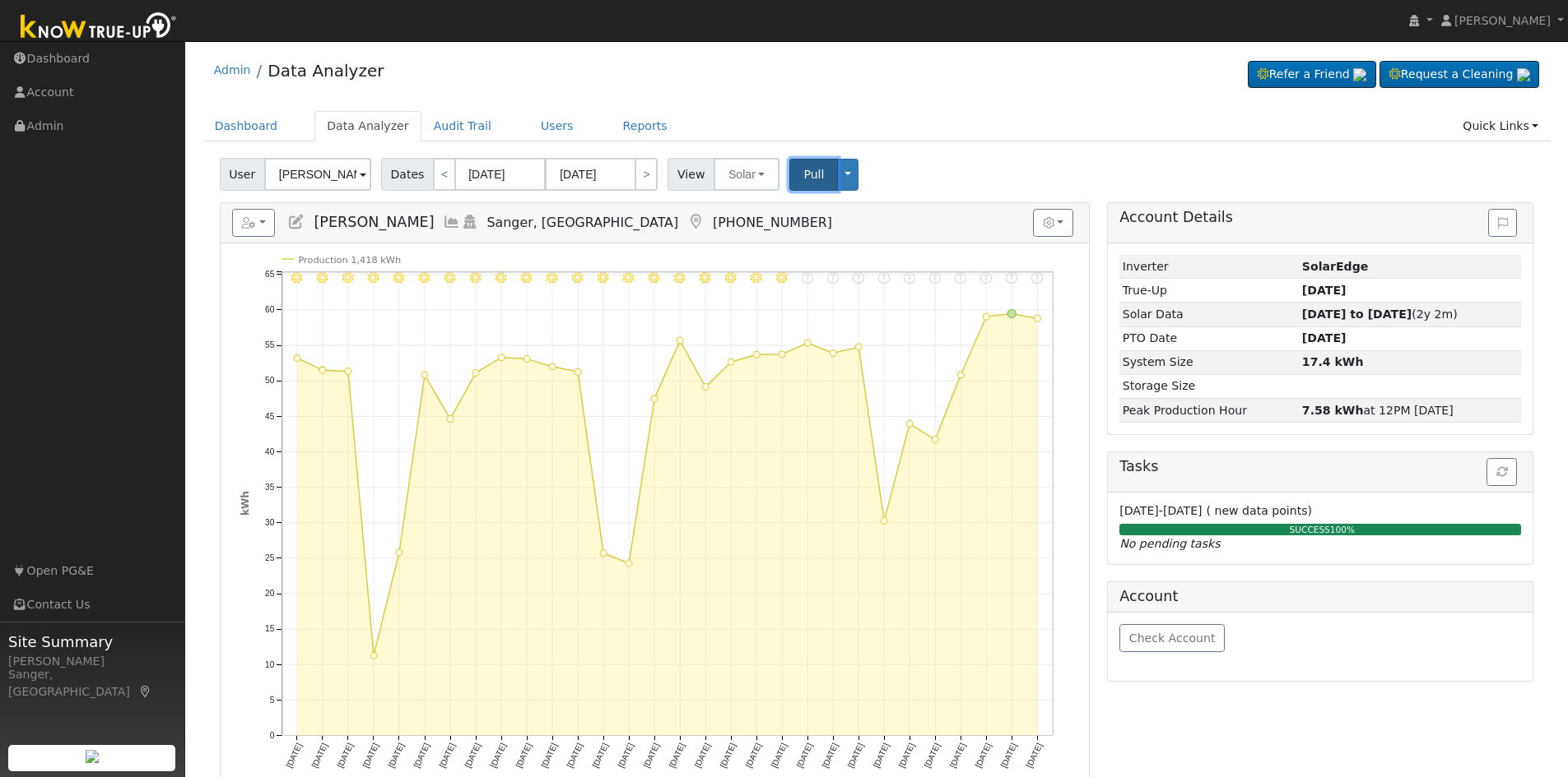
drag, startPoint x: 799, startPoint y: 175, endPoint x: 1525, endPoint y: 277, distance: 733.1
click at [803, 175] on span "Pull" at bounding box center [813, 175] width 20 height 14
click at [634, 170] on link ">" at bounding box center [646, 174] width 23 height 33
type input "[DATE]"
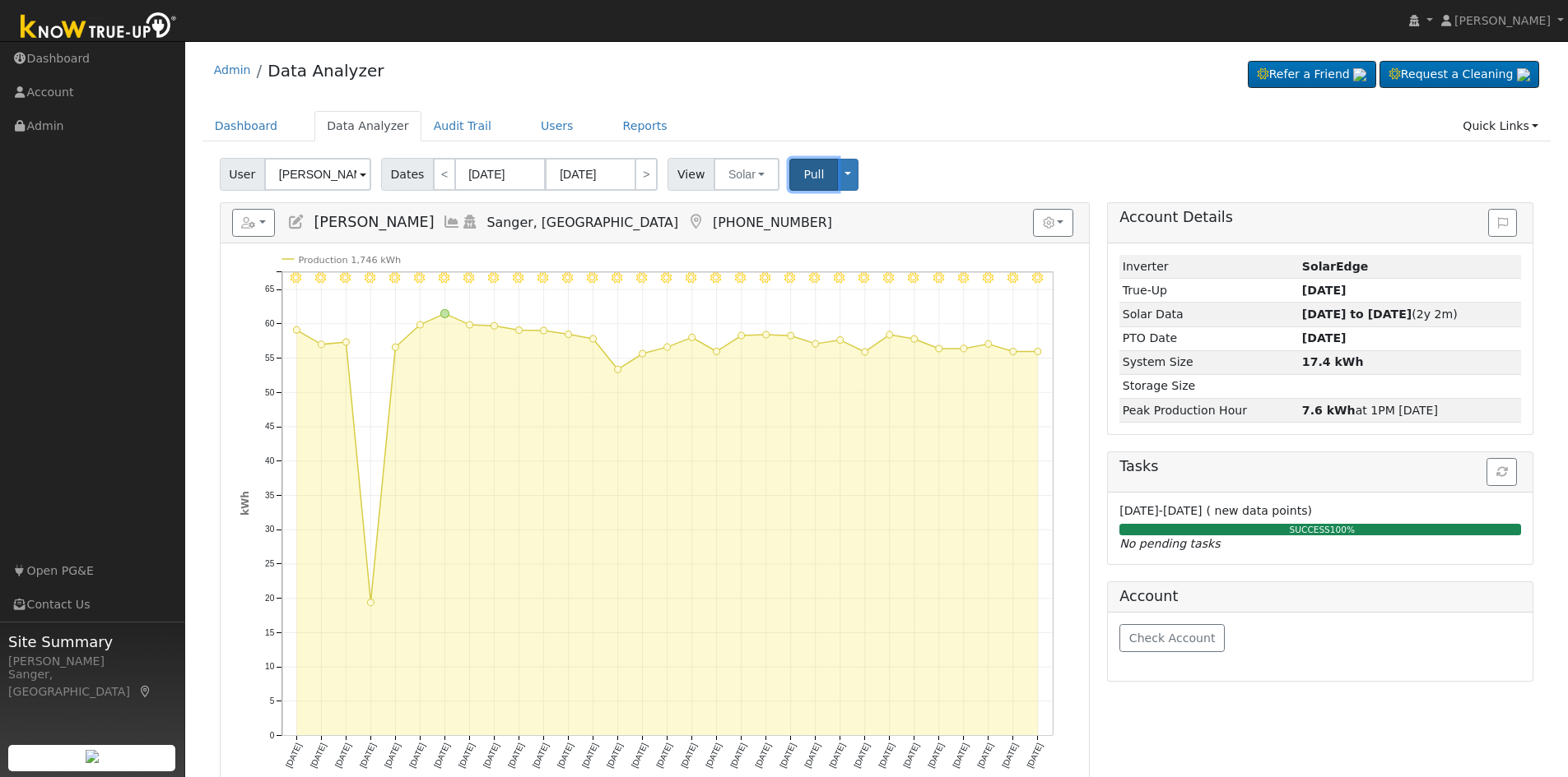
click at [804, 172] on span "Pull" at bounding box center [813, 175] width 20 height 14
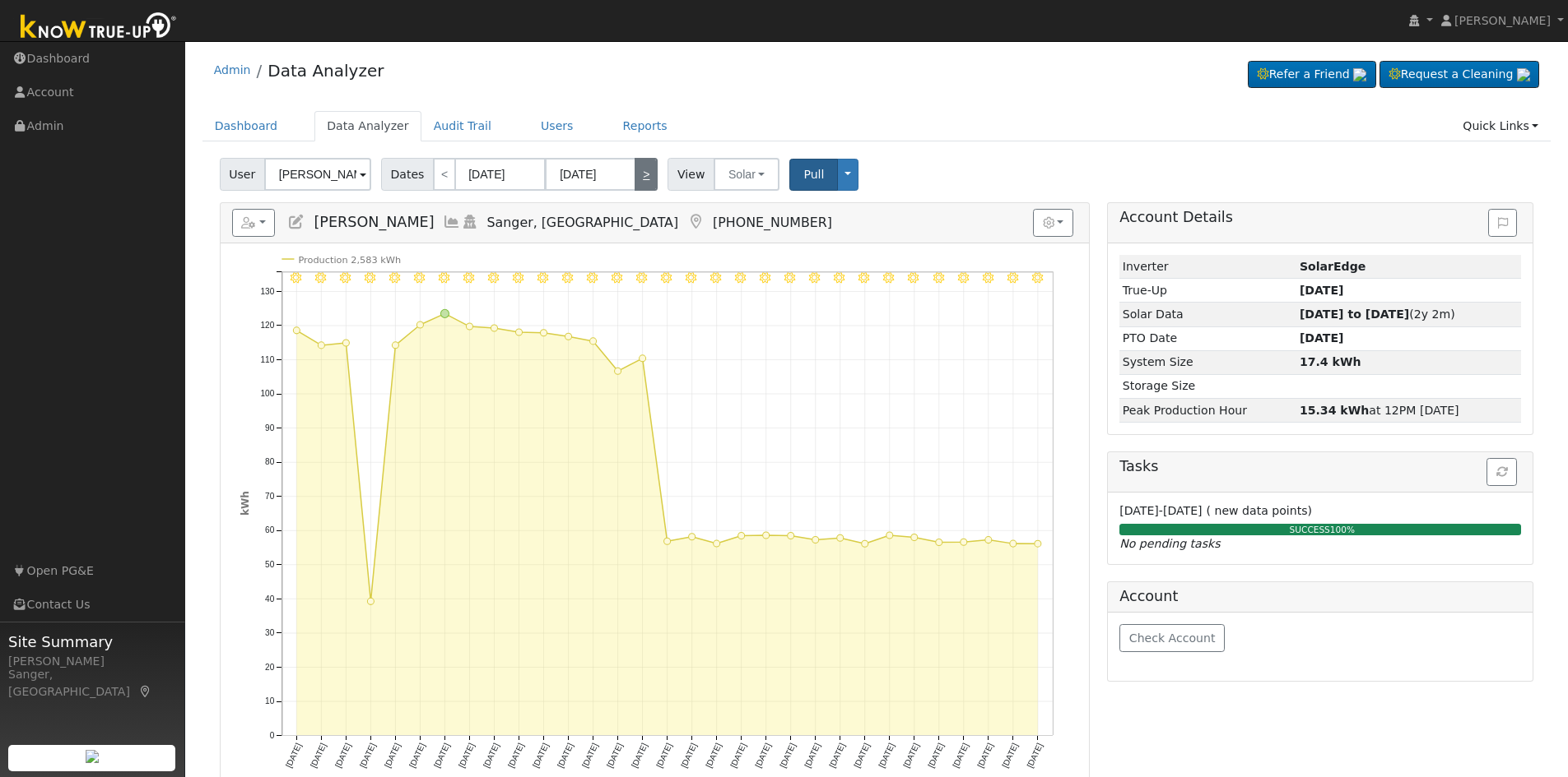
click at [635, 176] on link ">" at bounding box center [646, 174] width 23 height 33
type input "[DATE]"
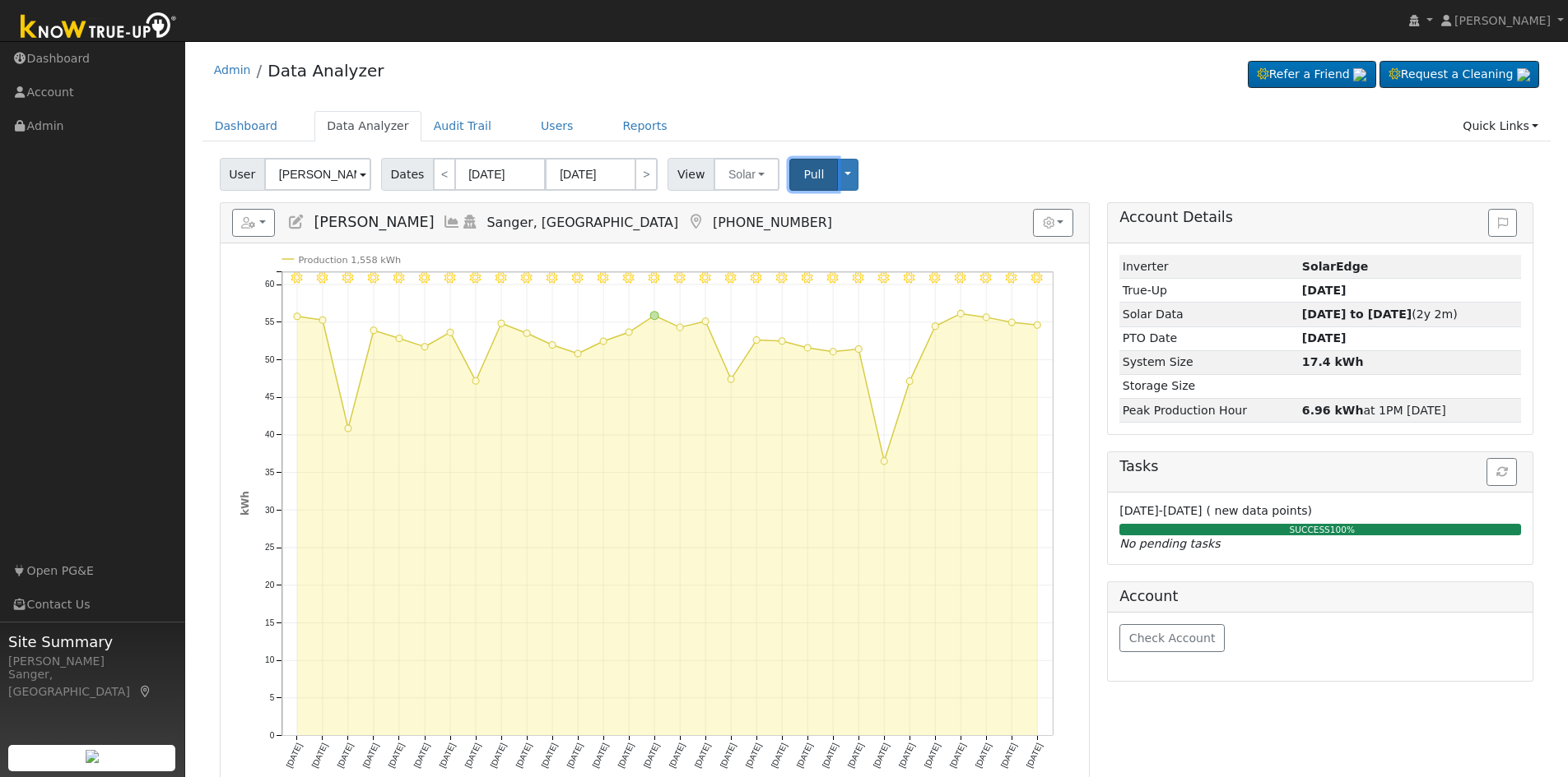
click at [803, 178] on span "Pull" at bounding box center [813, 175] width 20 height 14
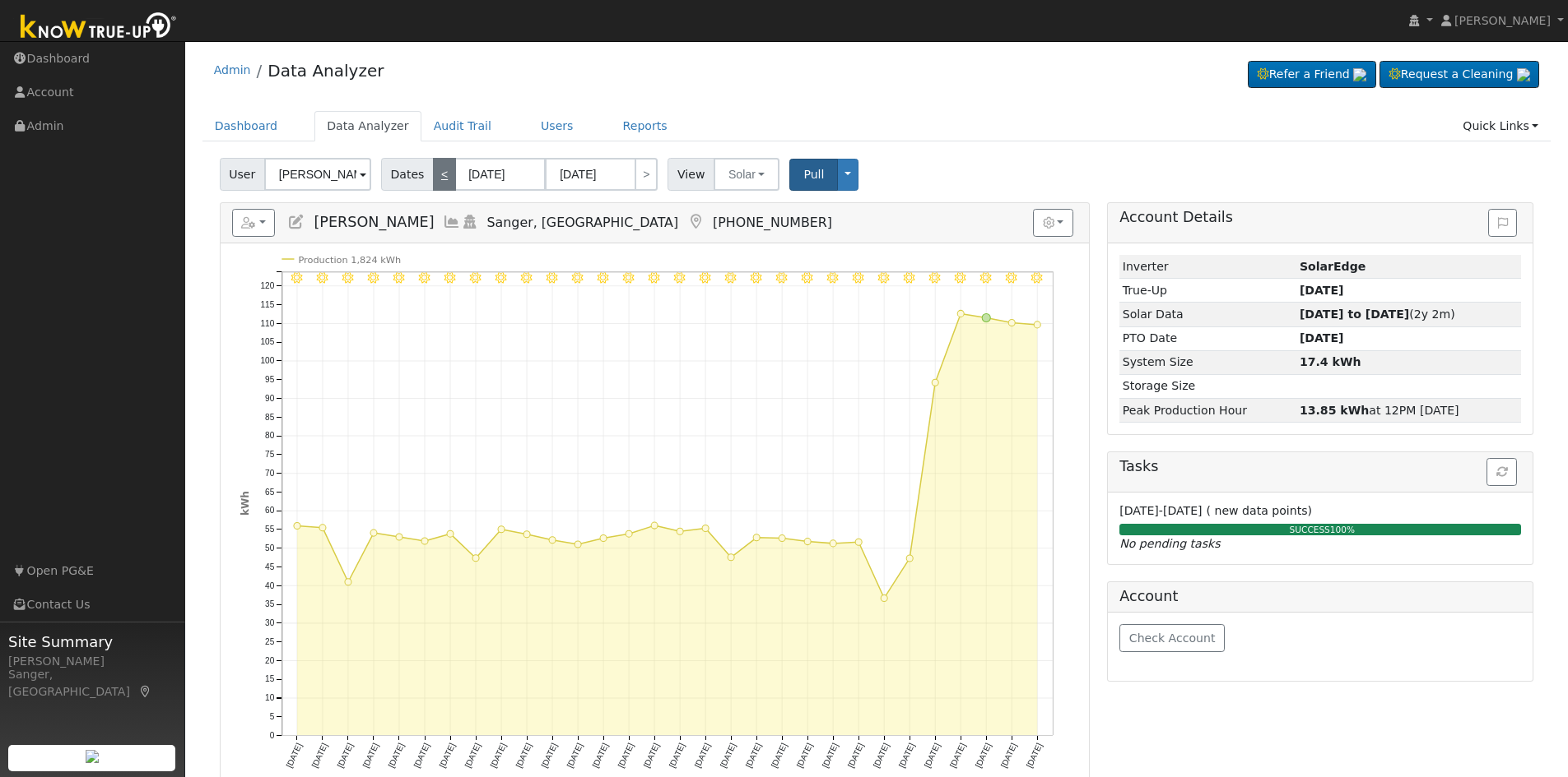
click at [433, 179] on link "<" at bounding box center [445, 174] width 23 height 33
type input "[DATE]"
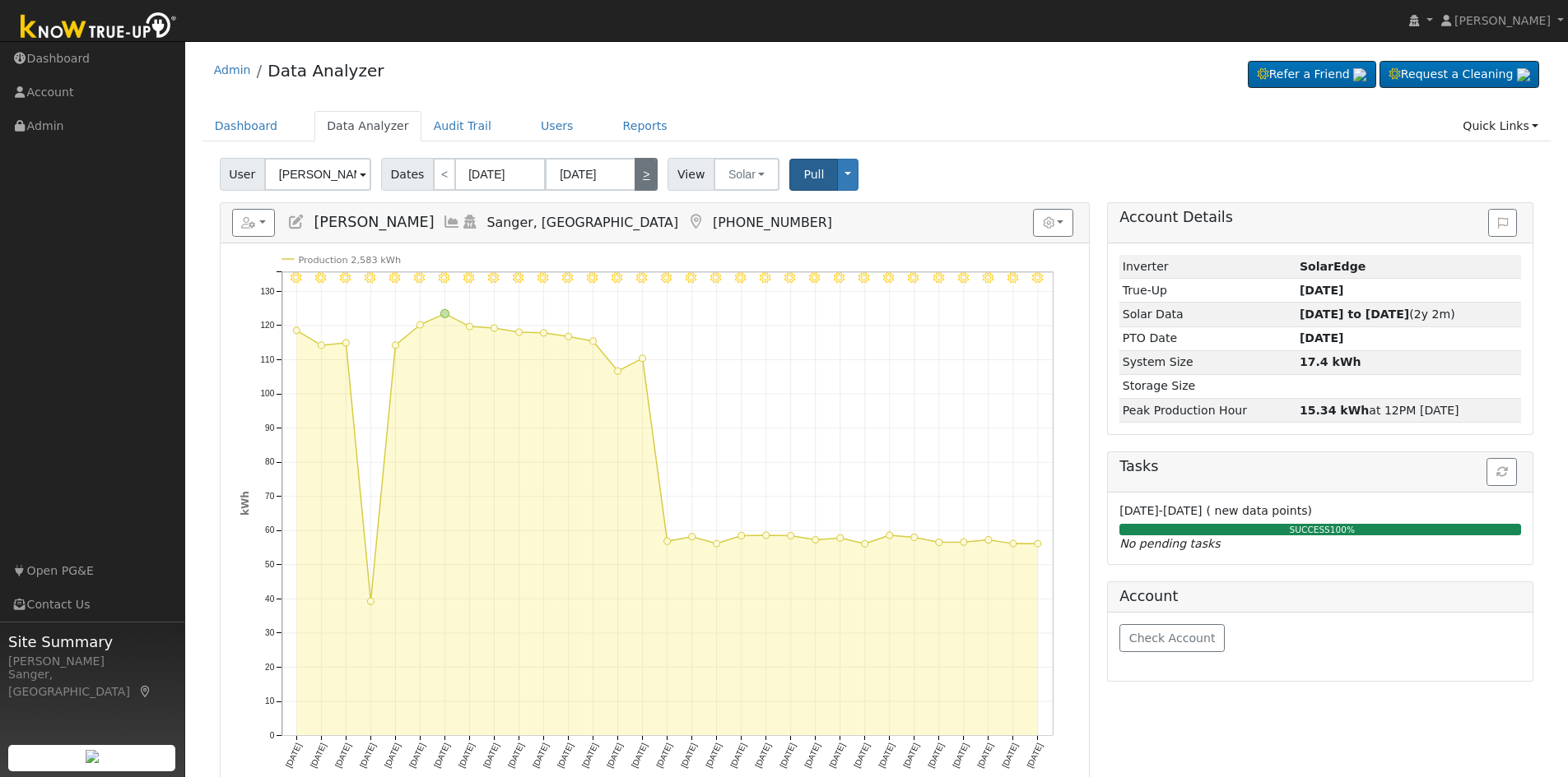
click at [634, 178] on link ">" at bounding box center [646, 174] width 23 height 33
type input "[DATE]"
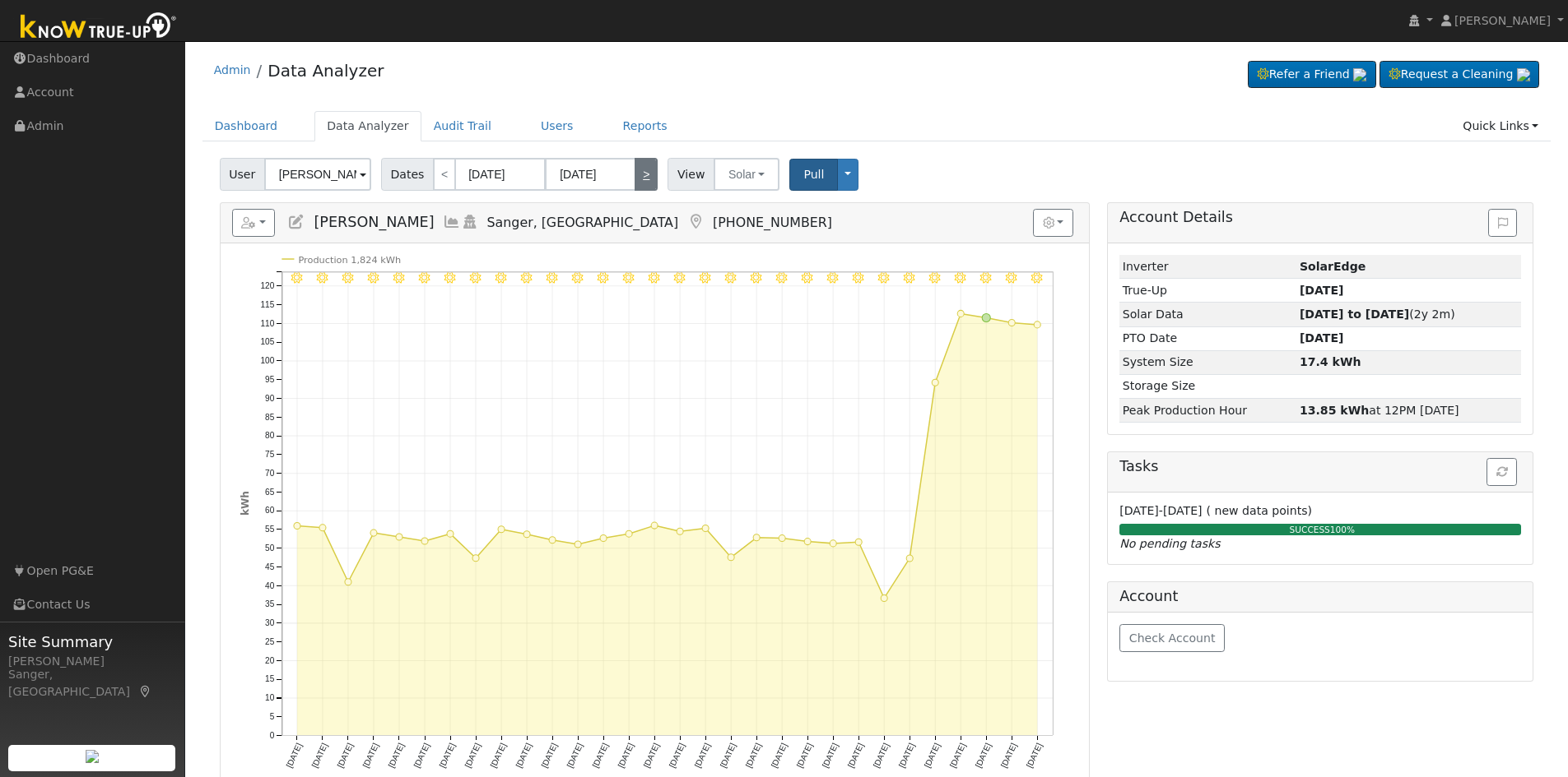
click at [634, 178] on link ">" at bounding box center [646, 174] width 23 height 33
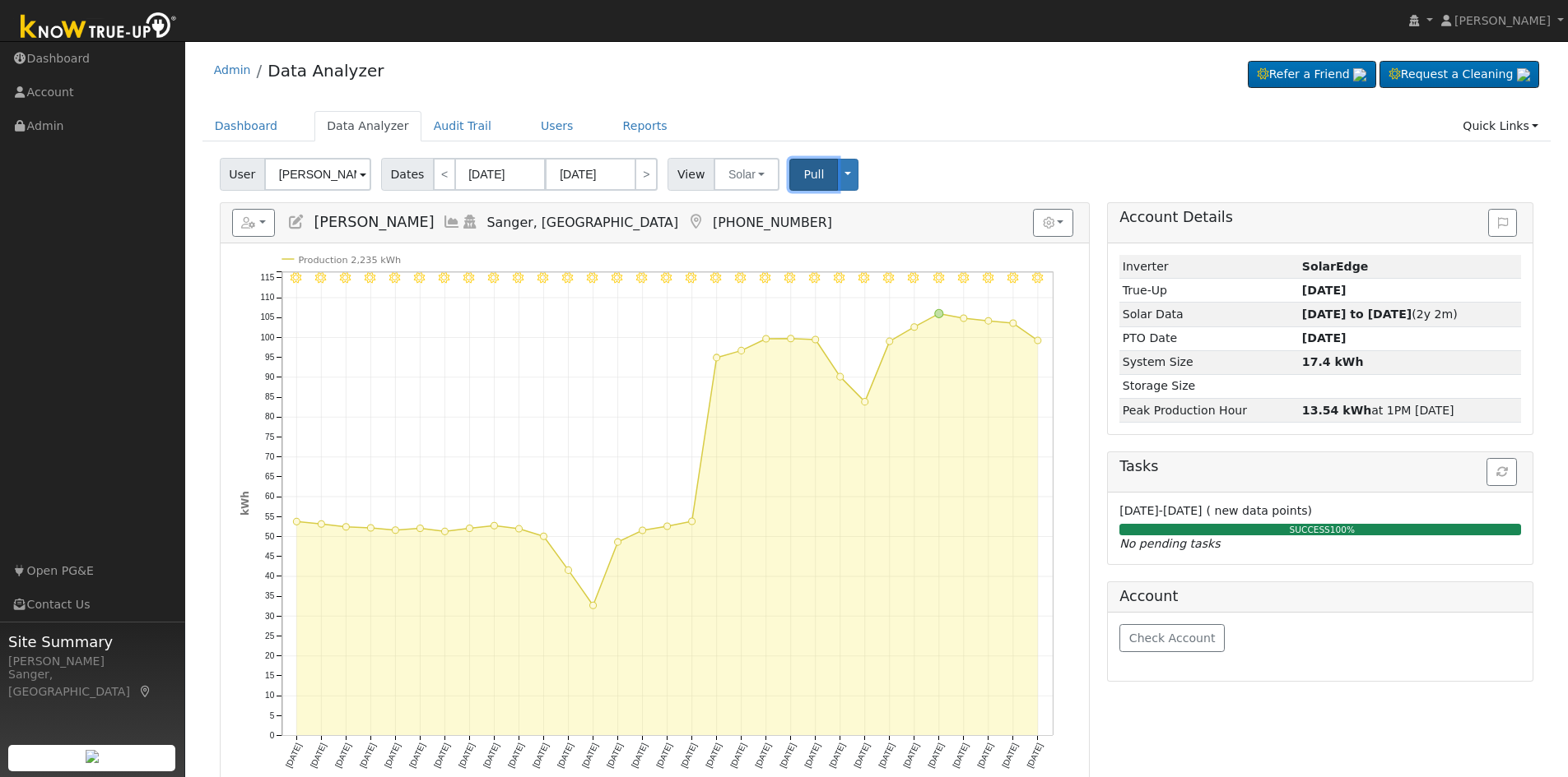
click at [803, 169] on span "Pull" at bounding box center [813, 175] width 20 height 14
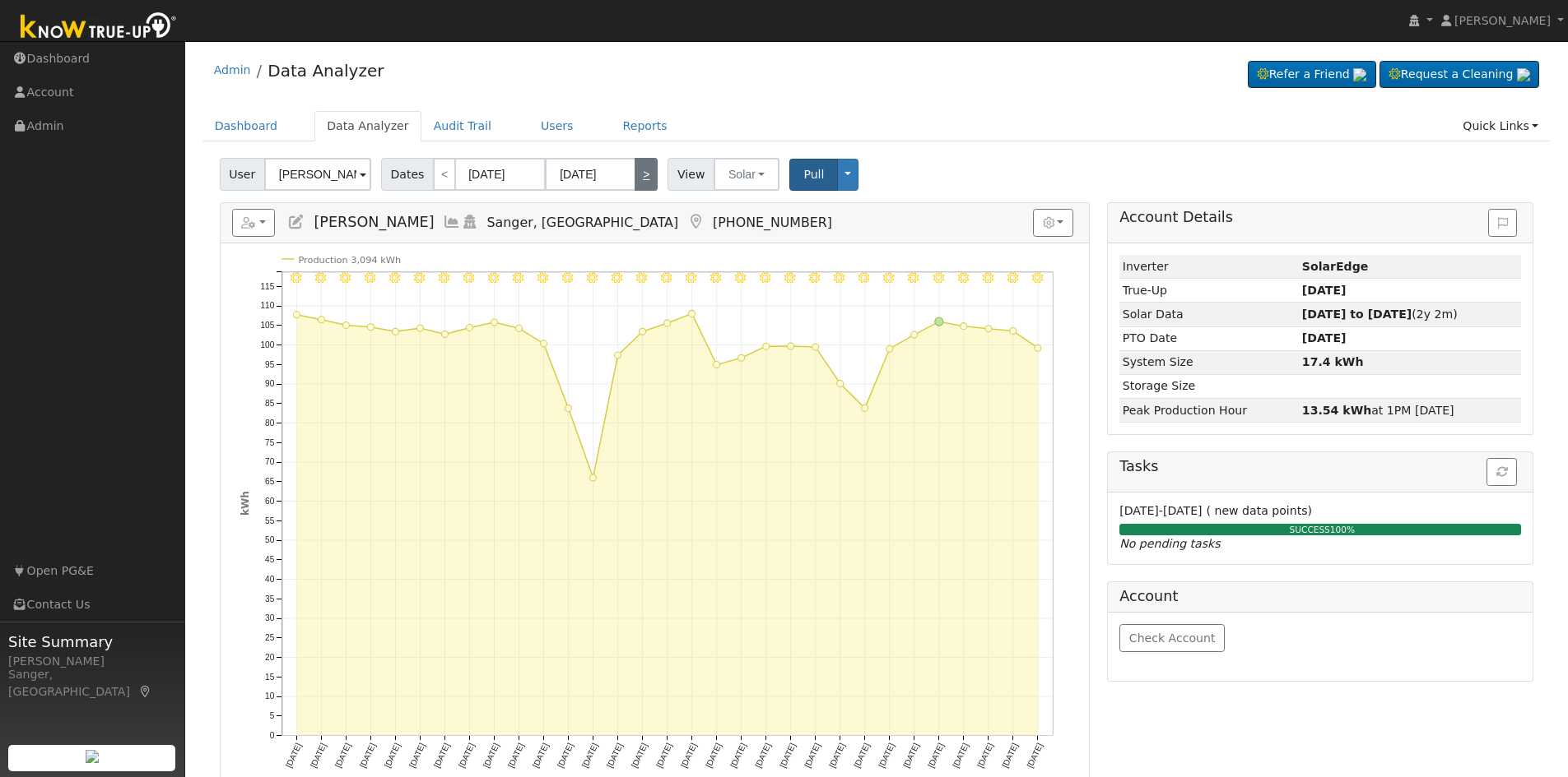
click at [634, 168] on link ">" at bounding box center [646, 174] width 23 height 33
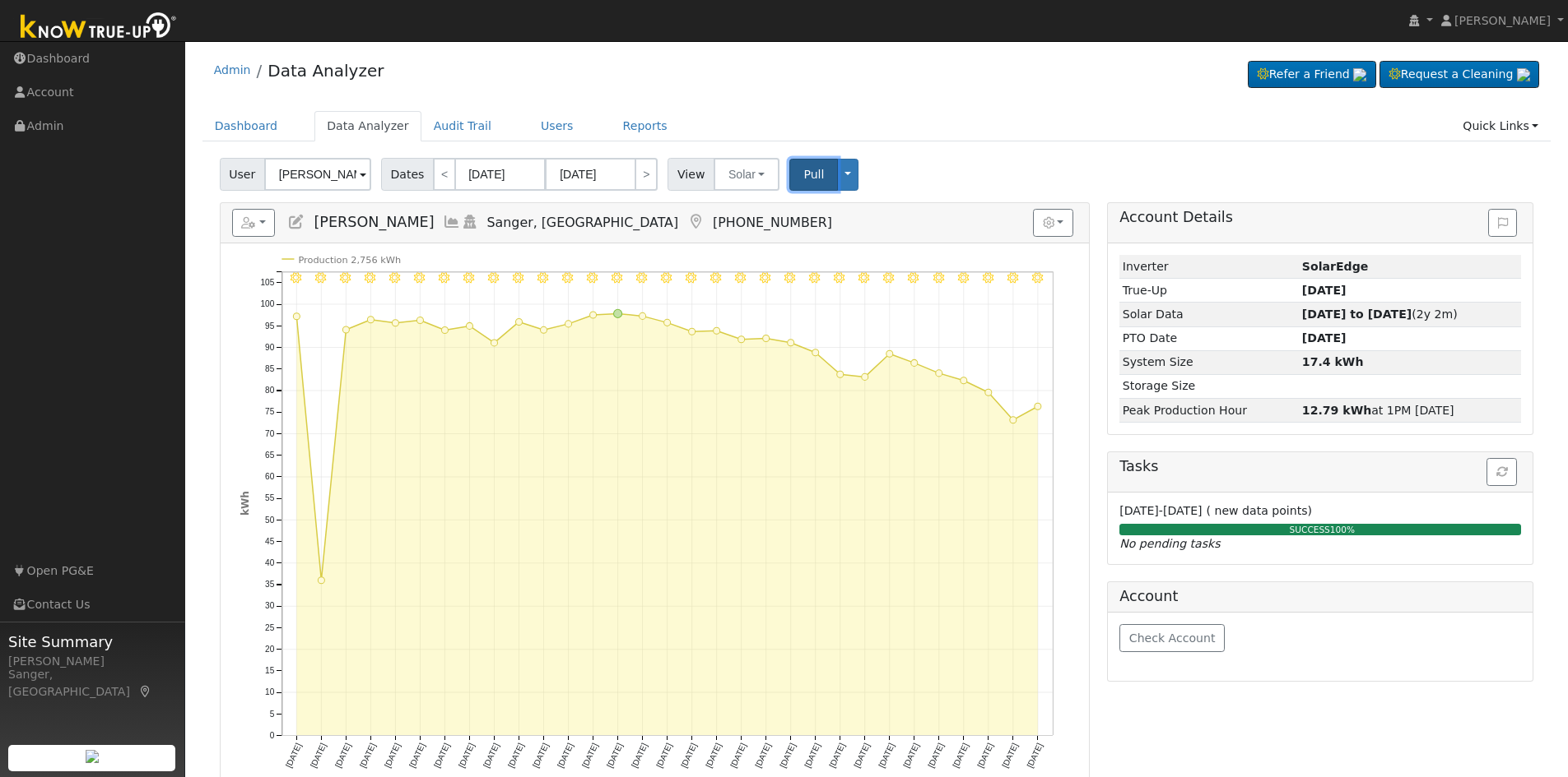
click at [803, 170] on span "Pull" at bounding box center [813, 175] width 20 height 14
click at [439, 176] on link "<" at bounding box center [445, 174] width 23 height 33
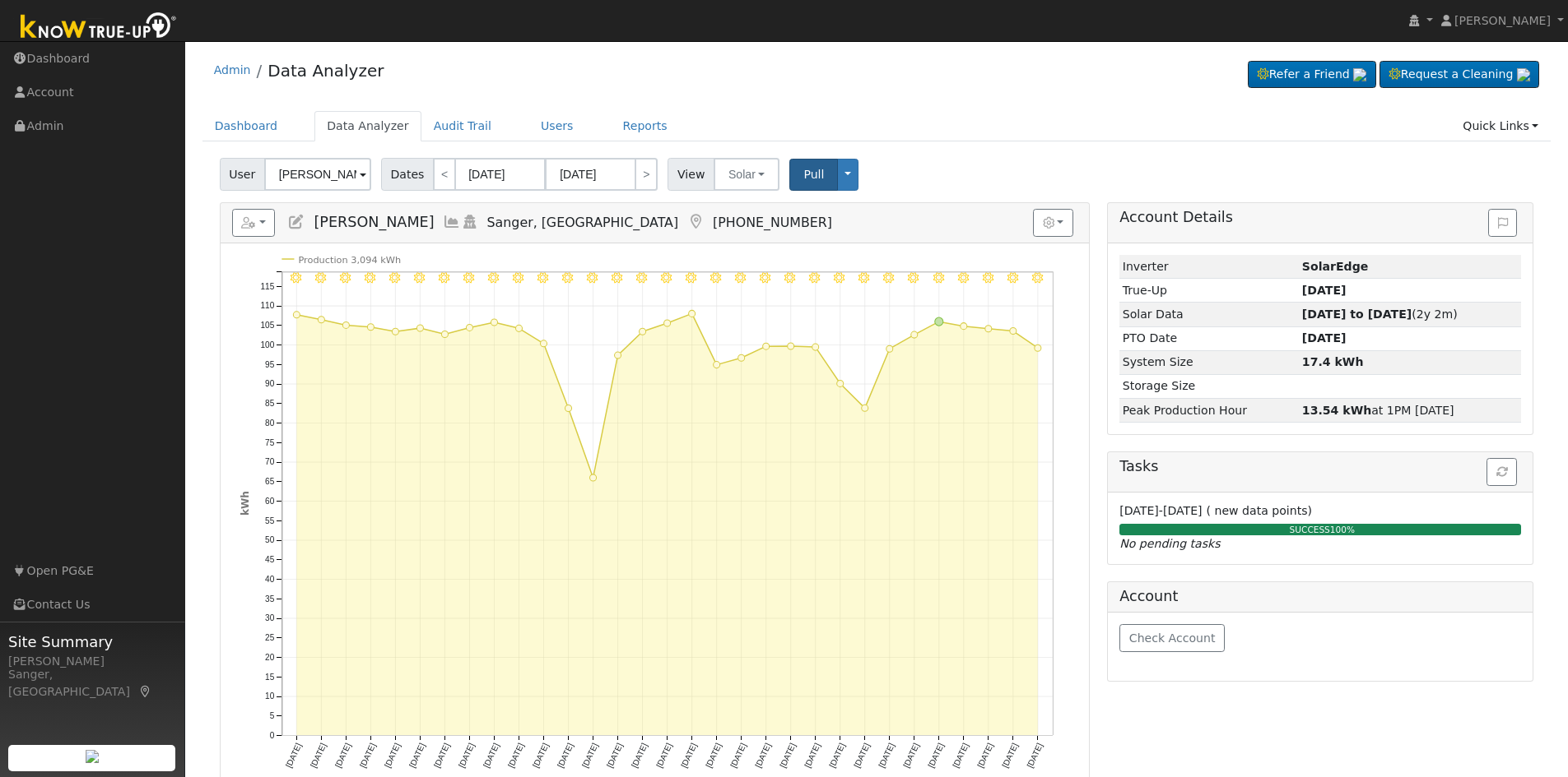
click at [443, 216] on icon at bounding box center [451, 221] width 18 height 14
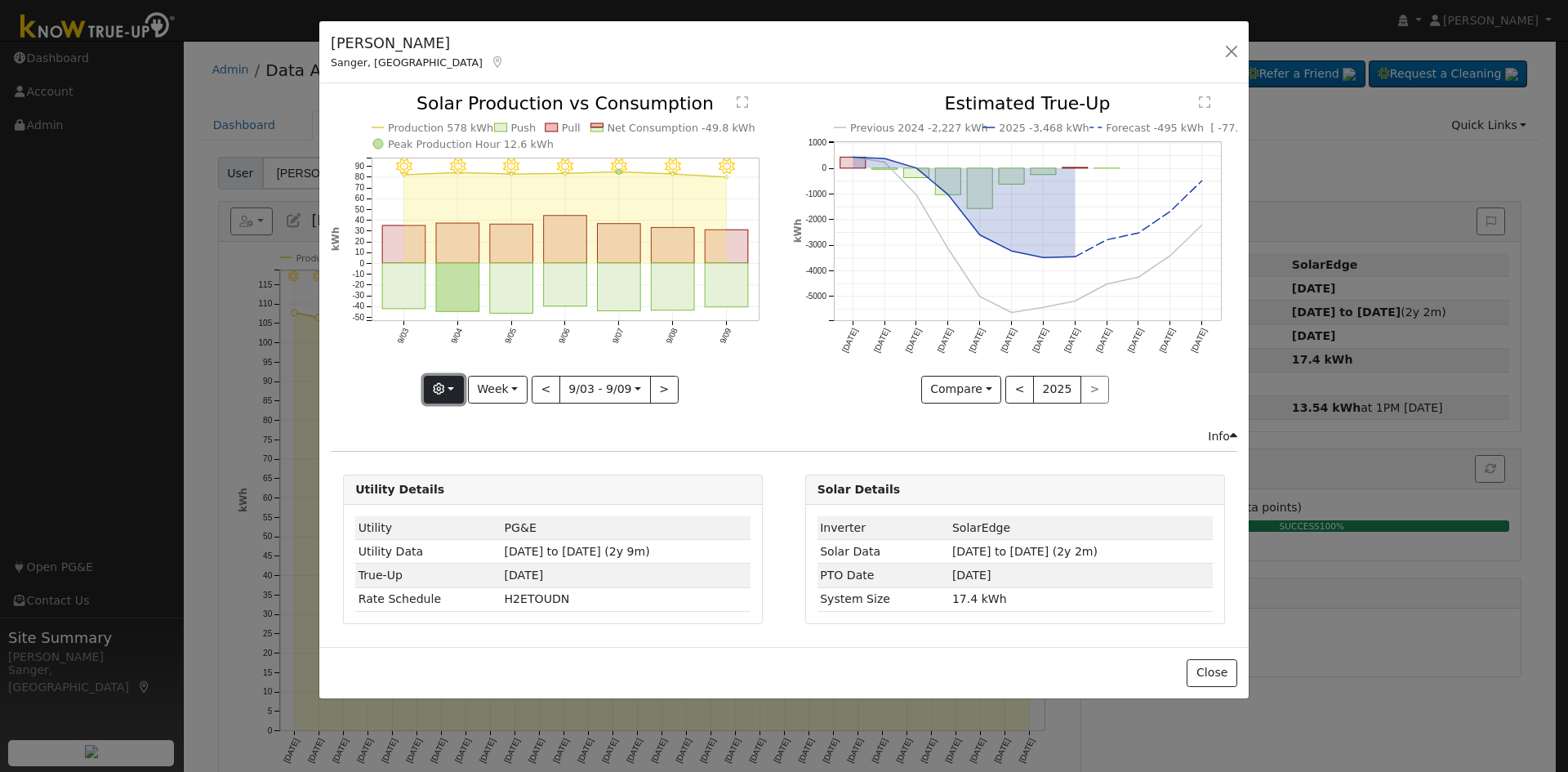
click at [443, 392] on icon "button" at bounding box center [439, 389] width 12 height 12
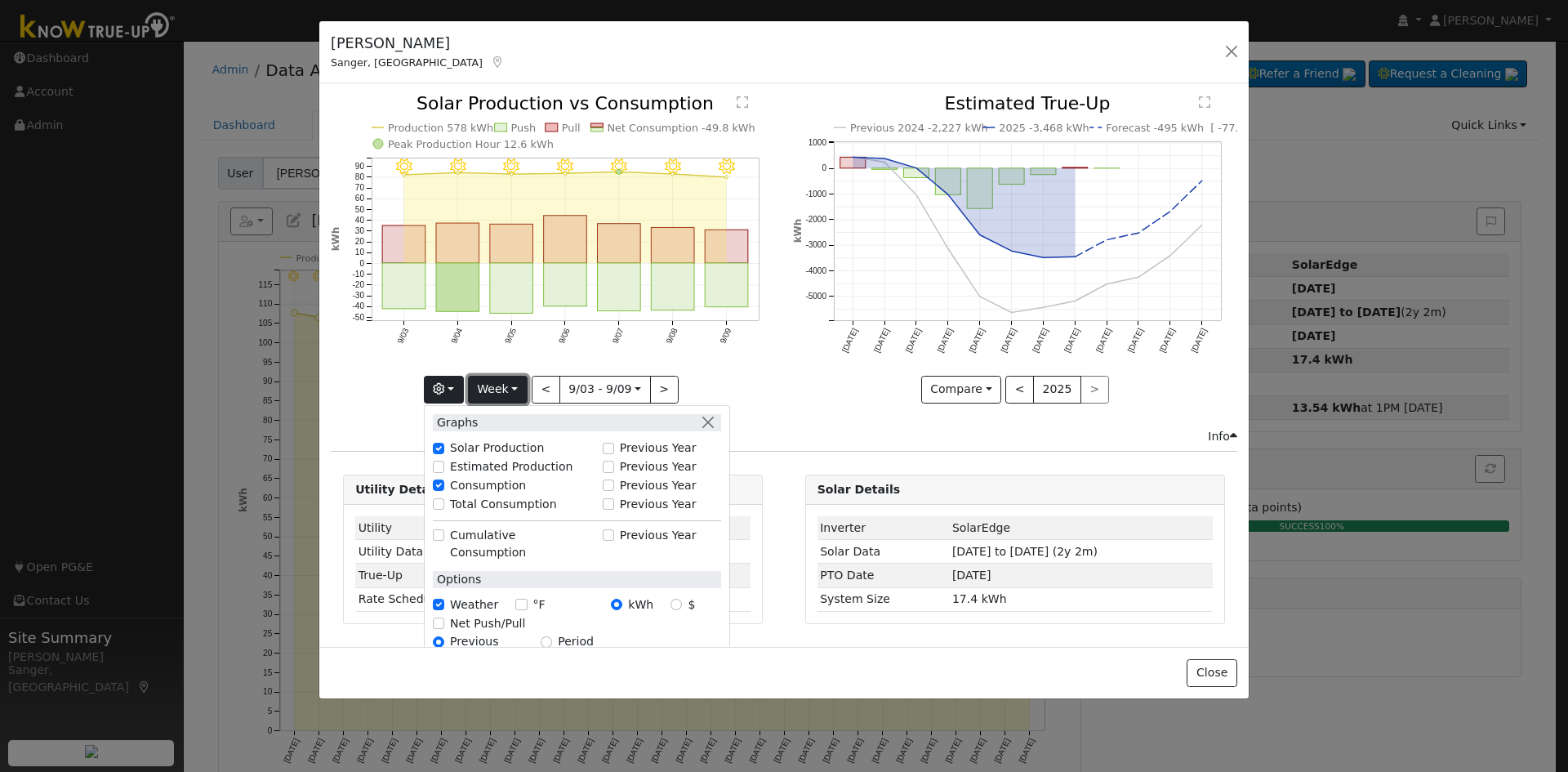
click at [487, 387] on button "Week" at bounding box center [498, 390] width 59 height 28
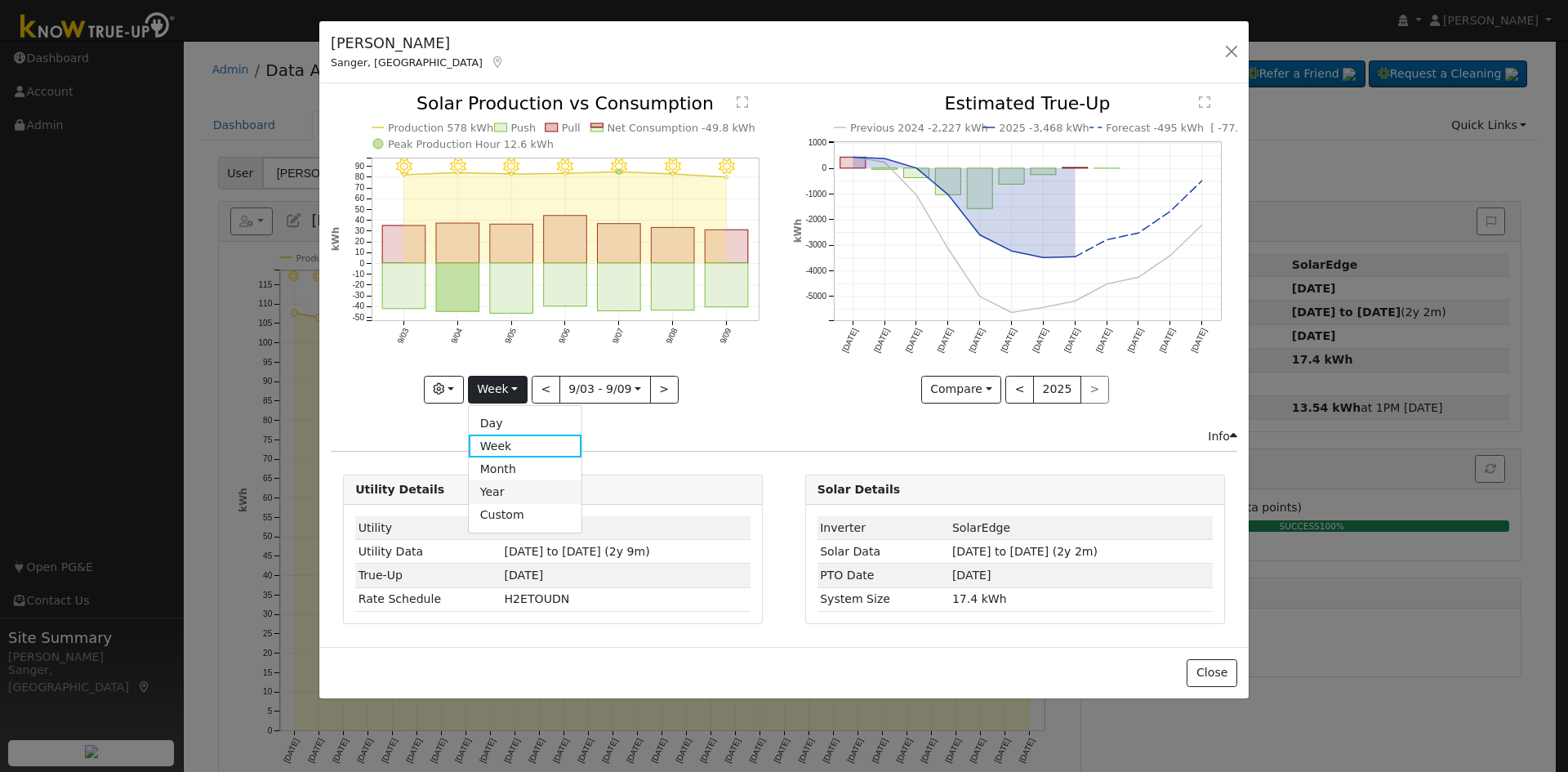
click at [497, 495] on link "Year" at bounding box center [526, 493] width 113 height 23
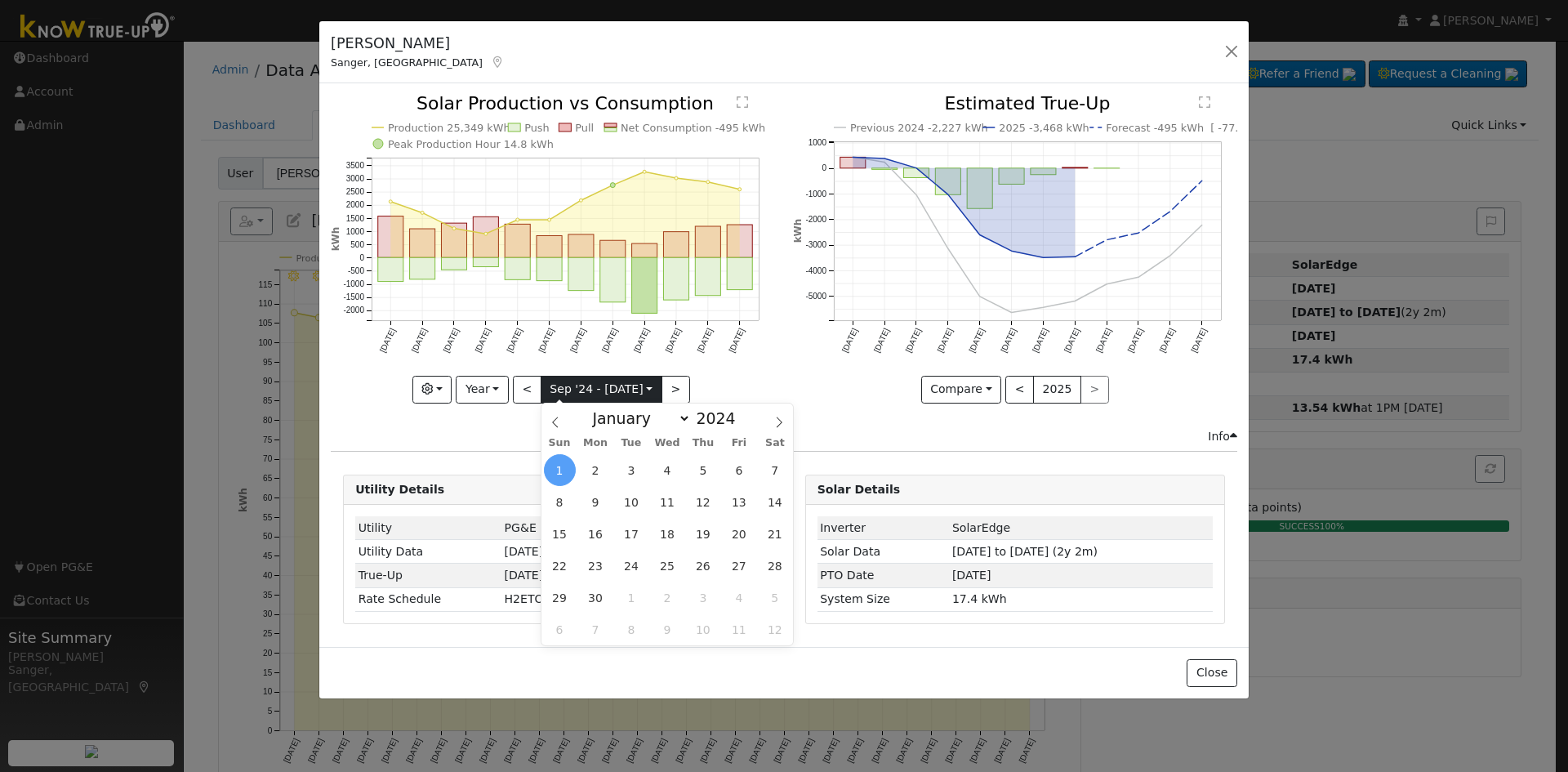
click at [585, 384] on input "[DATE]" at bounding box center [601, 389] width 120 height 26
click at [628, 416] on select "January February March April May June July August September October November De…" at bounding box center [638, 419] width 107 height 19
click at [597, 409] on select "January February March April May June July August September October November De…" at bounding box center [638, 419] width 107 height 19
click at [600, 468] on span "1" at bounding box center [595, 470] width 32 height 32
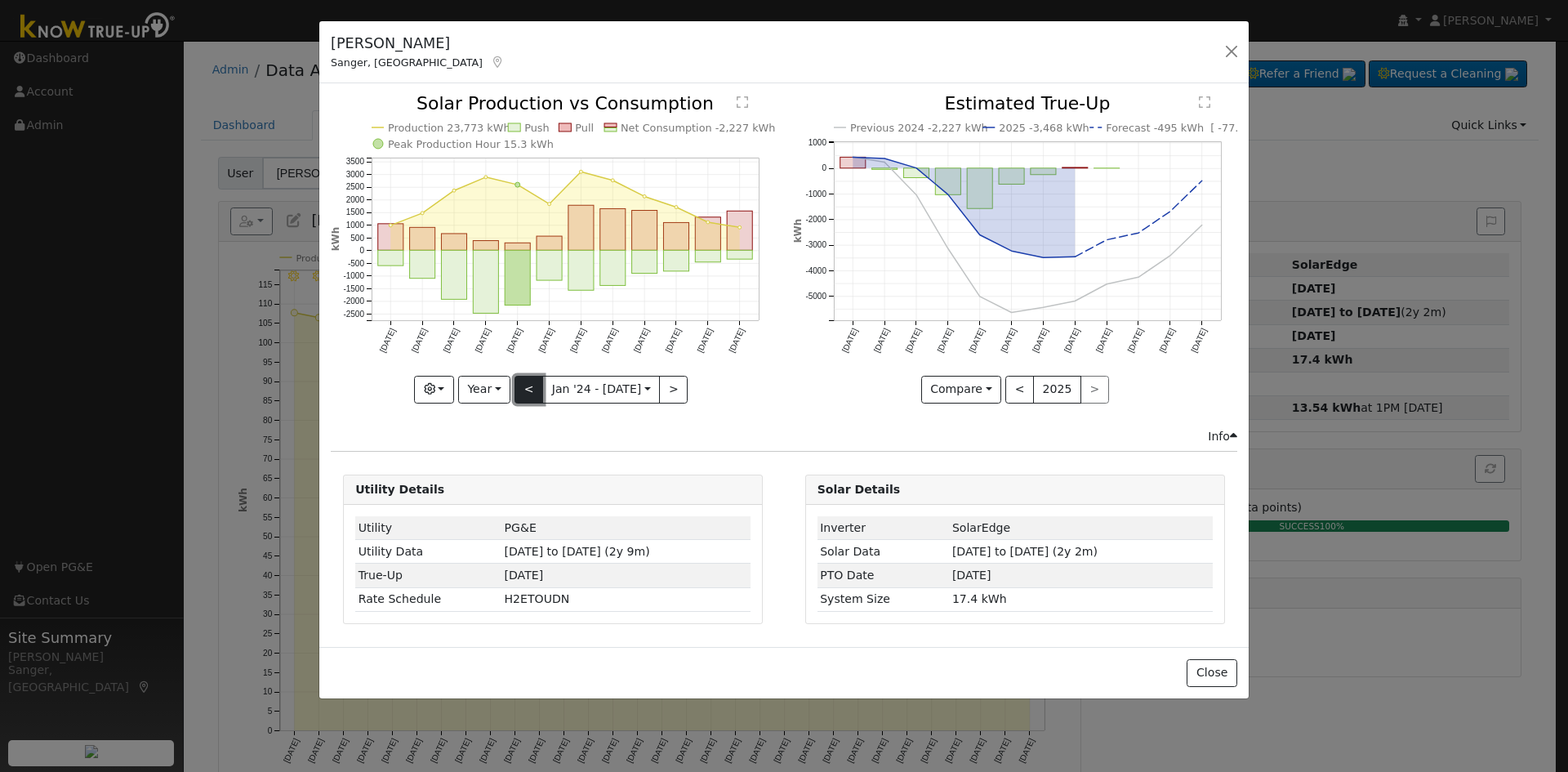
click at [526, 390] on button "<" at bounding box center [529, 390] width 29 height 28
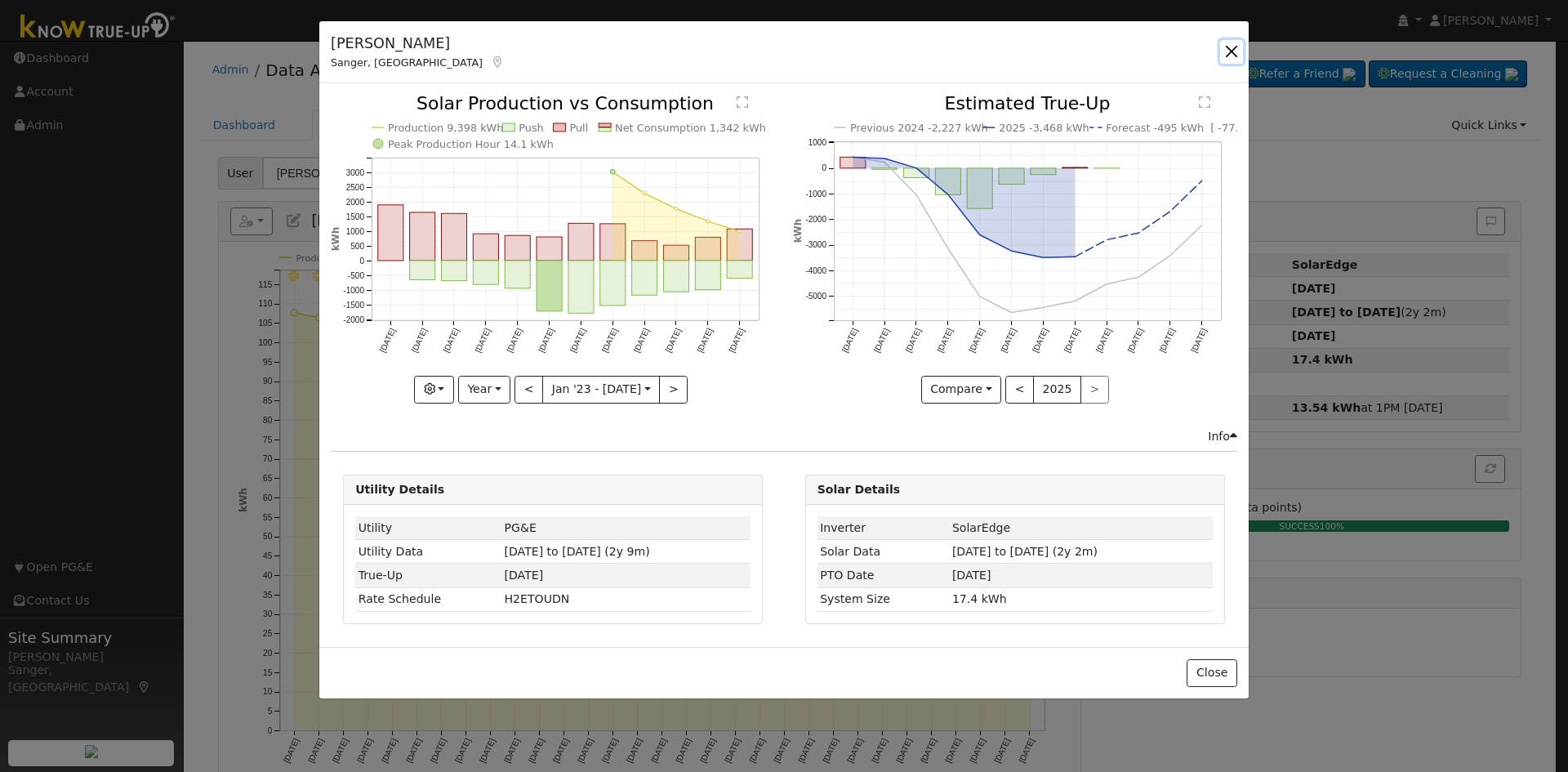
click at [1228, 50] on button "button" at bounding box center [1232, 52] width 23 height 23
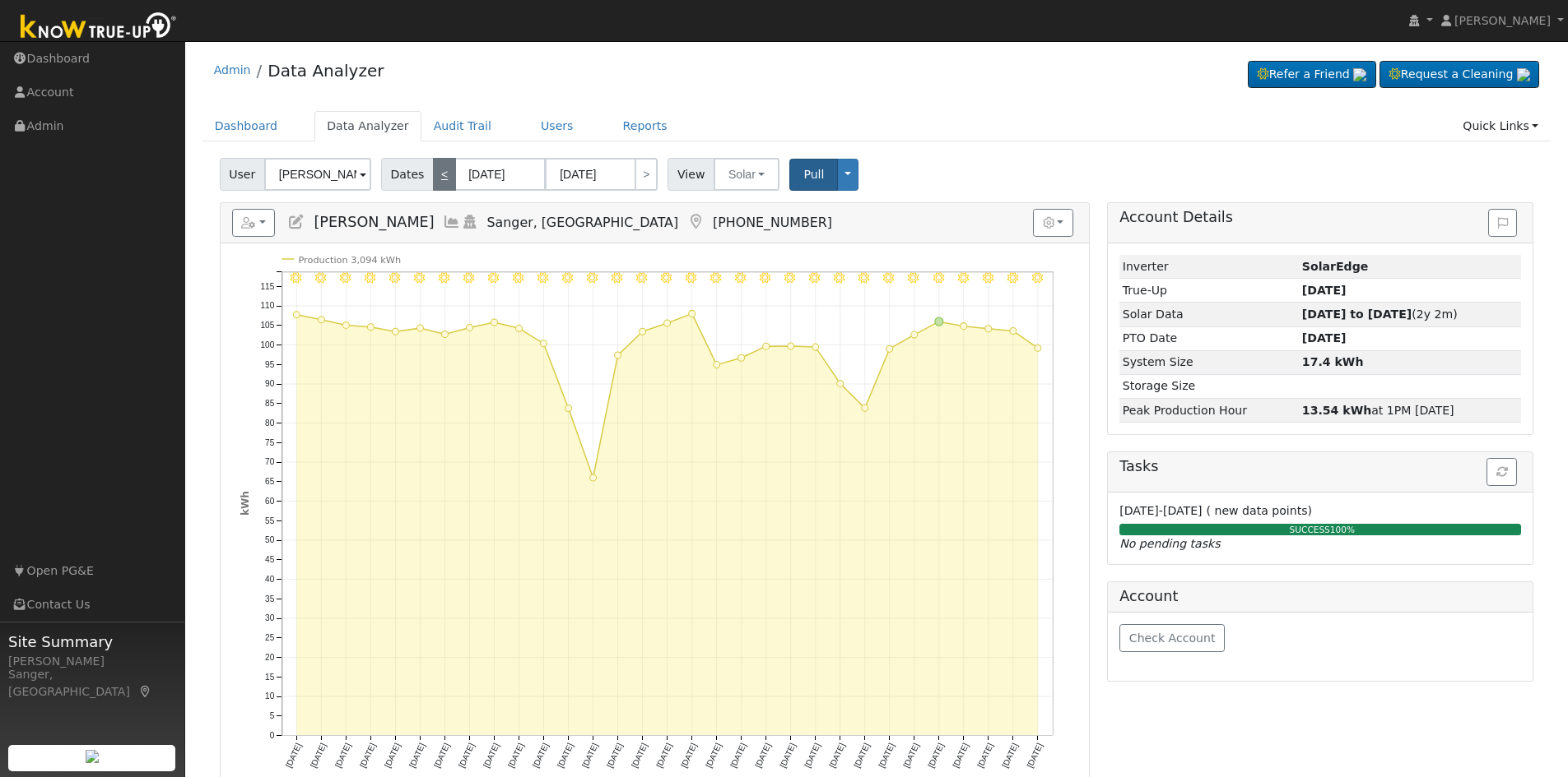
click at [443, 170] on link "<" at bounding box center [445, 174] width 23 height 33
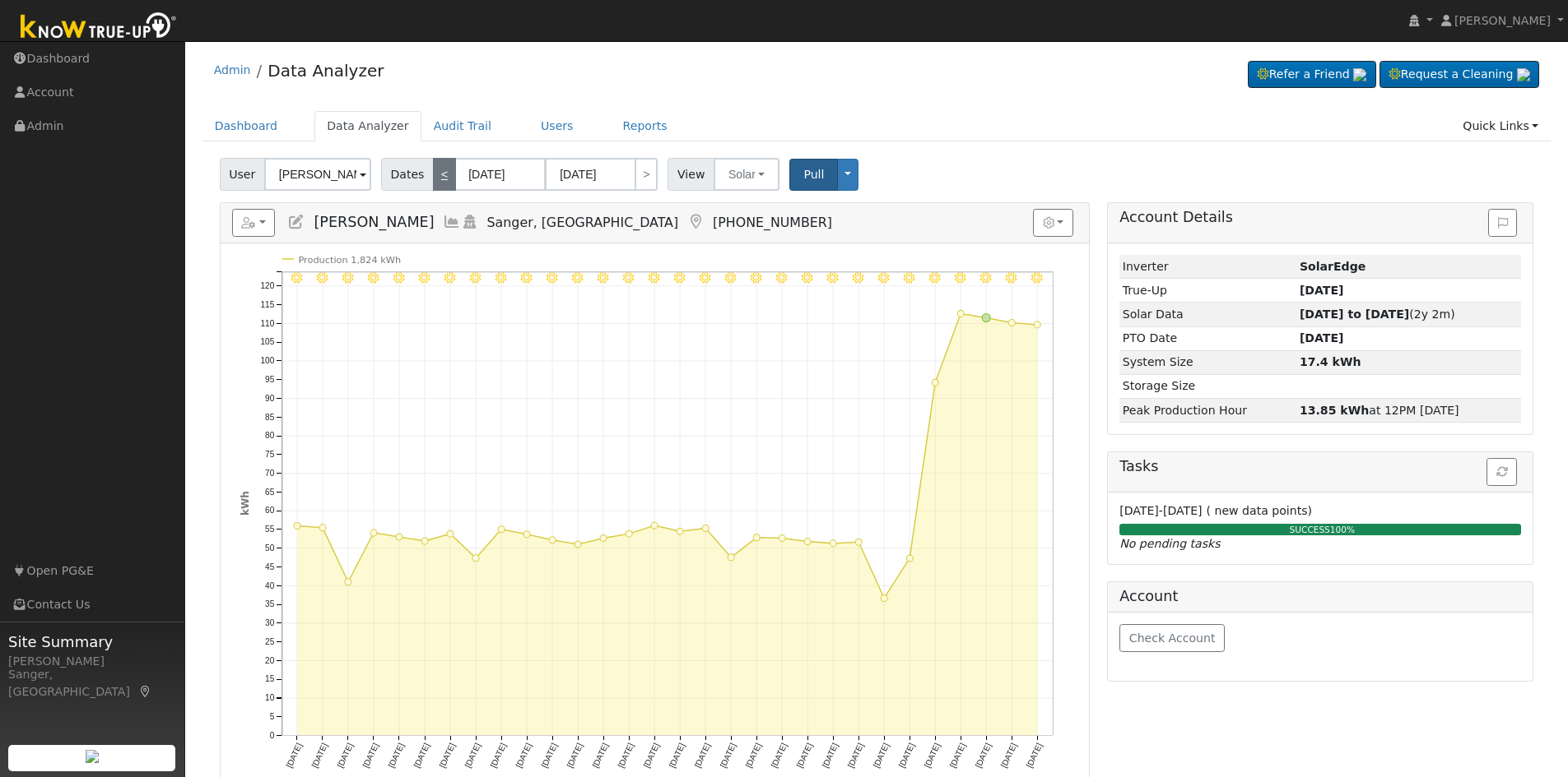
click at [443, 170] on link "<" at bounding box center [445, 174] width 23 height 33
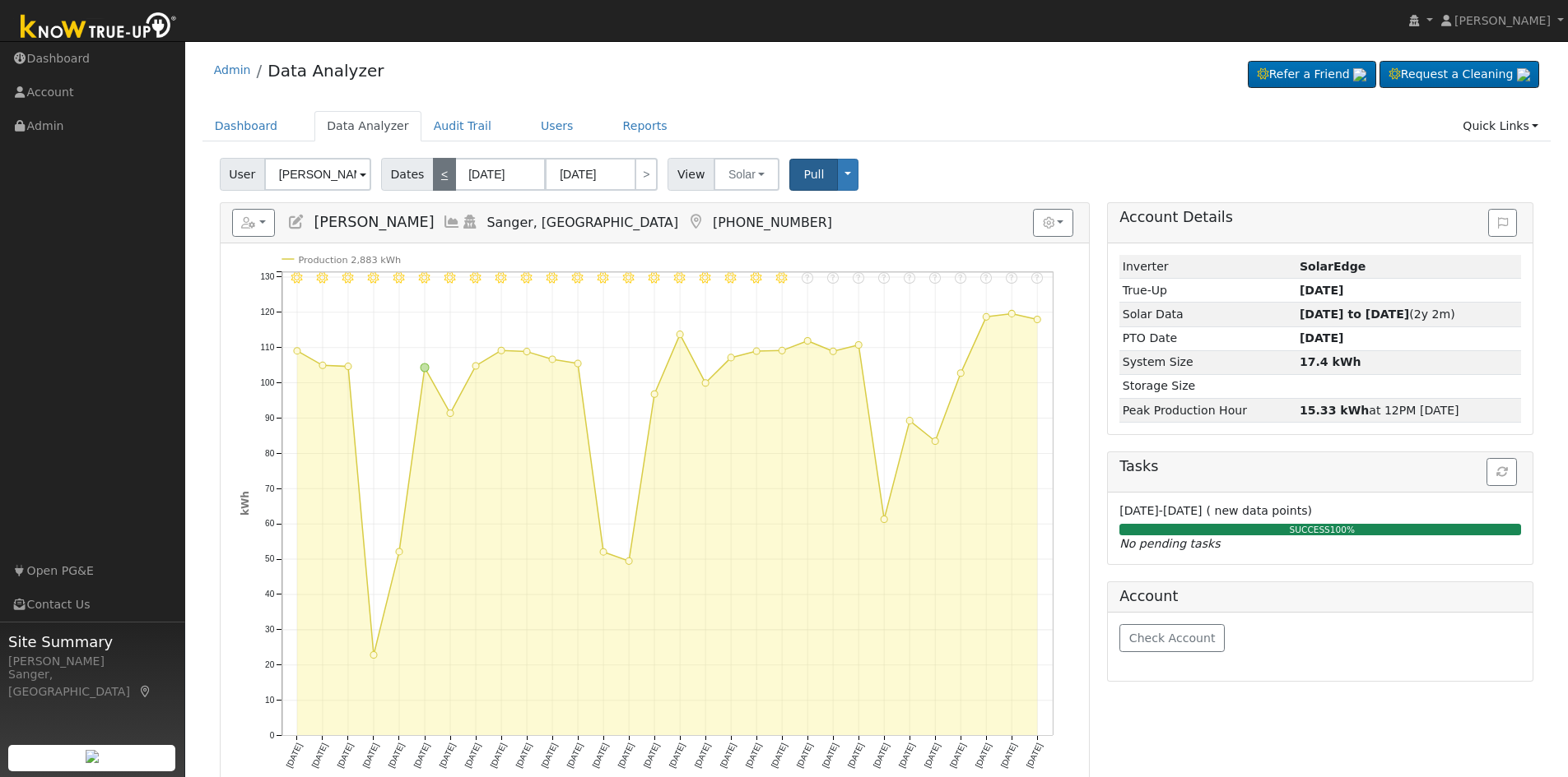
click at [441, 170] on link "<" at bounding box center [445, 174] width 23 height 33
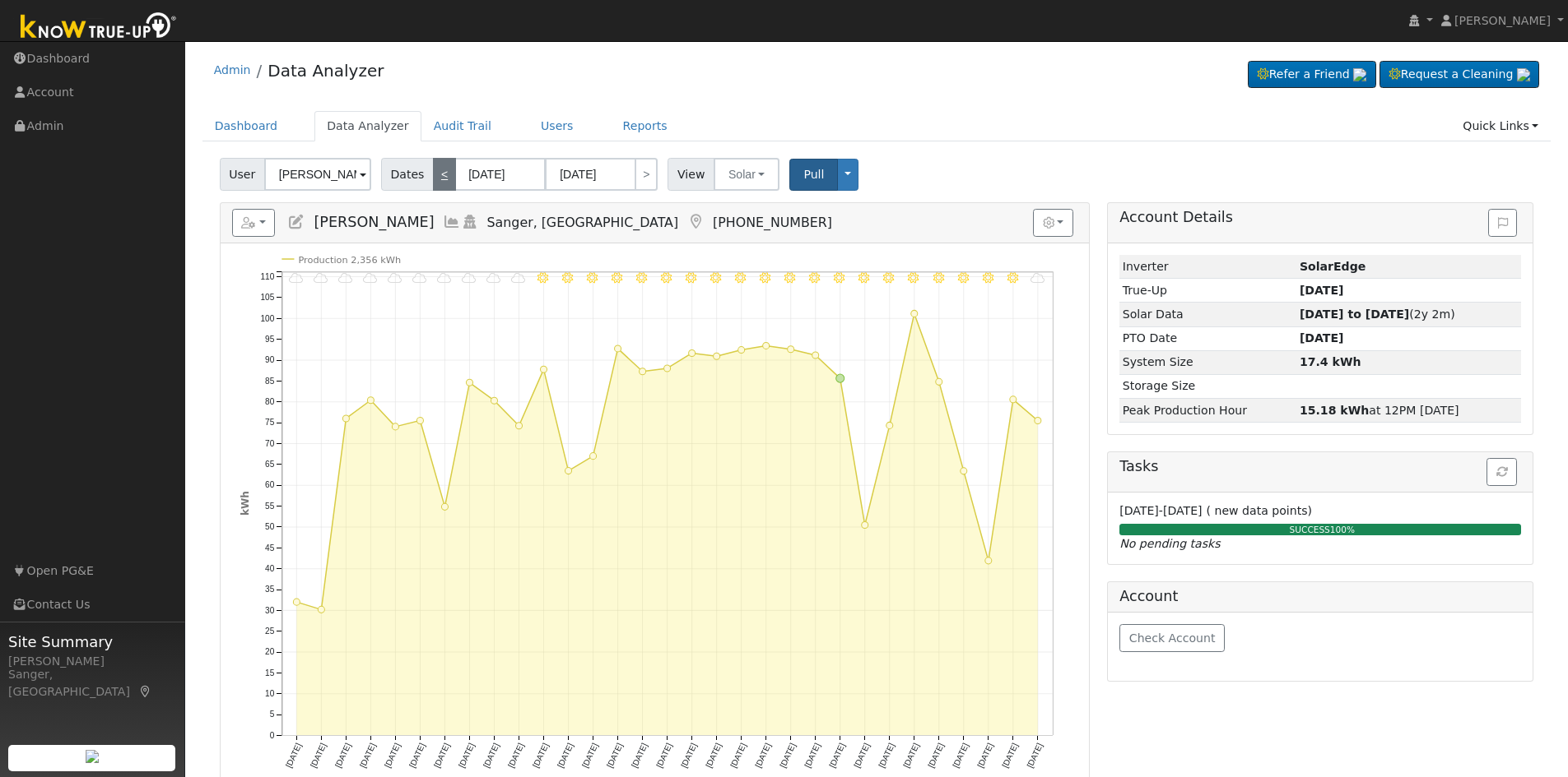
click at [441, 170] on link "<" at bounding box center [445, 174] width 23 height 33
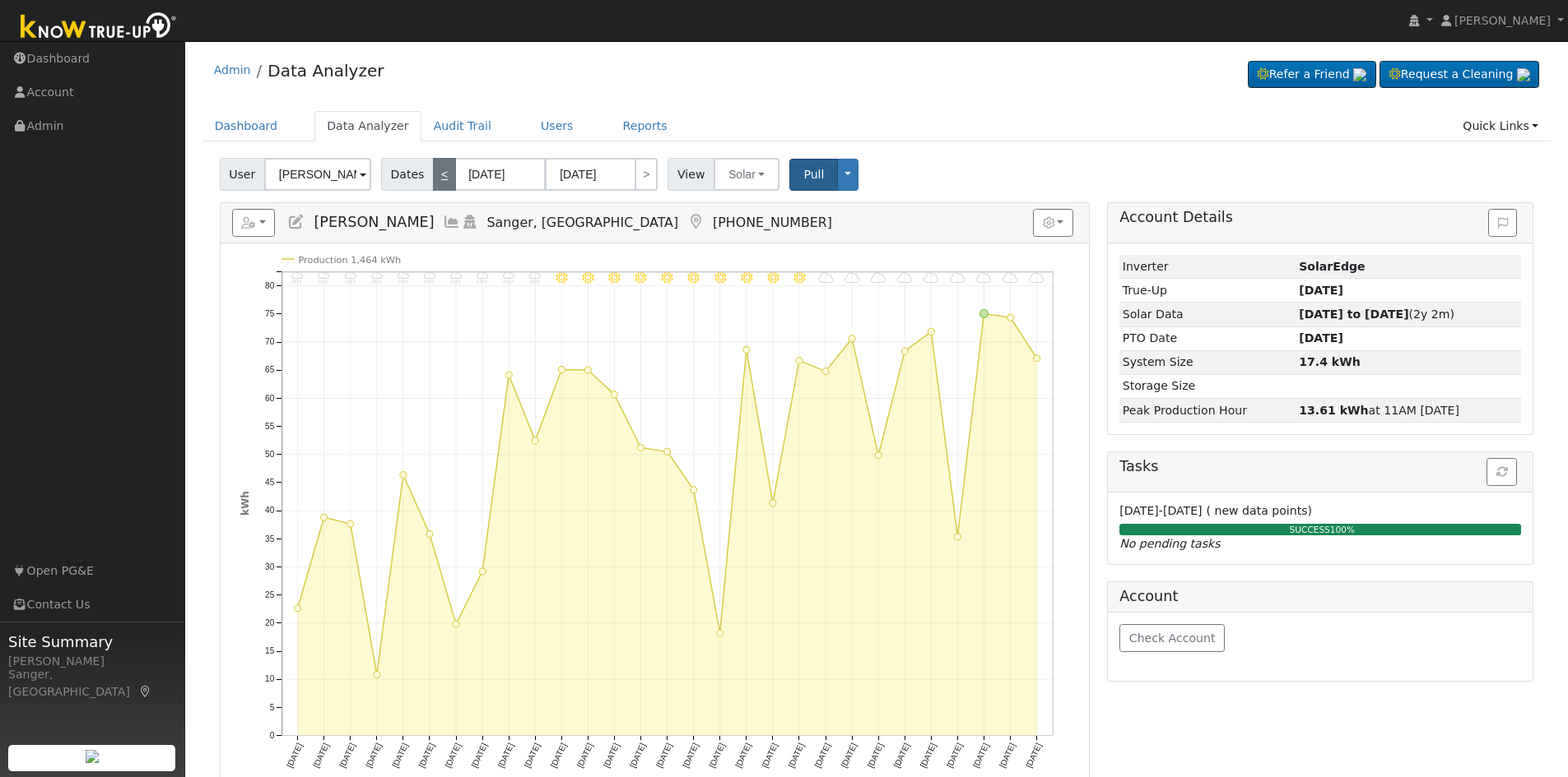
click at [441, 170] on link "<" at bounding box center [445, 174] width 23 height 33
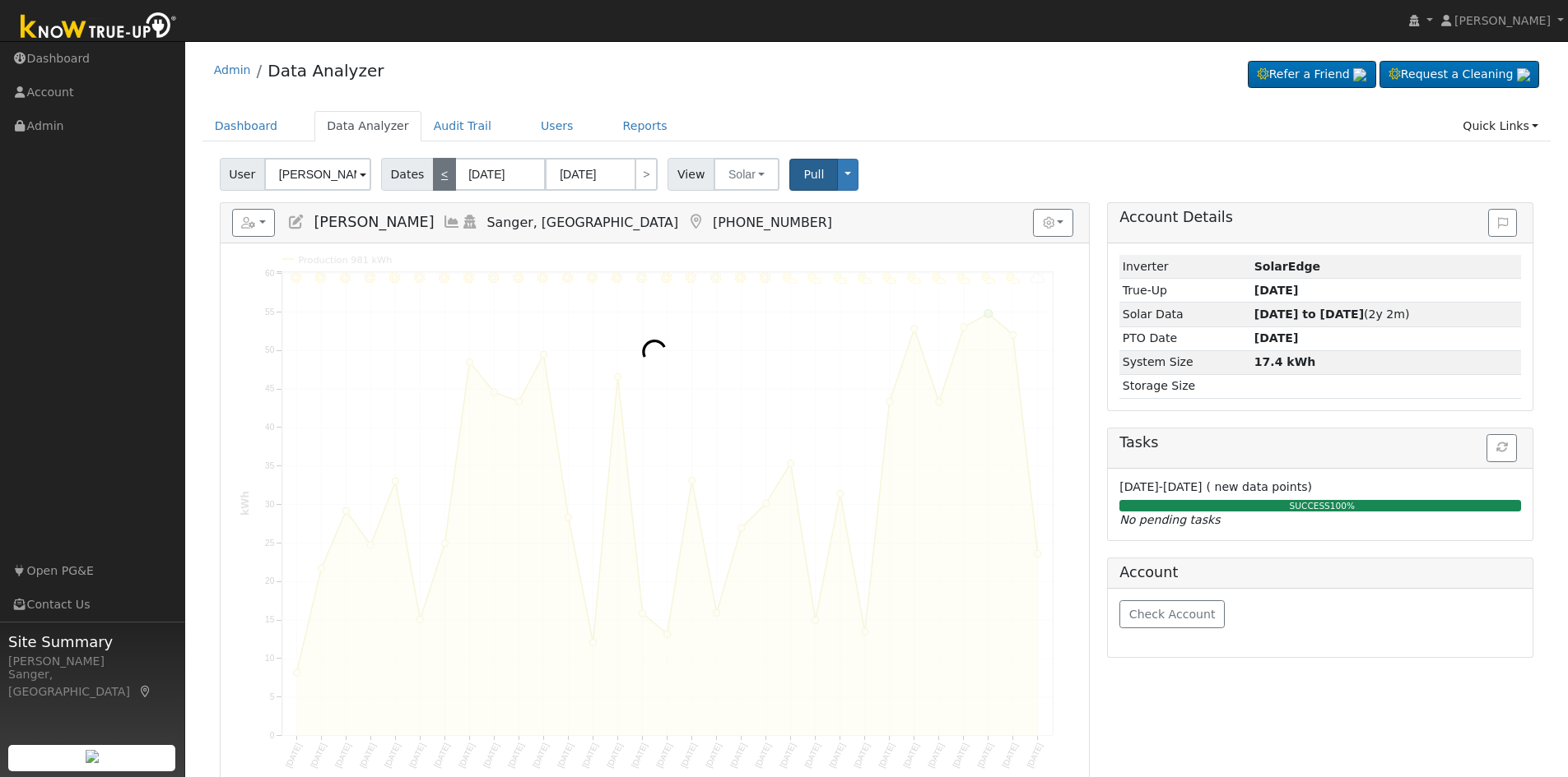
click at [441, 170] on link "<" at bounding box center [445, 174] width 23 height 33
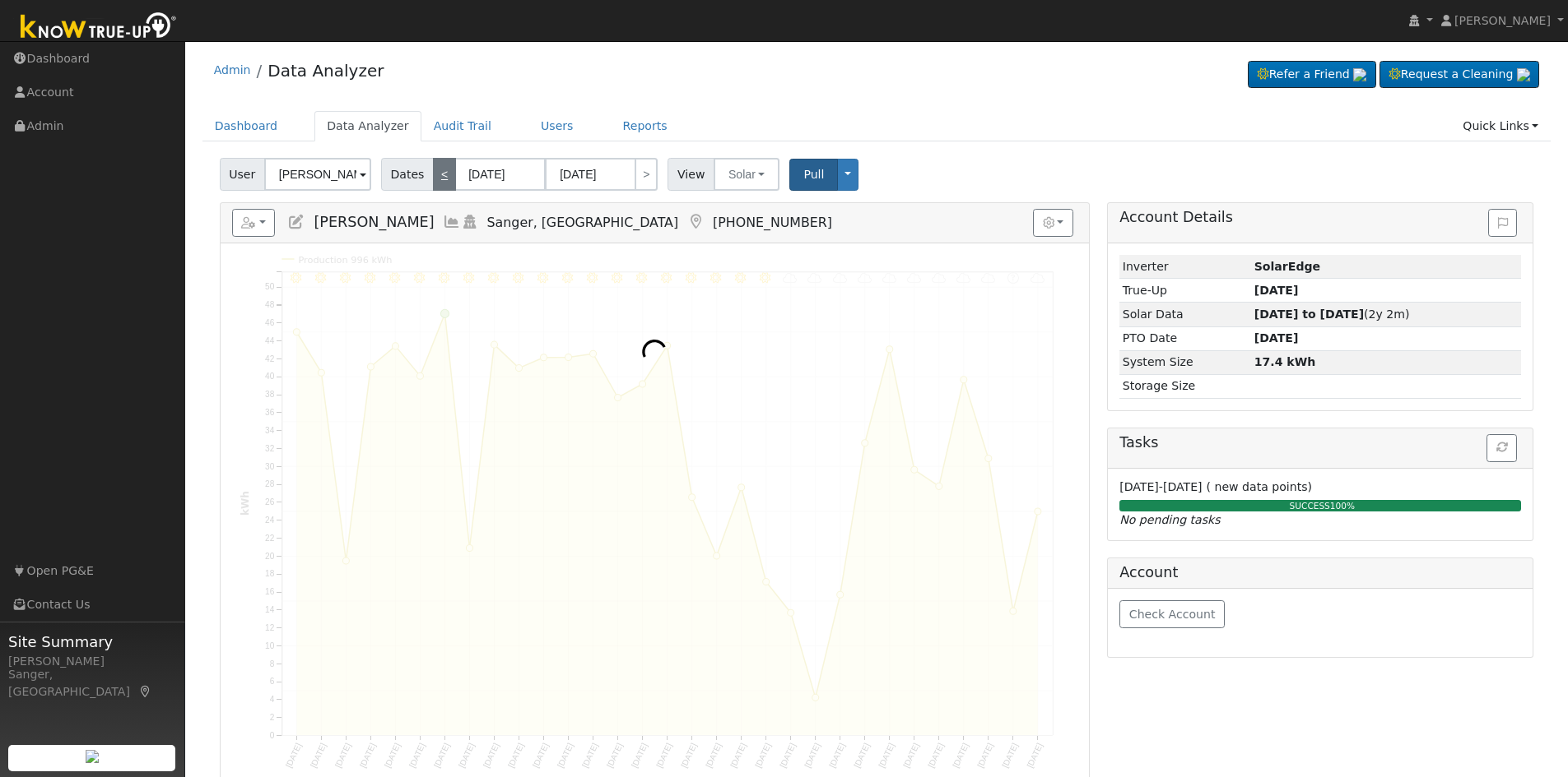
click at [441, 170] on link "<" at bounding box center [445, 174] width 23 height 33
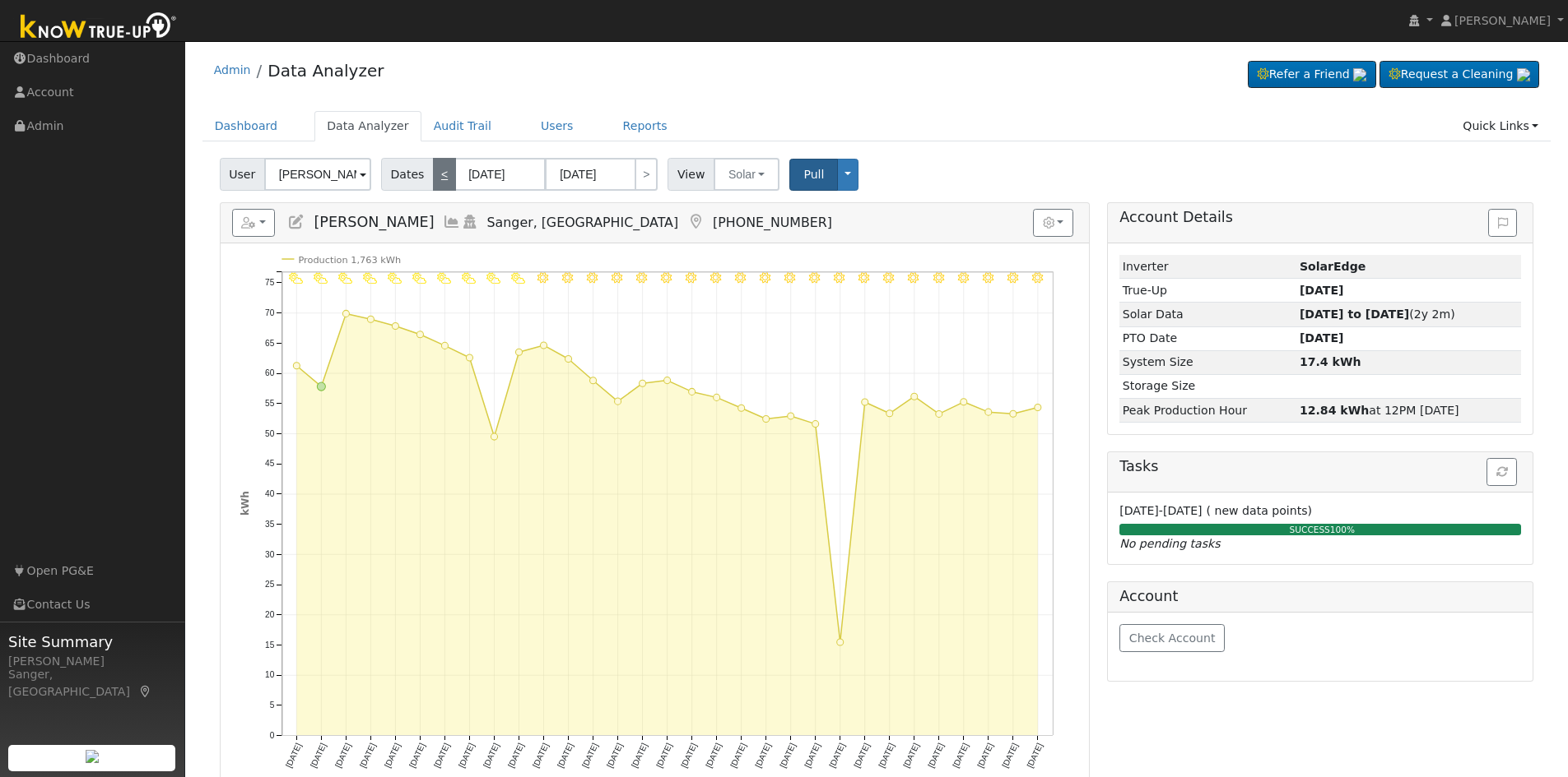
click at [441, 170] on link "<" at bounding box center [445, 174] width 23 height 33
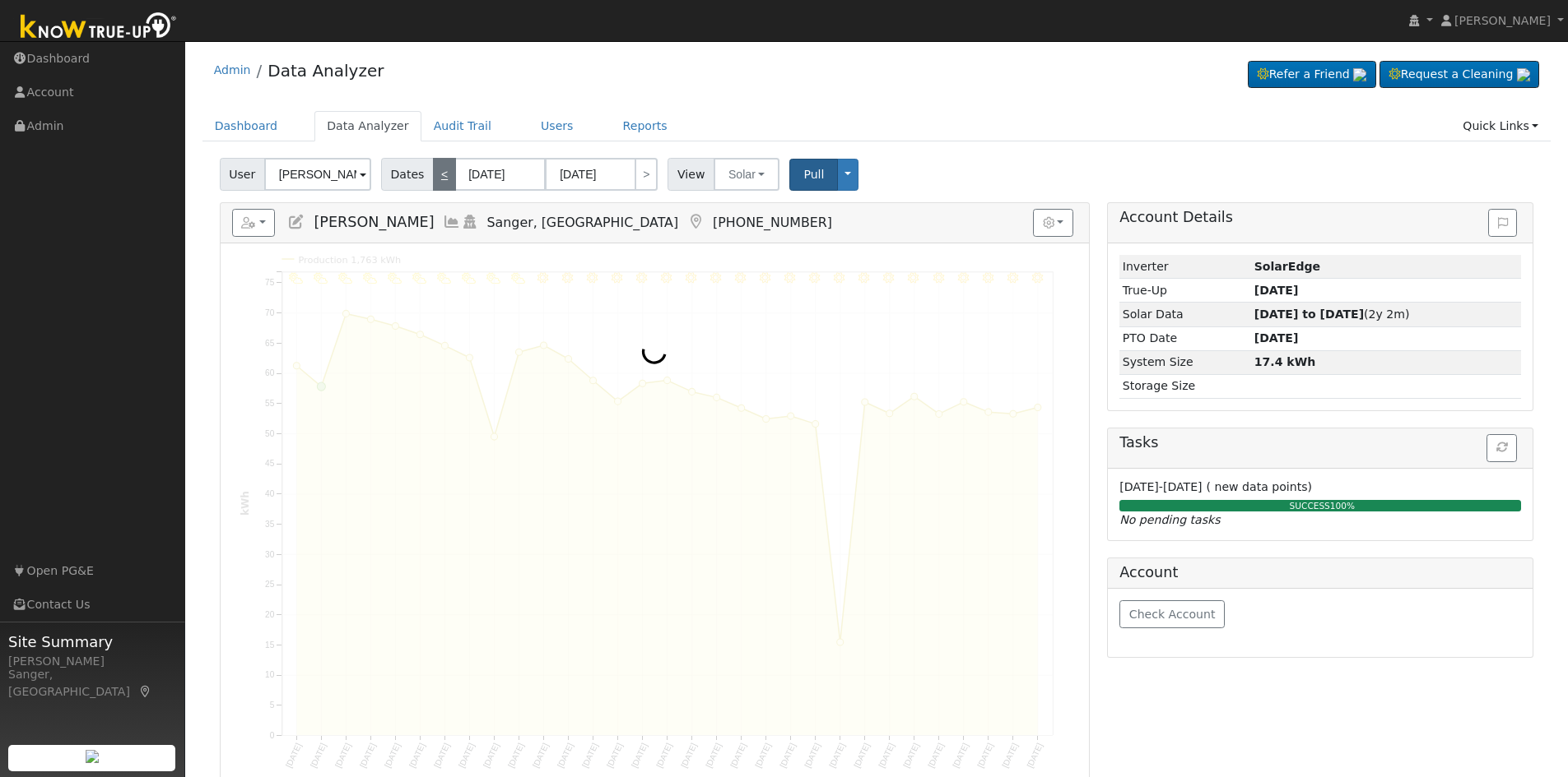
click at [441, 170] on link "<" at bounding box center [445, 174] width 23 height 33
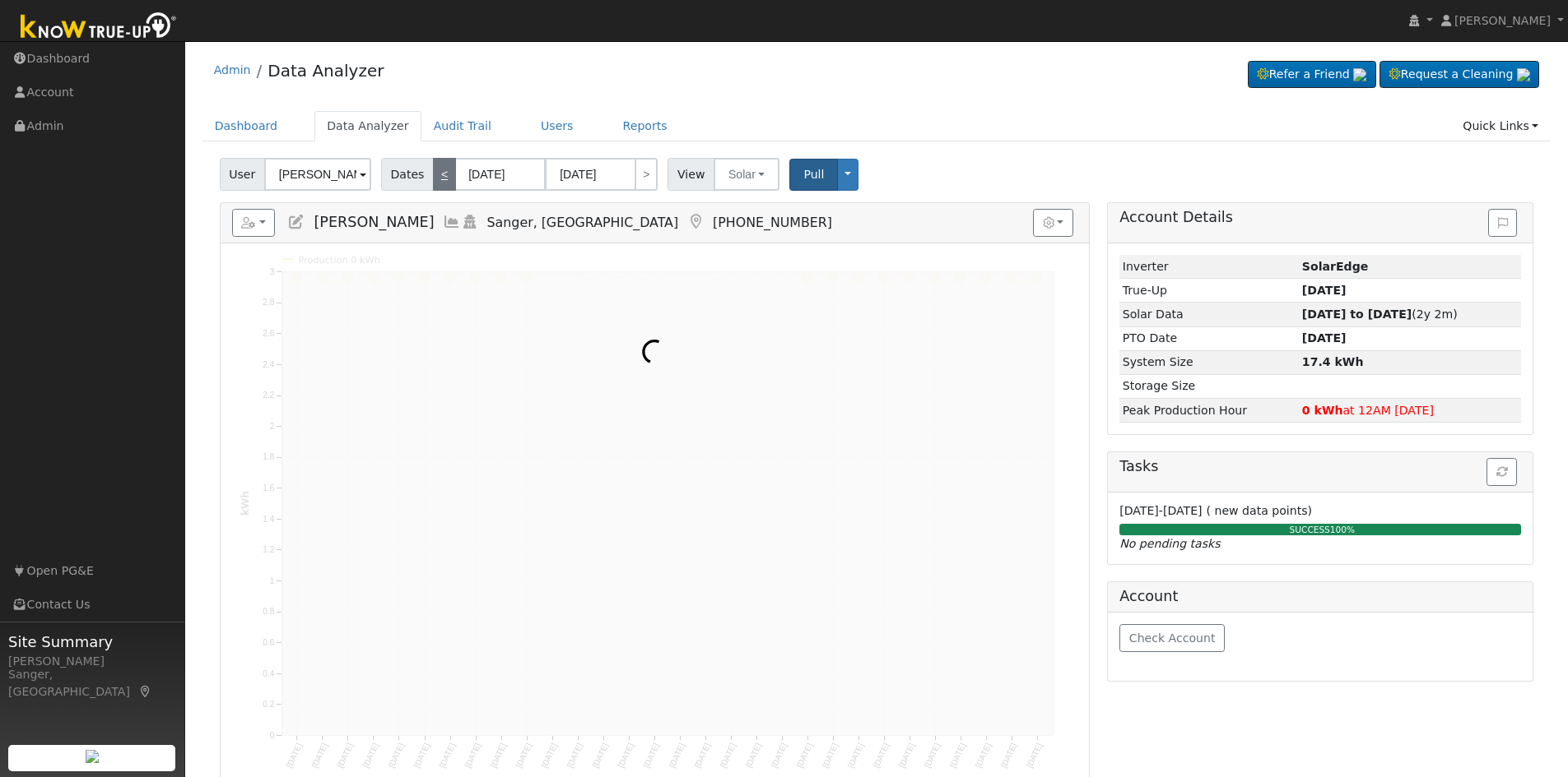
click at [441, 170] on link "<" at bounding box center [445, 174] width 23 height 33
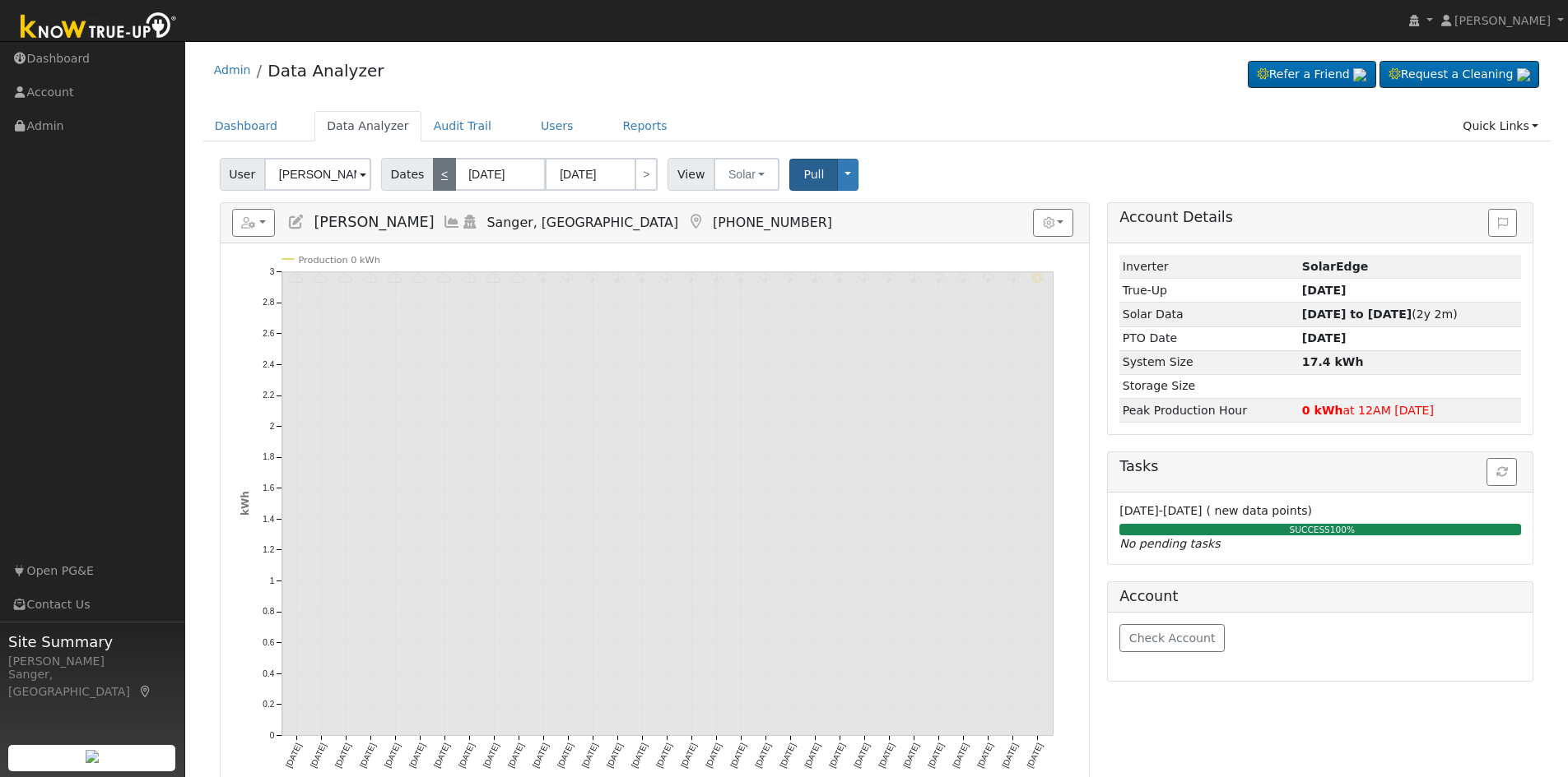
click at [441, 170] on link "<" at bounding box center [445, 174] width 23 height 33
click at [803, 177] on span "Pull" at bounding box center [813, 175] width 20 height 14
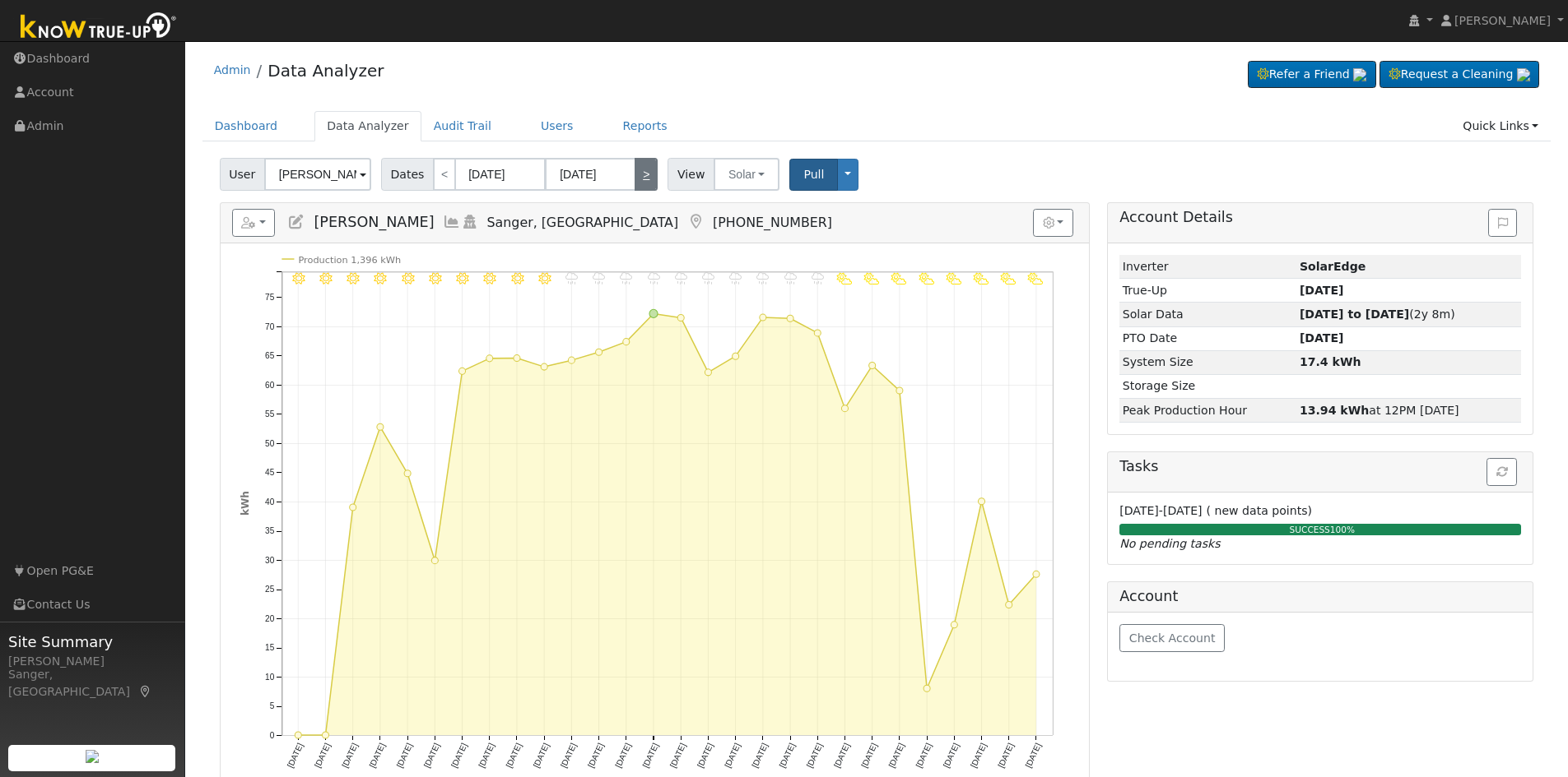
click at [634, 178] on link ">" at bounding box center [646, 174] width 23 height 33
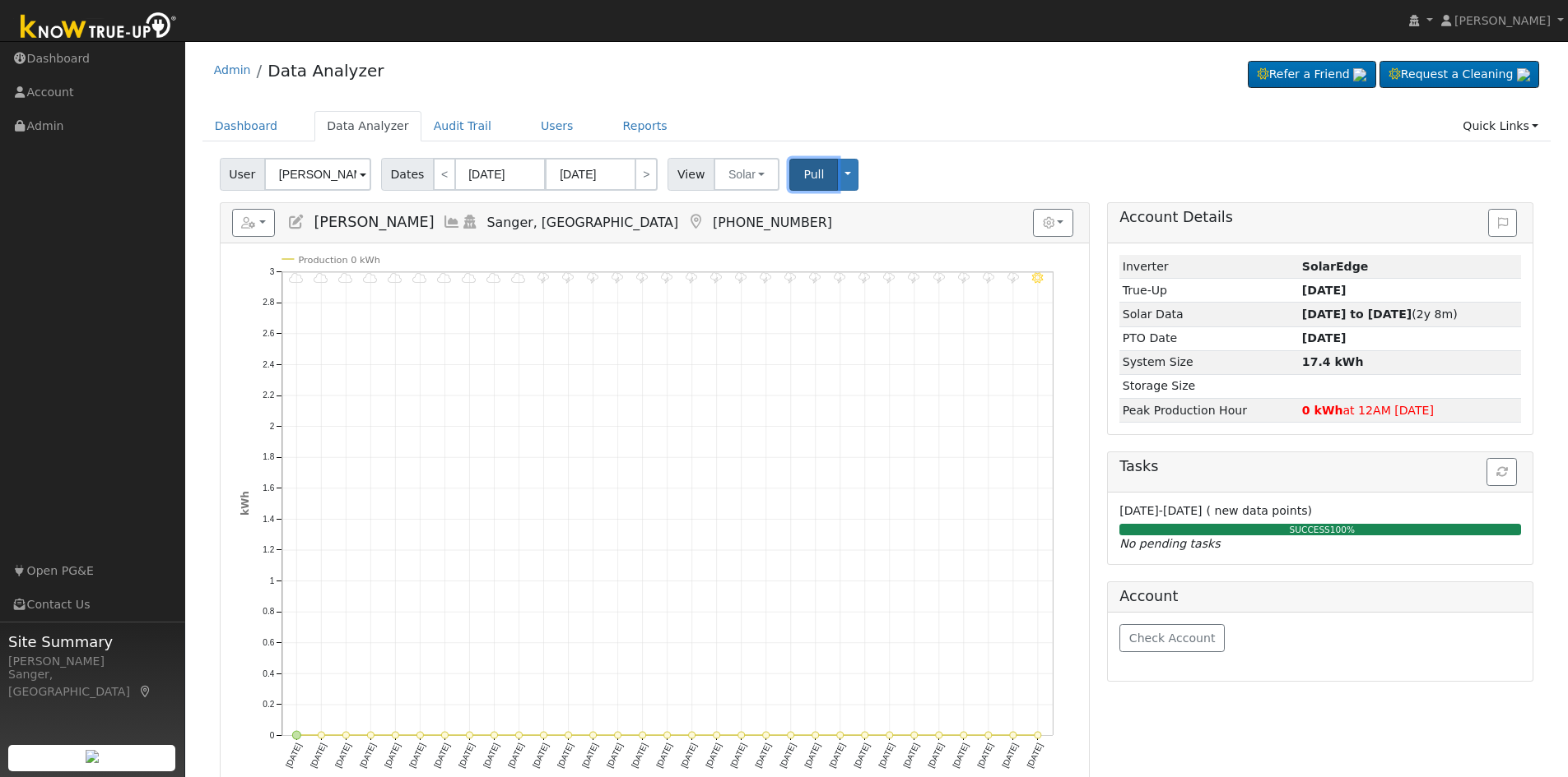
click at [803, 177] on span "Pull" at bounding box center [813, 175] width 20 height 14
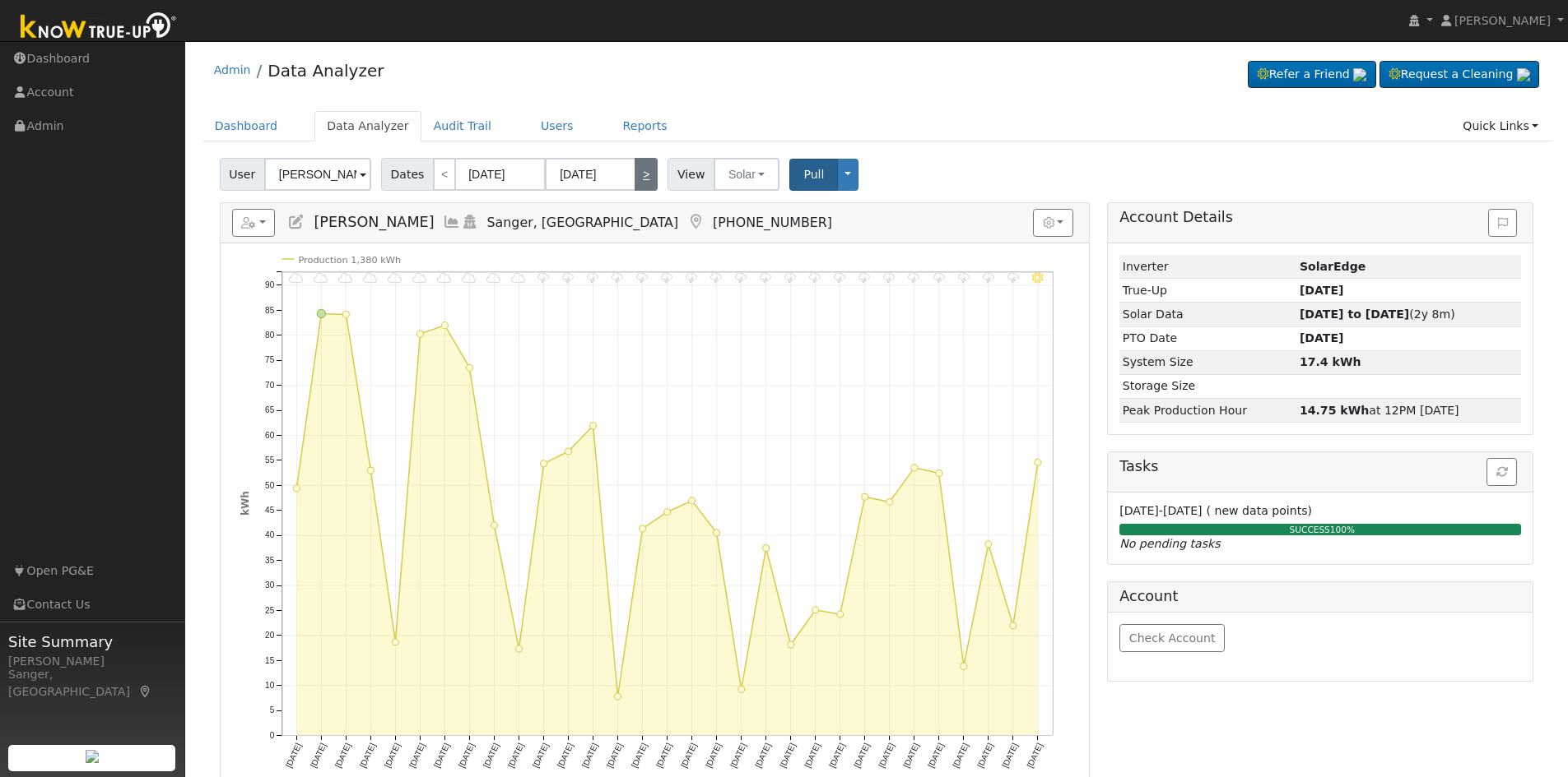
click at [634, 180] on link ">" at bounding box center [646, 174] width 23 height 33
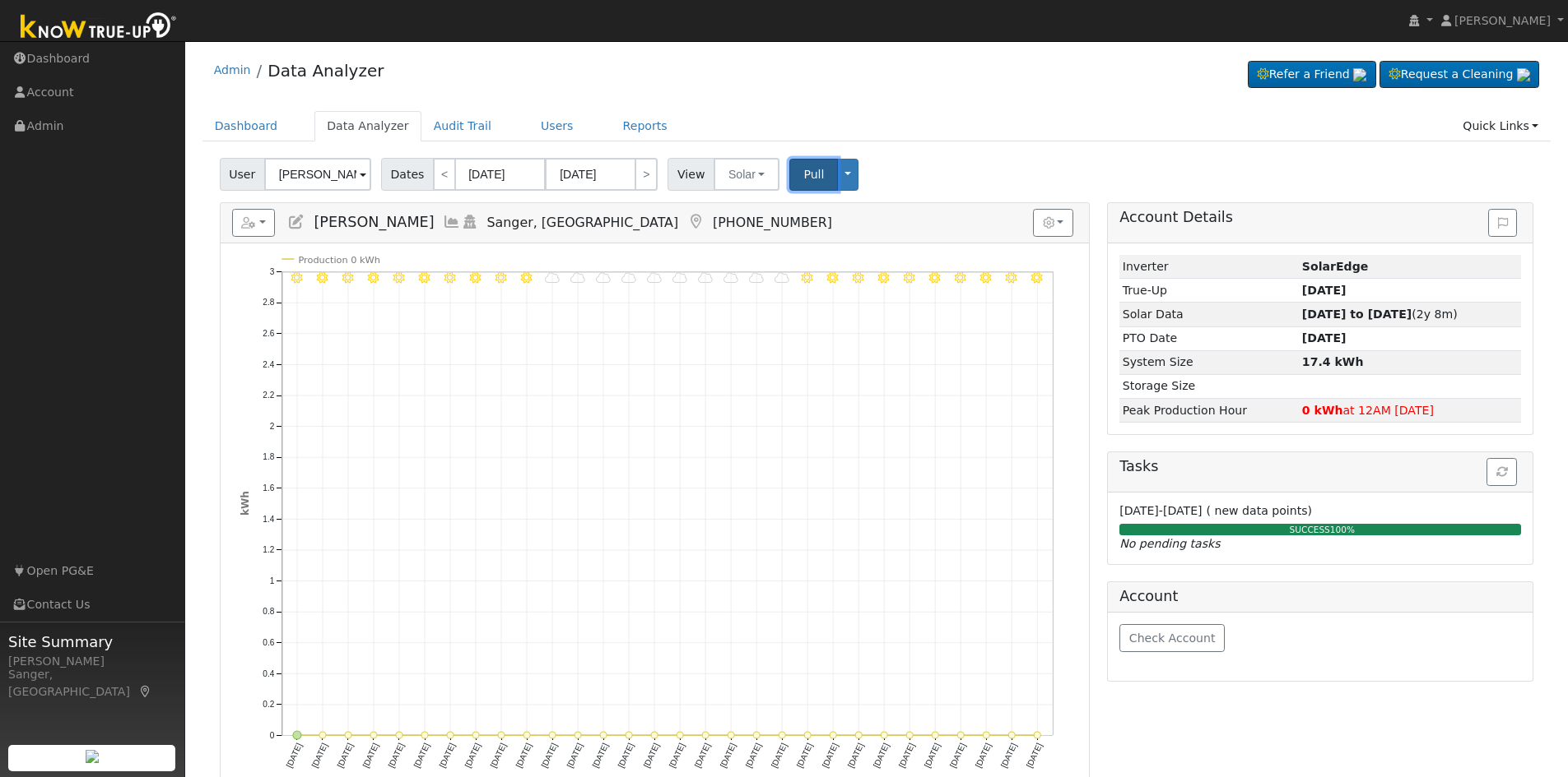
click at [803, 174] on span "Pull" at bounding box center [813, 175] width 20 height 14
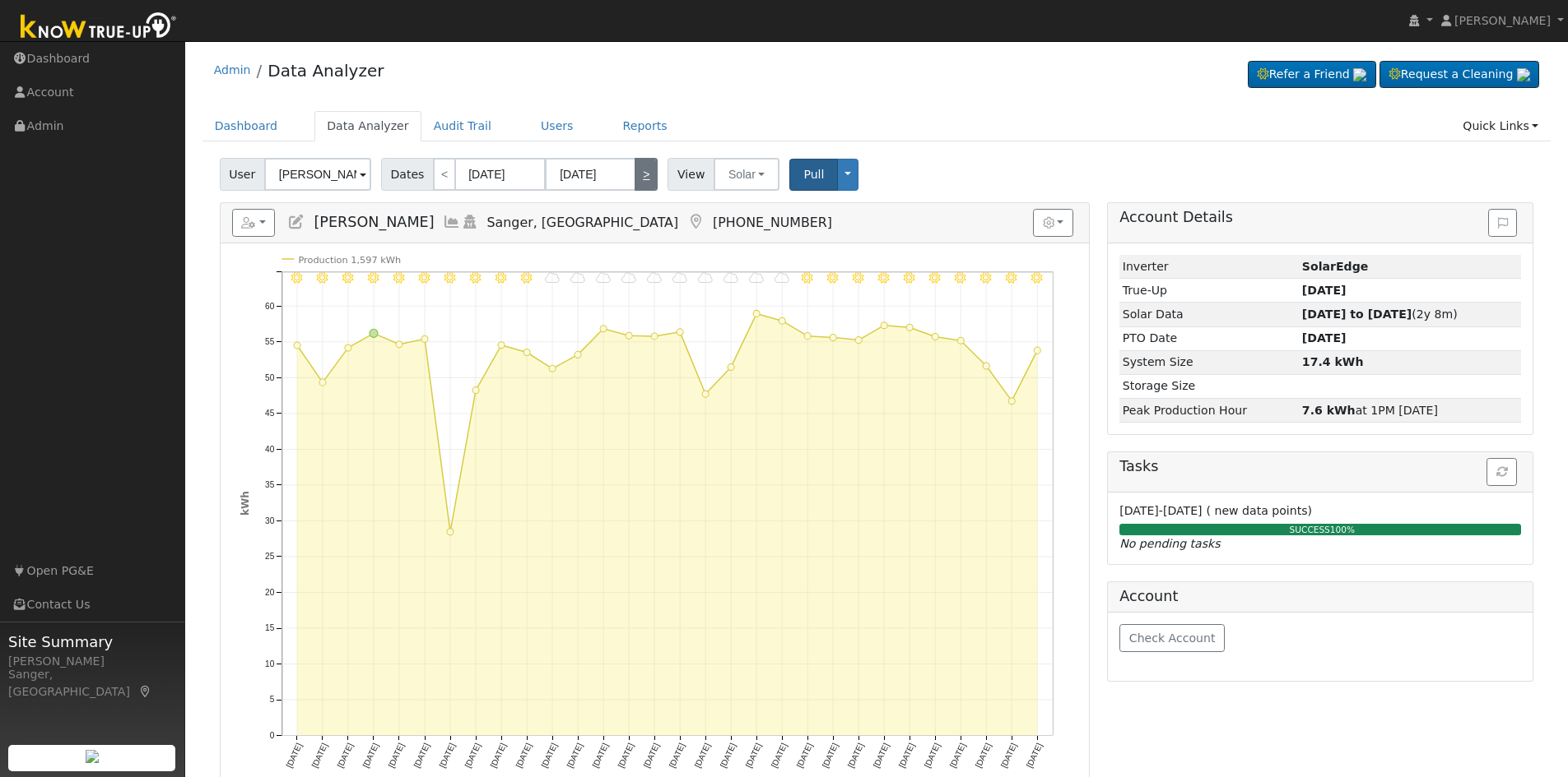
click at [636, 172] on link ">" at bounding box center [646, 174] width 23 height 33
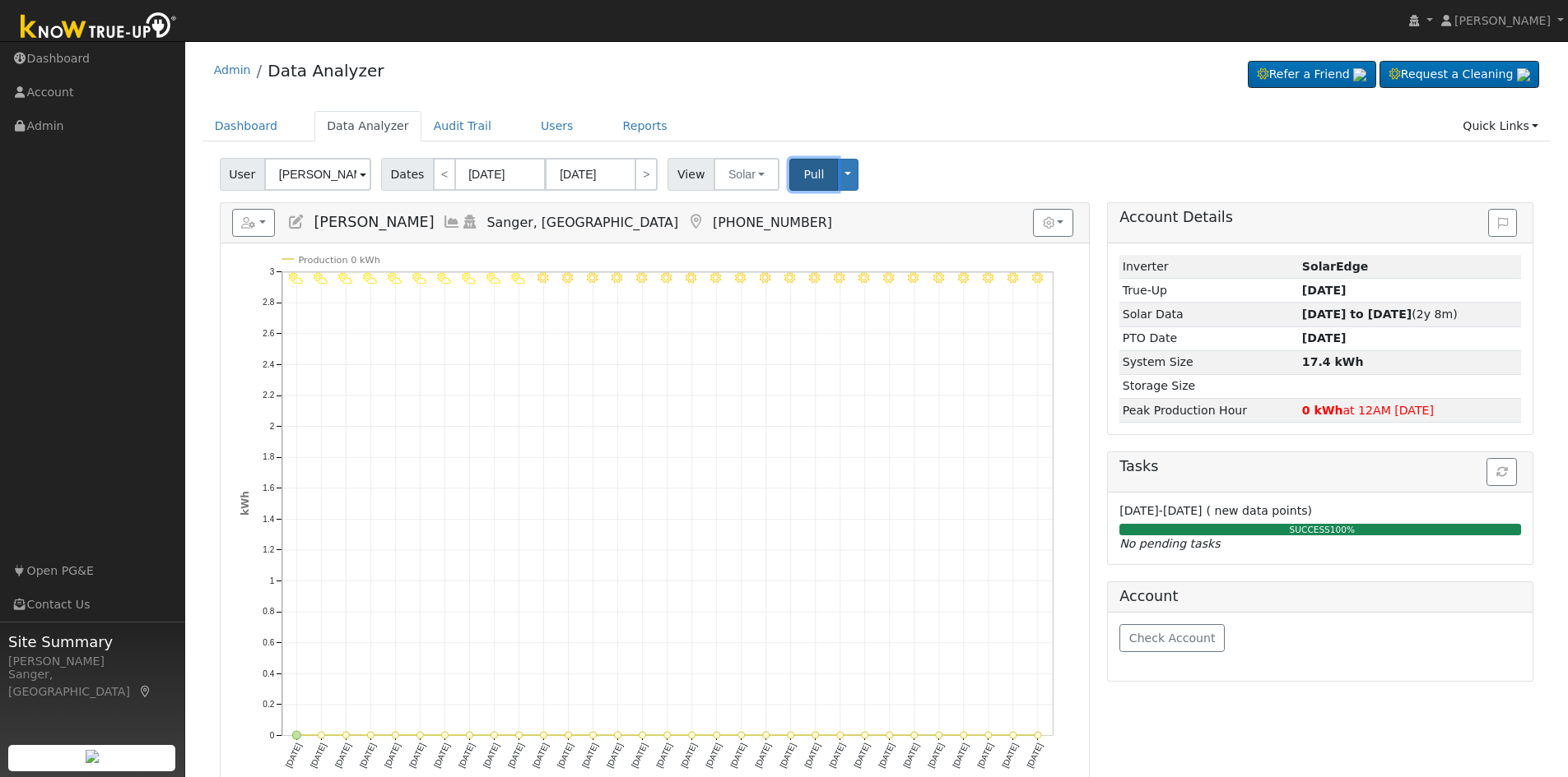
click at [807, 169] on span "Pull" at bounding box center [813, 175] width 20 height 14
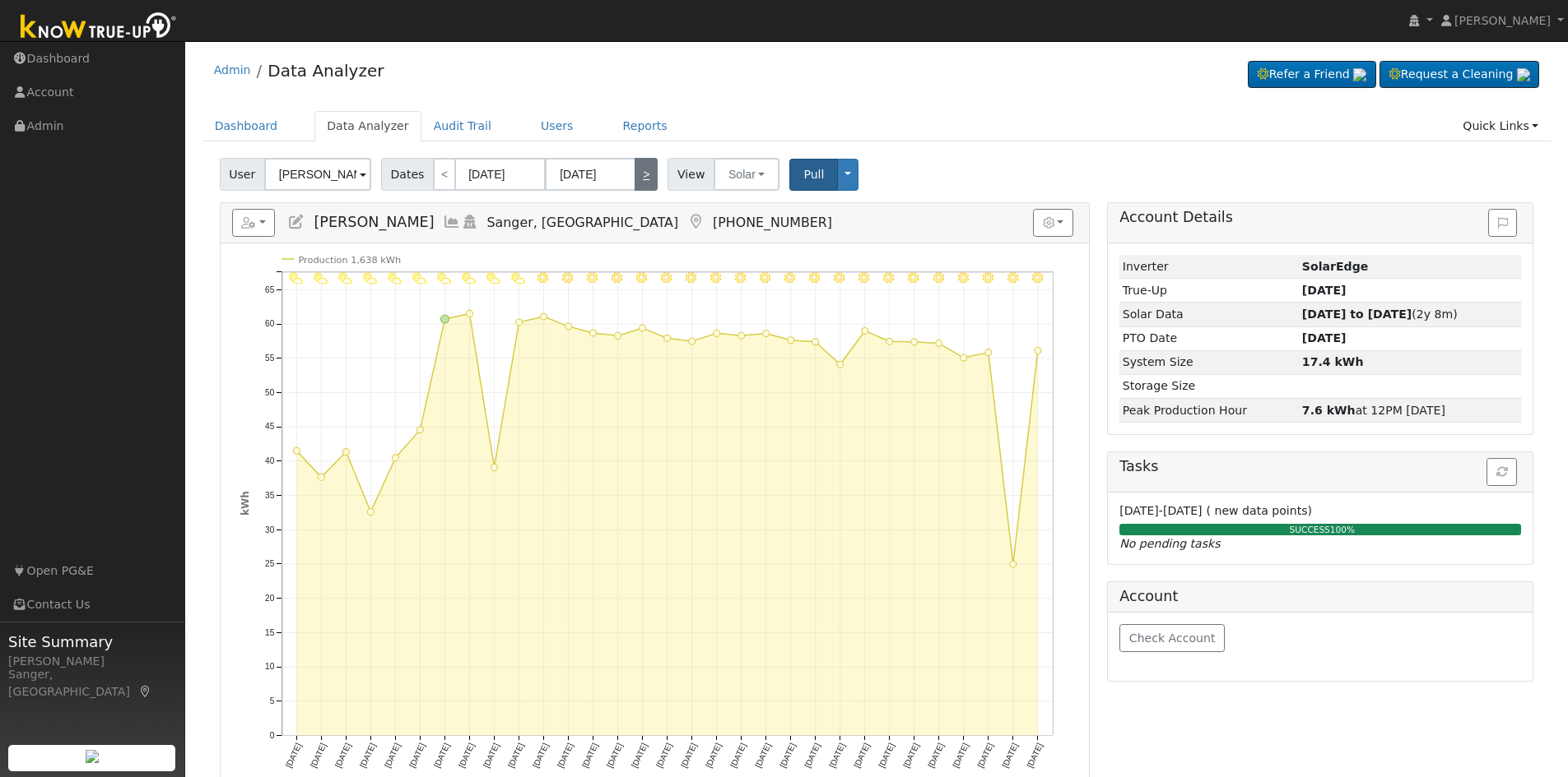
click at [637, 175] on link ">" at bounding box center [646, 174] width 23 height 33
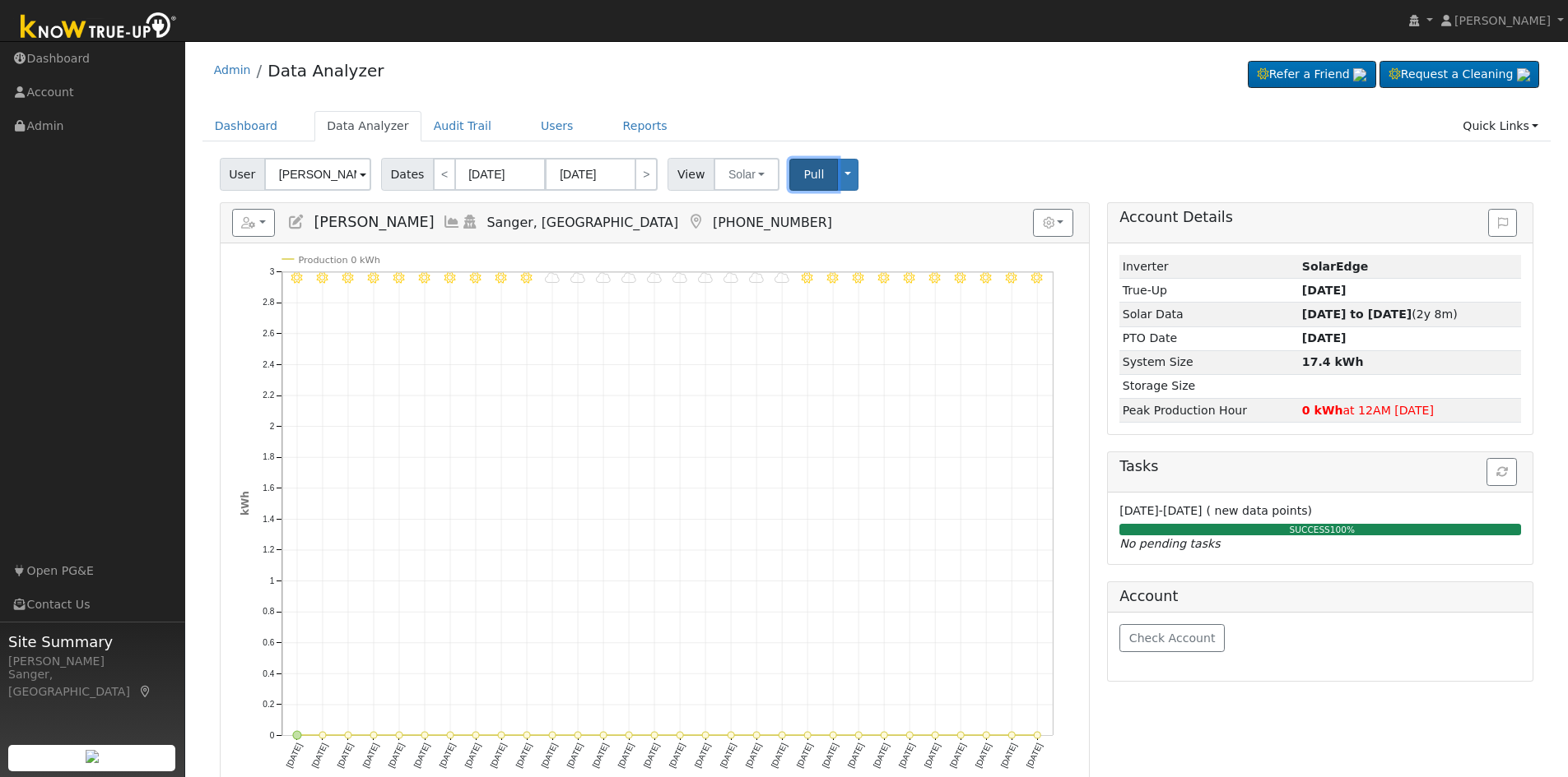
click at [789, 173] on button "Pull" at bounding box center [813, 174] width 48 height 32
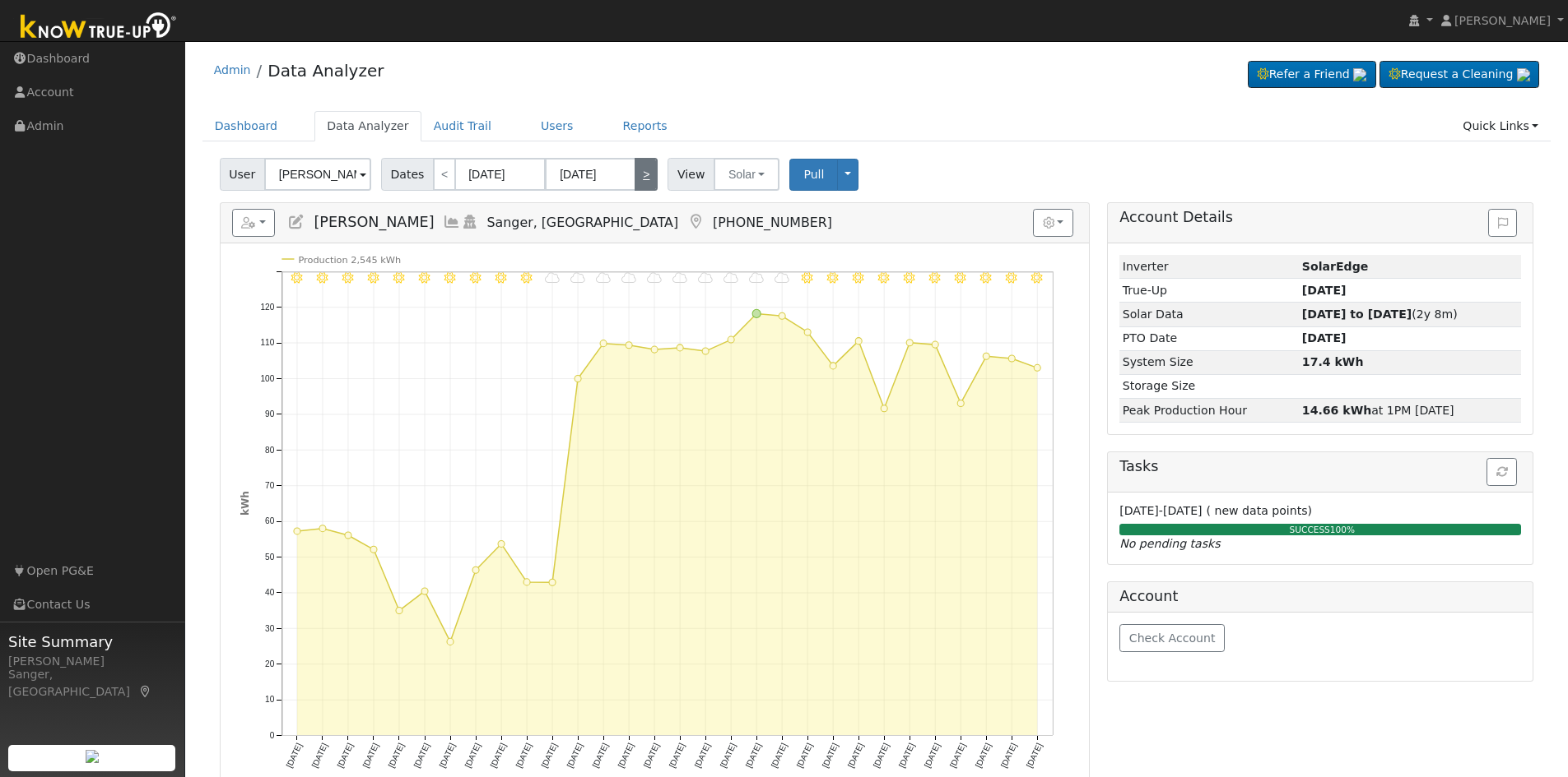
click at [639, 178] on link ">" at bounding box center [646, 174] width 23 height 33
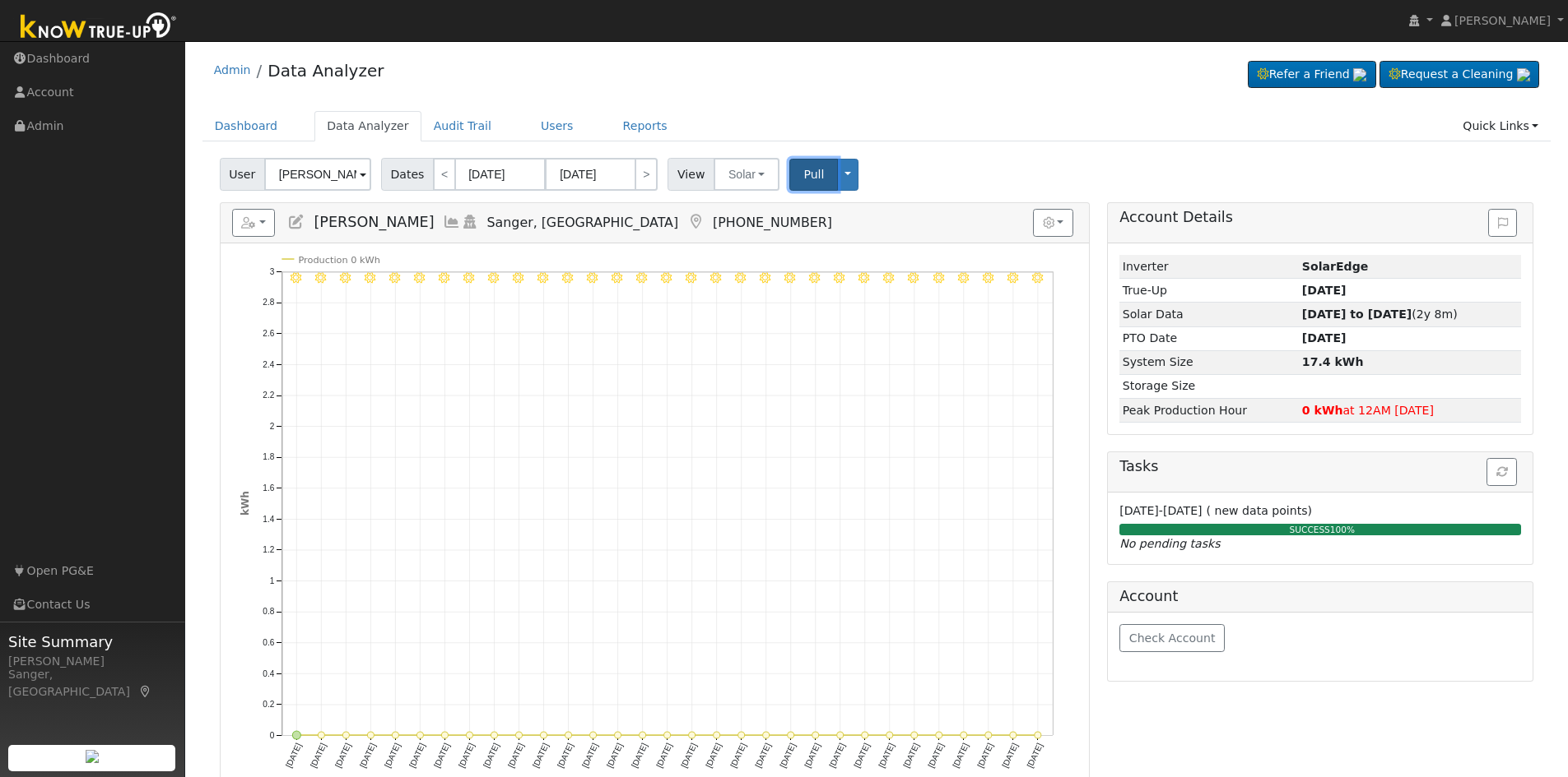
click at [803, 172] on span "Pull" at bounding box center [813, 175] width 20 height 14
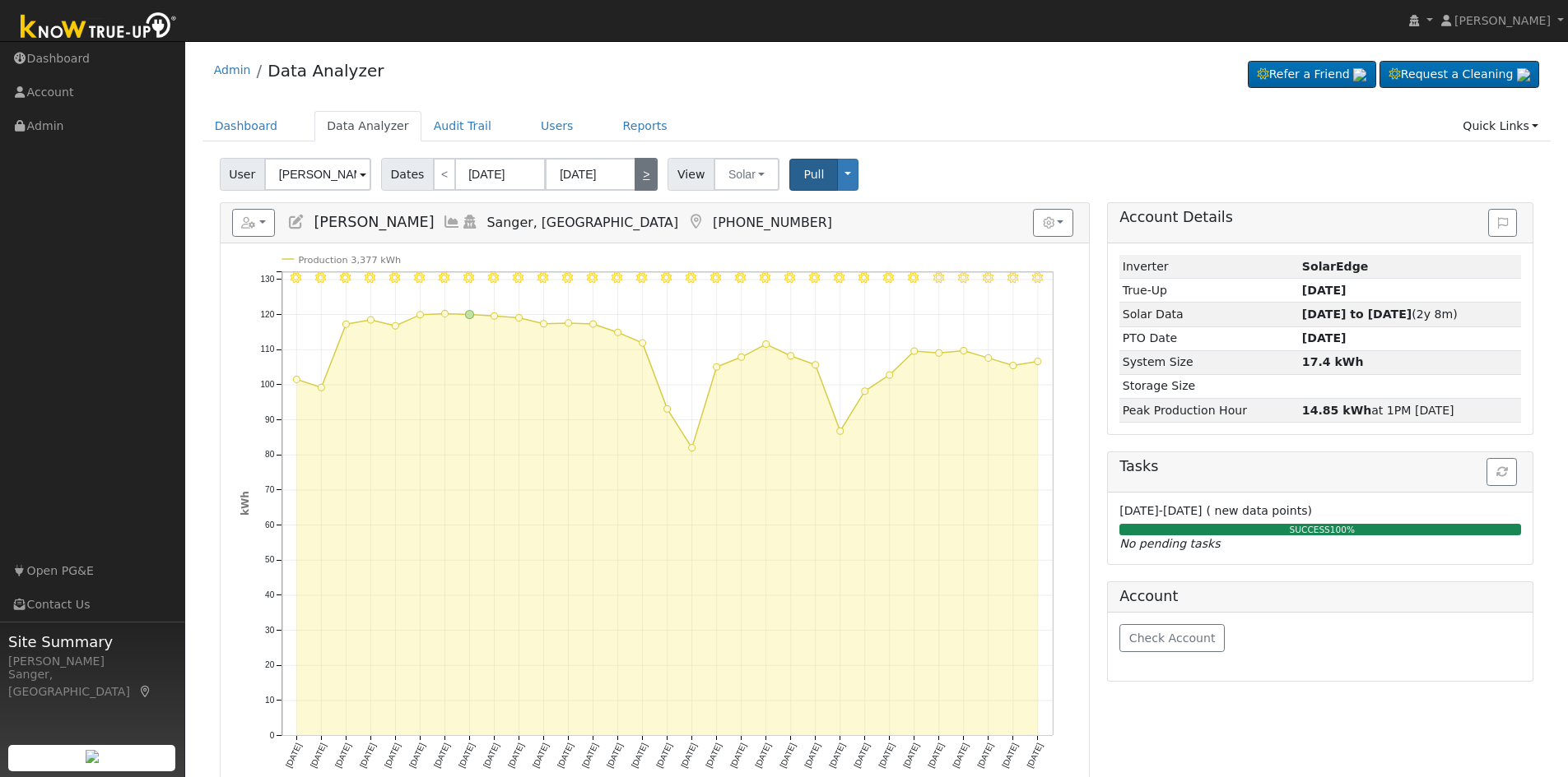
click at [634, 170] on link ">" at bounding box center [646, 174] width 23 height 33
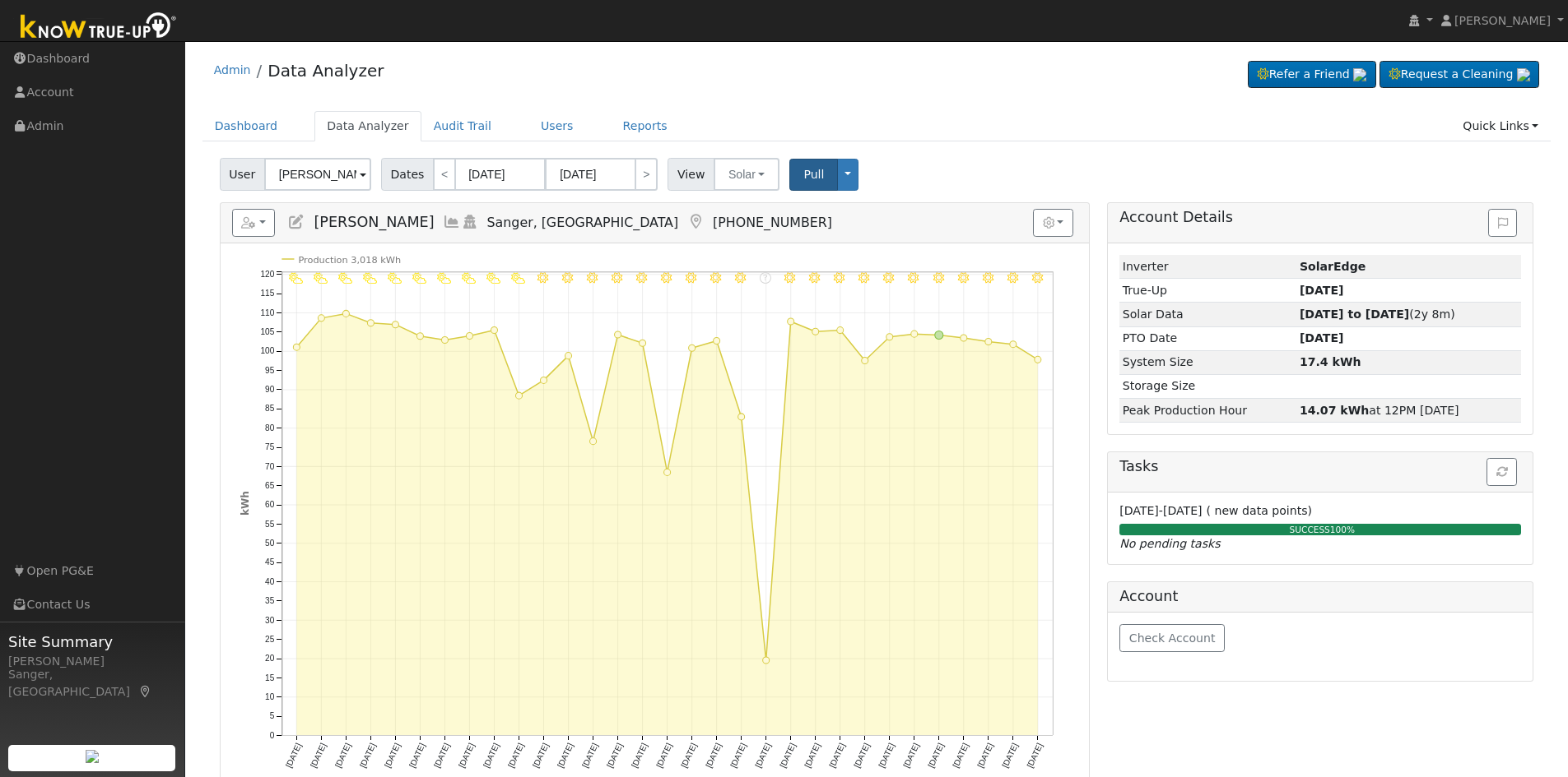
click at [443, 220] on icon at bounding box center [451, 221] width 18 height 14
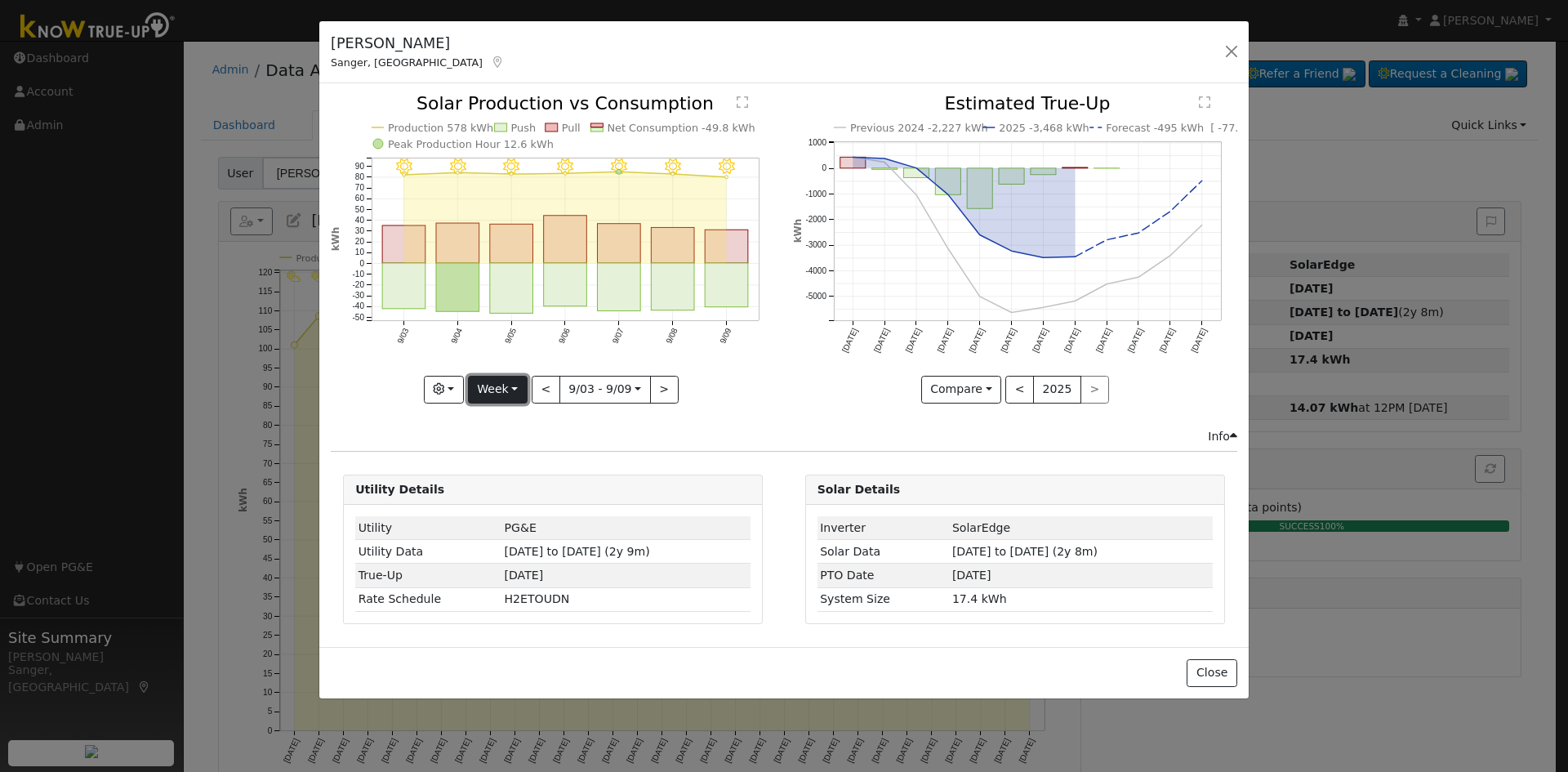
click at [498, 381] on button "Week" at bounding box center [498, 390] width 59 height 28
click at [507, 487] on link "Year" at bounding box center [526, 493] width 113 height 23
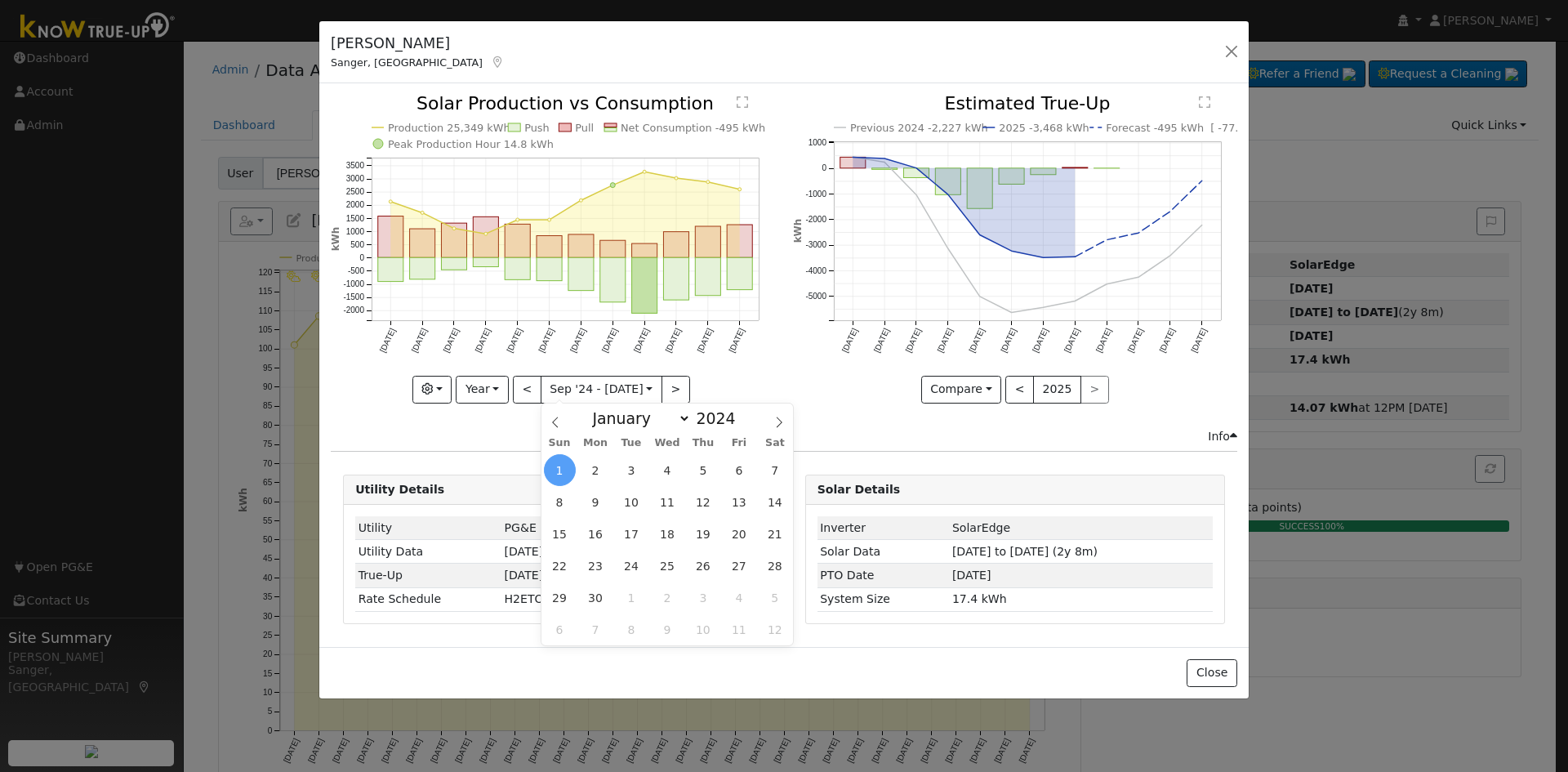
click at [590, 387] on input "[DATE]" at bounding box center [601, 389] width 120 height 26
click at [629, 415] on select "January February March April May June July August September October November De…" at bounding box center [638, 419] width 107 height 19
click at [597, 409] on select "January February March April May June July August September October November De…" at bounding box center [638, 419] width 107 height 19
click at [701, 470] on span "1" at bounding box center [702, 470] width 32 height 32
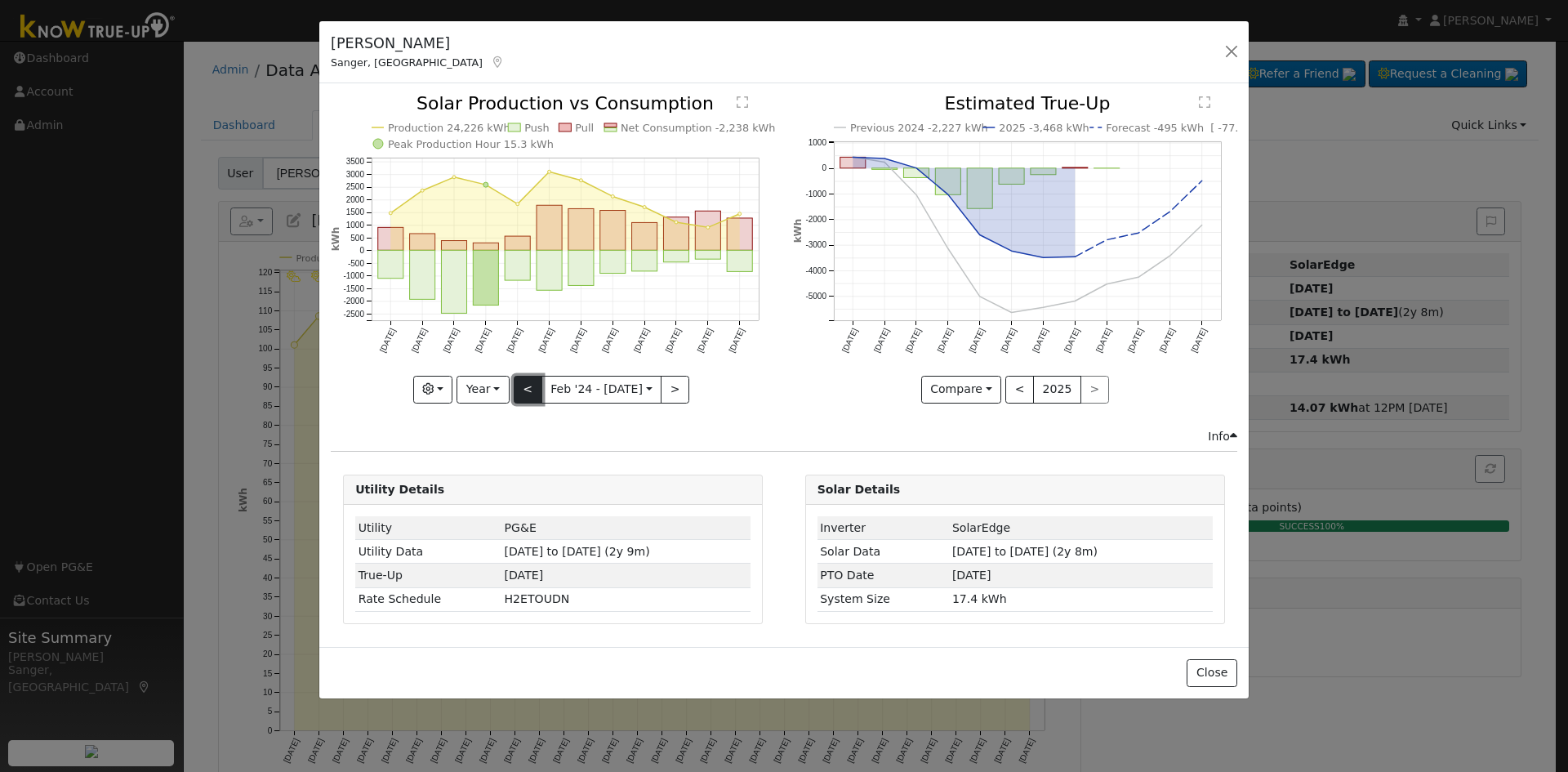
click at [530, 393] on button "<" at bounding box center [528, 390] width 29 height 28
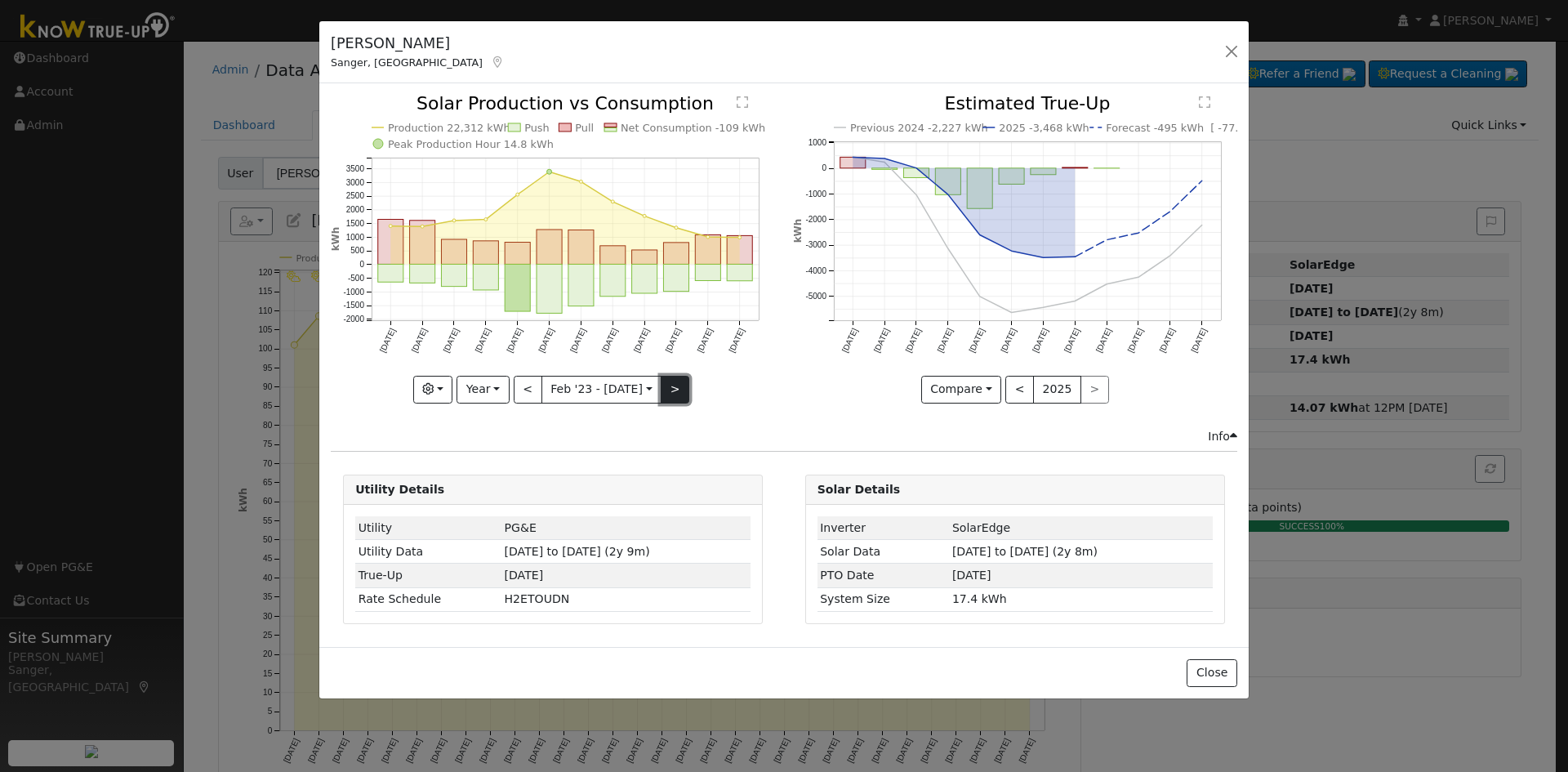
click at [667, 390] on button ">" at bounding box center [676, 390] width 29 height 28
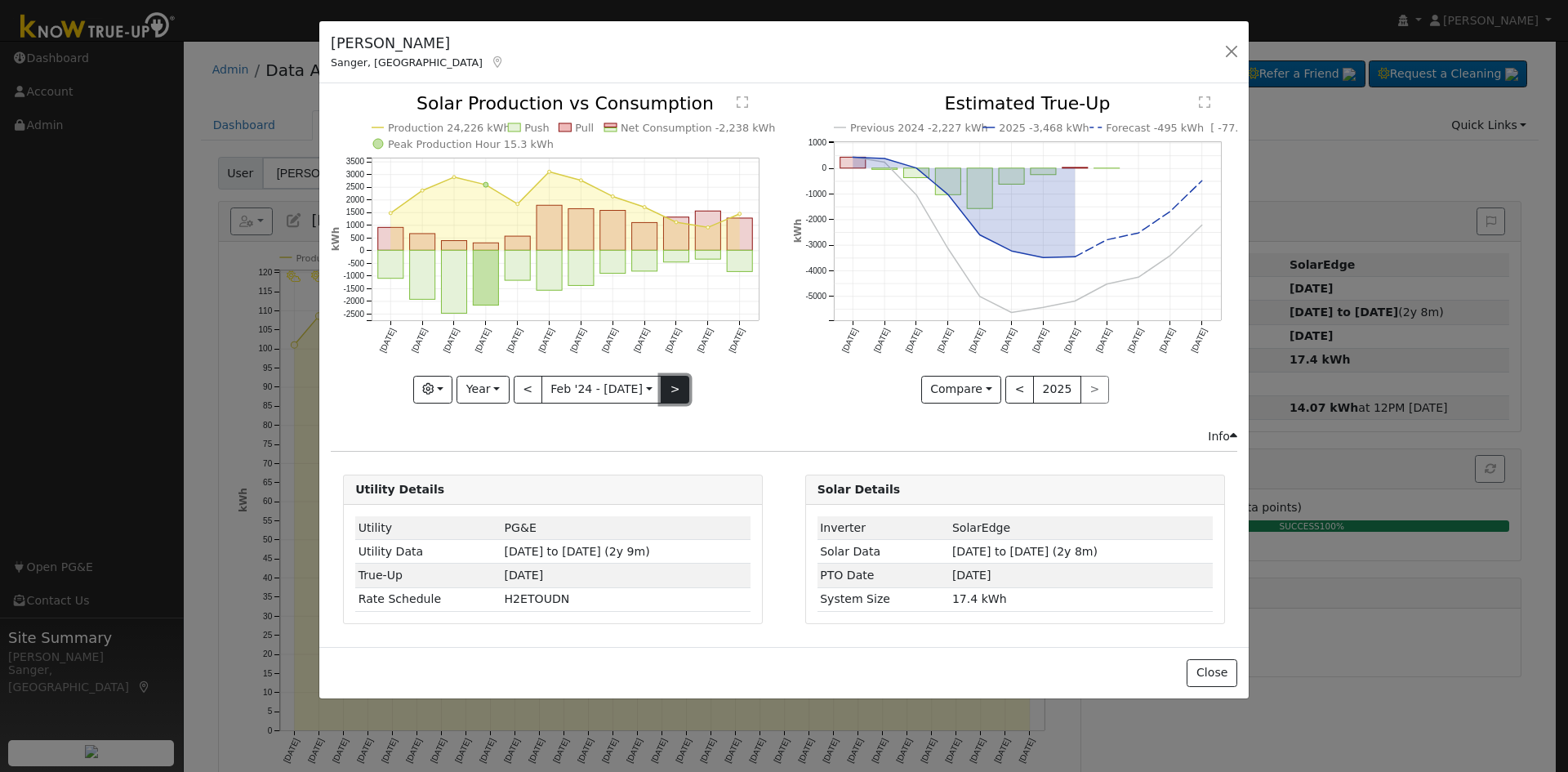
click at [667, 390] on button ">" at bounding box center [676, 390] width 29 height 28
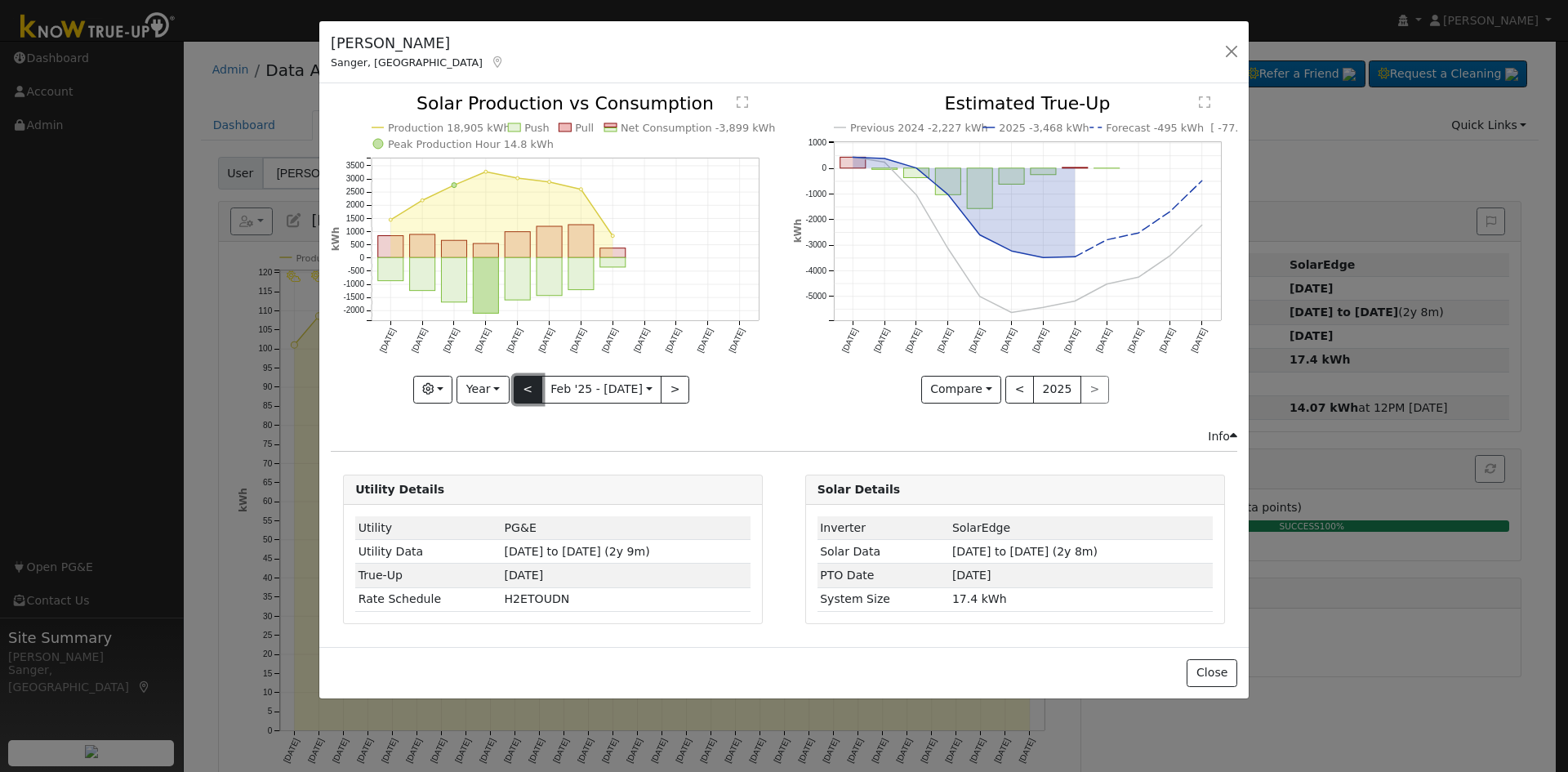
click at [533, 397] on button "<" at bounding box center [528, 390] width 29 height 28
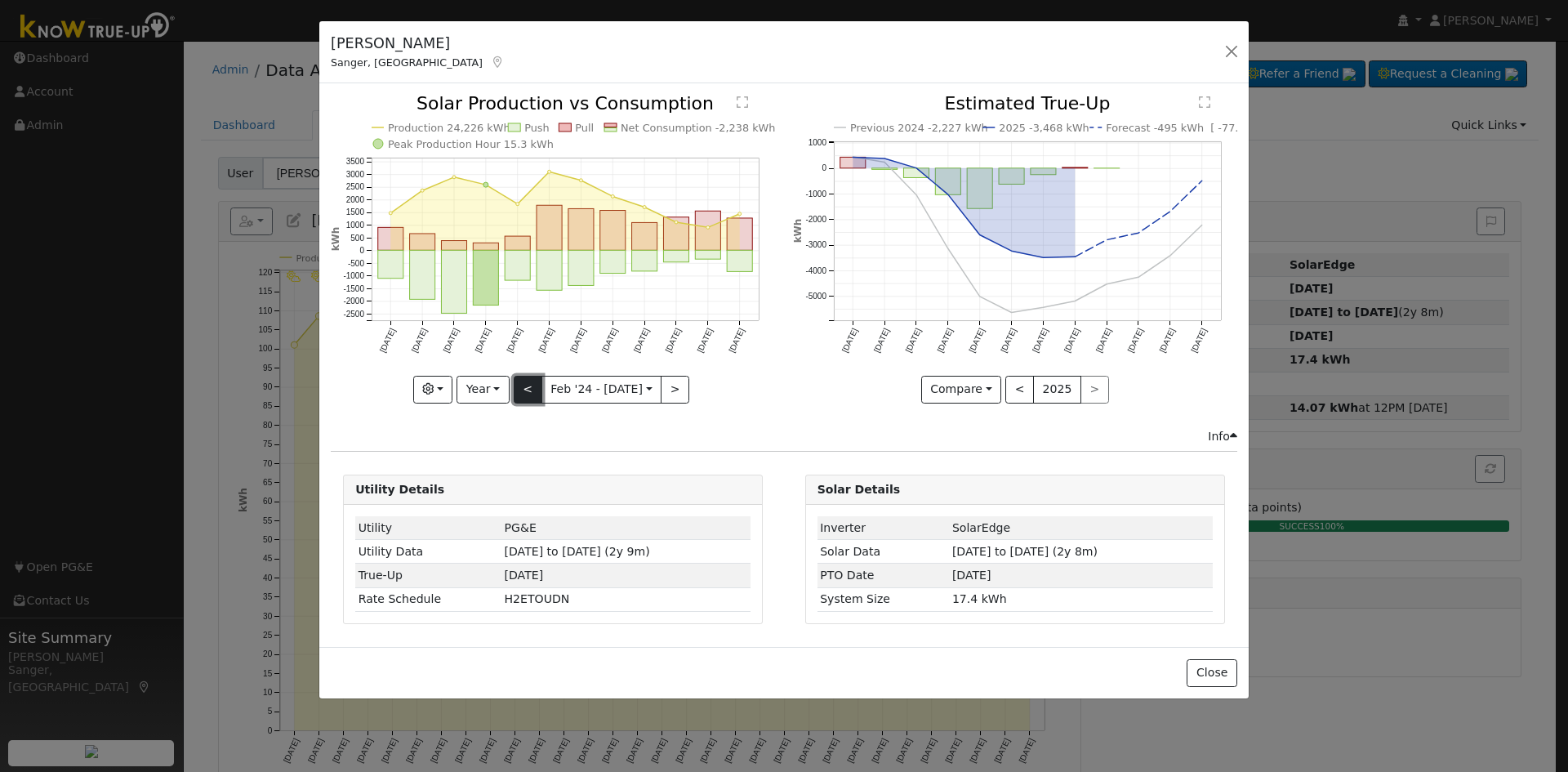
click at [533, 397] on button "<" at bounding box center [528, 390] width 29 height 28
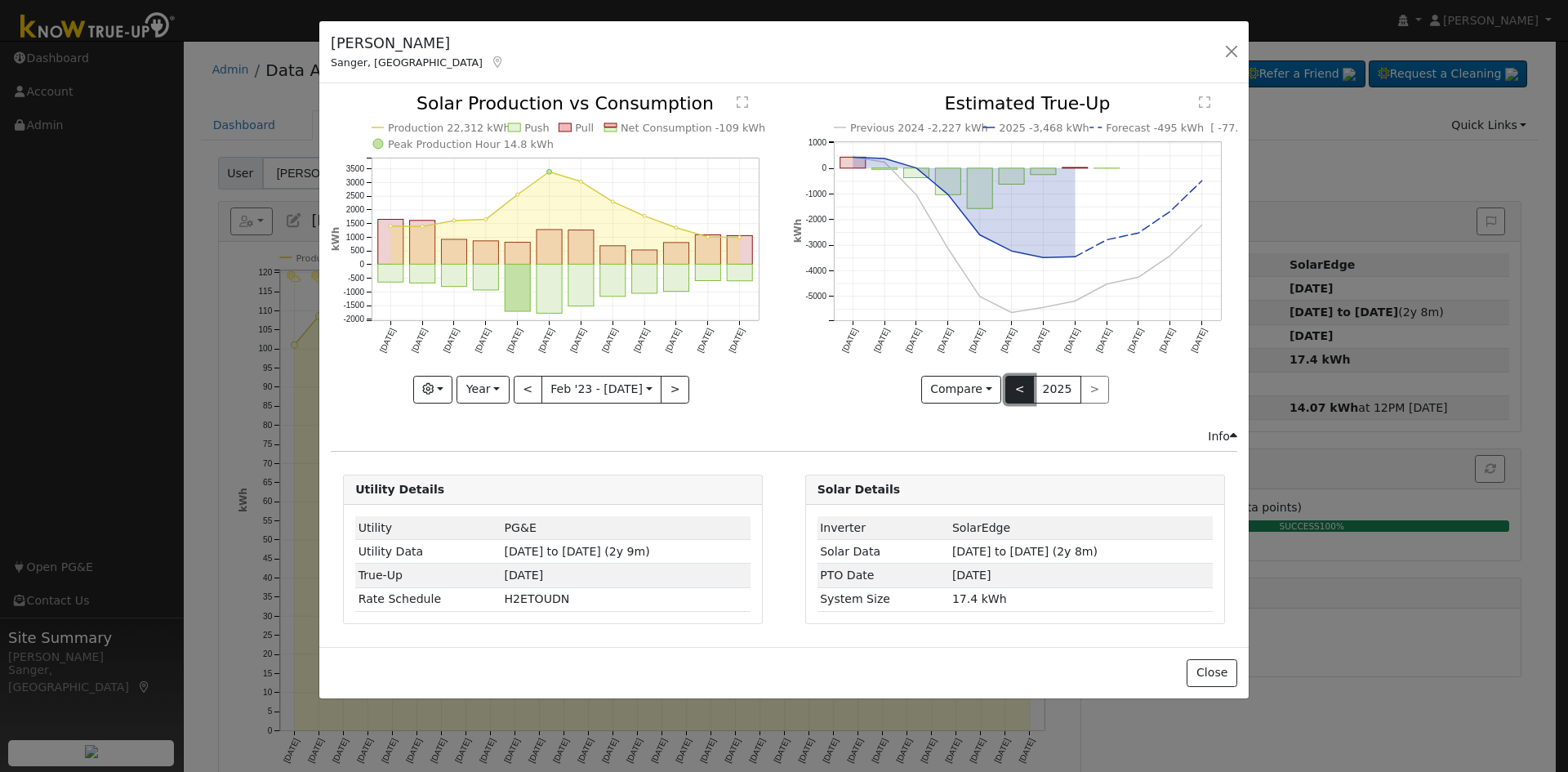
click at [1015, 382] on button "<" at bounding box center [1020, 390] width 29 height 28
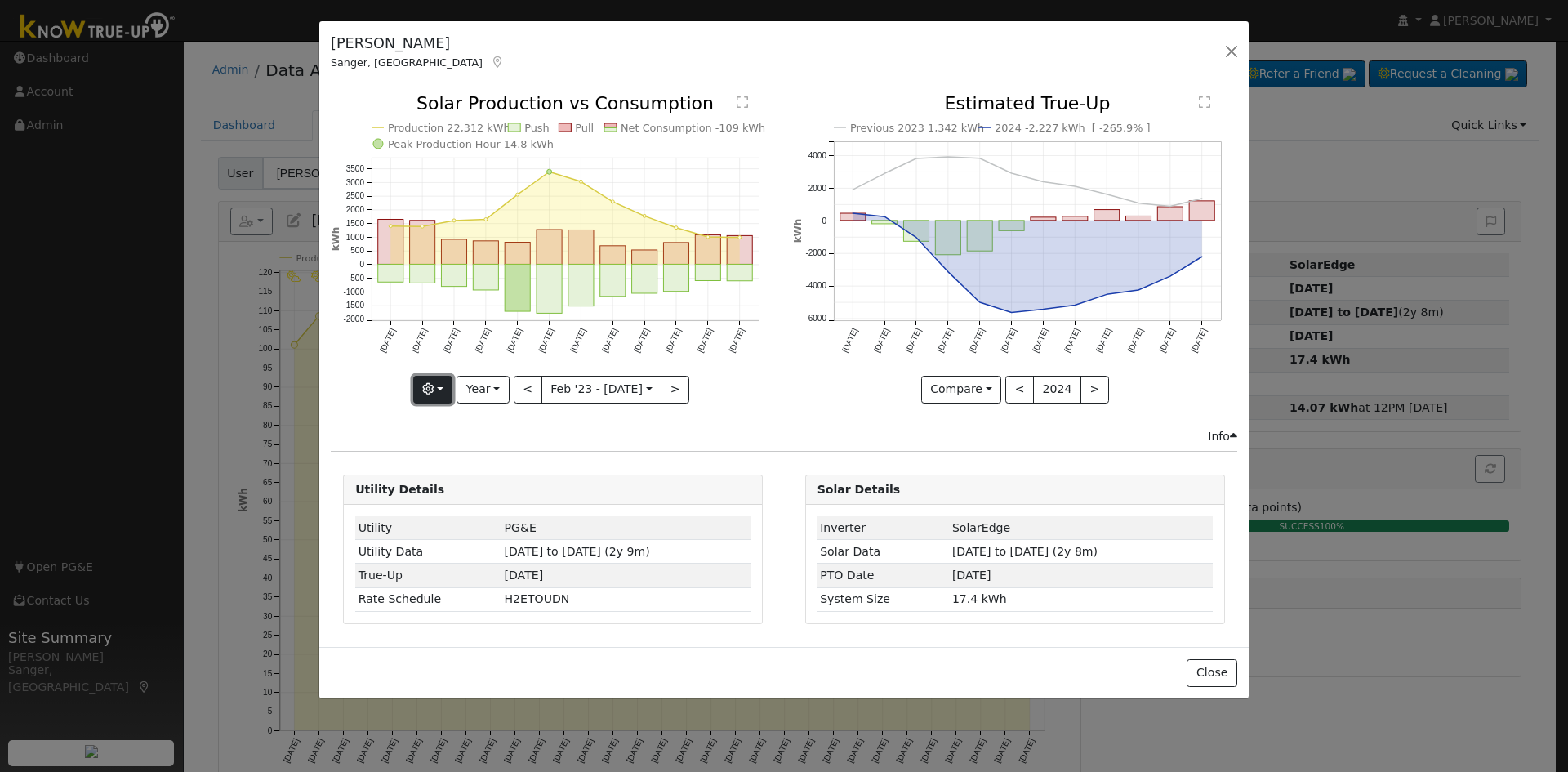
click at [430, 386] on icon "button" at bounding box center [428, 389] width 12 height 12
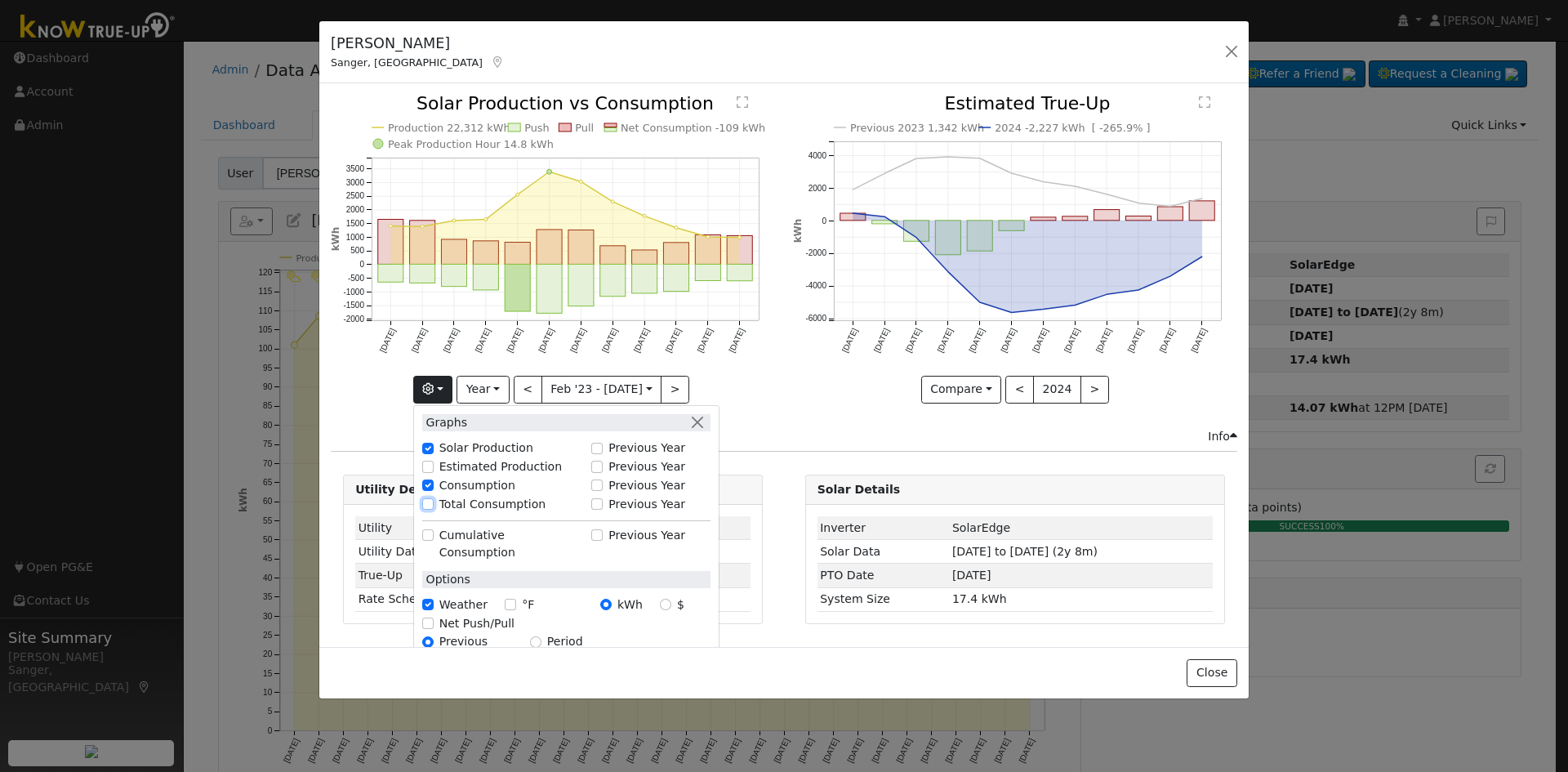
click at [434, 503] on input "Total Consumption" at bounding box center [428, 504] width 12 height 12
click at [705, 421] on button "button" at bounding box center [698, 423] width 17 height 17
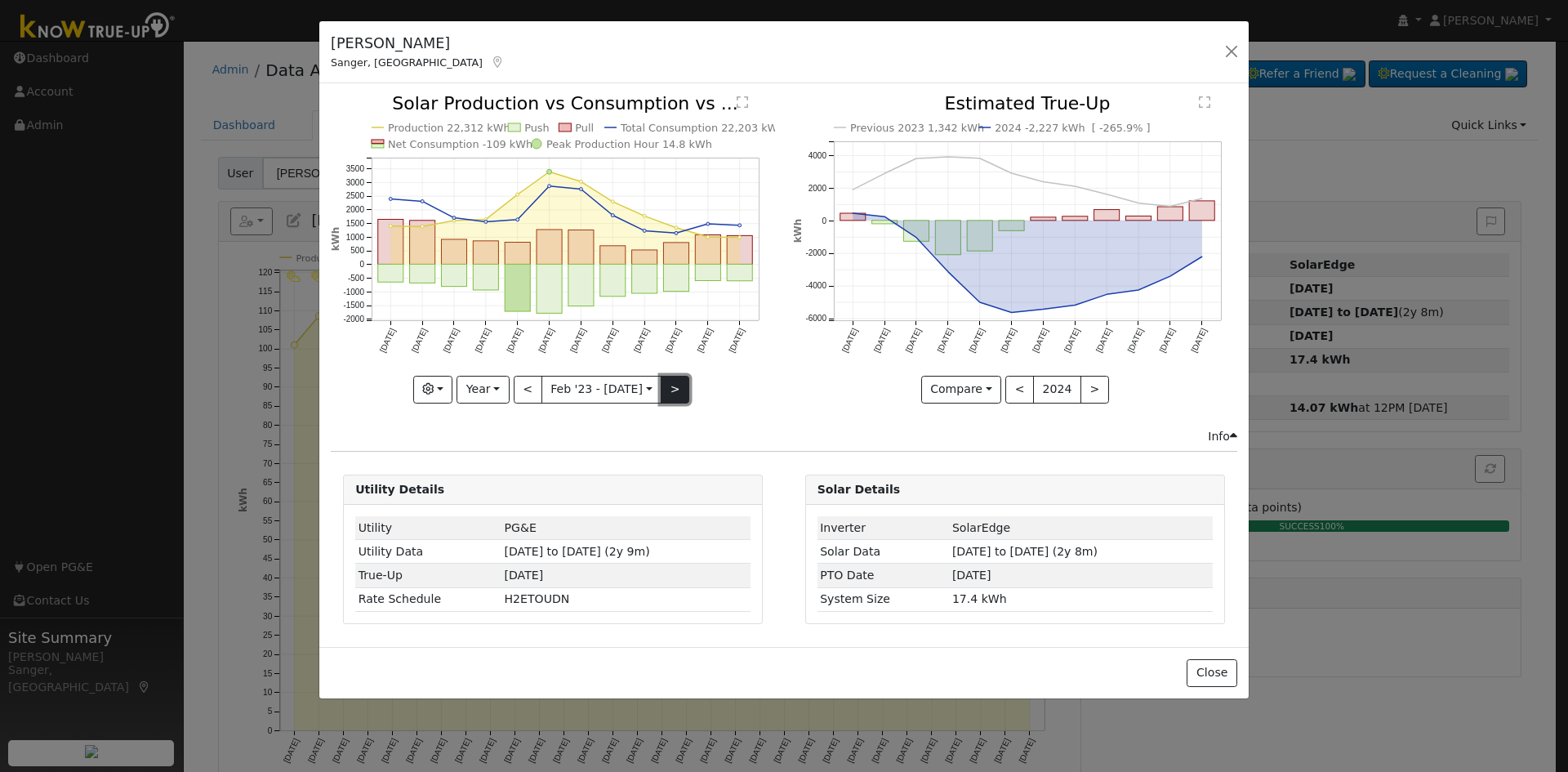
click at [668, 379] on button ">" at bounding box center [676, 390] width 29 height 28
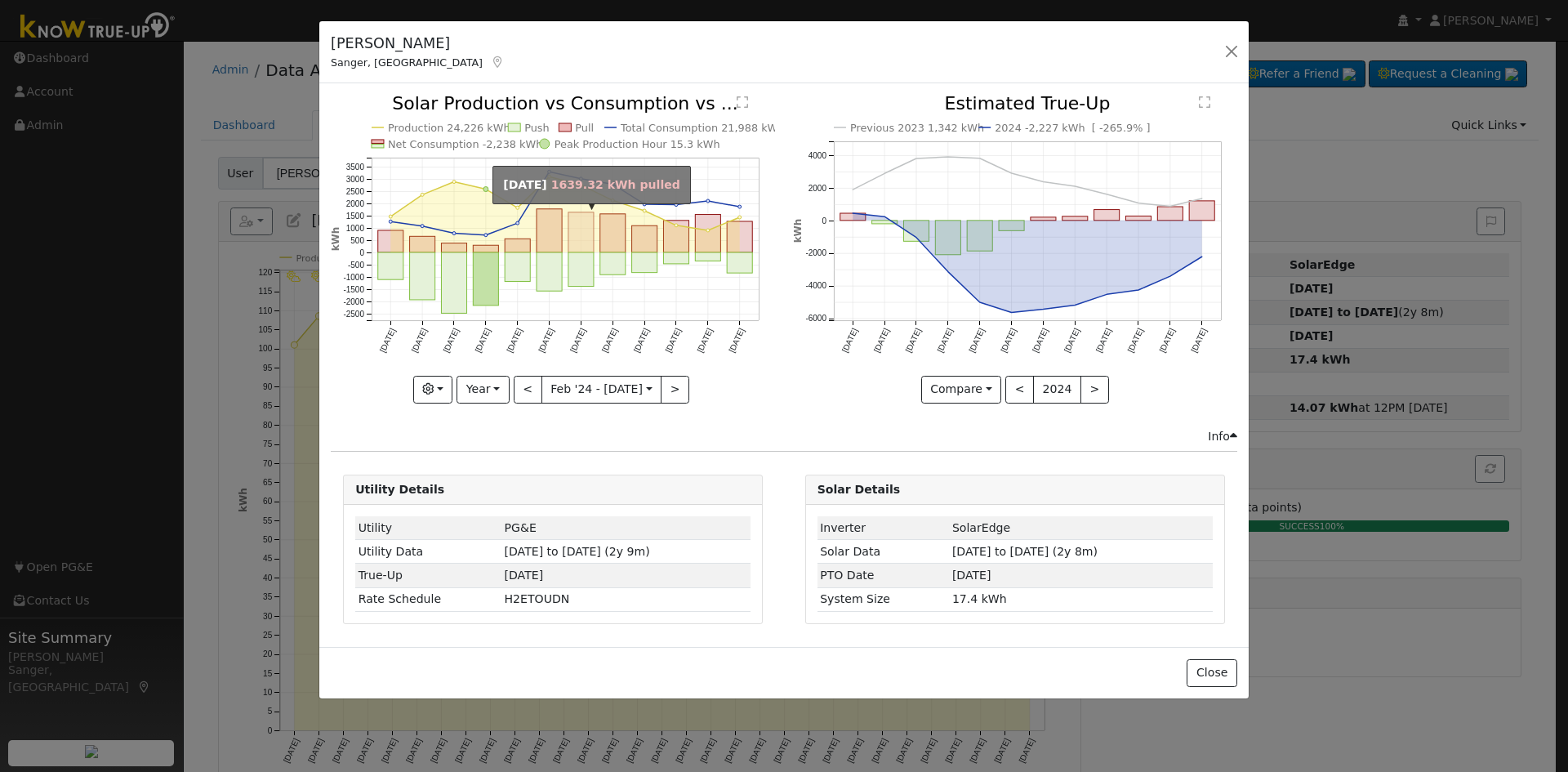
click at [585, 231] on rect "onclick=""" at bounding box center [581, 232] width 25 height 40
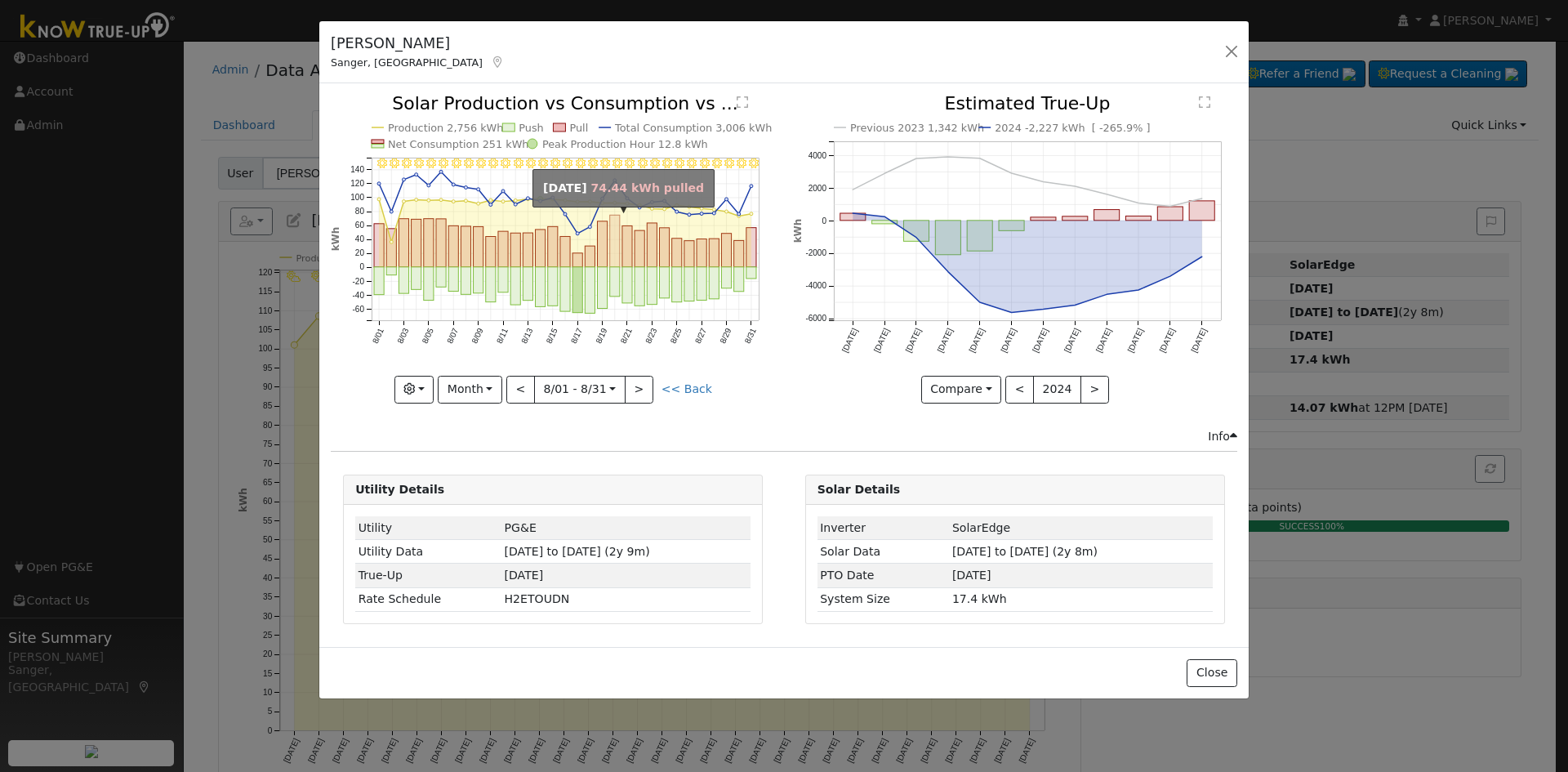
click at [617, 241] on rect "onclick=""" at bounding box center [615, 242] width 10 height 52
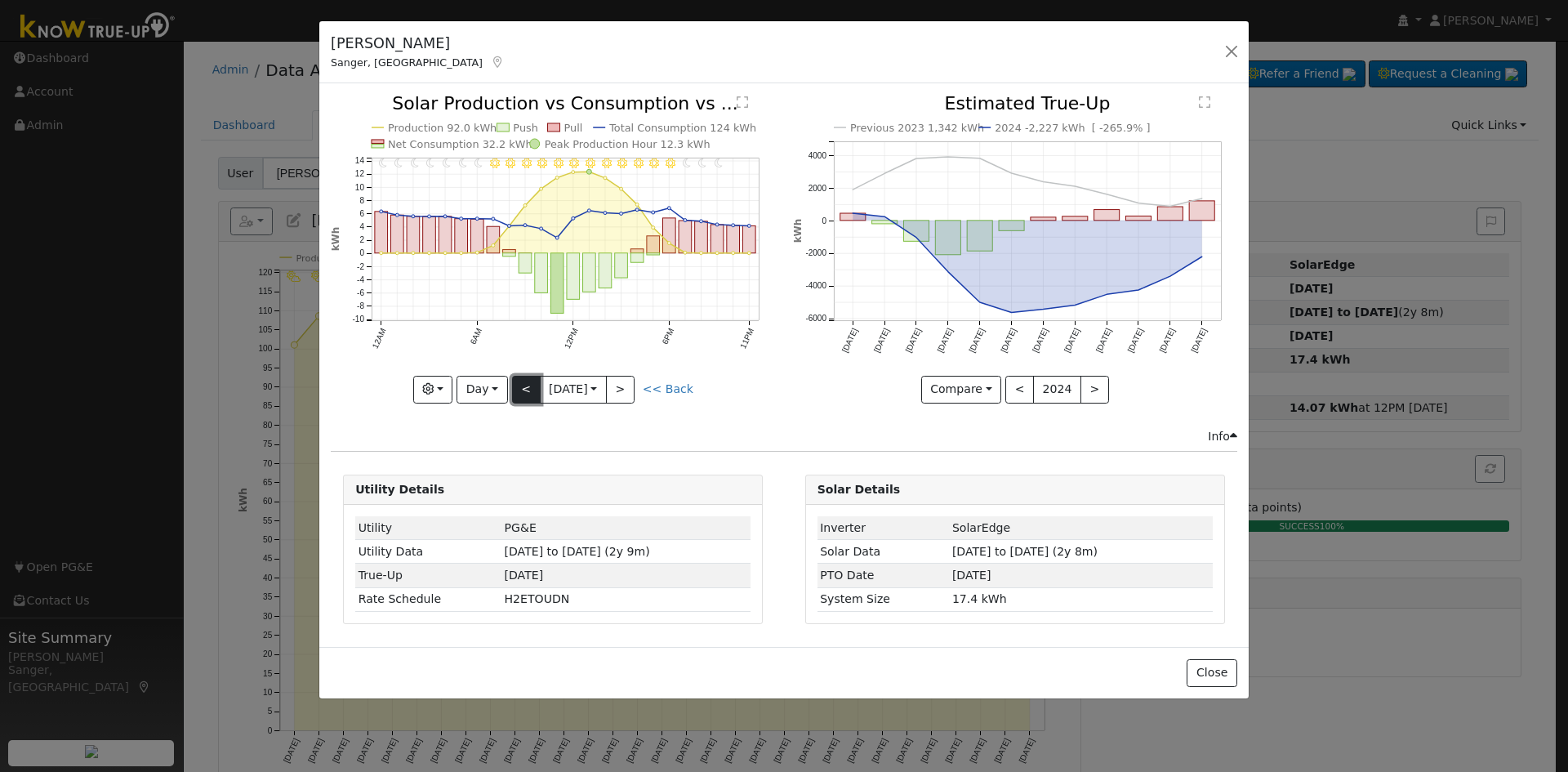
click at [529, 383] on button "<" at bounding box center [527, 390] width 29 height 28
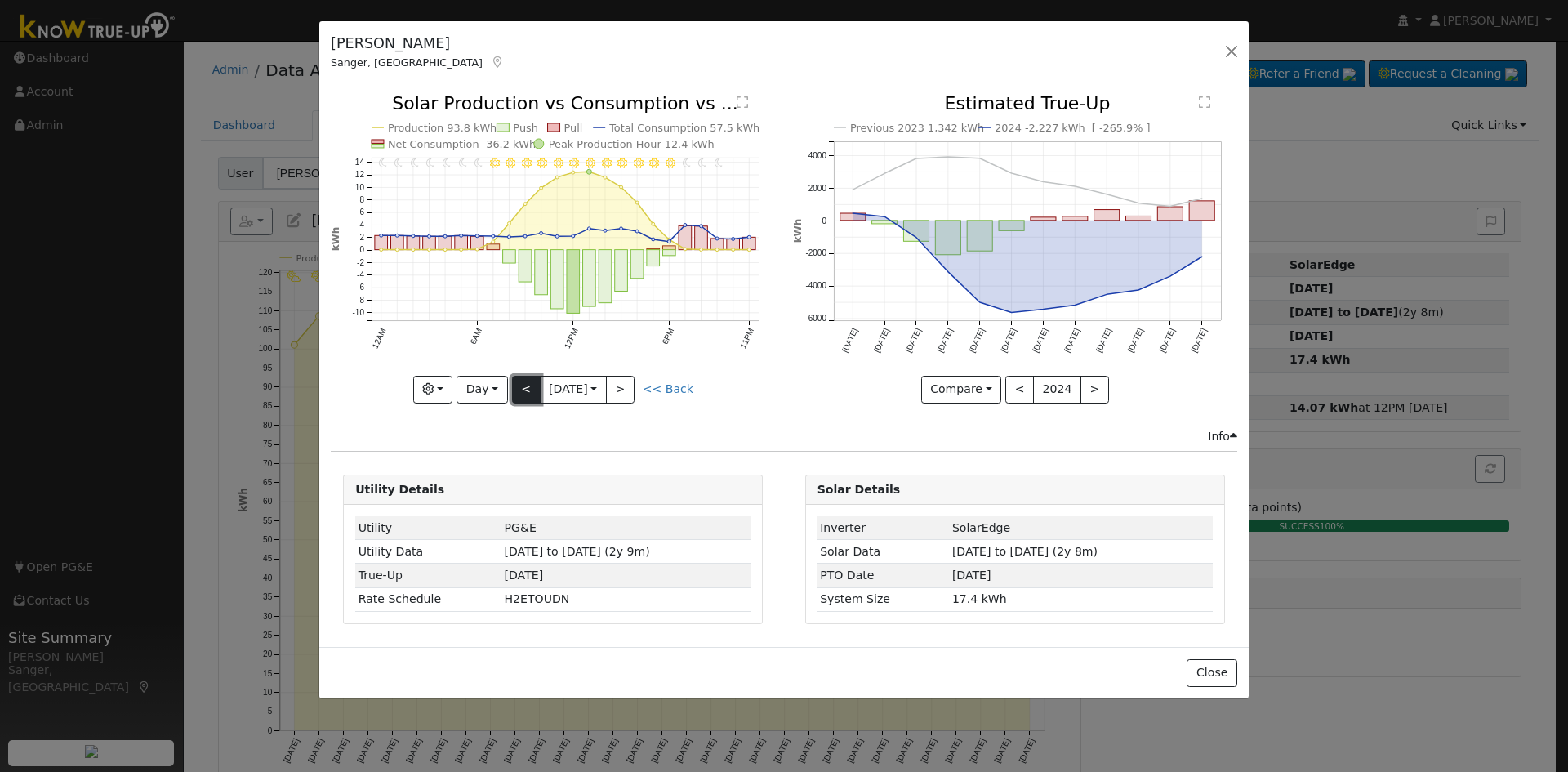
click at [529, 383] on button "<" at bounding box center [527, 390] width 29 height 28
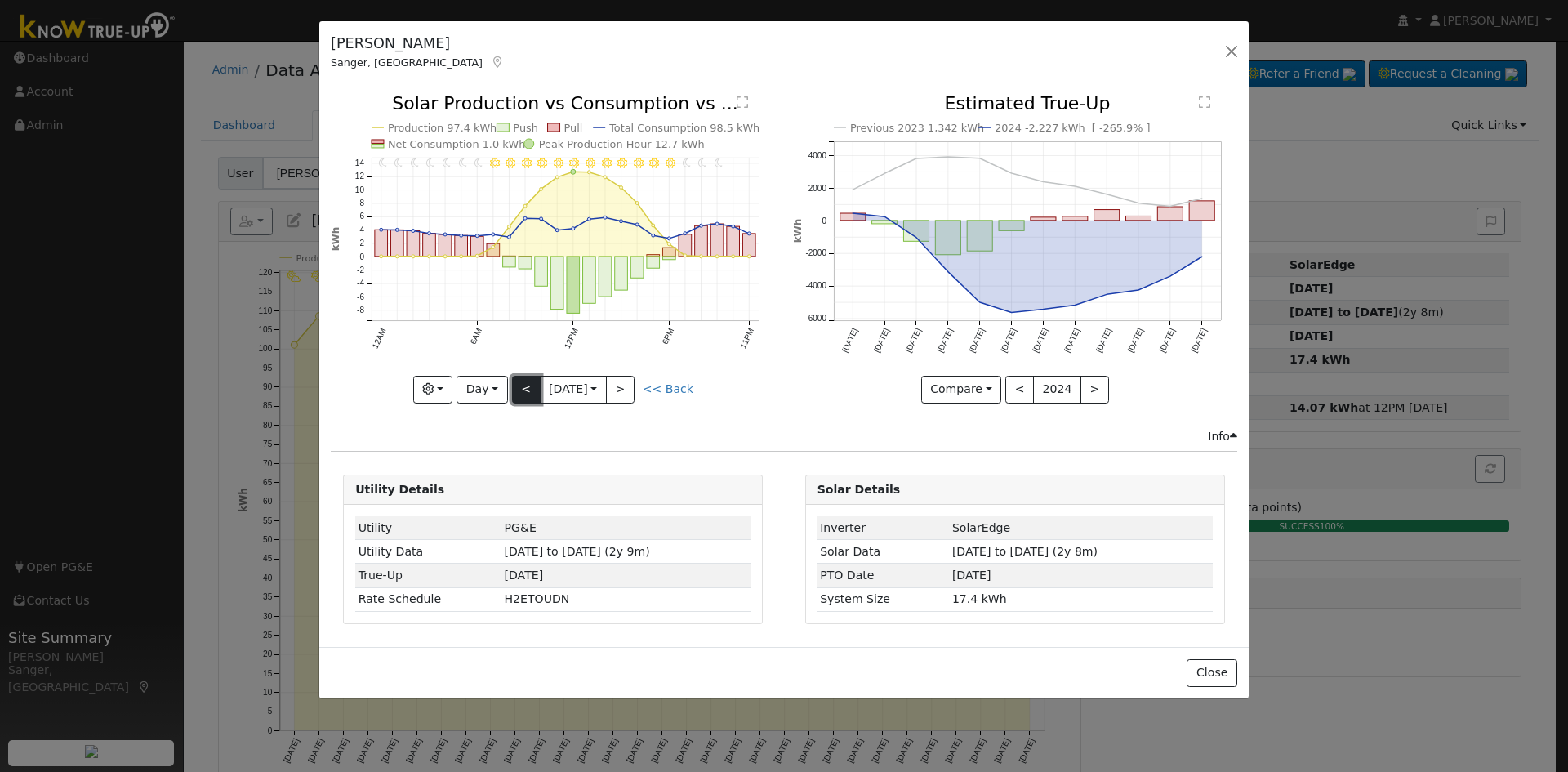
click at [529, 383] on button "<" at bounding box center [527, 390] width 29 height 28
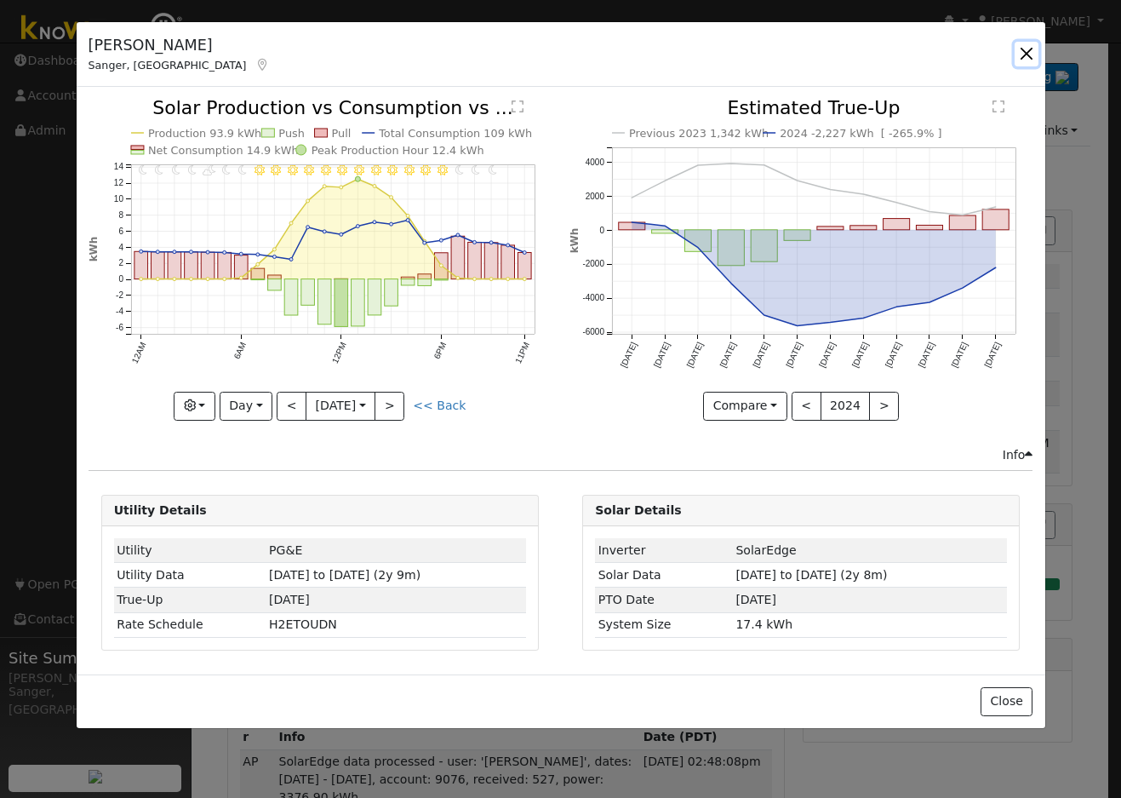
click at [1023, 52] on button "button" at bounding box center [1027, 54] width 24 height 24
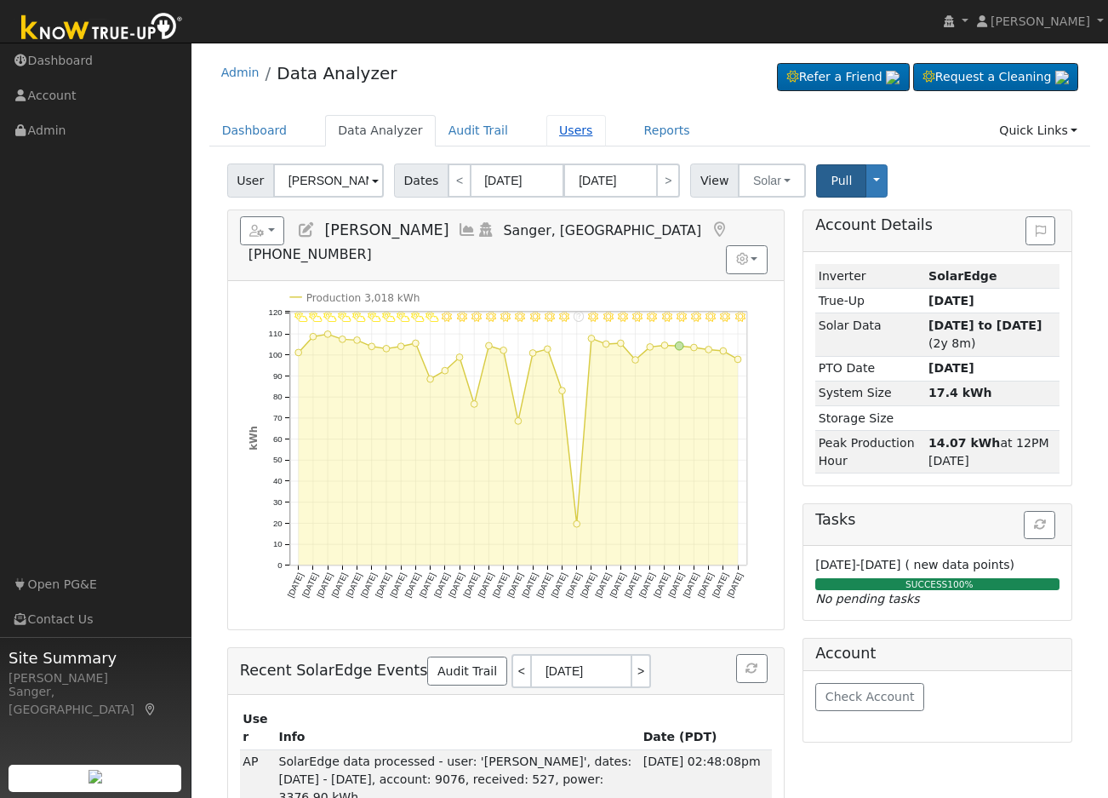
click at [547, 131] on link "Users" at bounding box center [577, 130] width 60 height 31
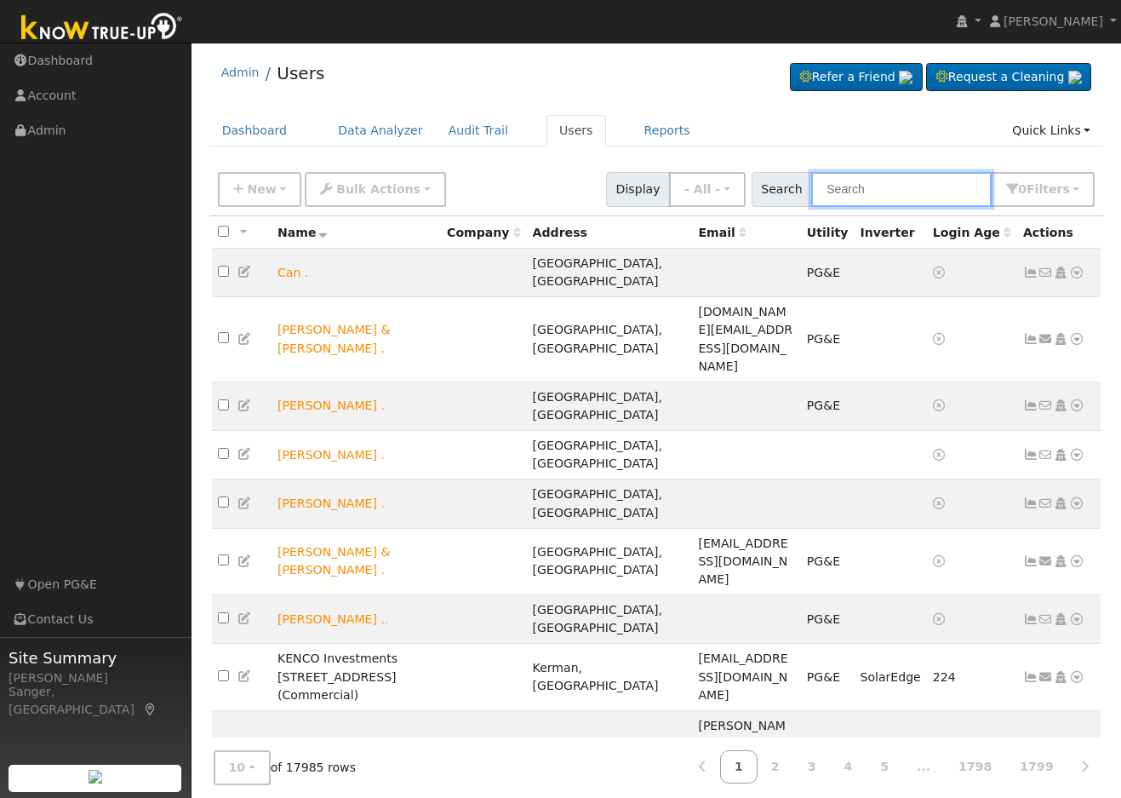
click at [867, 186] on input "text" at bounding box center [901, 189] width 180 height 35
paste input "[PERSON_NAME]"
type input "Ray Wrinkles"
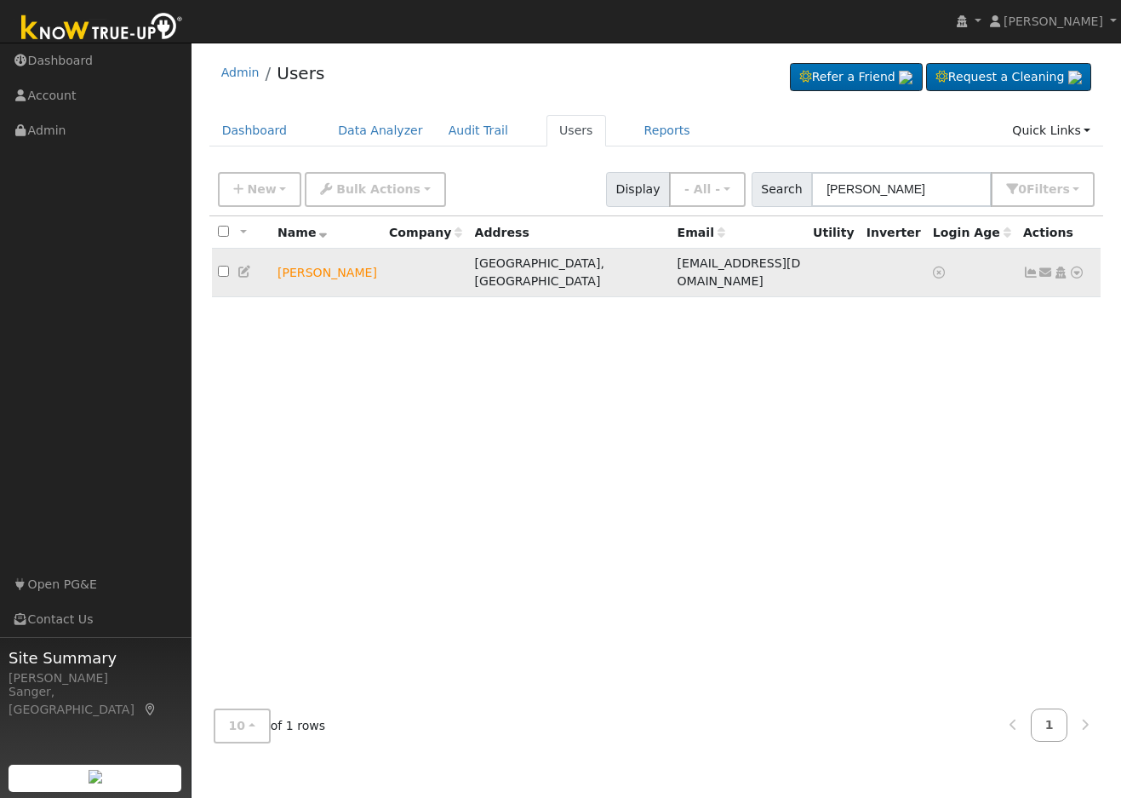
click at [1062, 267] on icon at bounding box center [1060, 272] width 15 height 12
